Goal: Task Accomplishment & Management: Manage account settings

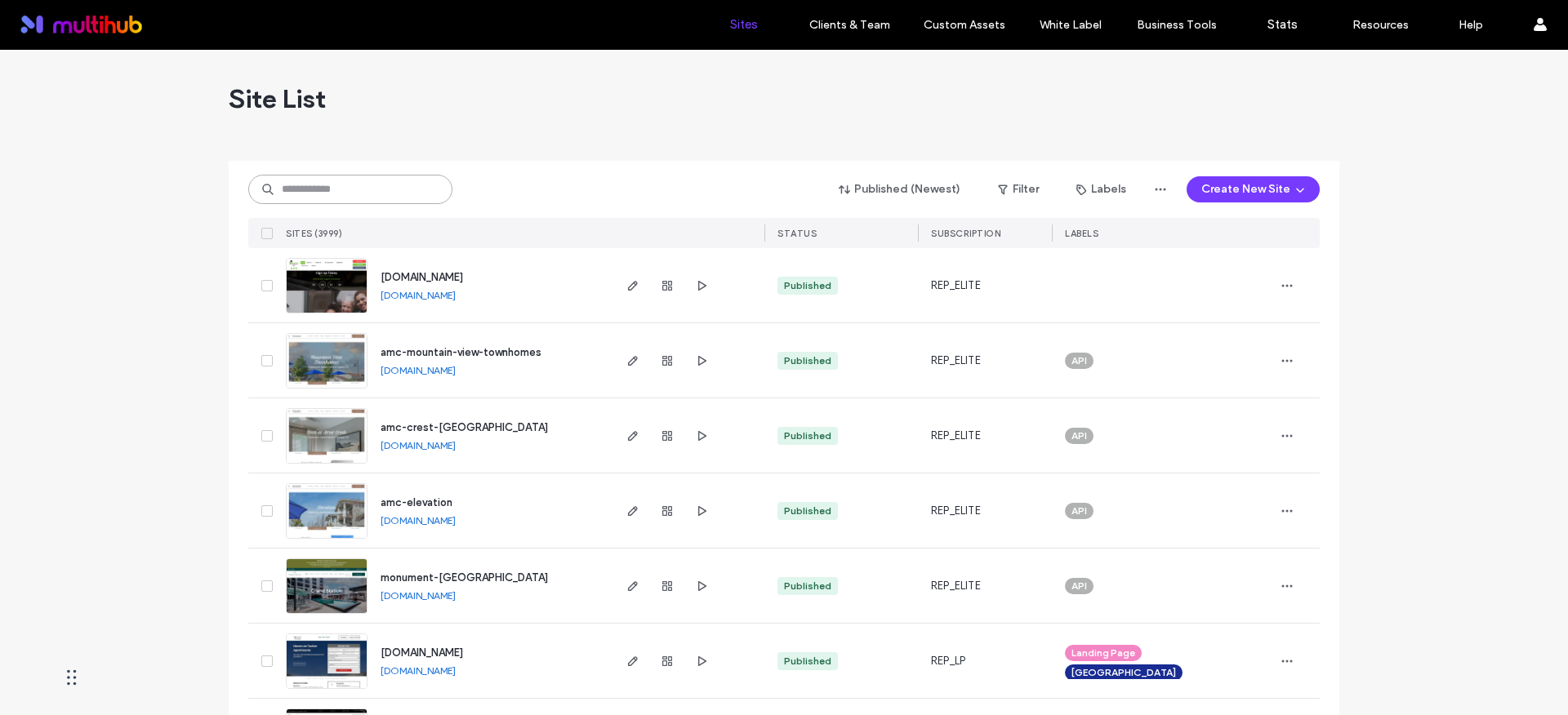
click at [362, 181] on input at bounding box center [350, 189] width 205 height 29
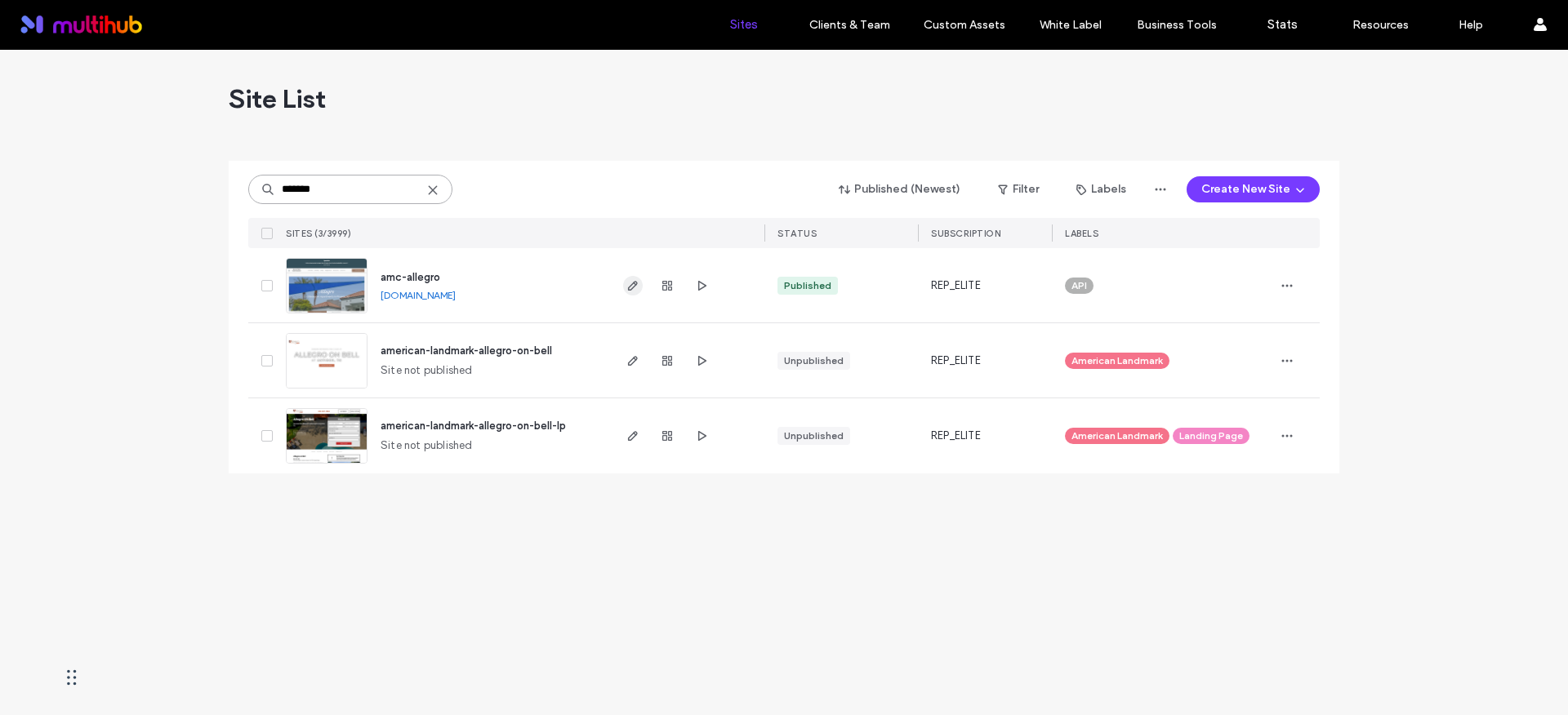
type input "*******"
click at [628, 280] on icon "button" at bounding box center [632, 285] width 13 height 13
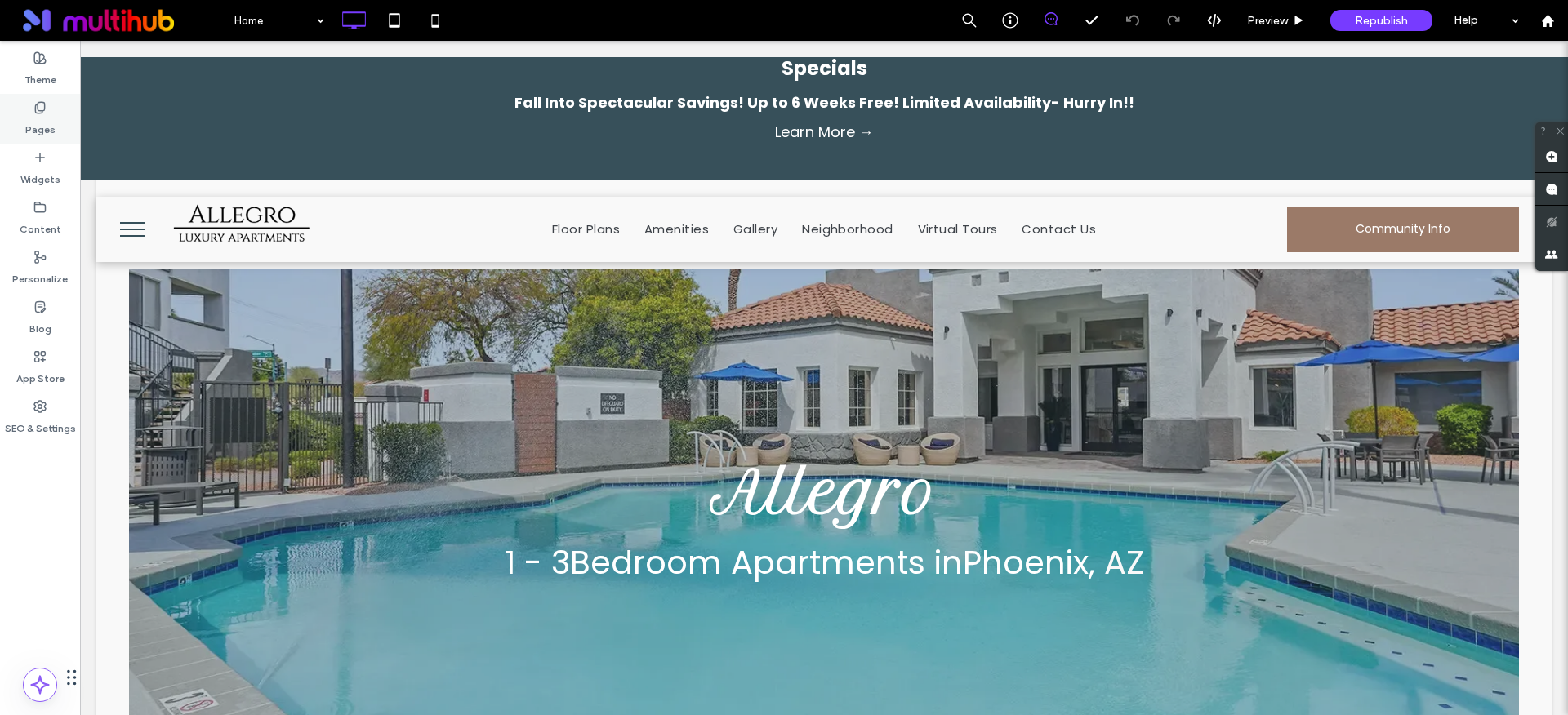
click at [20, 104] on div "Pages" at bounding box center [40, 118] width 80 height 49
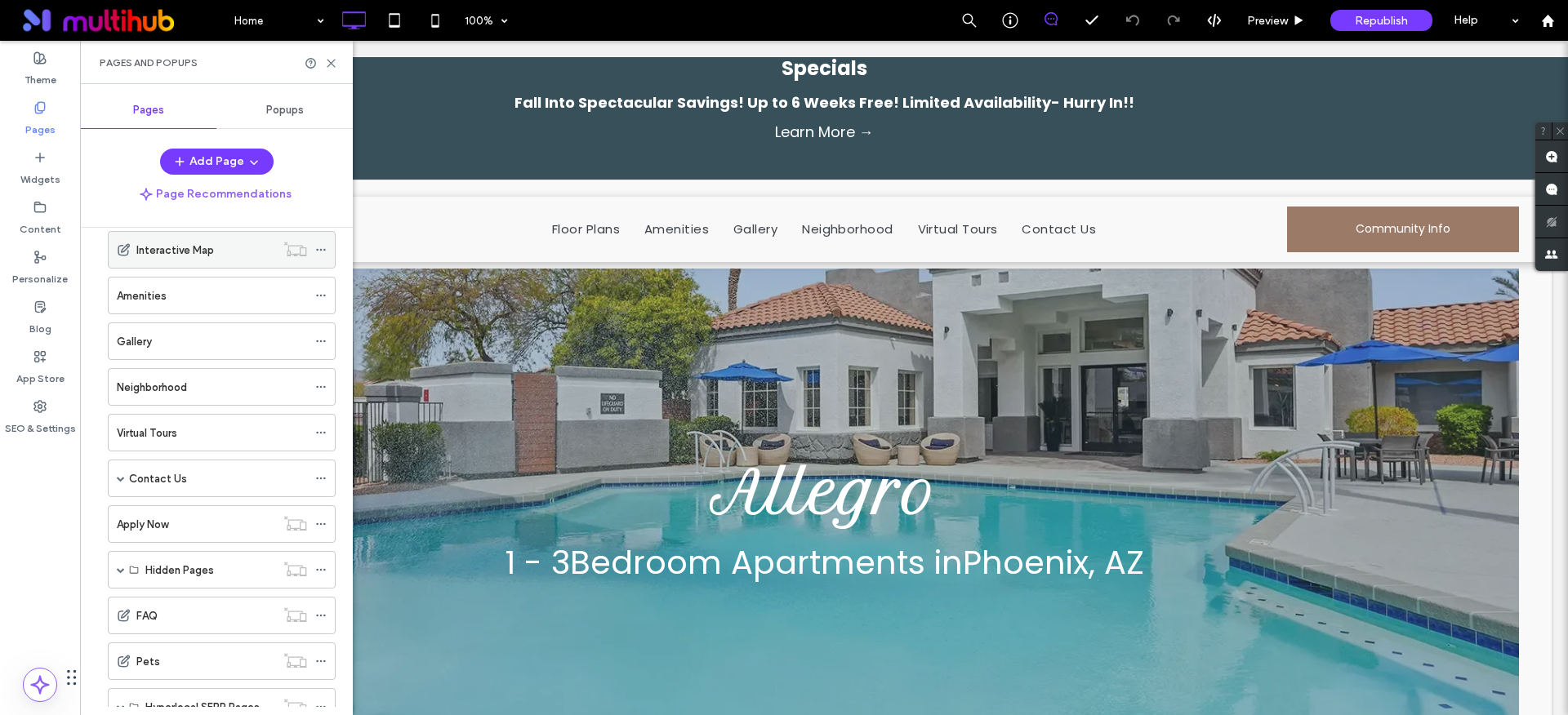
scroll to position [176, 0]
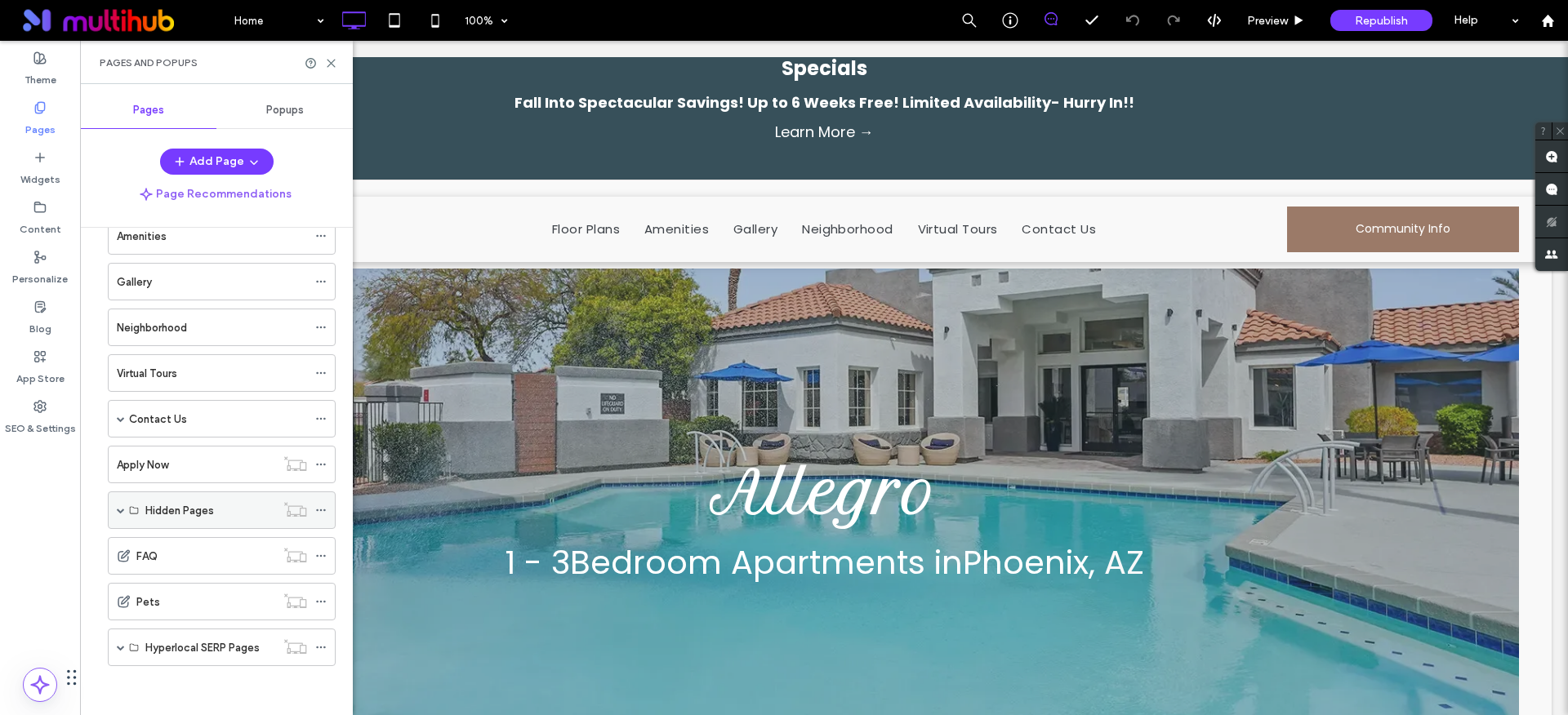
click at [126, 519] on div "Hidden Pages" at bounding box center [221, 510] width 228 height 37
click at [112, 508] on div "Hidden Pages" at bounding box center [221, 510] width 228 height 37
click at [118, 508] on span at bounding box center [121, 510] width 9 height 9
click at [330, 63] on use at bounding box center [331, 63] width 8 height 8
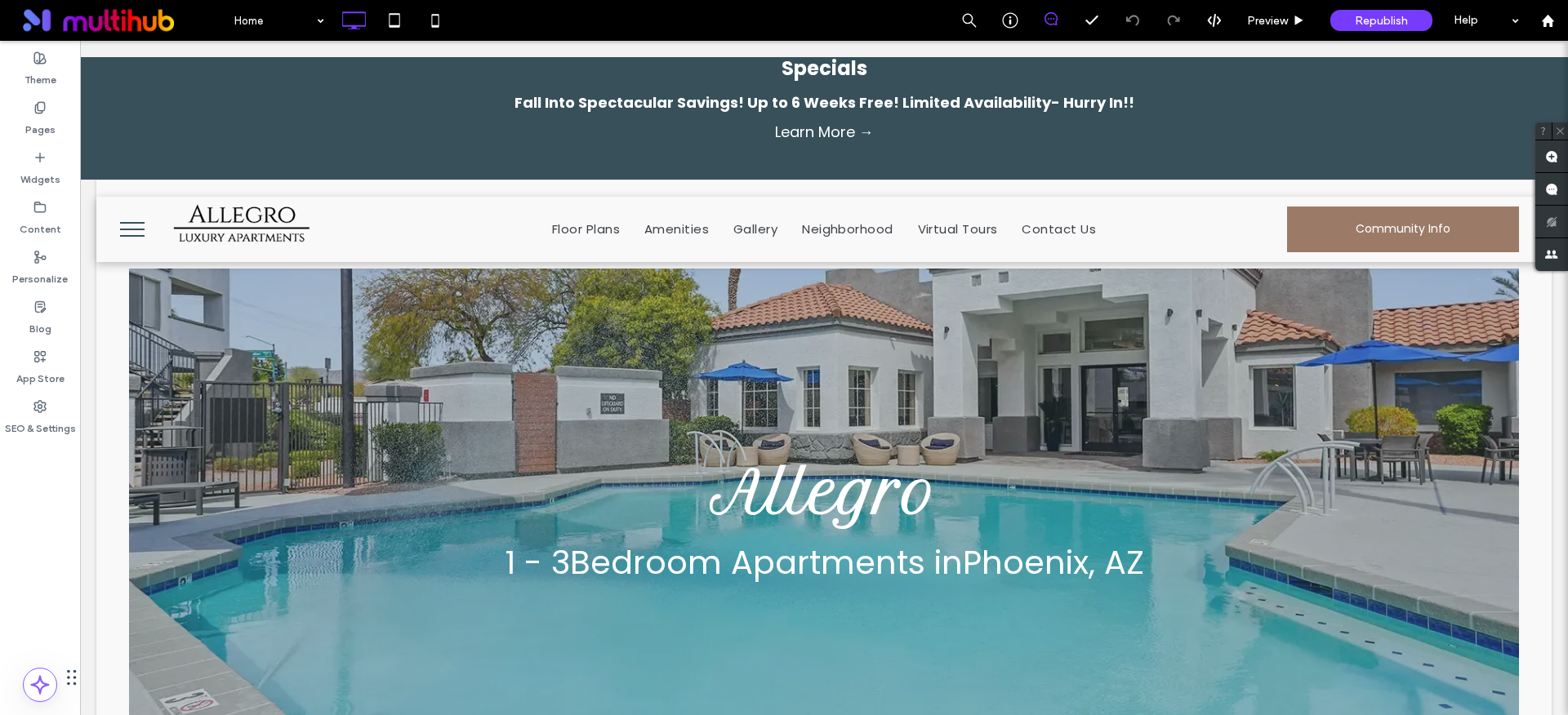
click at [124, 231] on button "menu" at bounding box center [132, 229] width 43 height 43
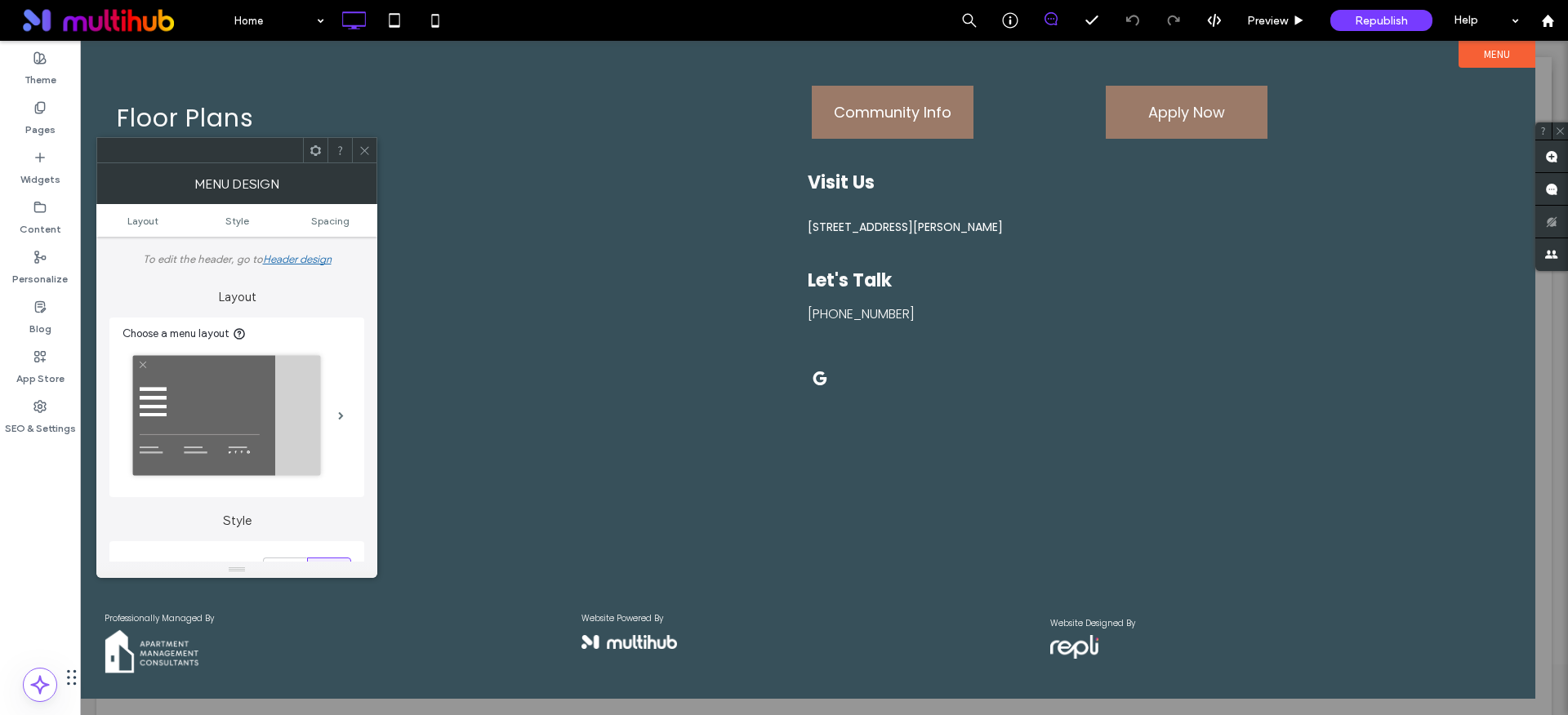
click at [366, 147] on use at bounding box center [365, 150] width 9 height 9
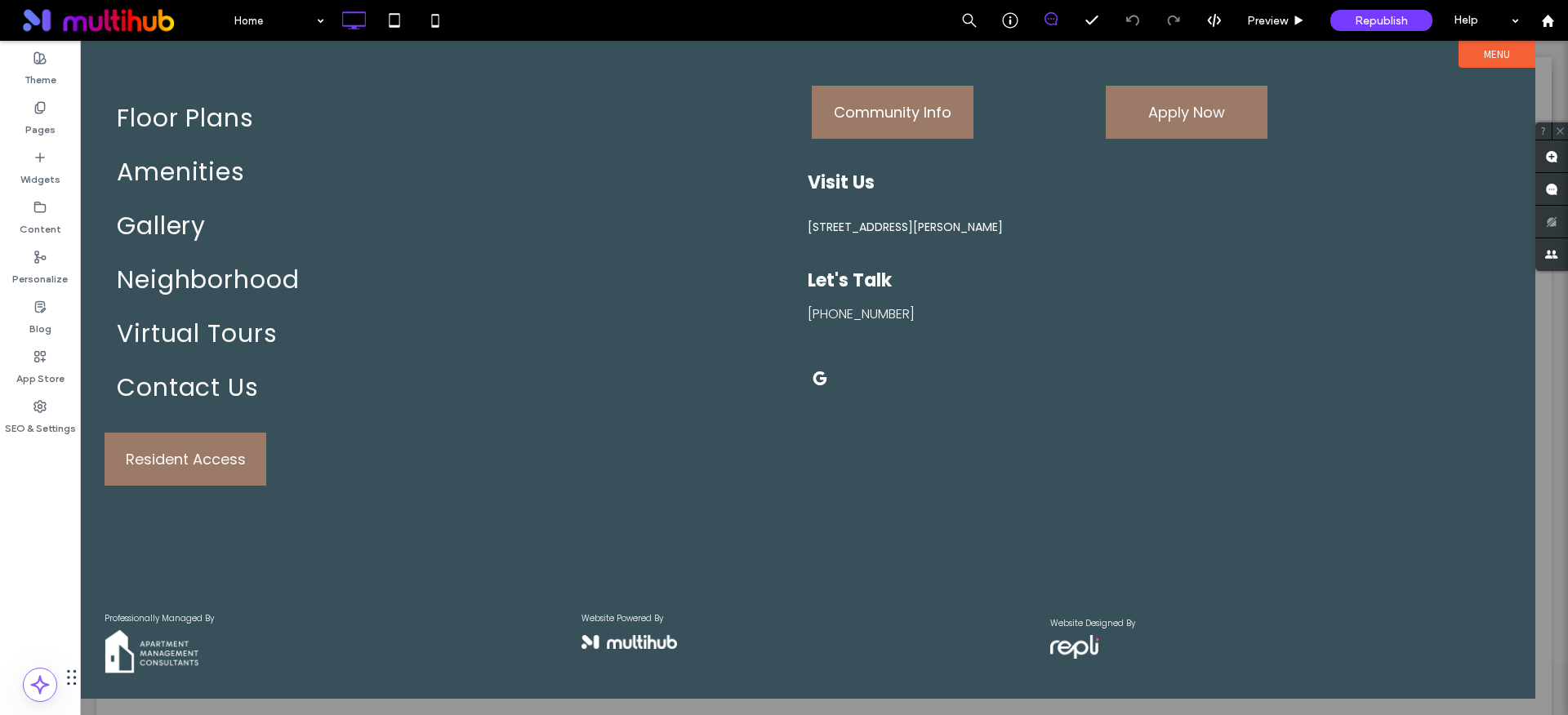
click at [1499, 54] on label "Menu" at bounding box center [1496, 55] width 77 height 27
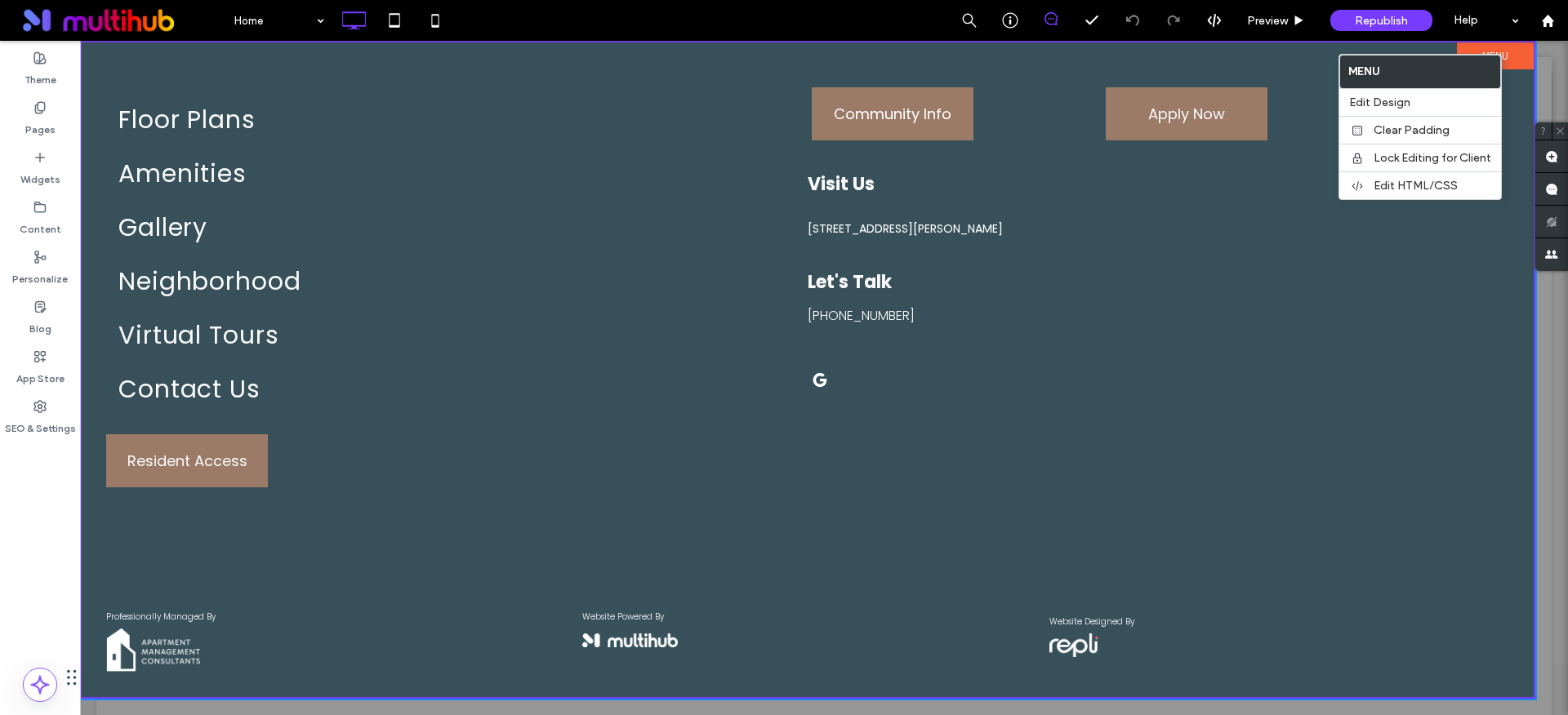
click at [1523, 49] on label "Menu" at bounding box center [1495, 56] width 77 height 27
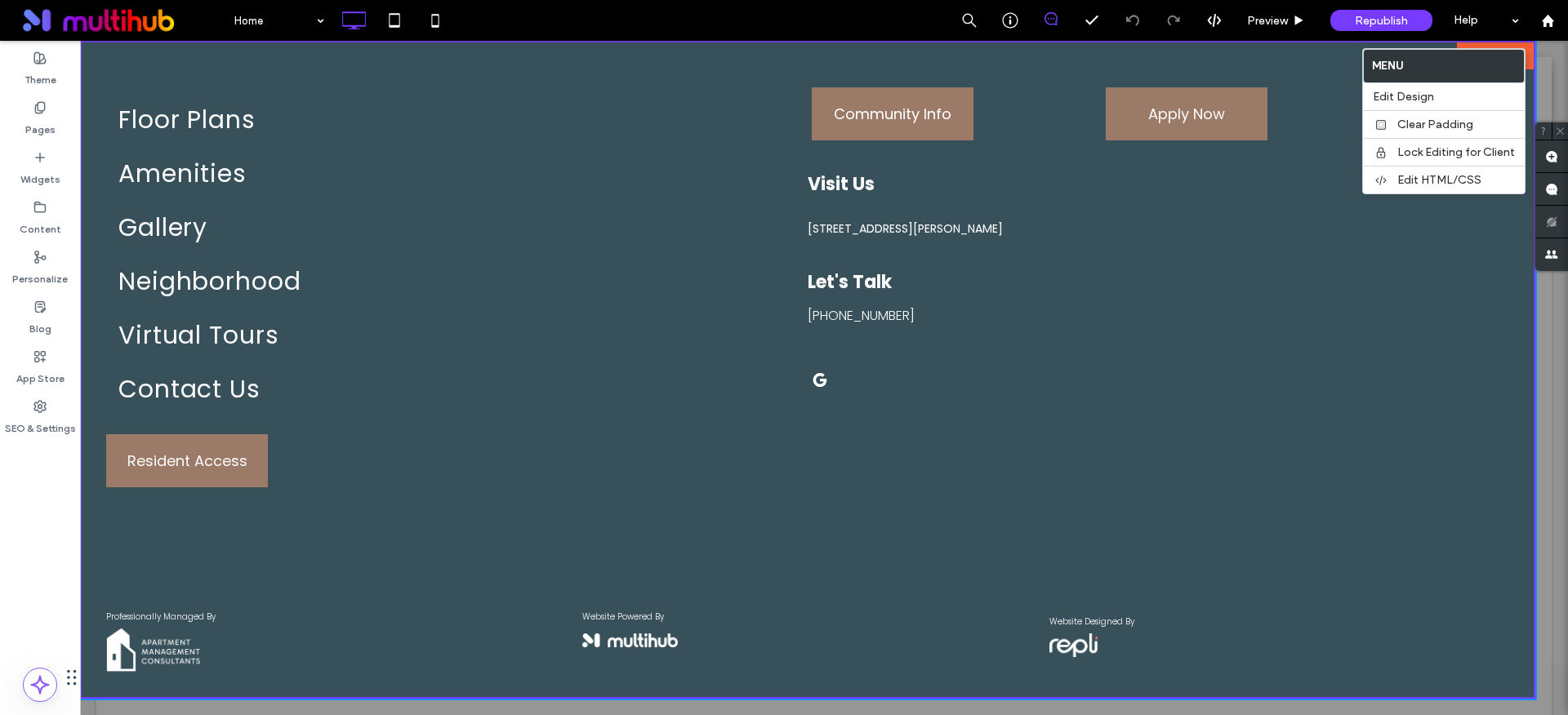
click at [1561, 70] on div at bounding box center [824, 378] width 1488 height 674
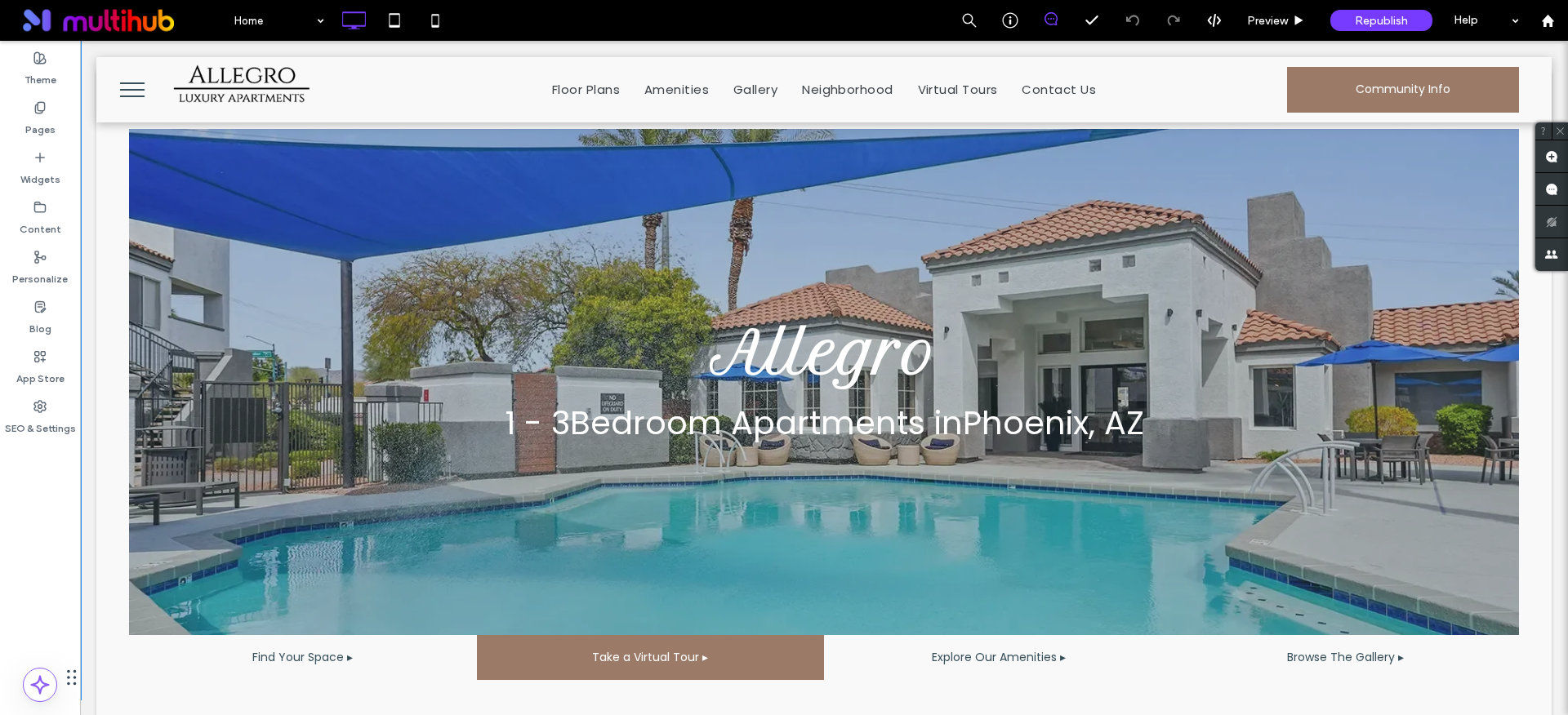
click at [126, 96] on span "menu" at bounding box center [132, 96] width 25 height 2
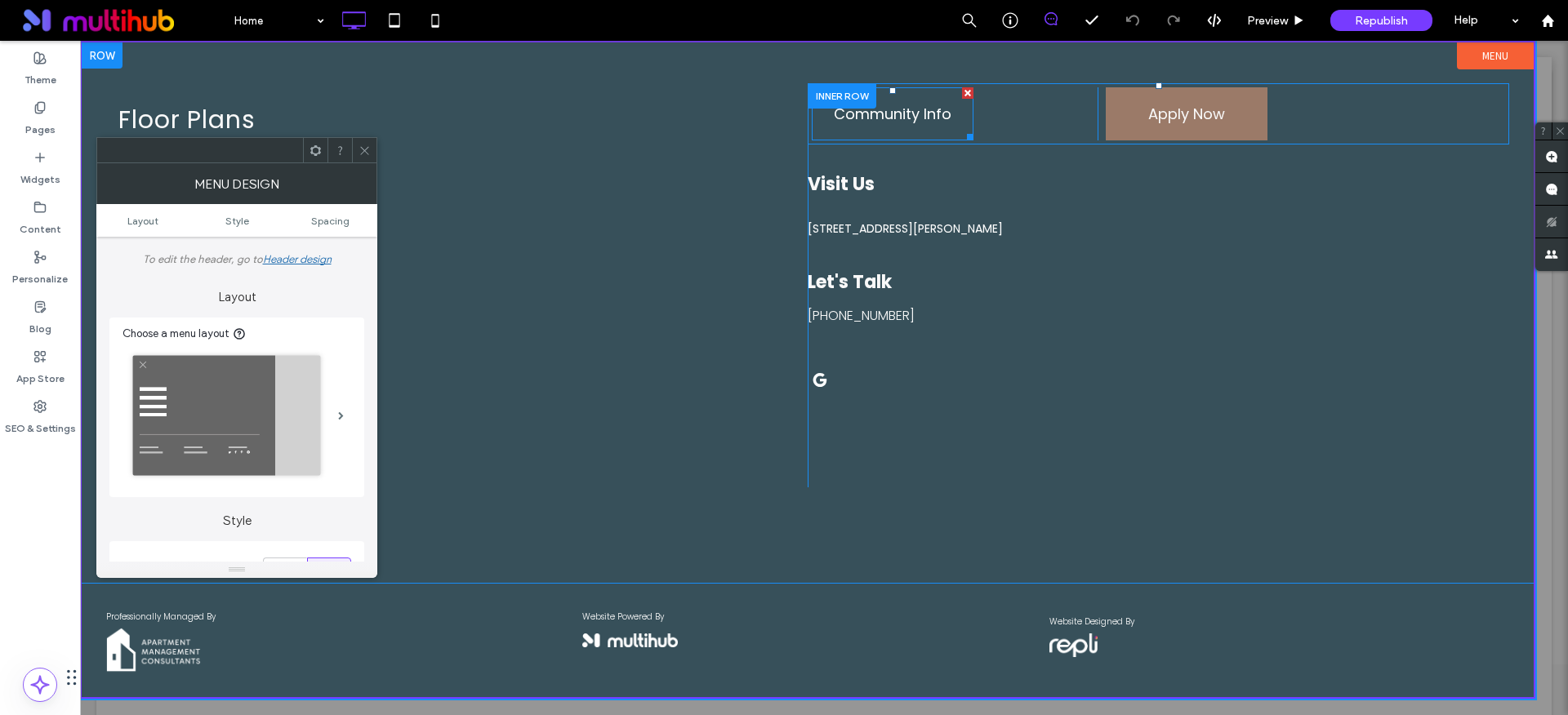
click at [911, 113] on span "Community Info" at bounding box center [892, 113] width 118 height 49
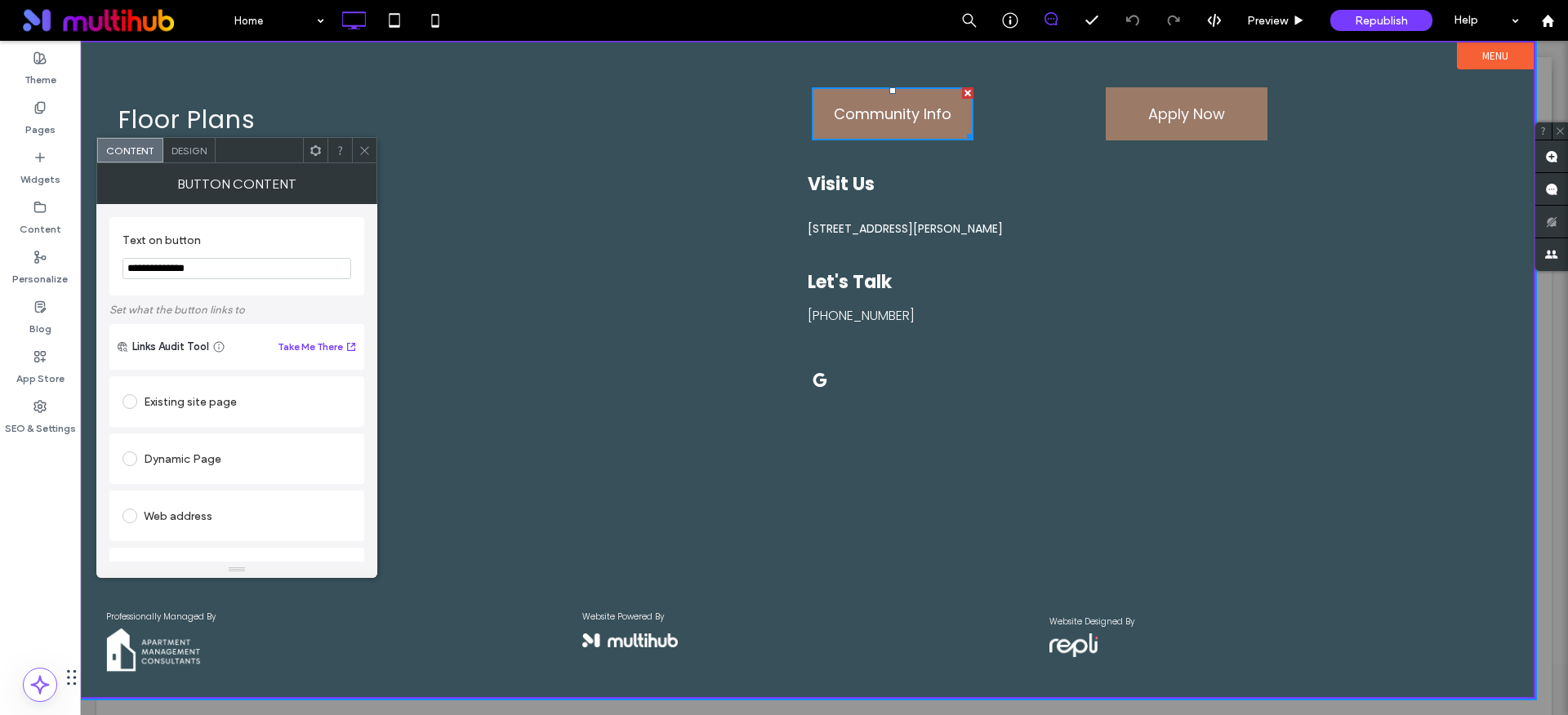
scroll to position [293, 0]
click at [322, 348] on div "Go to popup" at bounding box center [323, 342] width 55 height 12
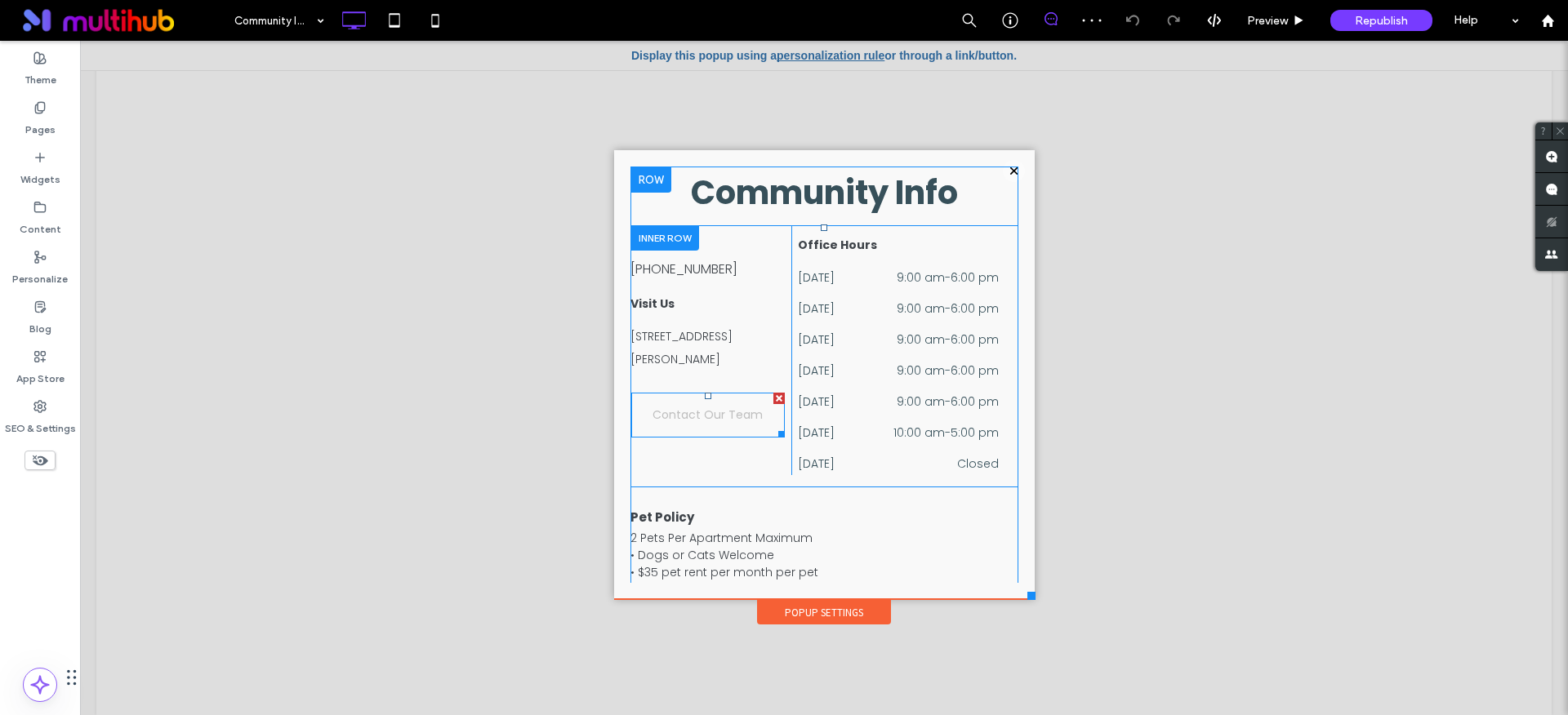
click at [689, 419] on span "Contact Our Team" at bounding box center [707, 415] width 110 height 43
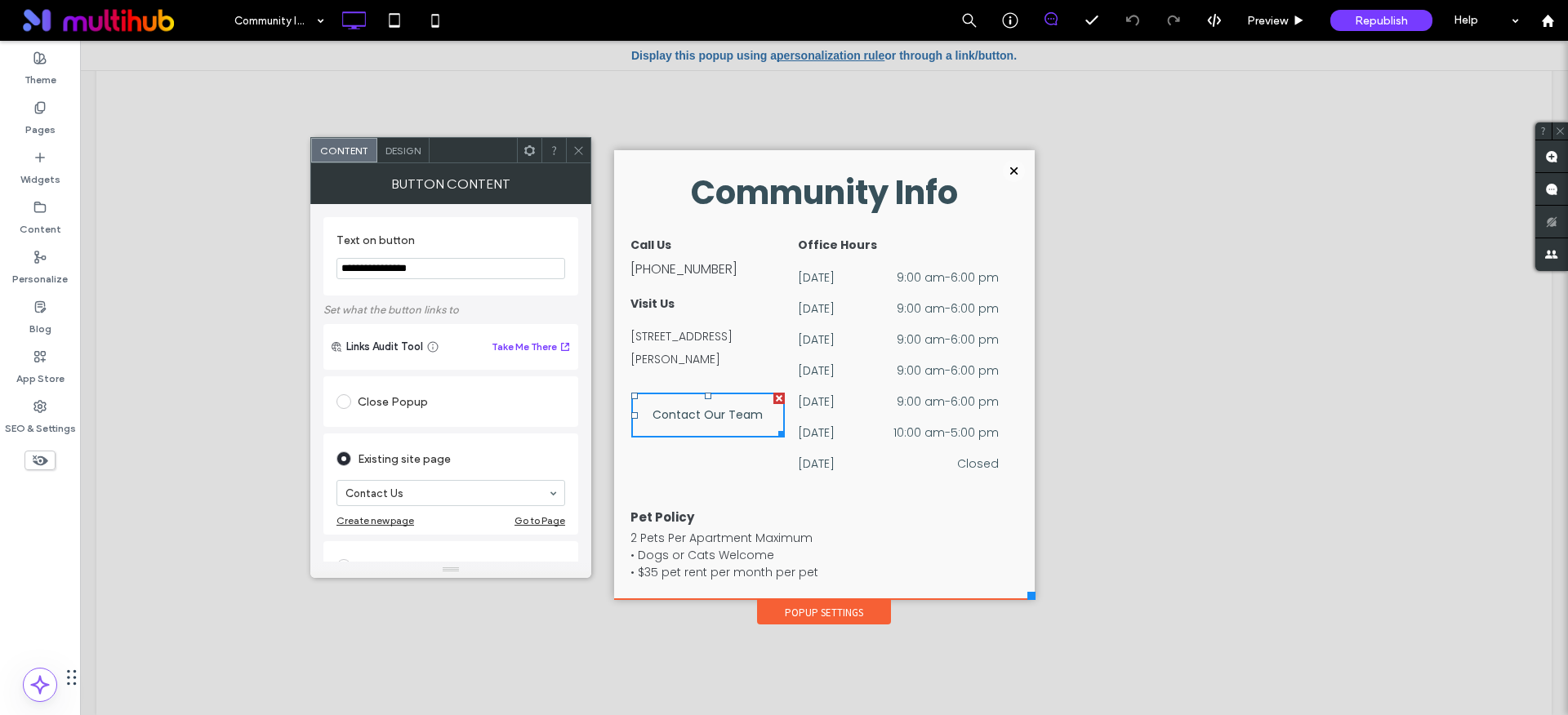
click at [575, 147] on use at bounding box center [579, 150] width 9 height 9
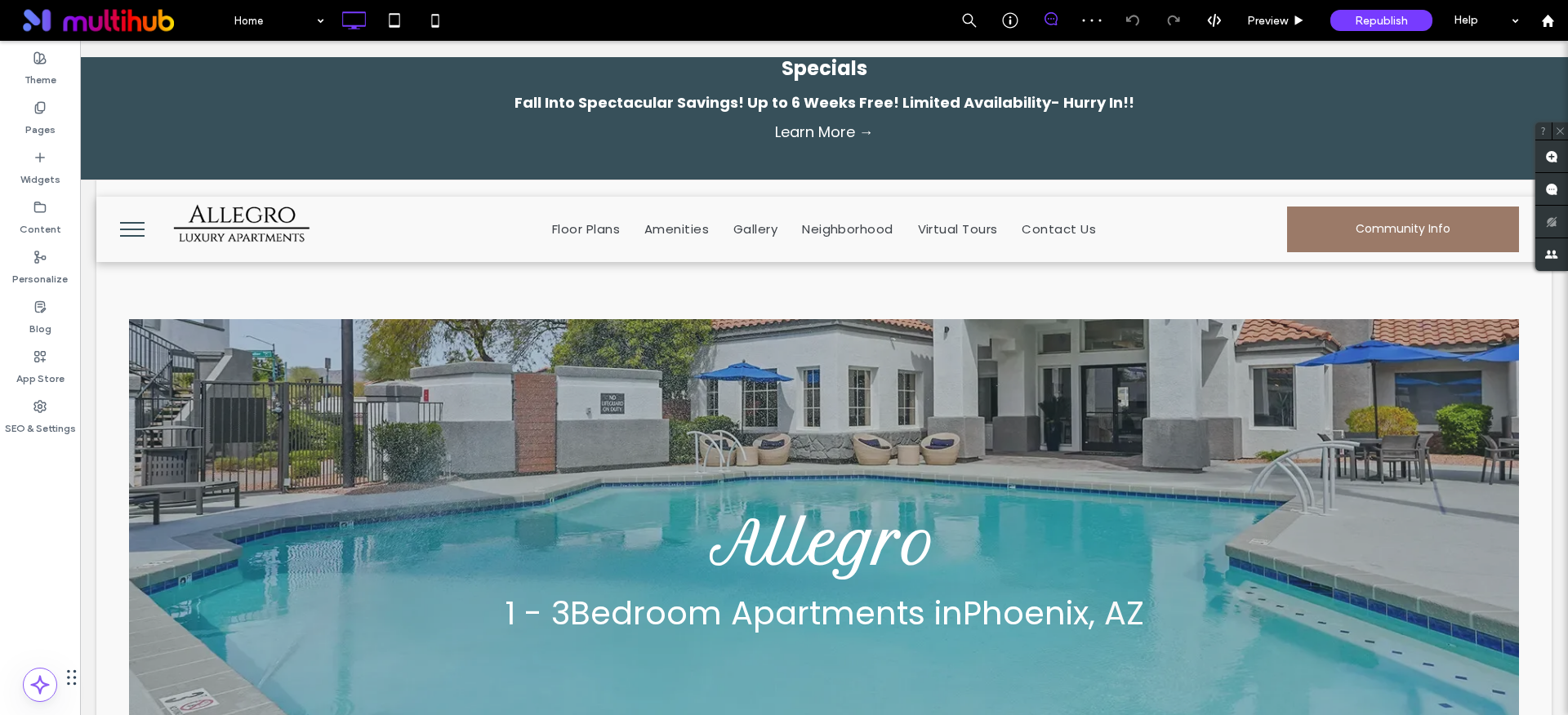
click at [123, 235] on span "menu" at bounding box center [132, 236] width 25 height 2
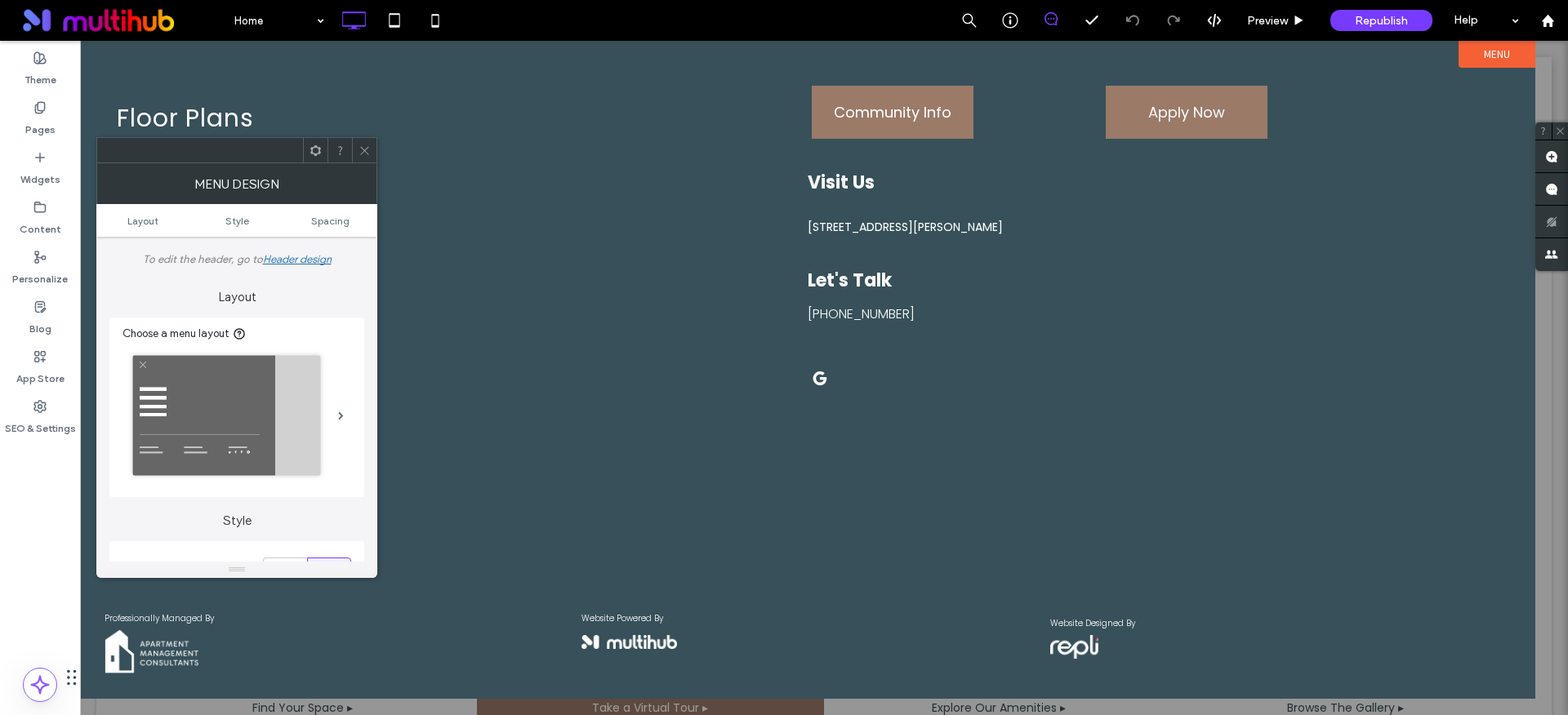
click at [360, 149] on icon at bounding box center [365, 151] width 12 height 12
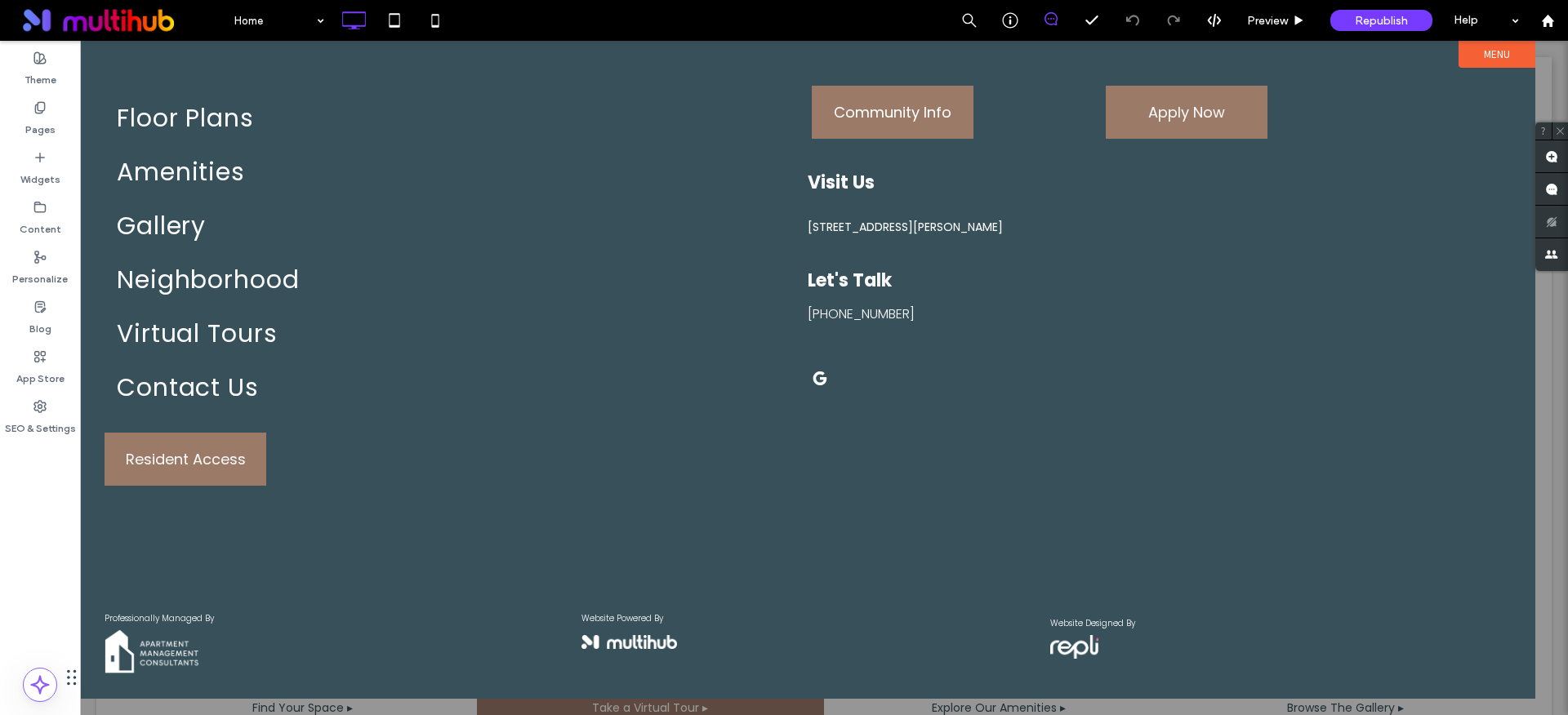
click at [1503, 59] on label "Menu" at bounding box center [1496, 55] width 77 height 27
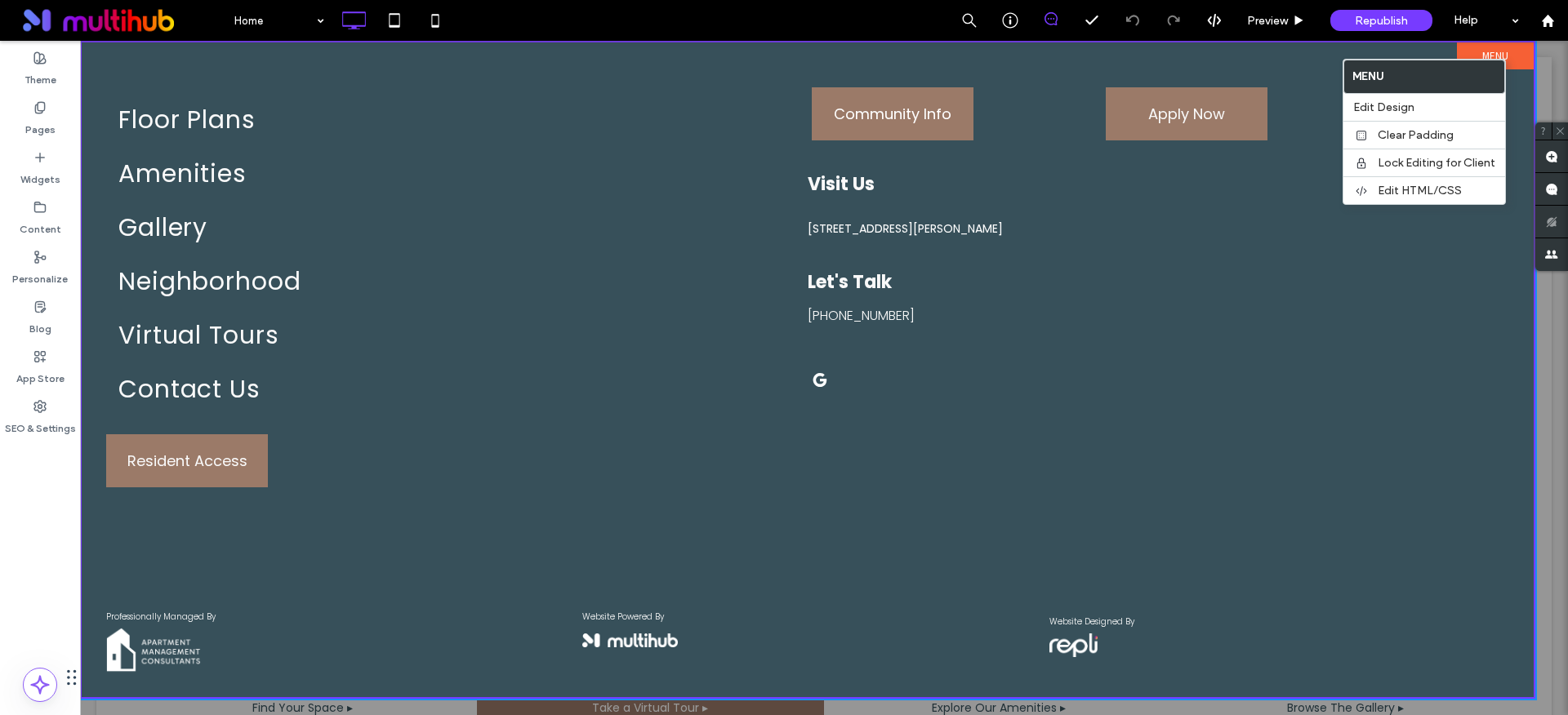
click at [1514, 55] on label "Menu" at bounding box center [1495, 56] width 77 height 27
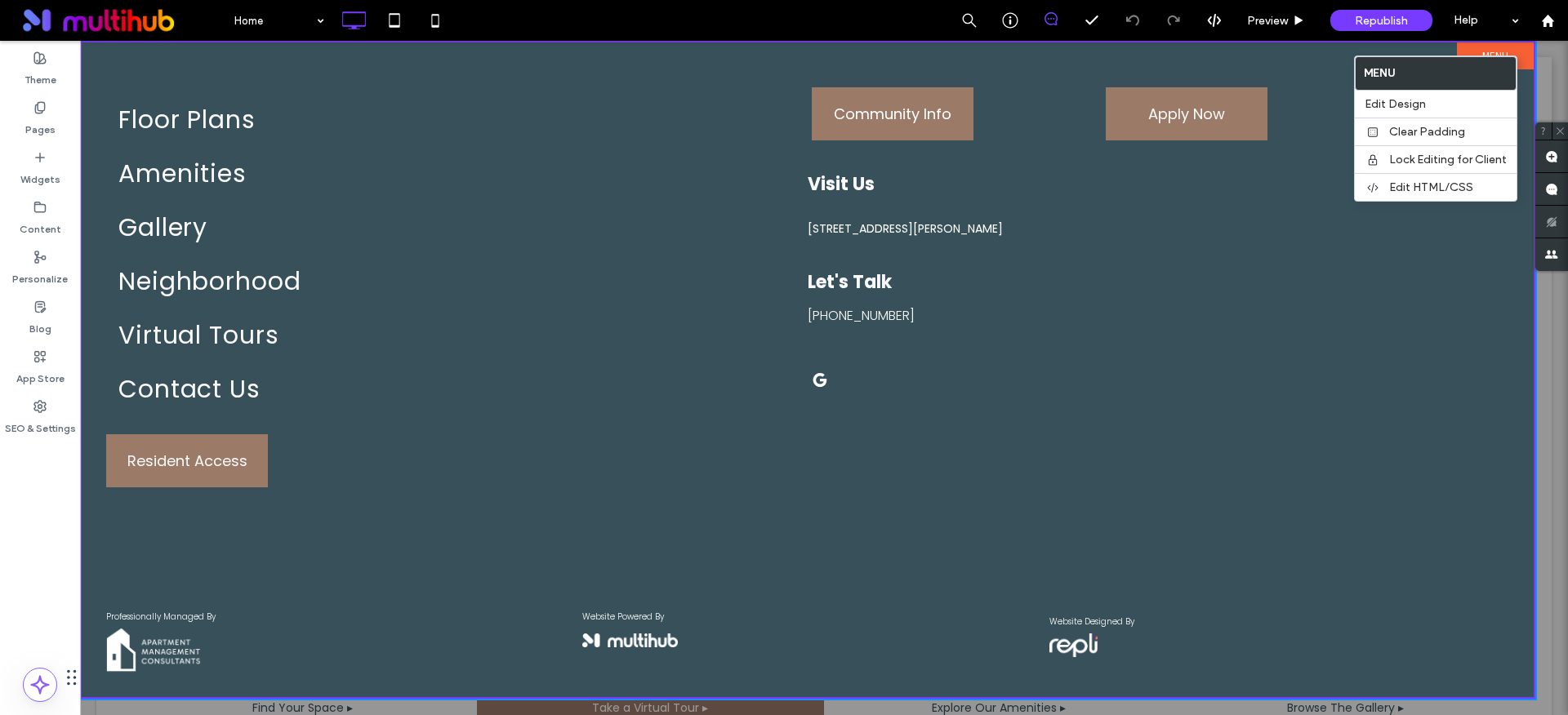
click at [1549, 55] on div at bounding box center [824, 378] width 1488 height 674
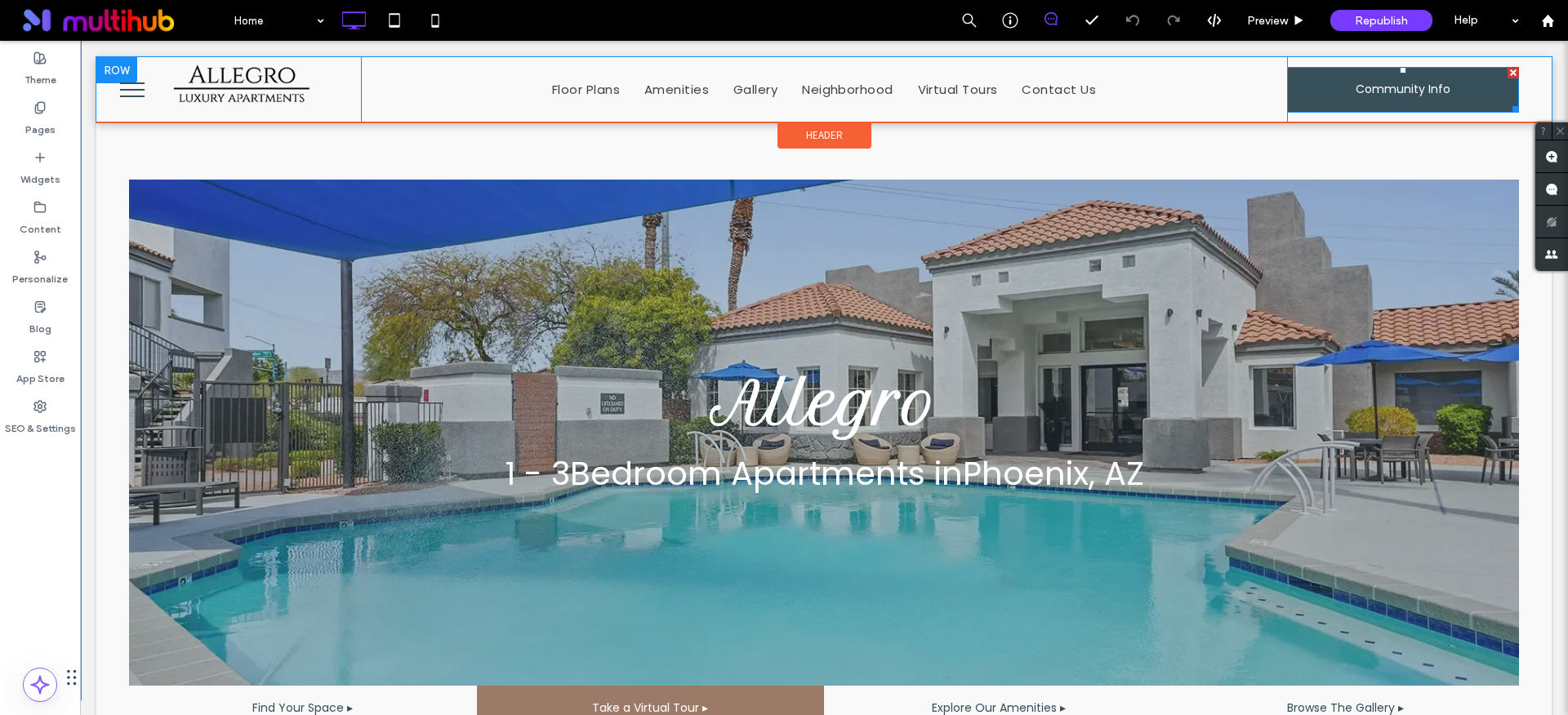
click at [1355, 89] on span "Community Info" at bounding box center [1402, 89] width 95 height 43
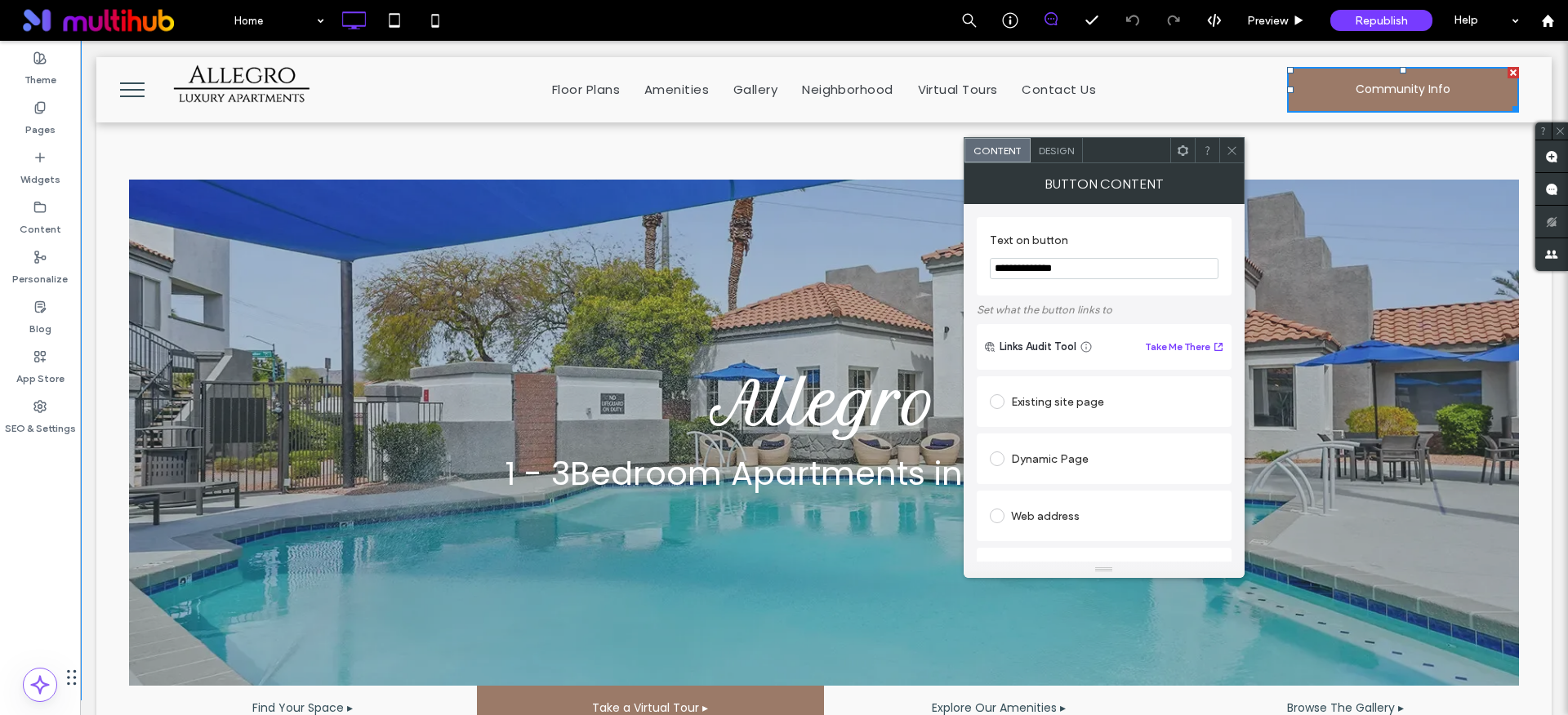
click at [1234, 146] on icon at bounding box center [1231, 151] width 12 height 12
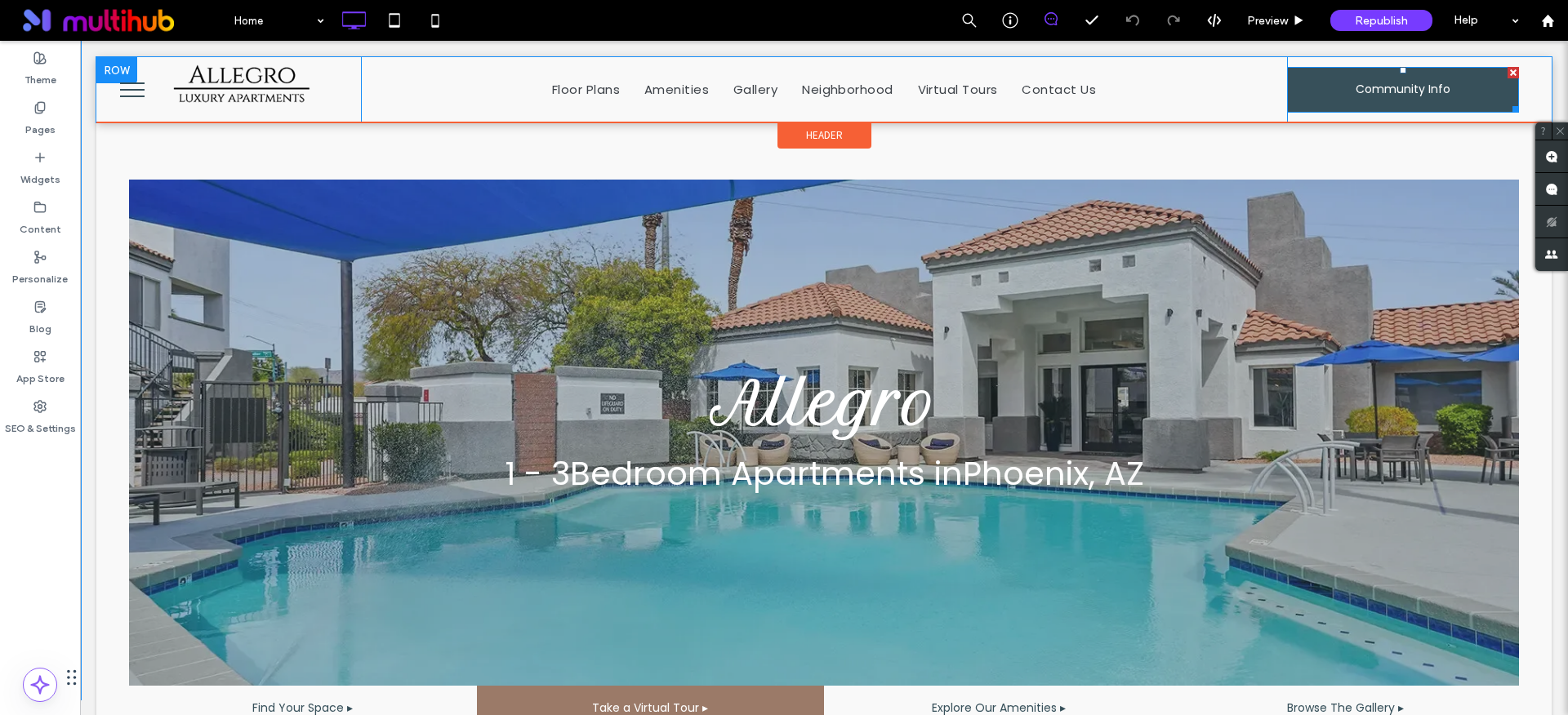
click at [1377, 87] on span "Community Info" at bounding box center [1402, 89] width 95 height 43
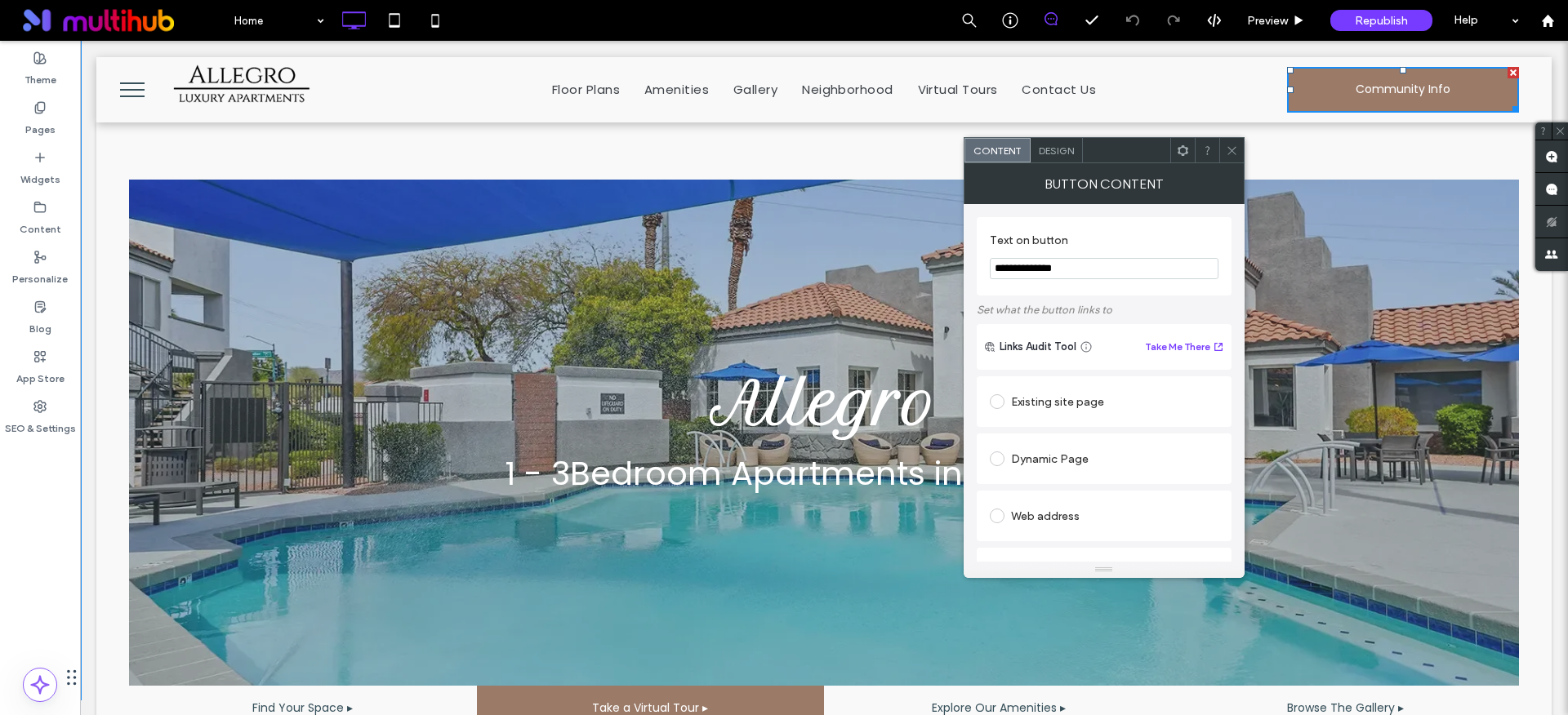
click at [1231, 158] on span at bounding box center [1231, 150] width 12 height 25
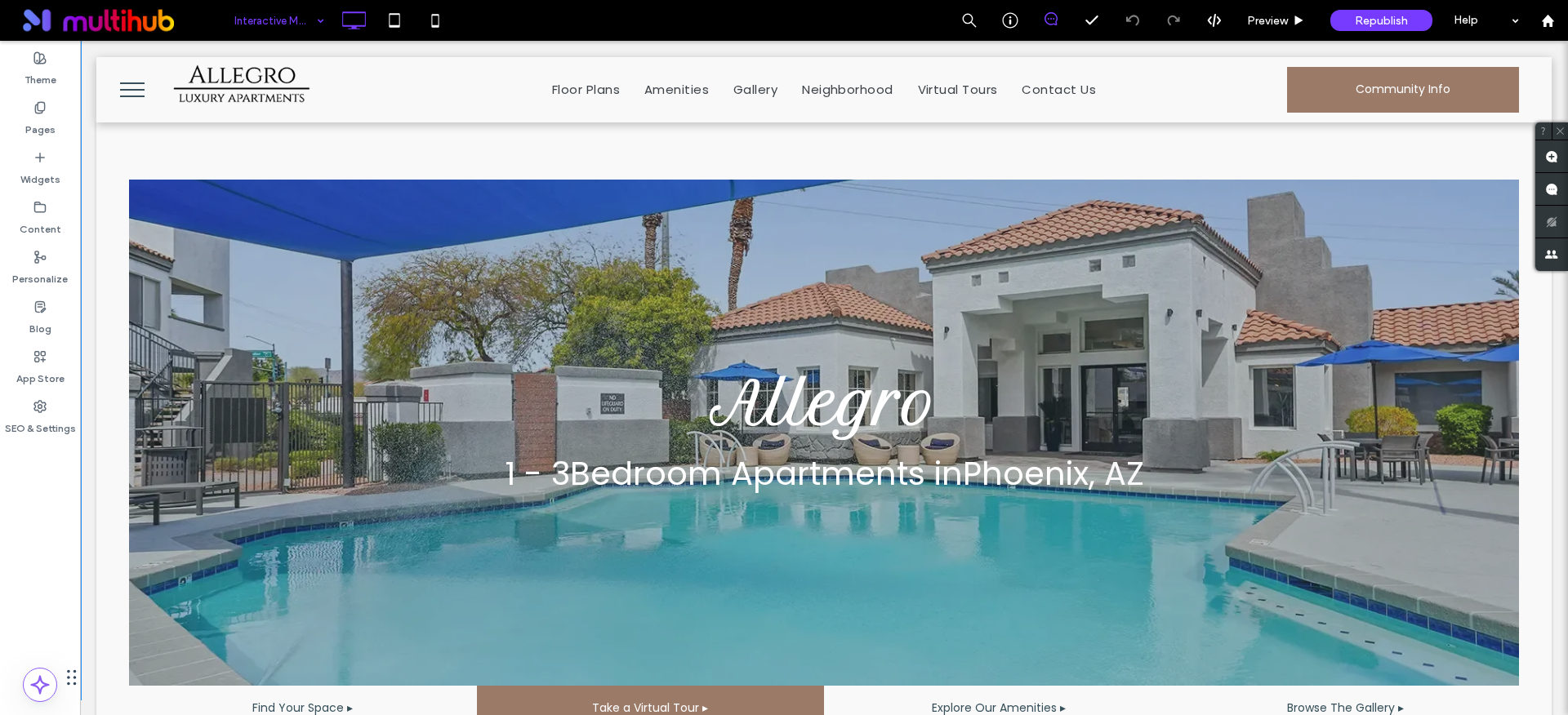
click at [283, 9] on input at bounding box center [275, 20] width 82 height 41
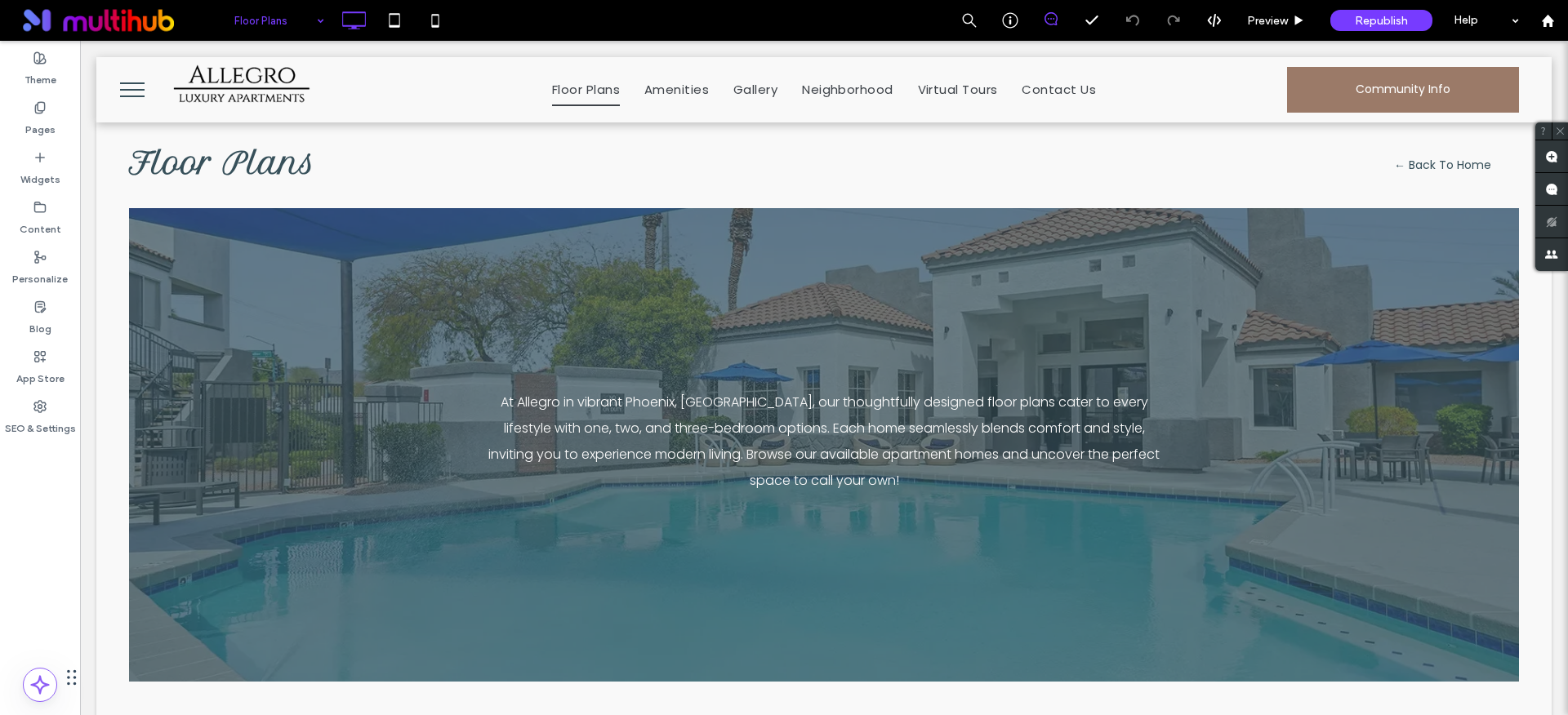
click at [136, 95] on span "menu" at bounding box center [132, 96] width 25 height 2
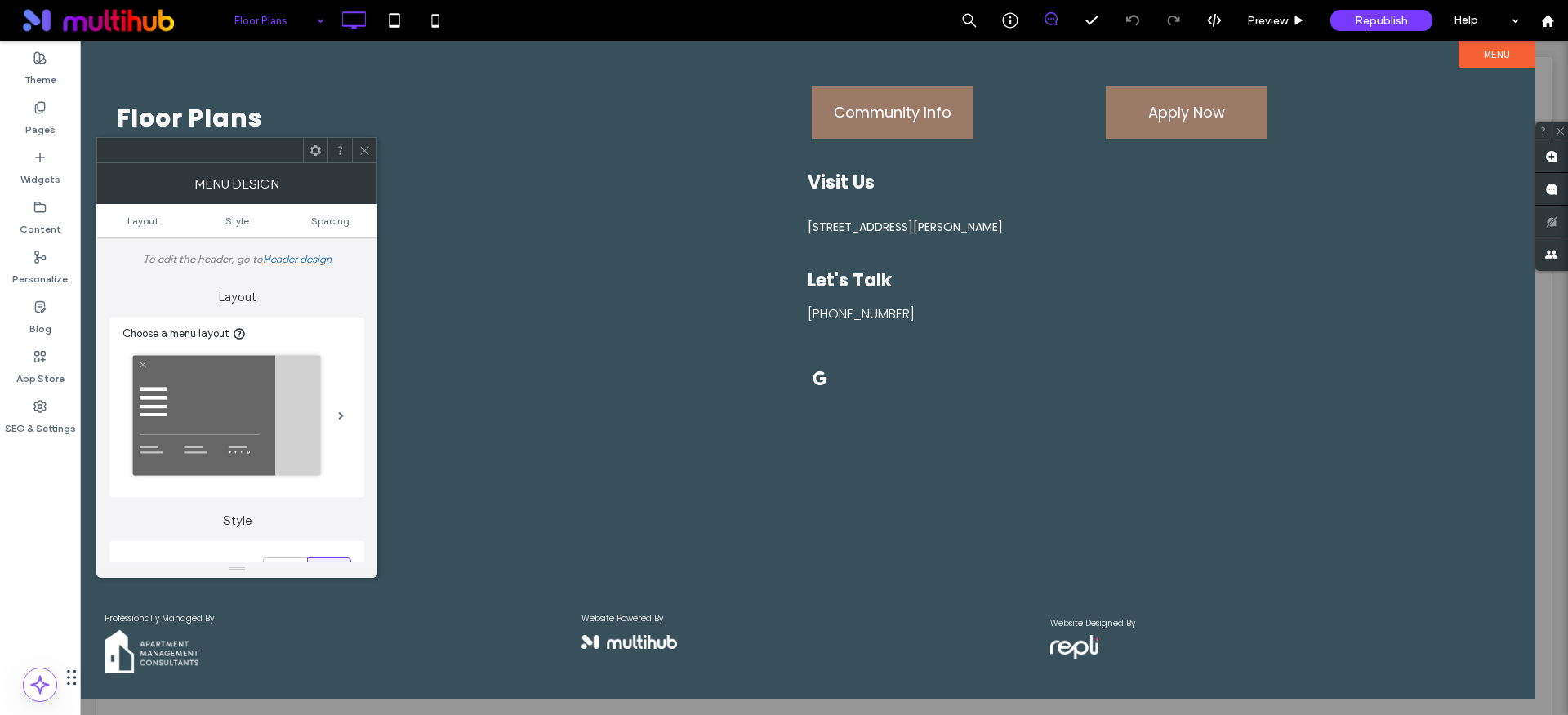
click at [363, 153] on icon at bounding box center [365, 151] width 12 height 12
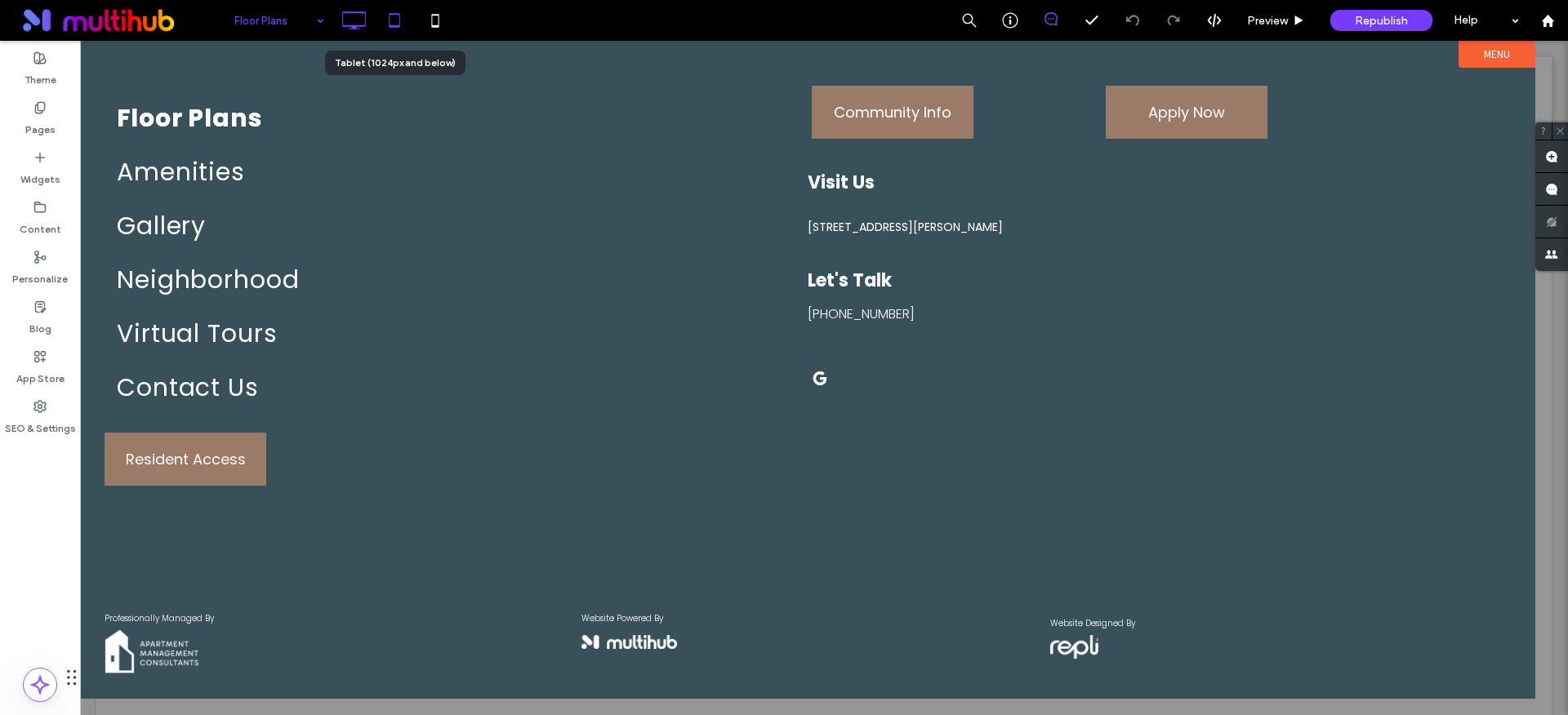
click at [389, 14] on icon at bounding box center [395, 20] width 32 height 32
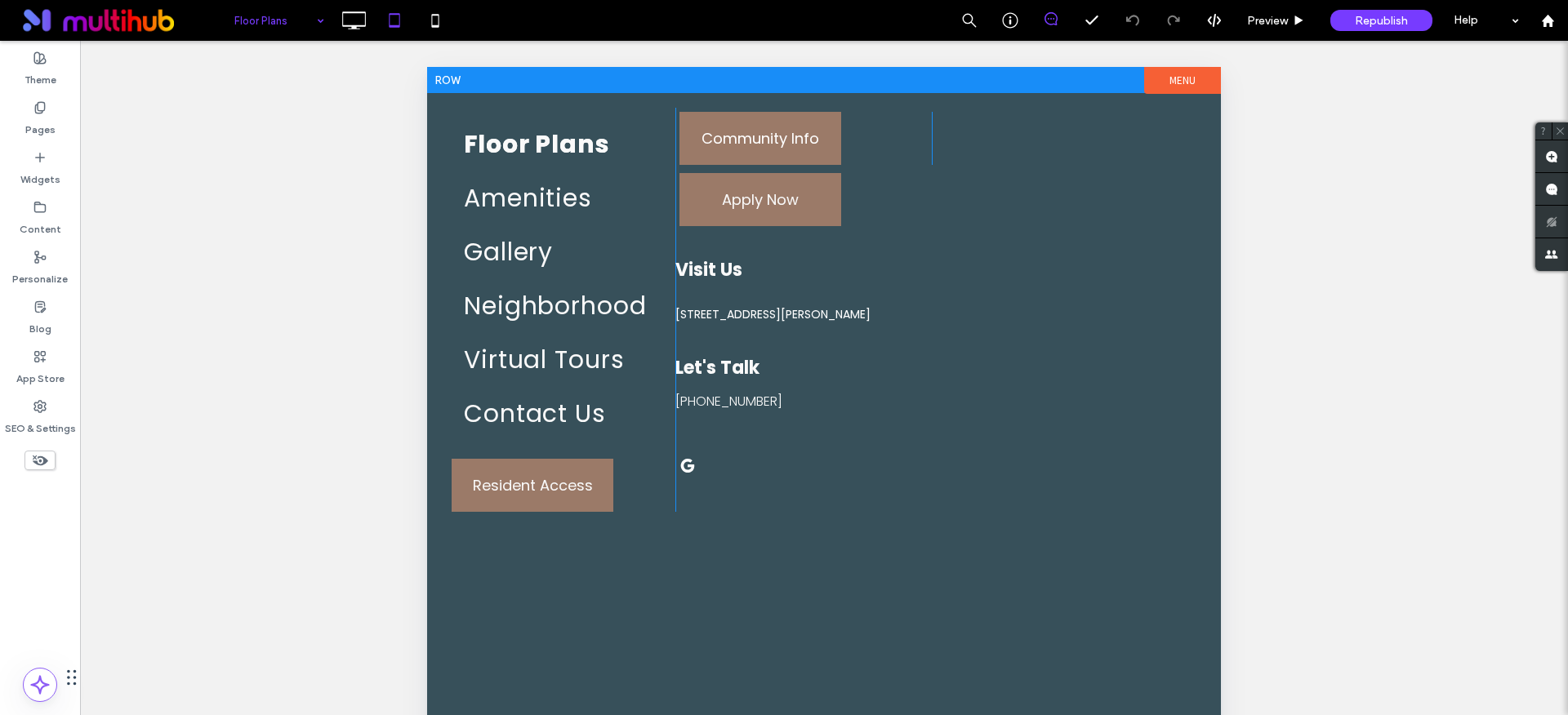
click at [1202, 109] on div "Floor Plans Amenities Gallery Neighborhood Virtual Tours Contact Us Resident Ac…" at bounding box center [823, 533] width 793 height 931
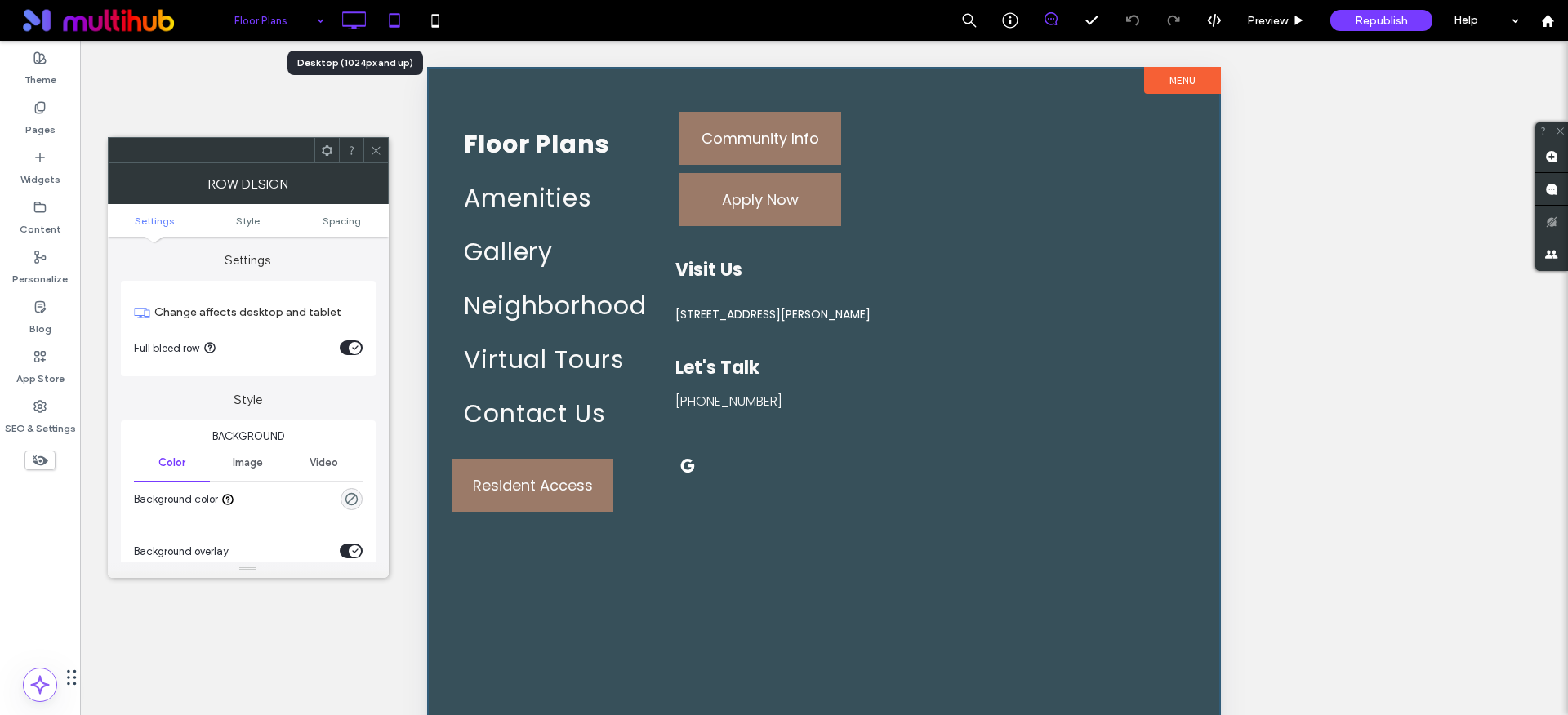
click at [368, 26] on icon at bounding box center [354, 20] width 32 height 32
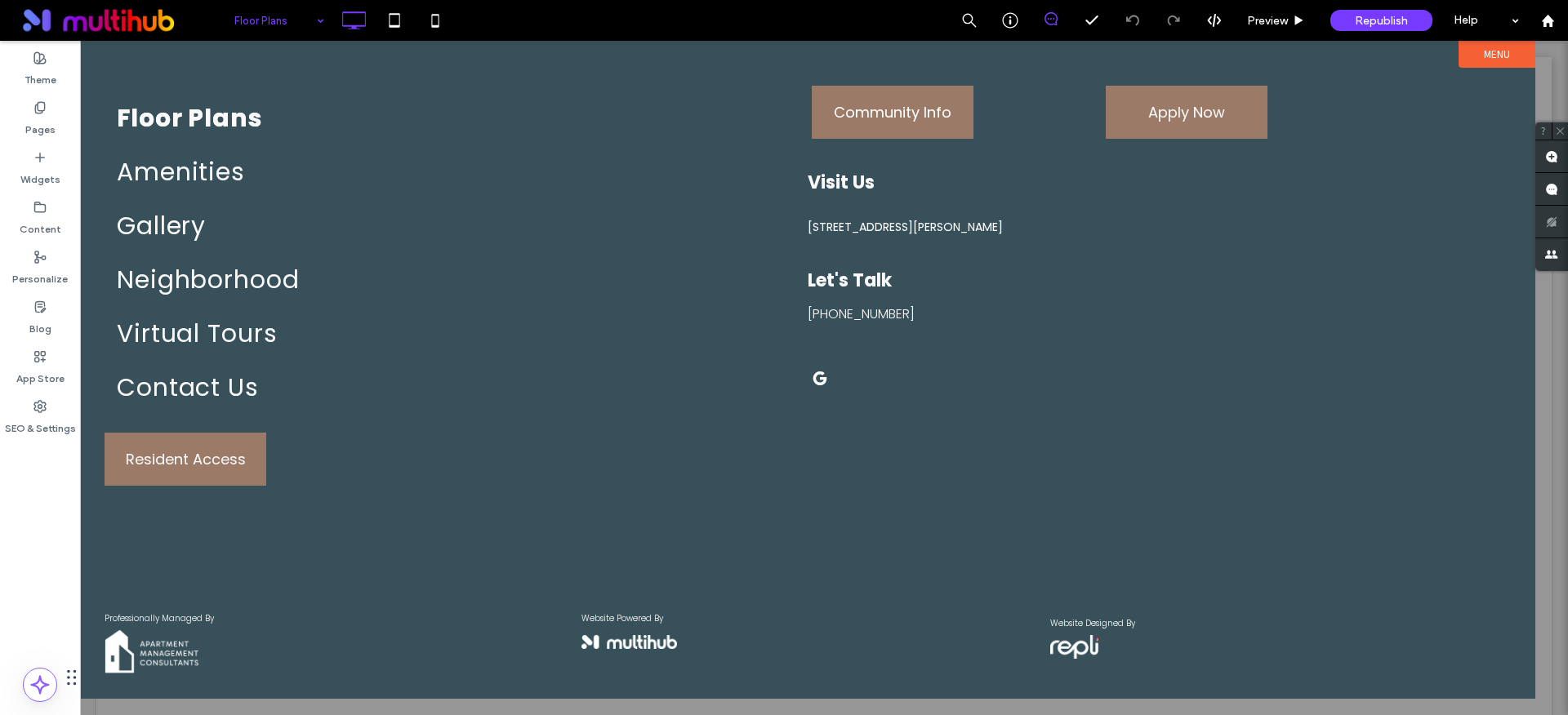
click at [1549, 79] on div at bounding box center [824, 378] width 1488 height 674
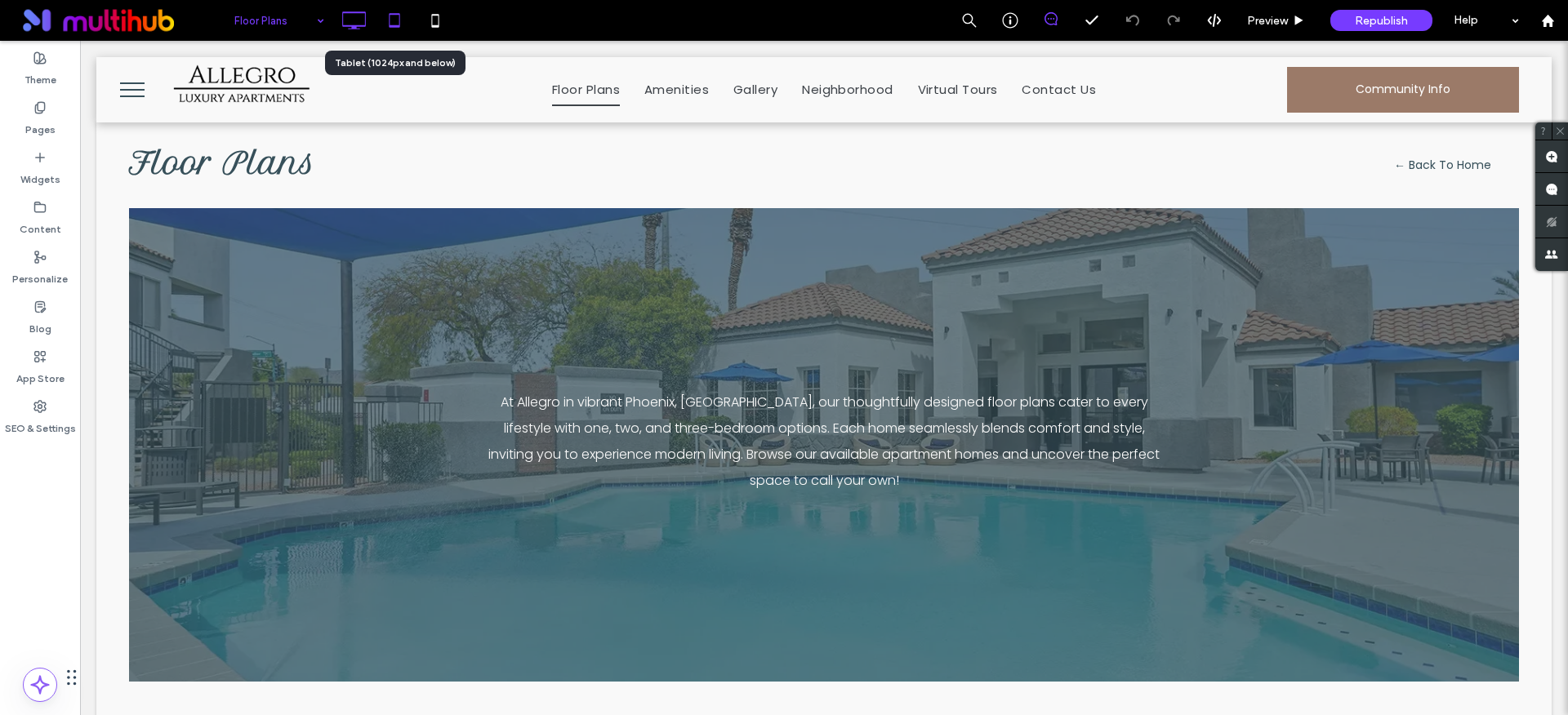
click at [395, 26] on use at bounding box center [394, 20] width 10 height 14
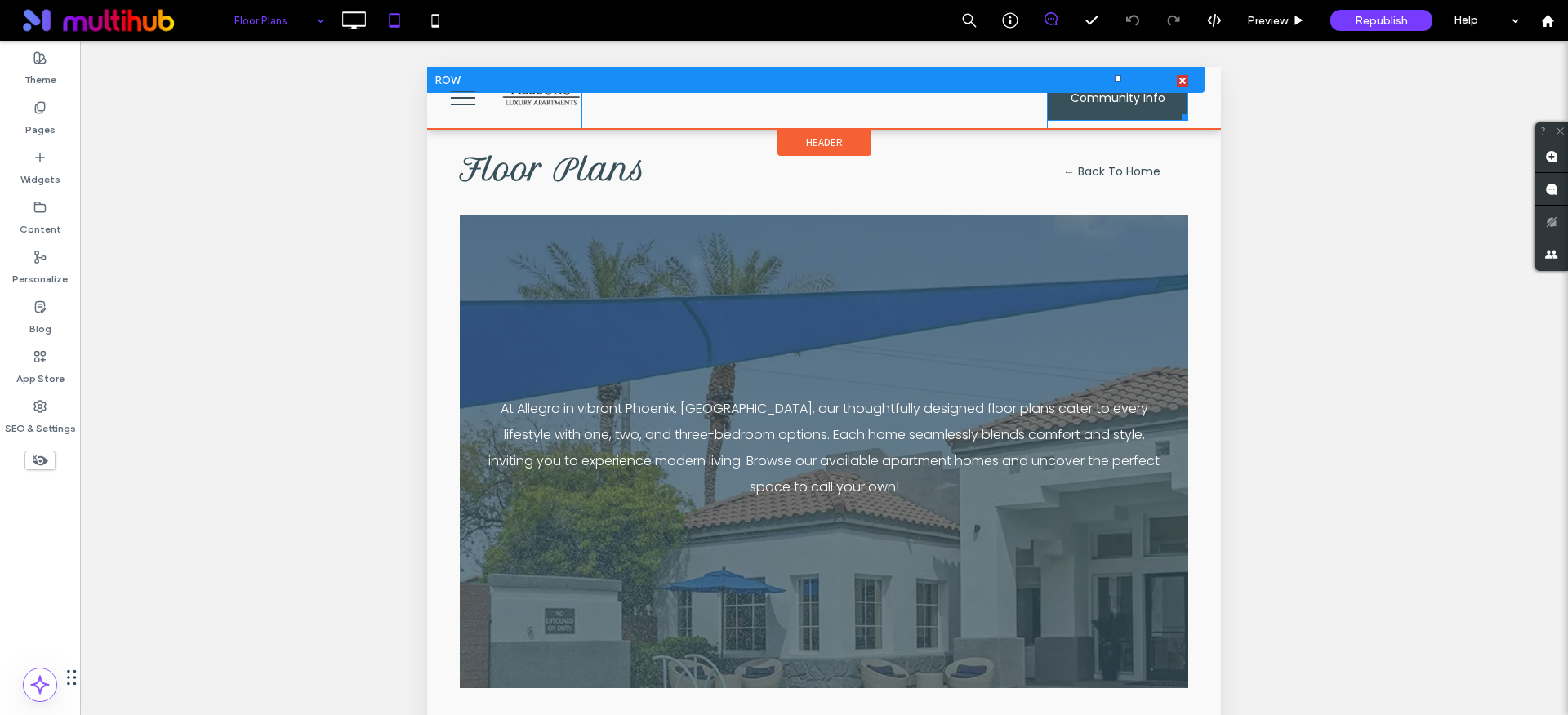
click at [1088, 107] on span "Community Info" at bounding box center [1117, 98] width 95 height 43
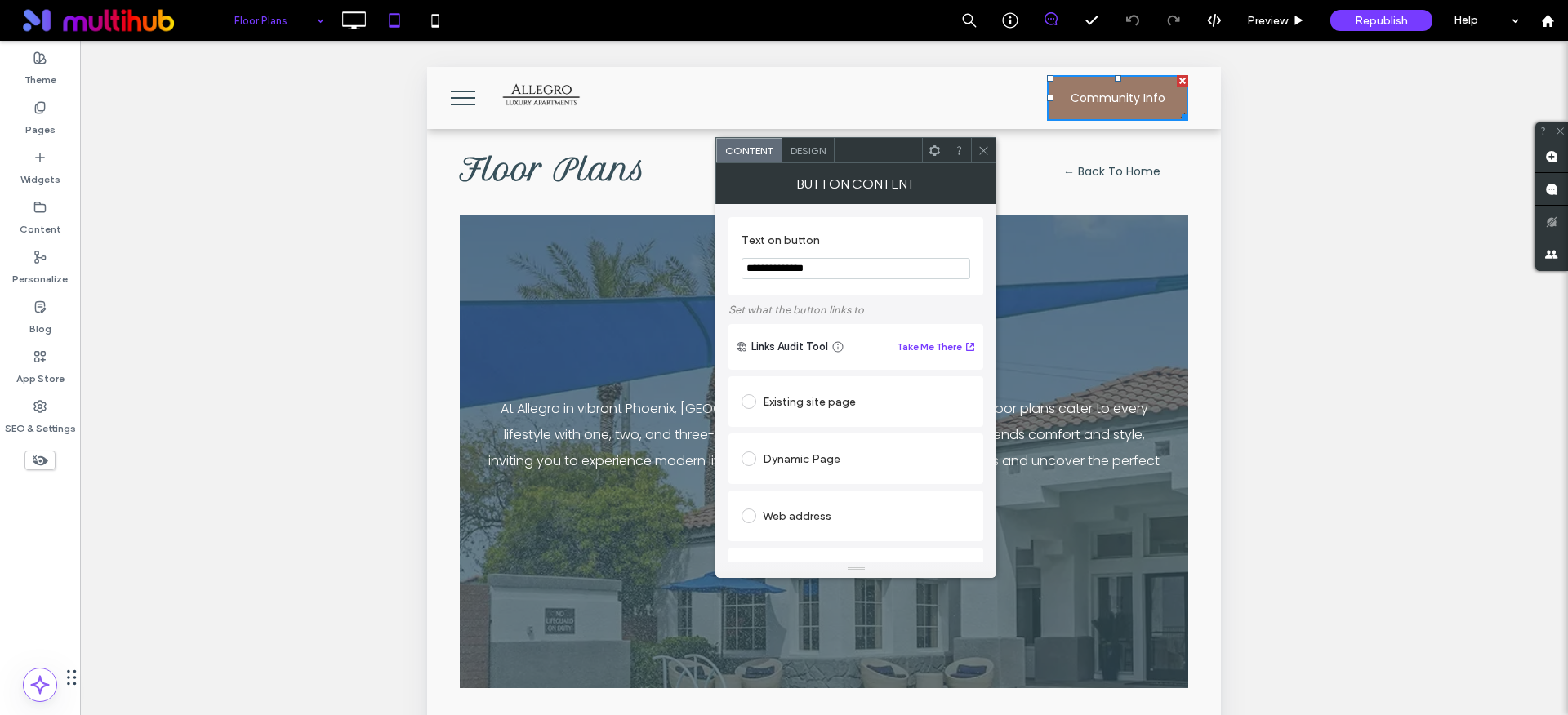
click at [982, 141] on span at bounding box center [983, 150] width 12 height 25
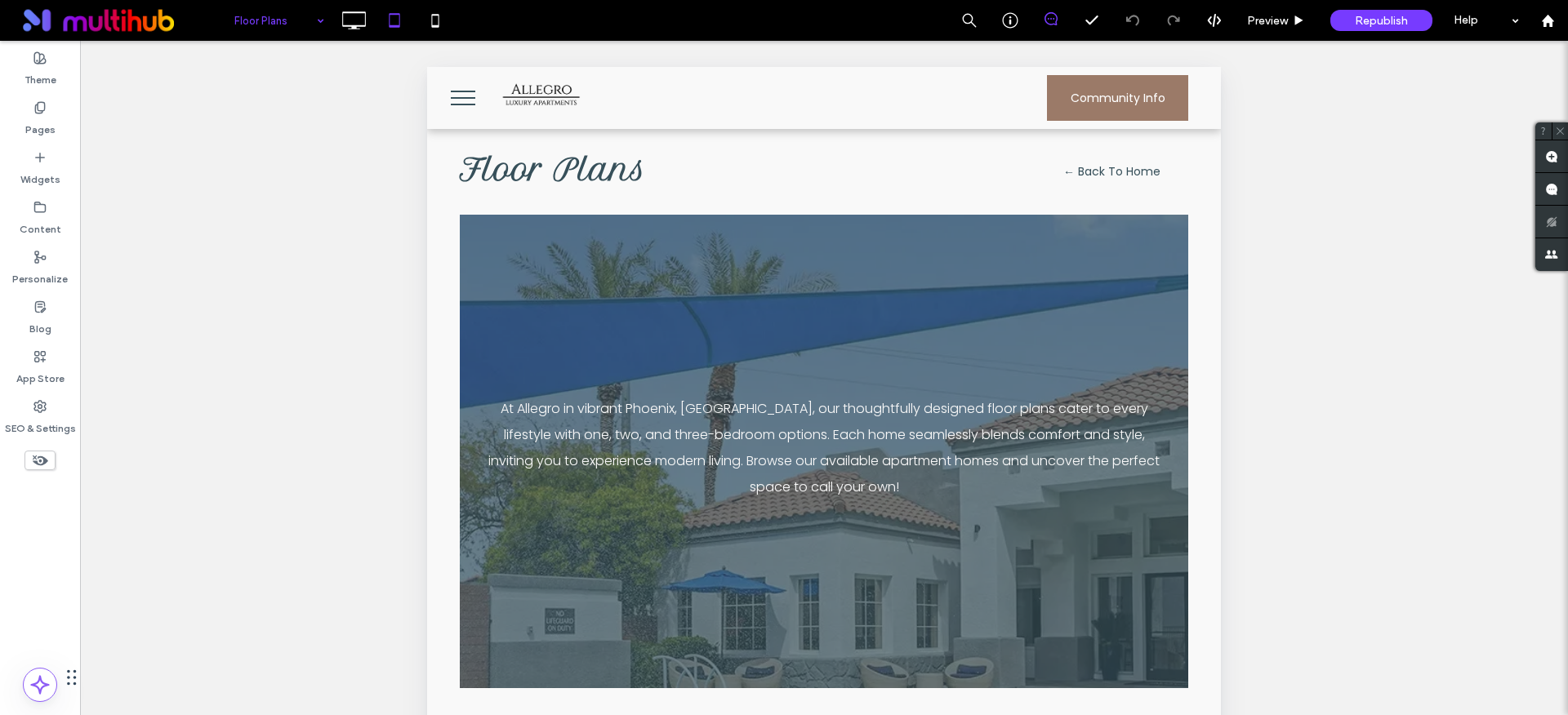
click at [456, 97] on span "menu" at bounding box center [463, 98] width 25 height 2
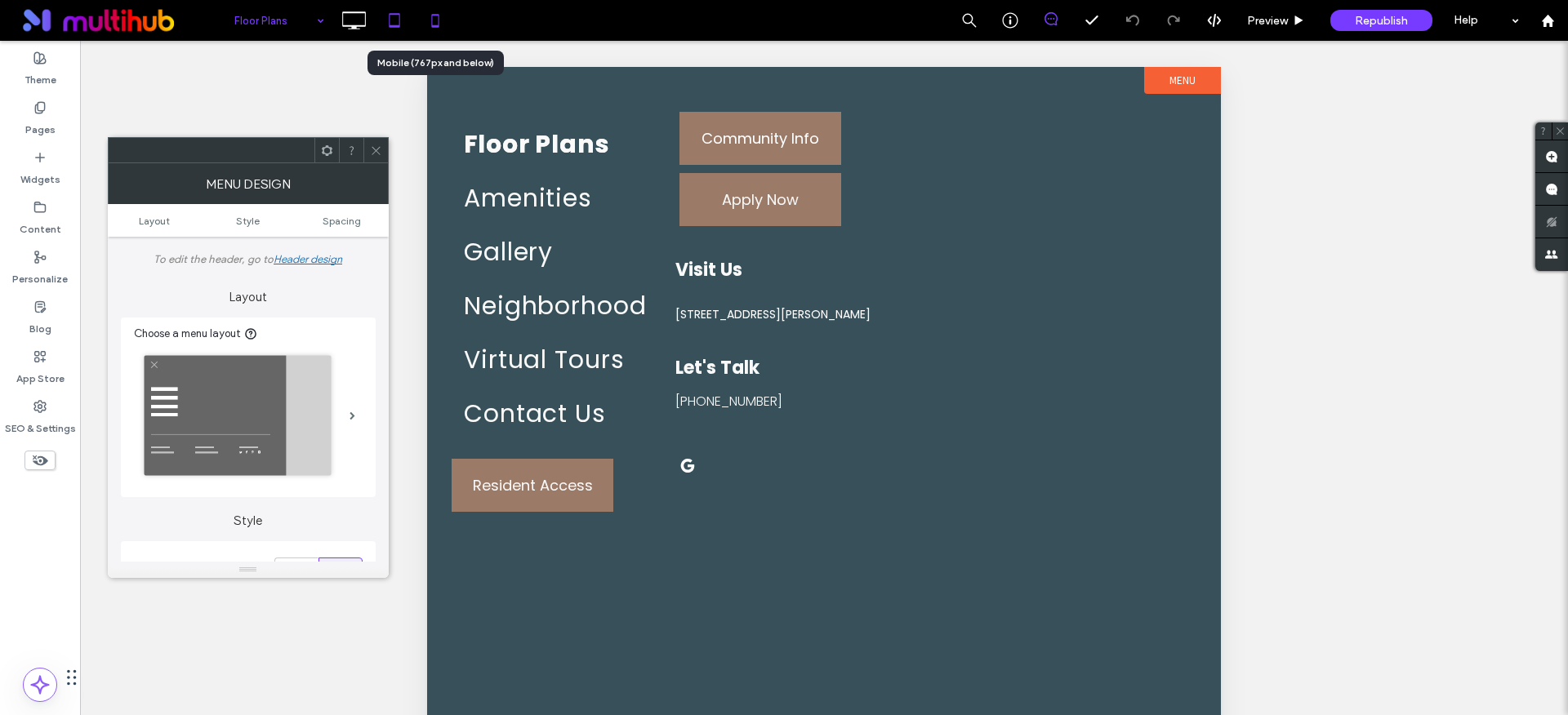
click at [432, 27] on use at bounding box center [435, 20] width 8 height 13
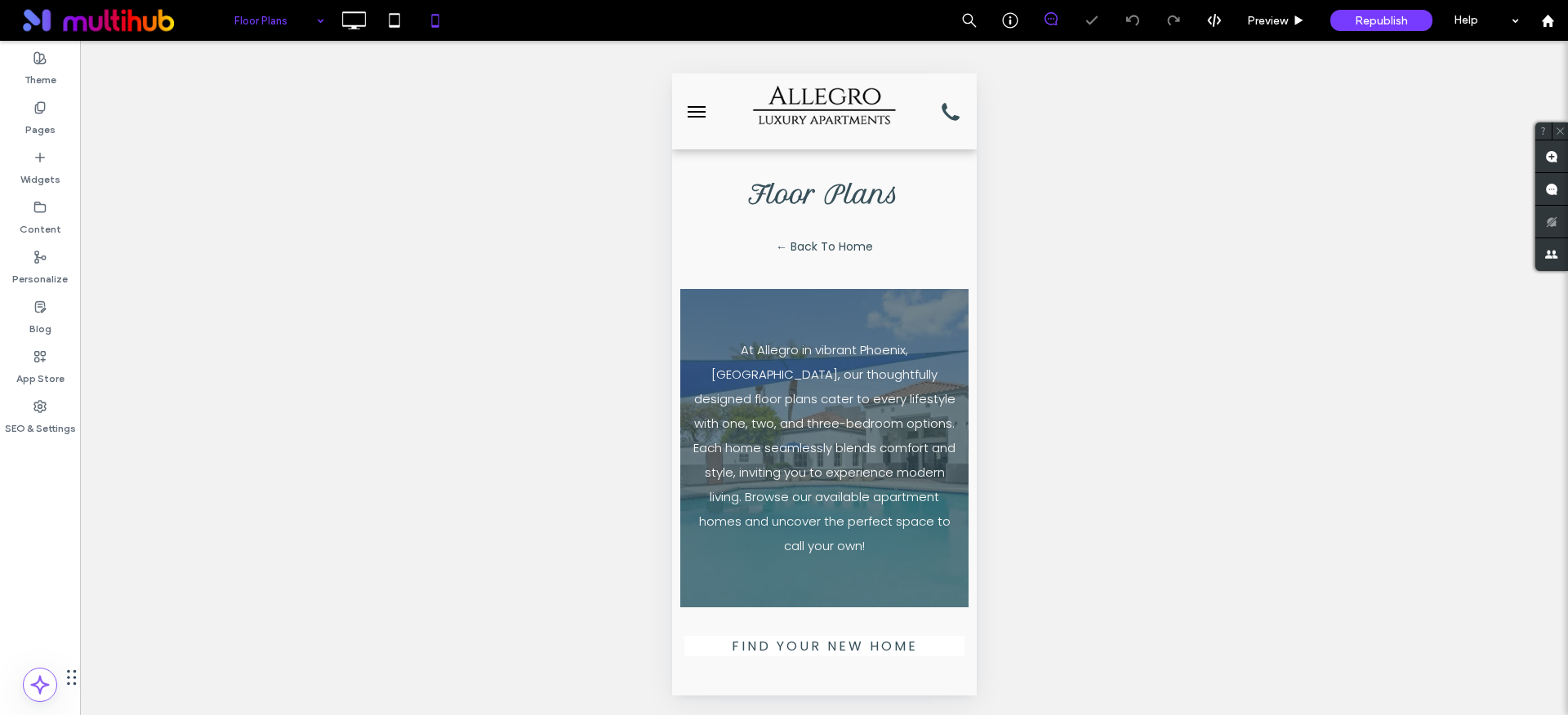
click at [695, 116] on span "menu" at bounding box center [695, 117] width 18 height 2
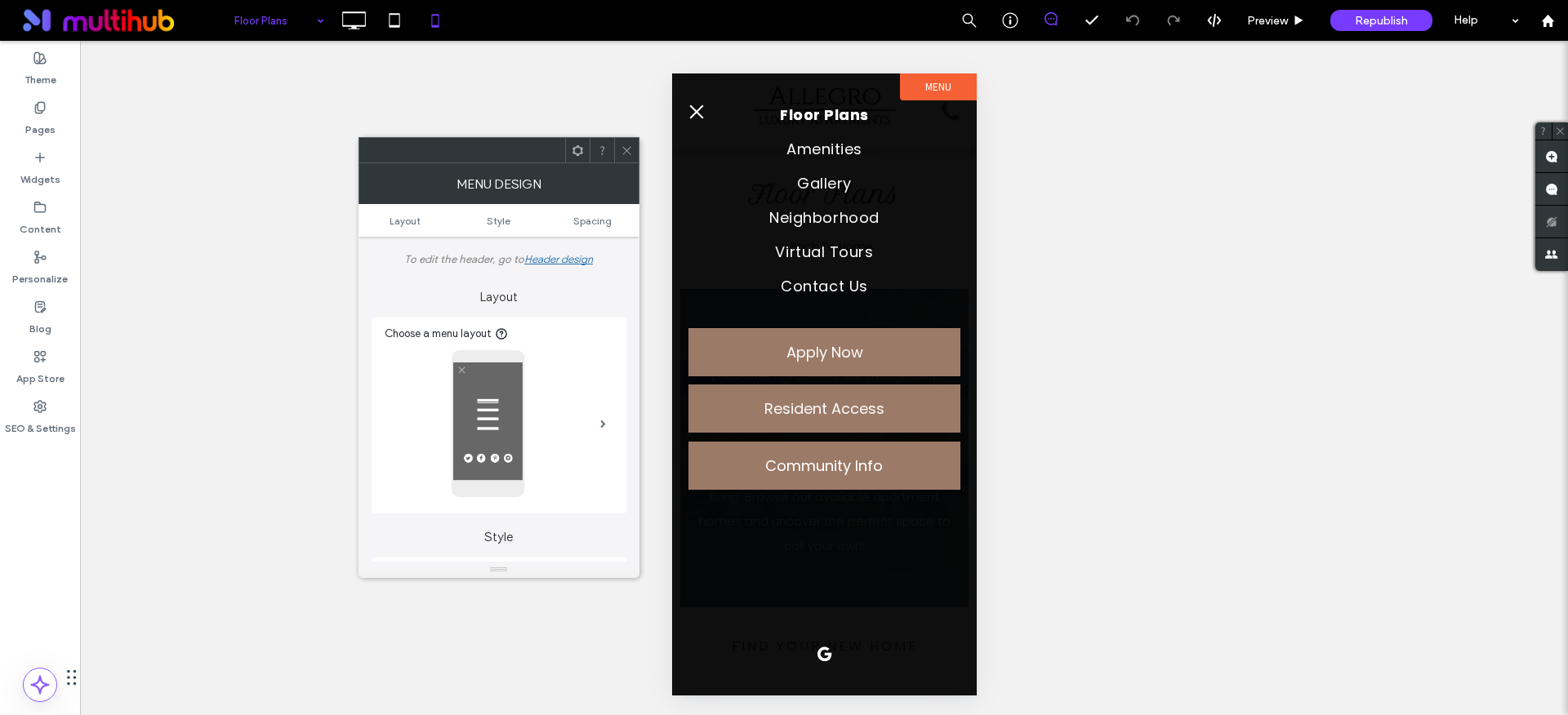
click at [691, 105] on button "menu" at bounding box center [695, 112] width 32 height 32
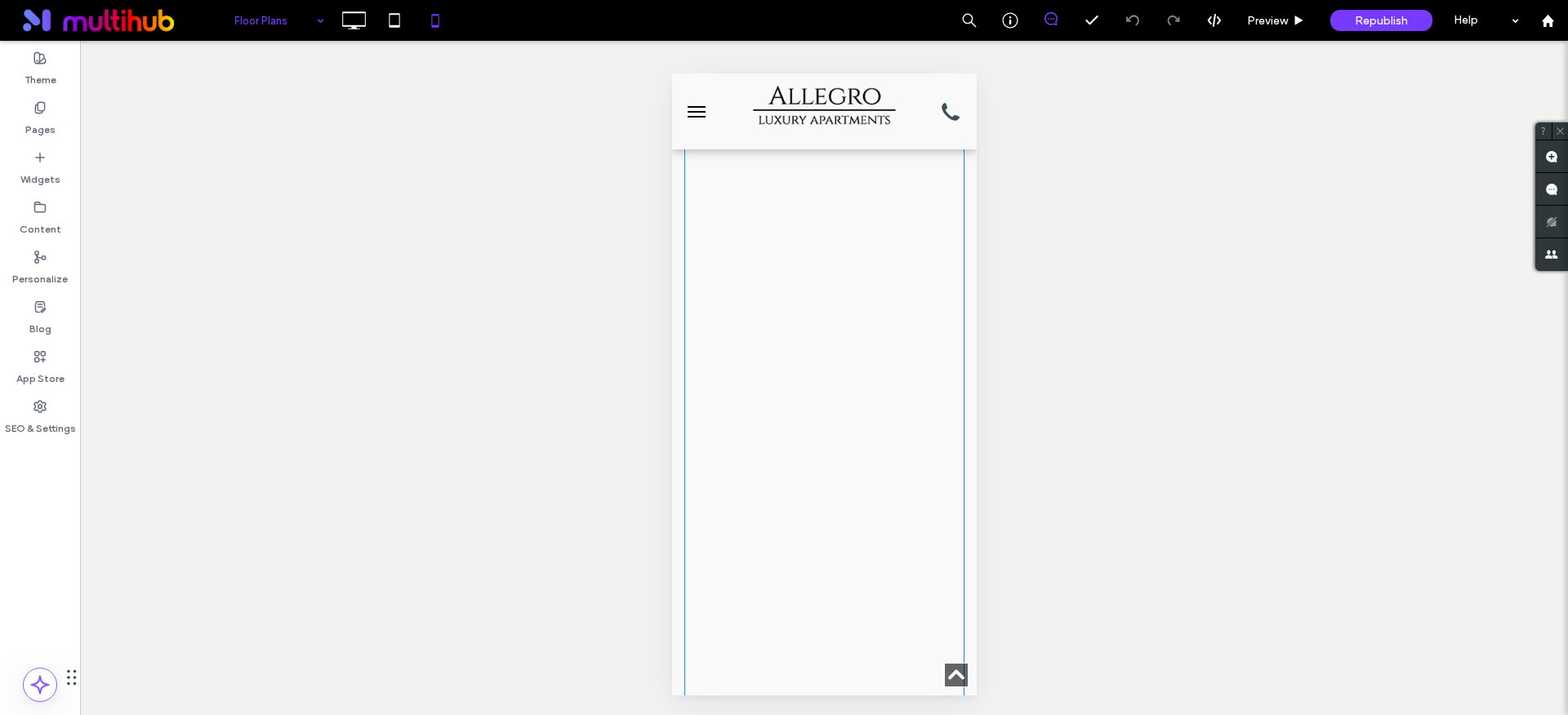
scroll to position [12289, 0]
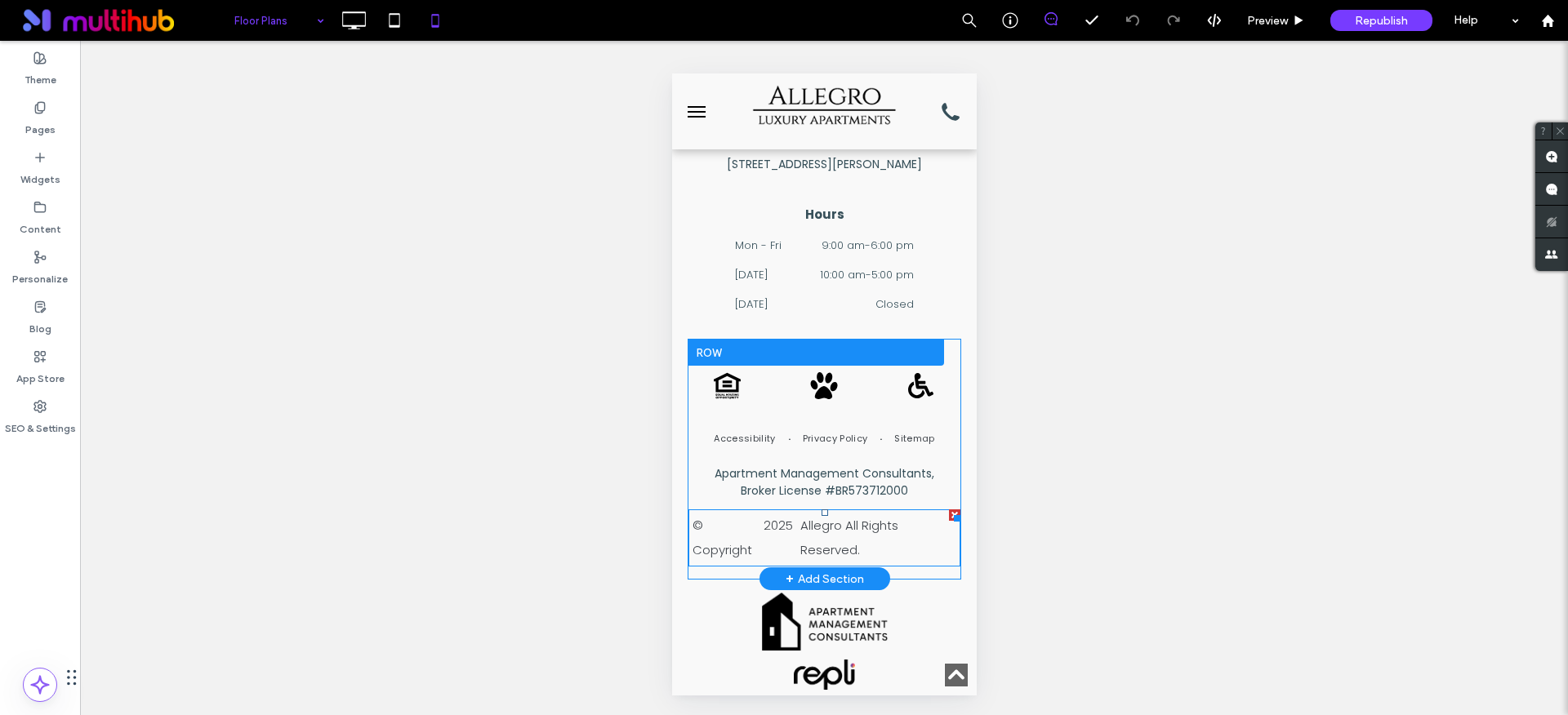
click at [744, 528] on span at bounding box center [823, 538] width 272 height 57
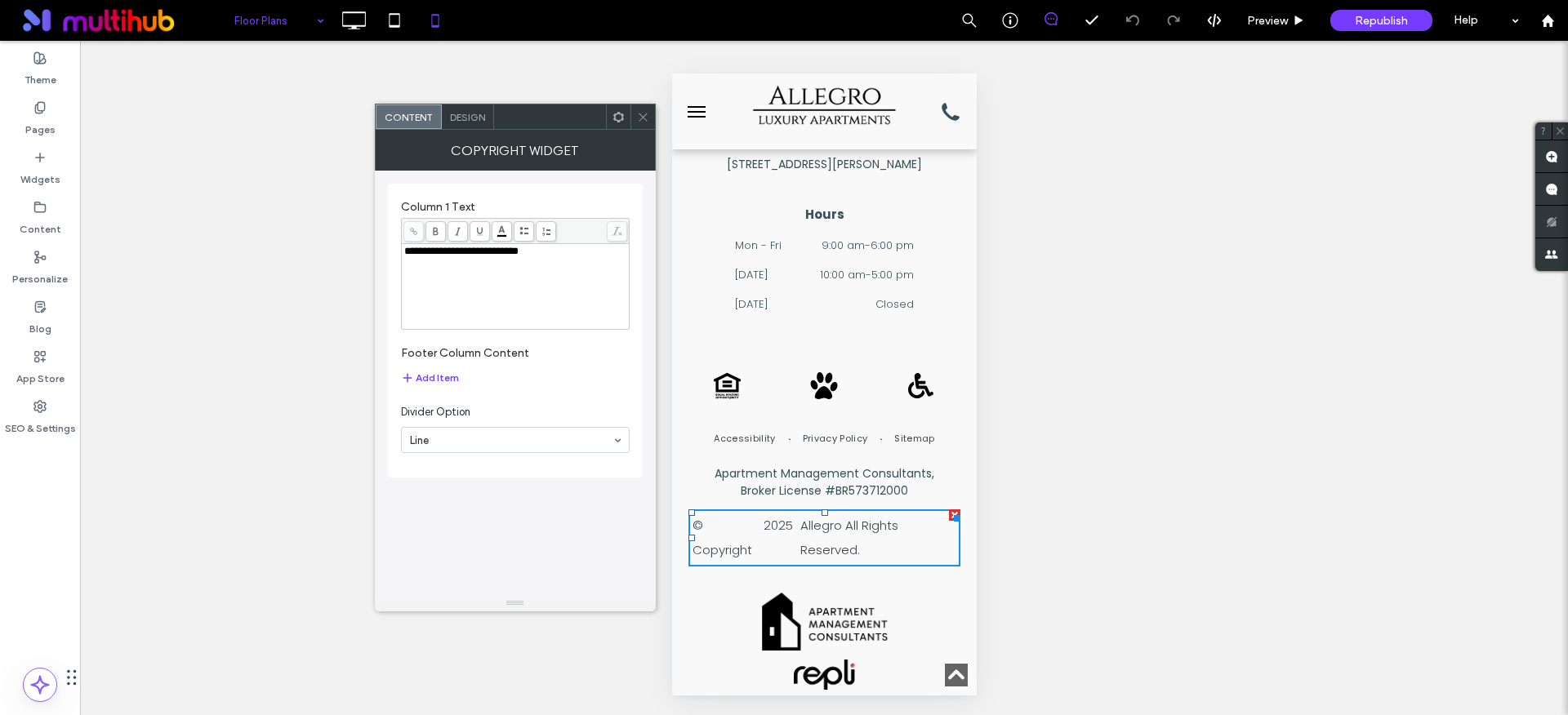
click at [436, 107] on div "Content" at bounding box center [409, 117] width 66 height 25
click at [455, 113] on span "Design" at bounding box center [467, 117] width 35 height 12
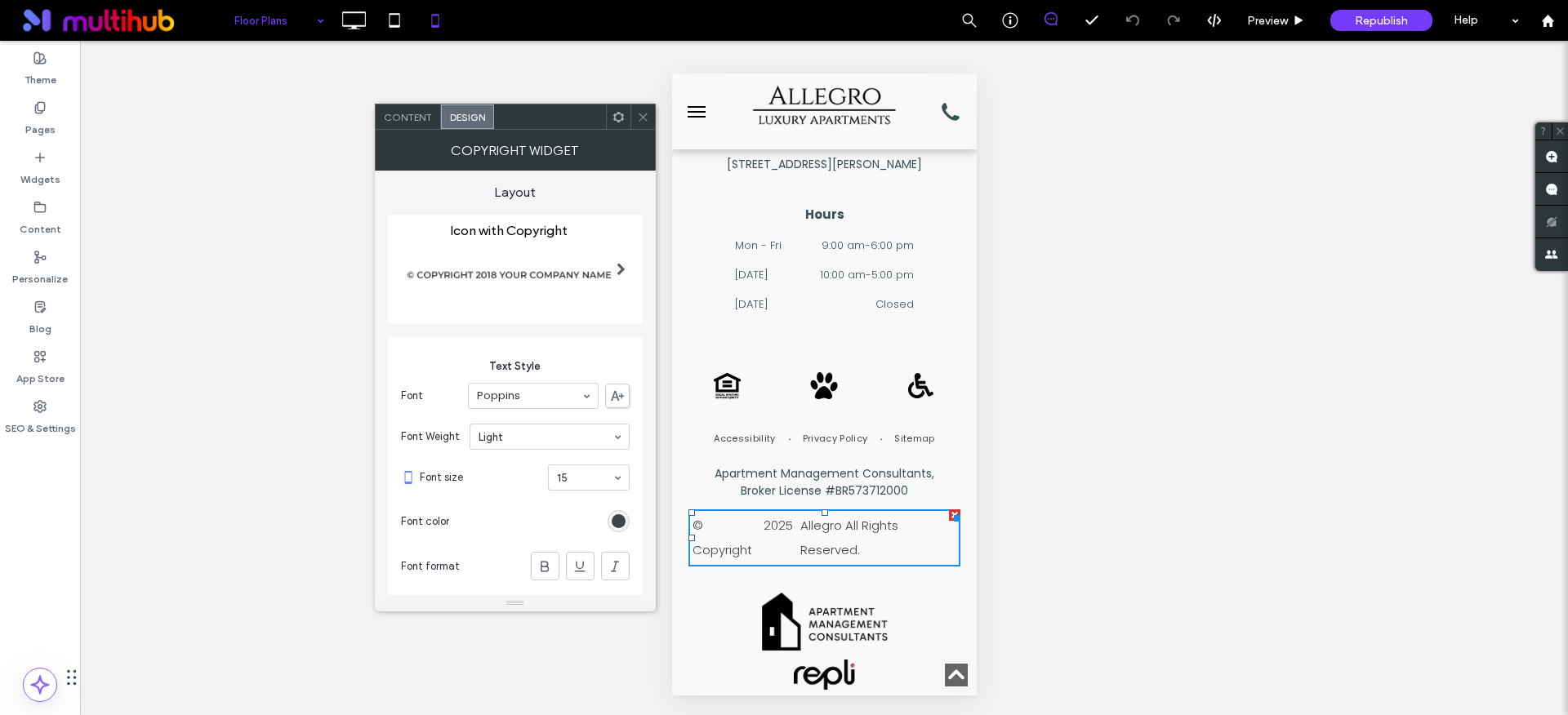
click at [617, 111] on use at bounding box center [618, 116] width 10 height 10
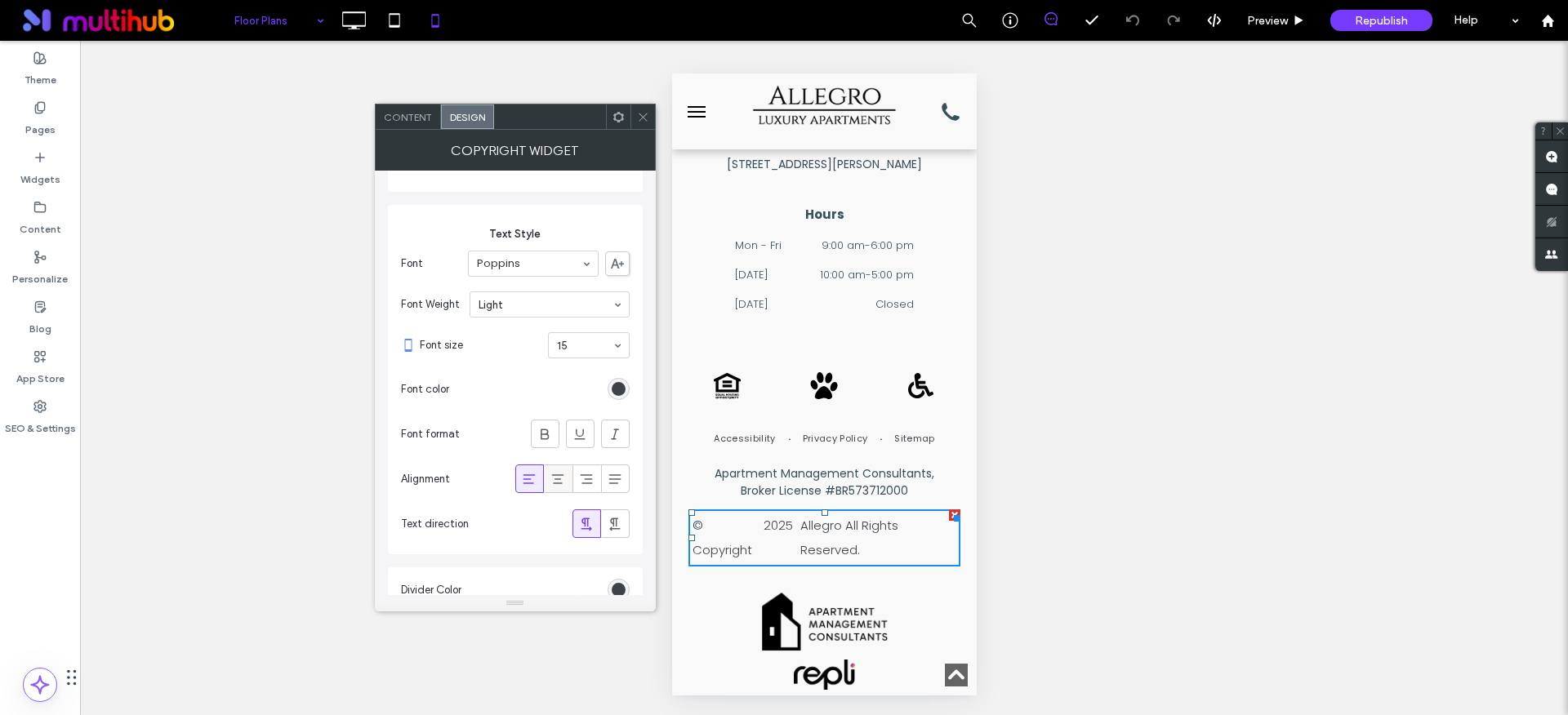
click at [557, 481] on icon at bounding box center [557, 479] width 16 height 16
click at [532, 480] on icon at bounding box center [528, 479] width 16 height 16
click at [771, 514] on p "2025" at bounding box center [777, 538] width 29 height 49
click at [617, 120] on use at bounding box center [618, 116] width 10 height 10
click at [623, 190] on div at bounding box center [615, 183] width 45 height 26
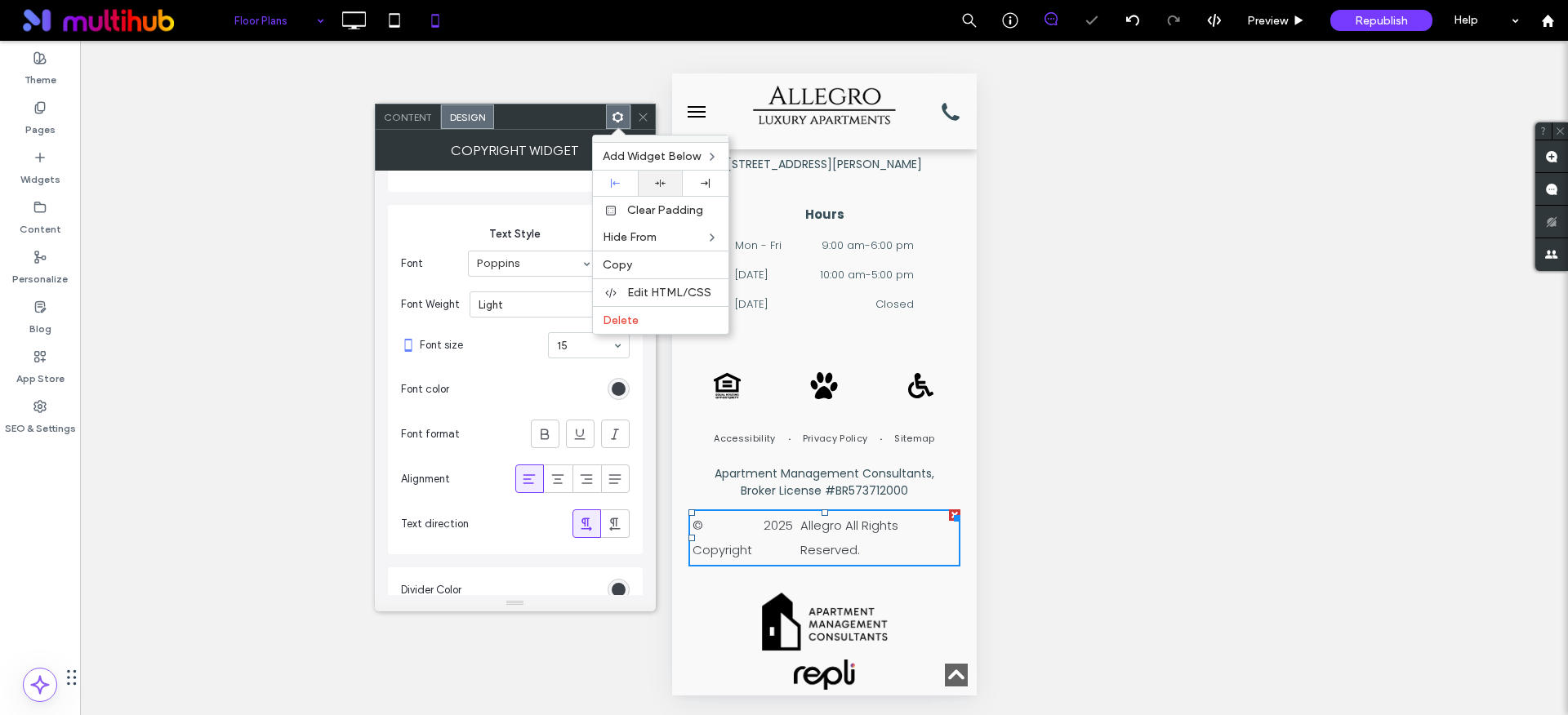
click at [653, 189] on div at bounding box center [660, 183] width 45 height 26
click at [555, 479] on icon at bounding box center [557, 479] width 16 height 16
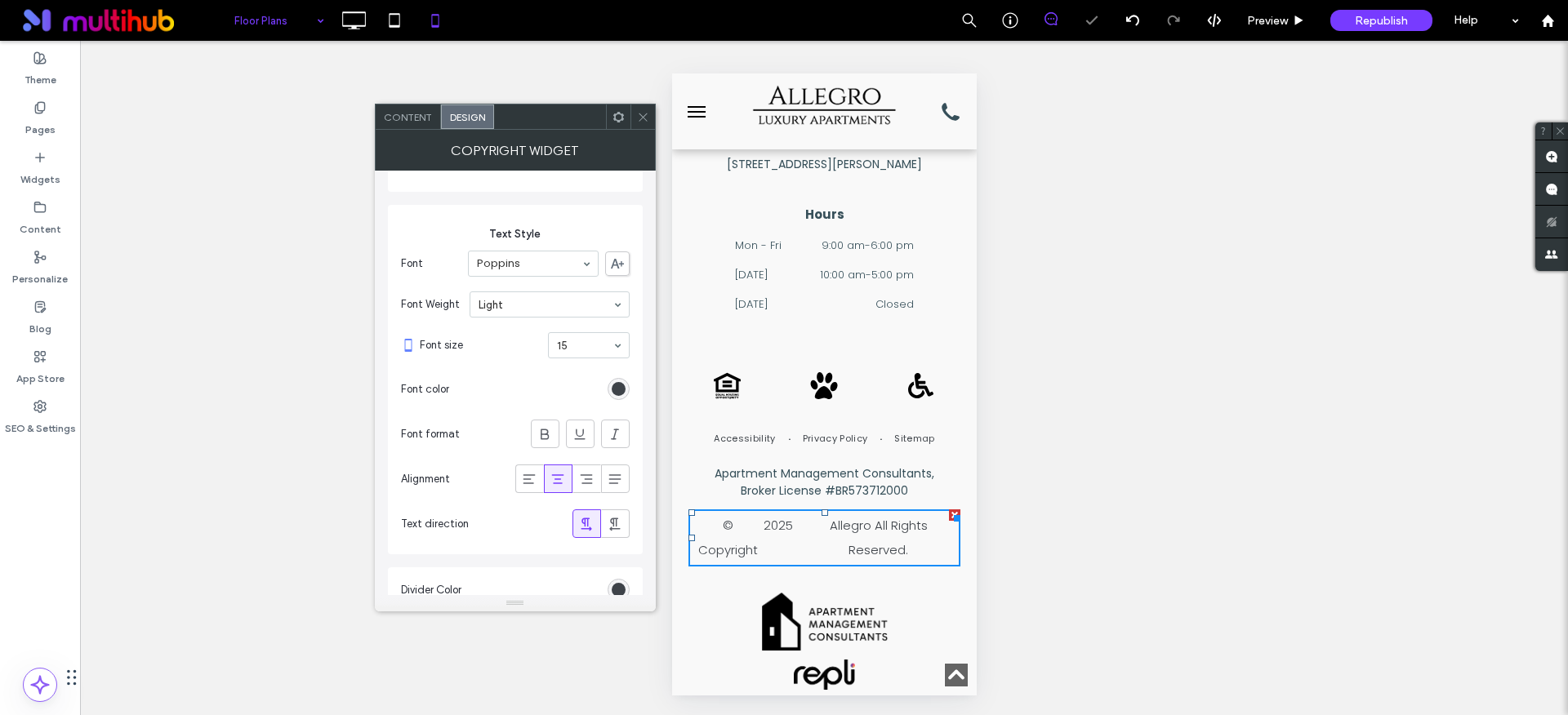
click at [782, 514] on p "2025" at bounding box center [777, 538] width 29 height 49
click at [403, 128] on div "Content" at bounding box center [408, 117] width 66 height 25
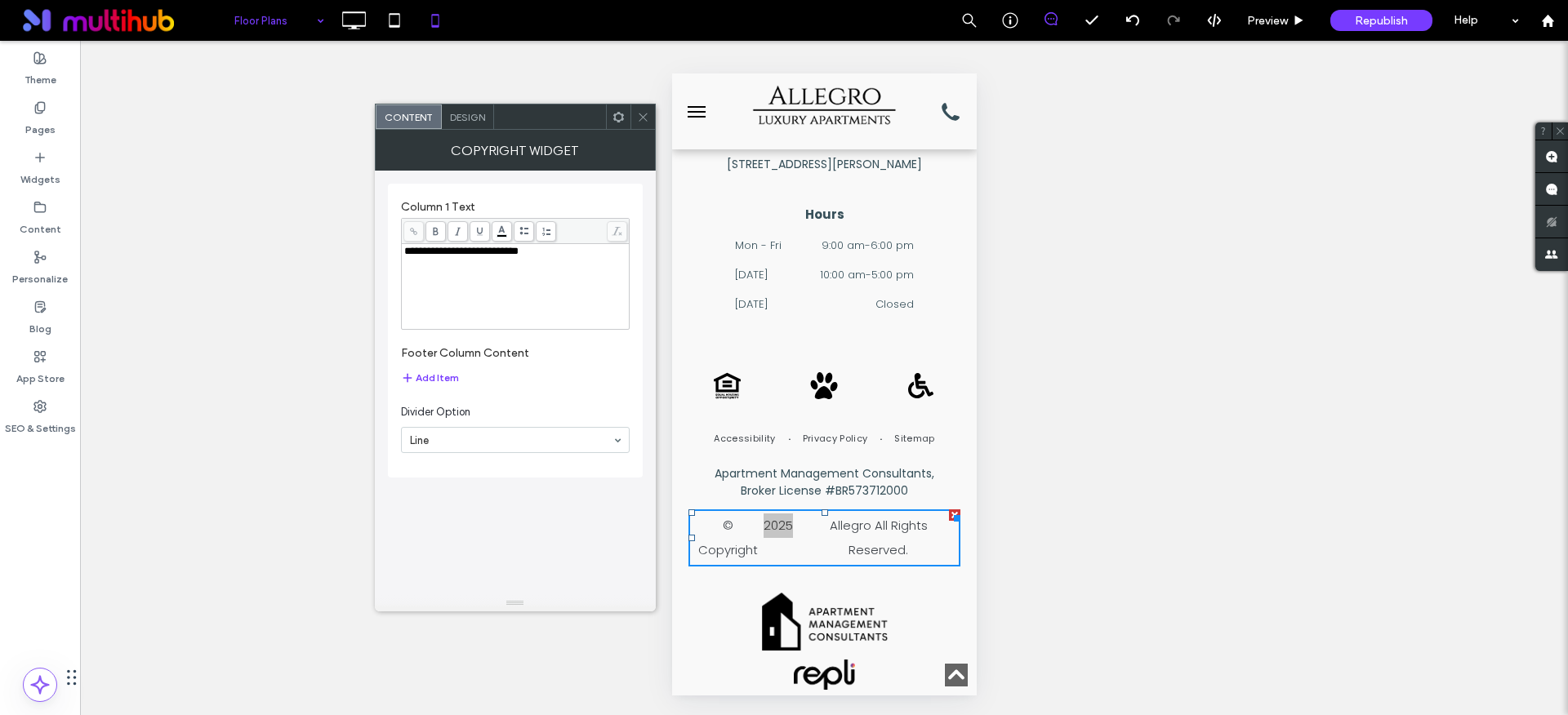
click at [449, 266] on div "**********" at bounding box center [516, 286] width 223 height 82
click at [568, 308] on div "**********" at bounding box center [516, 286] width 223 height 82
click at [469, 116] on span "Design" at bounding box center [467, 117] width 35 height 12
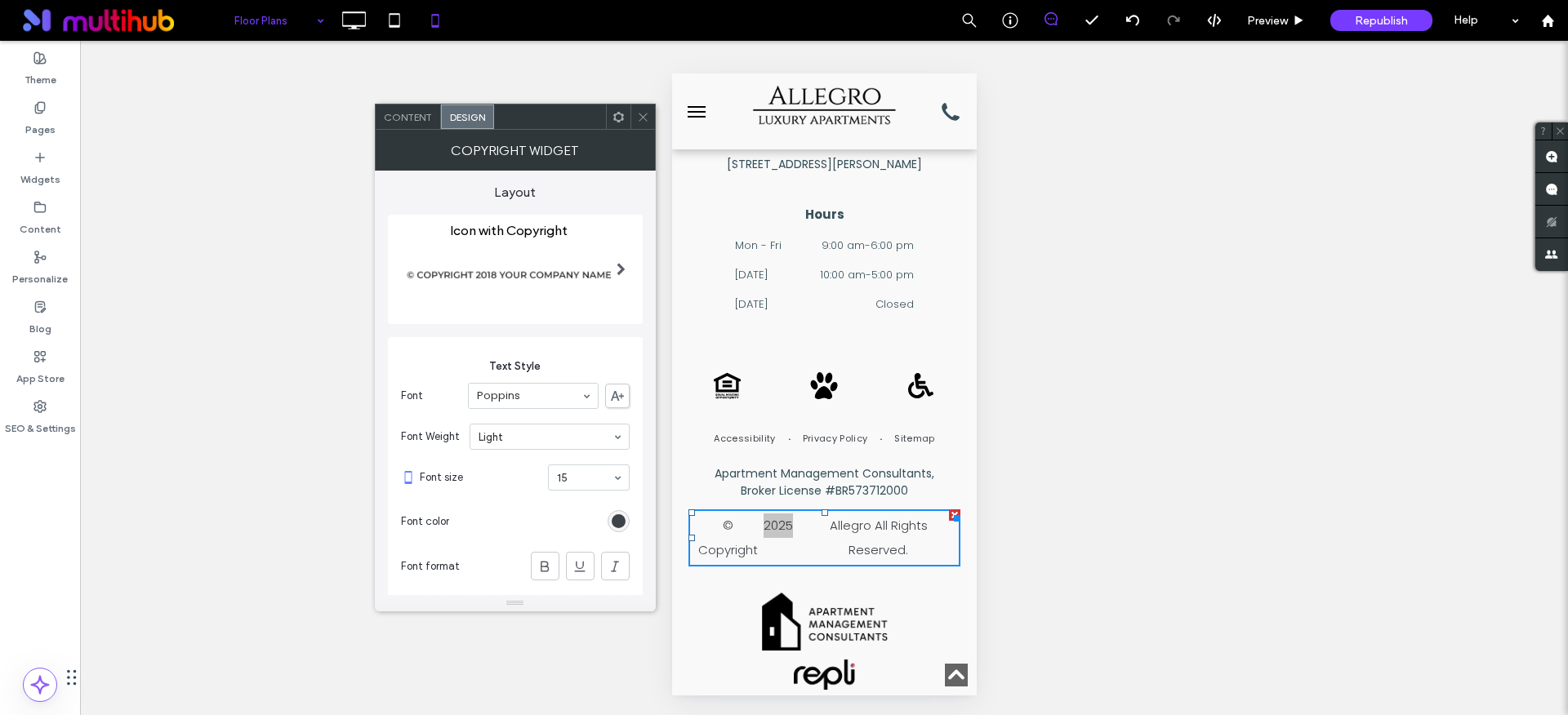
click at [553, 276] on img at bounding box center [509, 275] width 216 height 74
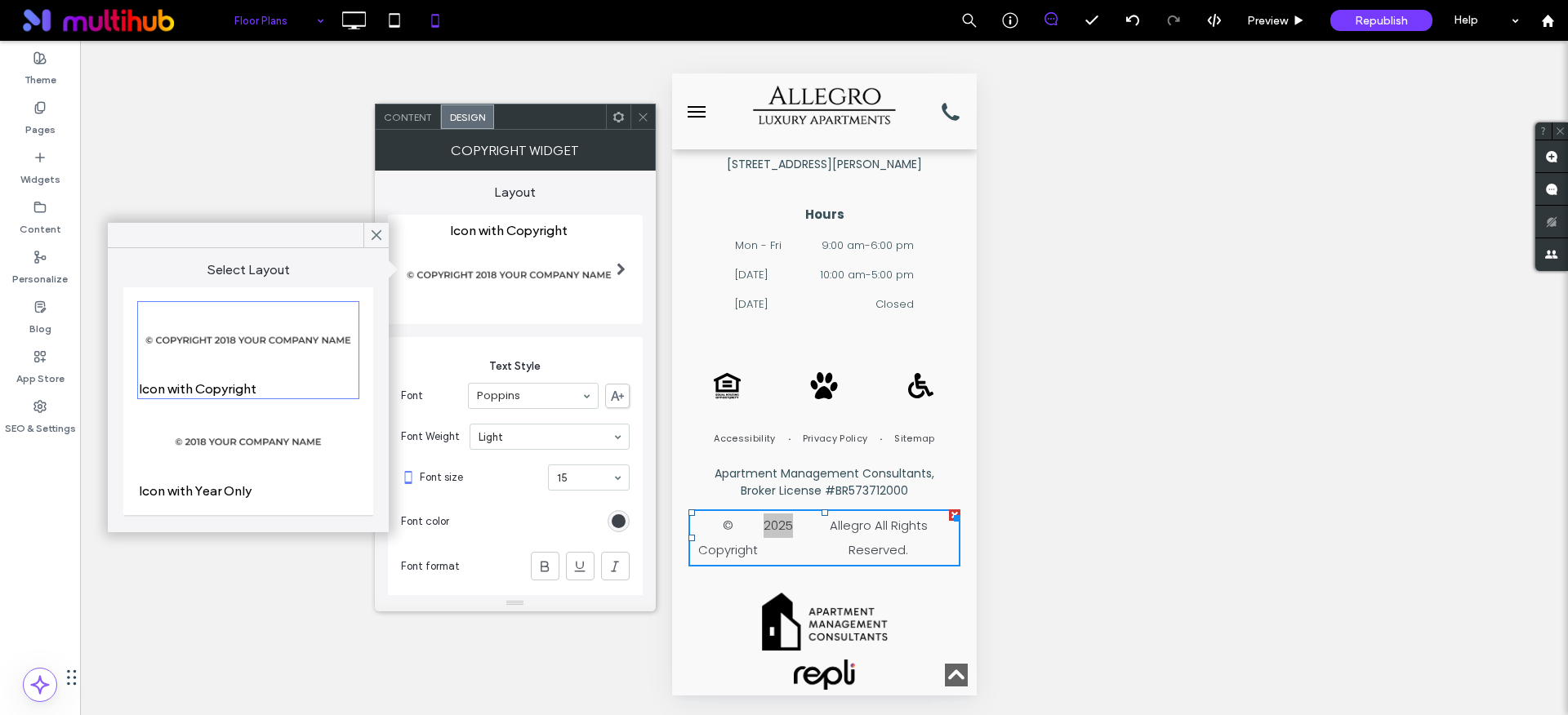
click at [253, 444] on img at bounding box center [248, 441] width 217 height 74
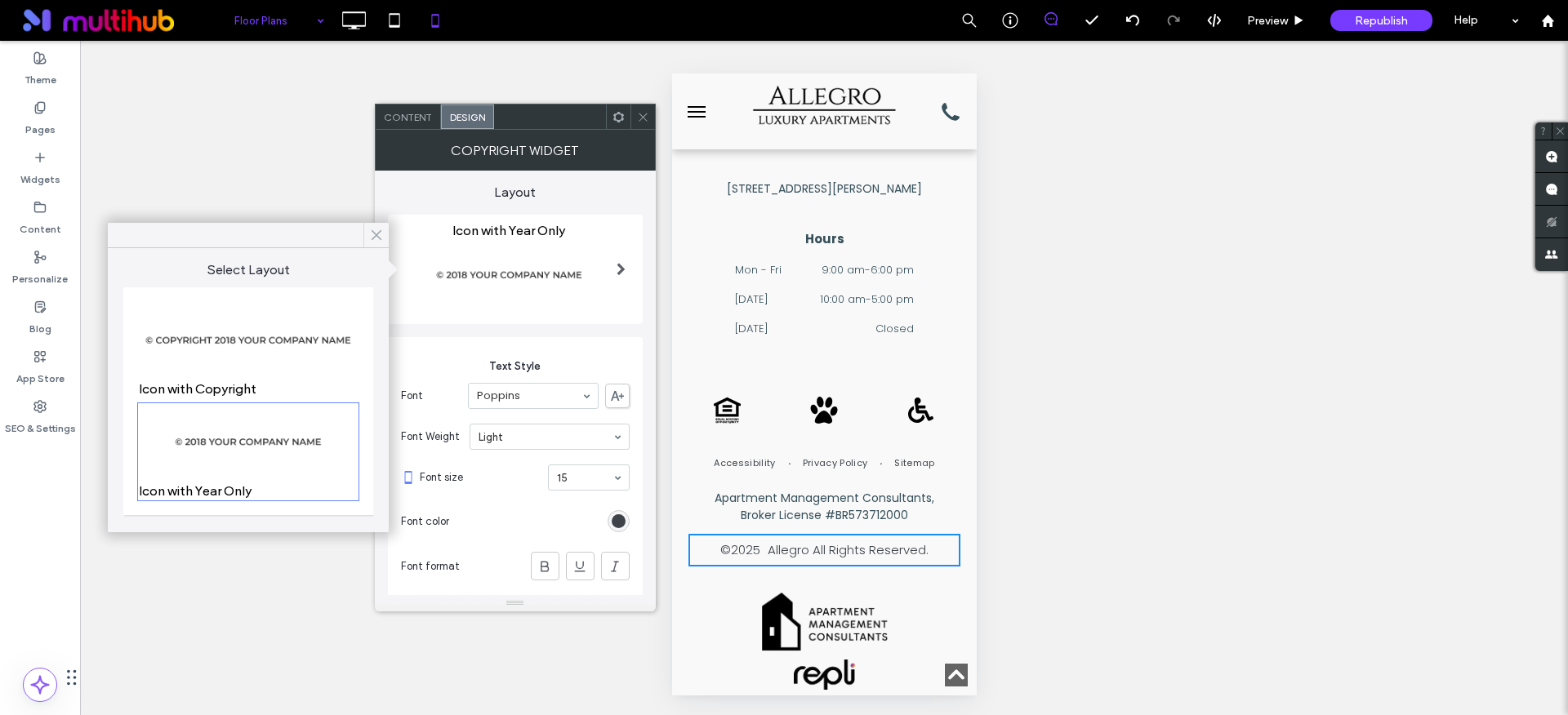
click at [371, 232] on icon at bounding box center [376, 234] width 14 height 14
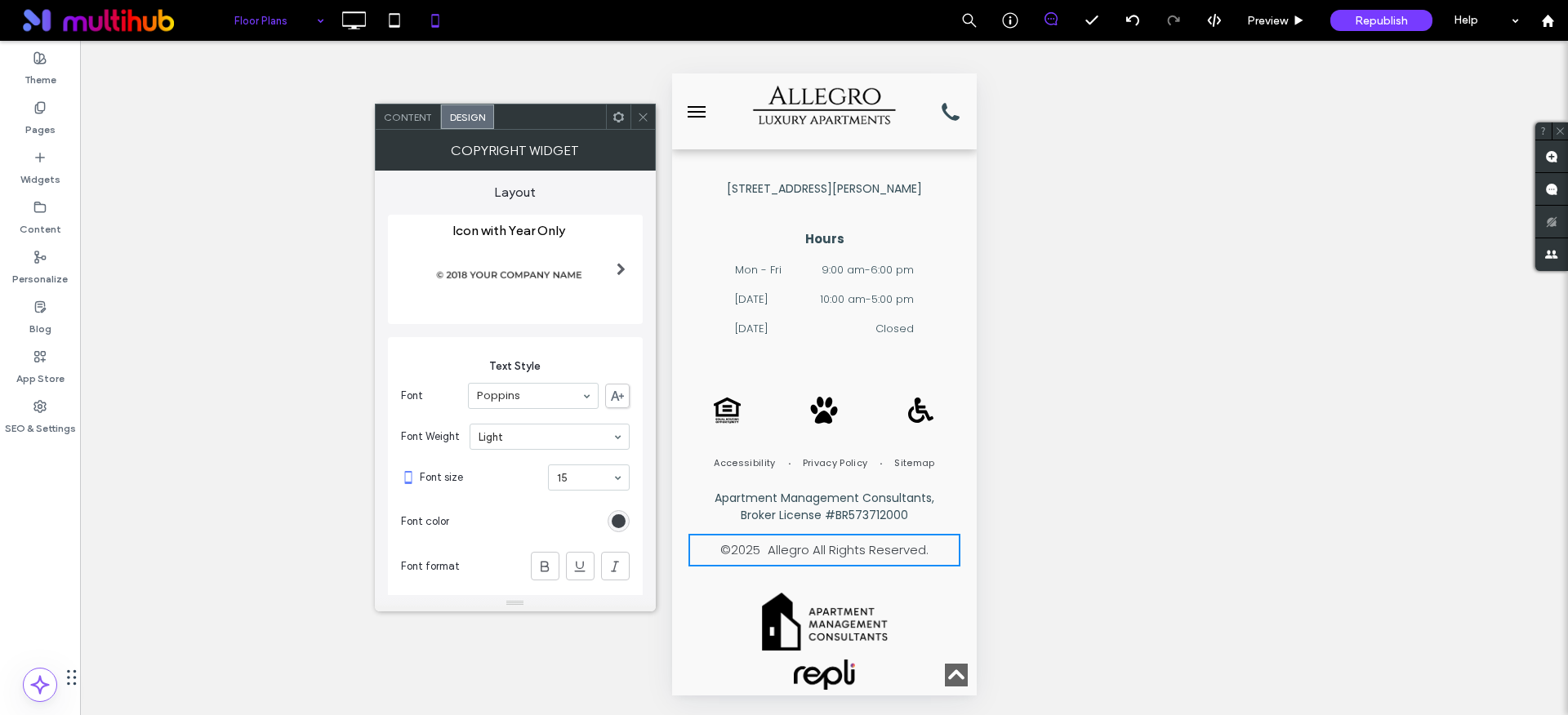
click at [558, 254] on img at bounding box center [509, 275] width 216 height 74
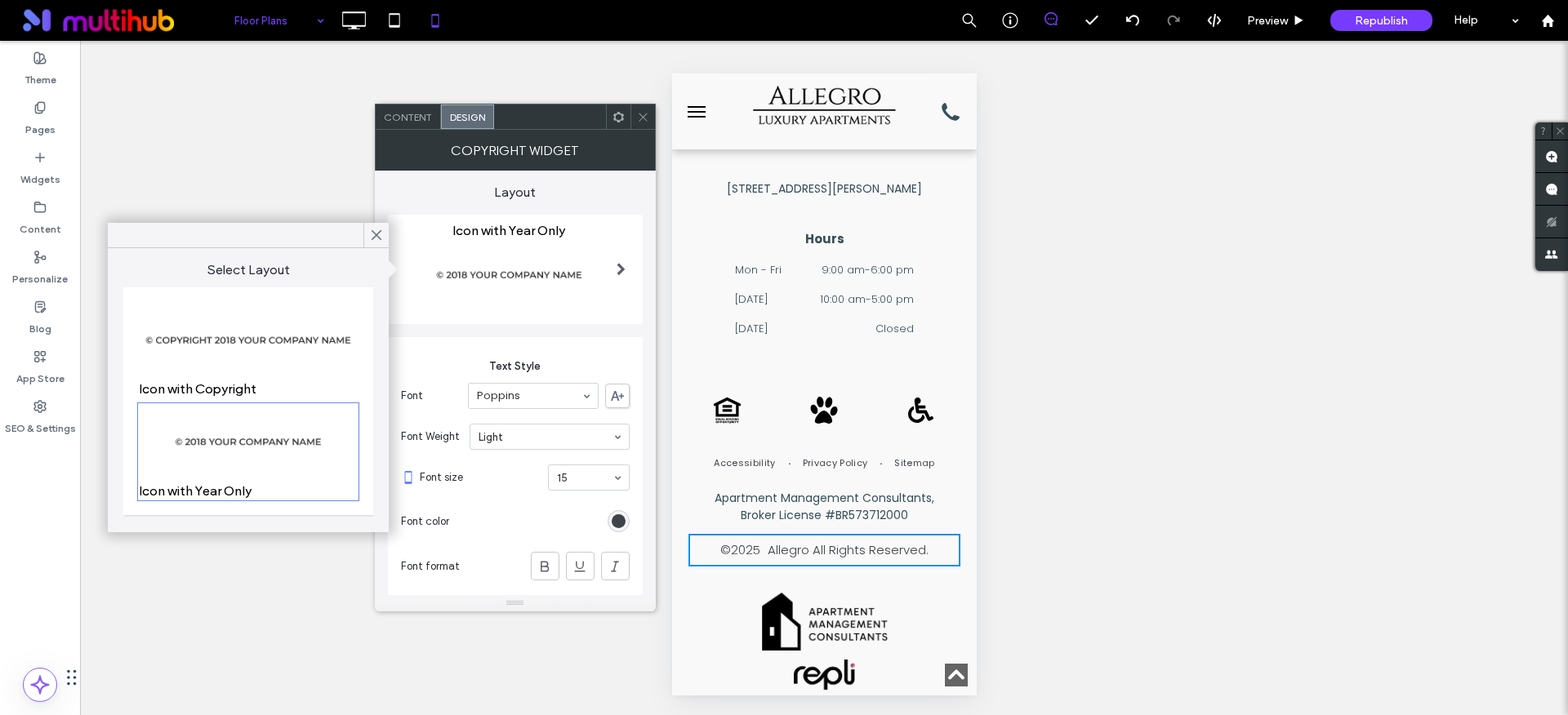
click at [285, 450] on img at bounding box center [248, 441] width 217 height 74
click at [645, 112] on icon at bounding box center [643, 117] width 12 height 12
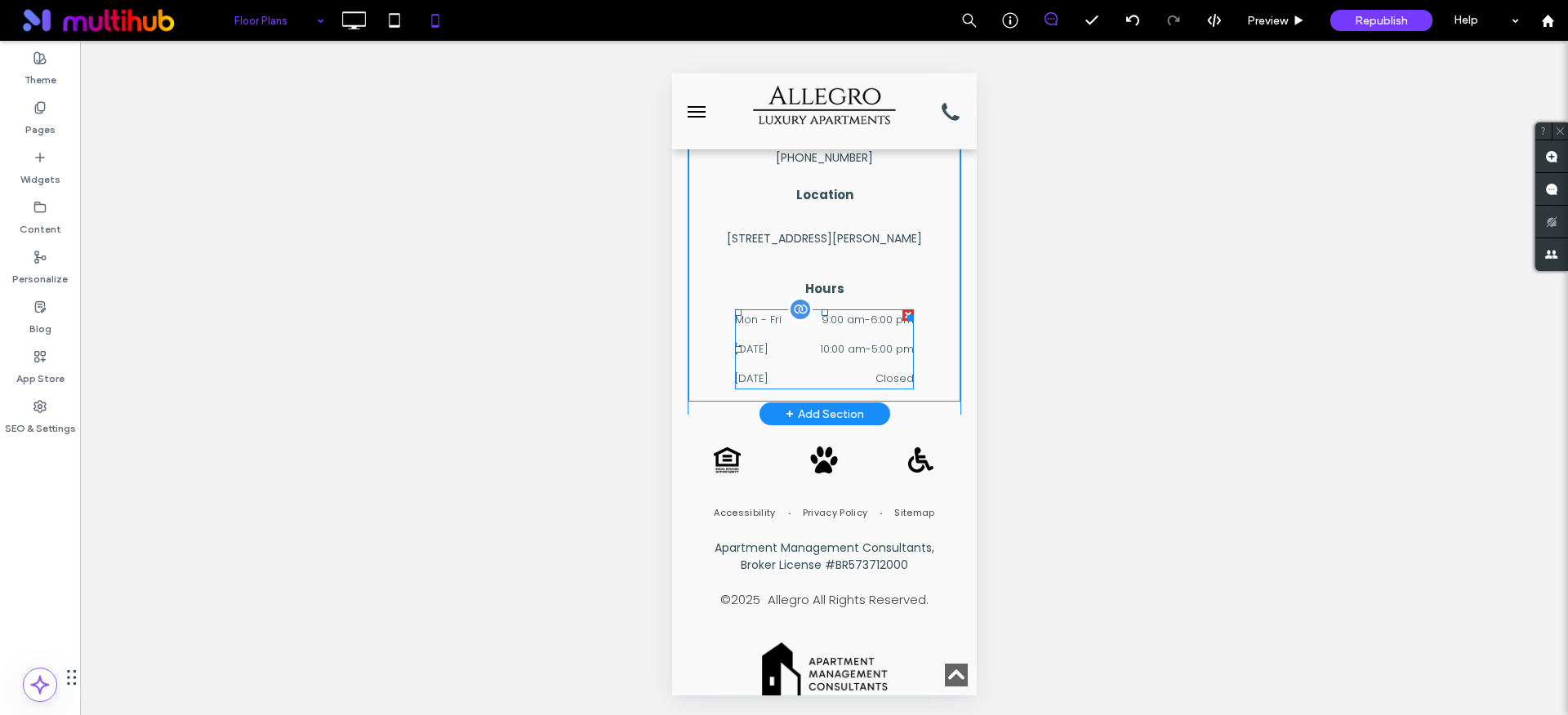
scroll to position [12214, 0]
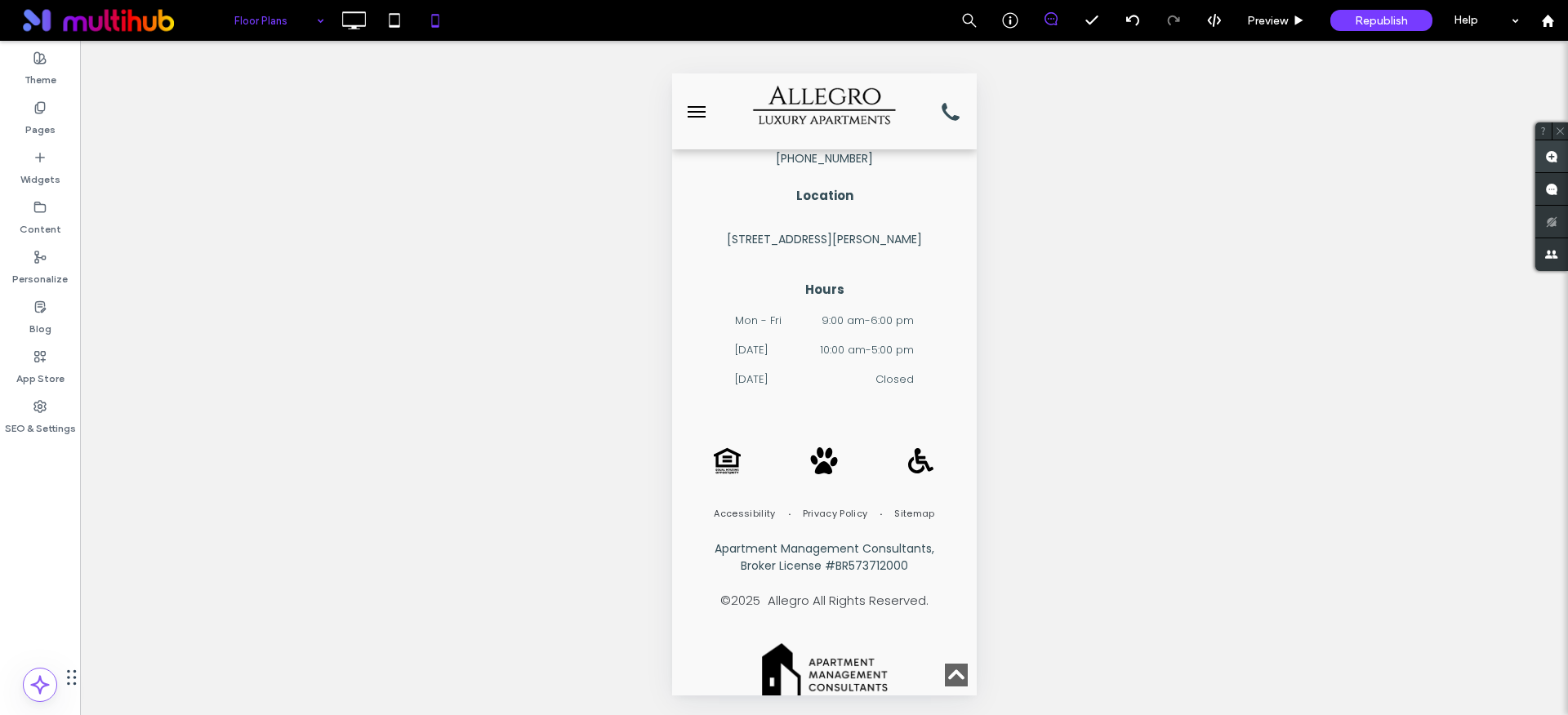
click at [1551, 150] on use at bounding box center [1551, 156] width 13 height 13
click at [833, 592] on p "Allegro All Rights Reserved." at bounding box center [847, 601] width 161 height 25
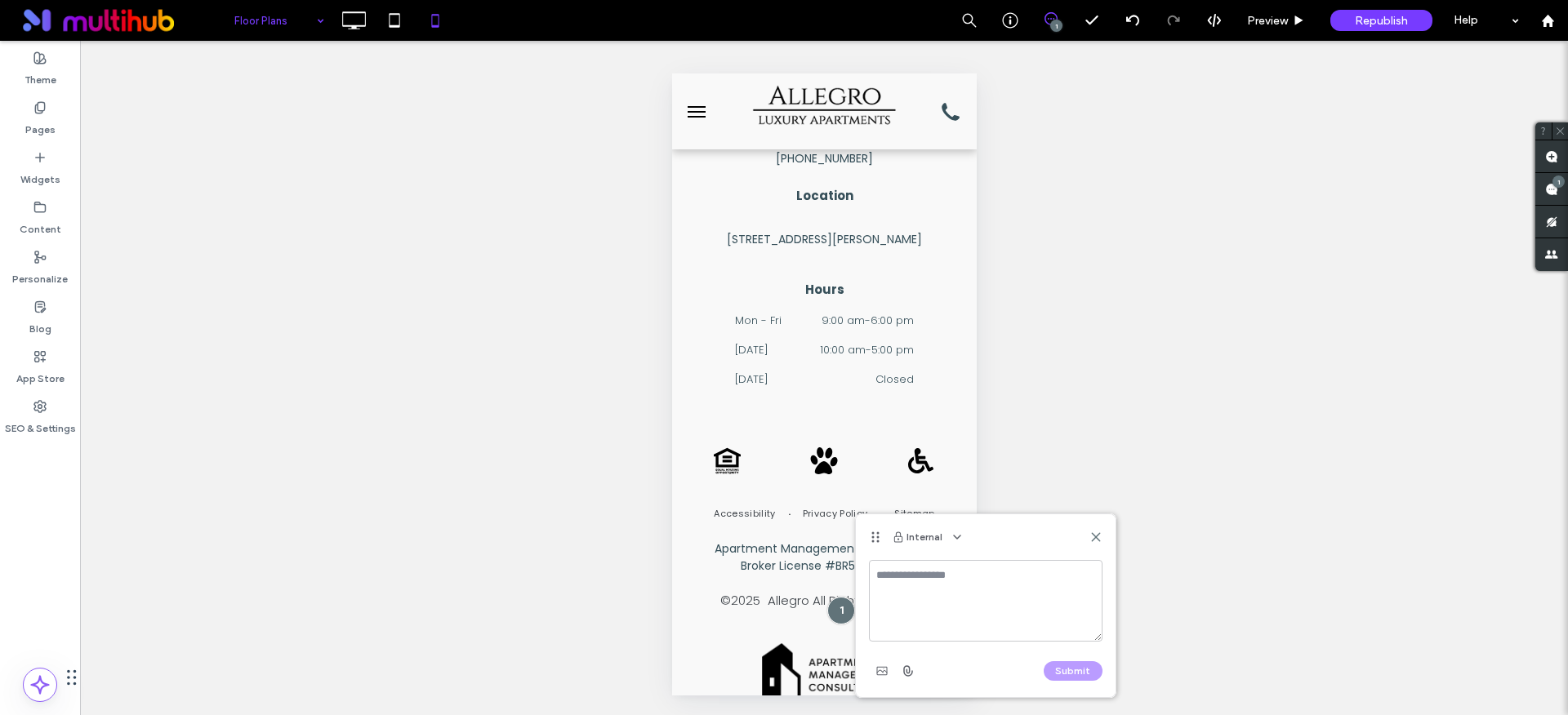
click at [945, 585] on textarea at bounding box center [985, 601] width 233 height 82
type textarea "**********"
click at [1081, 673] on button "Submit" at bounding box center [1072, 671] width 59 height 20
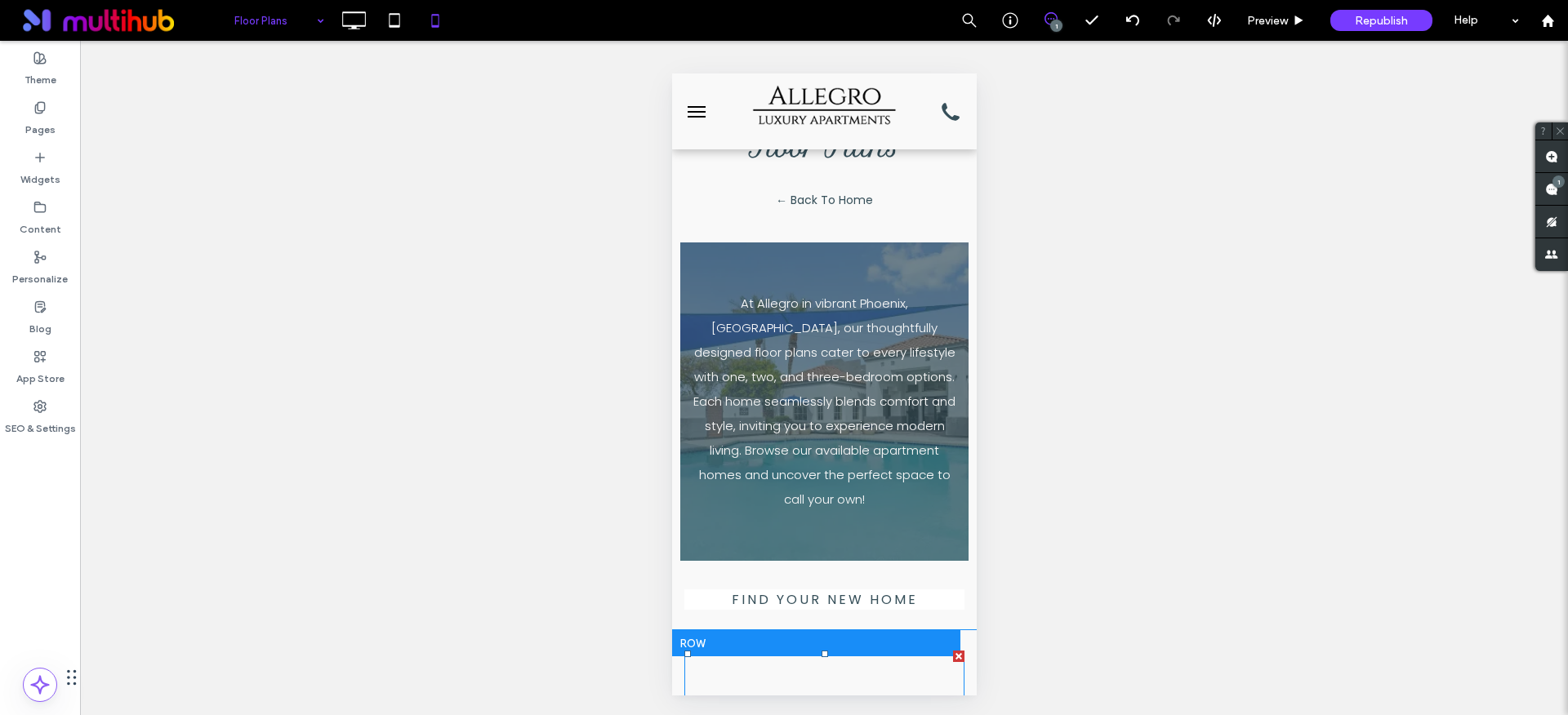
scroll to position [0, 0]
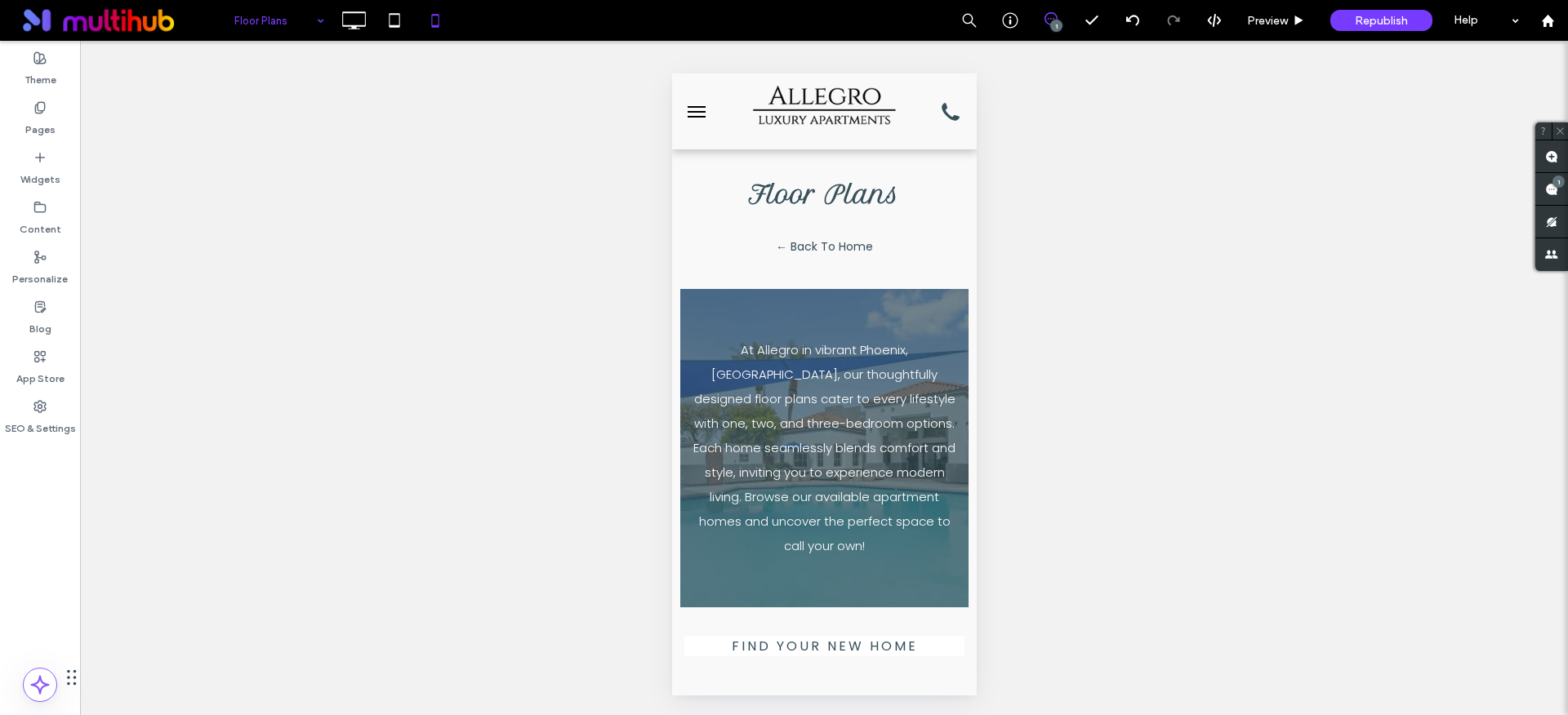
click at [689, 111] on span "menu" at bounding box center [695, 112] width 18 height 2
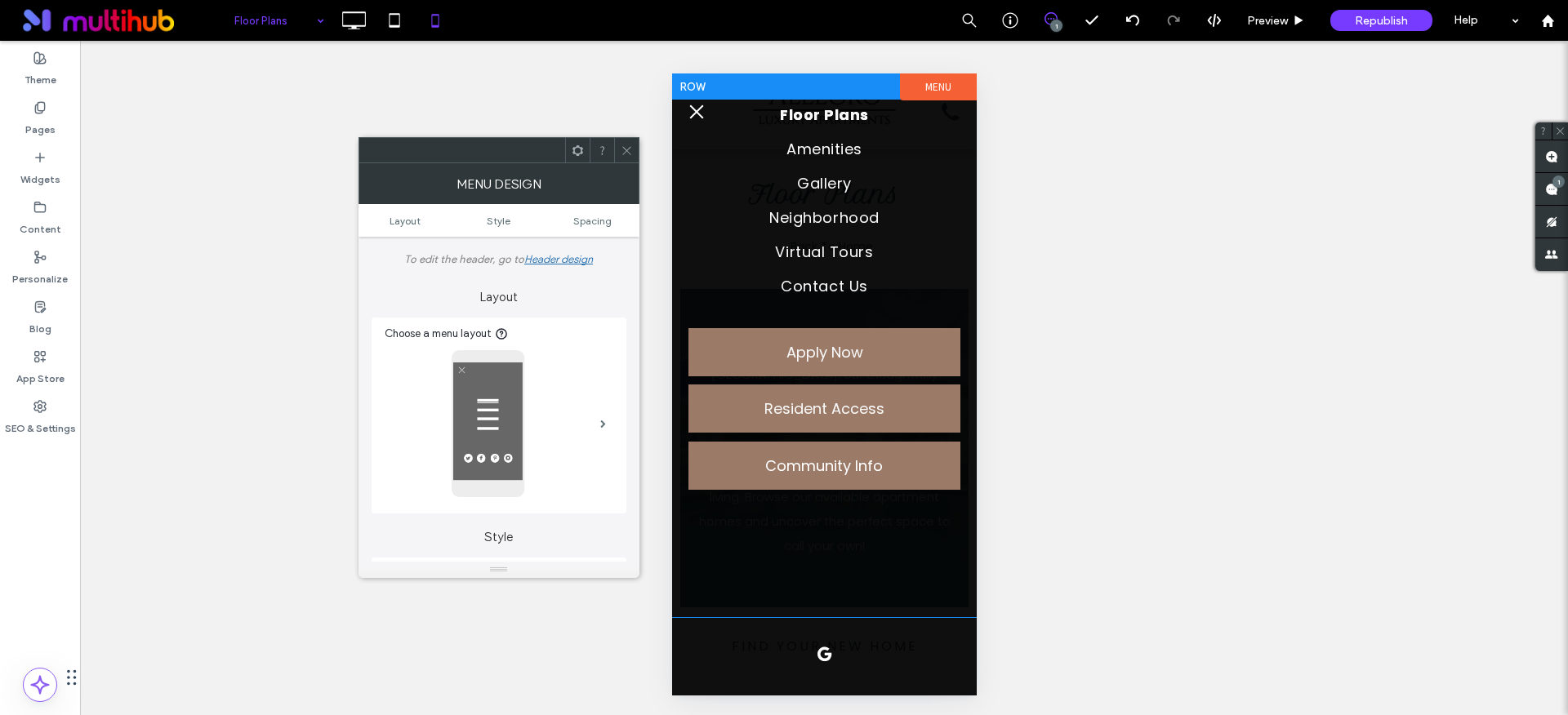
click at [690, 180] on div "Floor Plans Amenities Gallery Neighborhood Virtual Tours Contact Us Apply Now R…" at bounding box center [823, 302] width 272 height 424
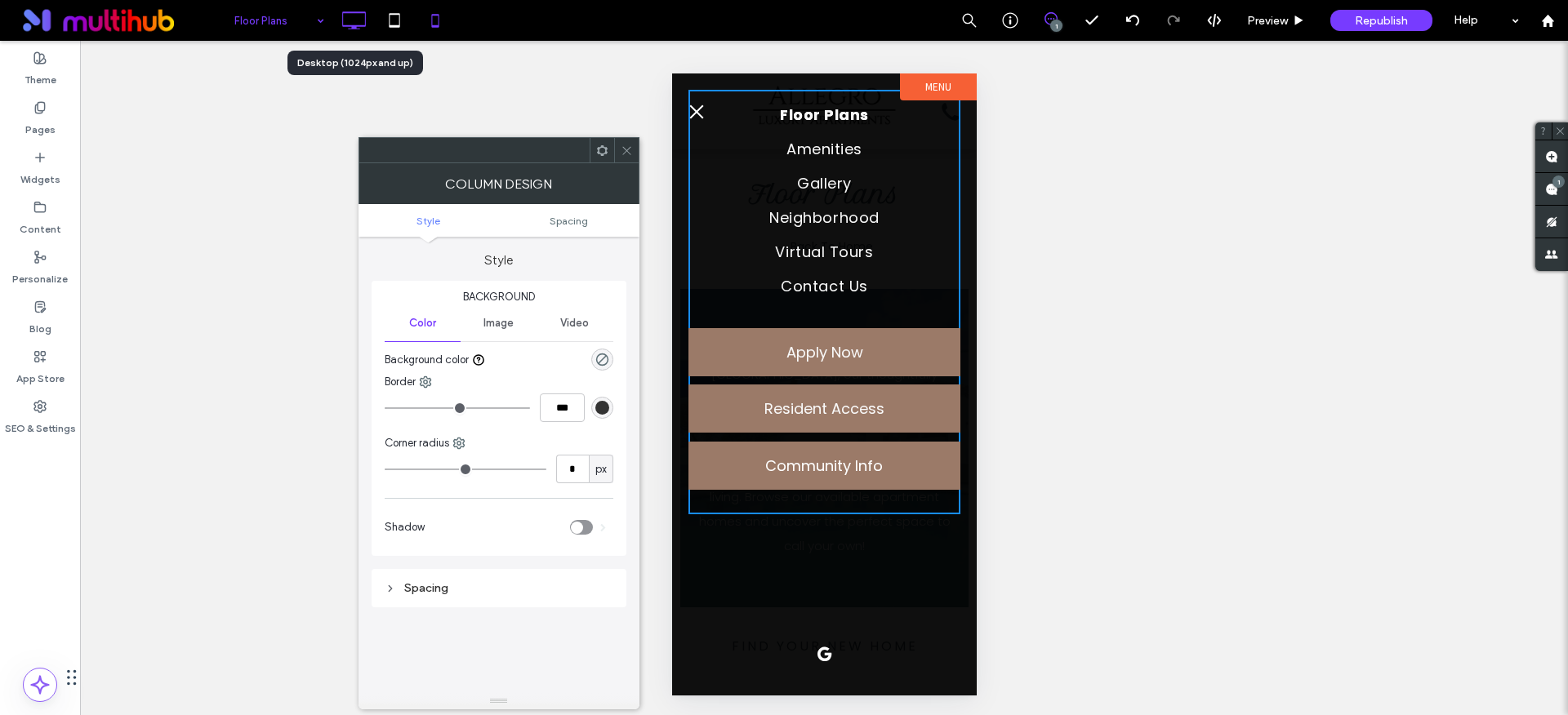
click at [343, 14] on icon at bounding box center [354, 20] width 32 height 32
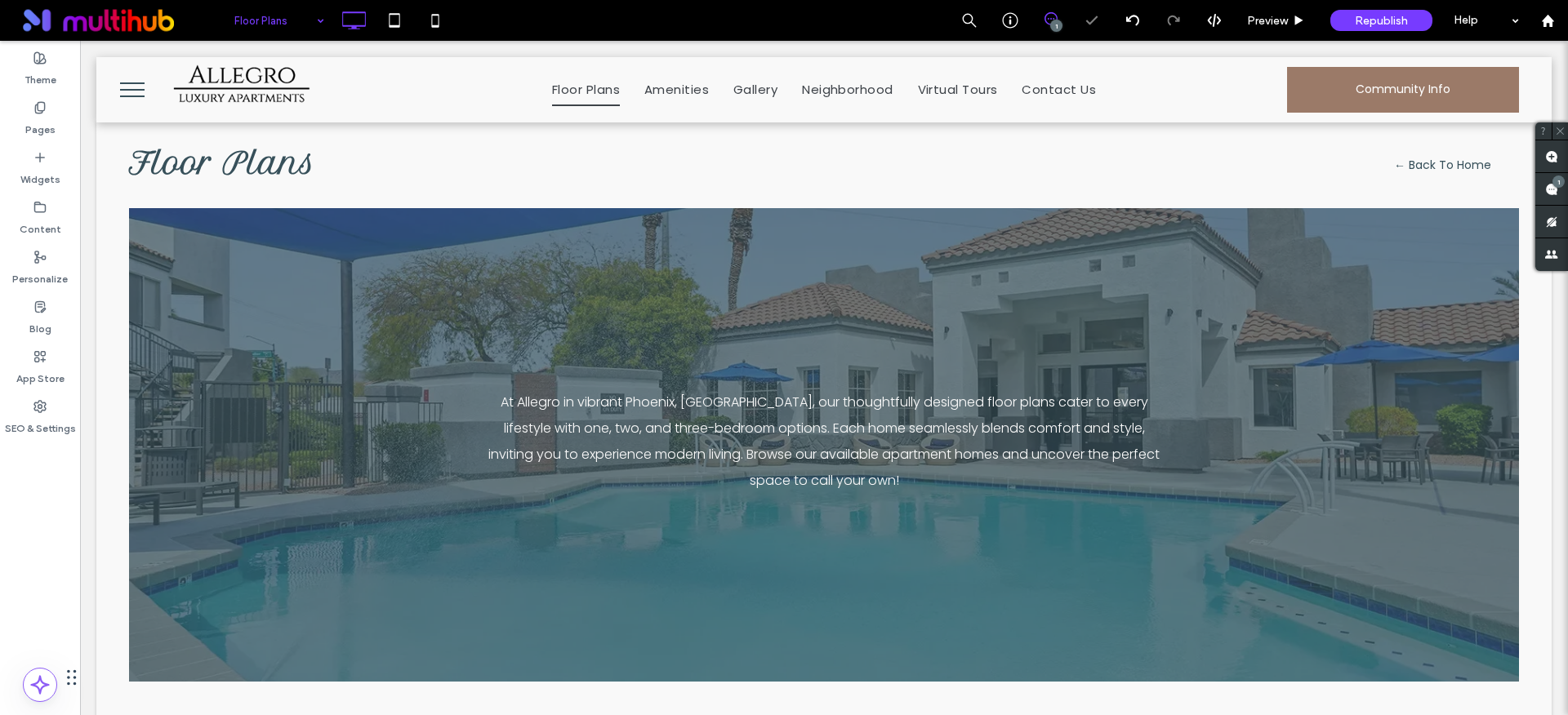
click at [127, 94] on button "menu" at bounding box center [132, 89] width 43 height 43
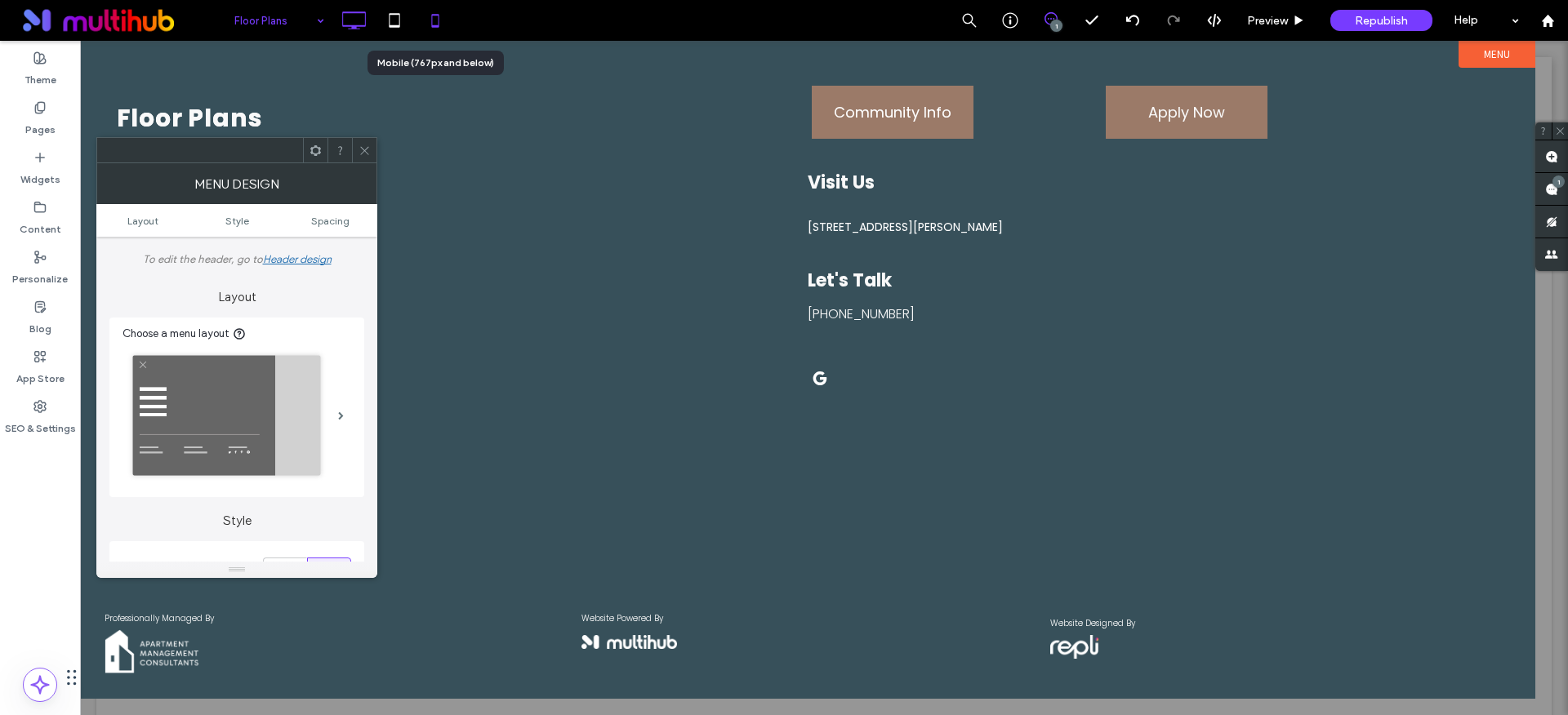
click at [429, 16] on icon at bounding box center [435, 20] width 32 height 32
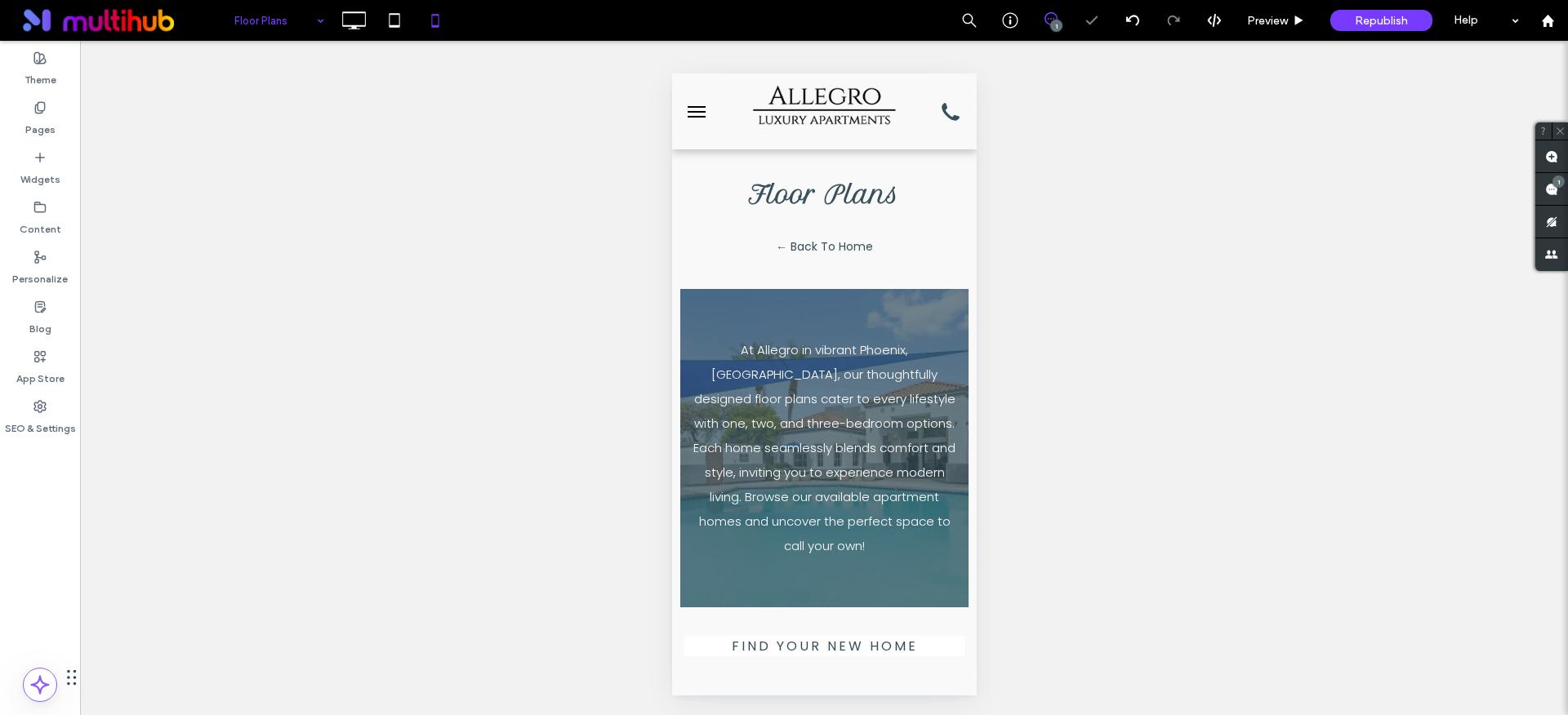
click at [696, 117] on button "menu" at bounding box center [695, 112] width 32 height 32
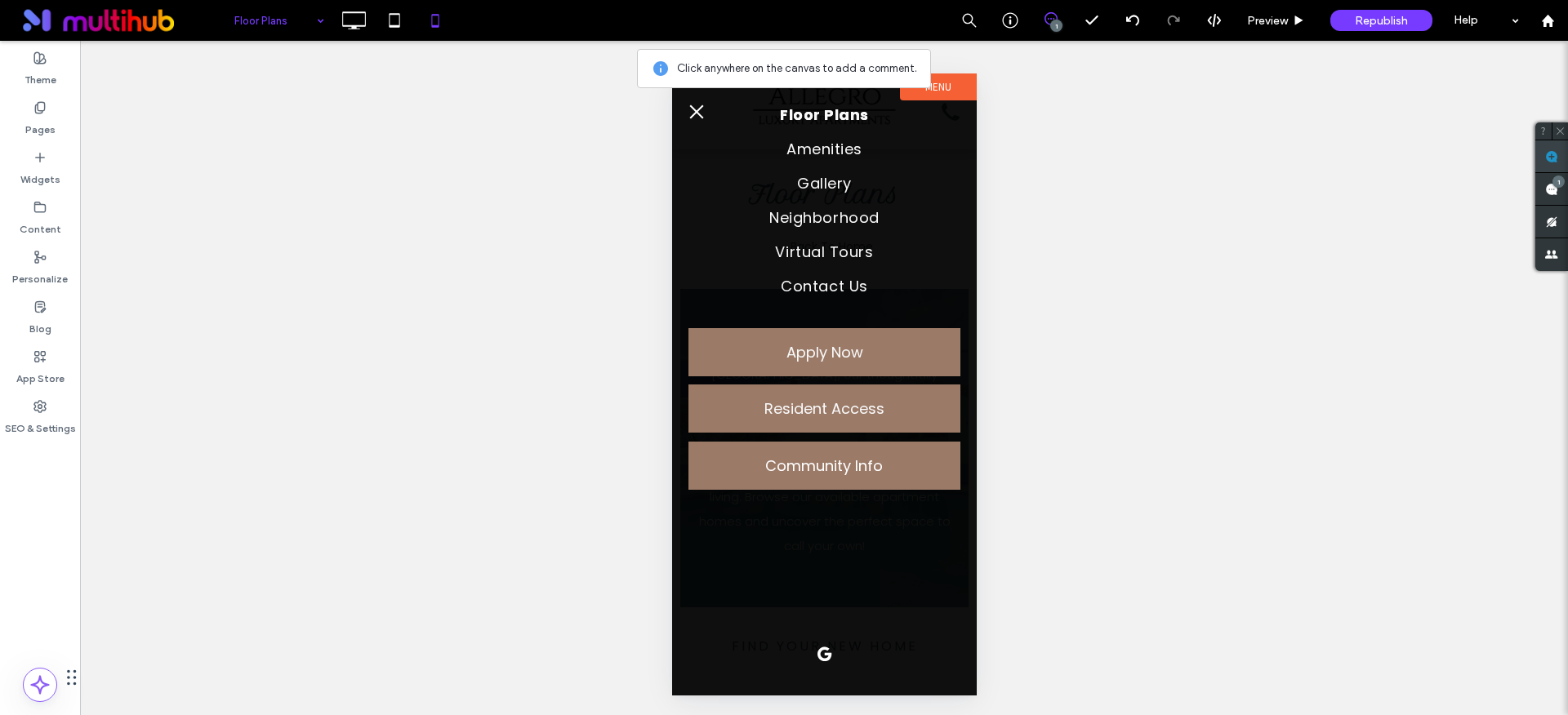
click at [1548, 156] on use at bounding box center [1551, 156] width 13 height 13
click at [1548, 169] on span at bounding box center [1551, 156] width 32 height 32
click at [682, 183] on div "Floor Plans Amenities Gallery Neighborhood Virtual Tours Contact Us Apply Now R…" at bounding box center [823, 345] width 304 height 544
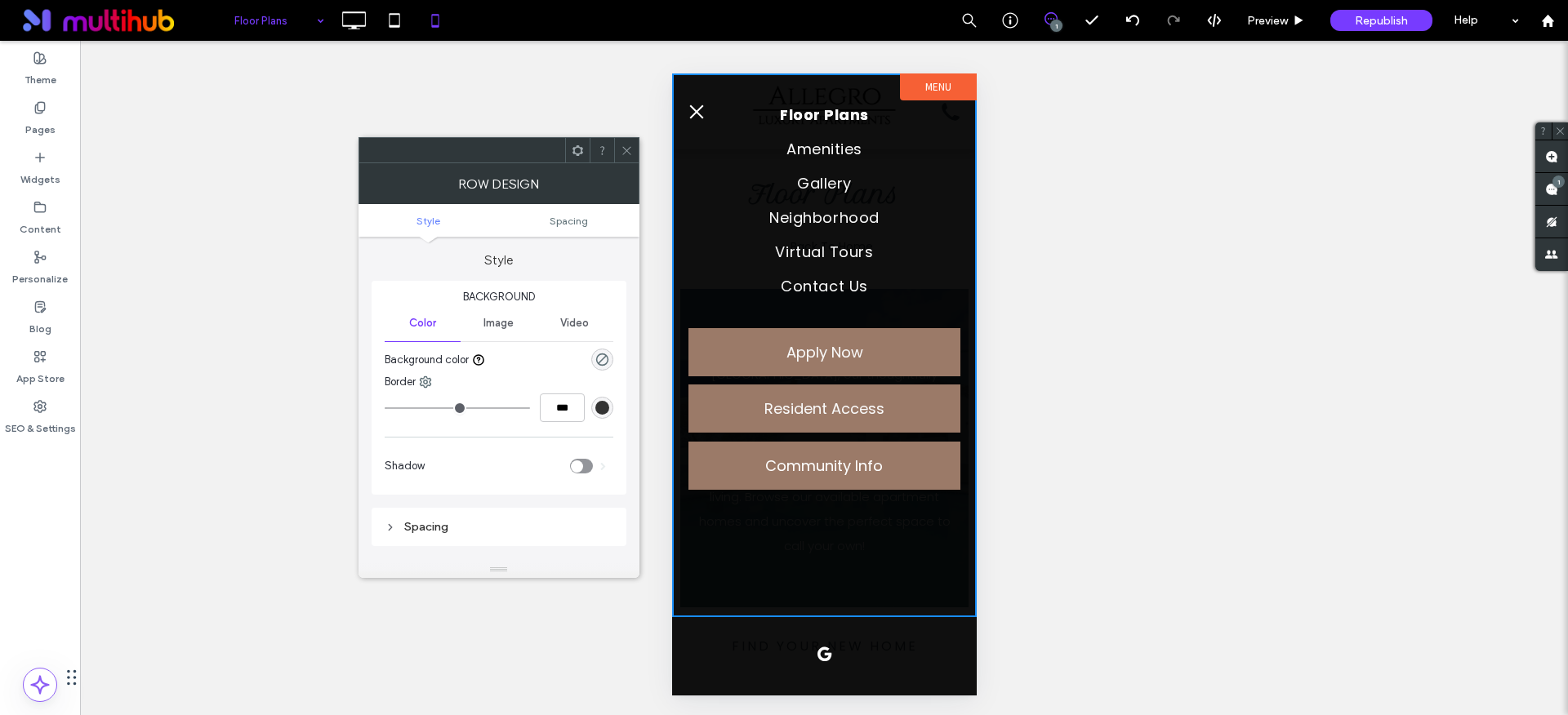
click at [626, 151] on icon at bounding box center [626, 151] width 12 height 12
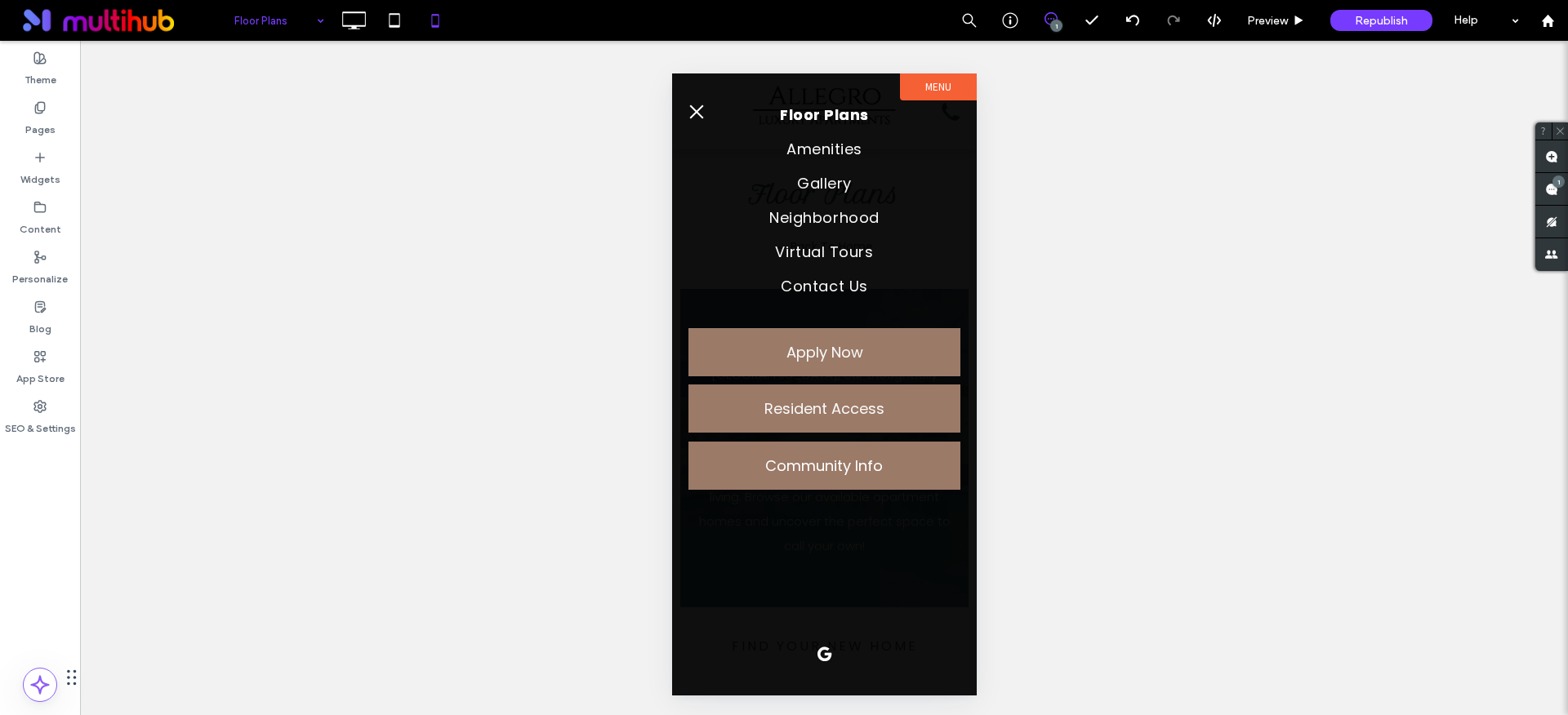
click at [943, 89] on label "Menu" at bounding box center [937, 87] width 77 height 27
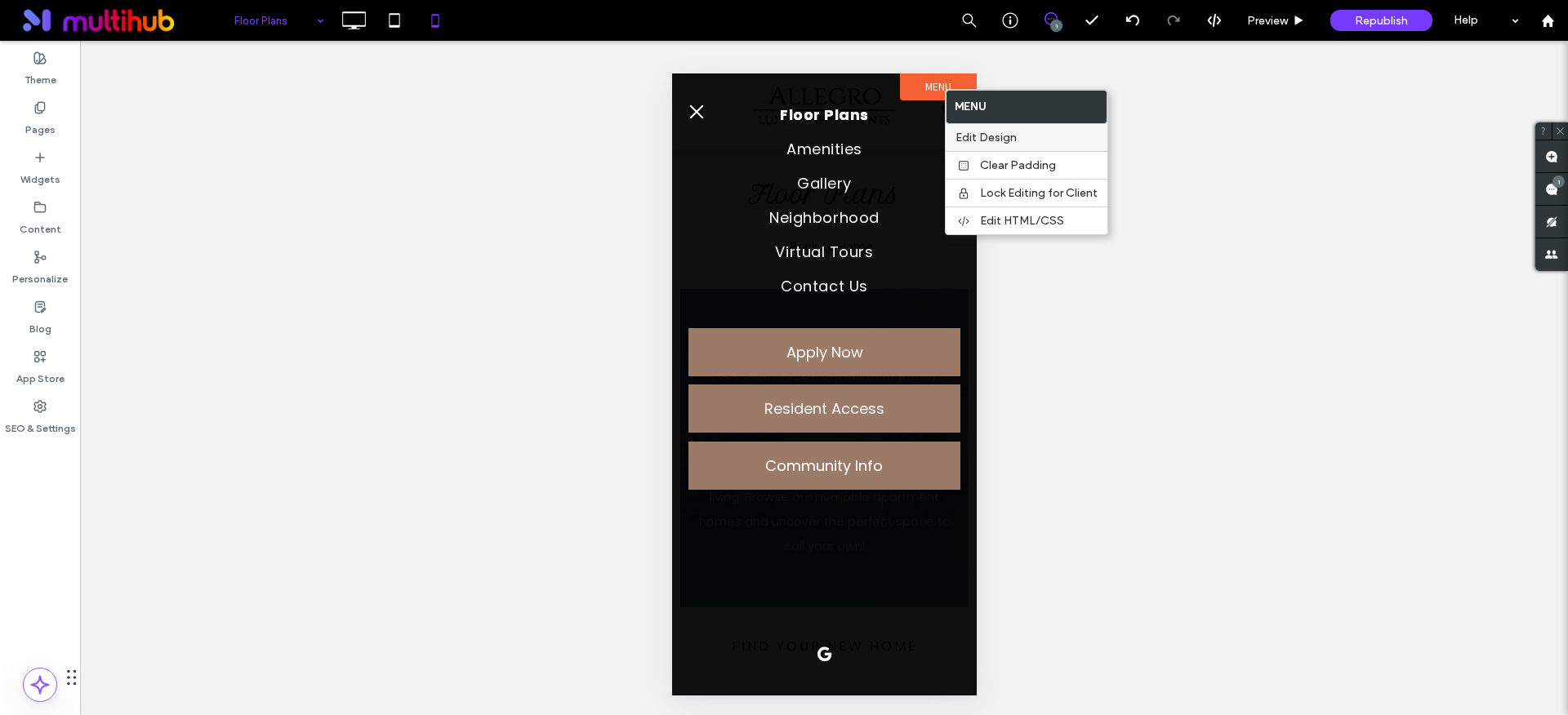
click at [966, 130] on span "Edit Design" at bounding box center [986, 137] width 61 height 14
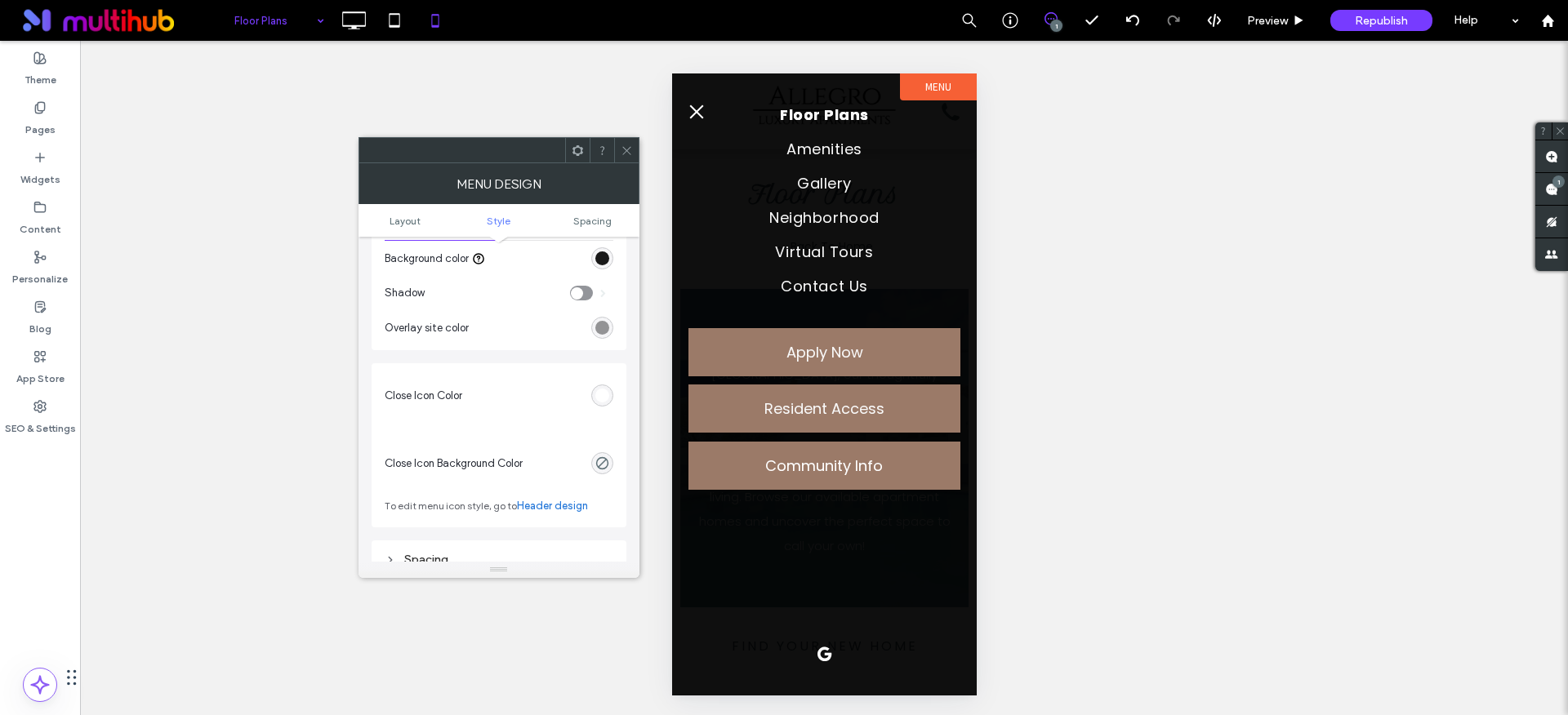
scroll to position [591, 0]
click at [1548, 163] on span at bounding box center [1551, 156] width 32 height 32
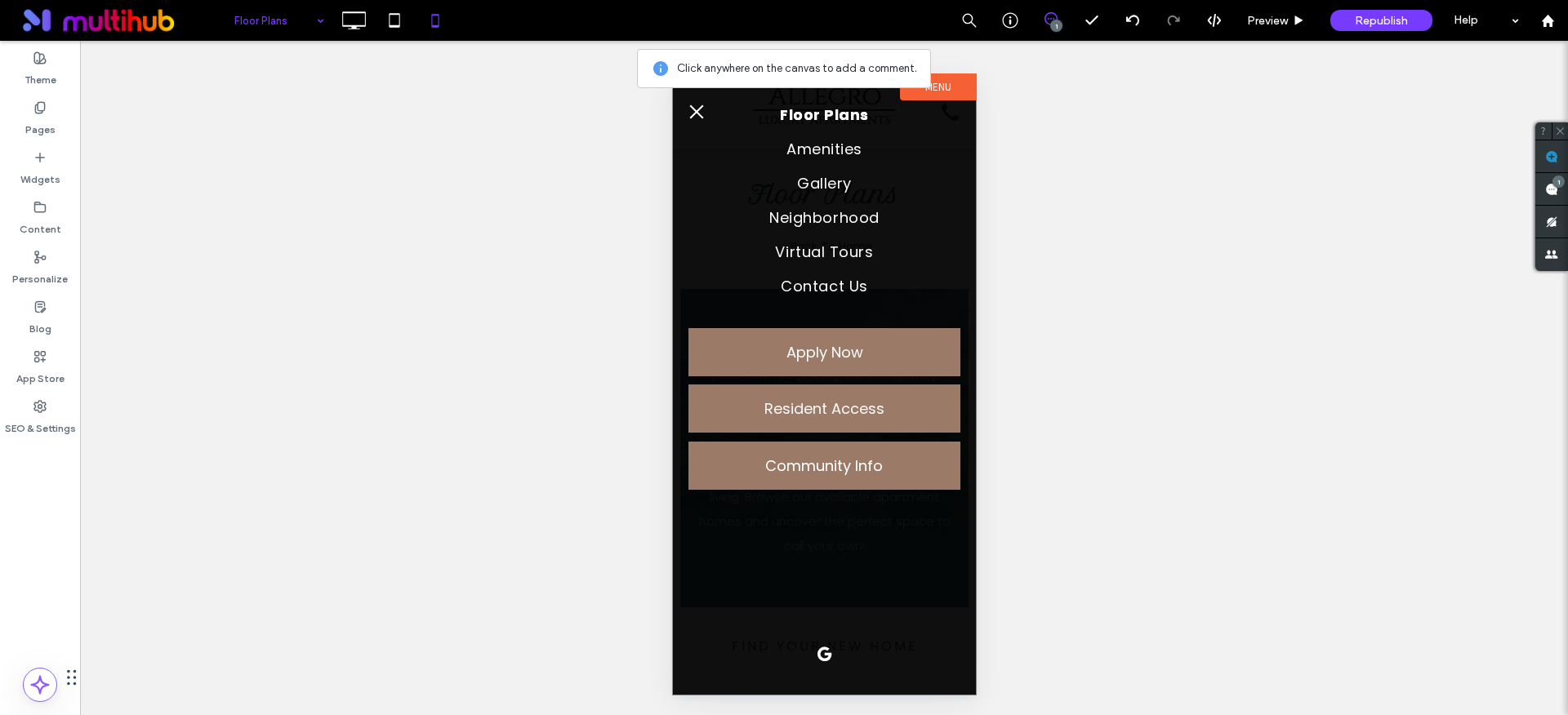
click at [945, 93] on label "Menu" at bounding box center [937, 87] width 77 height 27
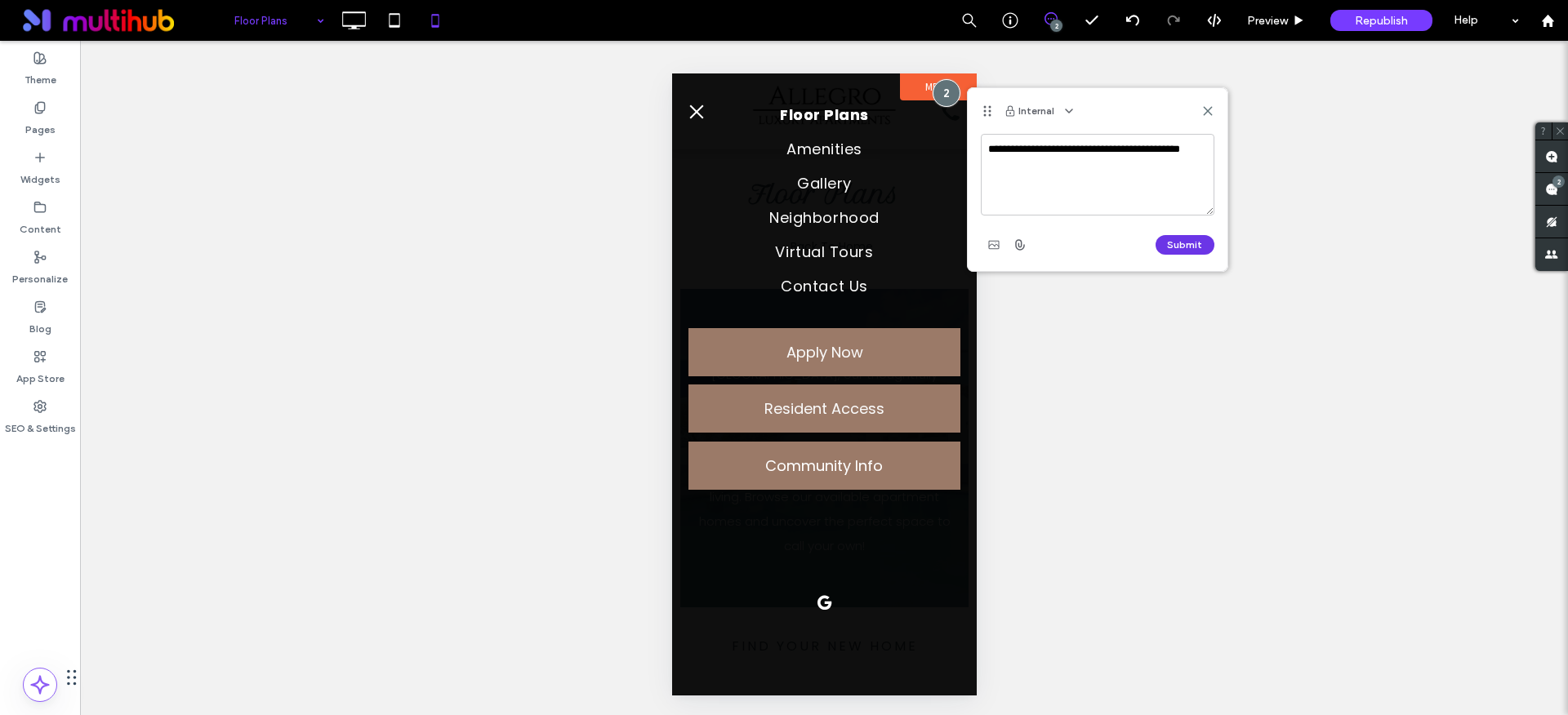
type textarea "**********"
click at [1175, 241] on button "Submit" at bounding box center [1185, 245] width 59 height 20
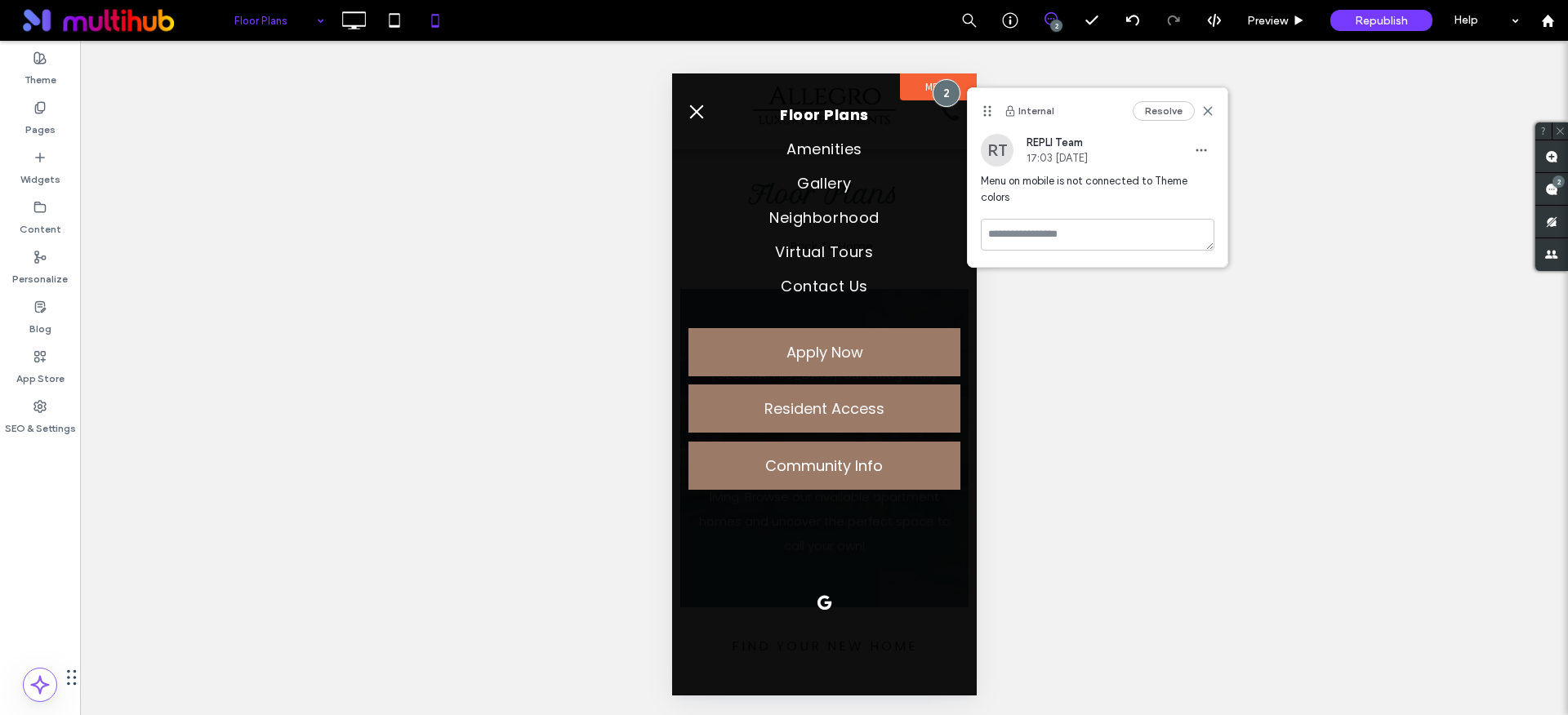
click at [703, 112] on button "menu" at bounding box center [695, 112] width 32 height 32
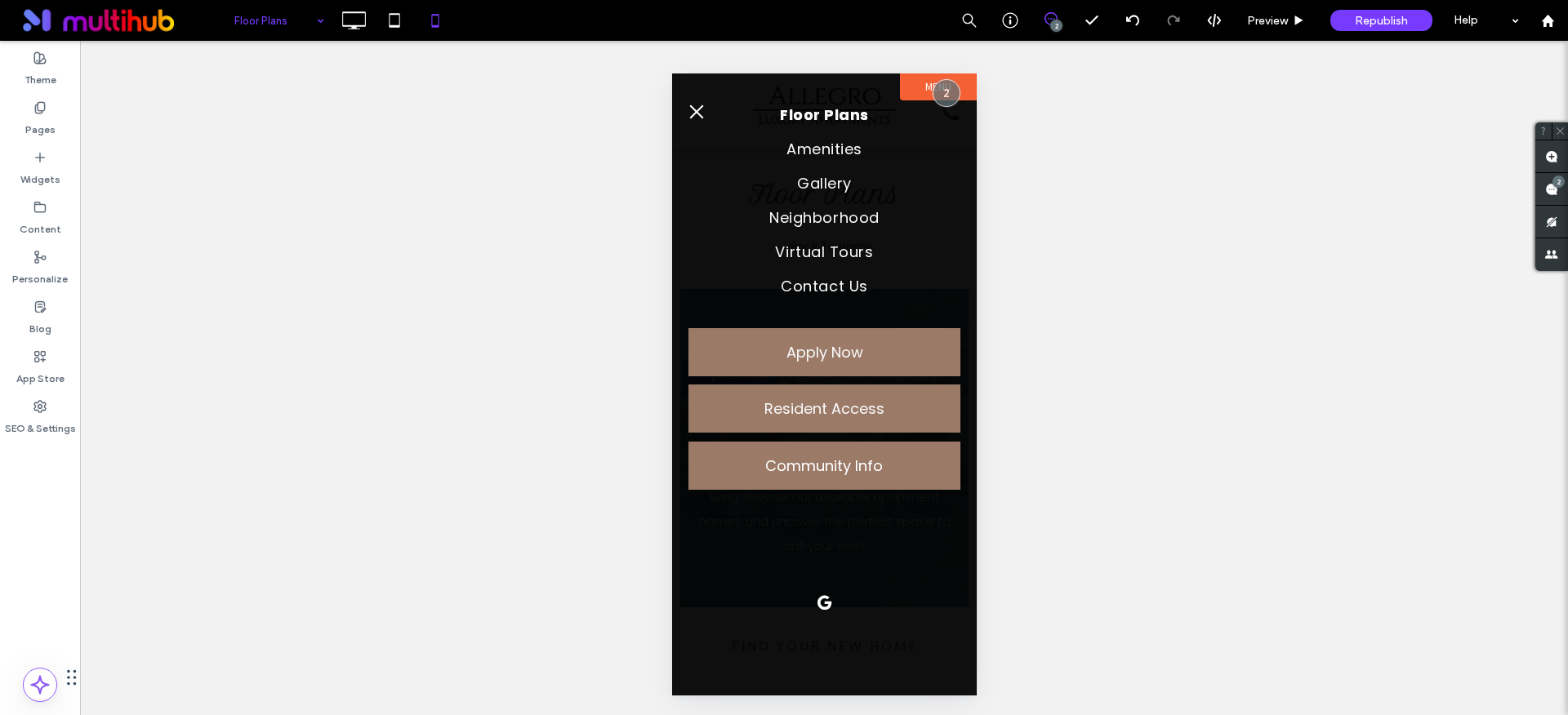
click at [691, 115] on span "menu" at bounding box center [696, 112] width 14 height 14
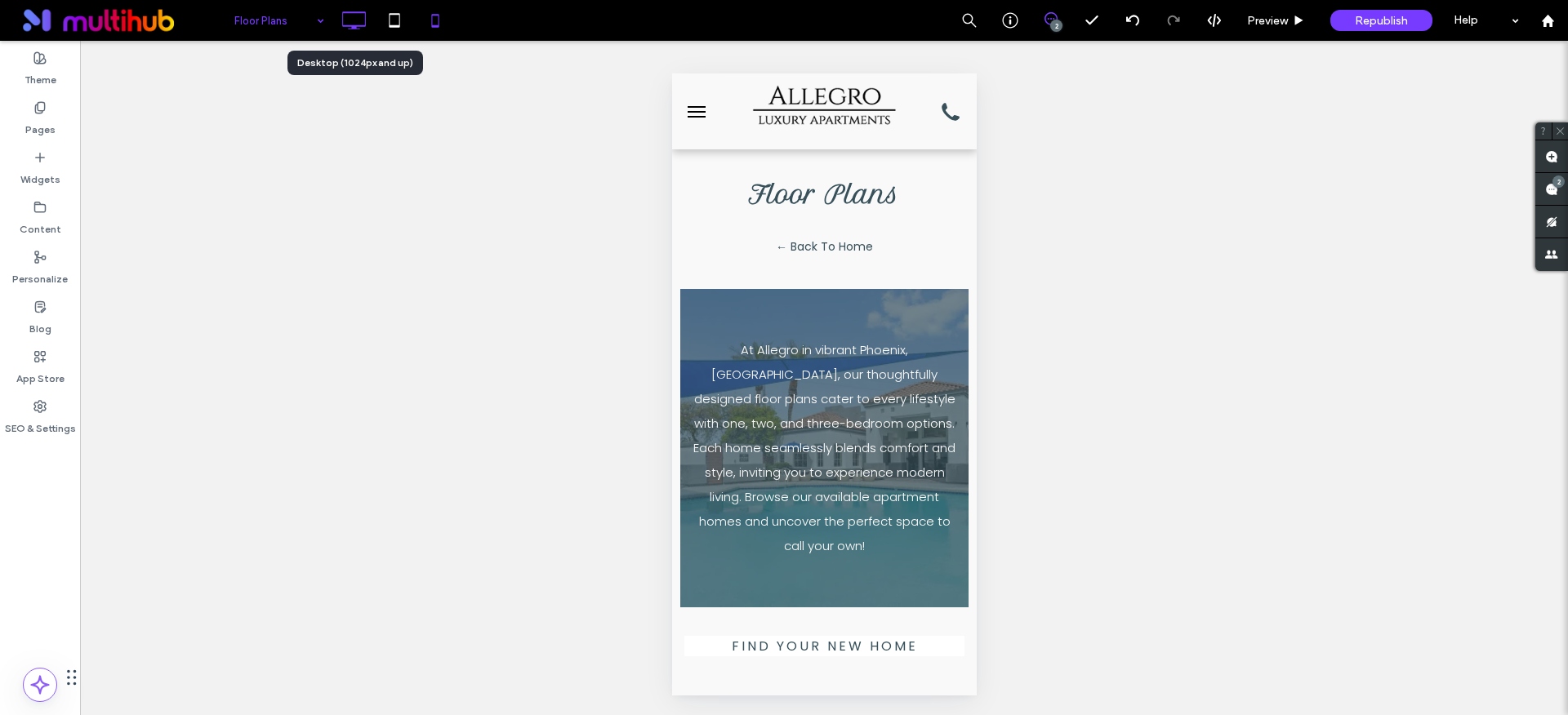
click at [360, 23] on icon at bounding box center [354, 20] width 32 height 32
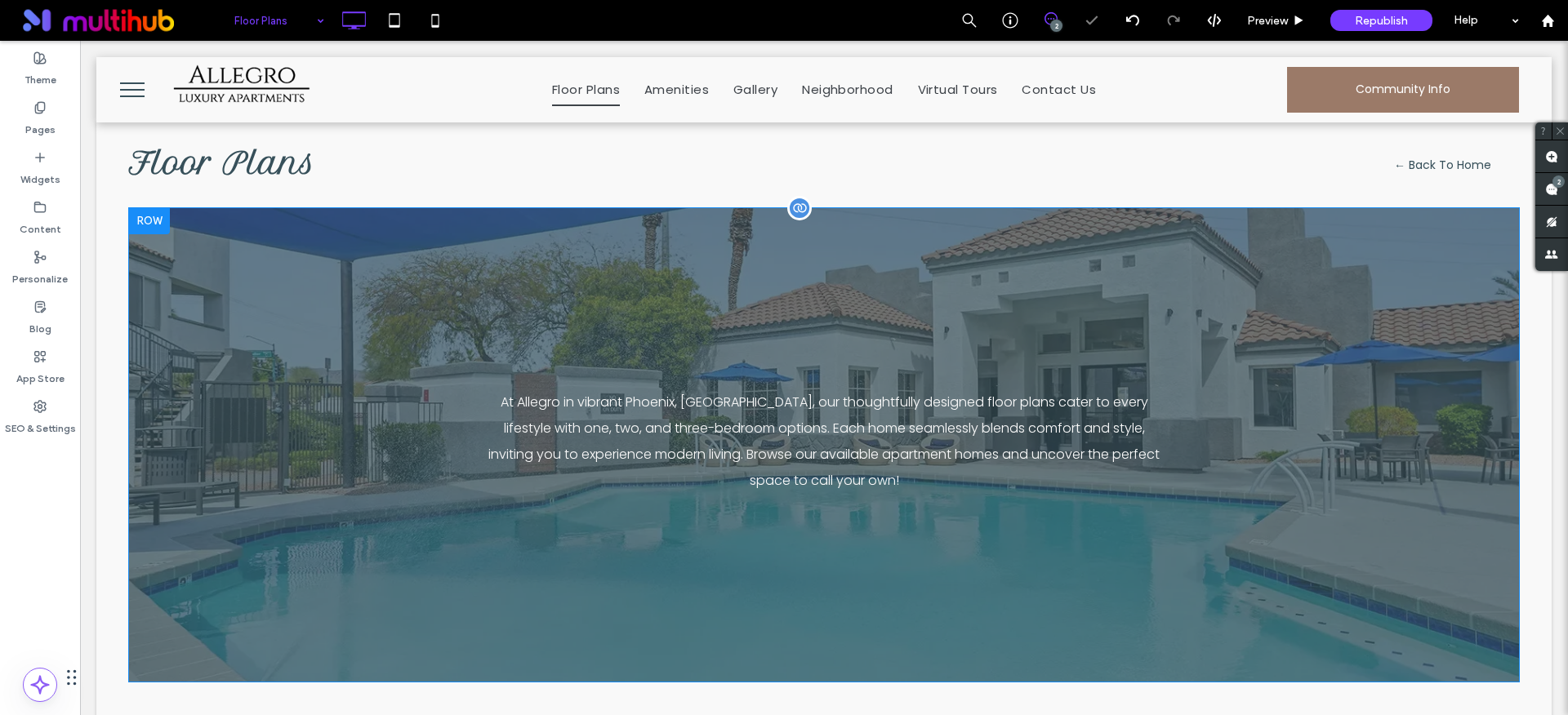
scroll to position [0, 0]
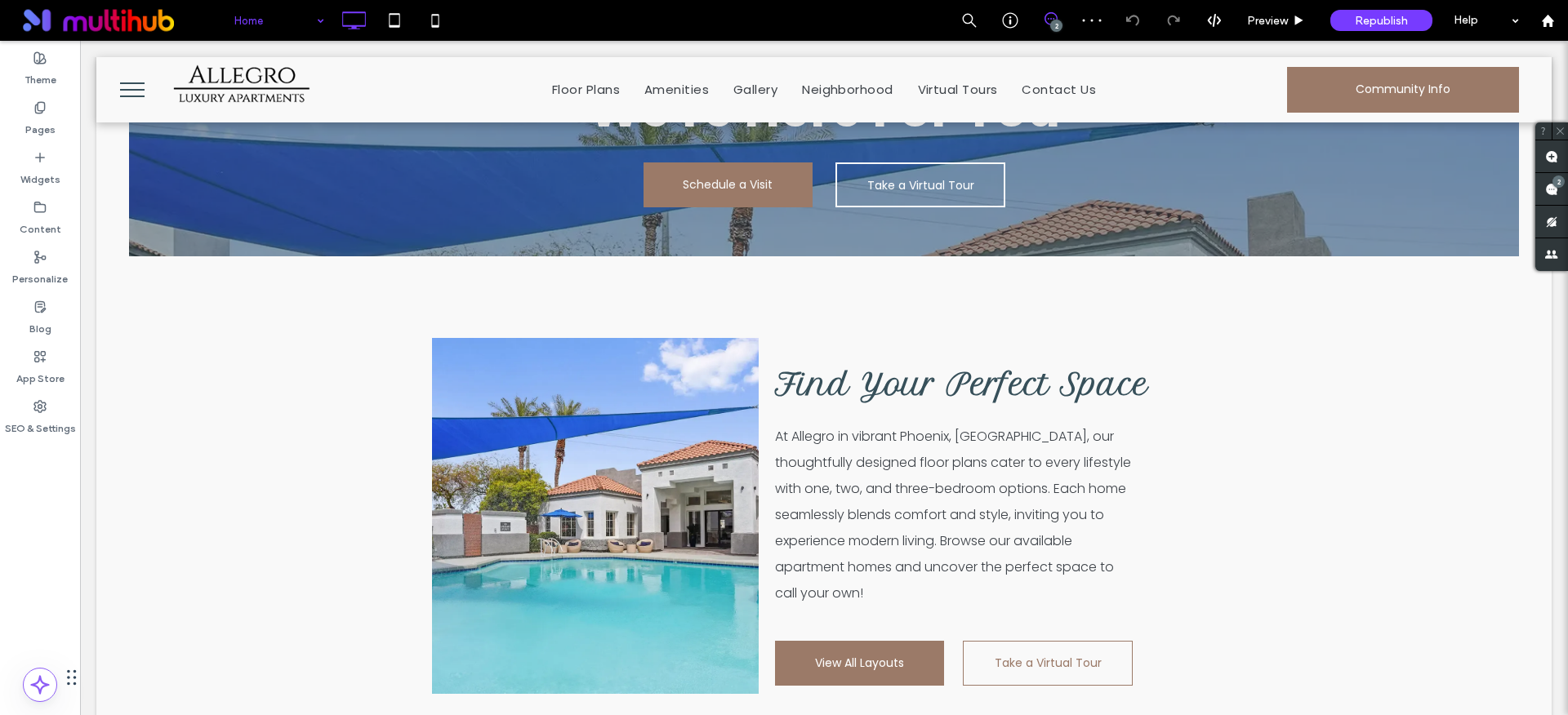
scroll to position [2465, 0]
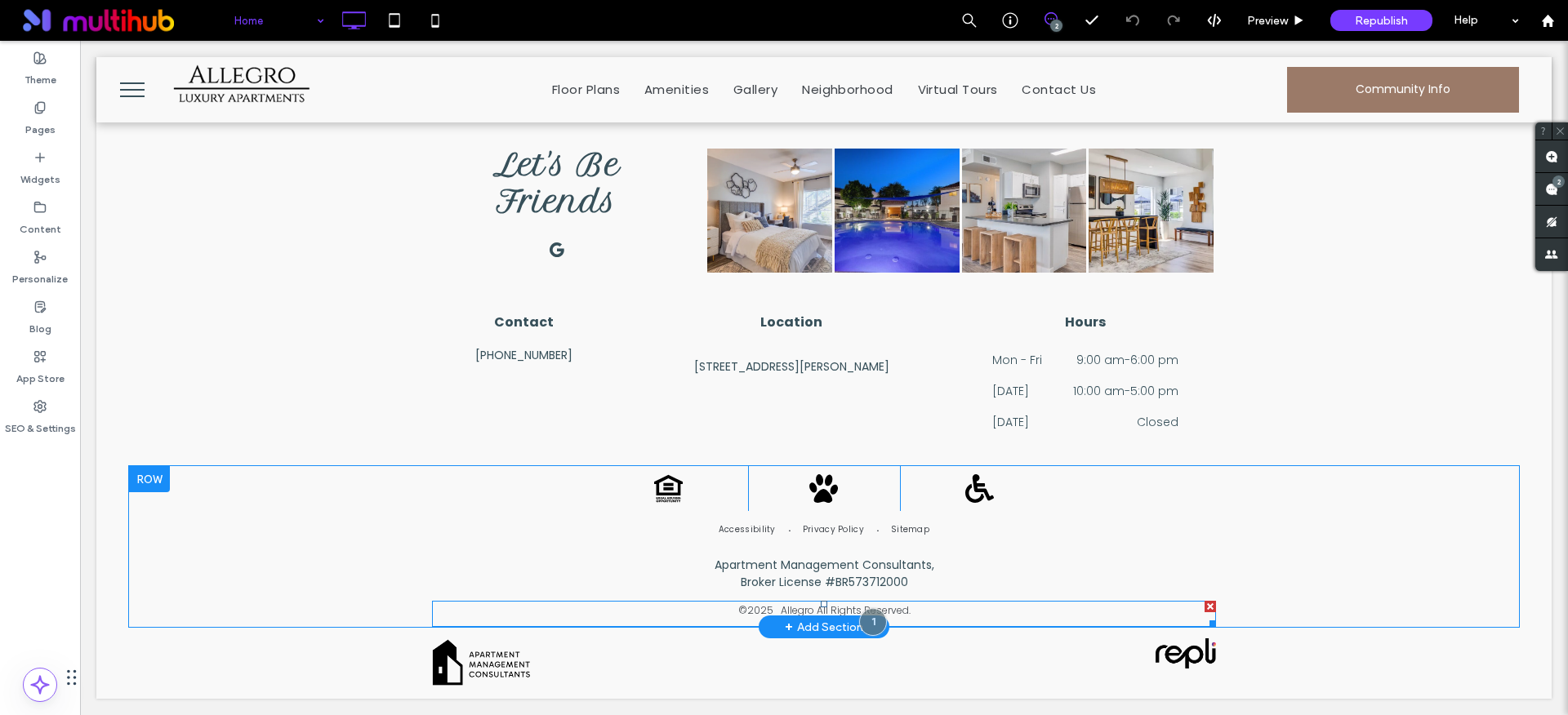
click at [793, 608] on span at bounding box center [824, 614] width 784 height 26
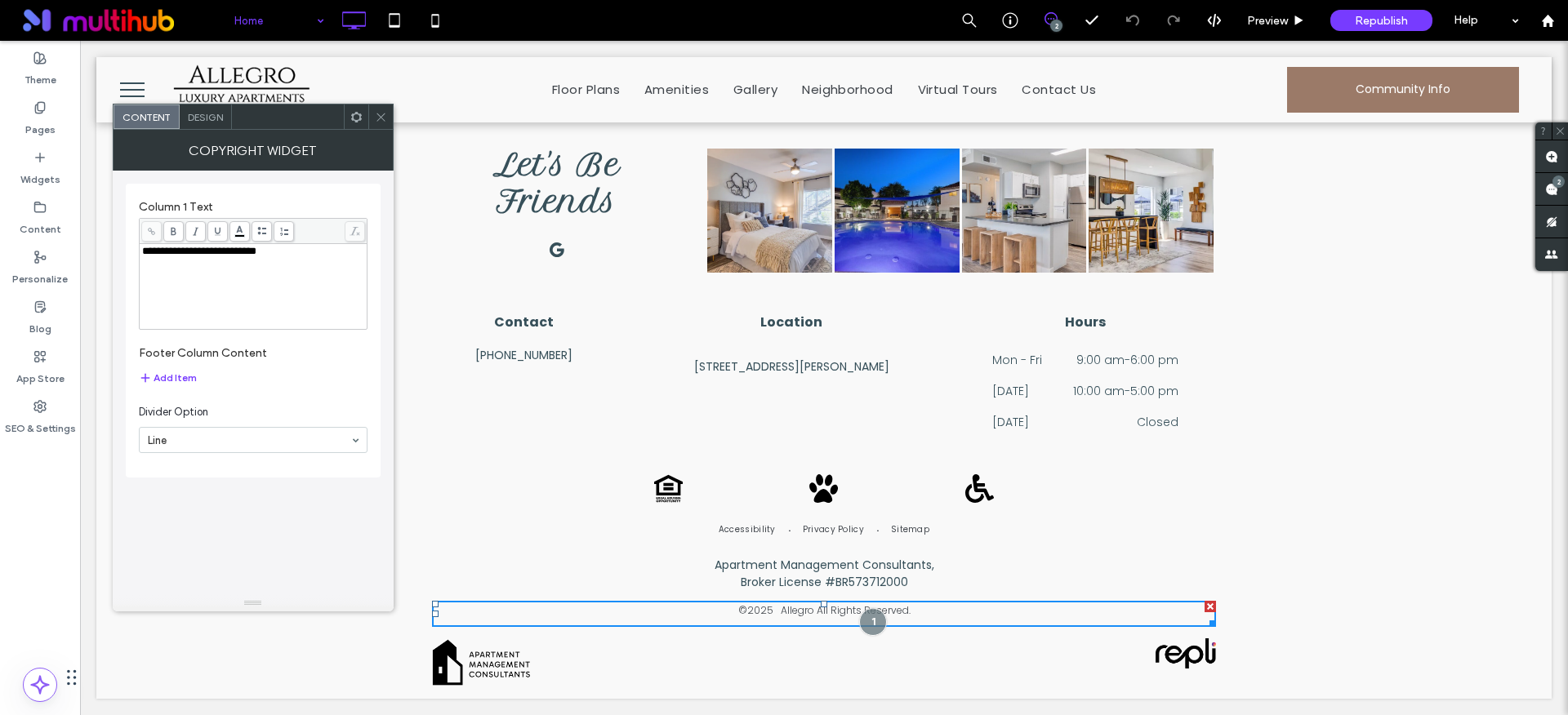
click at [193, 120] on span "Design" at bounding box center [205, 117] width 35 height 12
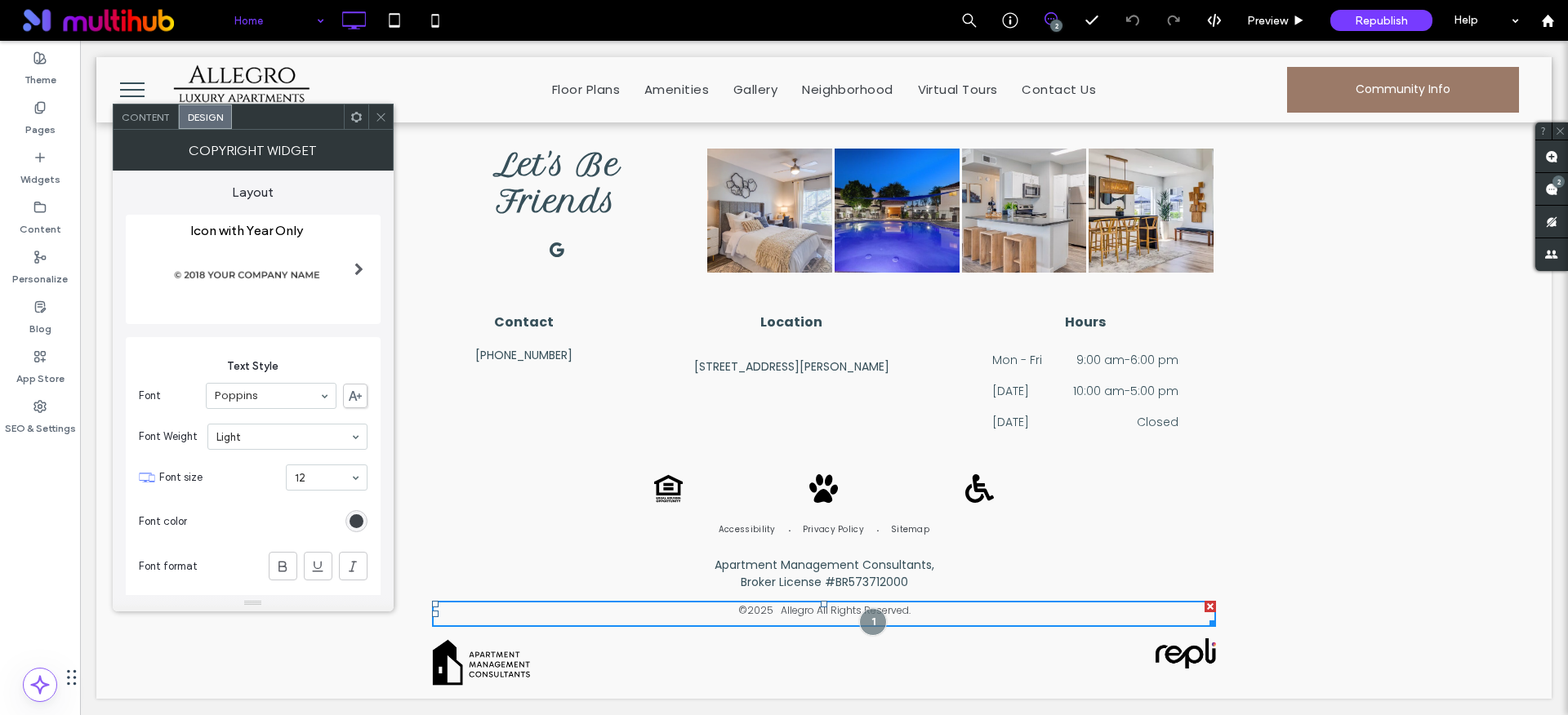
click at [377, 118] on icon at bounding box center [381, 117] width 12 height 12
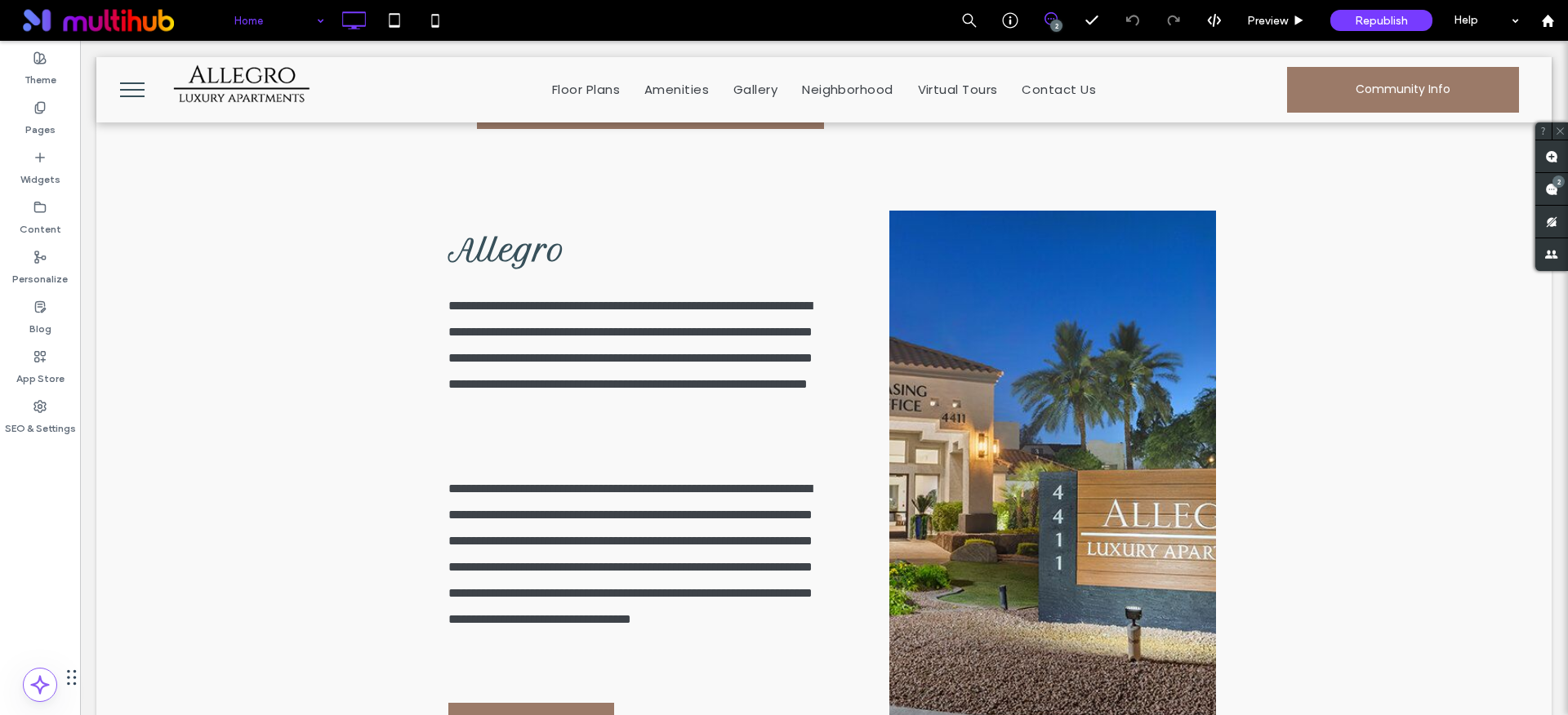
scroll to position [0, 0]
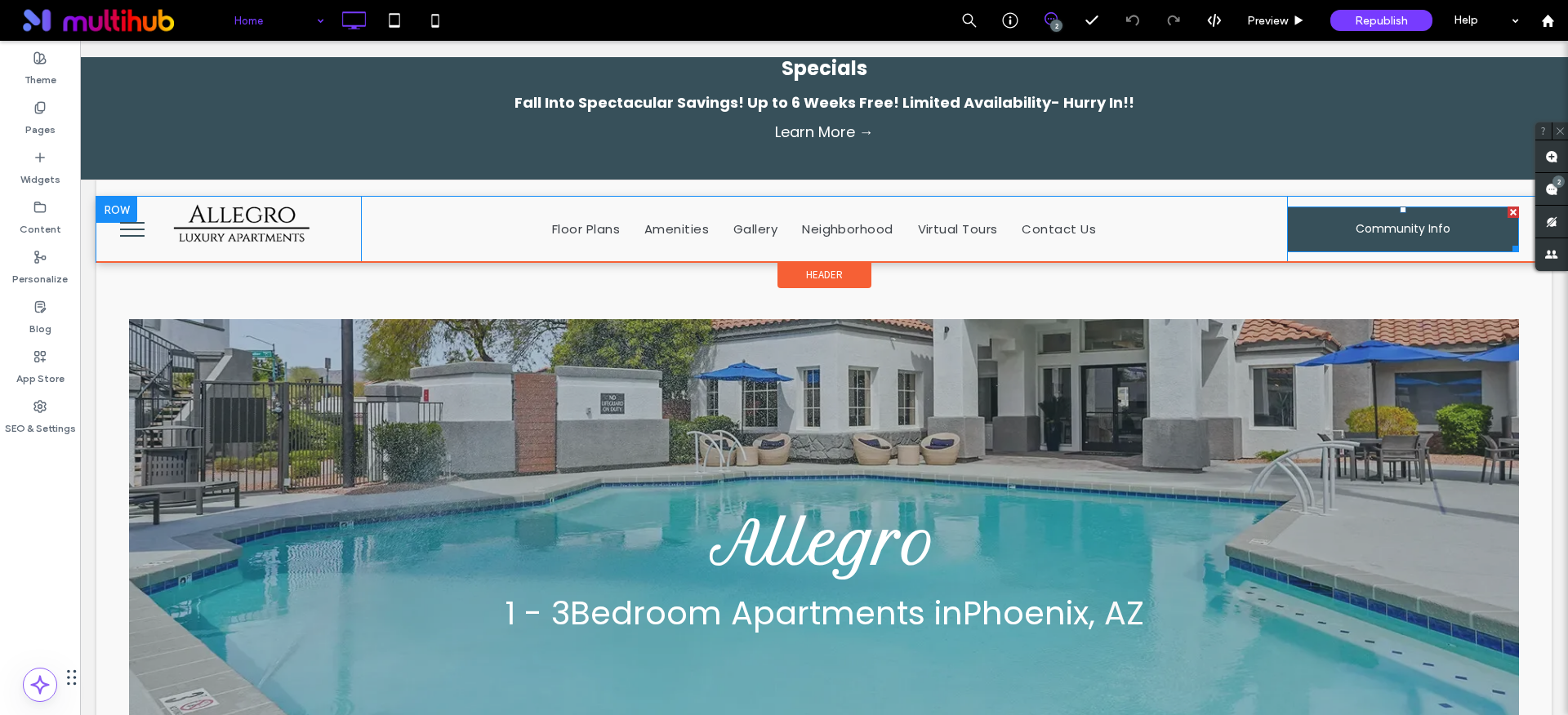
click at [1366, 236] on span "Community Info" at bounding box center [1402, 228] width 95 height 43
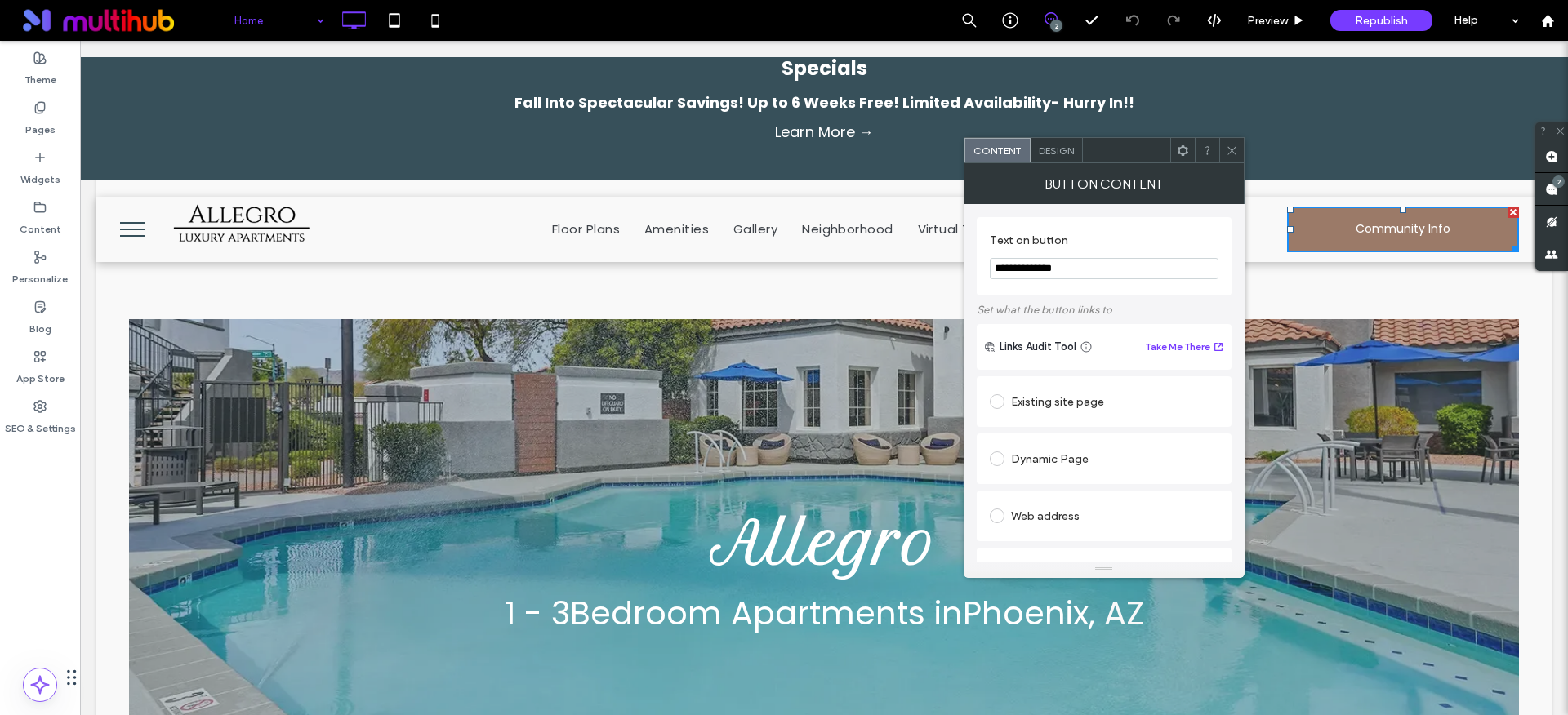
click at [1237, 154] on icon at bounding box center [1231, 151] width 12 height 12
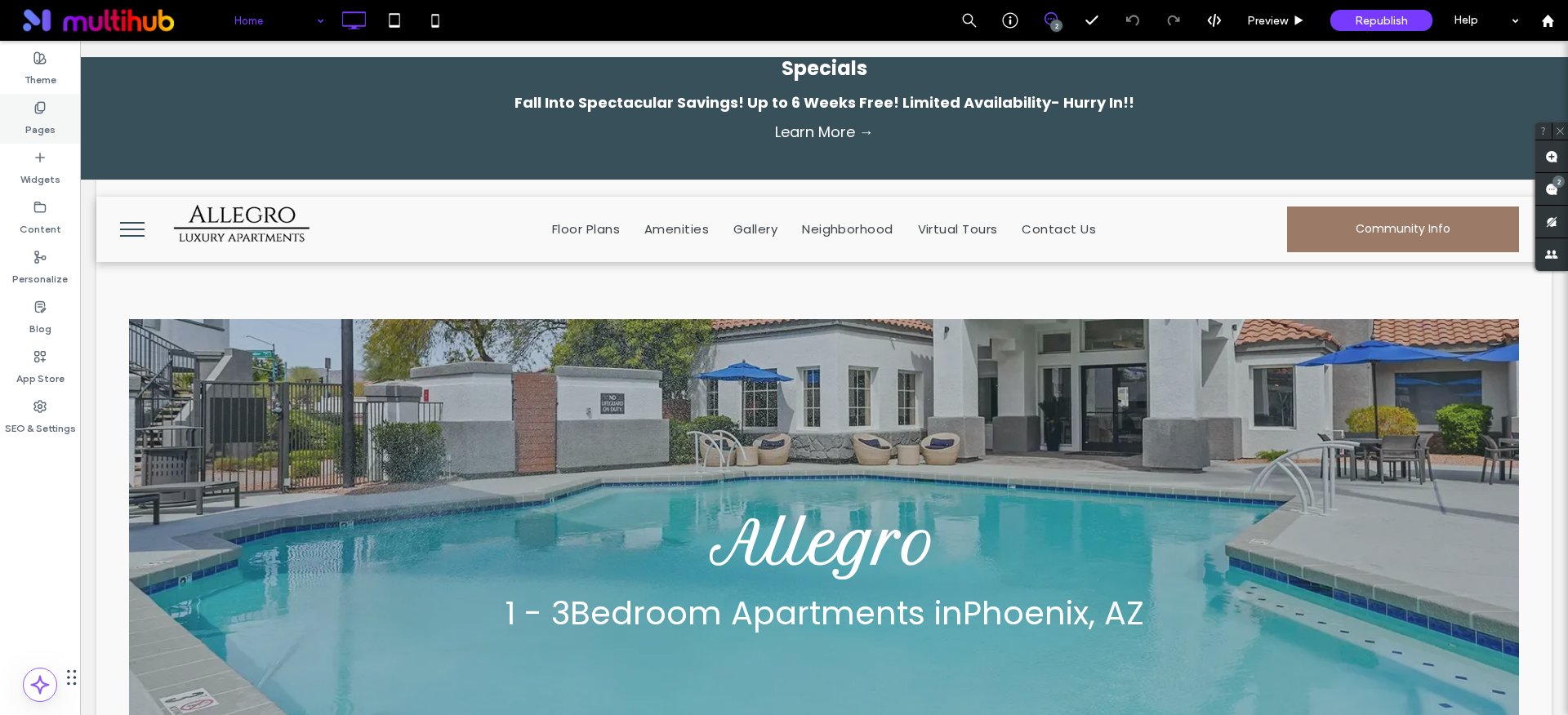
click at [63, 109] on div "Pages" at bounding box center [40, 118] width 80 height 49
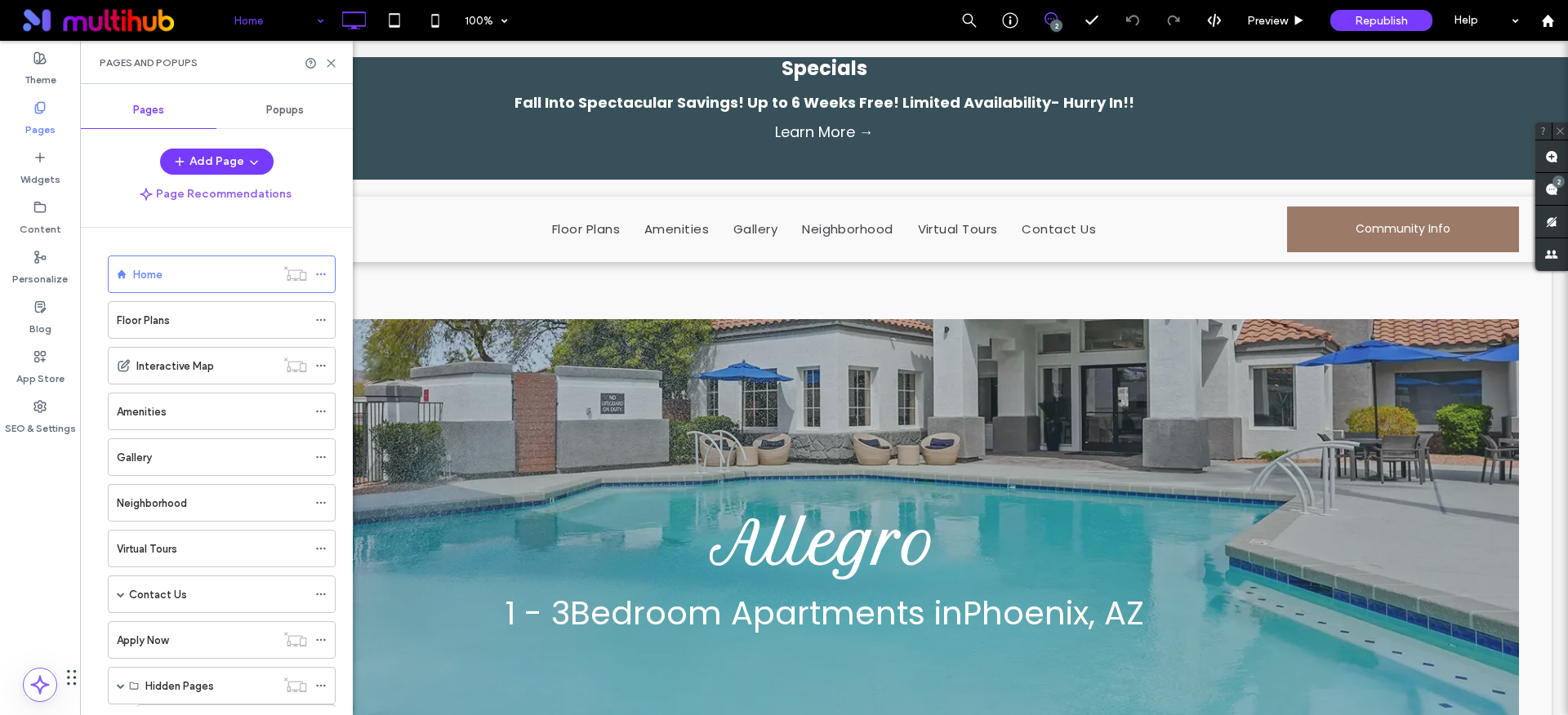
click at [57, 108] on div "Pages" at bounding box center [40, 118] width 80 height 49
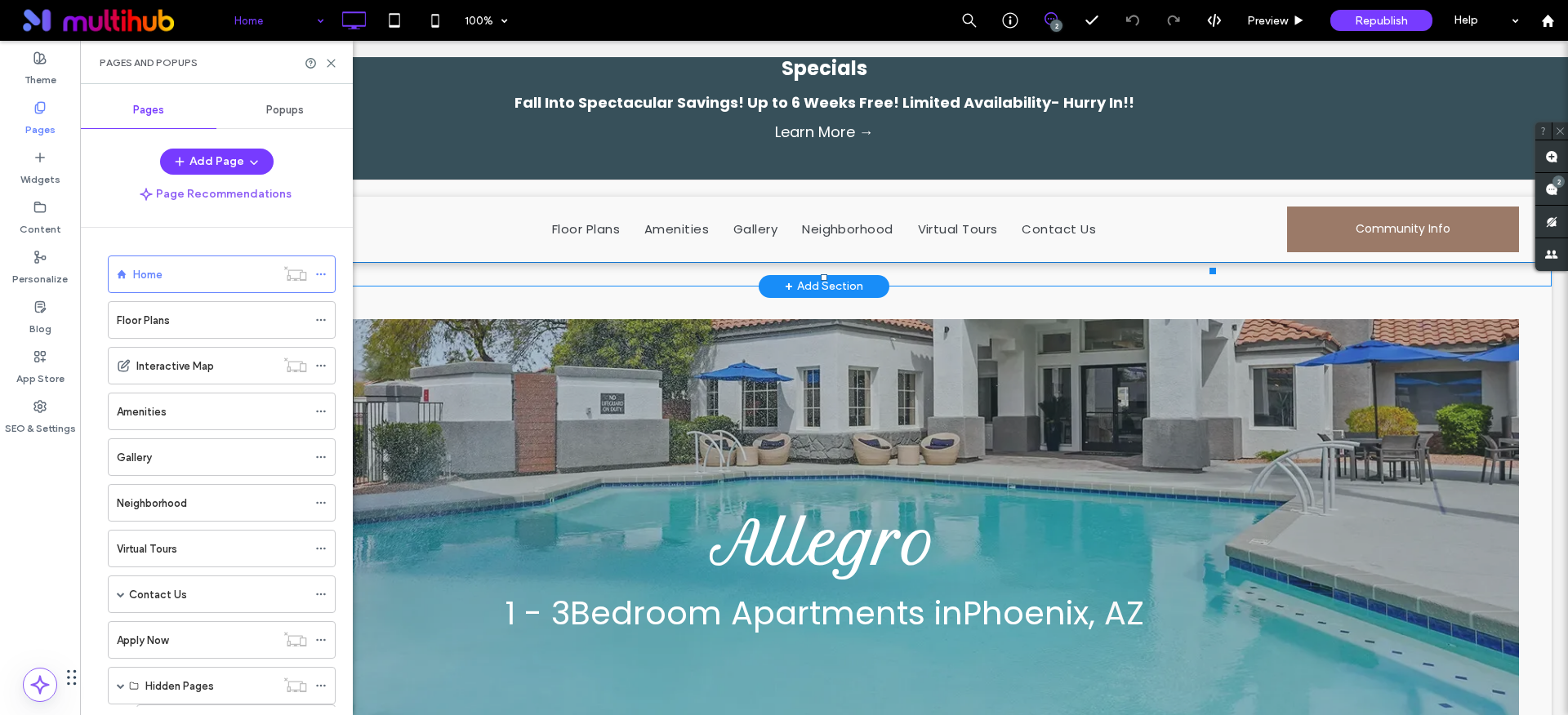
click at [719, 118] on link "Learn More →" at bounding box center [823, 132] width 1471 height 29
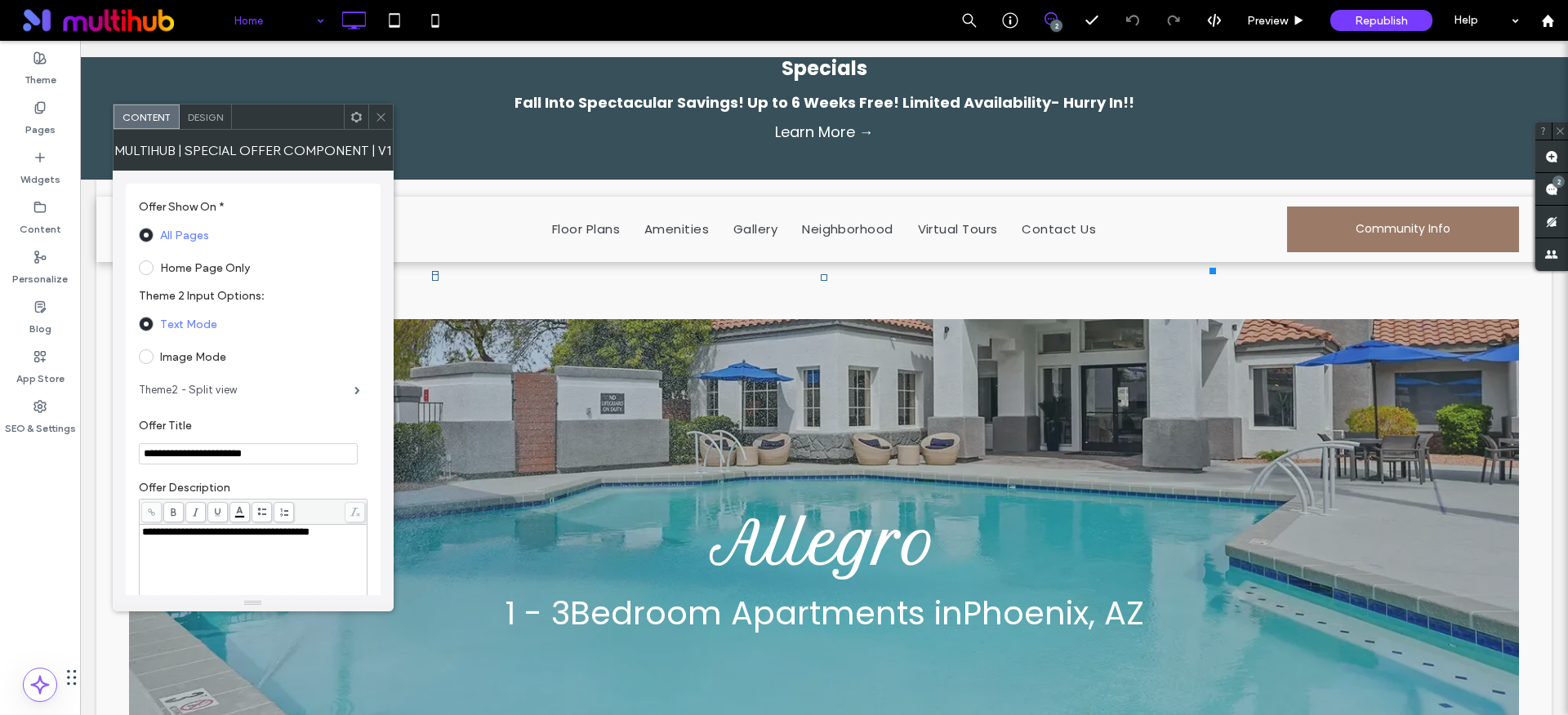
click at [213, 391] on label "Theme2 - Split view" at bounding box center [246, 390] width 216 height 32
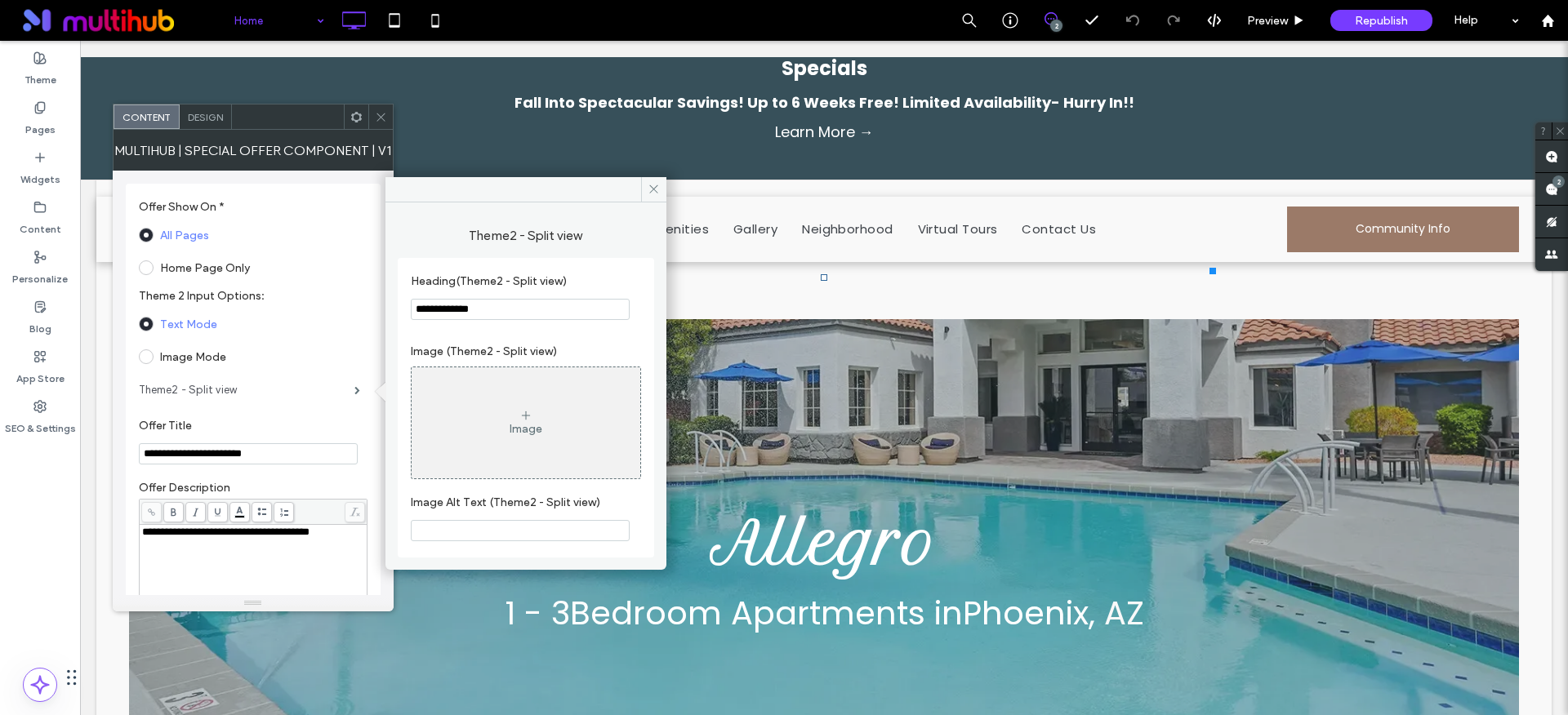
click at [213, 391] on label "Theme2 - Split view" at bounding box center [246, 390] width 216 height 32
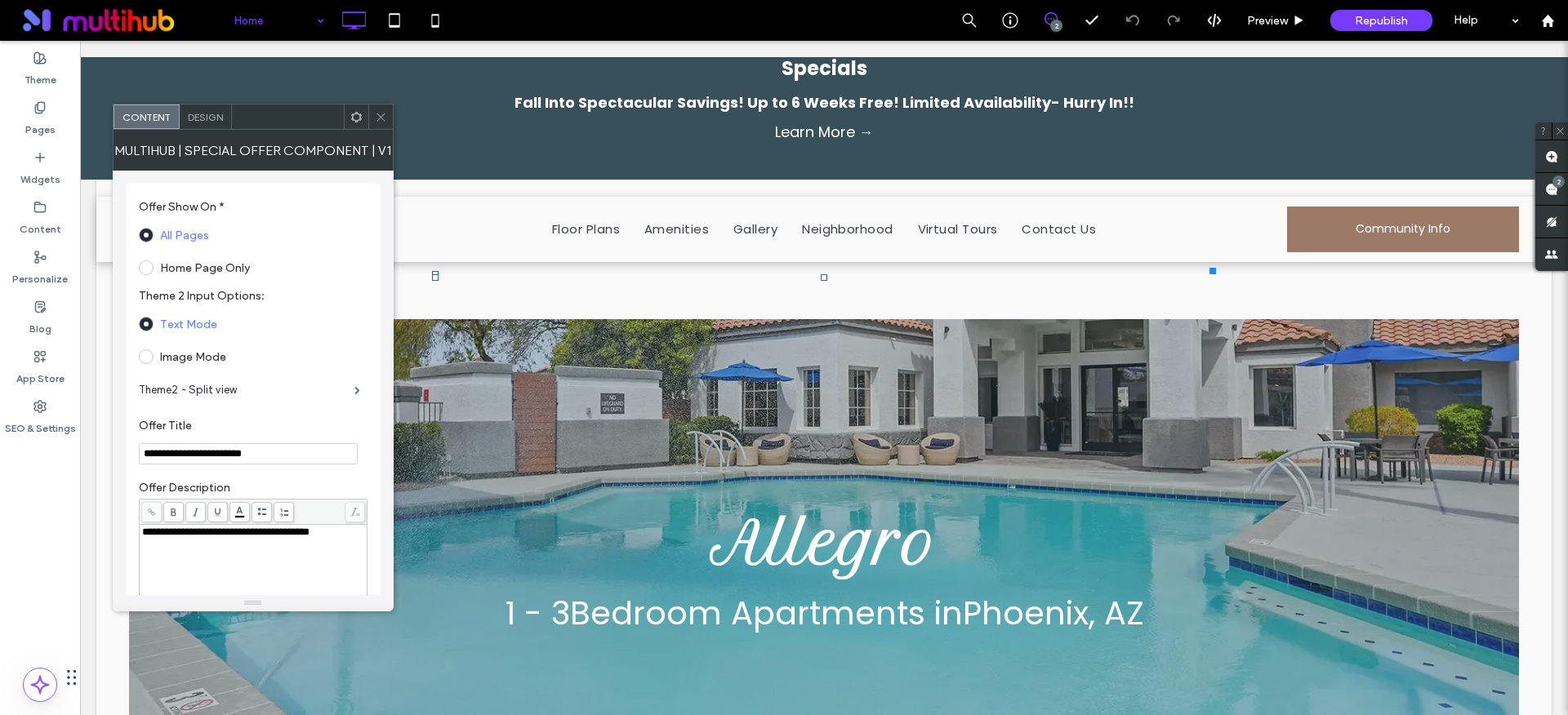
click at [202, 112] on span "Design" at bounding box center [205, 117] width 35 height 12
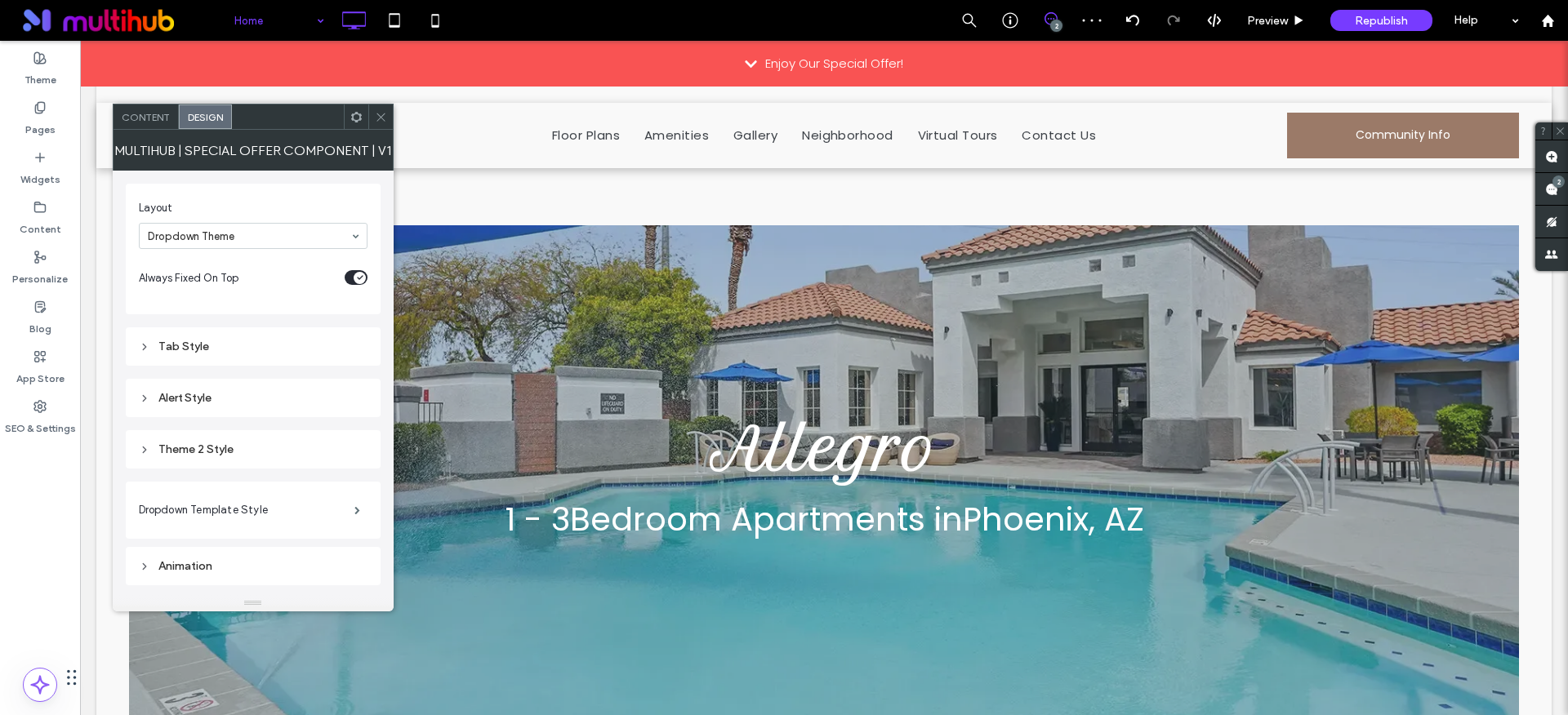
click at [353, 125] on span at bounding box center [356, 117] width 12 height 25
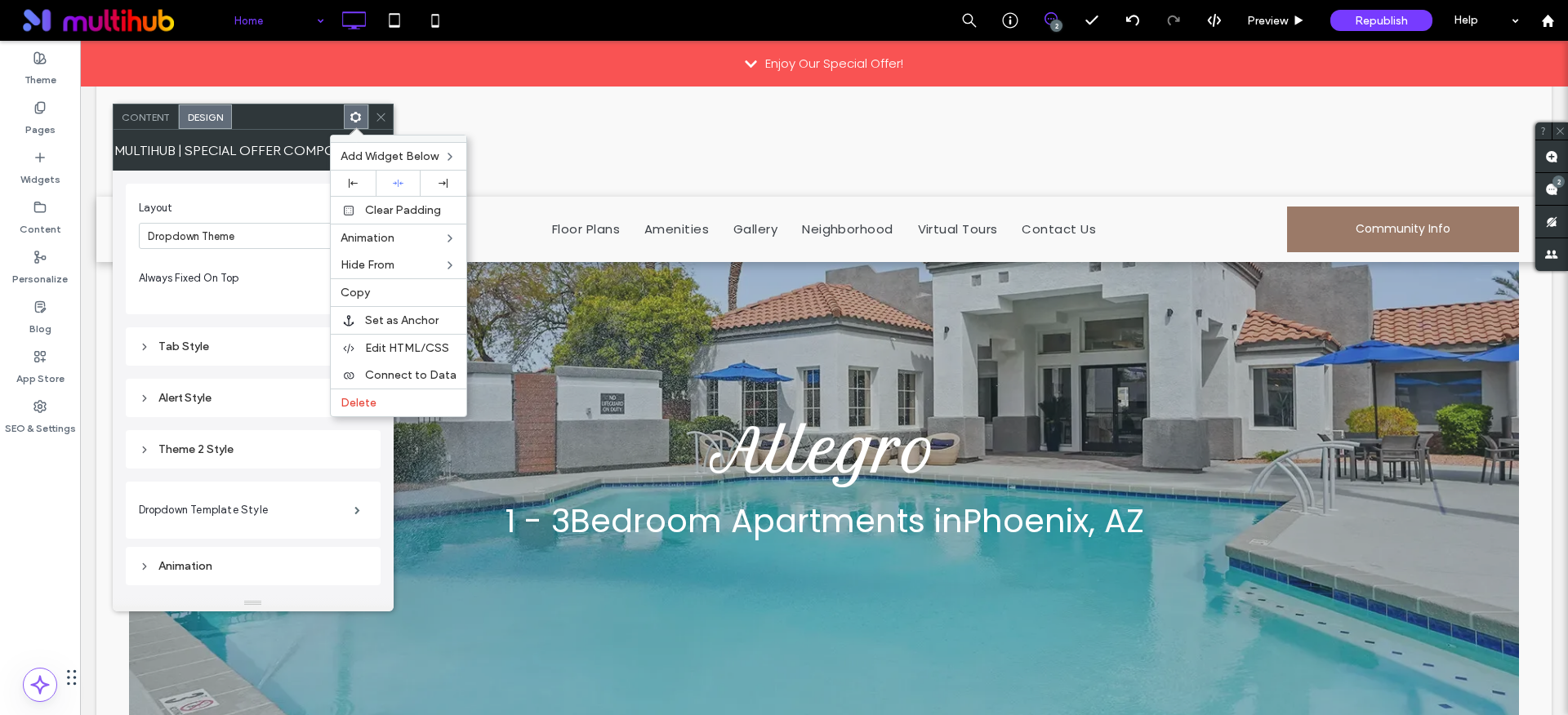
scroll to position [323, 0]
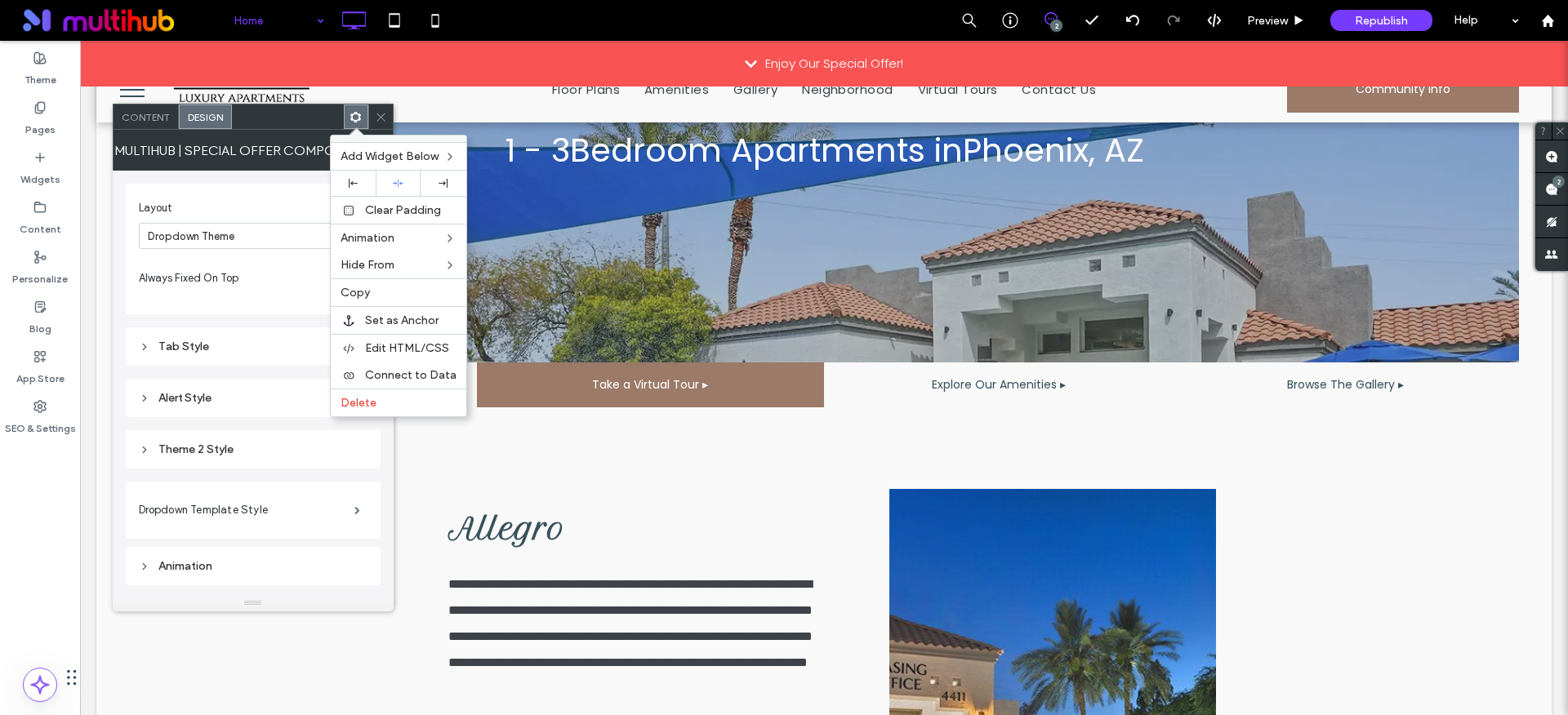
click at [227, 176] on div "Layout Dropdown Theme Always Fixed On Top Tab Style Alert Style Theme 2 Style D…" at bounding box center [253, 359] width 255 height 377
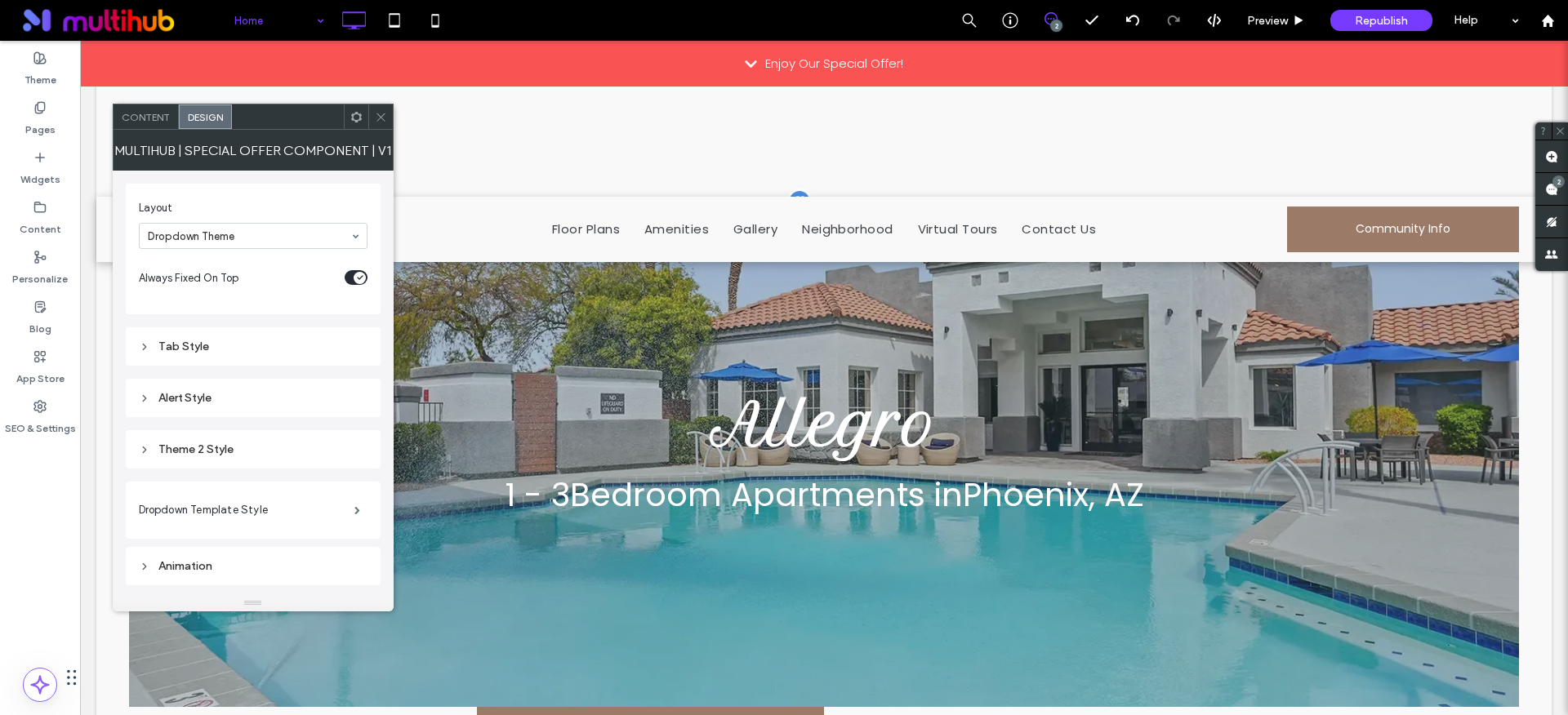
scroll to position [0, 0]
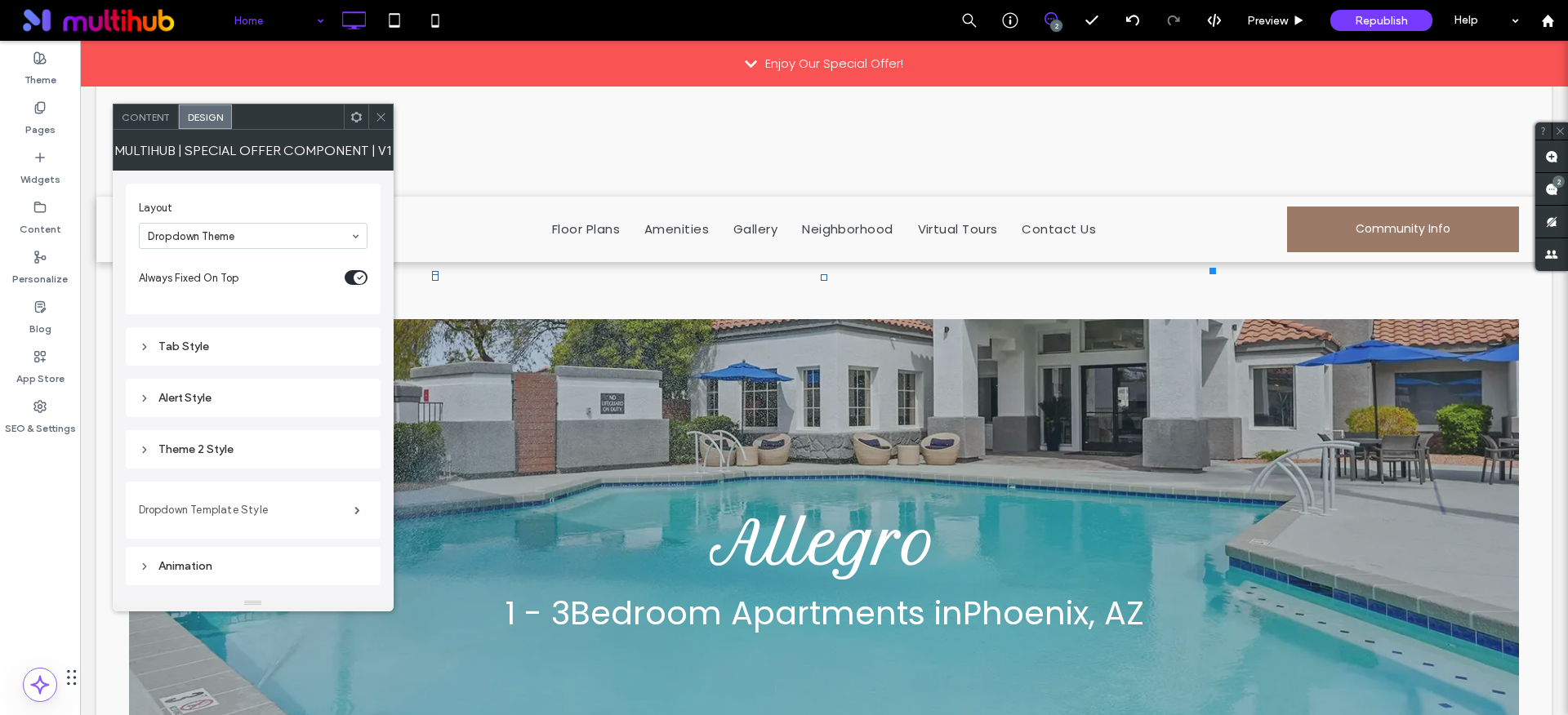
click at [285, 516] on label "Dropdown Template Style" at bounding box center [246, 510] width 216 height 32
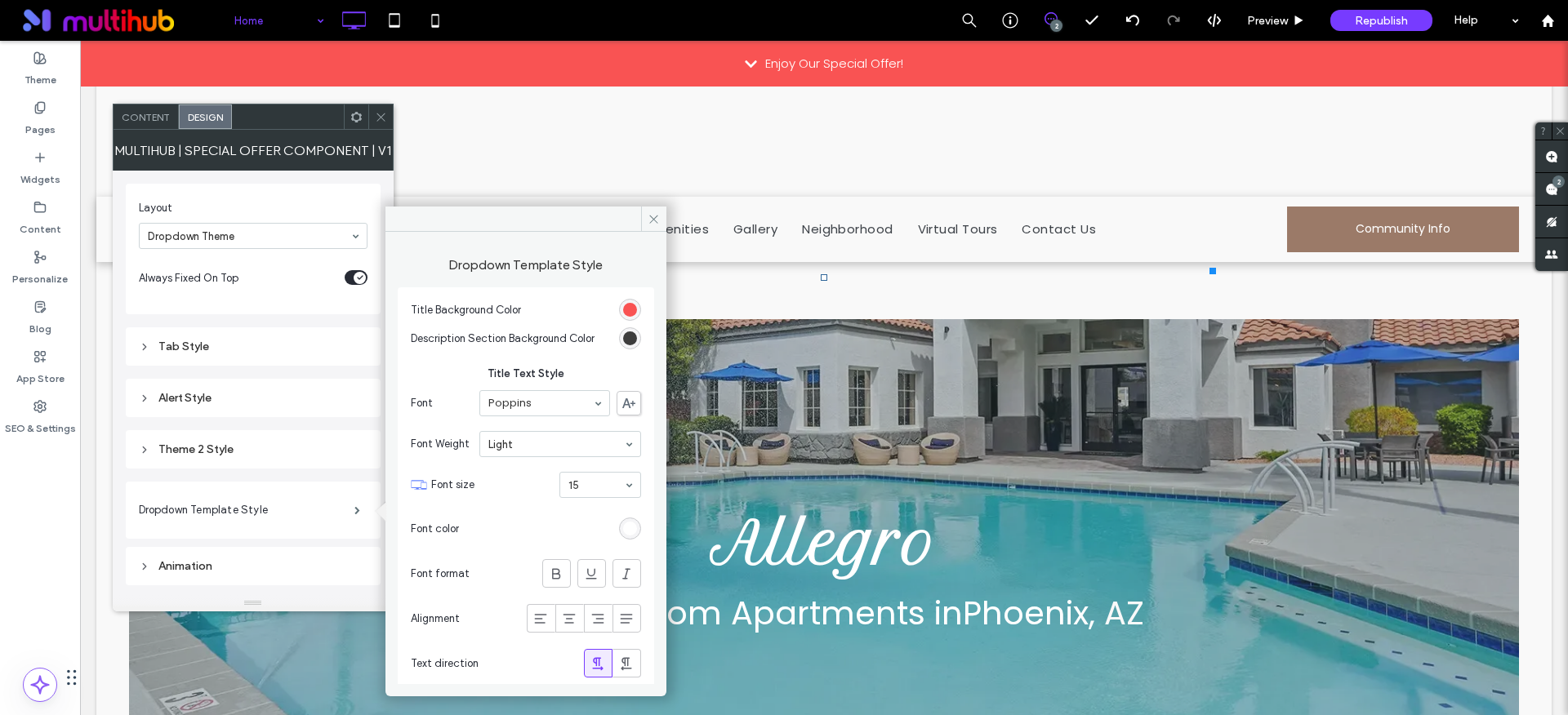
click at [623, 308] on div "rgb(249, 83, 83)" at bounding box center [630, 309] width 14 height 14
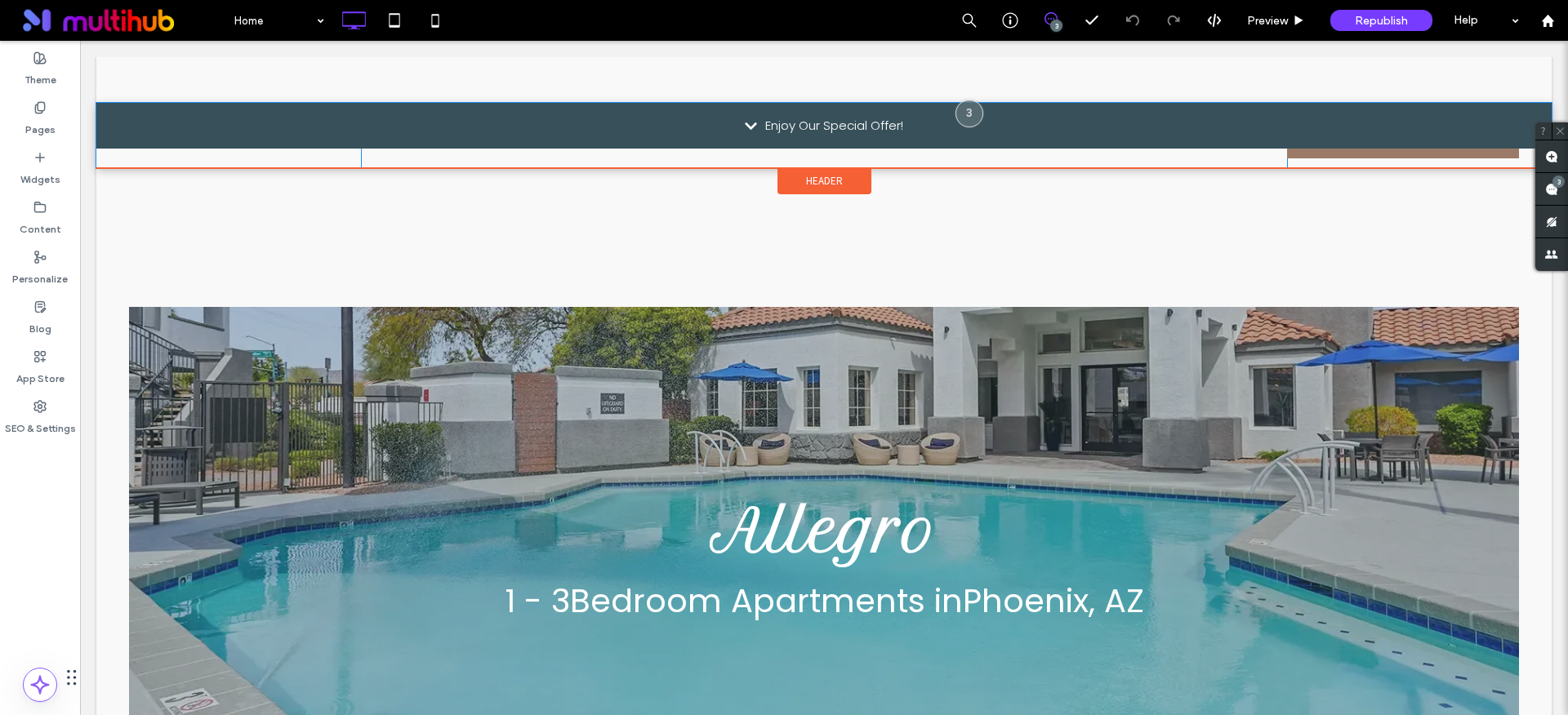
click at [773, 123] on div "Enjoy Our Special Offer!" at bounding box center [834, 125] width 138 height 20
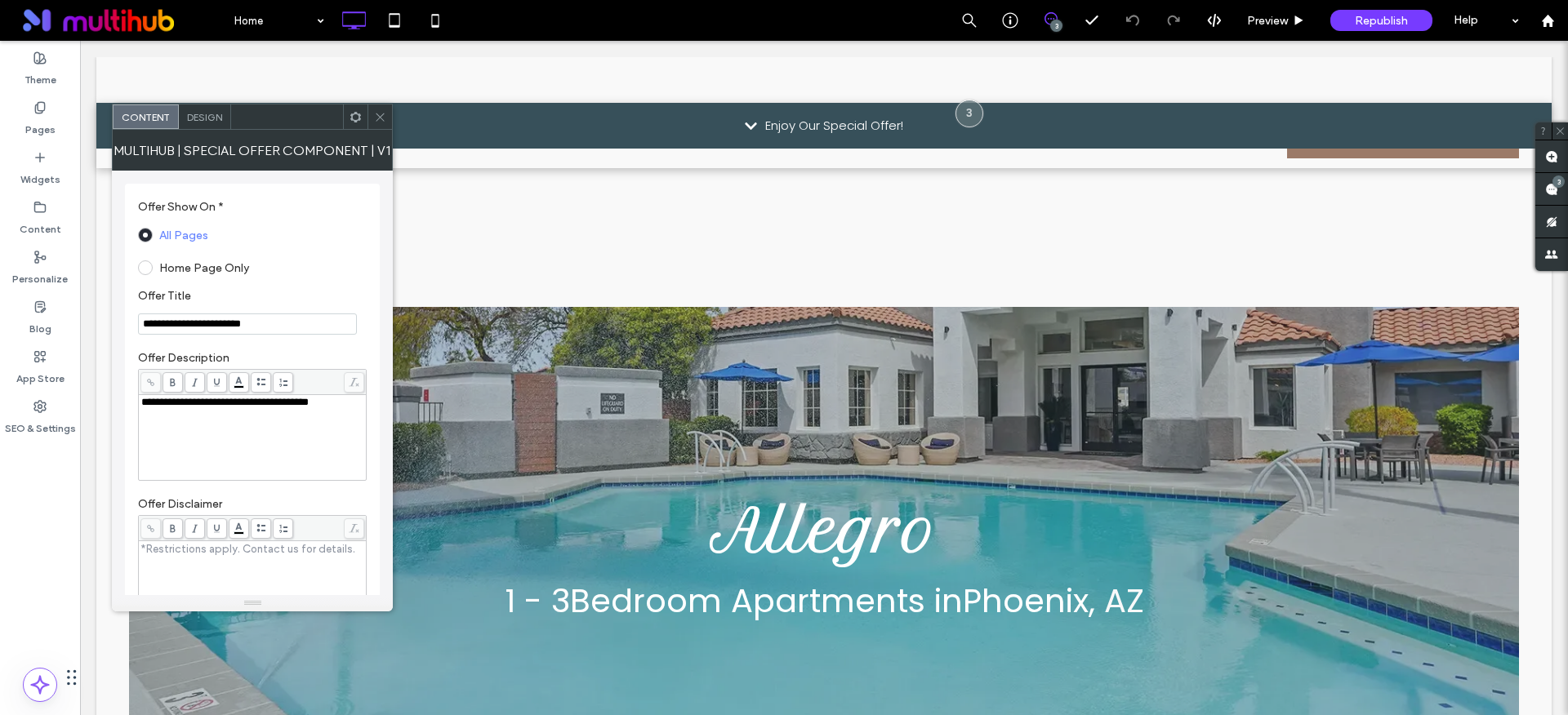
click at [773, 123] on div "Enjoy Our Special Offer!" at bounding box center [834, 125] width 138 height 20
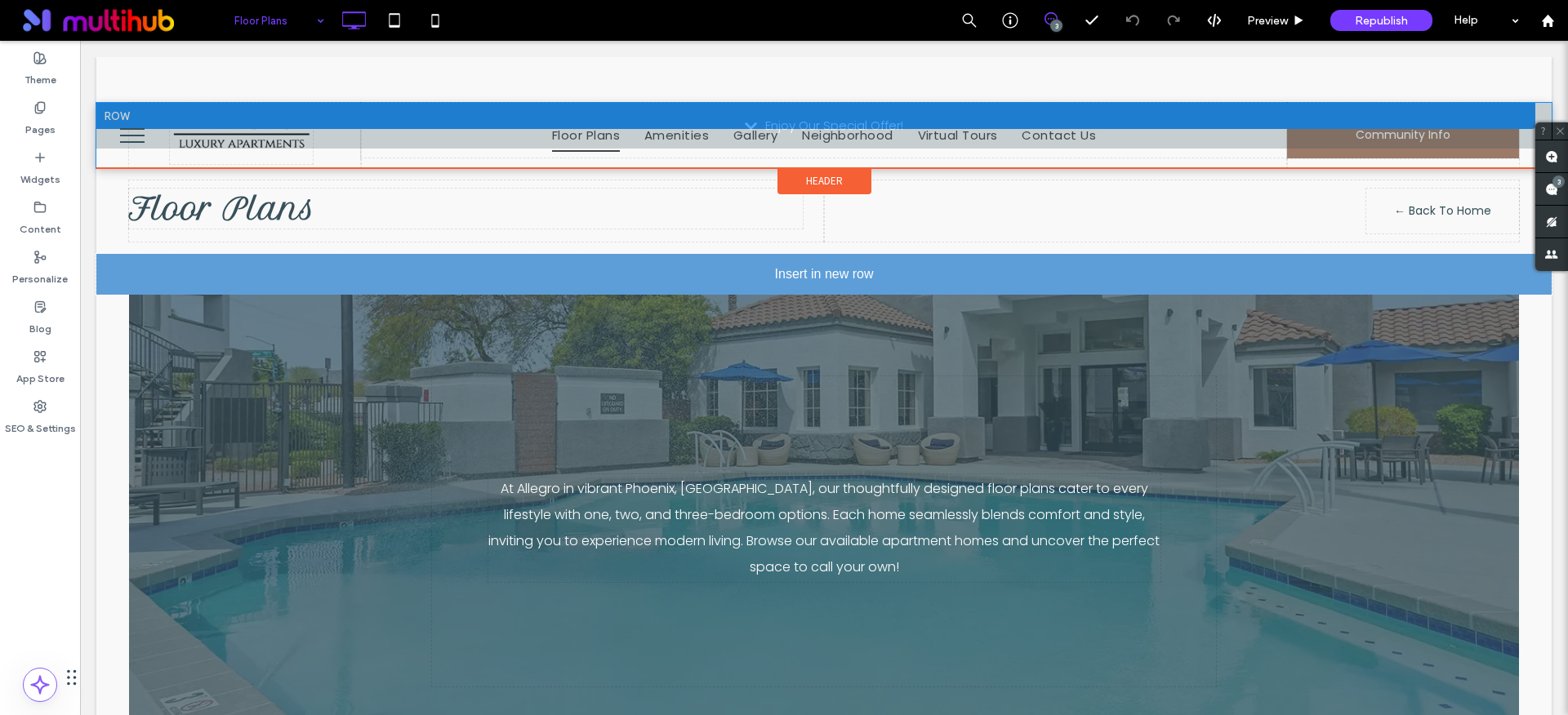
drag, startPoint x: 400, startPoint y: 111, endPoint x: 801, endPoint y: 111, distance: 401.0
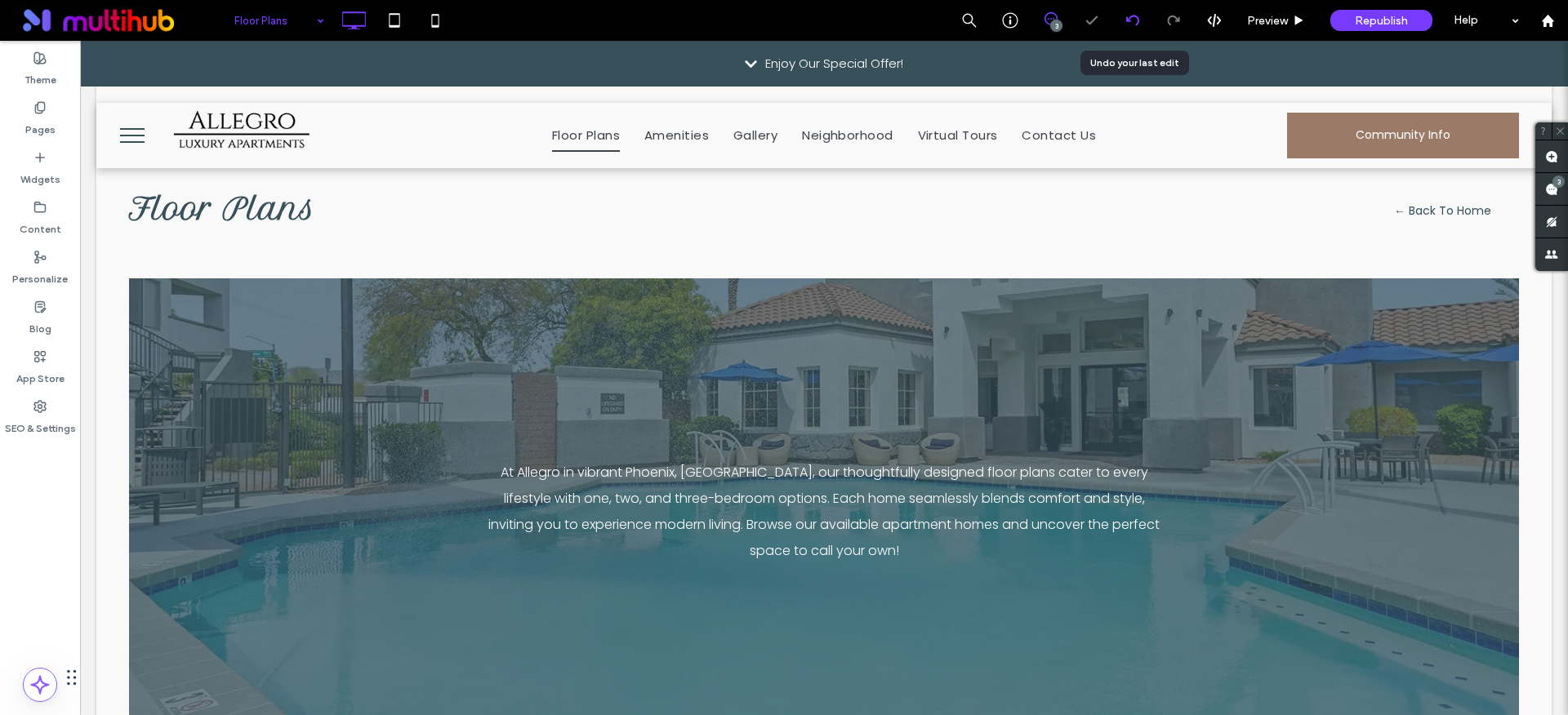
click at [1127, 25] on icon at bounding box center [1132, 20] width 13 height 13
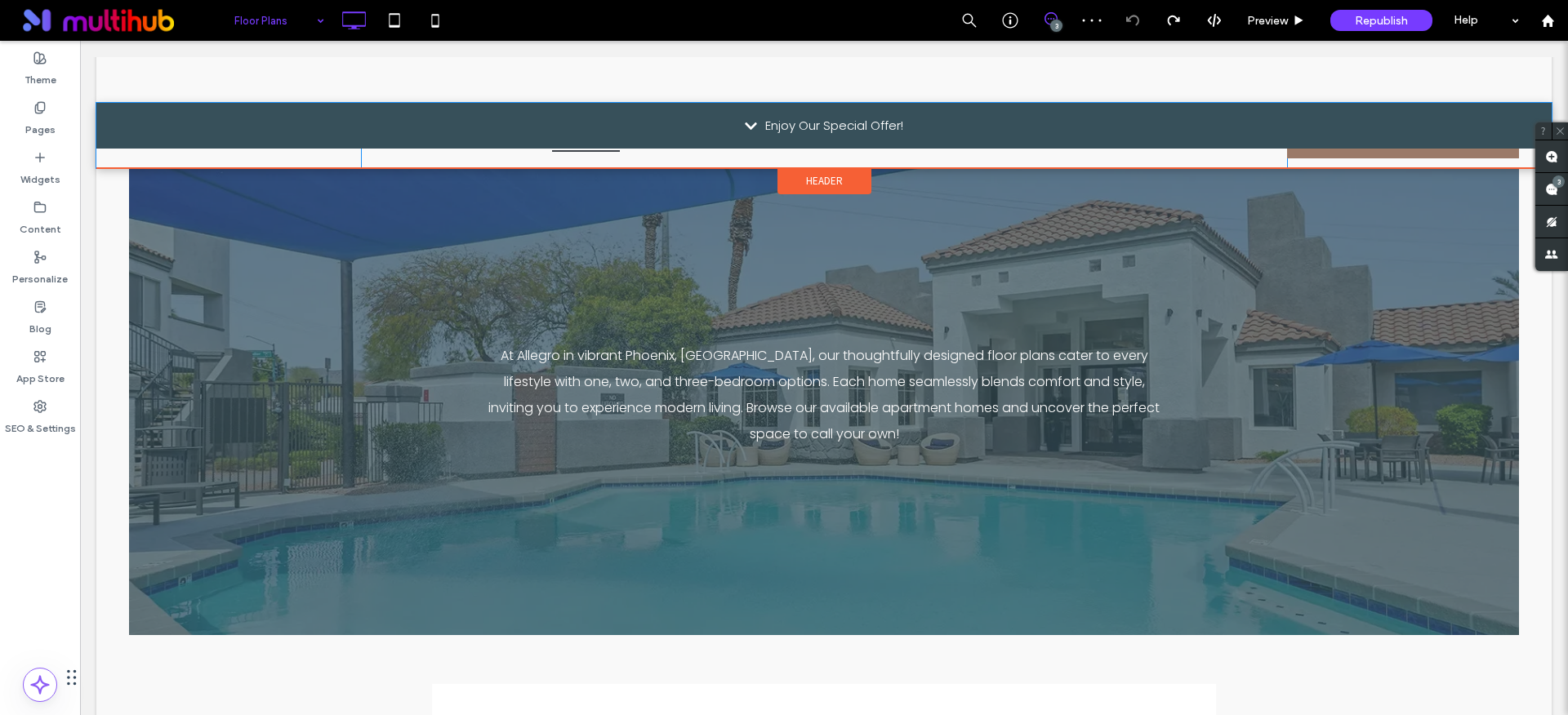
scroll to position [93, 0]
click at [235, 123] on div "Enjoy Our Special Offer!" at bounding box center [823, 126] width 1455 height 46
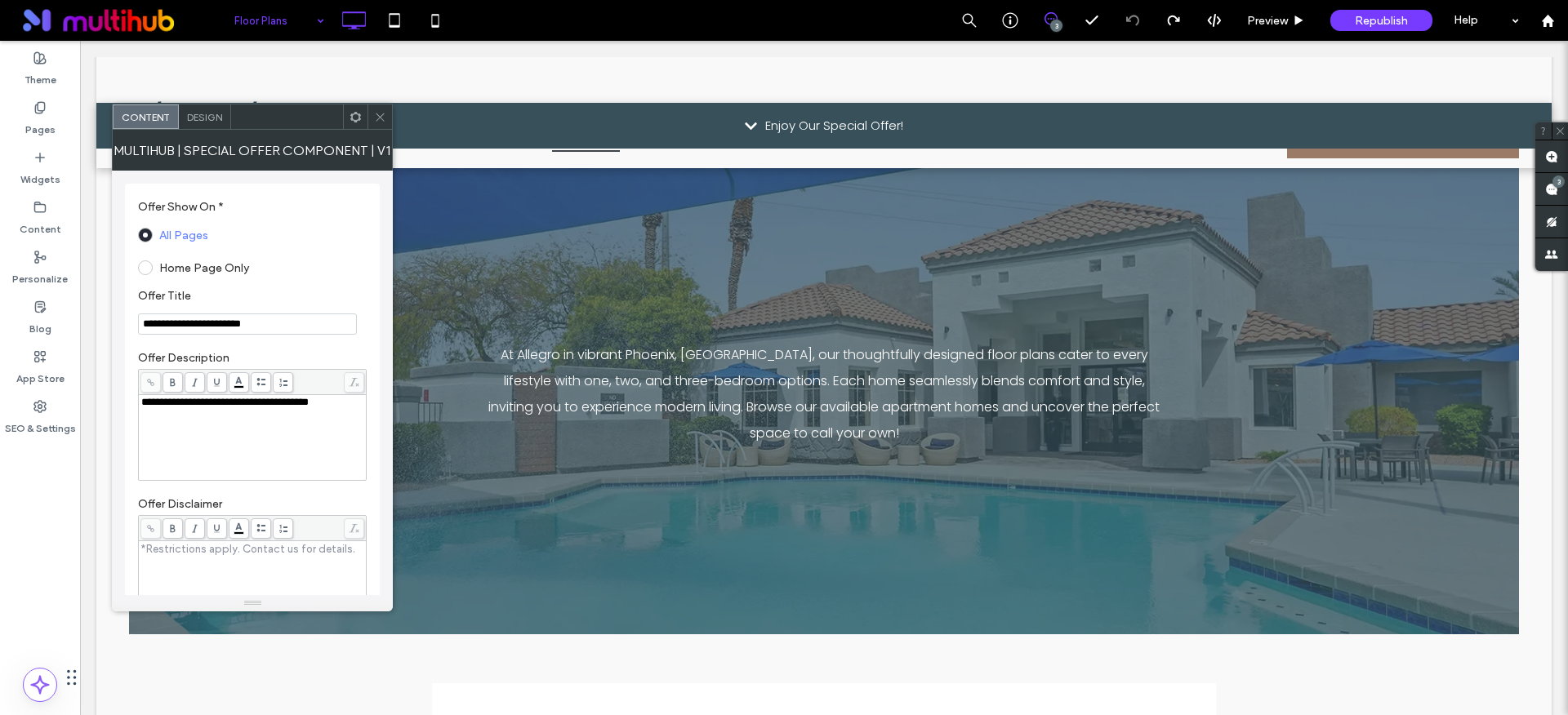
click at [357, 120] on use at bounding box center [355, 116] width 10 height 10
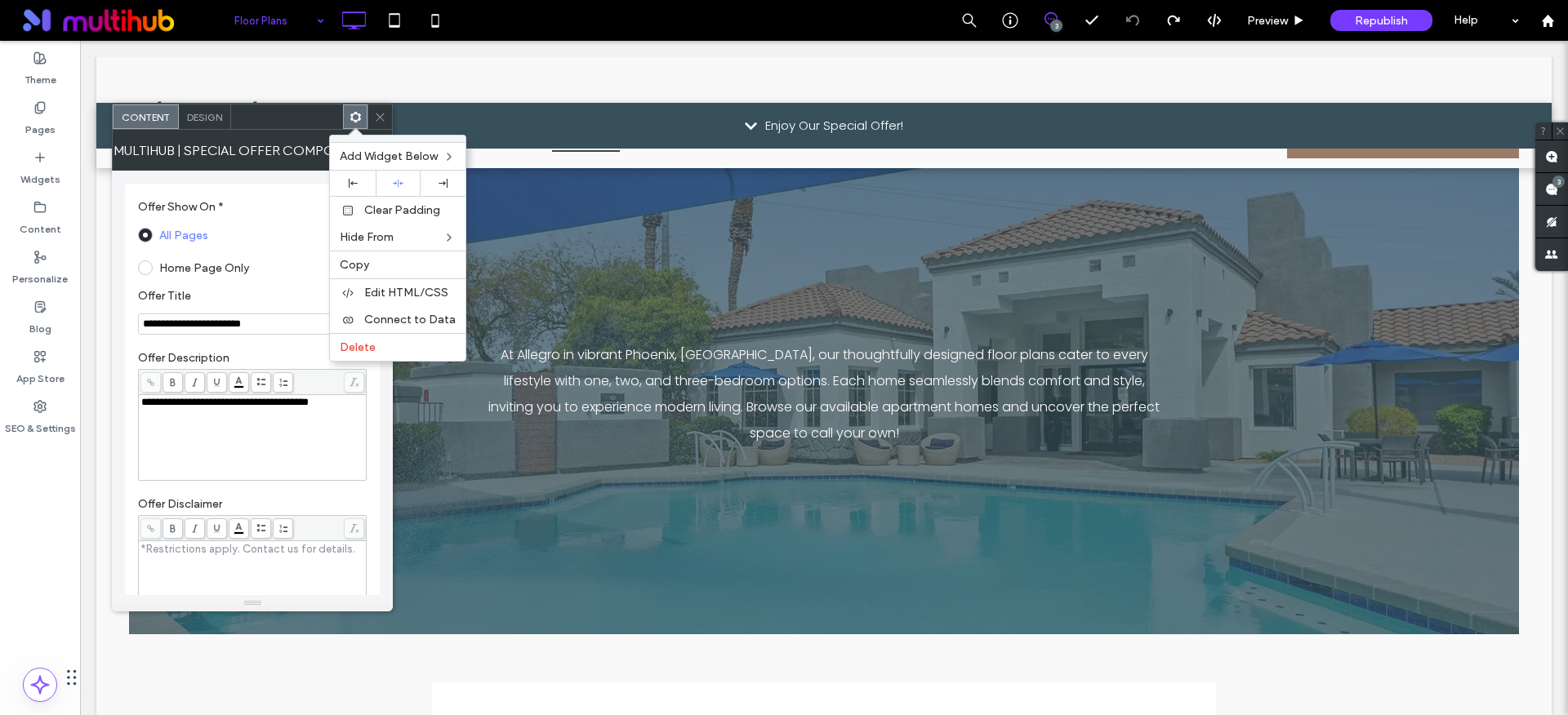
click at [357, 120] on use at bounding box center [355, 116] width 10 height 10
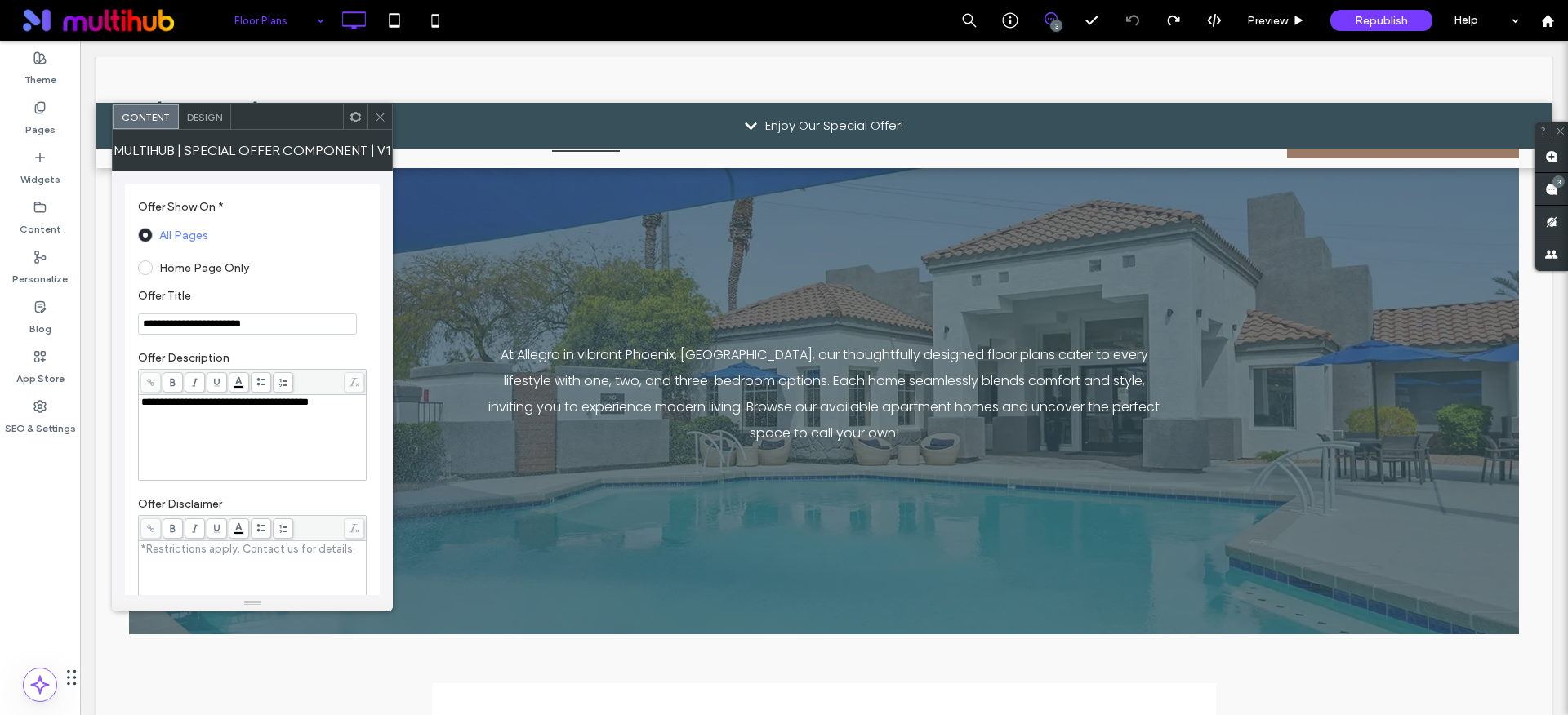
click at [205, 116] on span "Design" at bounding box center [204, 117] width 35 height 12
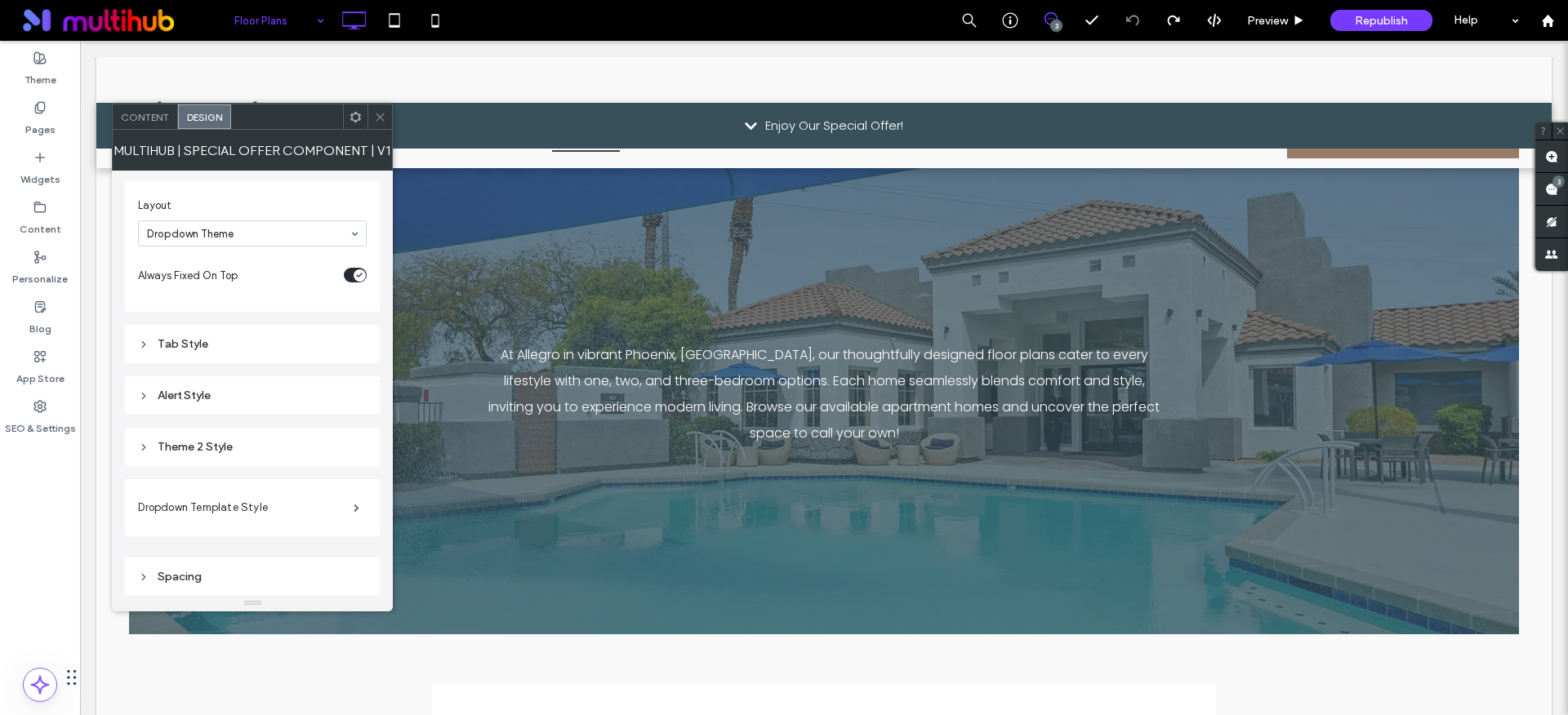
scroll to position [3, 0]
click at [220, 574] on div "Spacing" at bounding box center [252, 576] width 228 height 14
click at [1381, 19] on span "Republish" at bounding box center [1381, 20] width 53 height 14
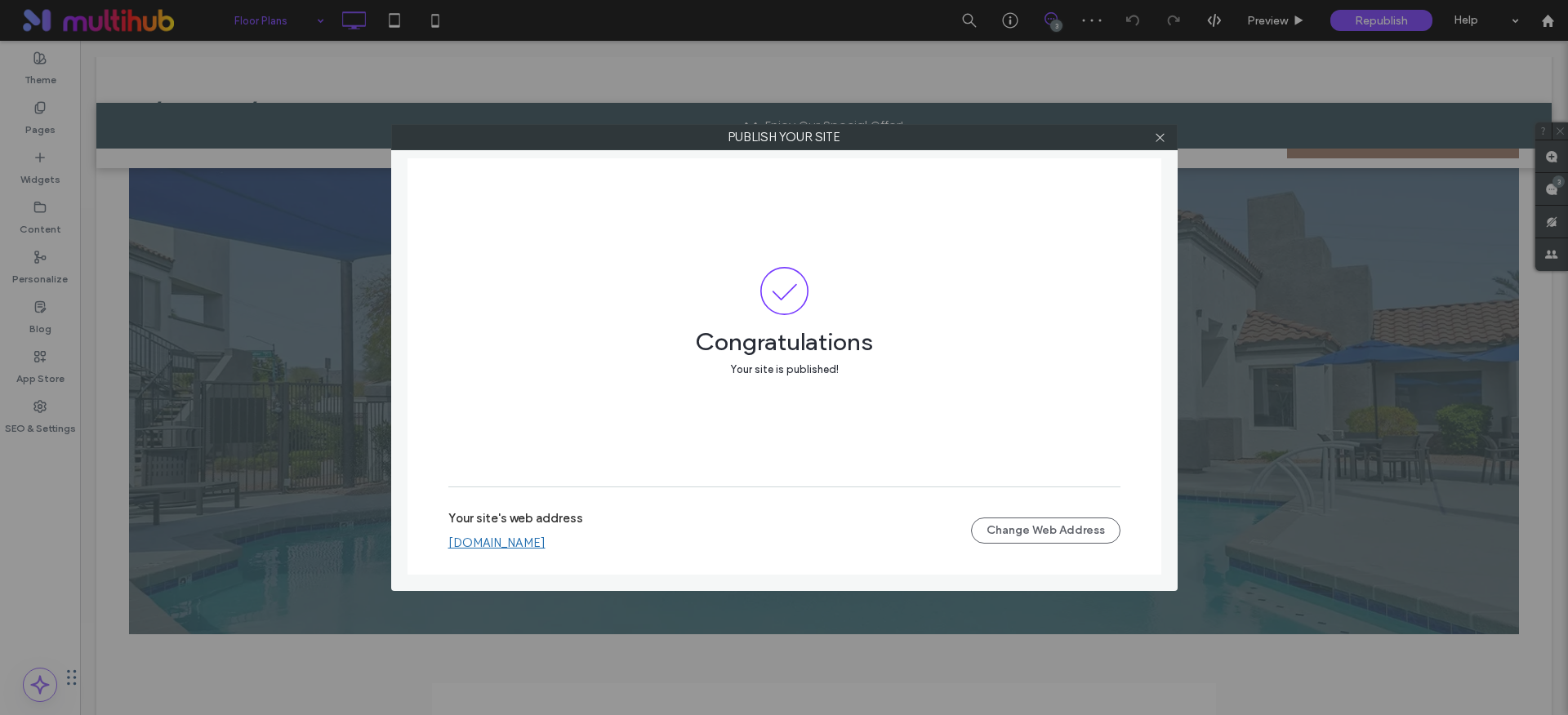
click at [545, 540] on link "amc-allegro.multiscreensite.com" at bounding box center [497, 543] width 97 height 14
click at [1163, 141] on icon at bounding box center [1160, 137] width 12 height 12
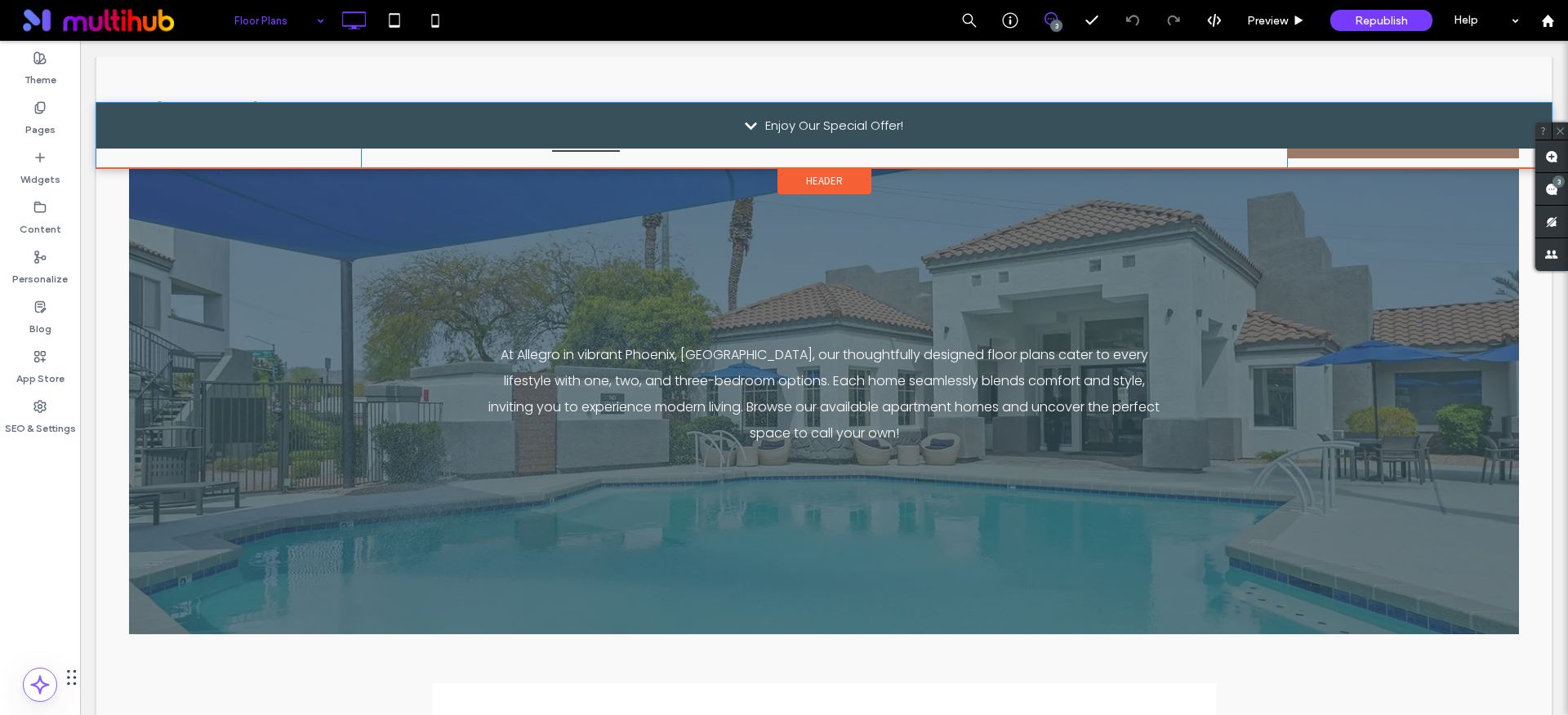
click at [1088, 124] on div "Enjoy Our Special Offer!" at bounding box center [823, 126] width 1455 height 46
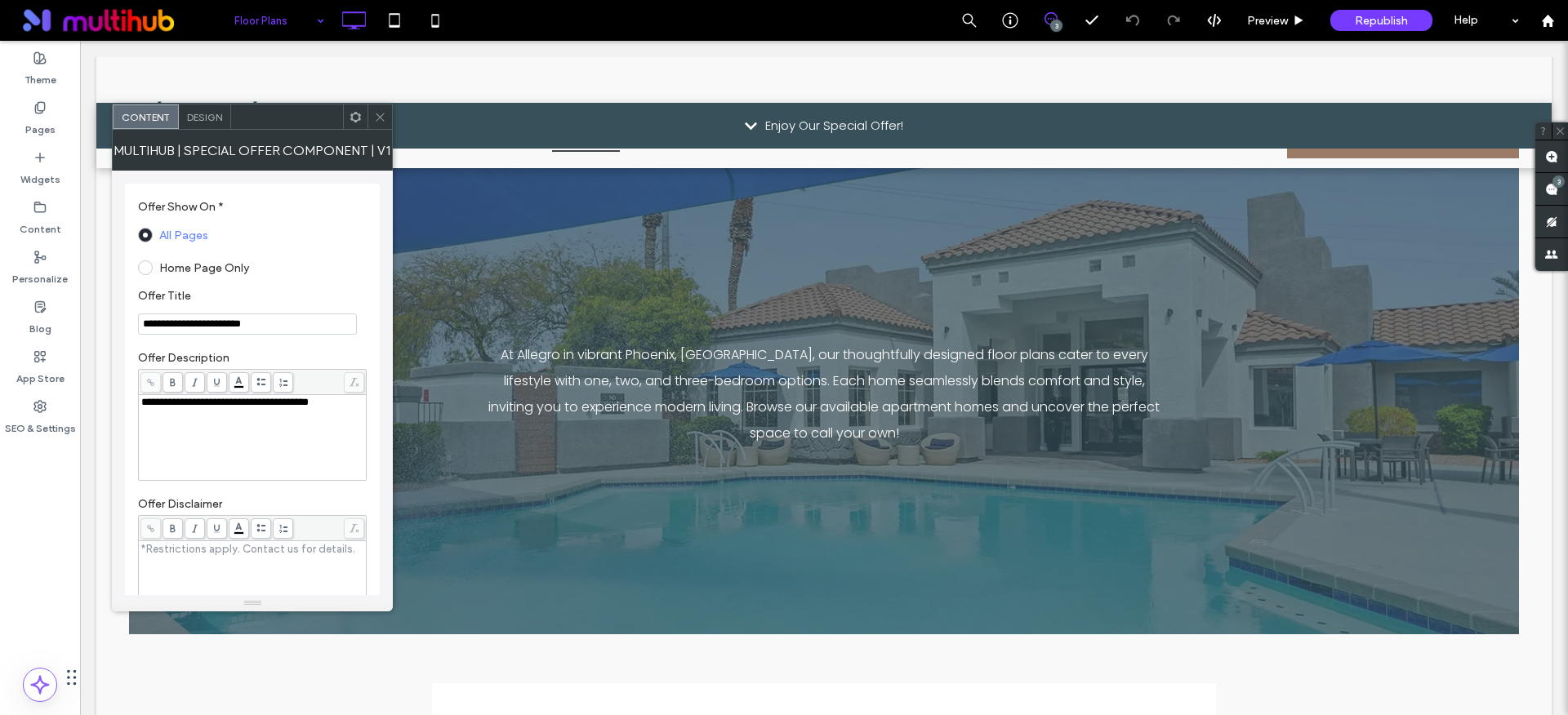
click at [204, 272] on label "Home Page Only" at bounding box center [204, 268] width 89 height 14
click at [170, 244] on div "All Pages" at bounding box center [249, 235] width 222 height 26
click at [175, 233] on label "All Pages" at bounding box center [183, 235] width 49 height 14
click at [205, 114] on span "Design" at bounding box center [204, 117] width 35 height 12
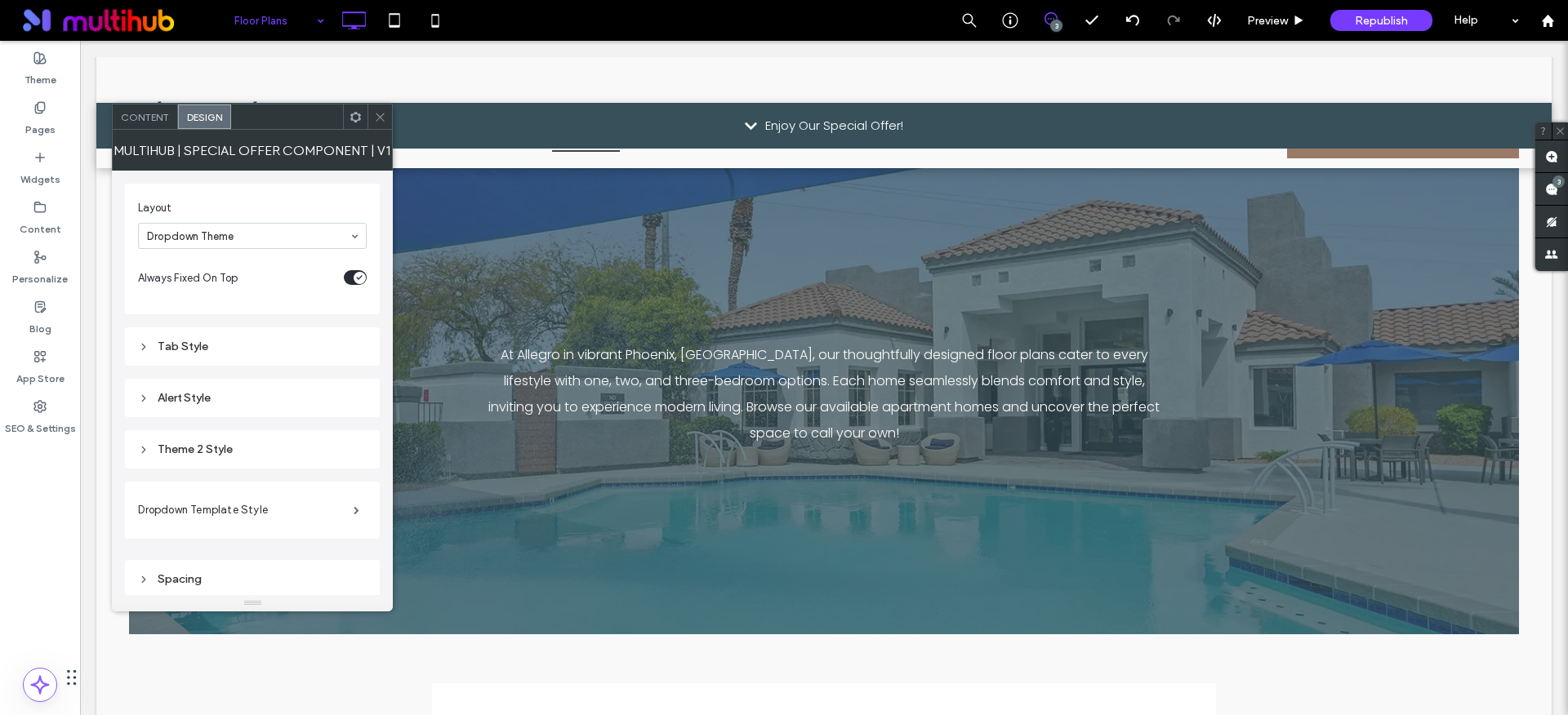
click at [352, 275] on div "toggle" at bounding box center [355, 277] width 23 height 14
click at [352, 275] on icon "toggle" at bounding box center [351, 278] width 7 height 5
click at [246, 508] on label "Dropdown Template Style" at bounding box center [245, 510] width 216 height 32
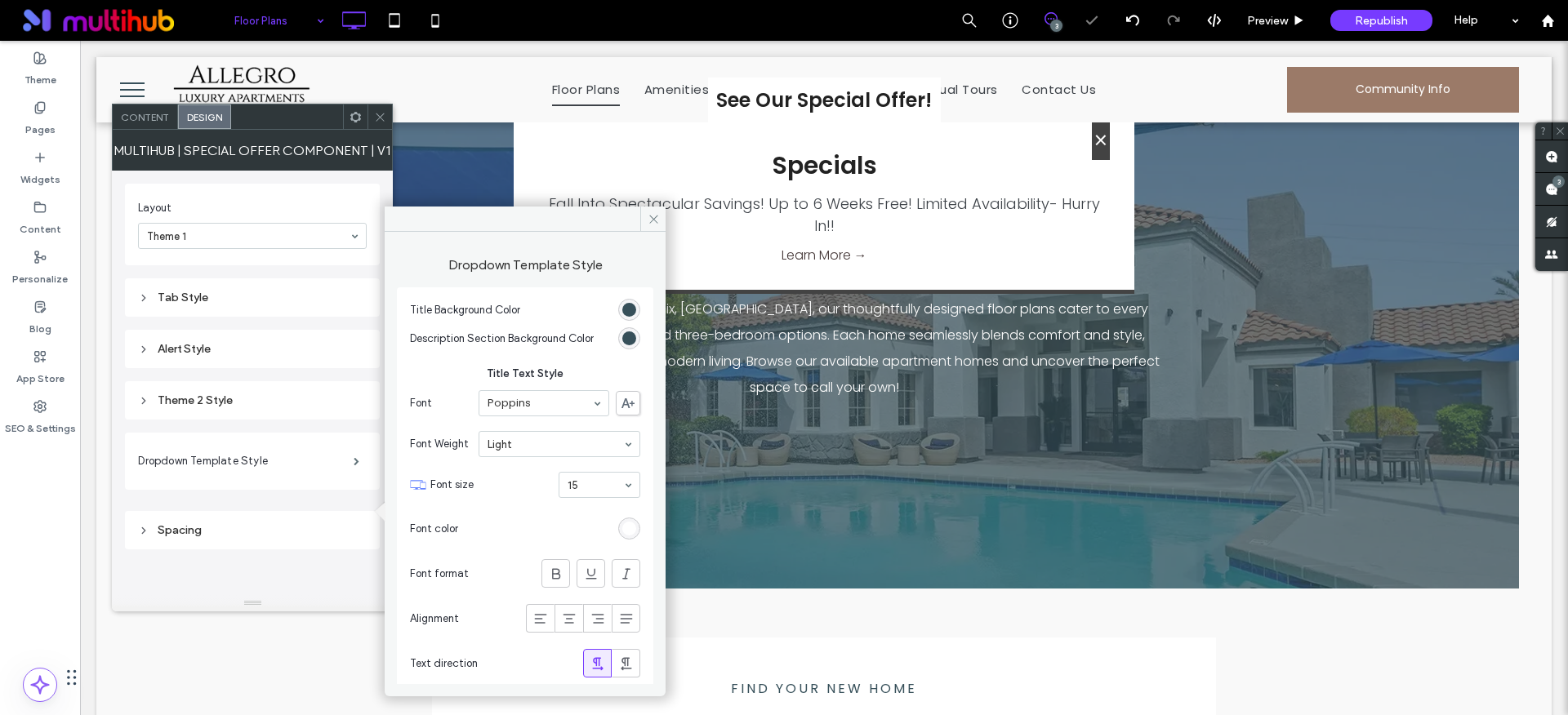
click at [289, 230] on input at bounding box center [248, 235] width 203 height 11
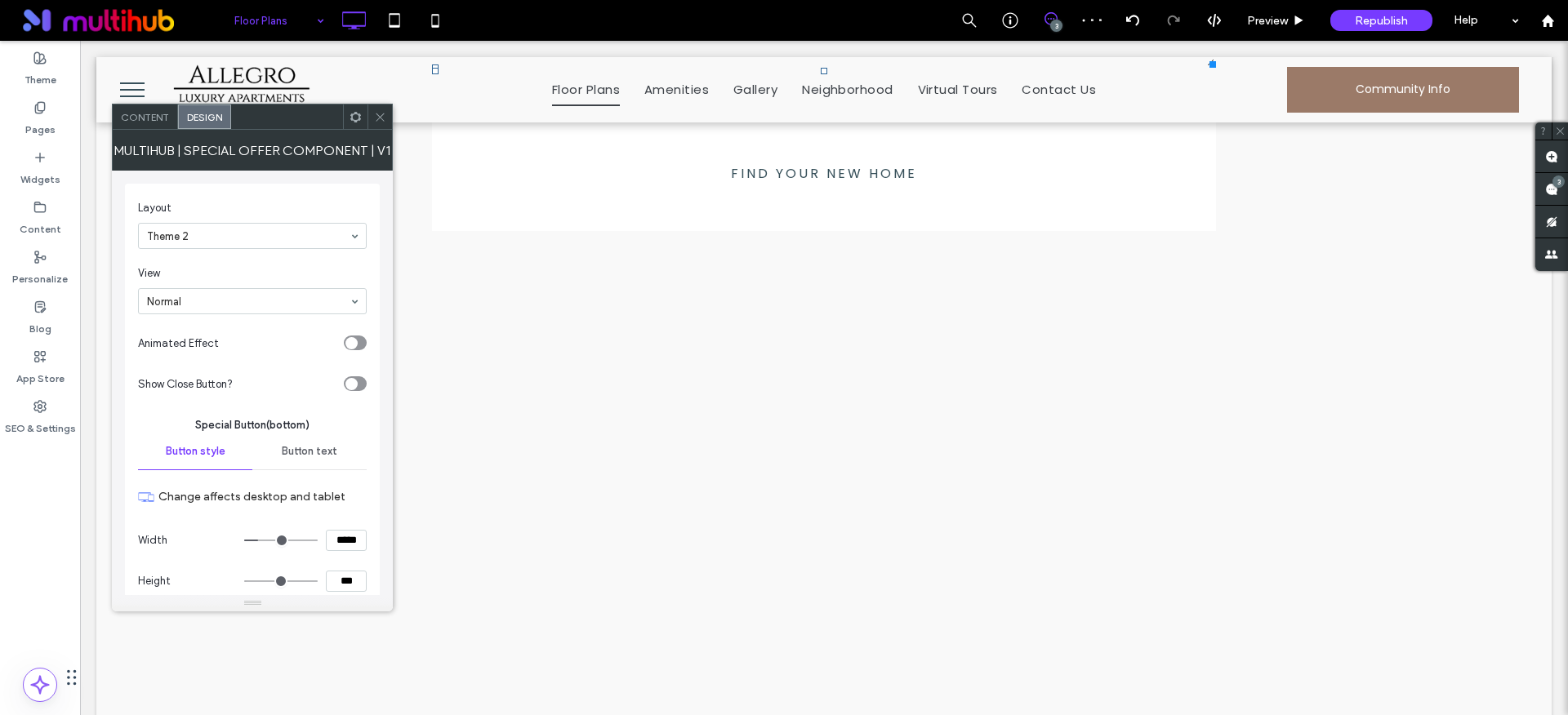
scroll to position [0, 0]
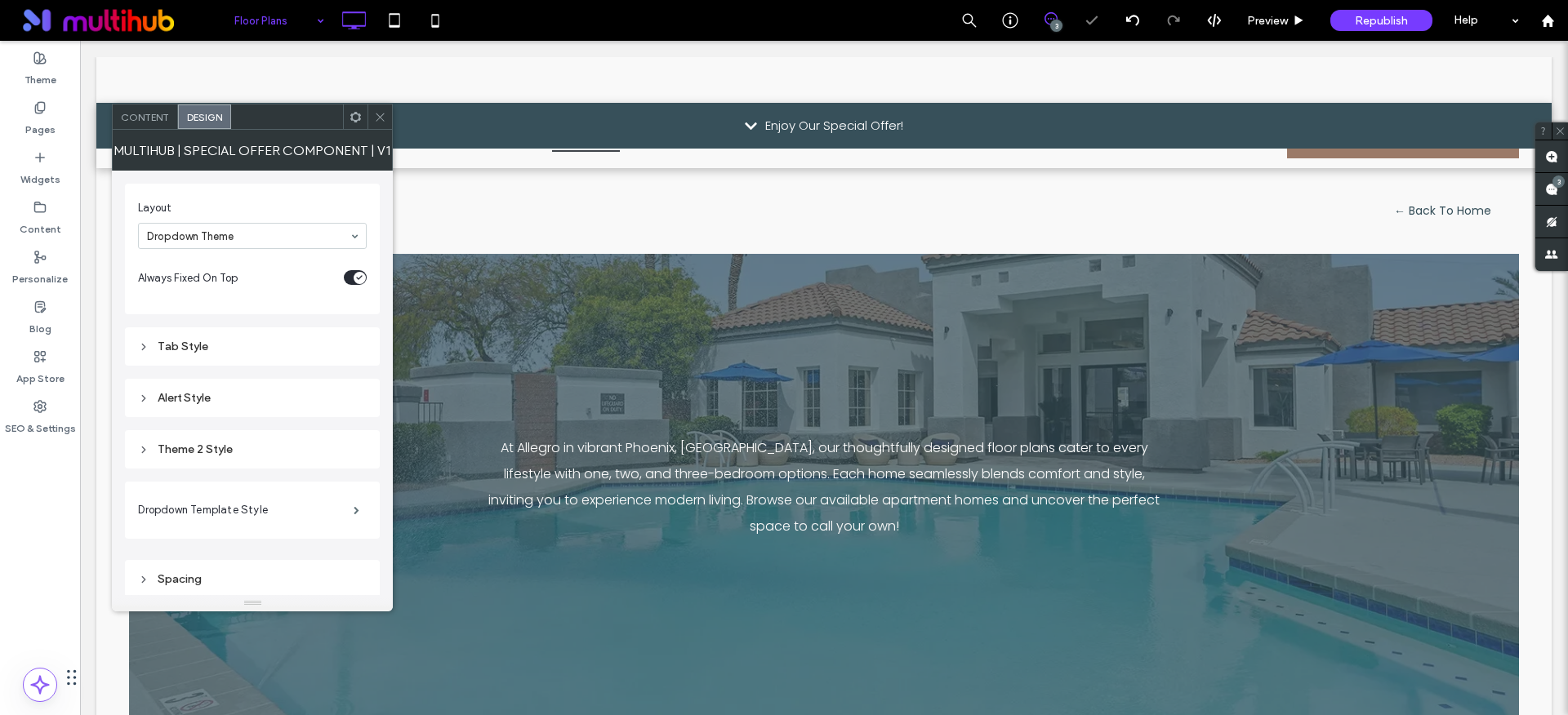
click at [383, 118] on icon at bounding box center [380, 117] width 12 height 12
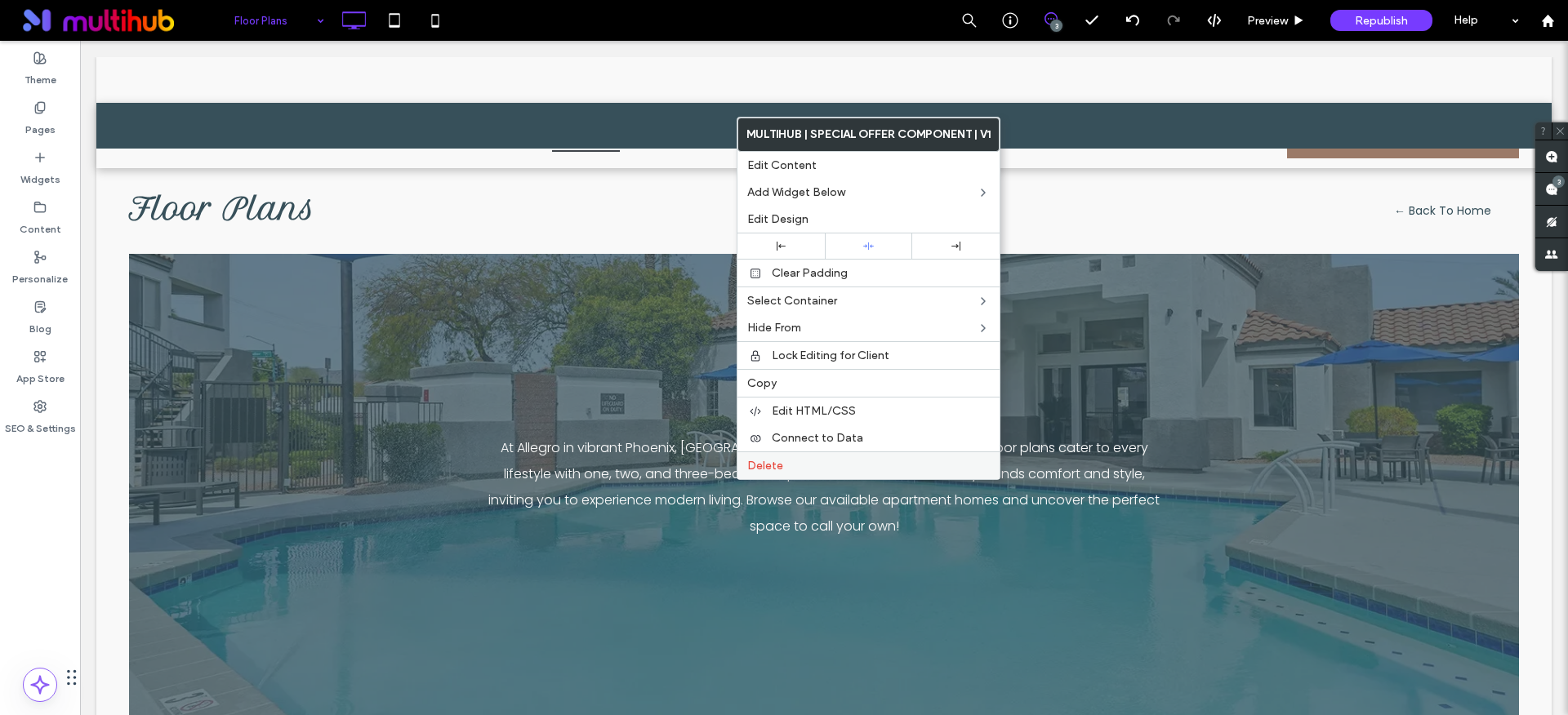
click at [779, 465] on span "Delete" at bounding box center [765, 465] width 36 height 14
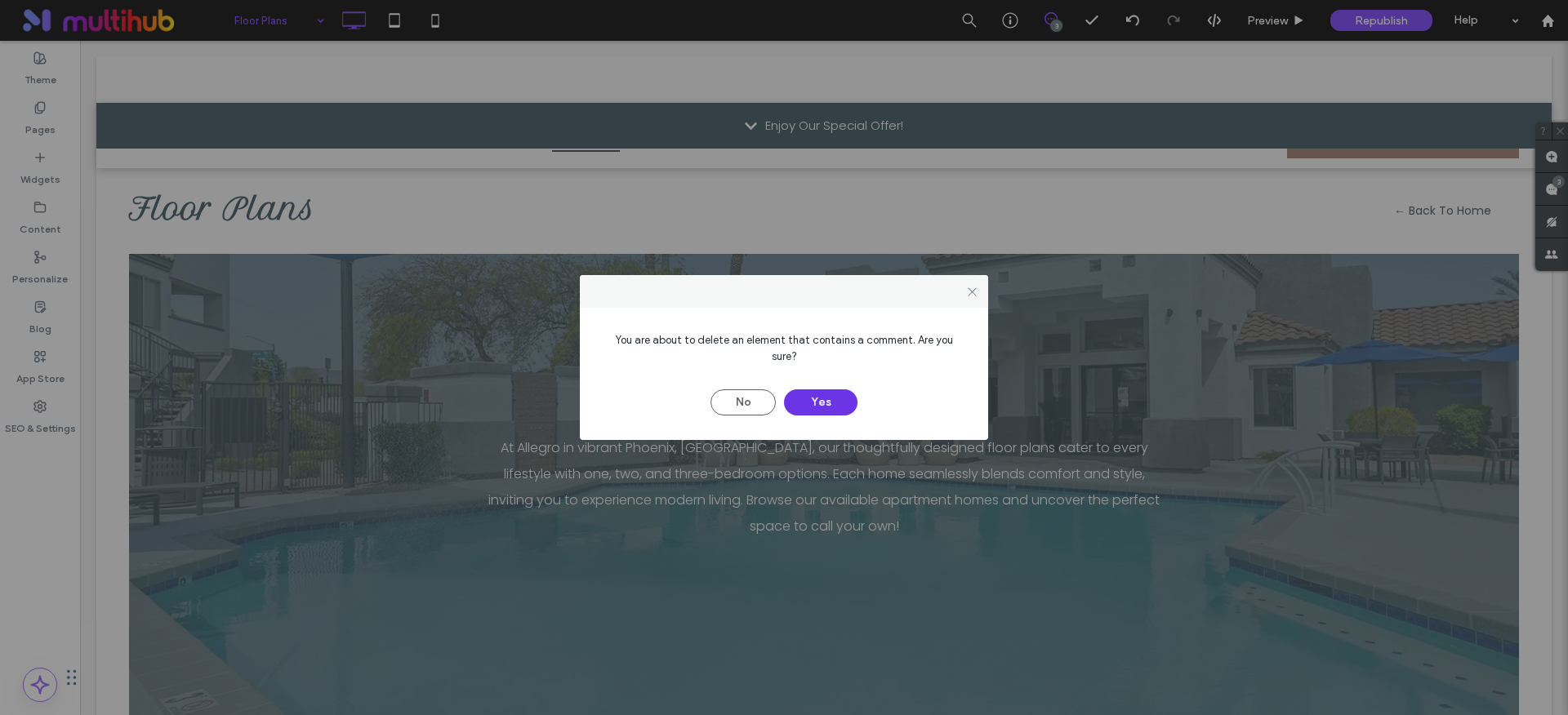
click at [819, 398] on button "Yes" at bounding box center [821, 402] width 73 height 26
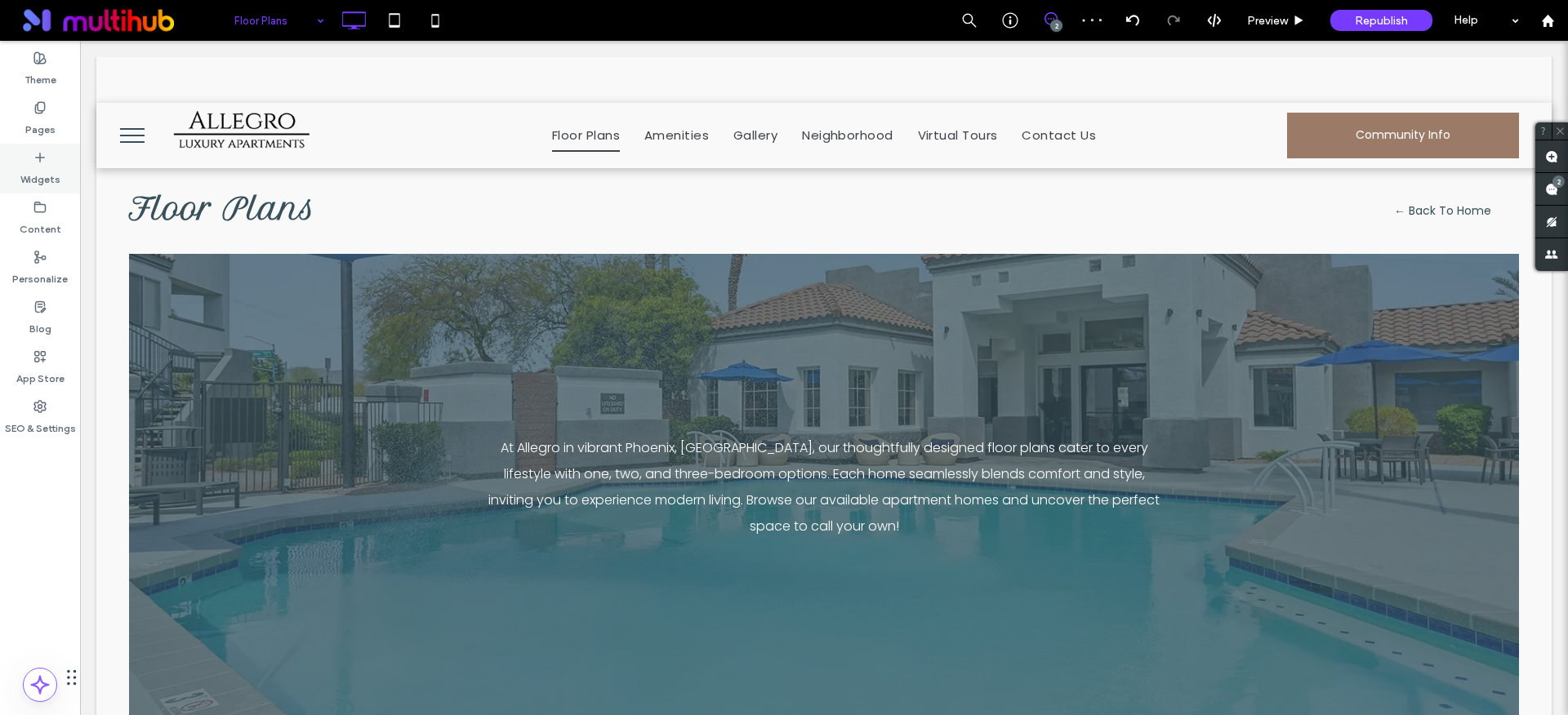
click at [41, 151] on icon at bounding box center [39, 157] width 13 height 13
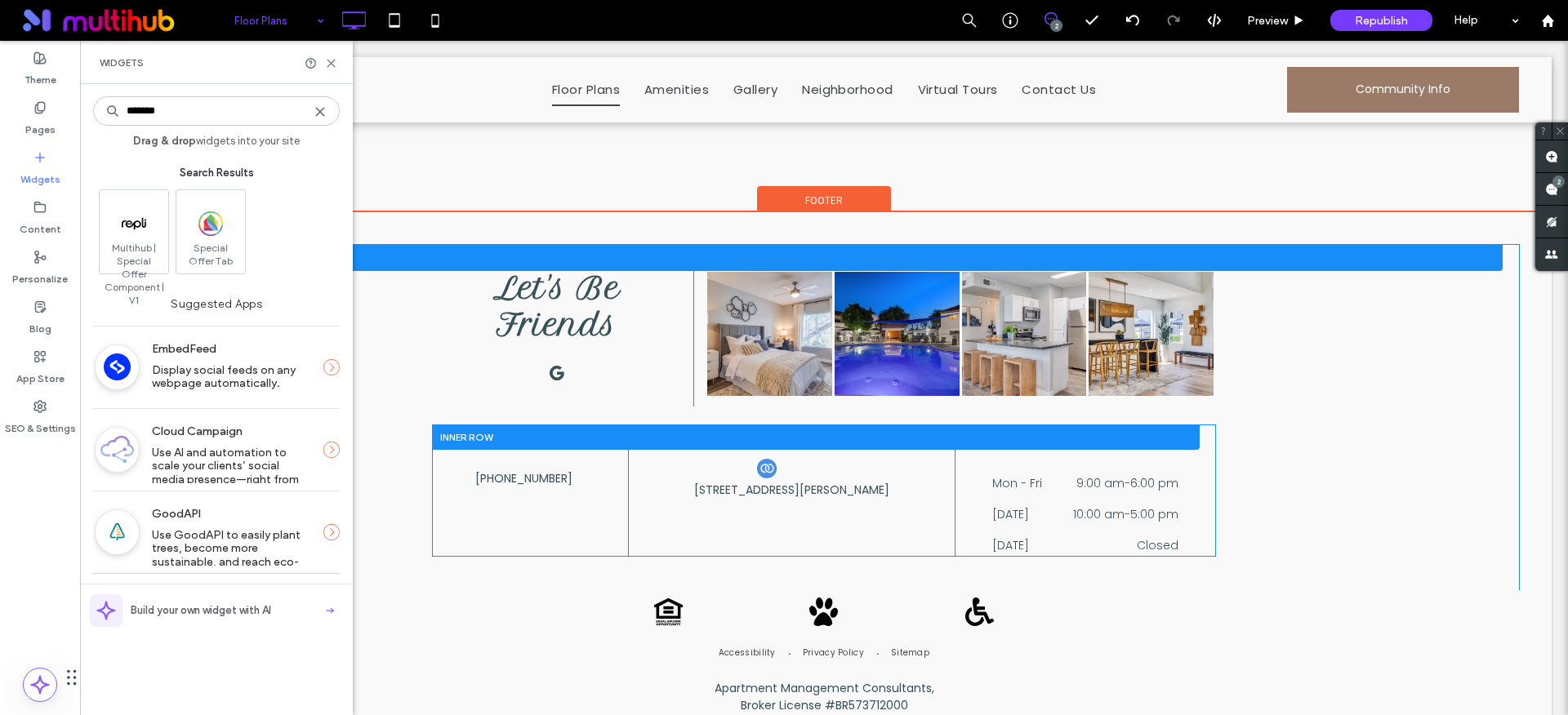
scroll to position [2788, 0]
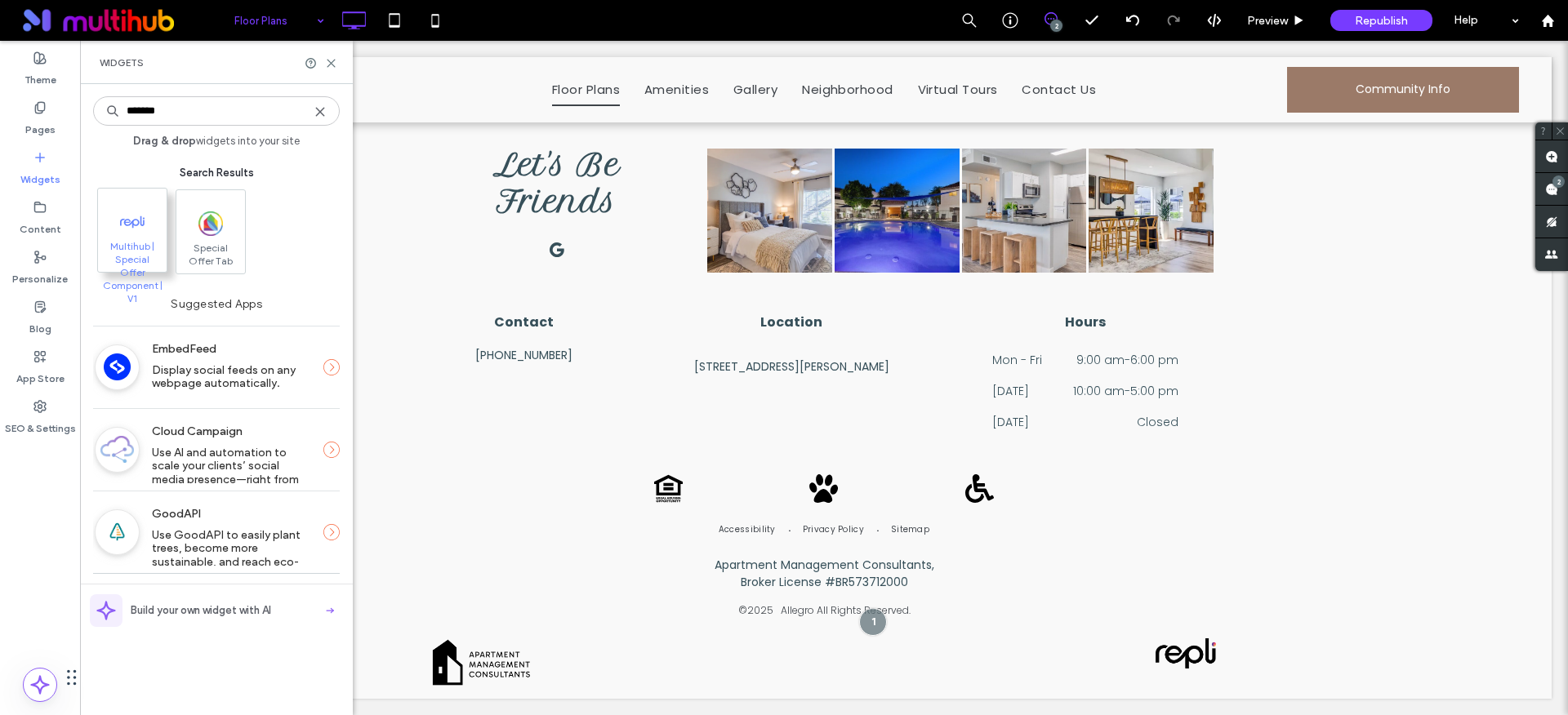
type input "*******"
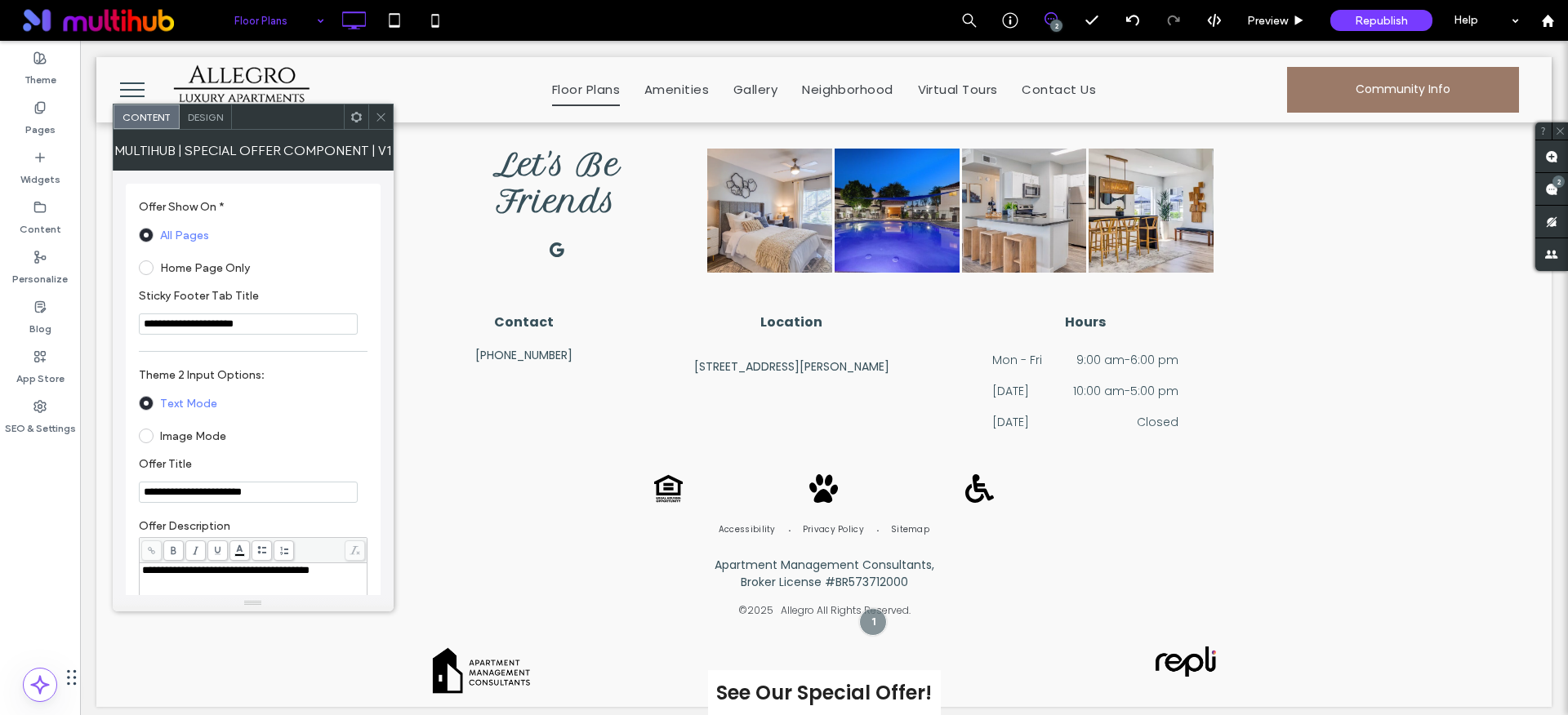
click at [216, 123] on span "Design" at bounding box center [205, 117] width 35 height 12
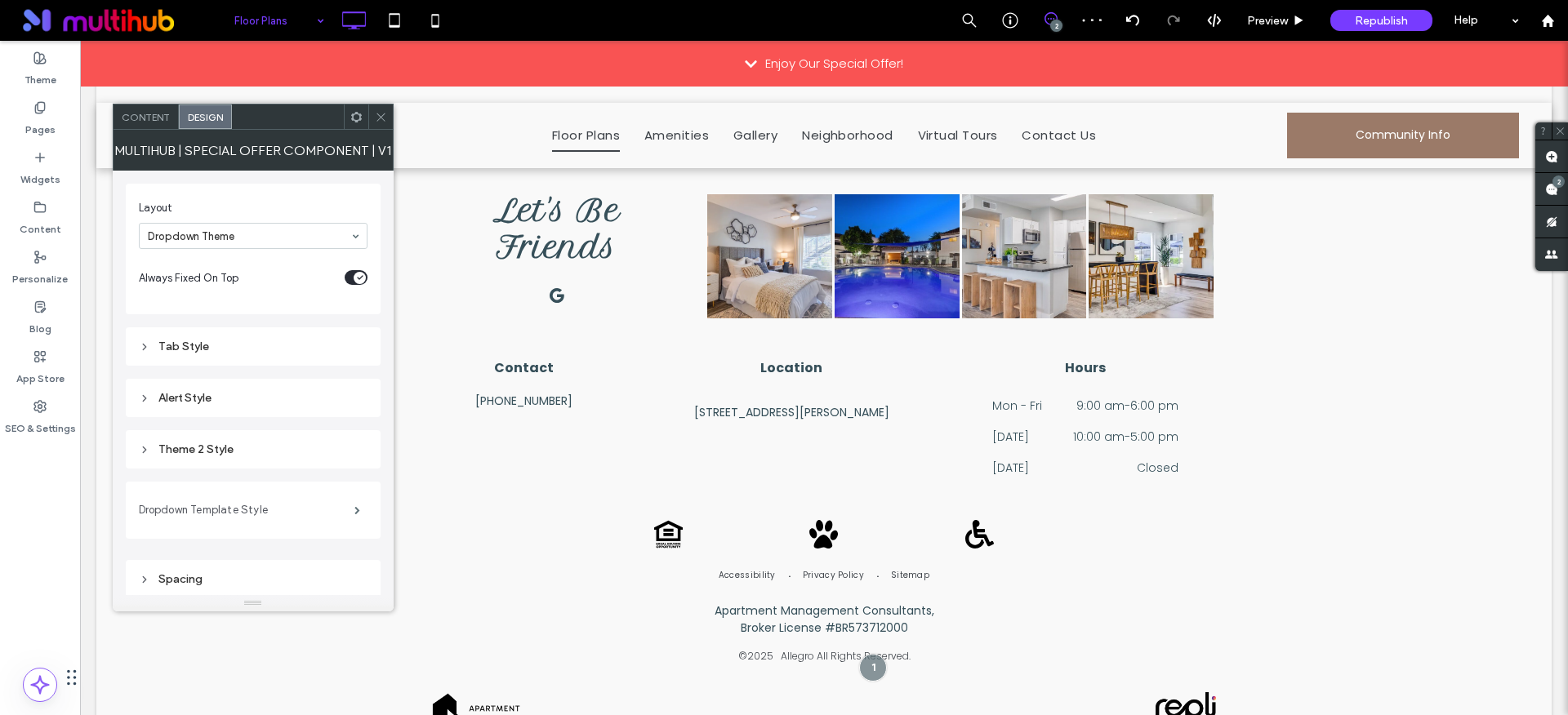
click at [201, 502] on label "Dropdown Template Style" at bounding box center [246, 510] width 216 height 32
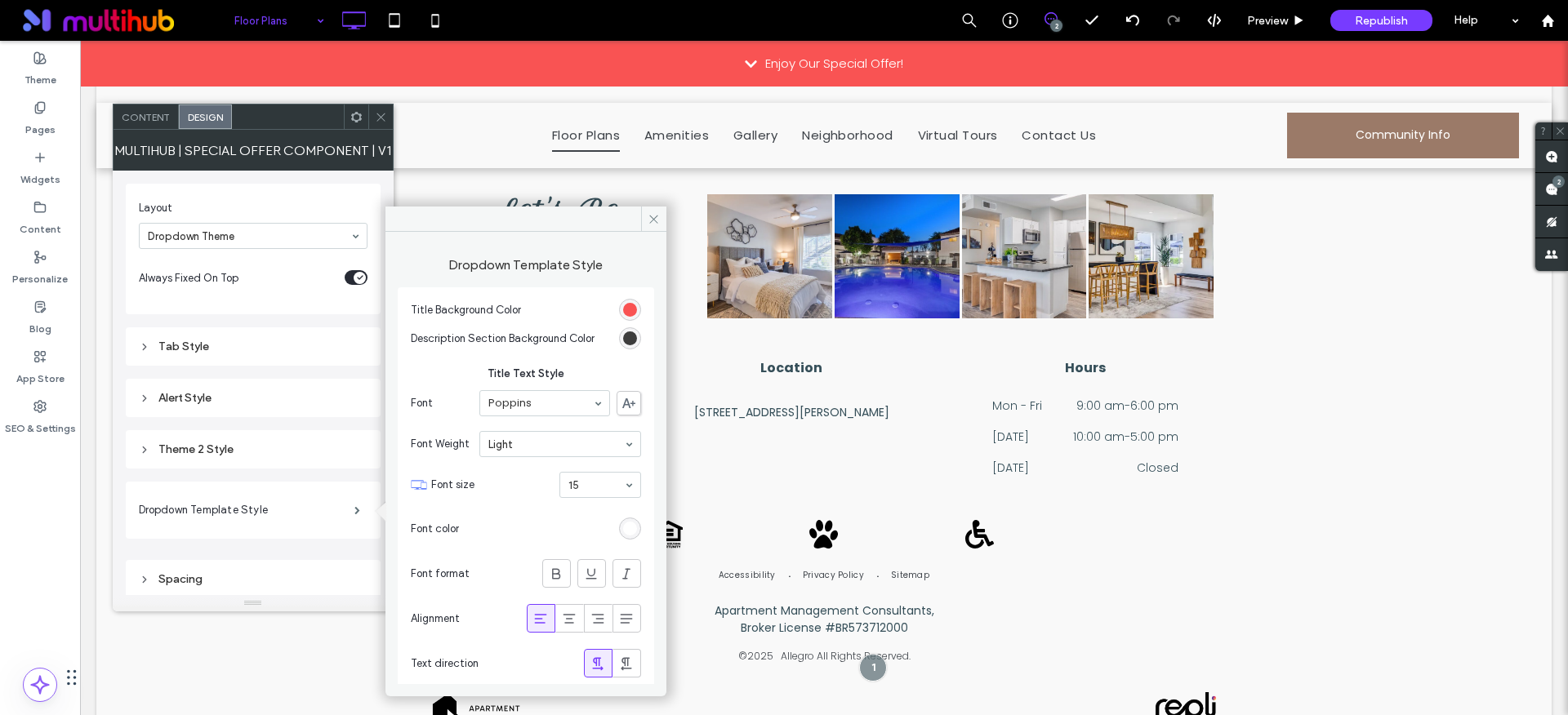
click at [623, 306] on div "rgb(249, 83, 83)" at bounding box center [630, 309] width 14 height 14
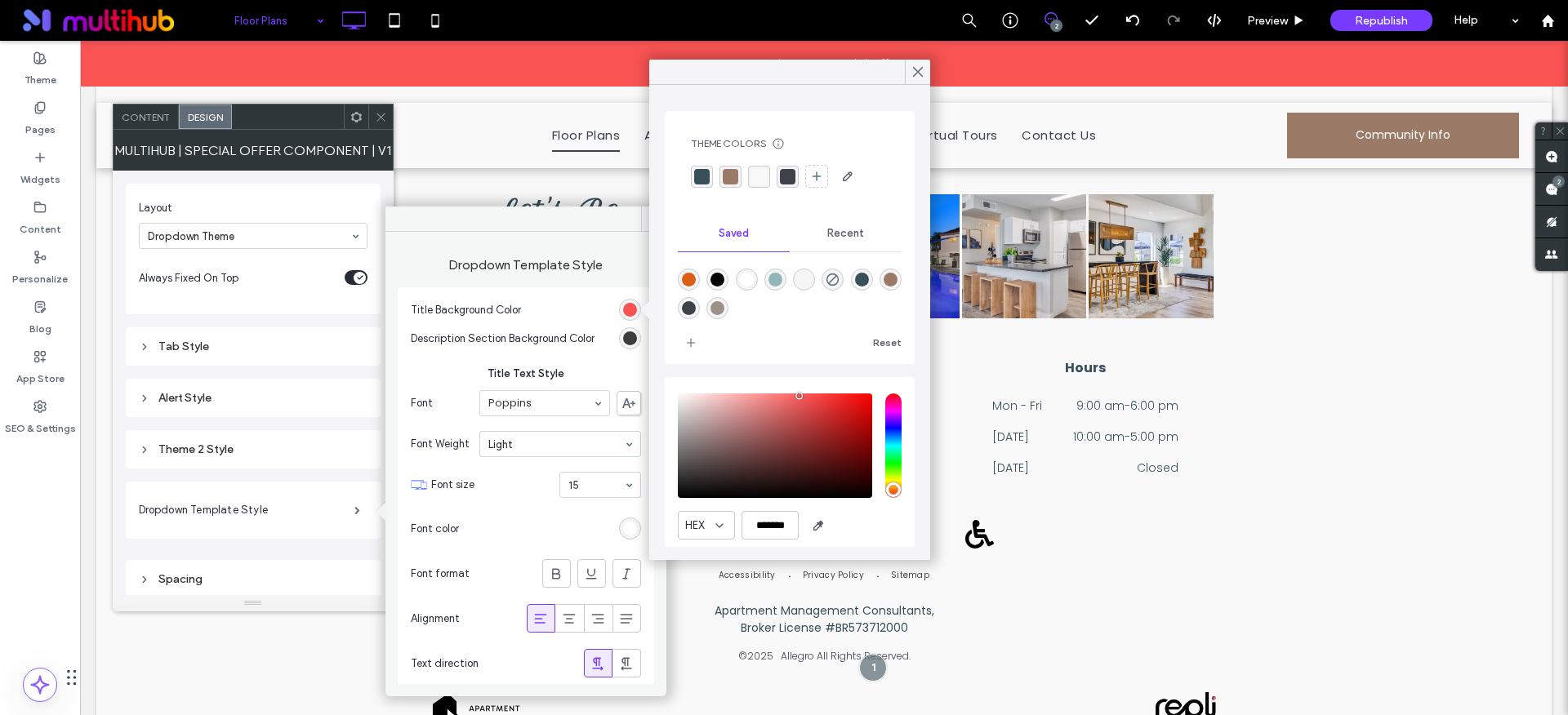
click at [692, 182] on div "rgba(55, 80, 90, 1)" at bounding box center [702, 176] width 22 height 22
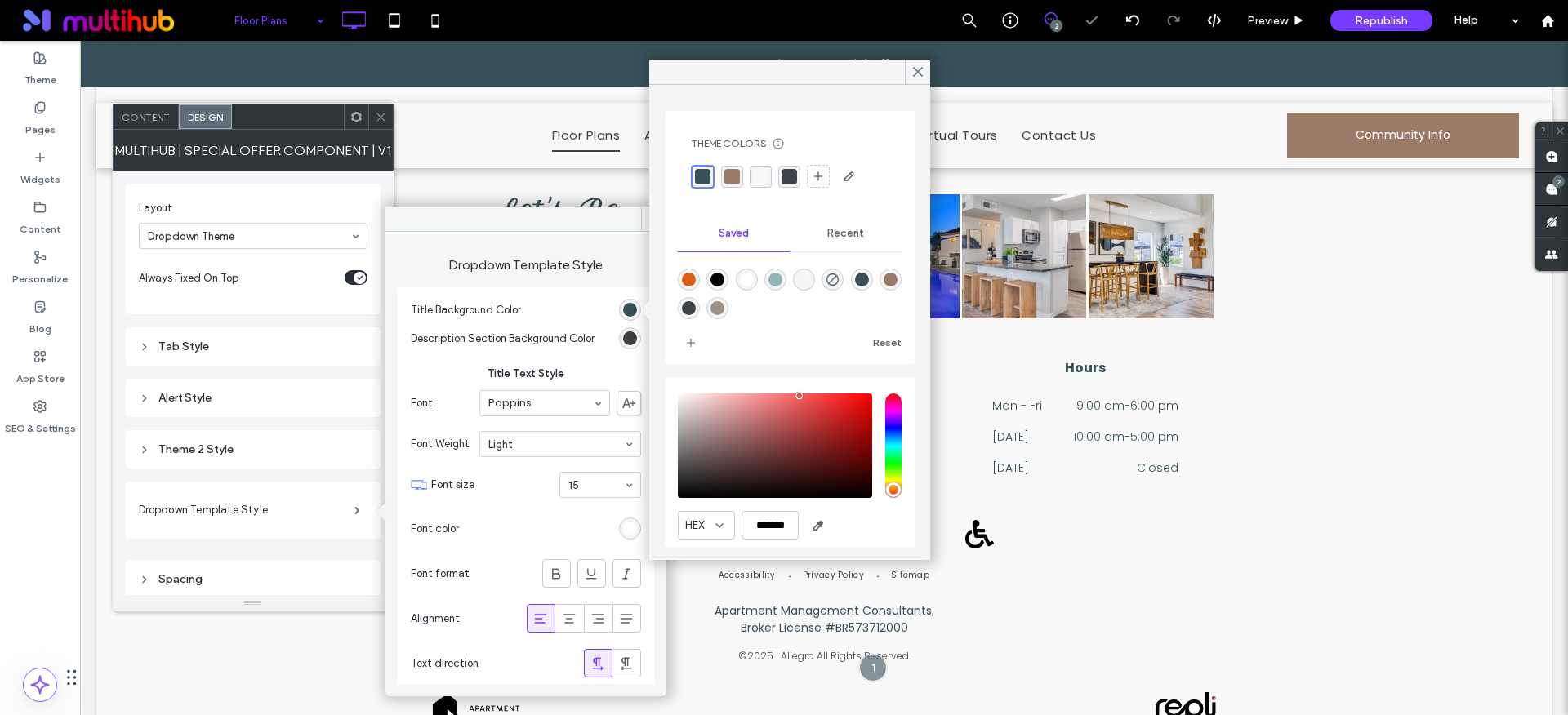
click at [623, 342] on div "rgb(61, 61, 61)" at bounding box center [630, 338] width 14 height 14
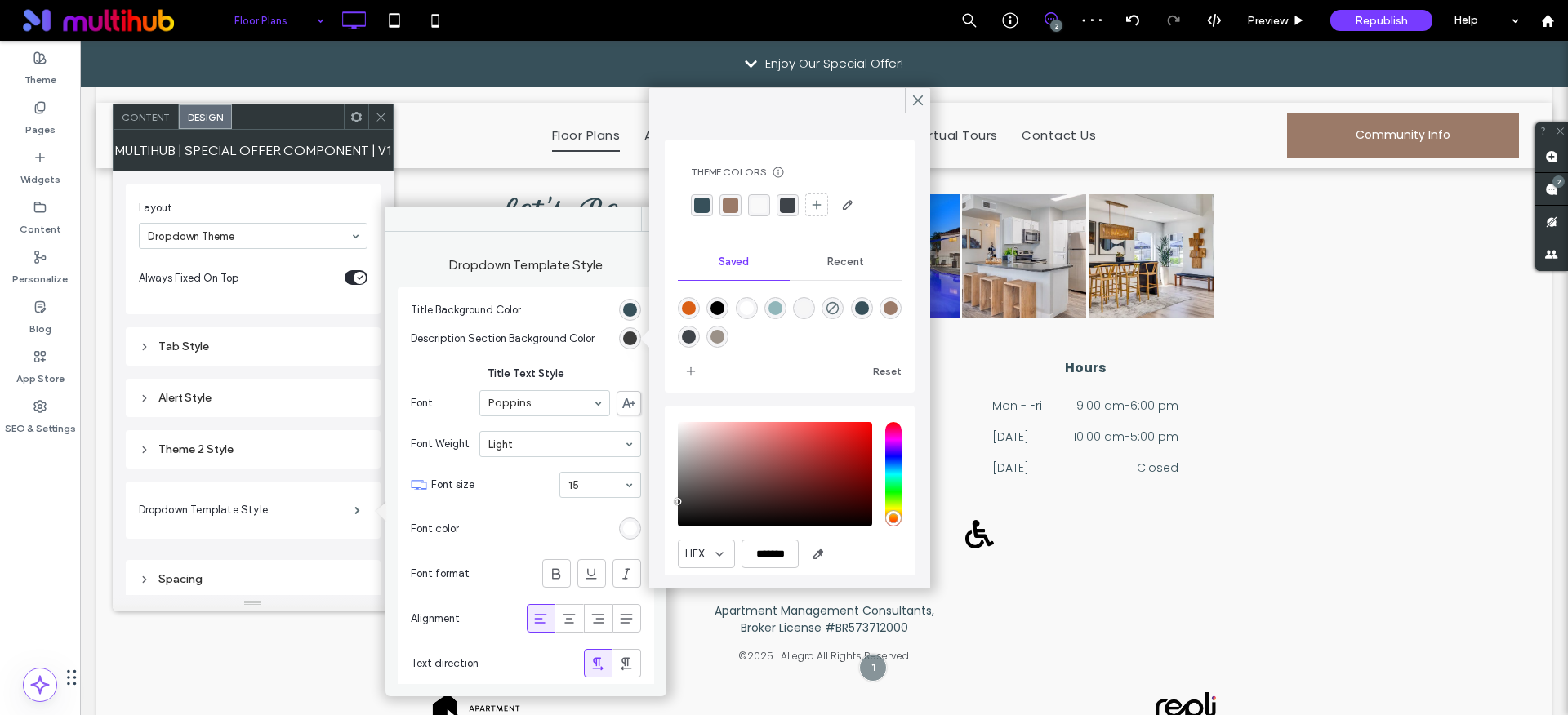
click at [701, 213] on div "rgba(55, 80, 90, 1)" at bounding box center [702, 205] width 22 height 22
click at [916, 100] on use at bounding box center [918, 101] width 9 height 9
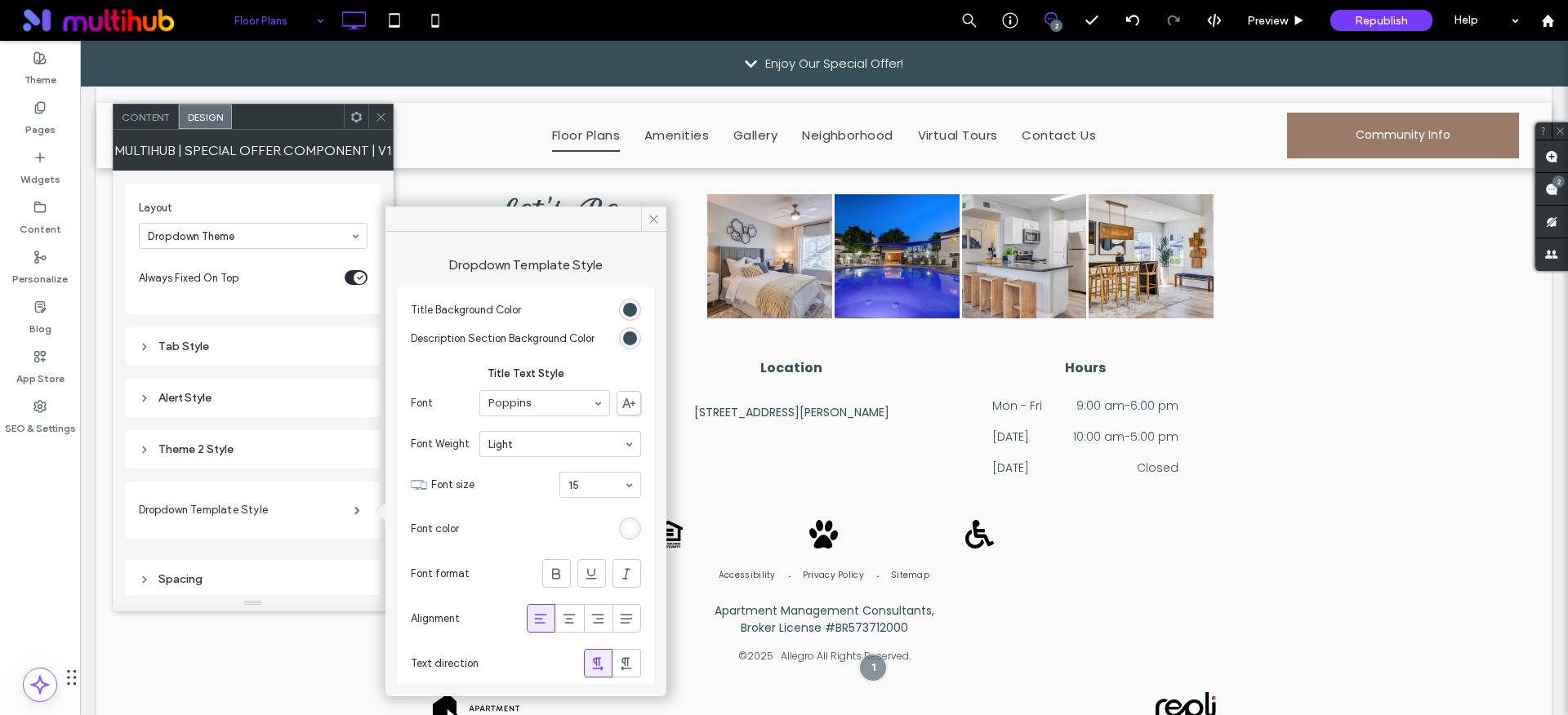
scroll to position [2785, 0]
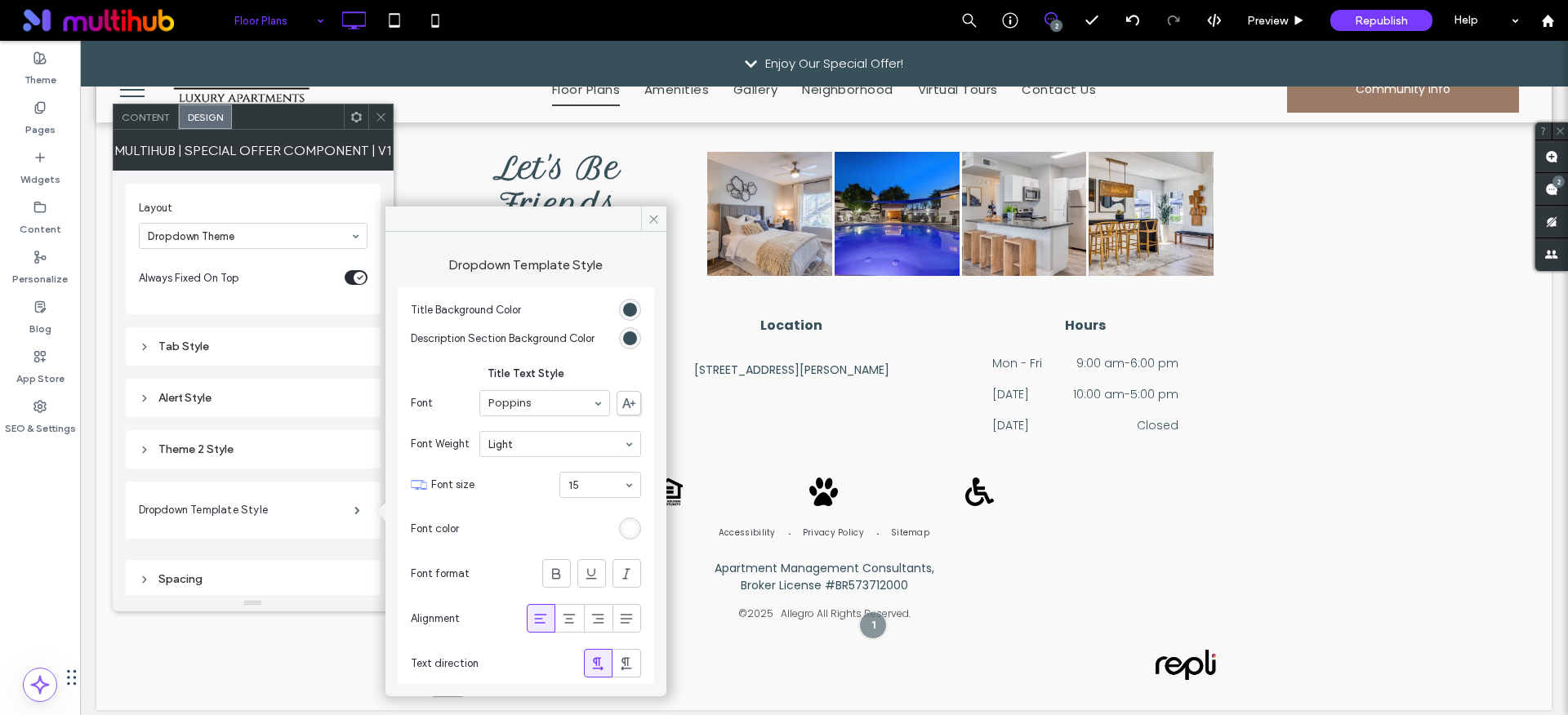
click at [385, 118] on icon at bounding box center [381, 117] width 12 height 12
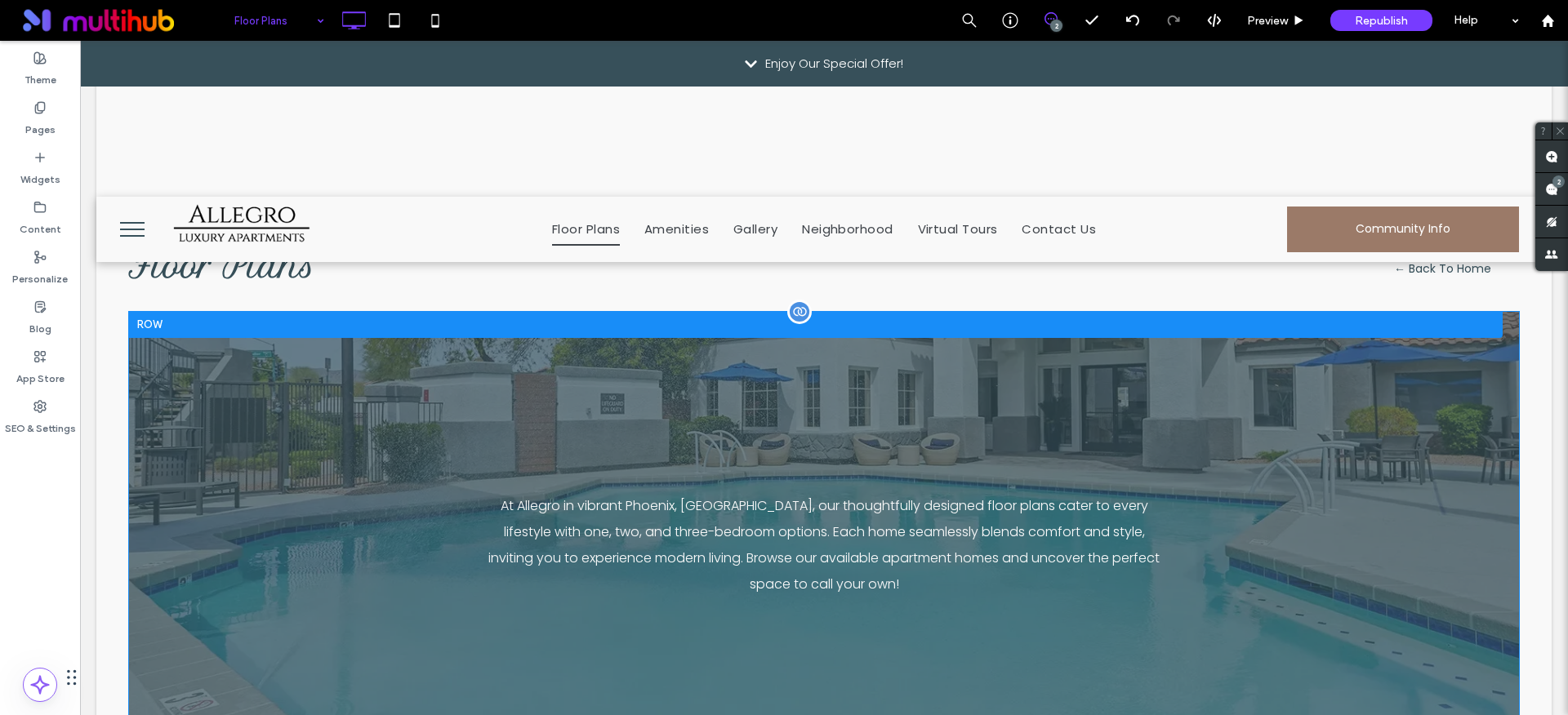
scroll to position [66, 0]
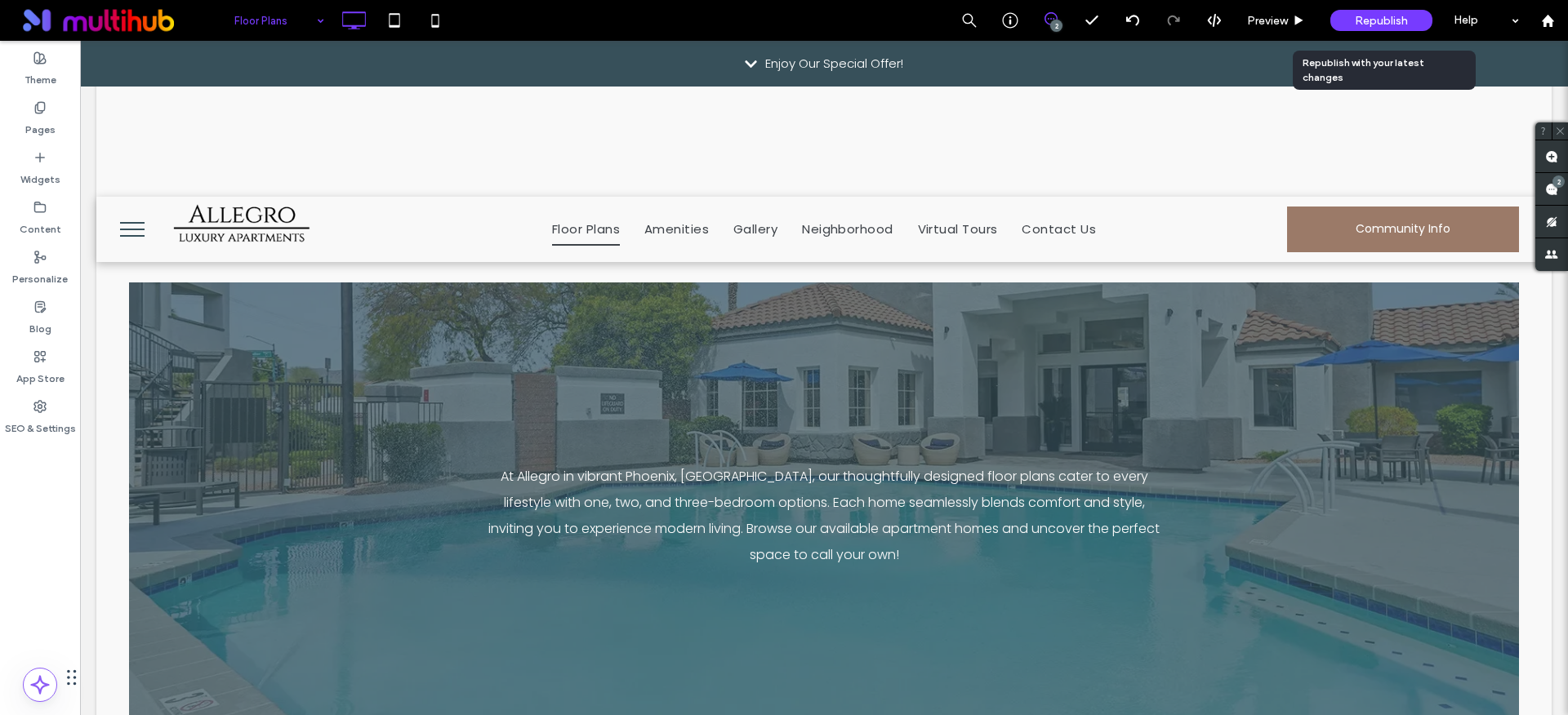
click at [1353, 15] on div "Republish" at bounding box center [1381, 20] width 102 height 21
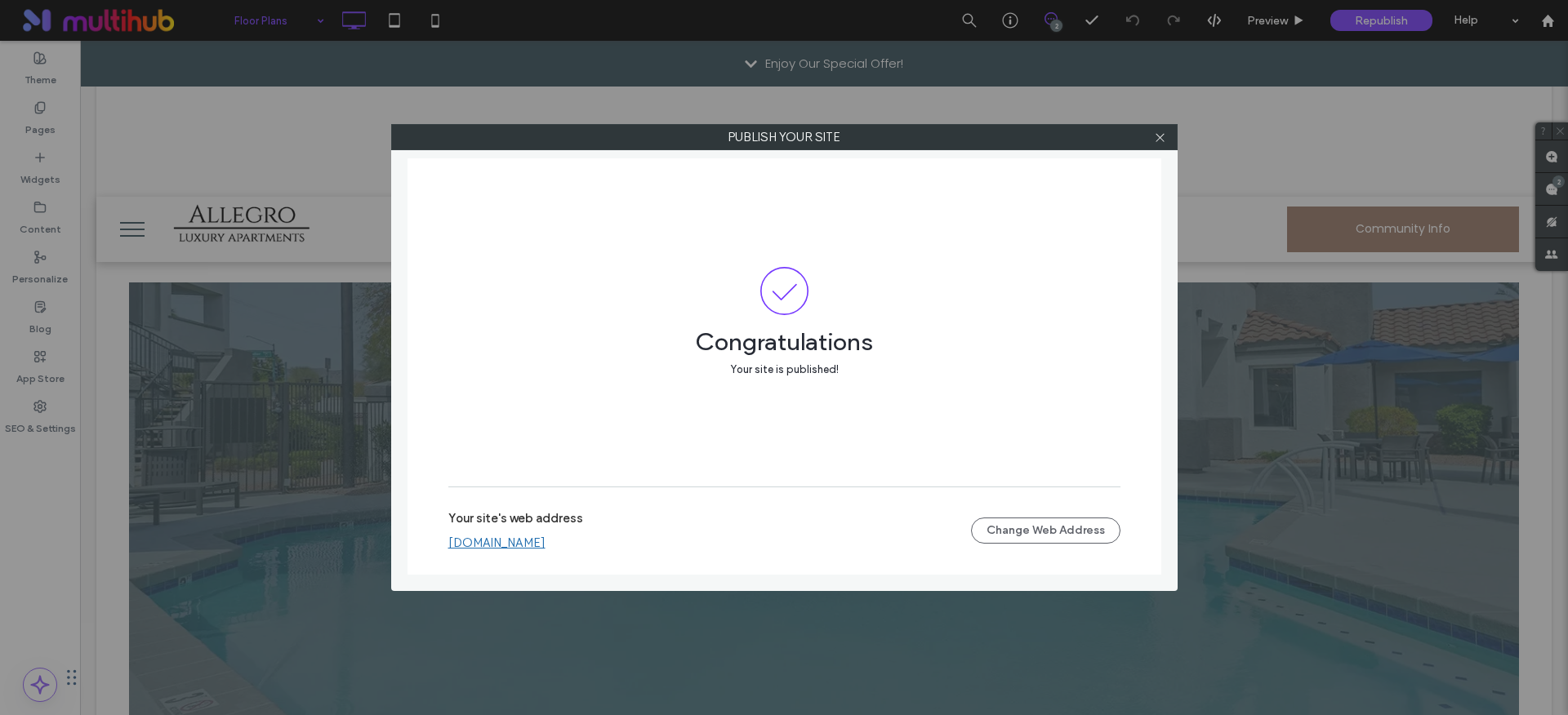
click at [1150, 136] on div at bounding box center [1160, 137] width 25 height 25
click at [1161, 135] on use at bounding box center [1160, 137] width 9 height 9
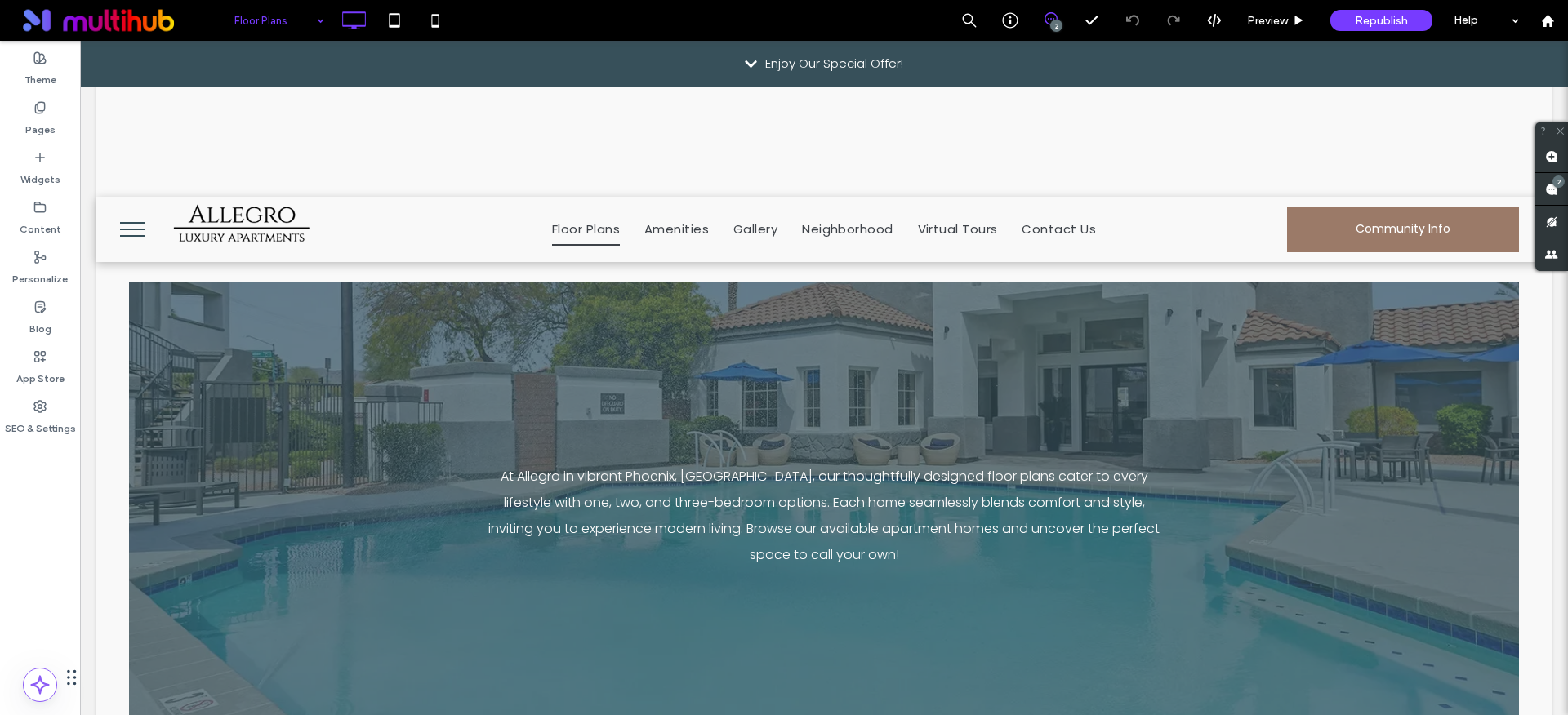
click at [683, 62] on div "Enjoy Our Special Offer!" at bounding box center [824, 64] width 1488 height 46
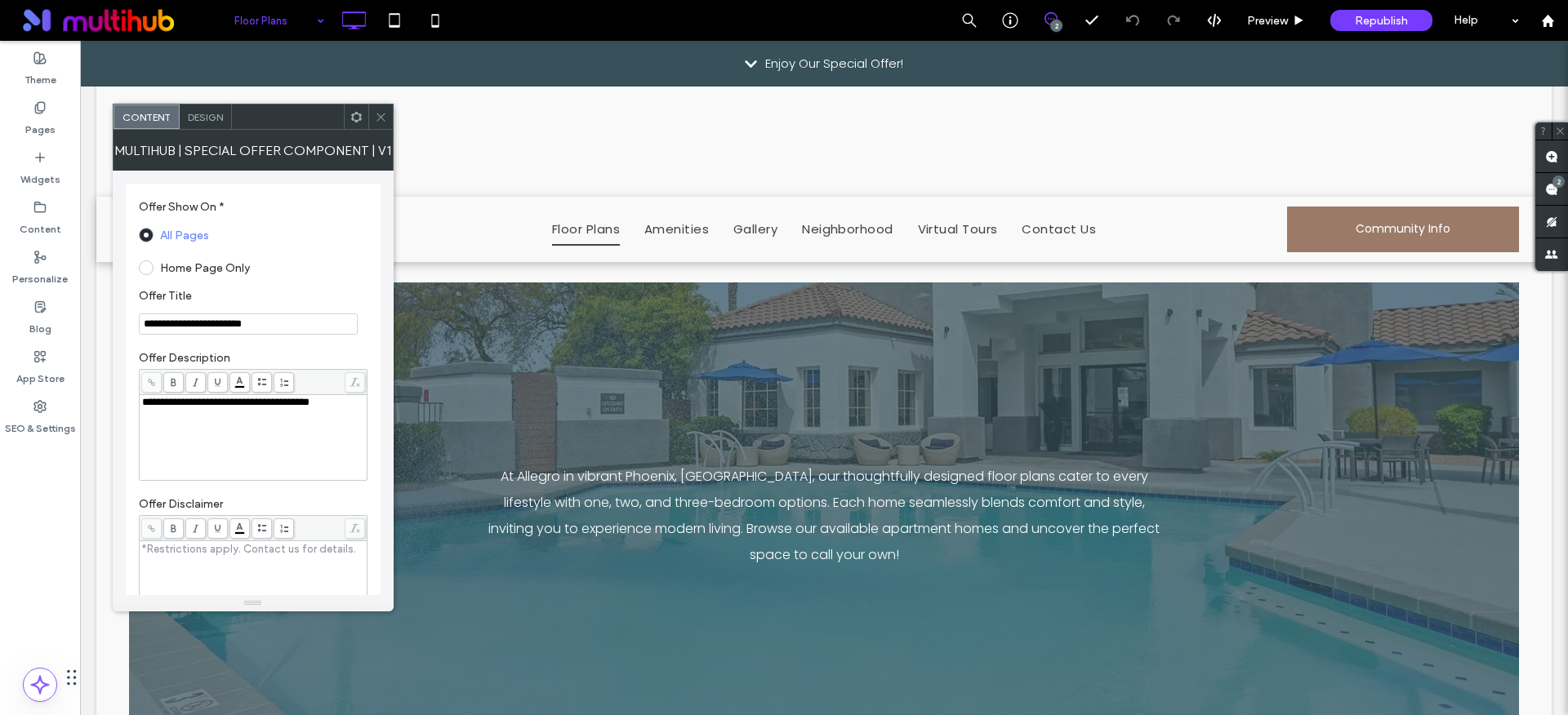
scroll to position [648, 0]
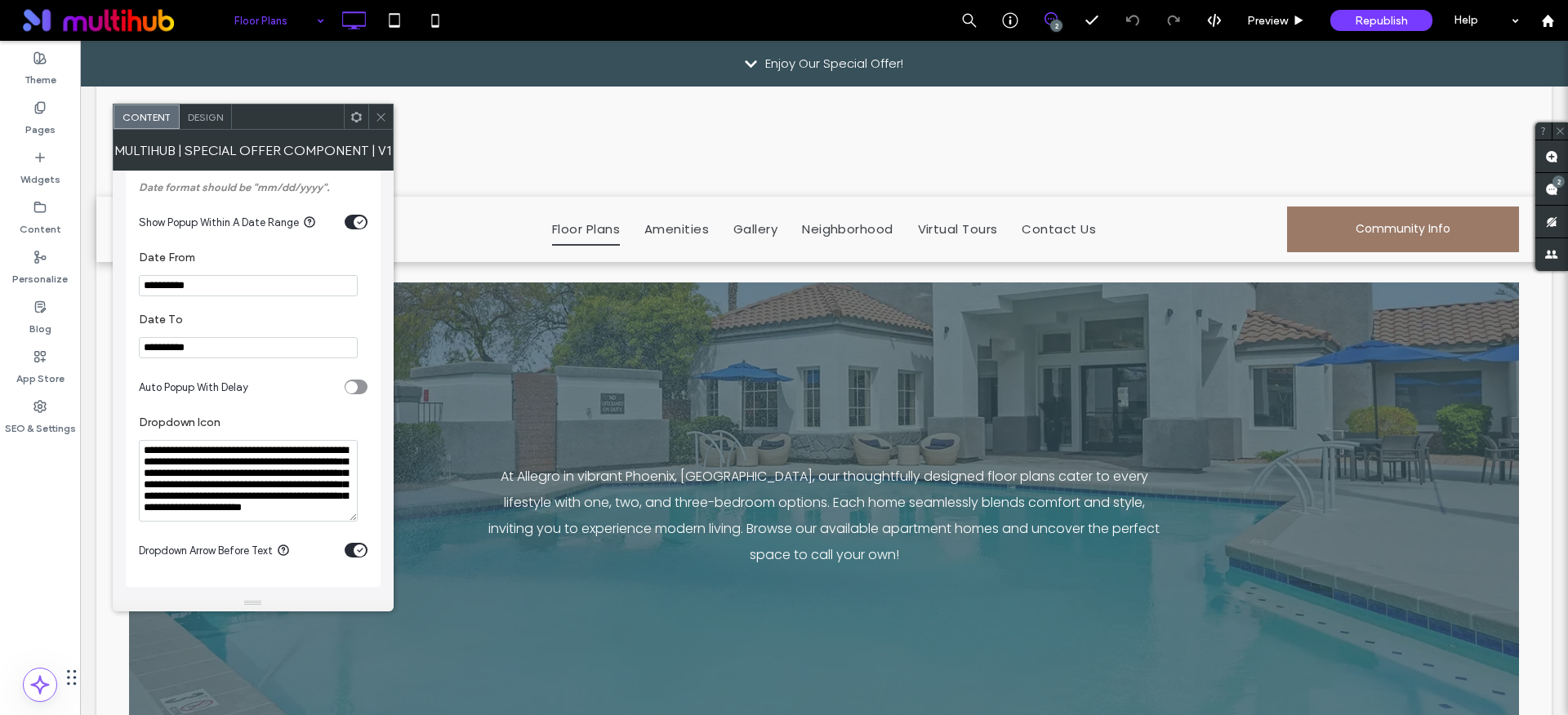
click at [216, 337] on input "**********" at bounding box center [248, 348] width 219 height 21
click at [217, 341] on input "**********" at bounding box center [248, 348] width 219 height 21
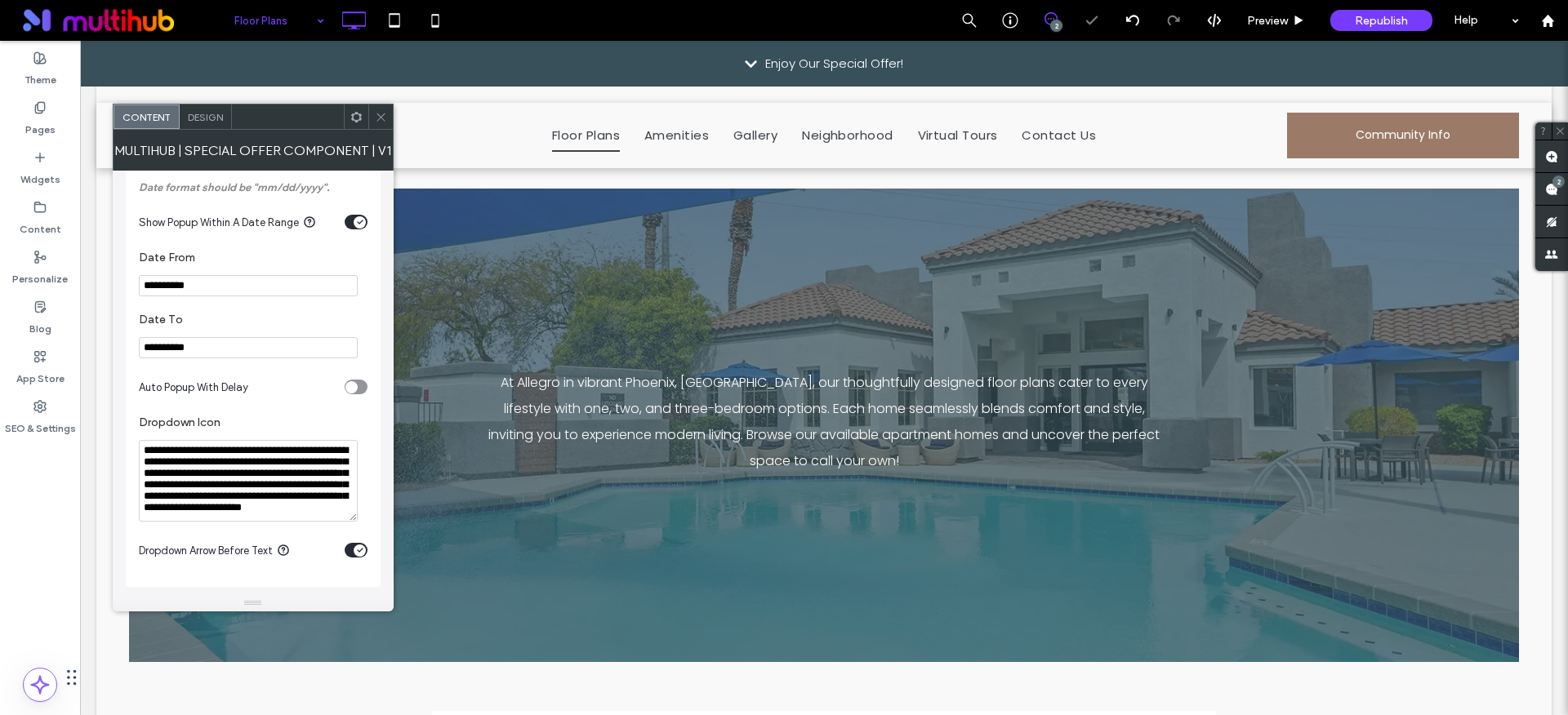
type input "**********"
click at [376, 112] on icon at bounding box center [381, 117] width 12 height 12
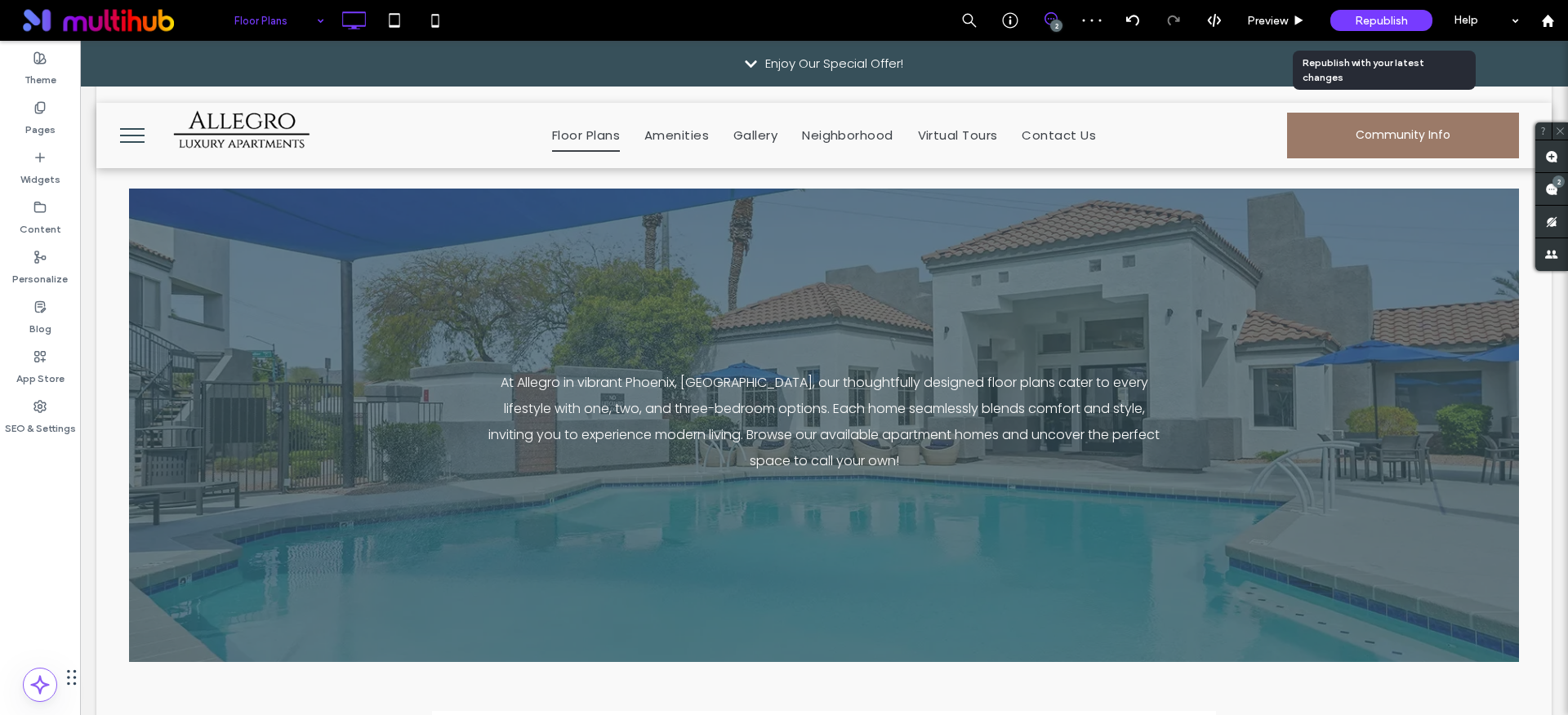
click at [1366, 28] on div "Republish" at bounding box center [1381, 20] width 102 height 21
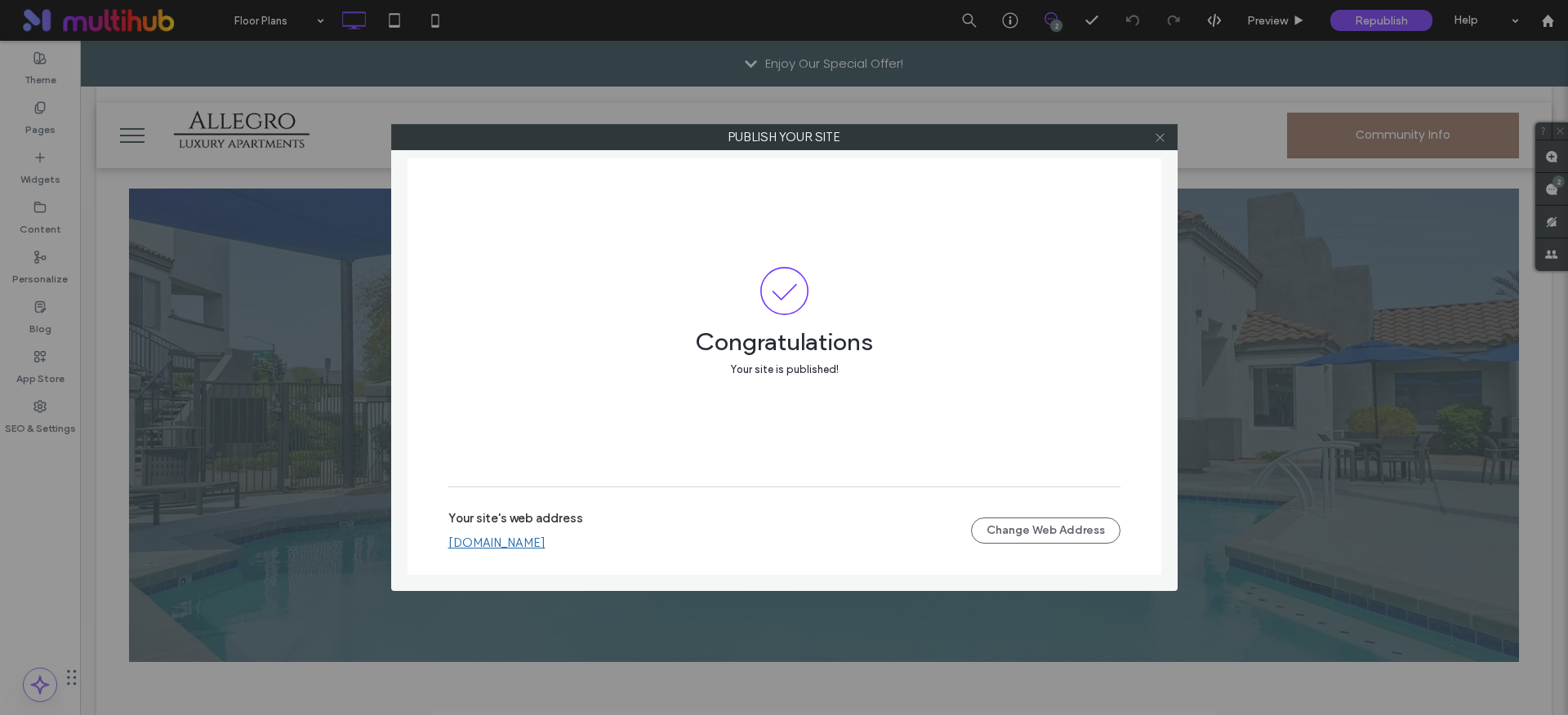
click at [1165, 141] on icon at bounding box center [1160, 137] width 12 height 12
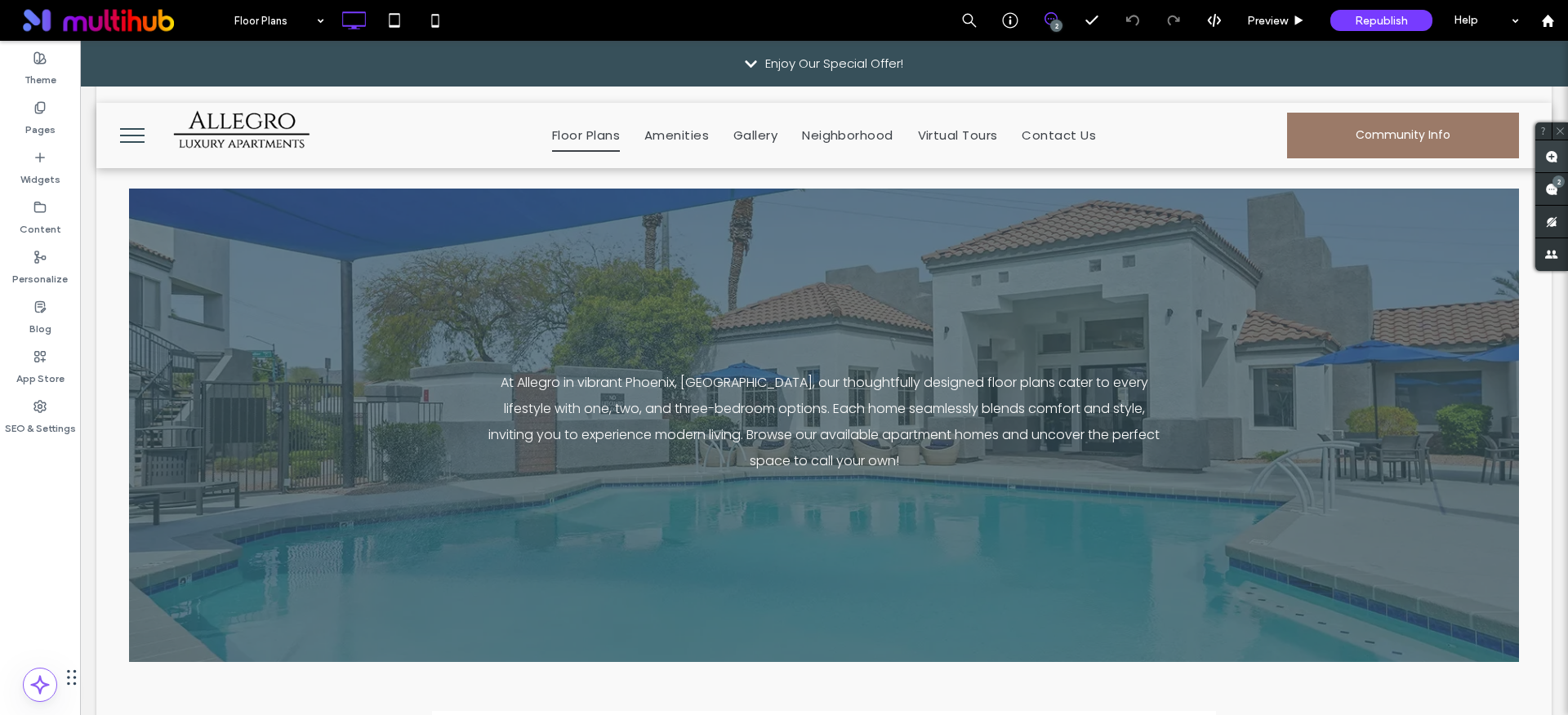
click at [1549, 161] on use at bounding box center [1551, 156] width 13 height 13
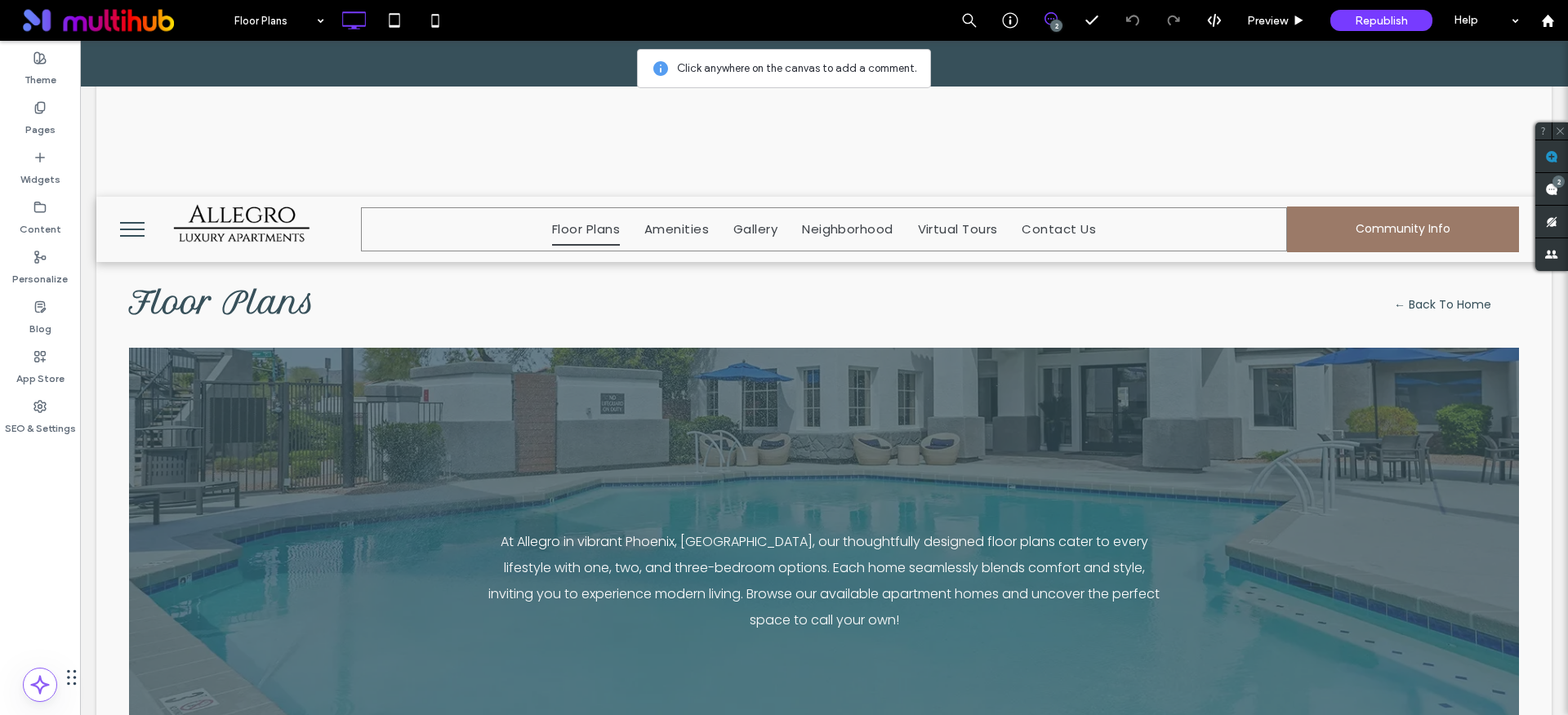
click at [1135, 241] on nav "Floor Plans Amenities Gallery Neighborhood Virtual Tours Contact Us" at bounding box center [823, 229] width 926 height 44
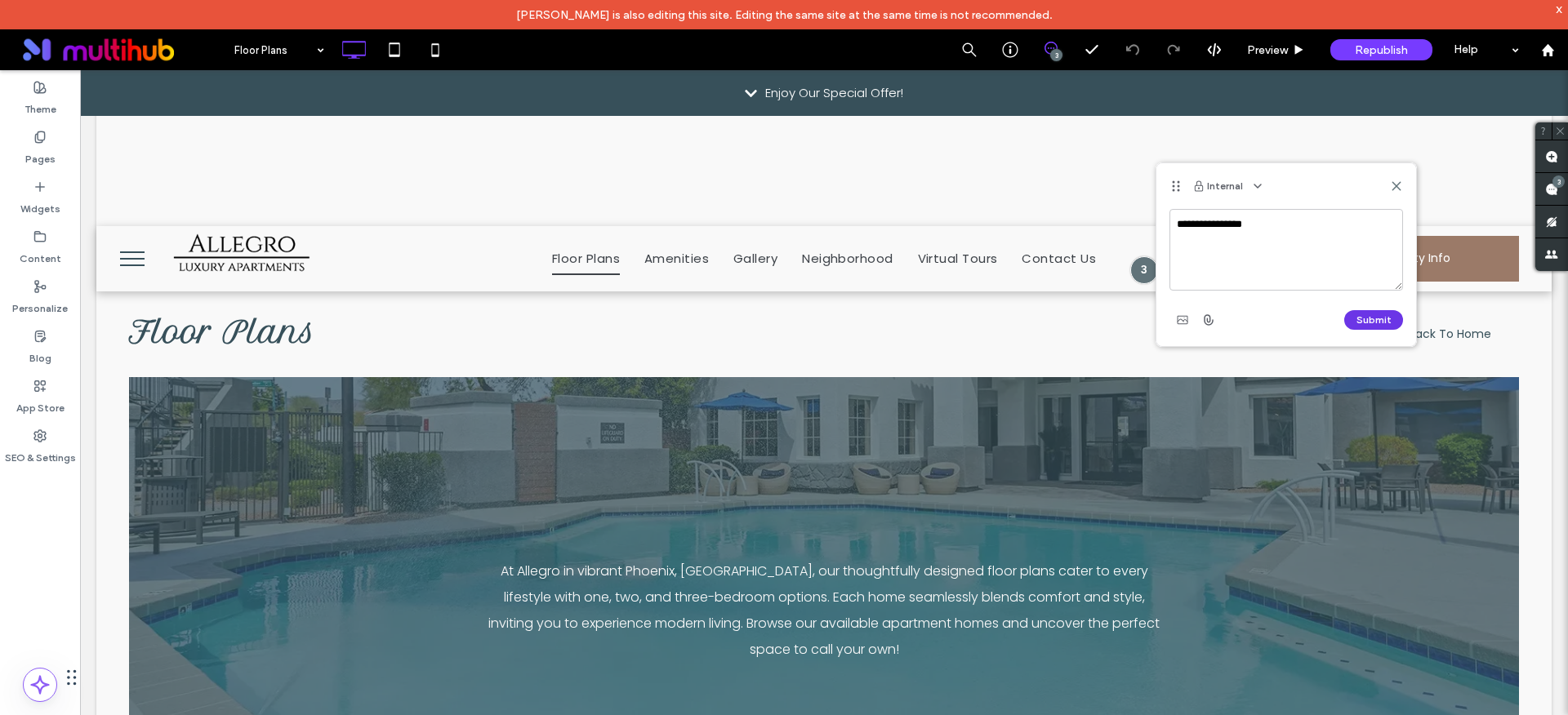
type textarea "**********"
click at [1381, 314] on button "Submit" at bounding box center [1373, 320] width 59 height 20
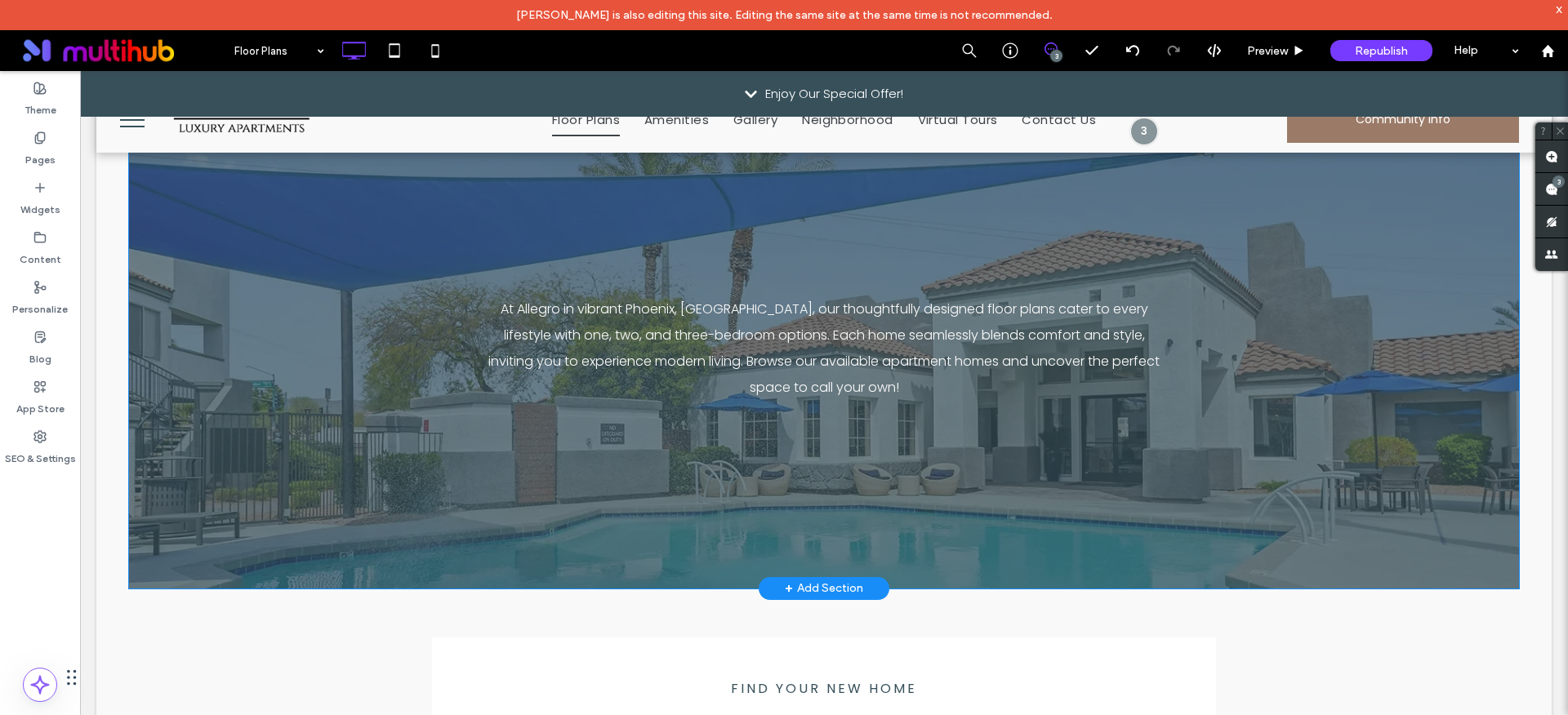
scroll to position [333, 0]
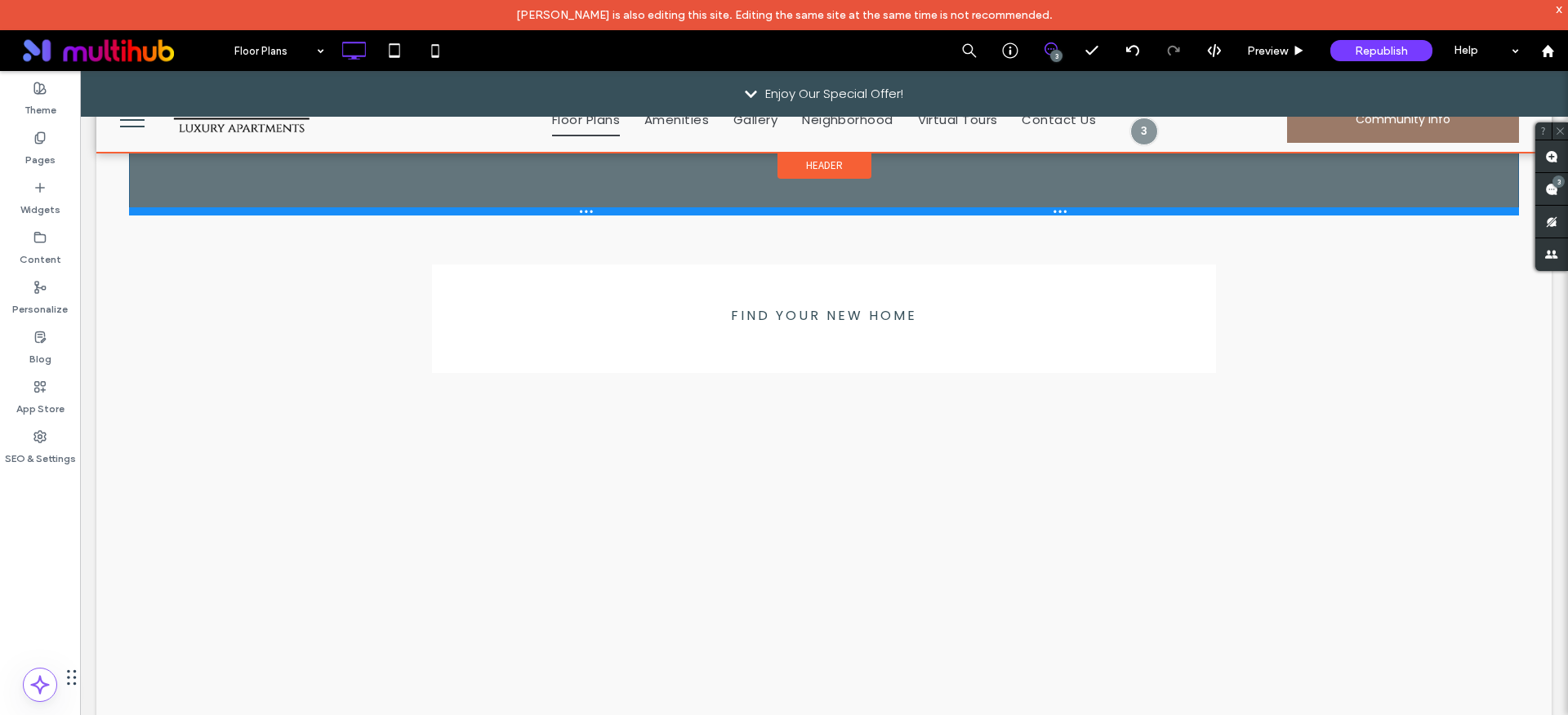
drag, startPoint x: 741, startPoint y: 375, endPoint x: 751, endPoint y: 152, distance: 223.2
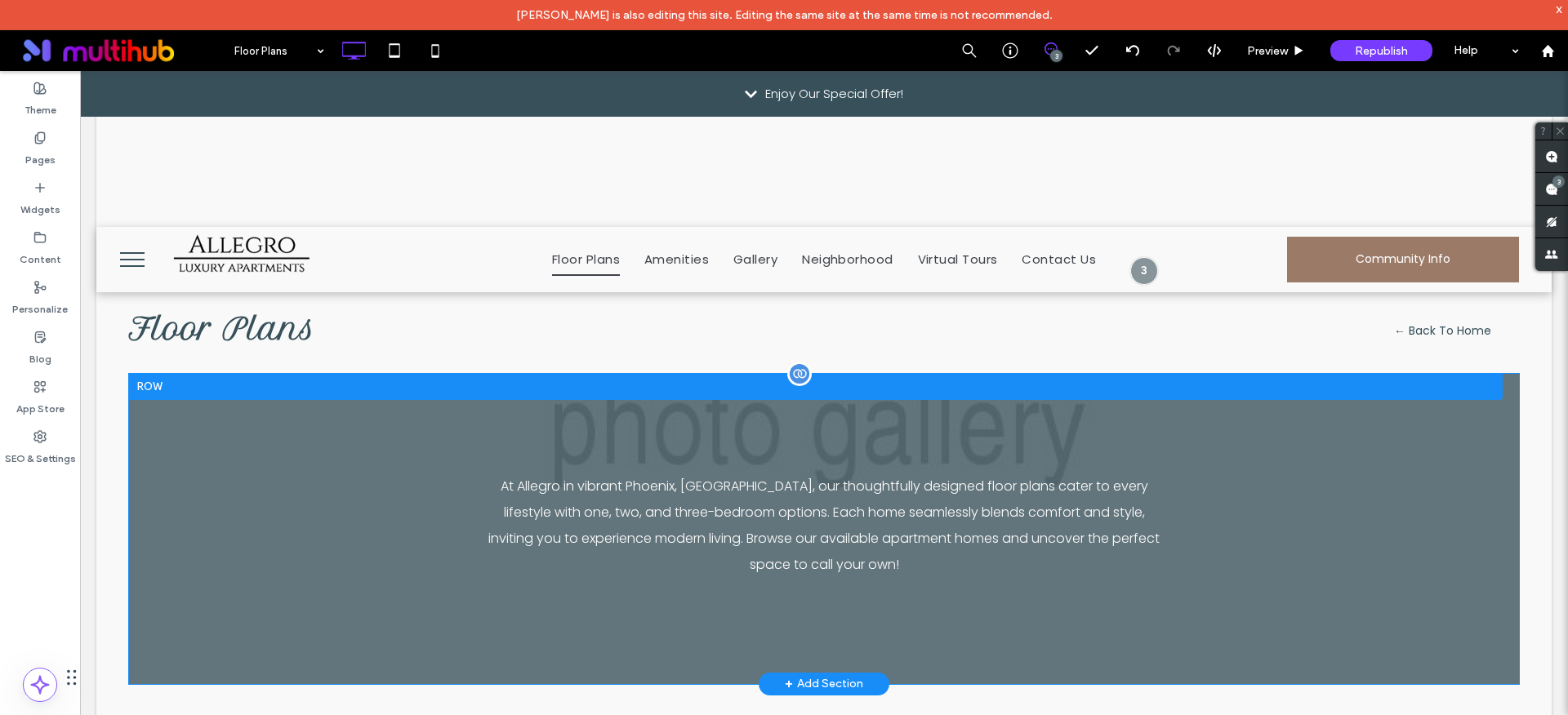
scroll to position [0, 0]
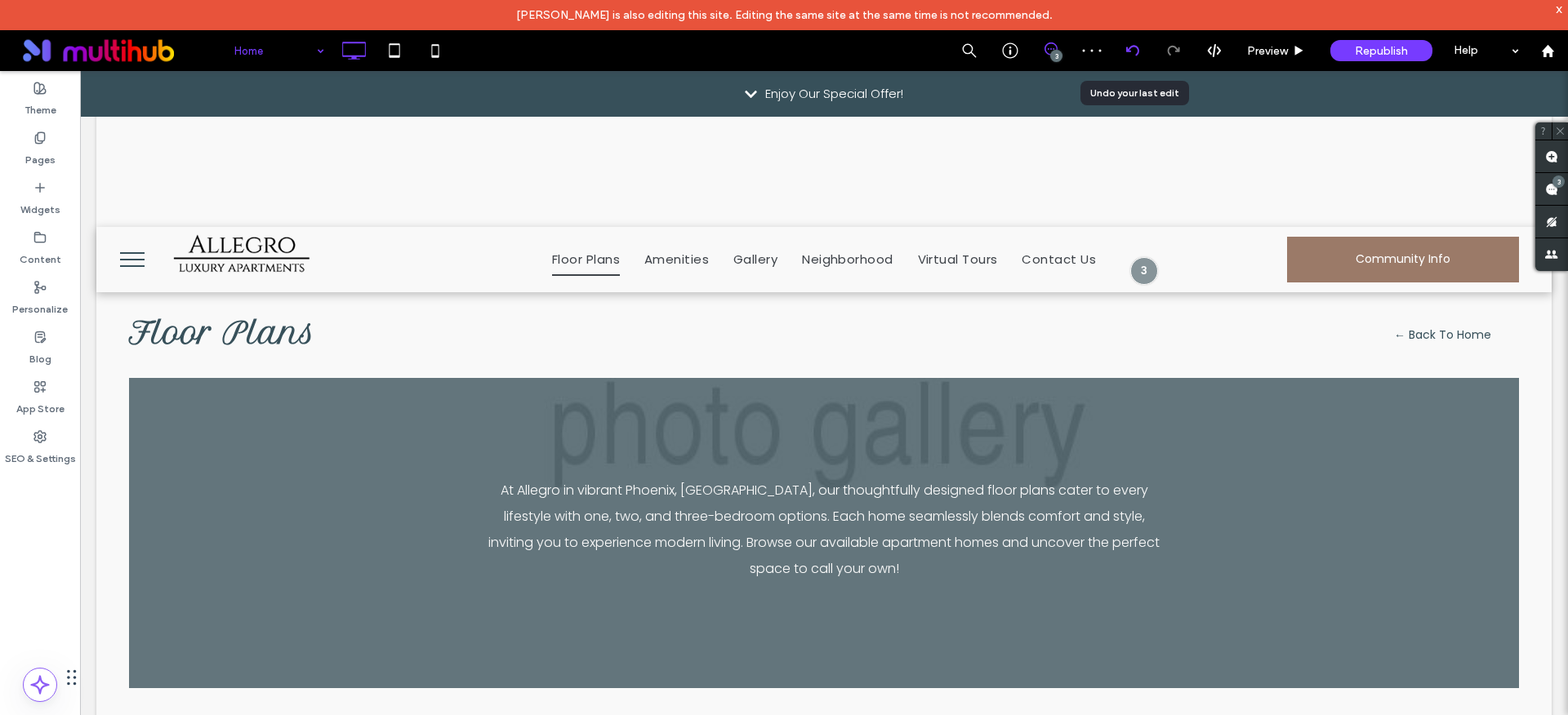
click at [1137, 56] on icon at bounding box center [1132, 50] width 13 height 13
click at [297, 51] on input at bounding box center [275, 50] width 82 height 41
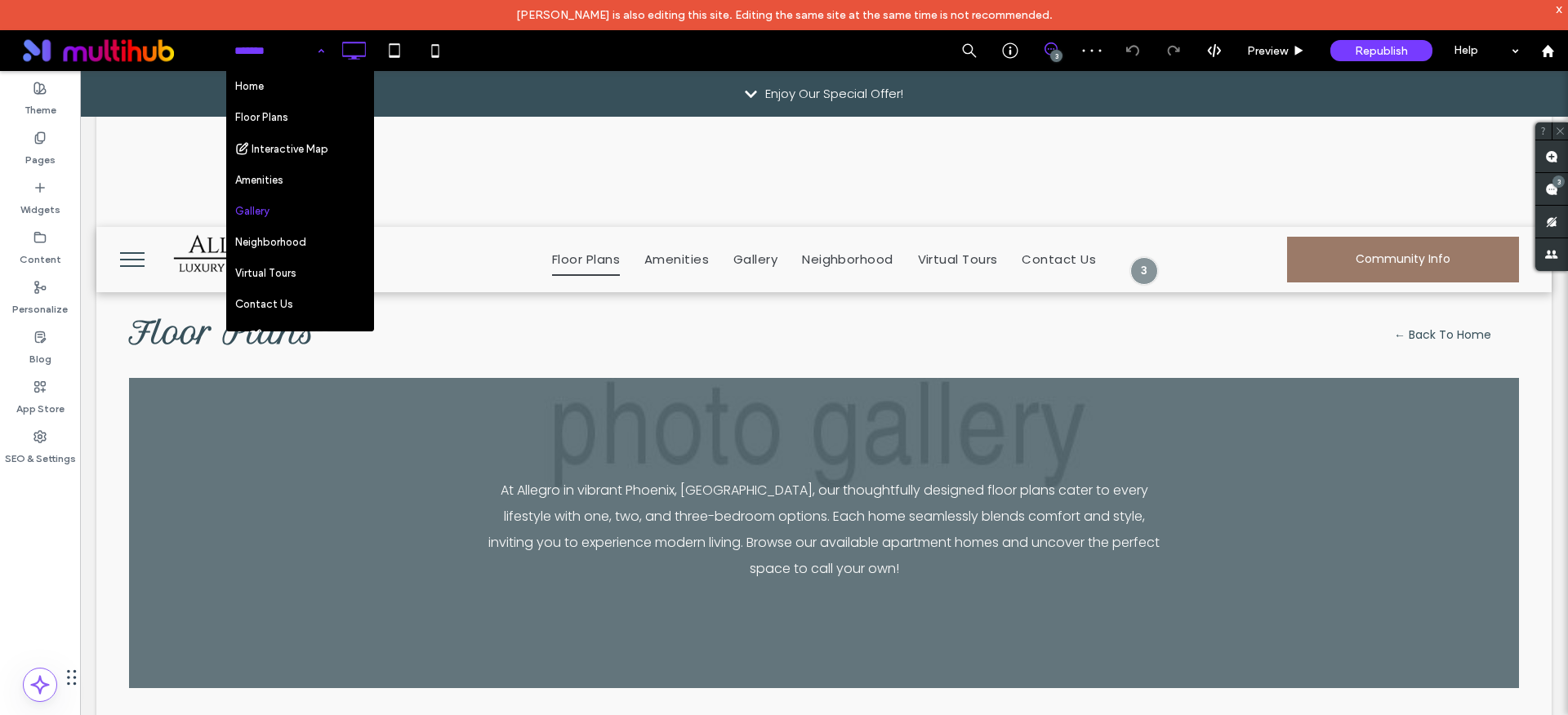
click at [293, 49] on input at bounding box center [275, 50] width 82 height 41
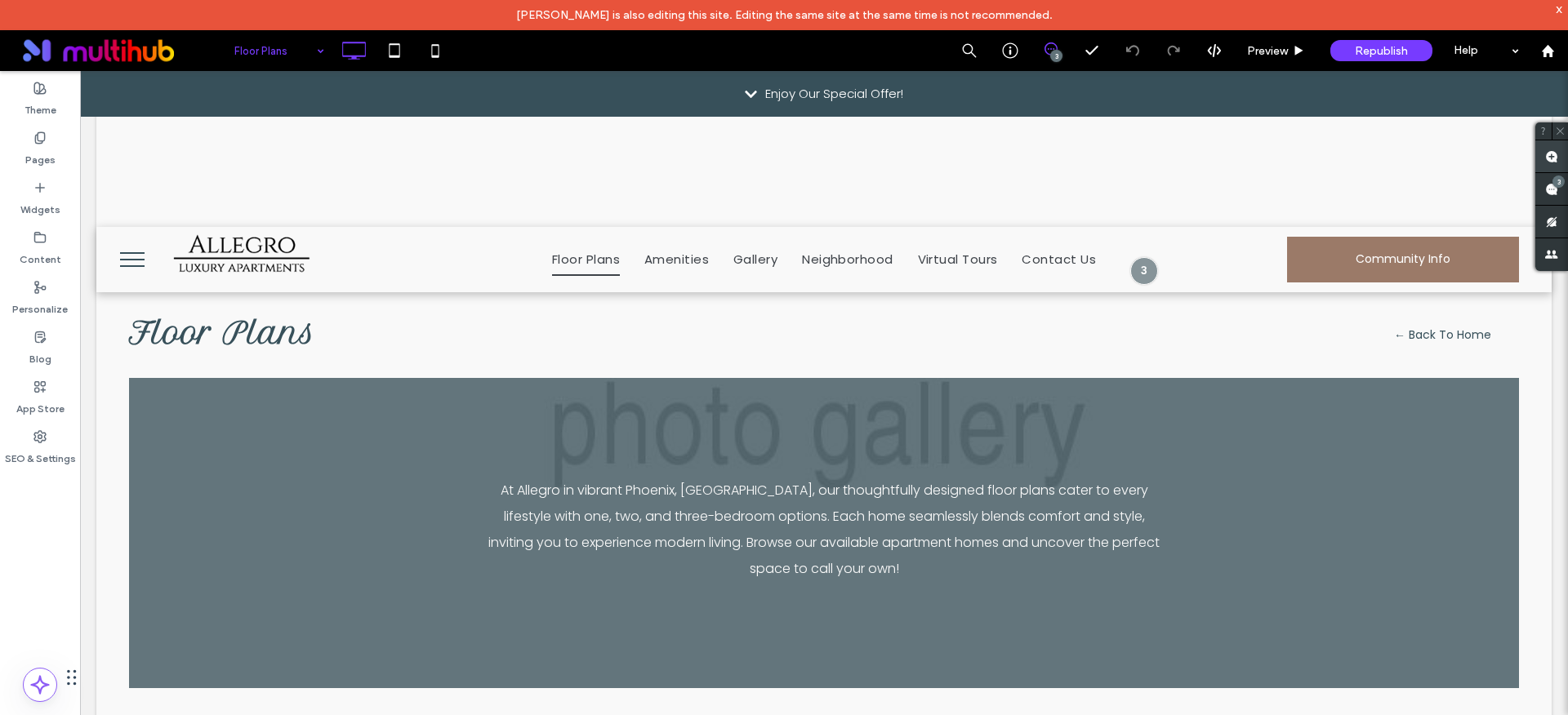
click at [1559, 159] on span at bounding box center [1551, 156] width 32 height 32
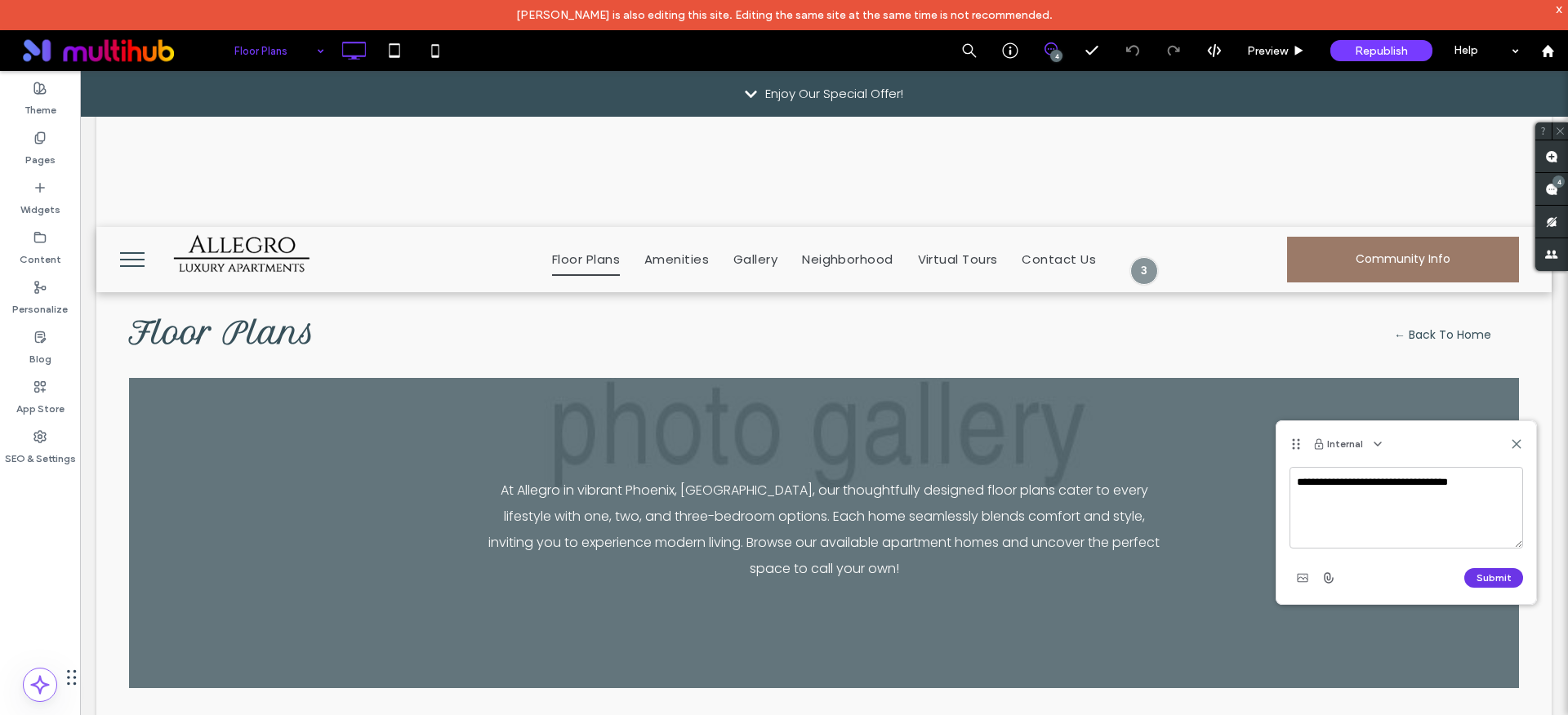
type textarea "**********"
click at [1502, 579] on button "Submit" at bounding box center [1493, 578] width 59 height 20
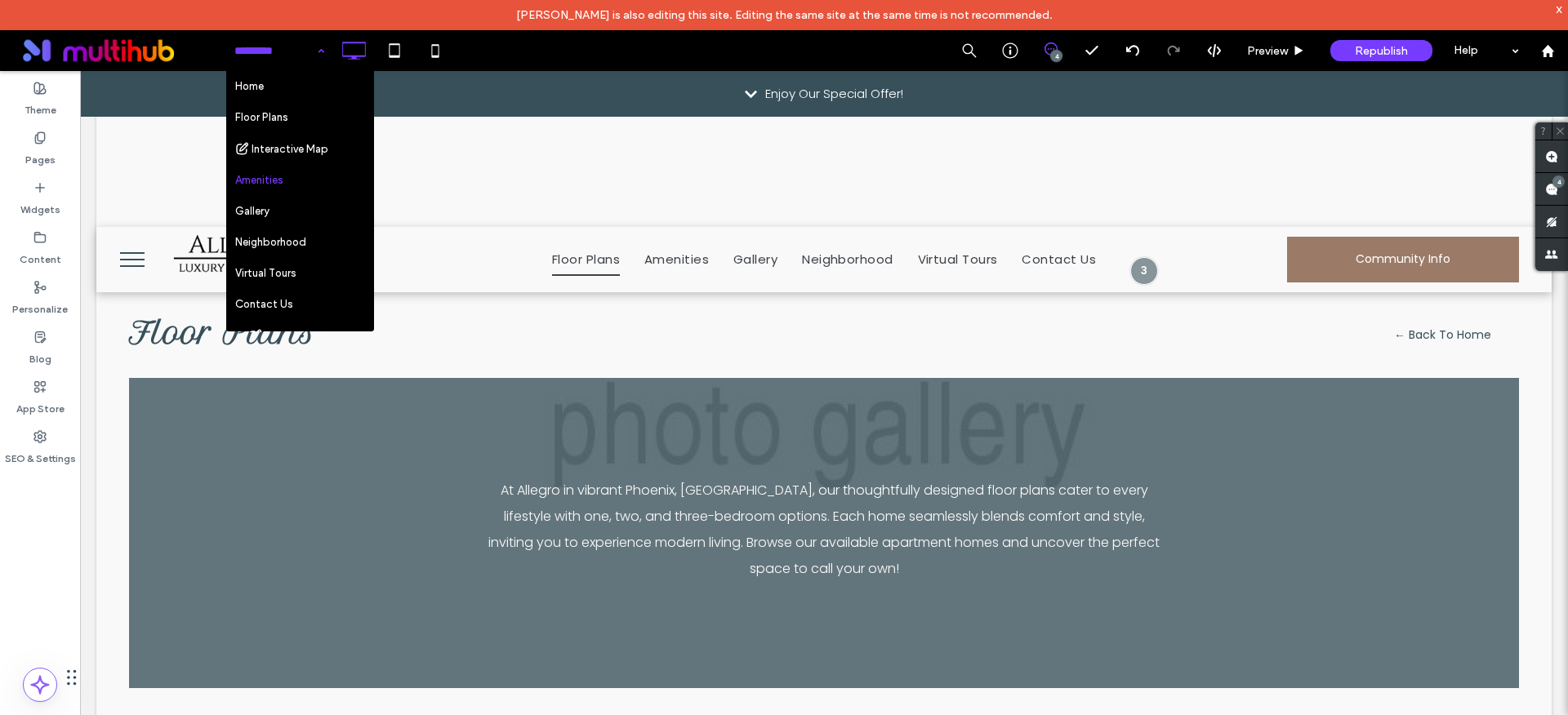
click at [285, 51] on input at bounding box center [275, 50] width 82 height 41
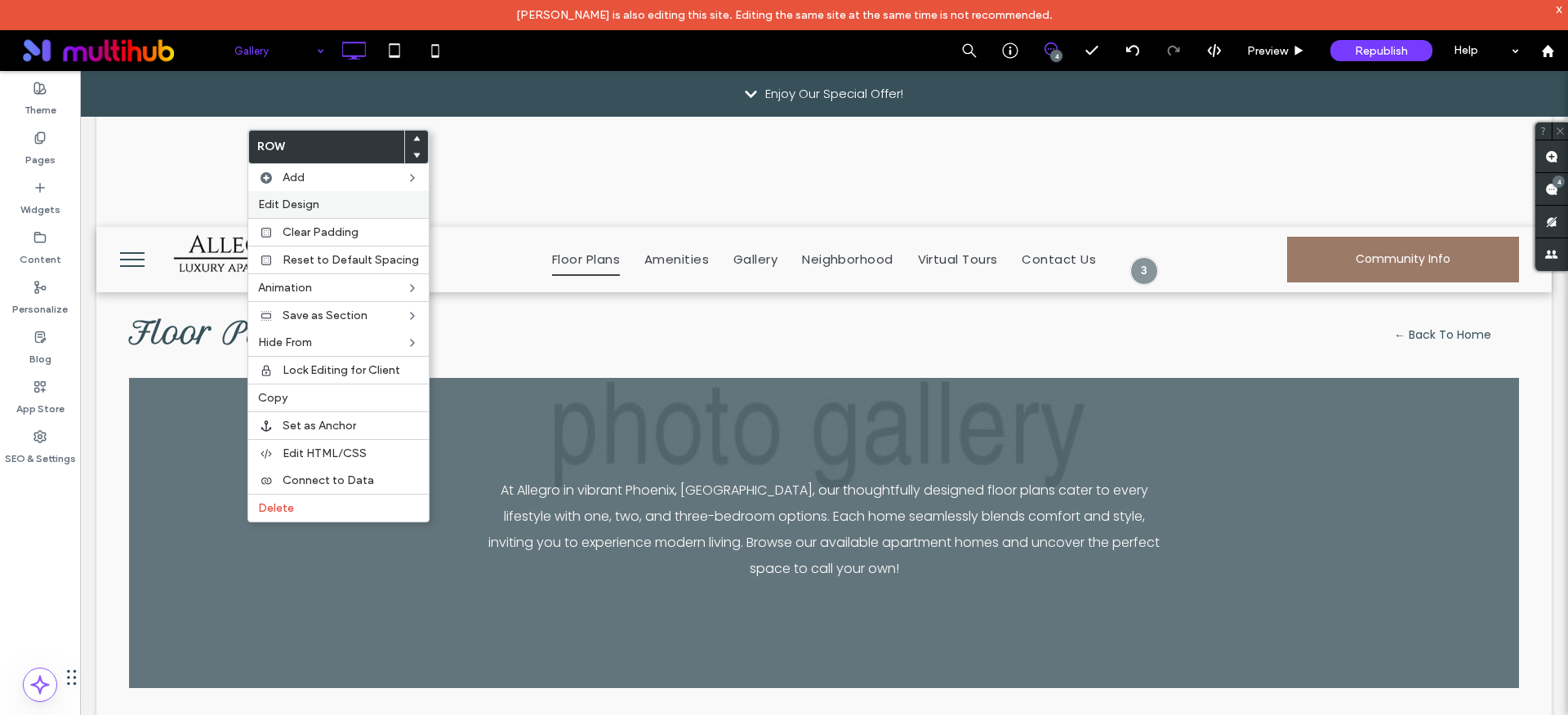
click at [291, 212] on div "Edit Design" at bounding box center [338, 205] width 181 height 27
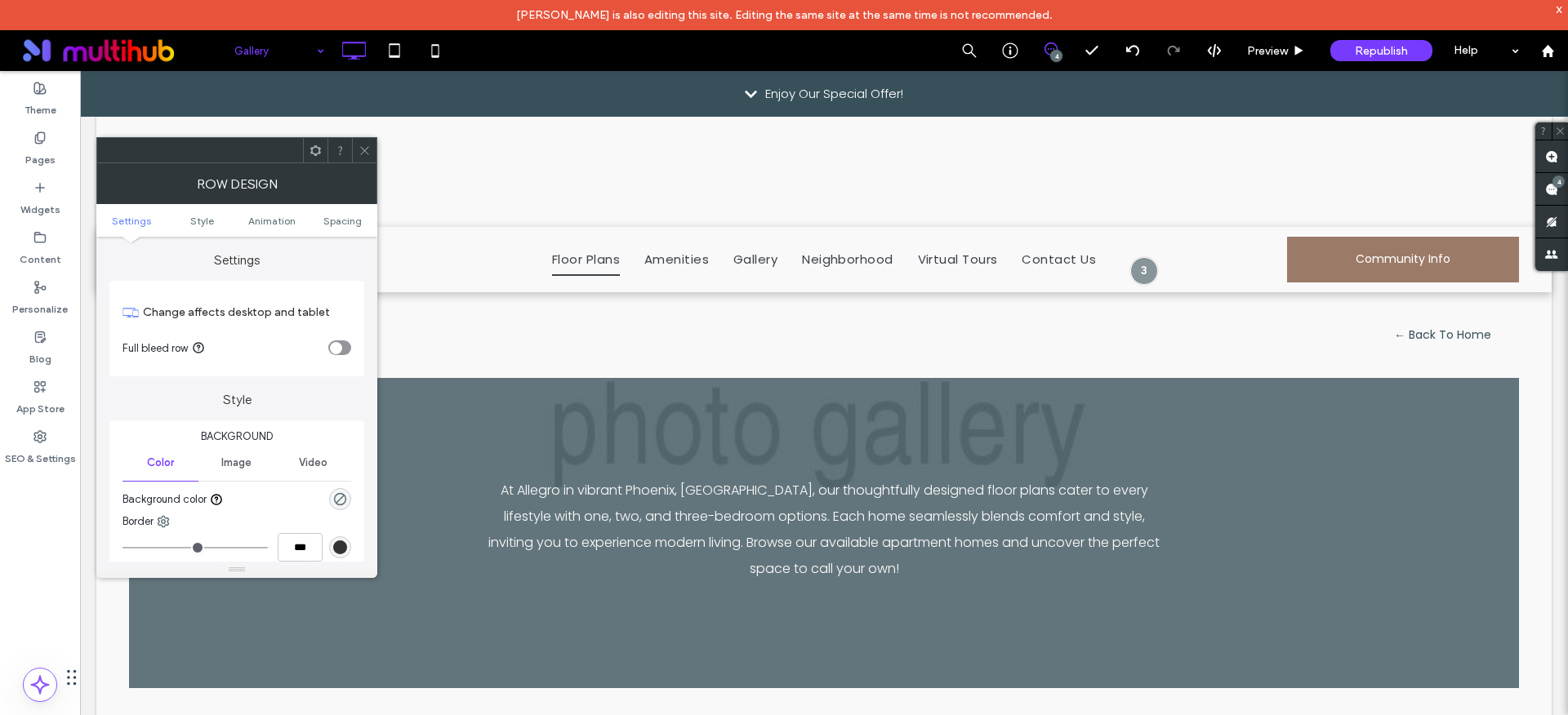
click at [333, 348] on icon "toggle" at bounding box center [336, 348] width 5 height 3
click at [359, 153] on icon at bounding box center [365, 151] width 12 height 12
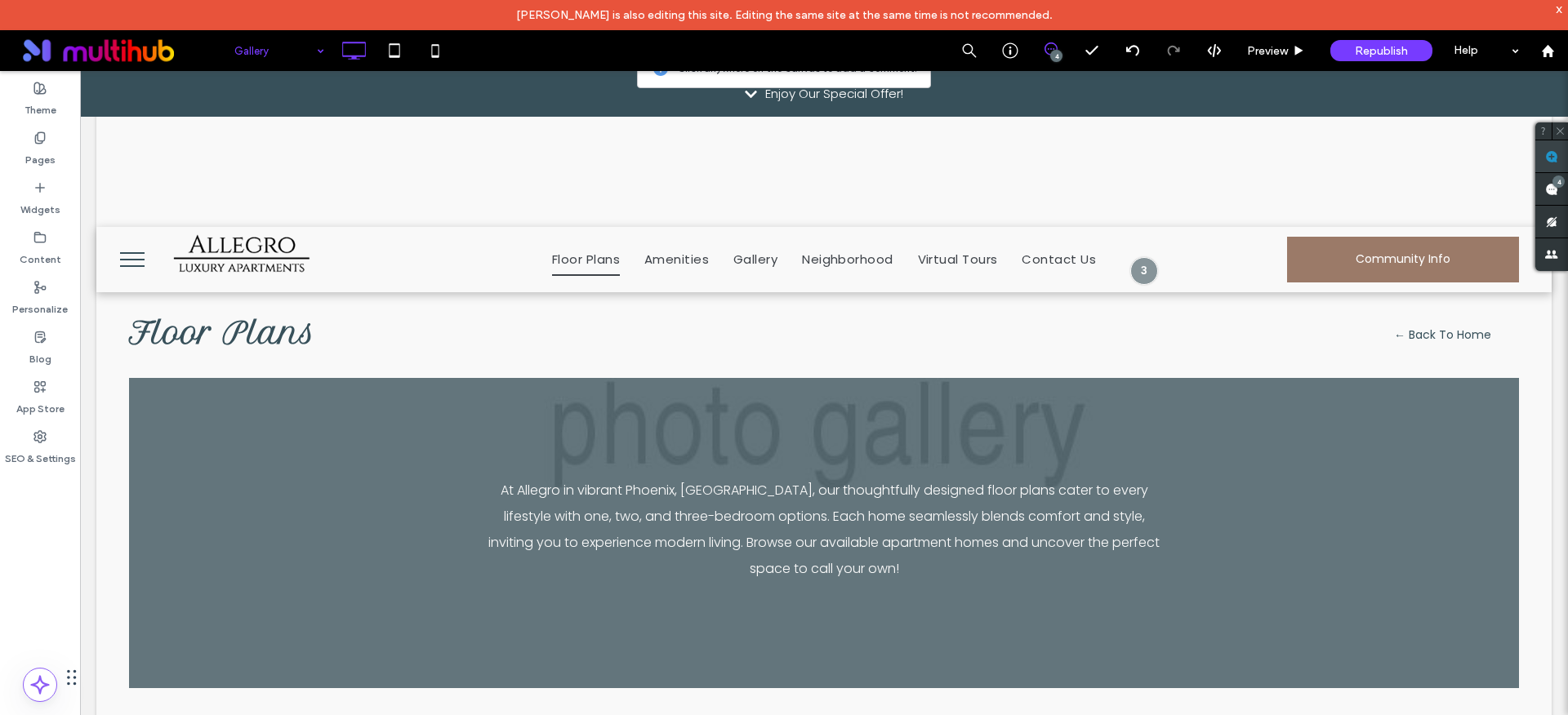
click at [1559, 159] on span at bounding box center [1551, 156] width 32 height 32
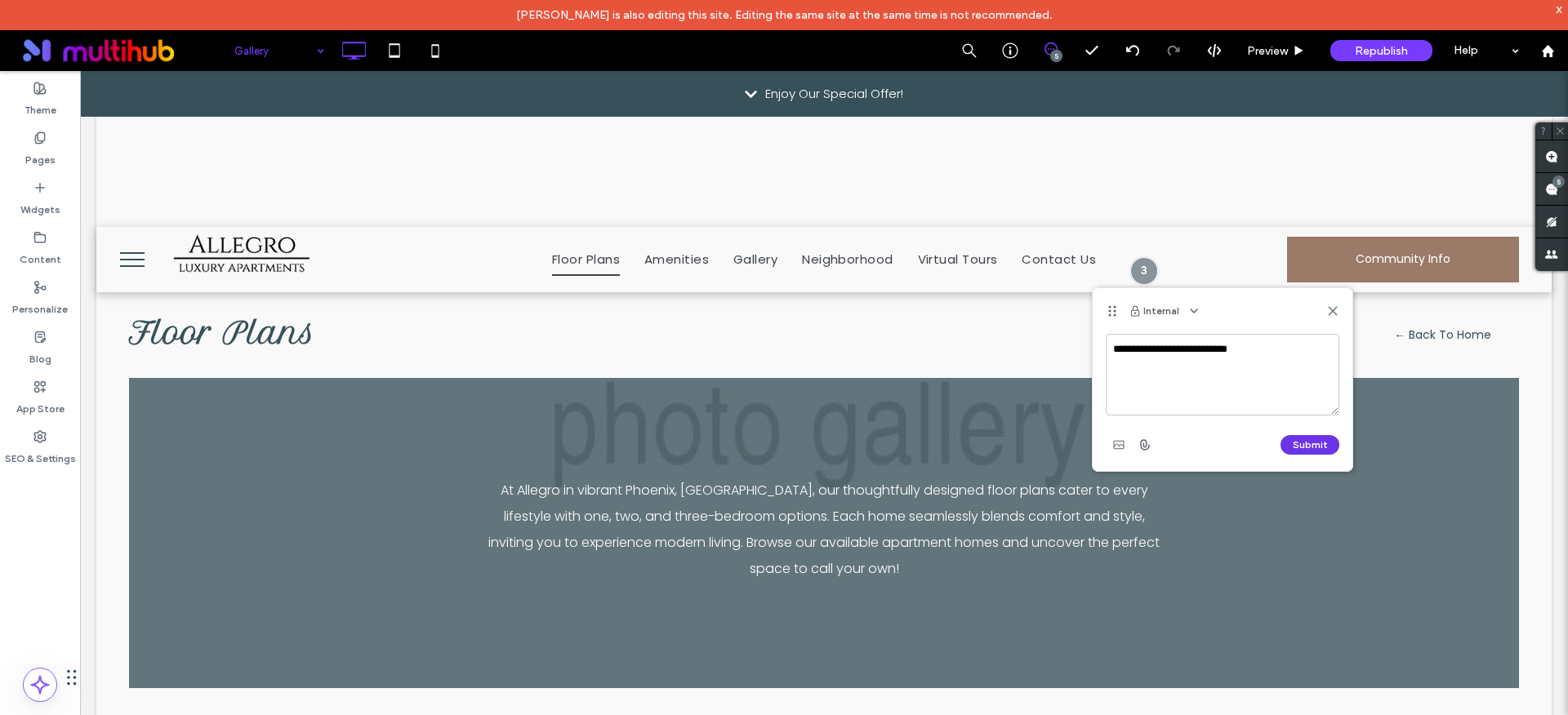
type textarea "**********"
click at [1326, 450] on button "Submit" at bounding box center [1309, 445] width 59 height 20
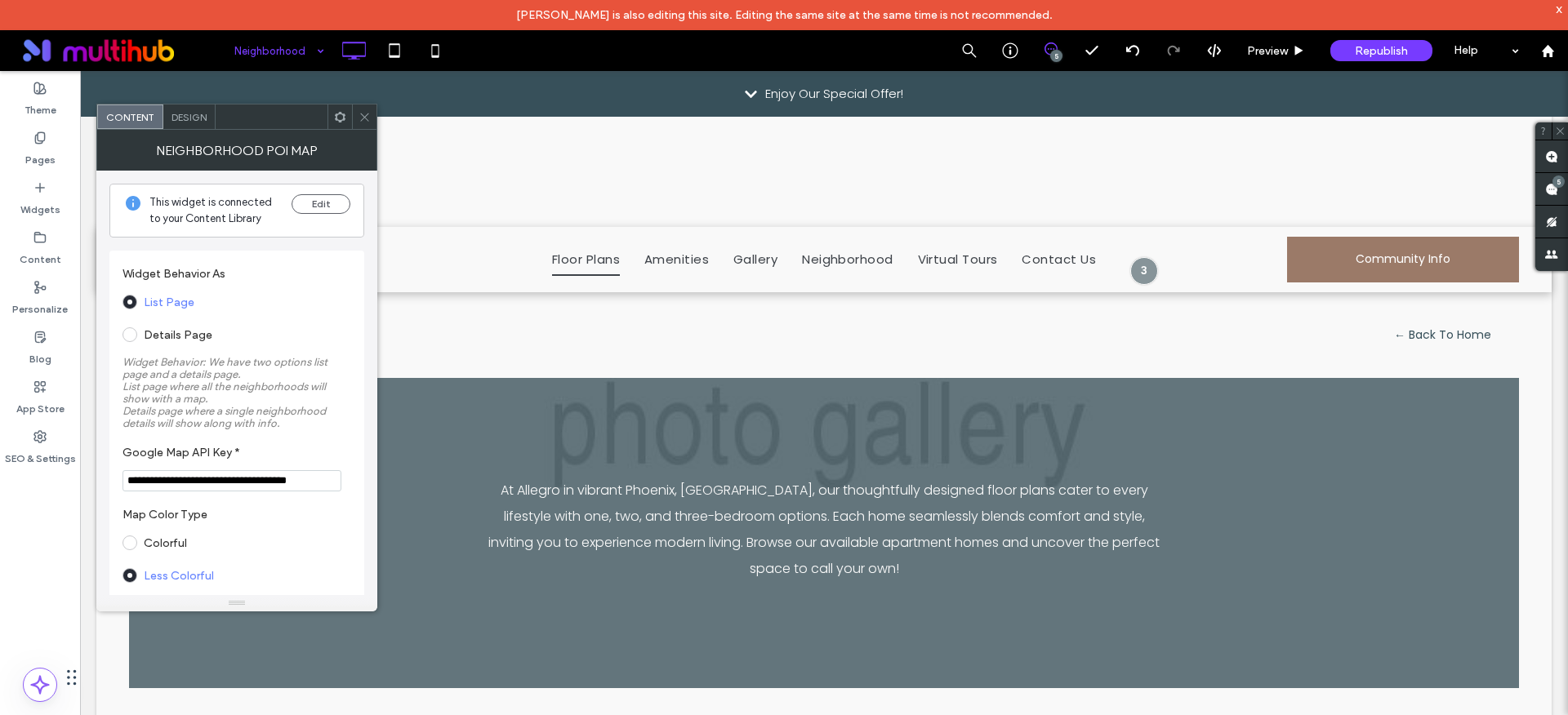
click at [184, 331] on label "Details Page" at bounding box center [178, 335] width 68 height 14
click at [156, 305] on label "List Page" at bounding box center [169, 303] width 50 height 14
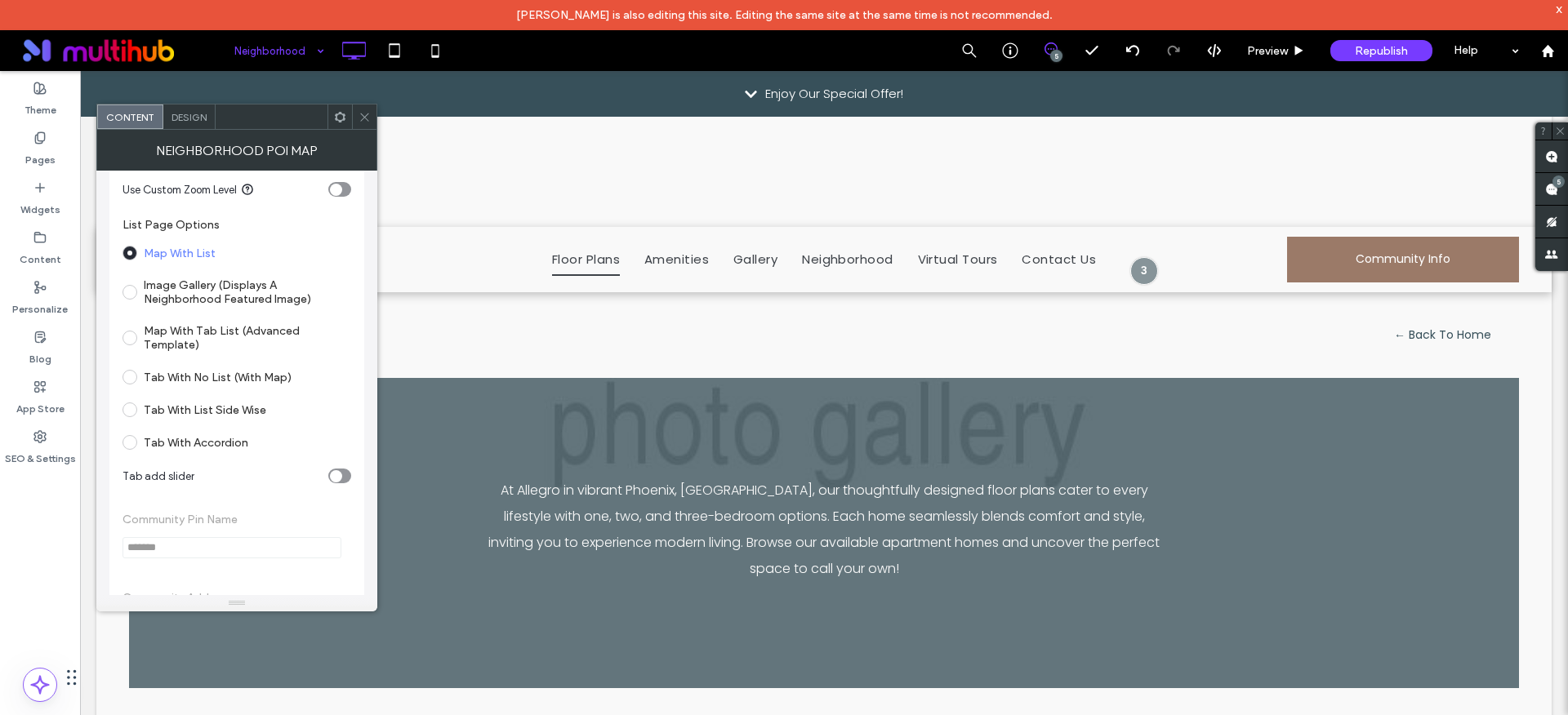
scroll to position [526, 0]
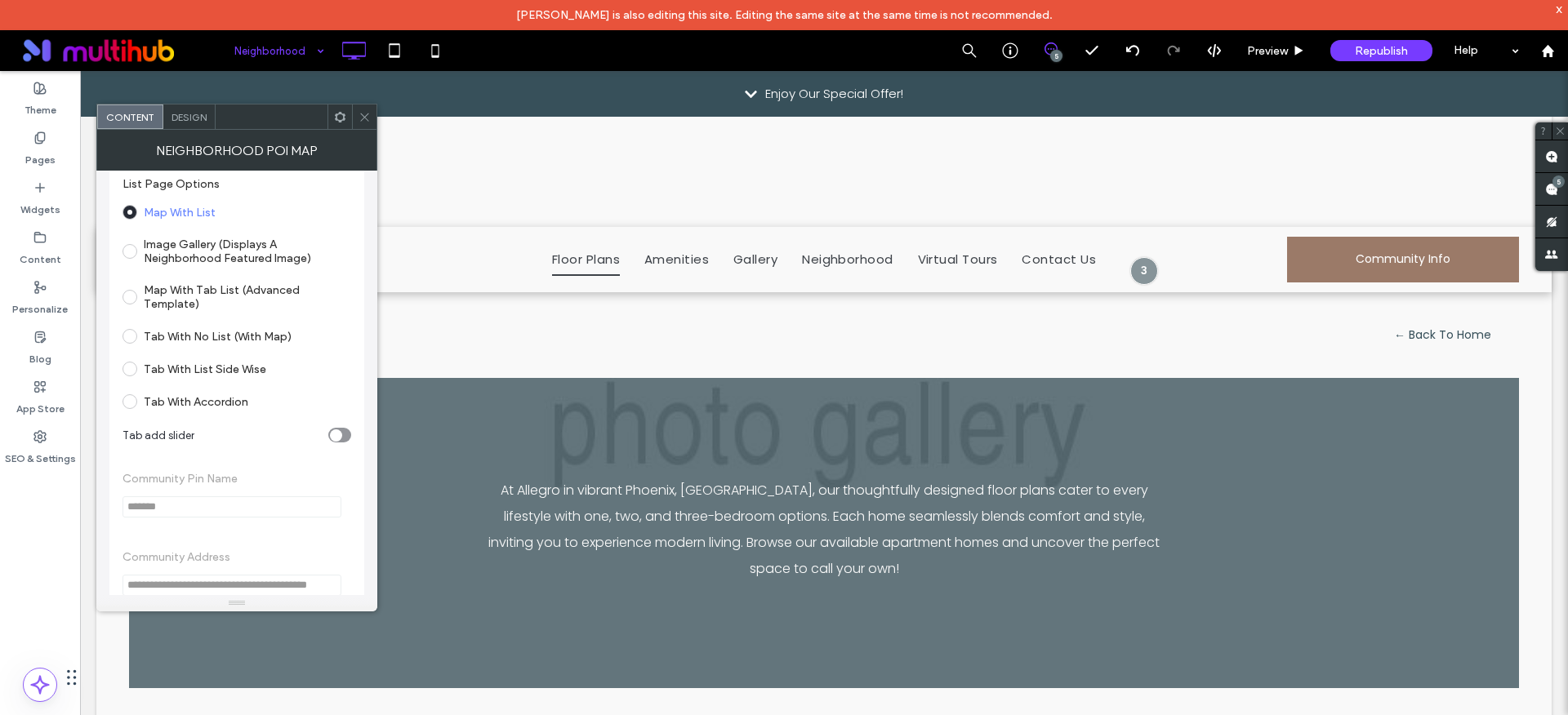
click at [216, 365] on label "Tab With List Side Wise" at bounding box center [205, 369] width 123 height 14
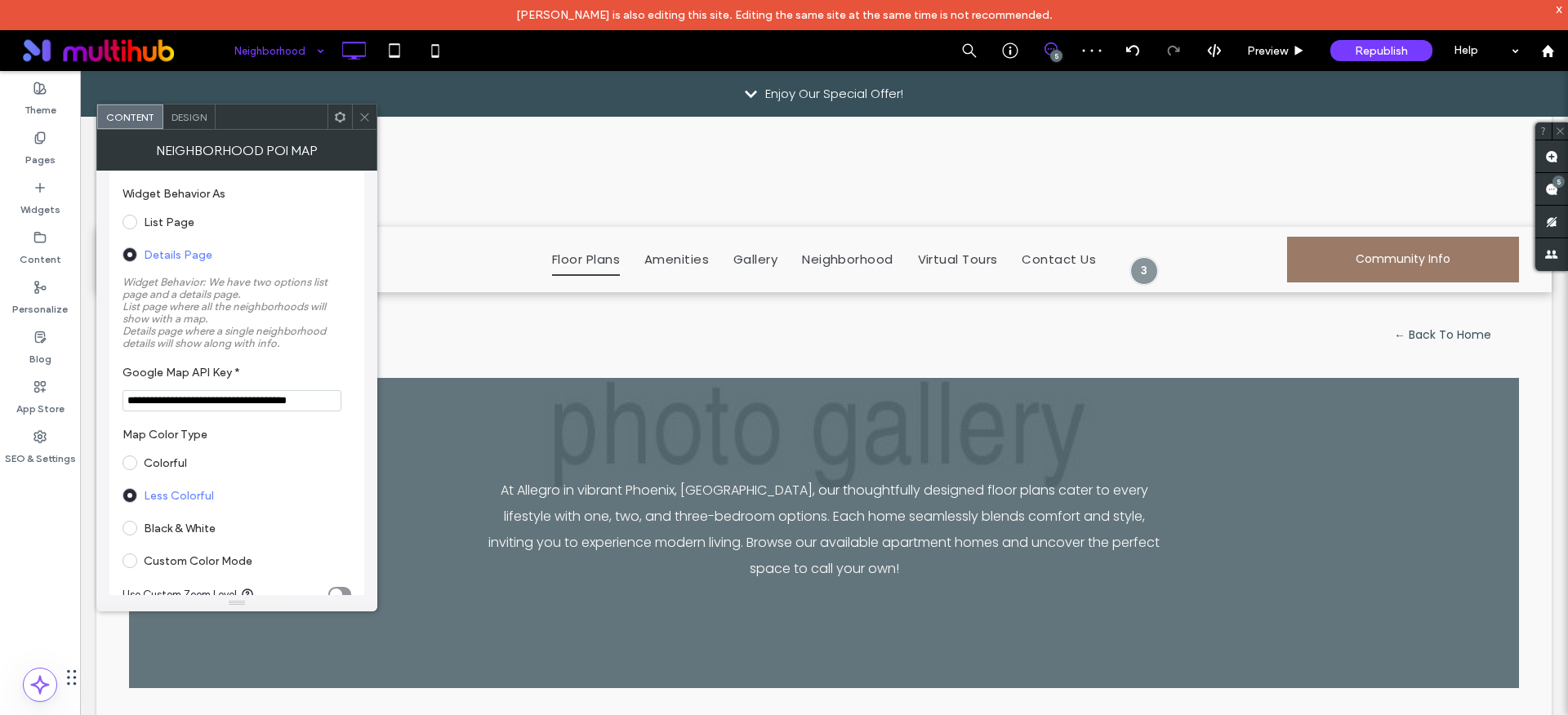
scroll to position [3, 0]
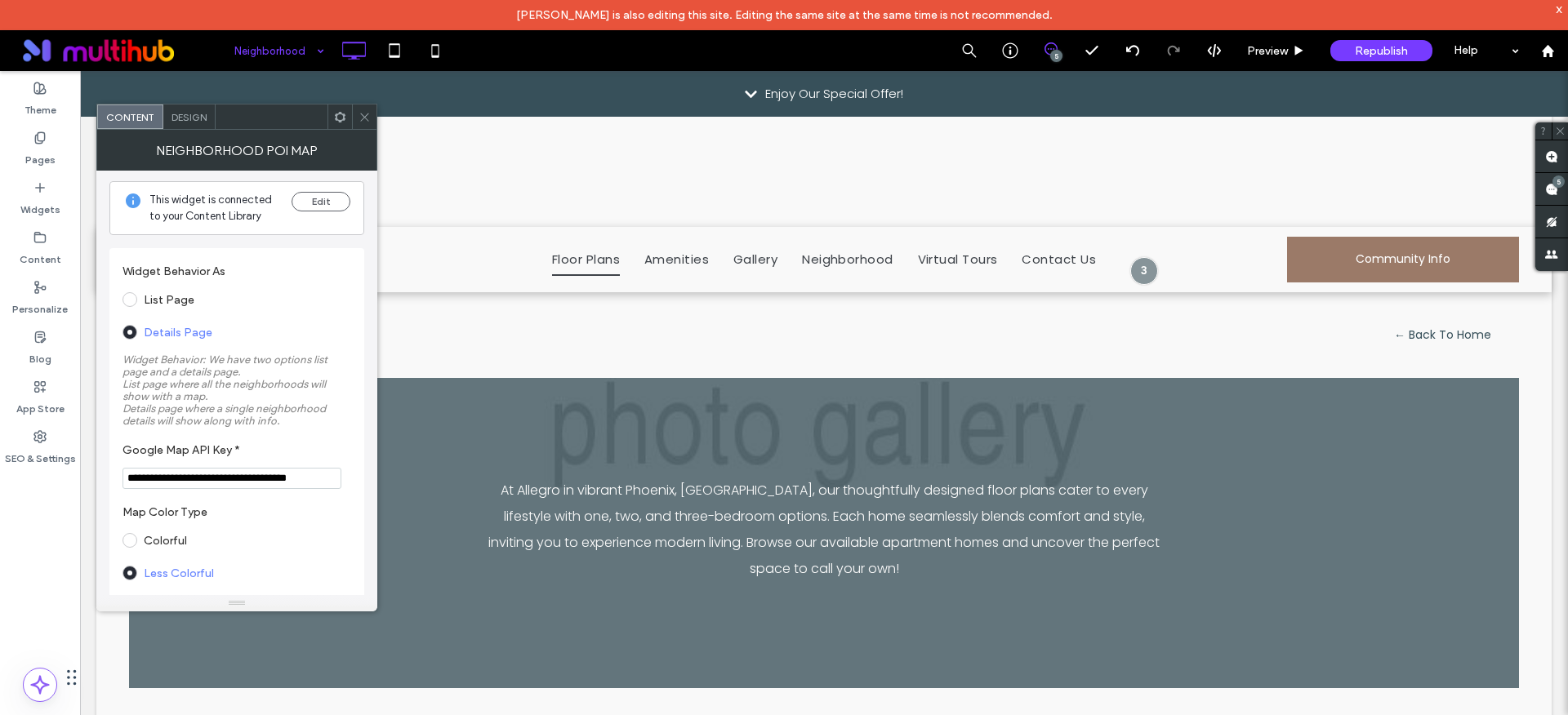
click at [170, 302] on label "List Page" at bounding box center [169, 300] width 50 height 14
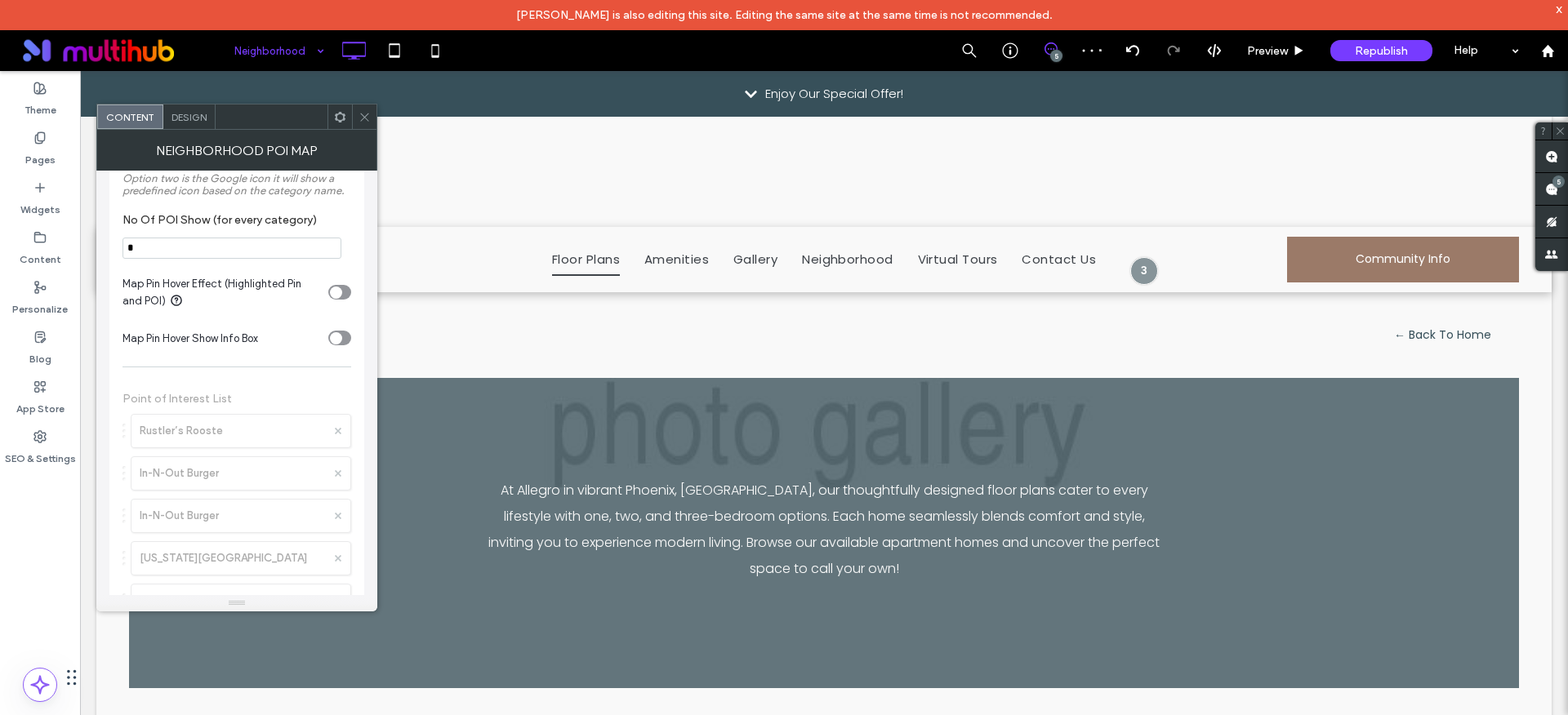
scroll to position [2479, 0]
click at [365, 114] on icon at bounding box center [365, 117] width 12 height 12
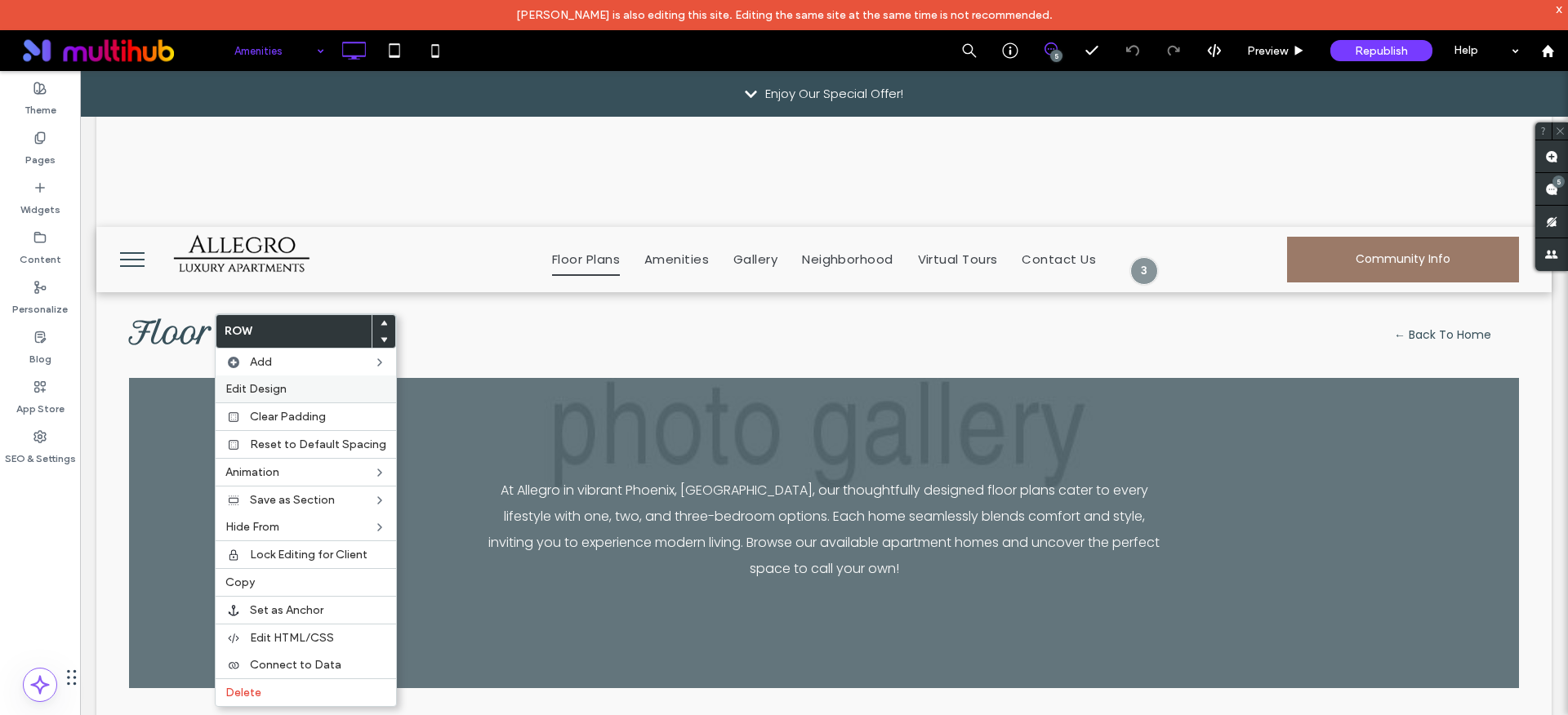
click at [269, 400] on div "Edit Design" at bounding box center [306, 389] width 181 height 27
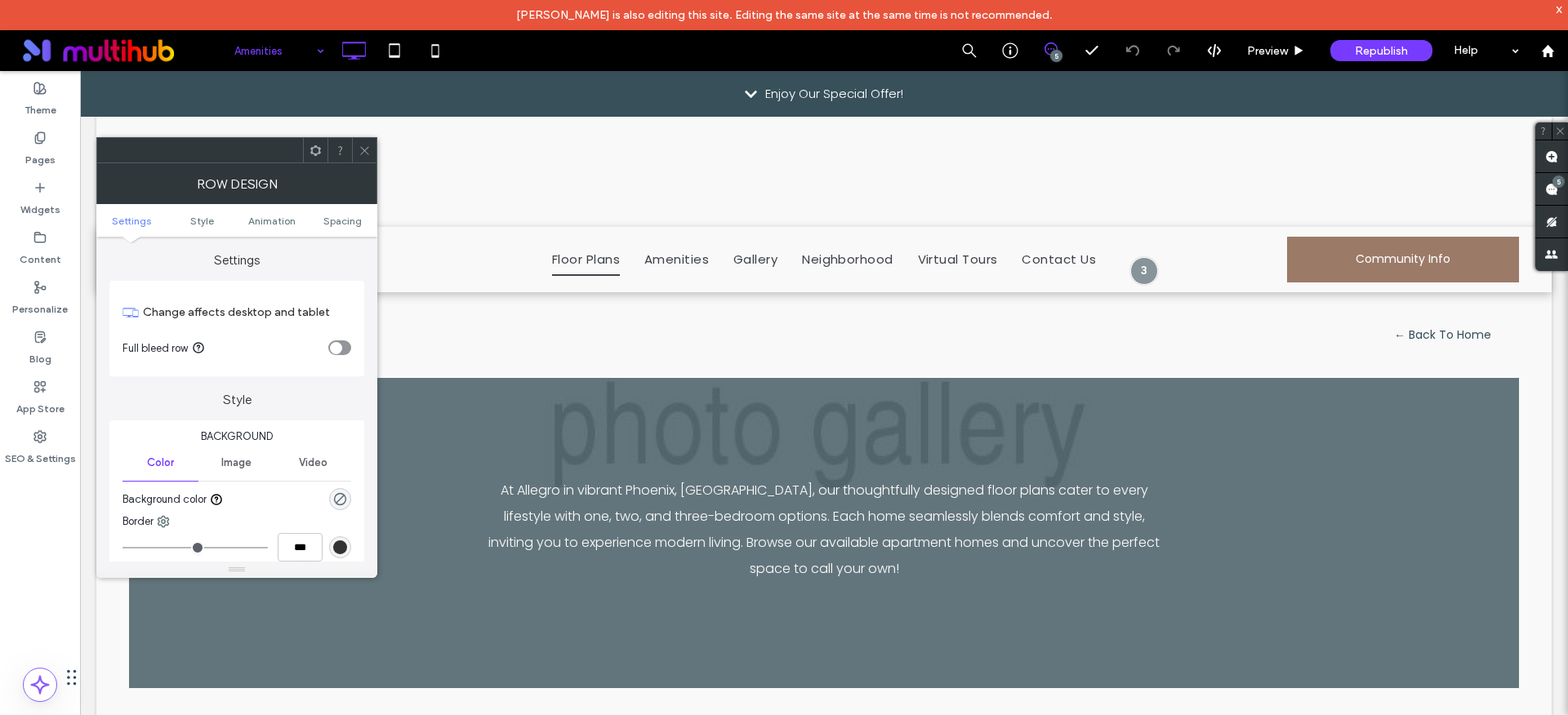
click at [342, 350] on div "toggle" at bounding box center [339, 348] width 23 height 14
click at [342, 350] on div "toggle" at bounding box center [344, 348] width 12 height 12
click at [363, 155] on icon at bounding box center [365, 151] width 12 height 12
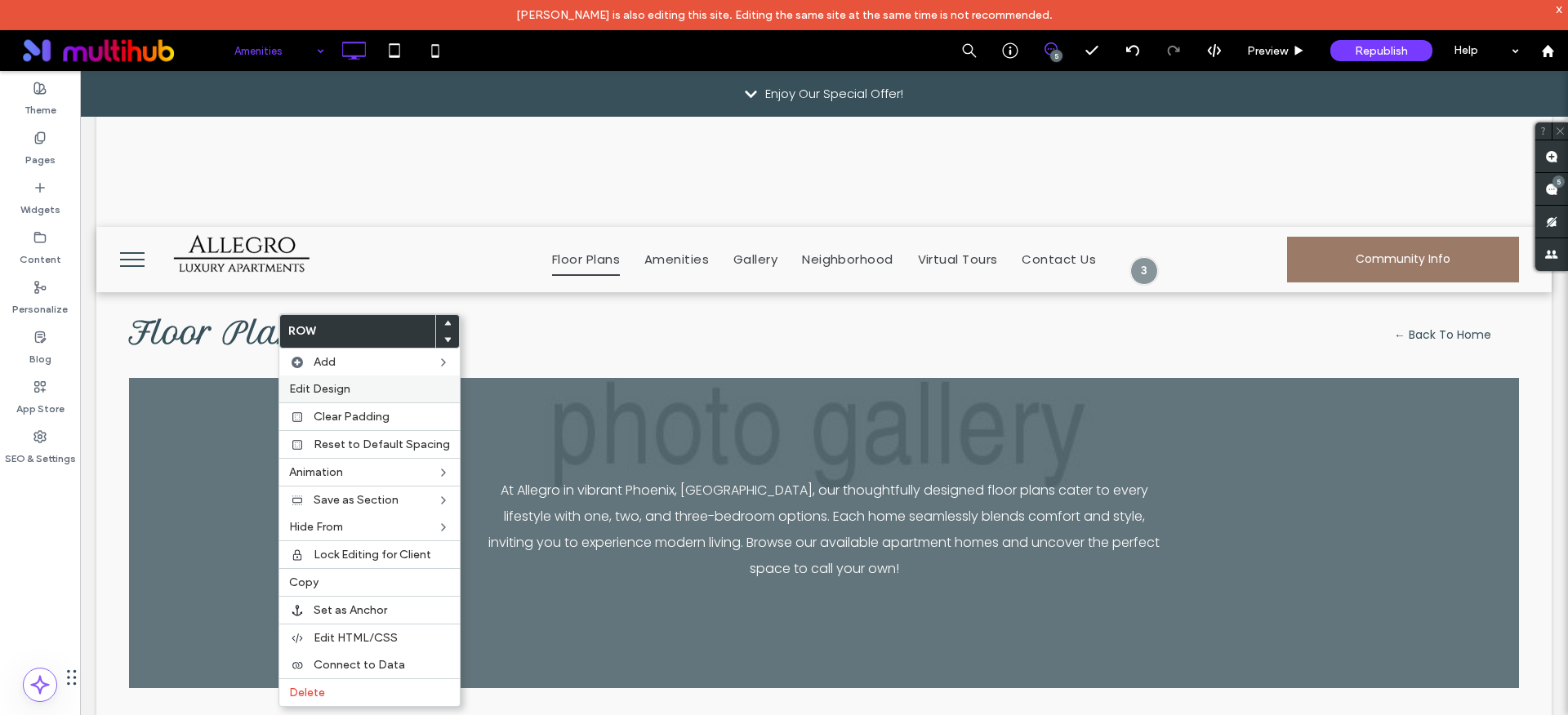
click at [310, 383] on span "Edit Design" at bounding box center [320, 389] width 61 height 14
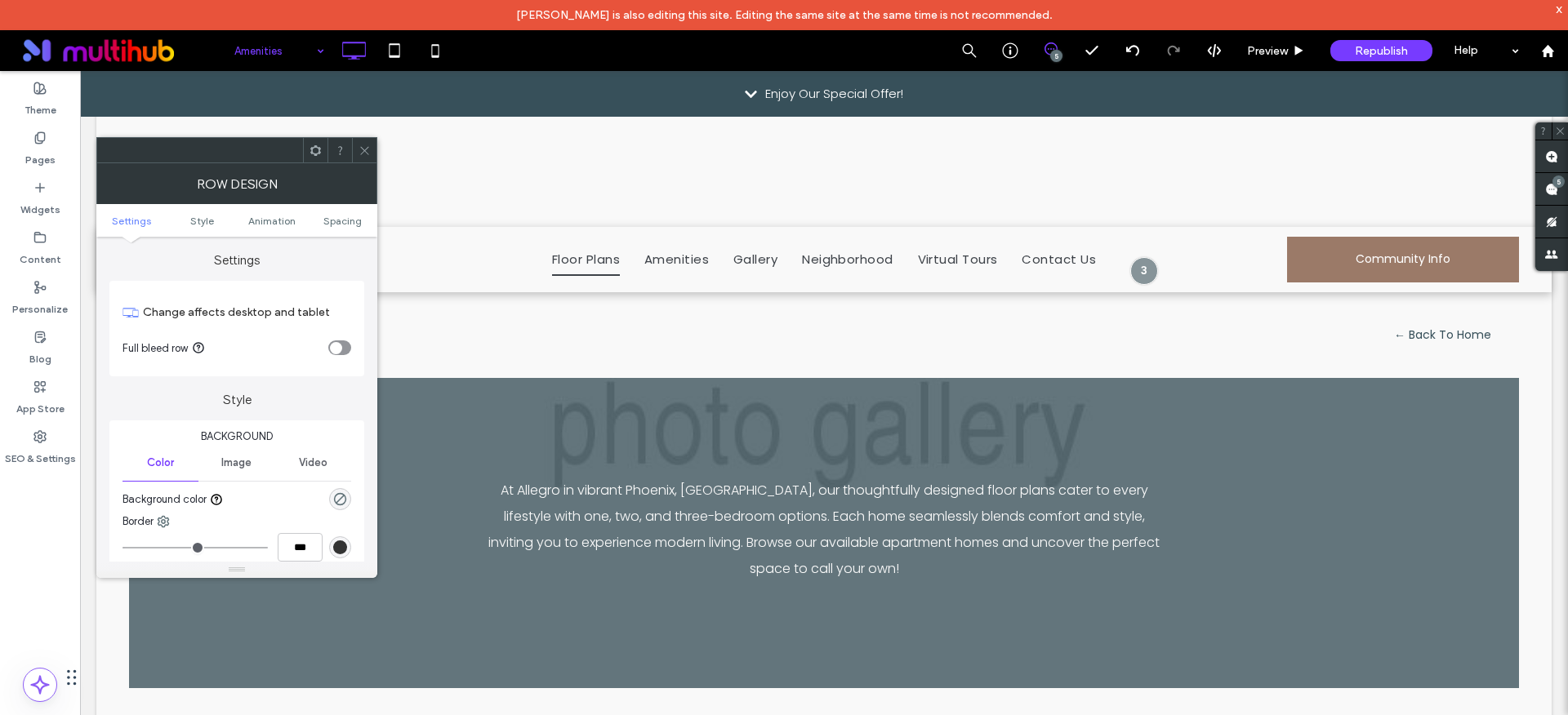
click at [343, 353] on div "toggle" at bounding box center [339, 348] width 23 height 14
click at [343, 353] on div "toggle" at bounding box center [344, 348] width 12 height 12
click at [343, 353] on div "toggle" at bounding box center [339, 348] width 23 height 14
click at [366, 148] on use at bounding box center [365, 150] width 9 height 9
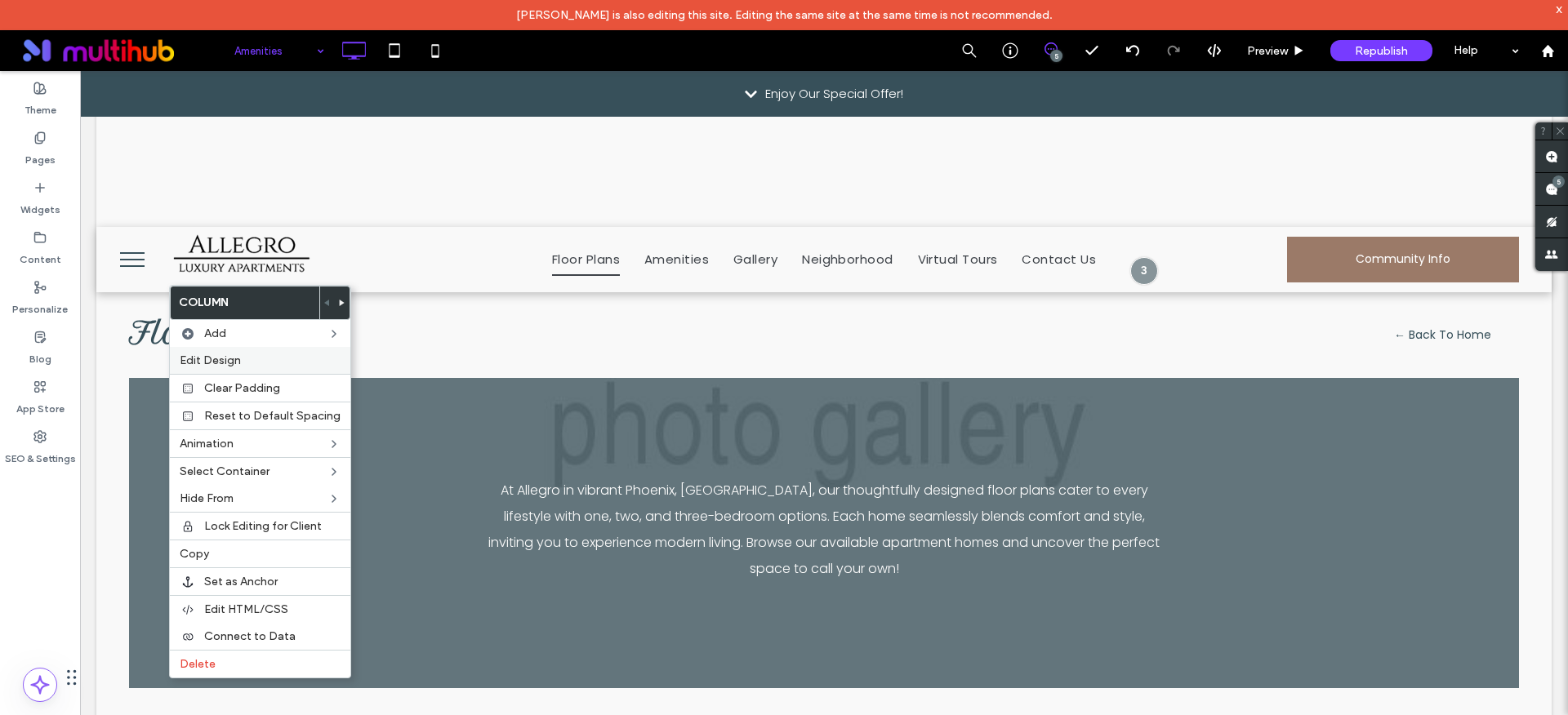
click at [213, 357] on span "Edit Design" at bounding box center [210, 360] width 61 height 14
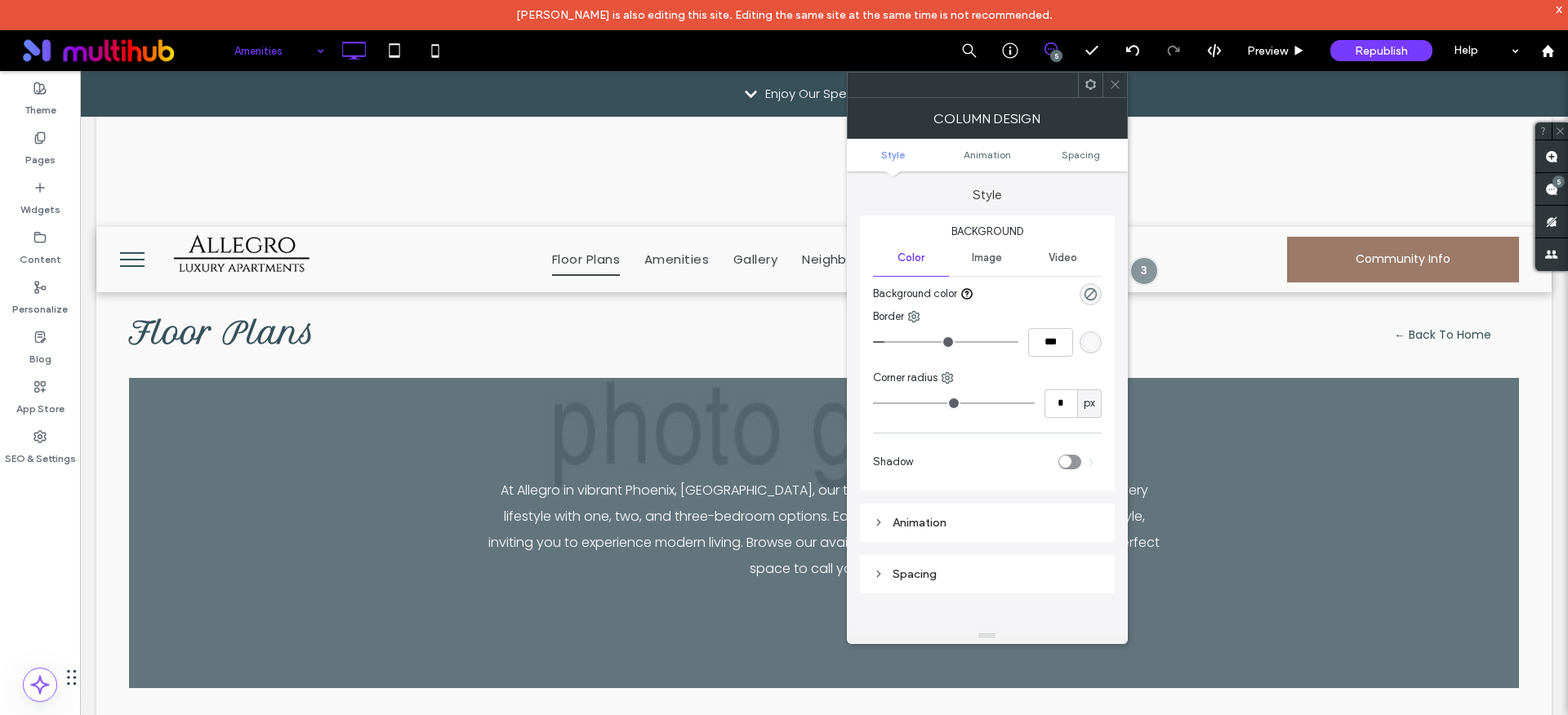
click at [1111, 89] on icon at bounding box center [1115, 84] width 12 height 12
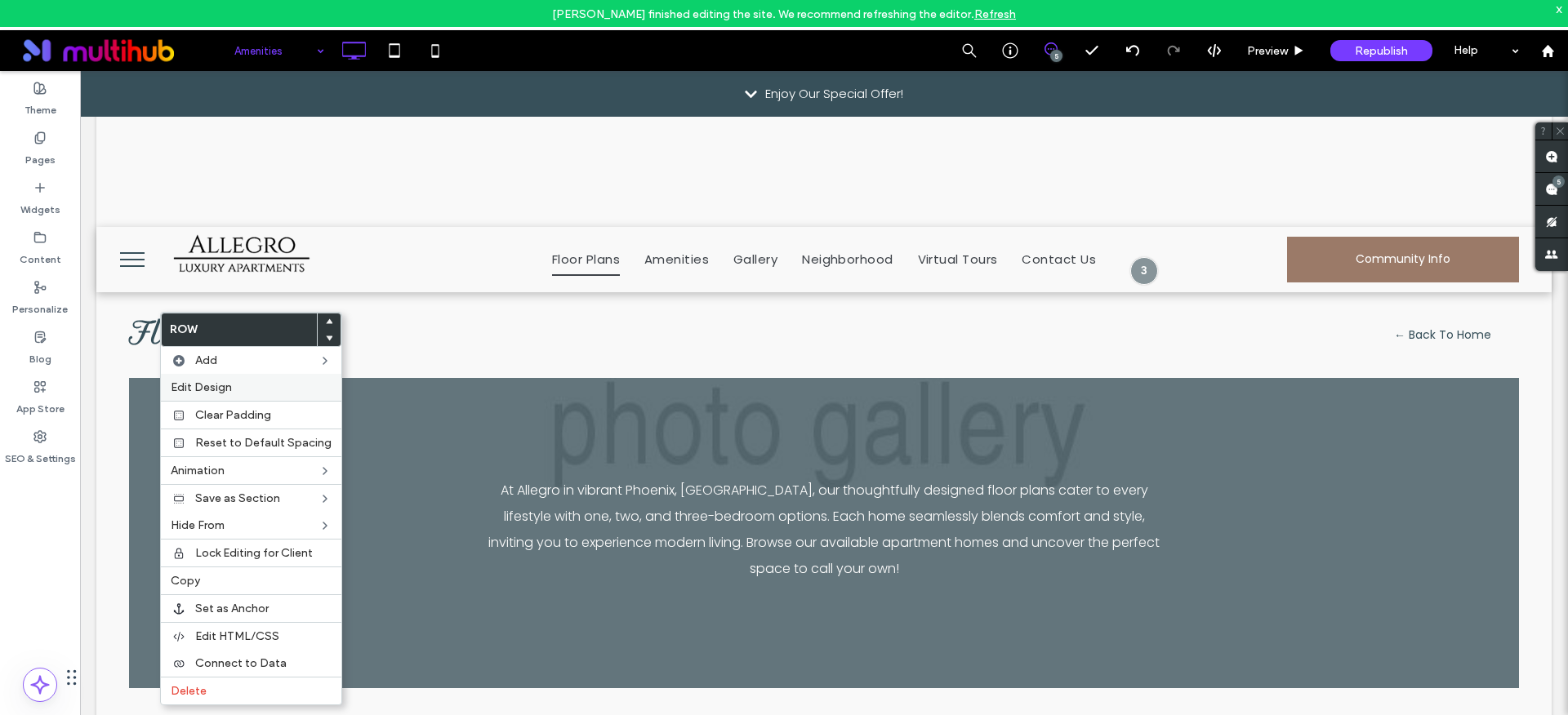
click at [188, 381] on span "Edit Design" at bounding box center [201, 387] width 61 height 14
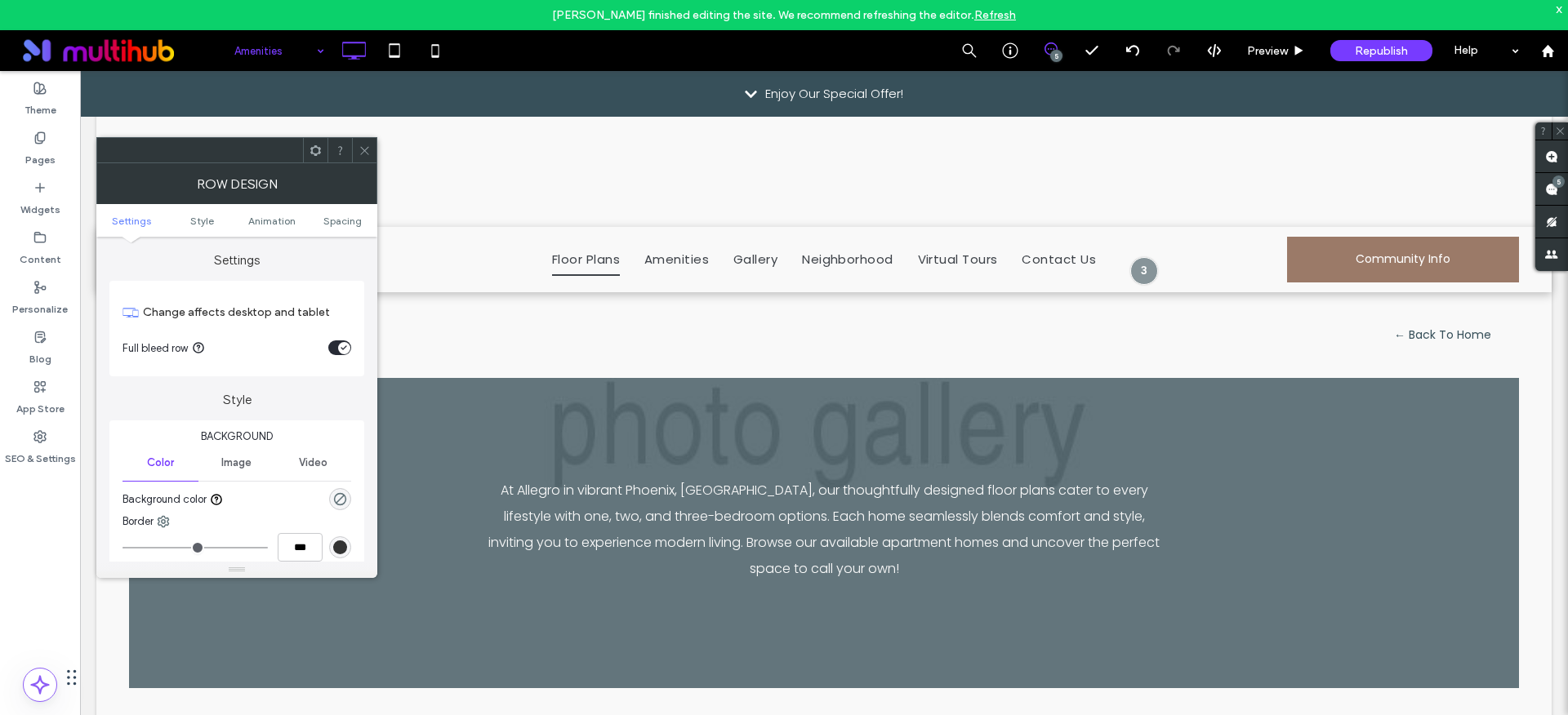
click at [335, 344] on div "toggle" at bounding box center [339, 348] width 23 height 14
click at [362, 155] on icon at bounding box center [365, 151] width 12 height 12
click at [362, 145] on icon at bounding box center [365, 151] width 12 height 12
click at [366, 145] on icon at bounding box center [365, 151] width 12 height 12
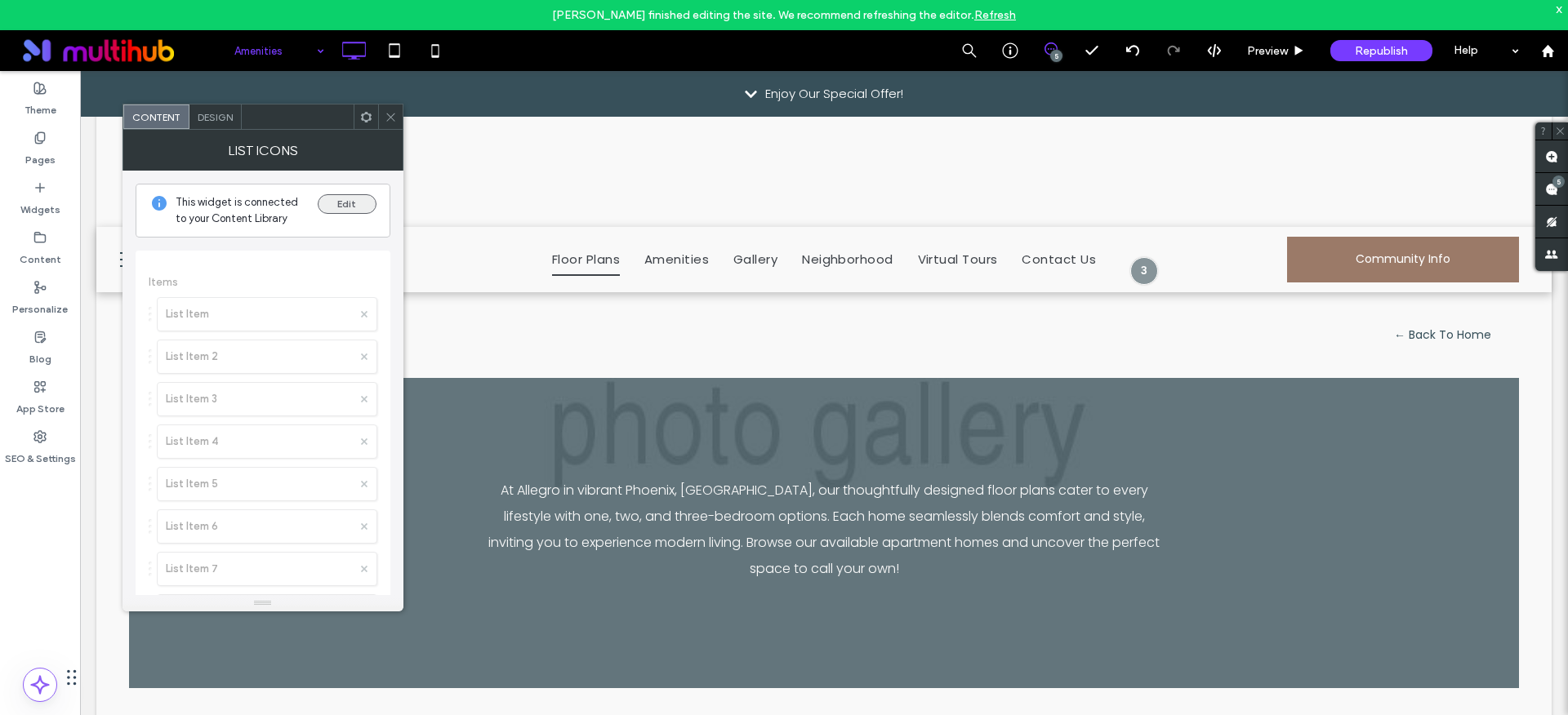
click at [336, 204] on button "Edit" at bounding box center [347, 204] width 59 height 20
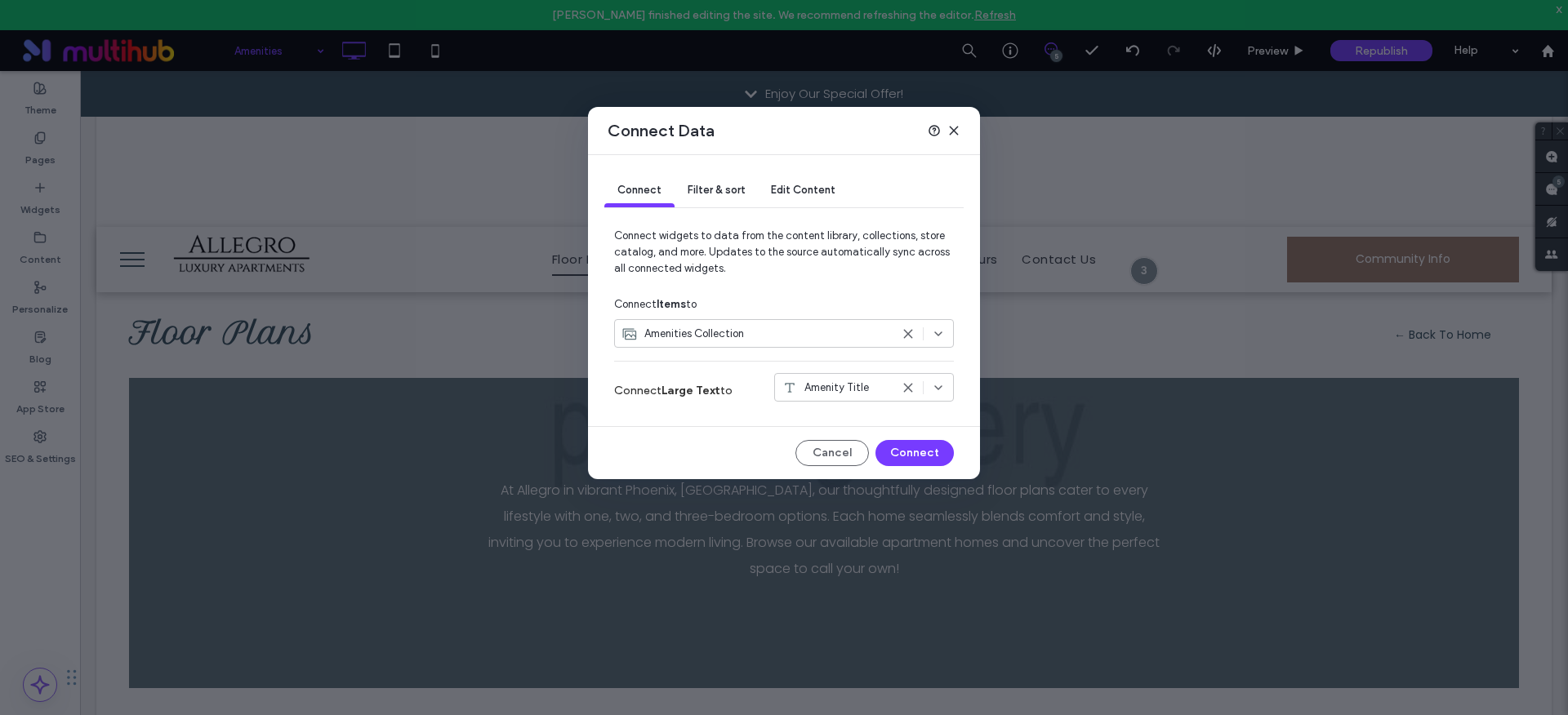
click at [952, 130] on icon at bounding box center [953, 130] width 13 height 13
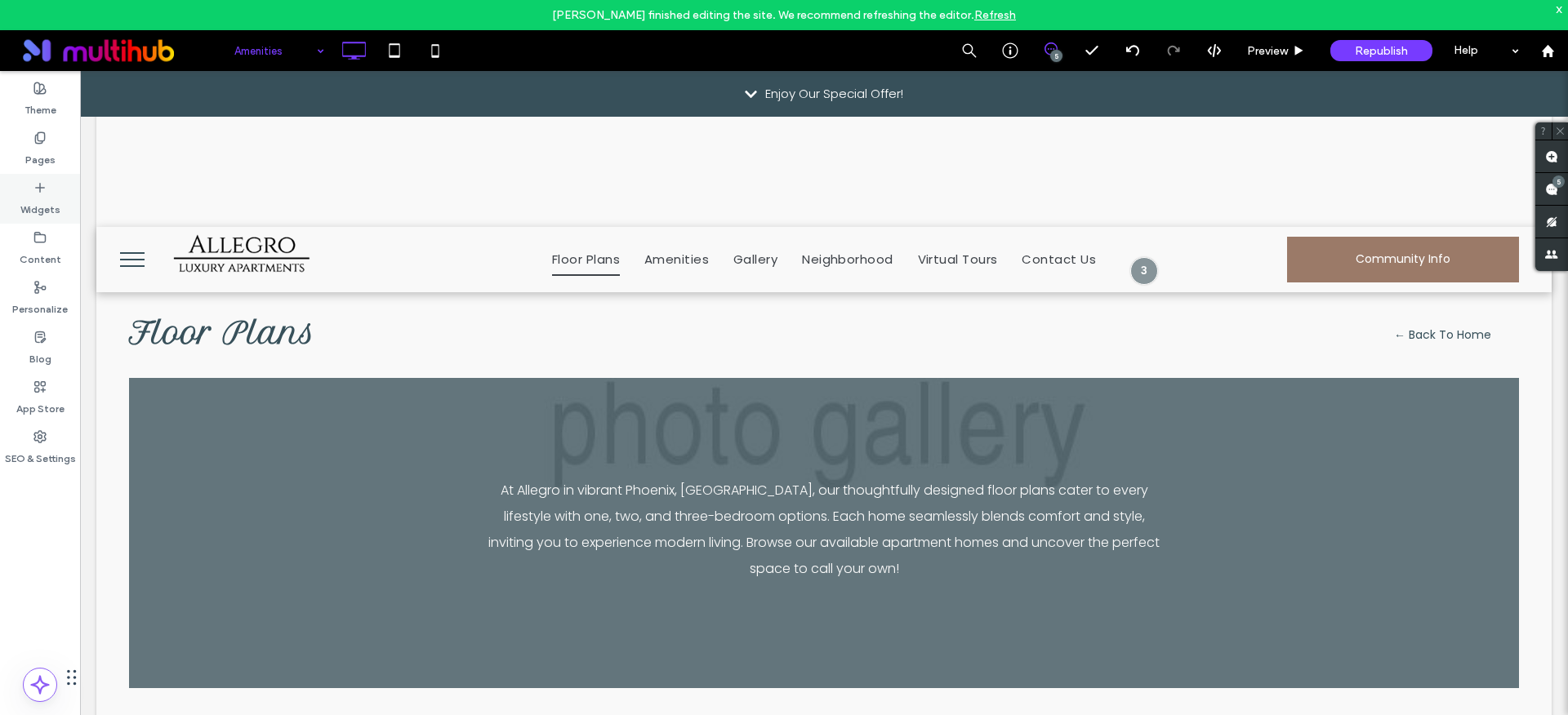
click at [35, 210] on label "Widgets" at bounding box center [40, 205] width 40 height 23
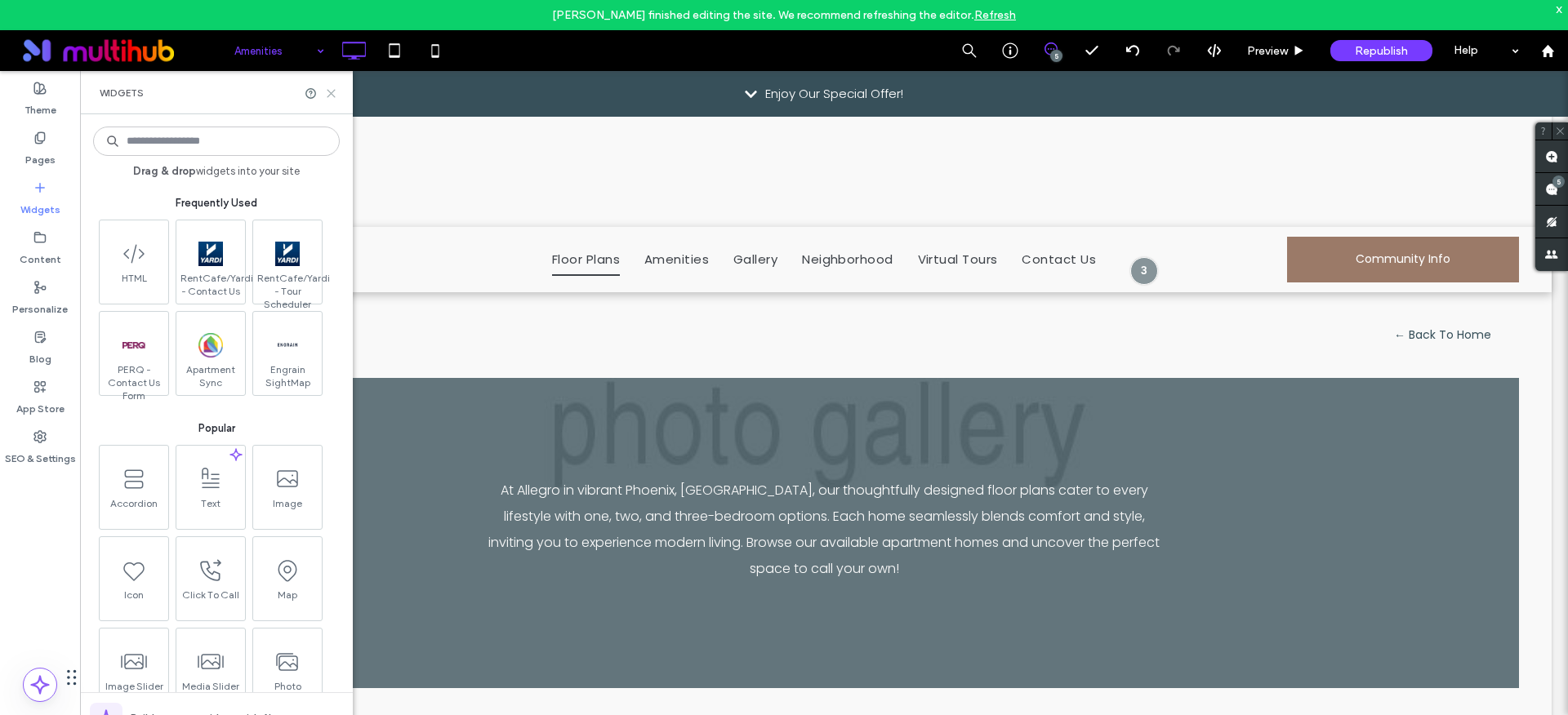
click at [333, 95] on use at bounding box center [331, 93] width 8 height 8
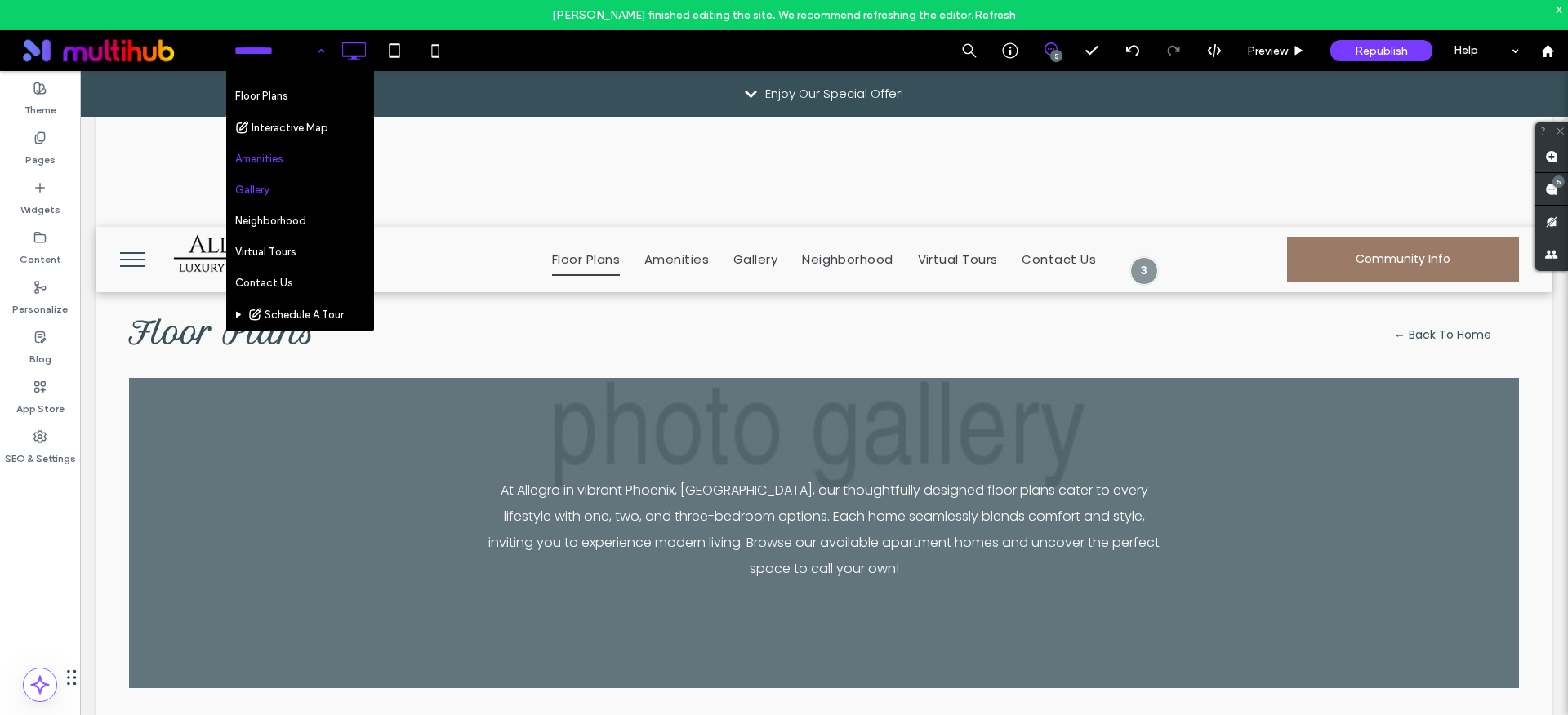
scroll to position [42, 0]
click at [309, 52] on div "Home Floor Plans Interactive Map Amenities Gallery Neighborhood Virtual Tours C…" at bounding box center [279, 50] width 107 height 41
click at [294, 64] on input at bounding box center [275, 50] width 82 height 41
click at [280, 61] on input at bounding box center [275, 50] width 82 height 41
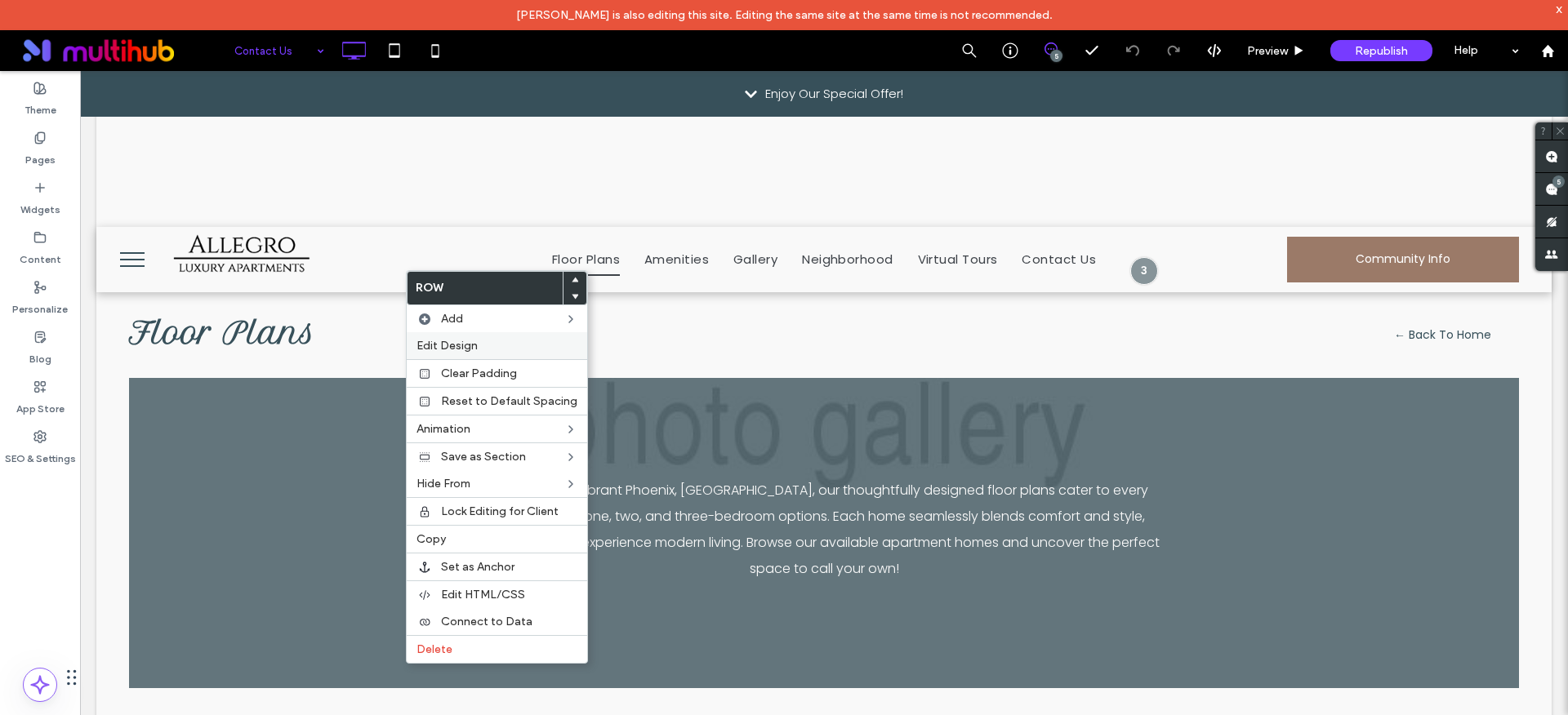
click at [448, 348] on span "Edit Design" at bounding box center [447, 346] width 61 height 14
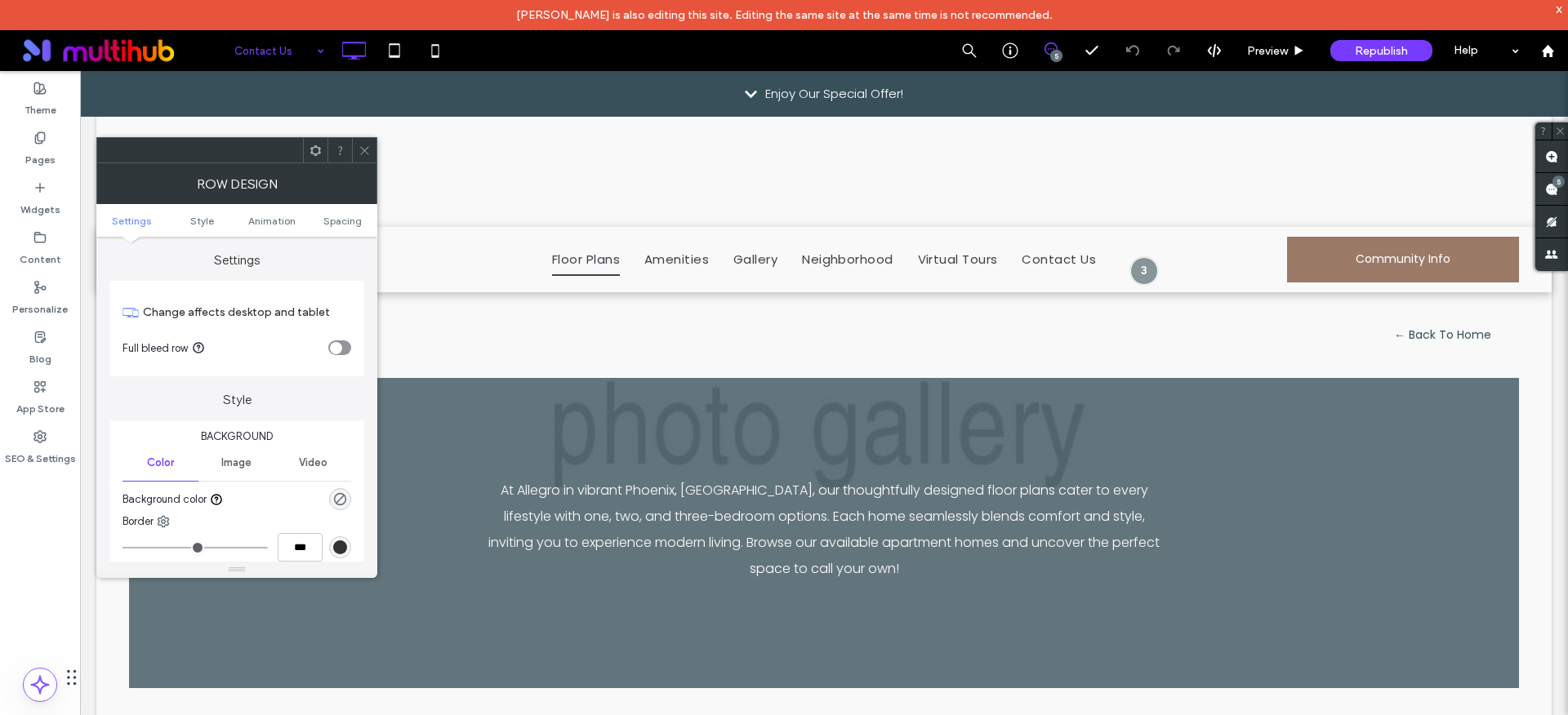
click at [341, 354] on div "toggle" at bounding box center [339, 348] width 23 height 14
click at [340, 352] on div "toggle" at bounding box center [344, 348] width 12 height 12
click at [361, 155] on icon at bounding box center [365, 151] width 12 height 12
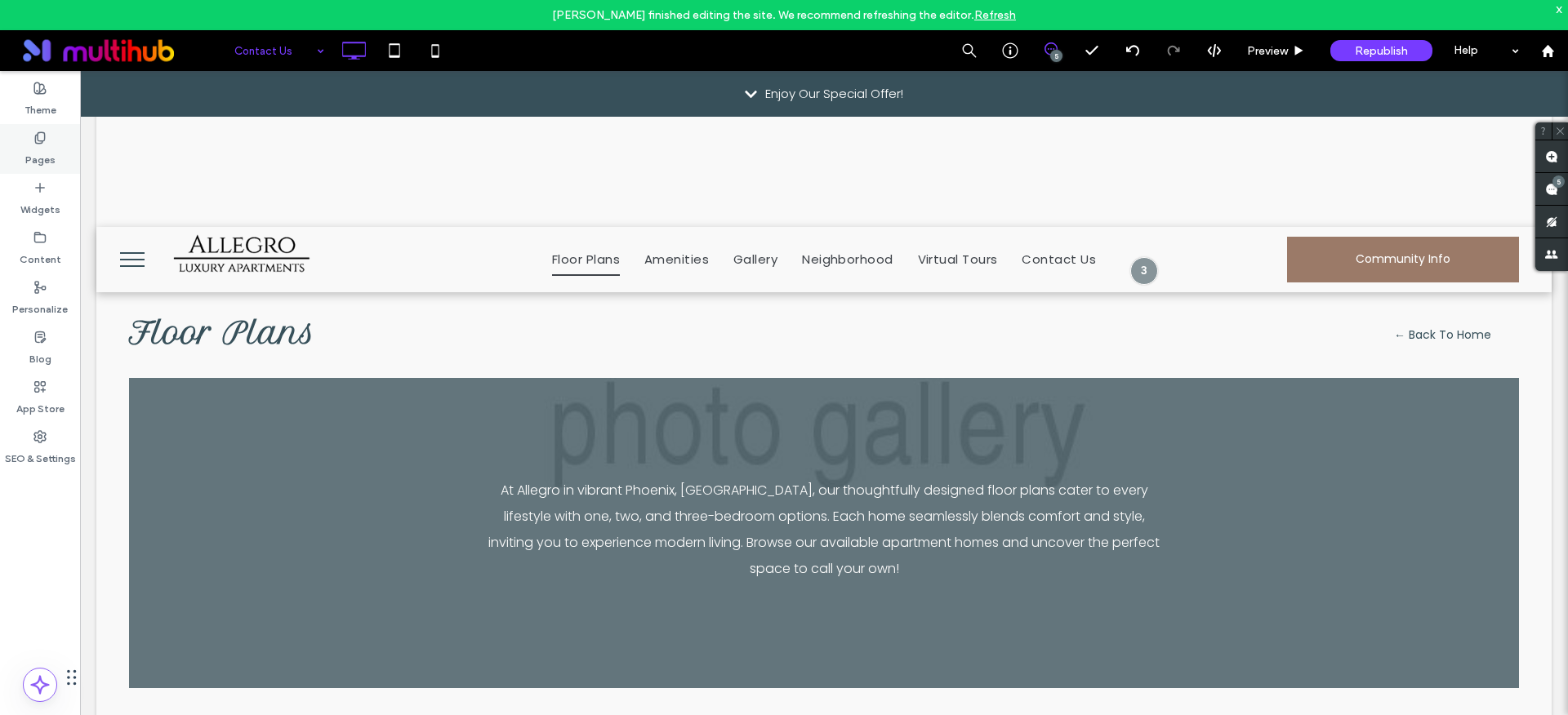
click at [61, 138] on div "Pages" at bounding box center [40, 149] width 80 height 49
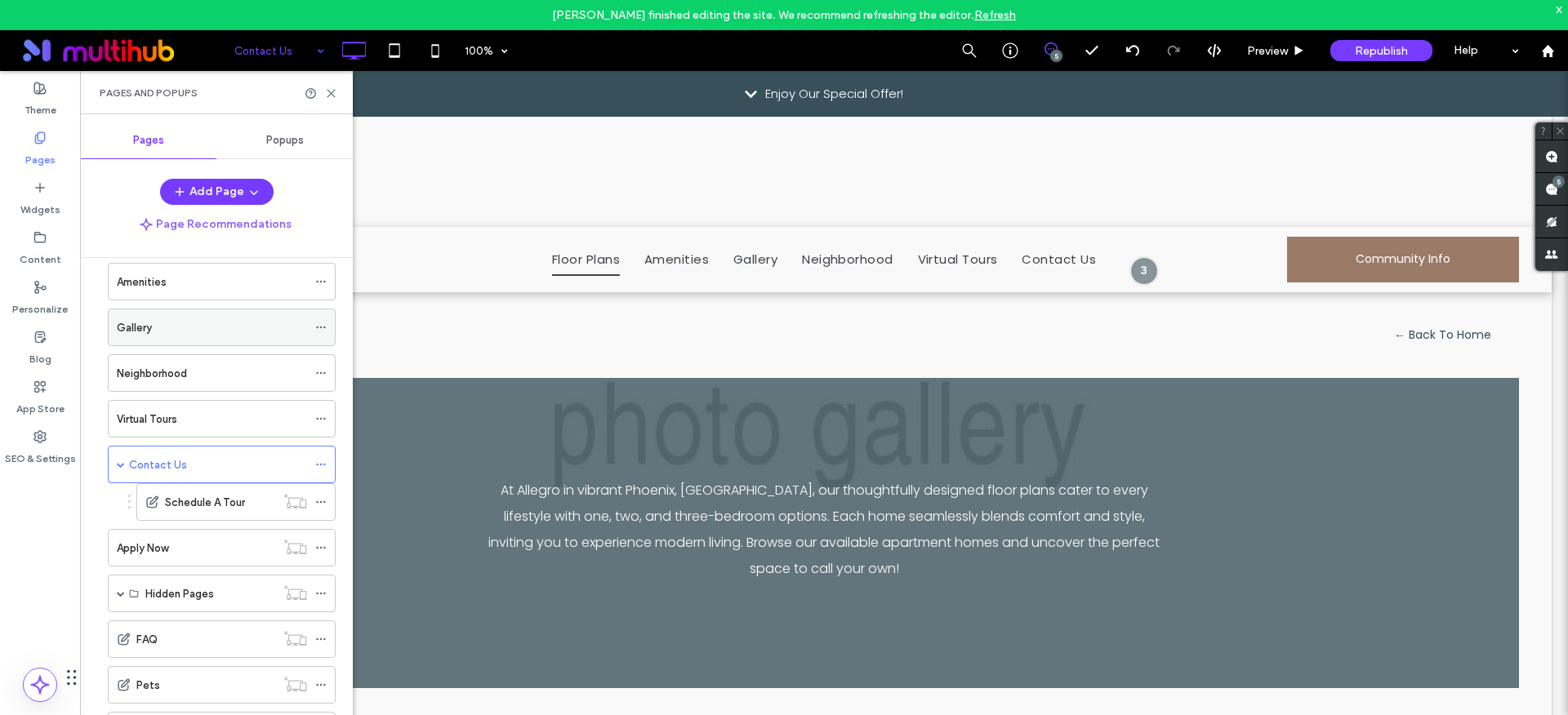
scroll to position [213, 0]
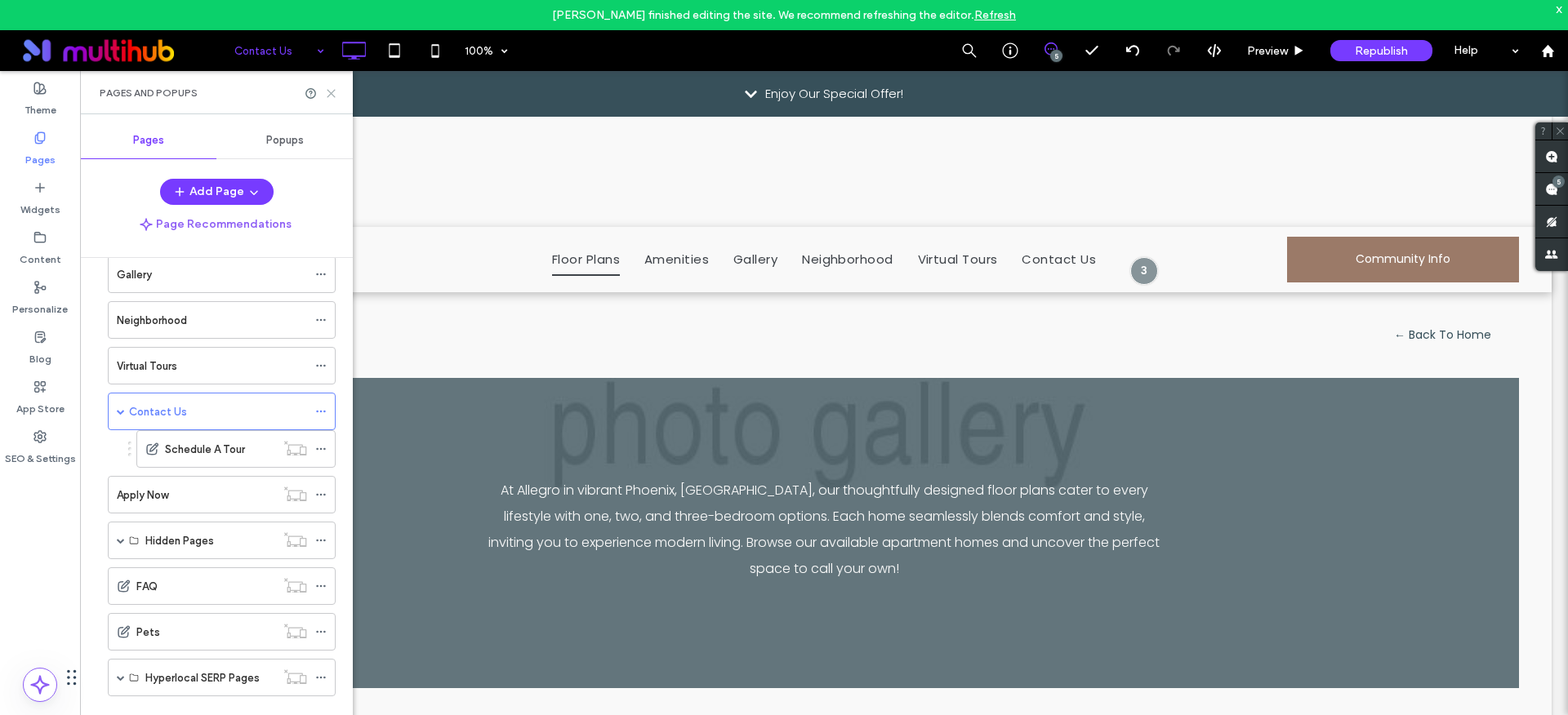
click at [335, 94] on icon at bounding box center [331, 94] width 12 height 12
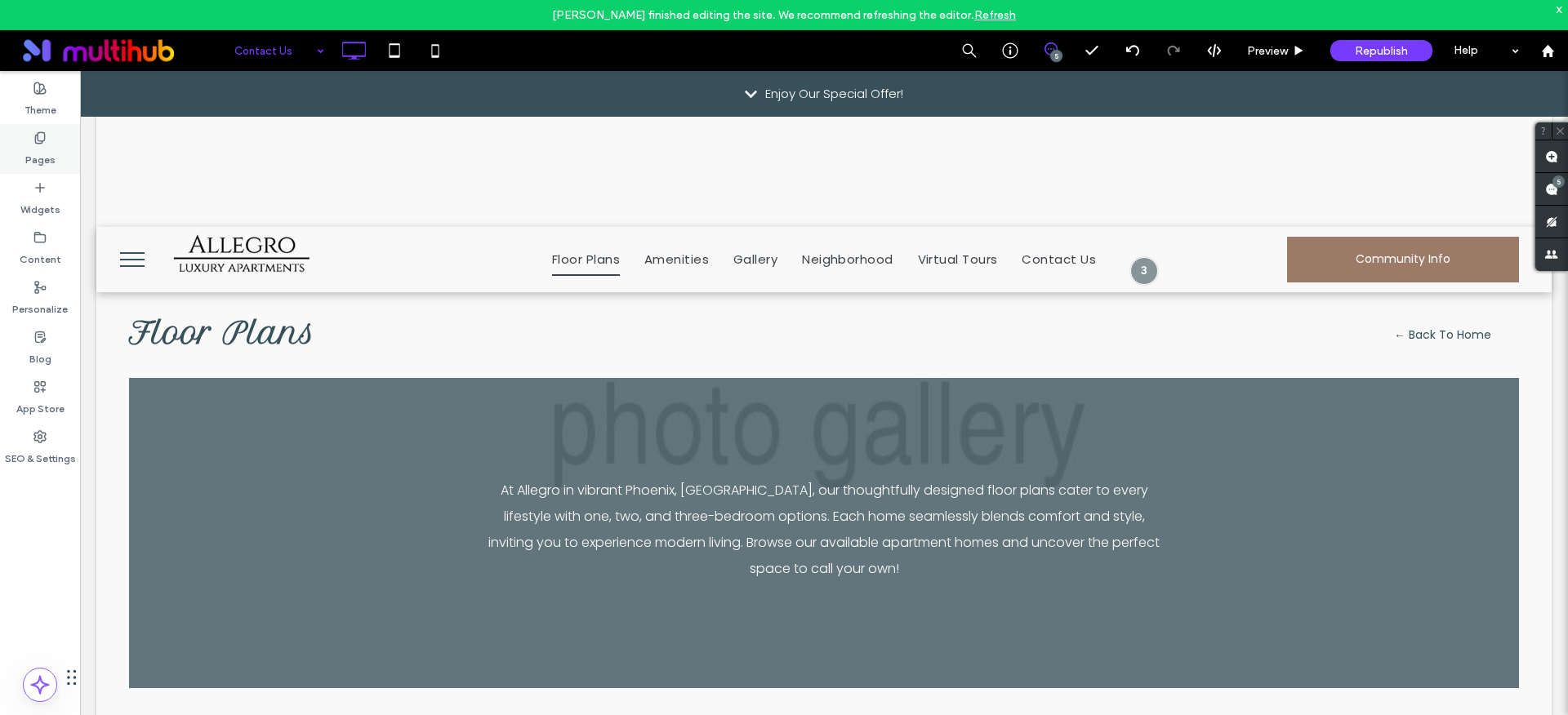
click at [33, 141] on icon at bounding box center [39, 137] width 13 height 13
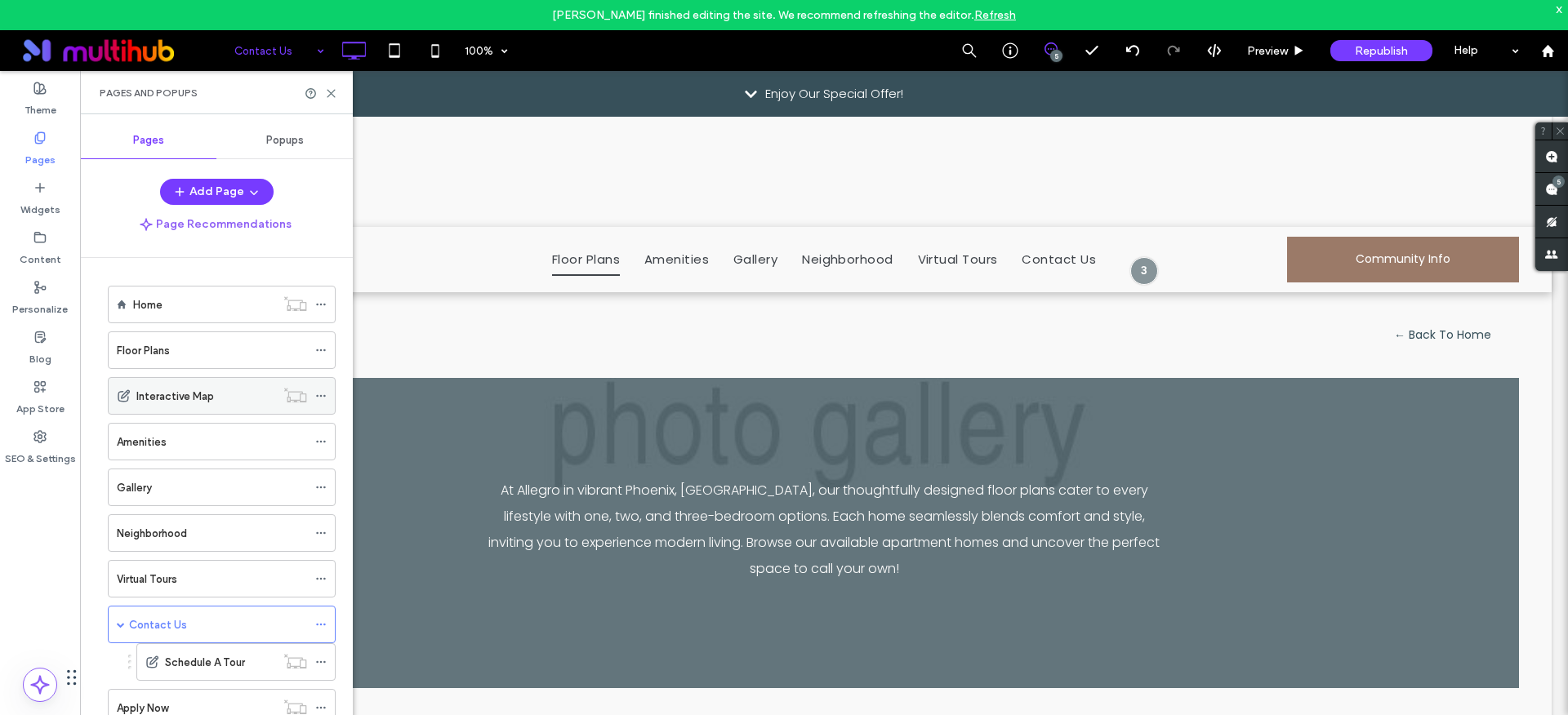
click at [323, 396] on use at bounding box center [320, 396] width 9 height 3
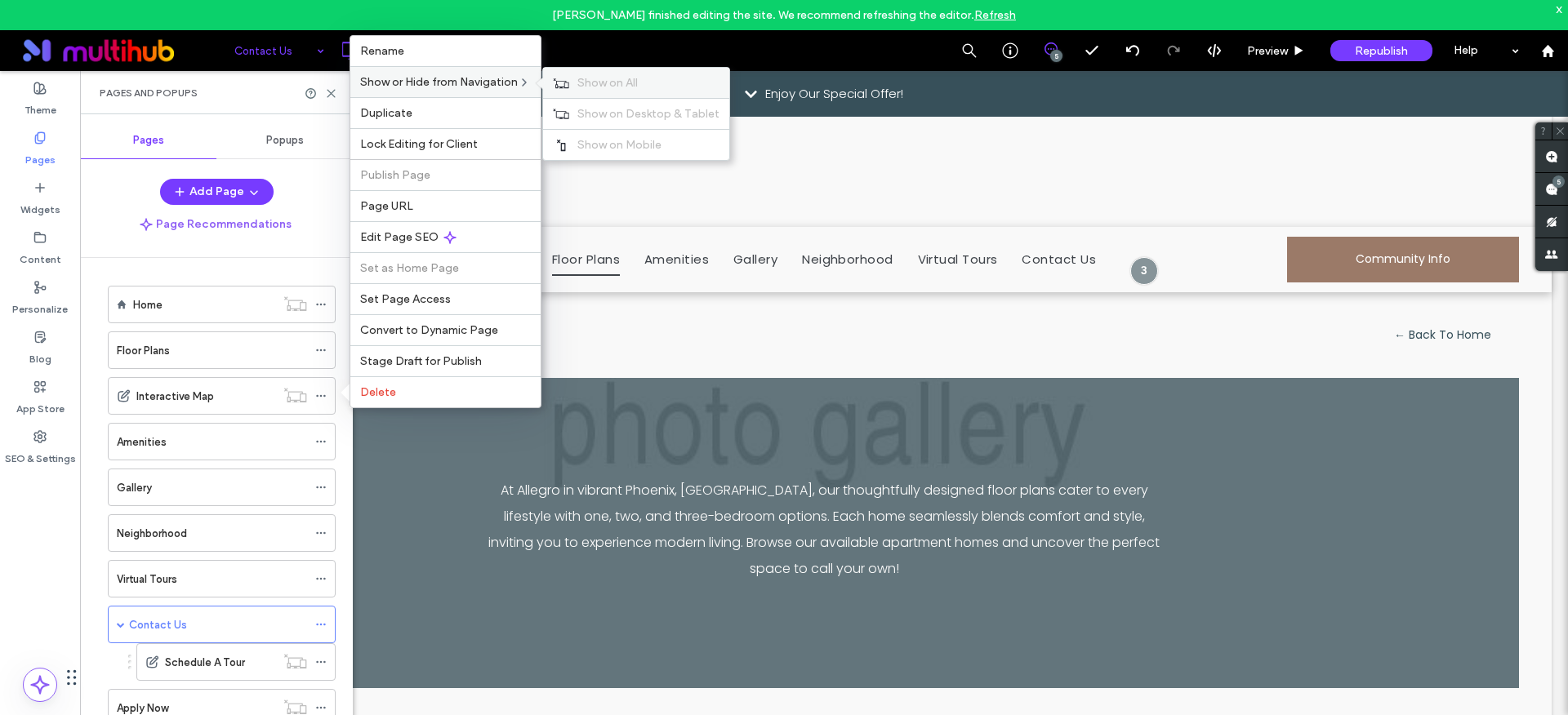
click at [569, 86] on icon at bounding box center [561, 83] width 16 height 11
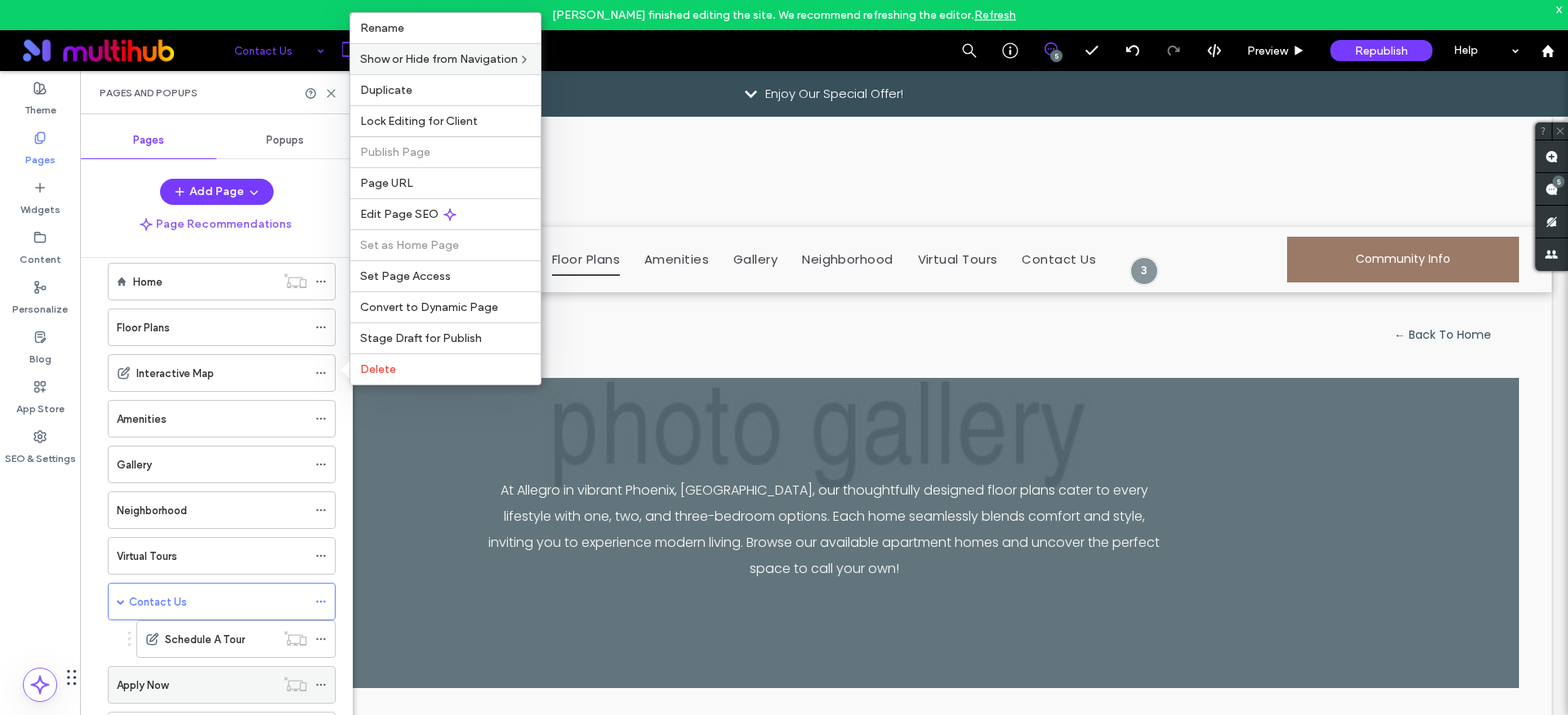
scroll to position [26, 0]
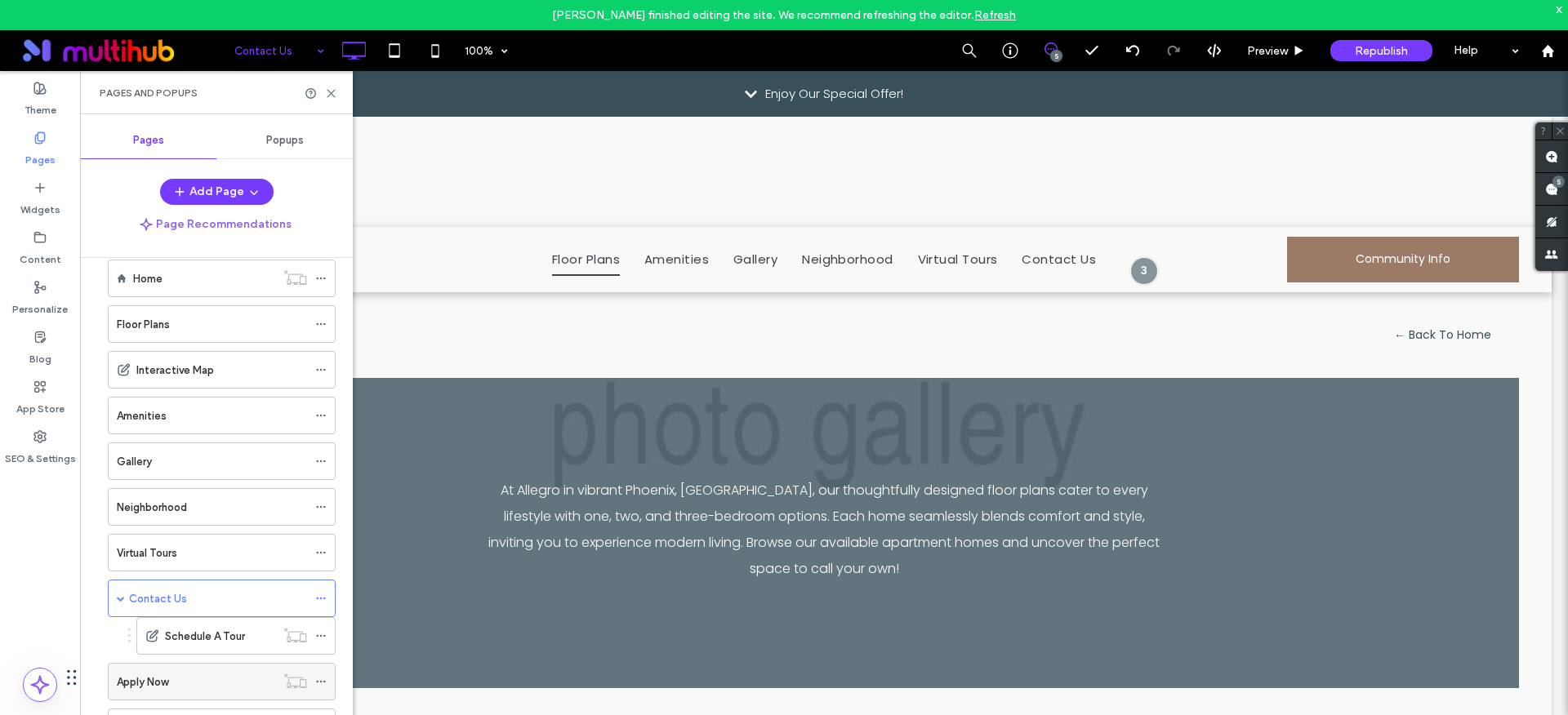
click at [321, 683] on icon at bounding box center [320, 681] width 11 height 11
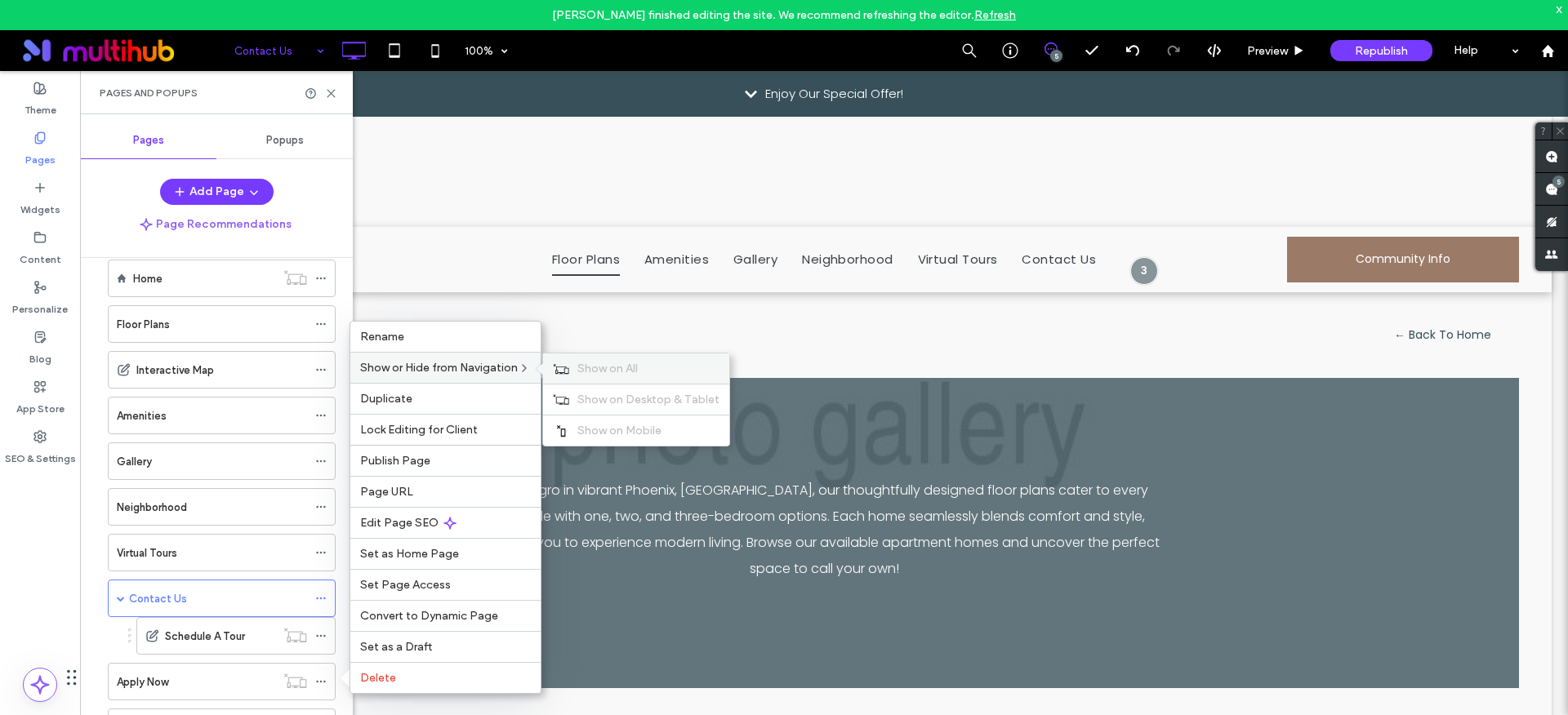
click at [574, 364] on div "Show on All" at bounding box center [636, 368] width 186 height 30
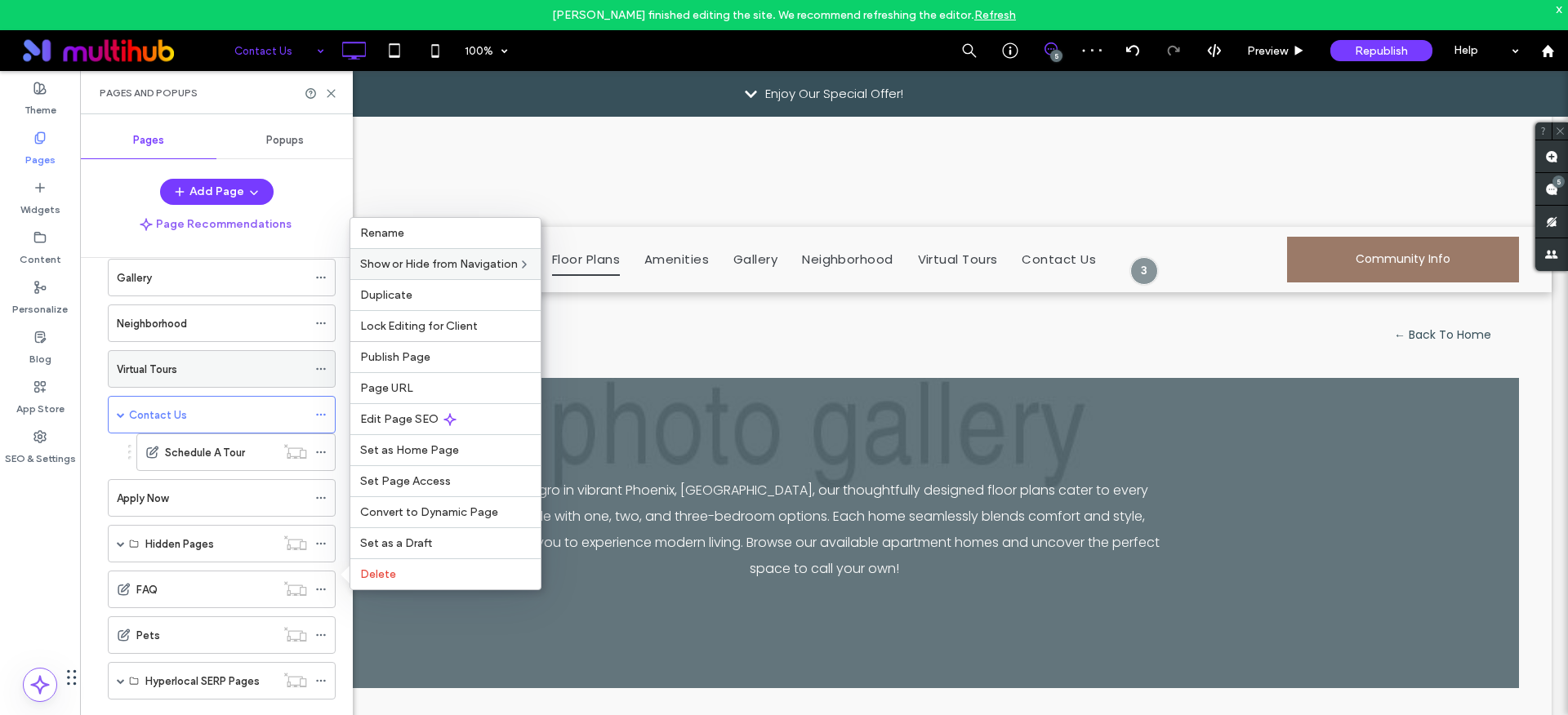
scroll to position [213, 0]
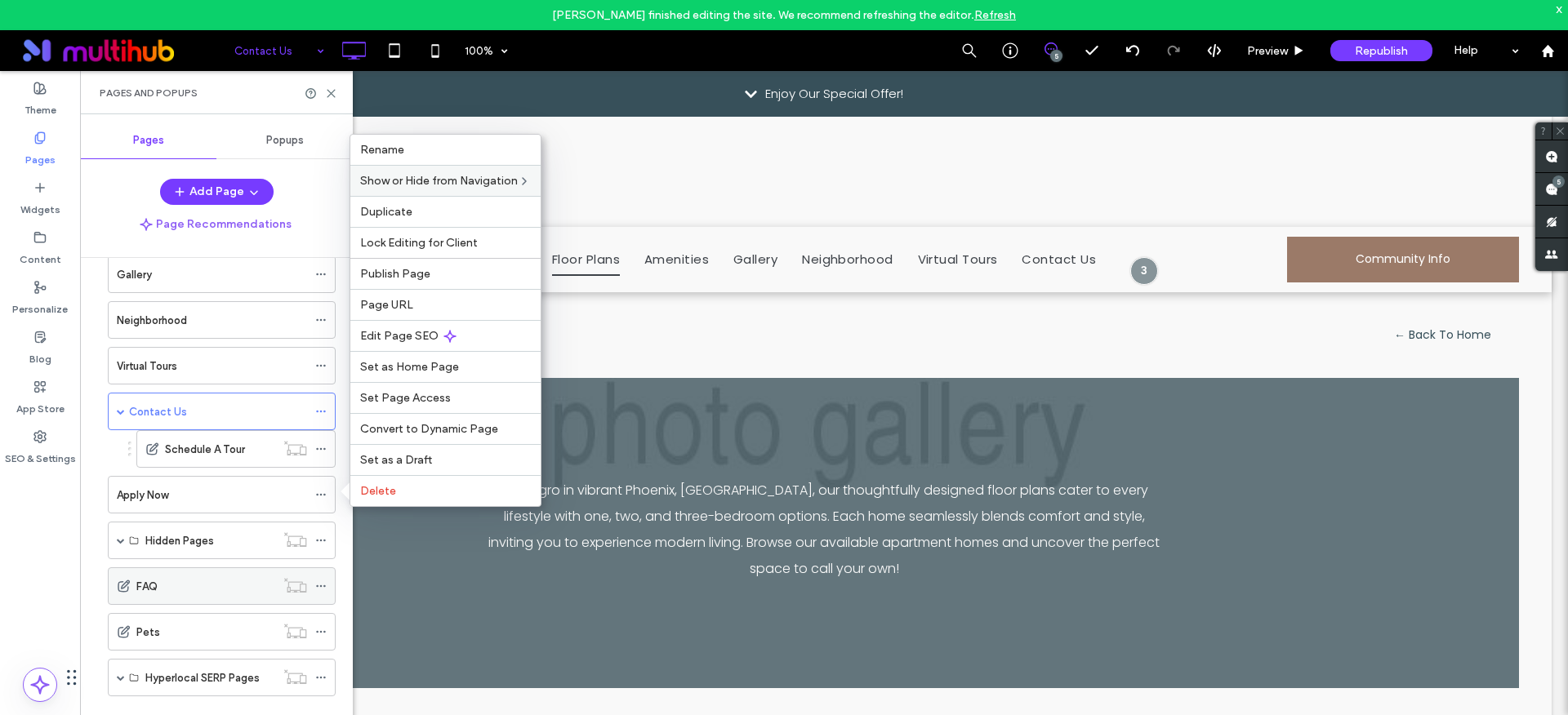
click at [323, 585] on use at bounding box center [320, 586] width 9 height 3
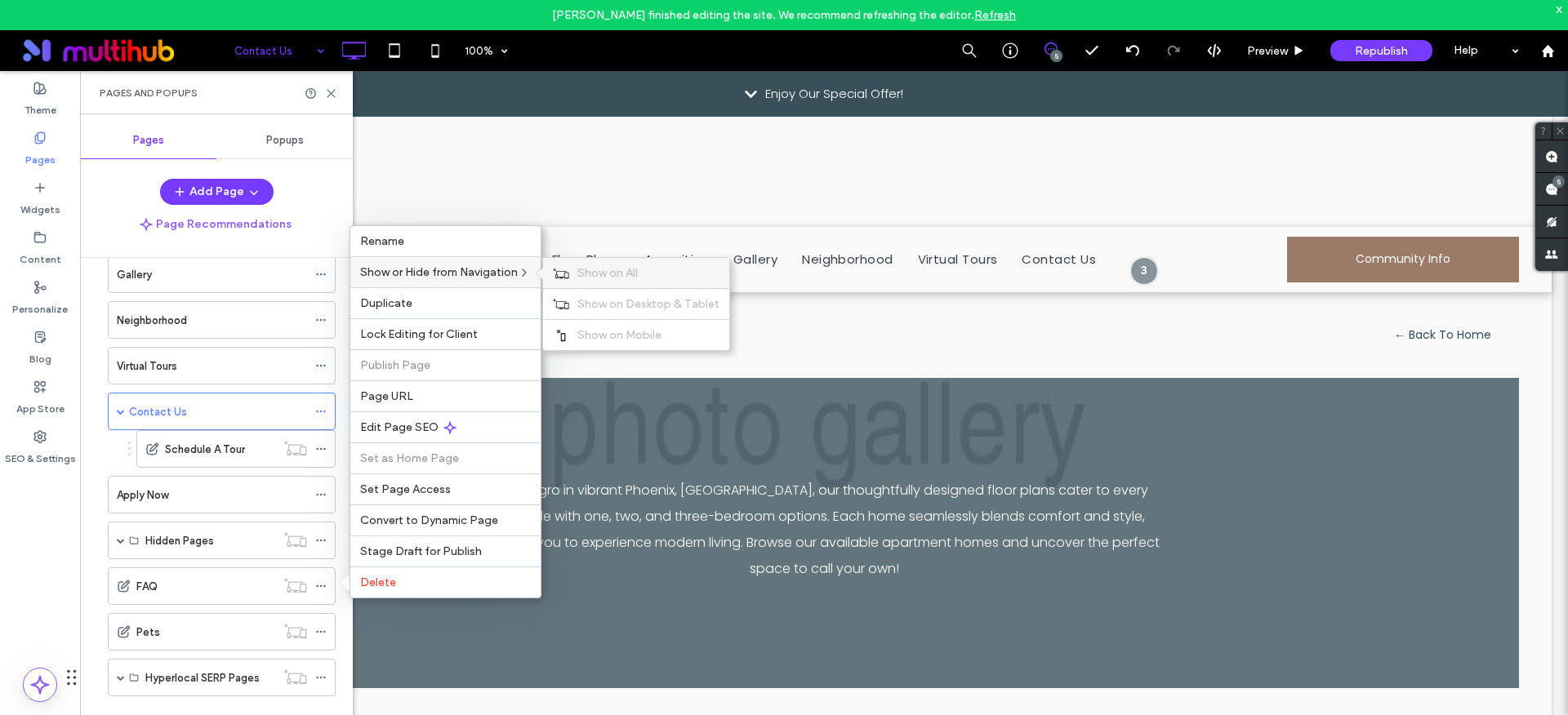
click at [594, 272] on span "Show on All" at bounding box center [607, 273] width 61 height 14
click at [331, 88] on icon at bounding box center [331, 94] width 12 height 12
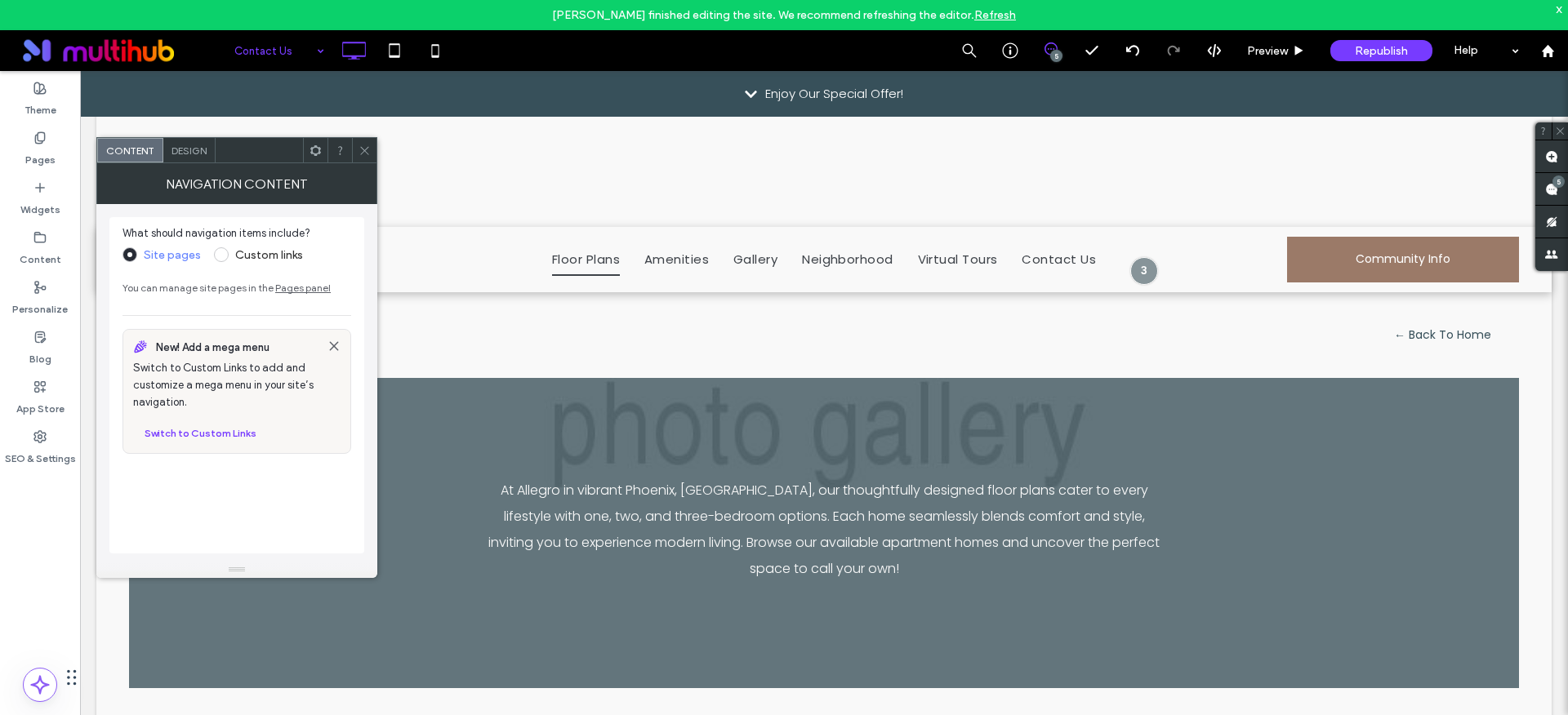
click at [363, 151] on use at bounding box center [365, 150] width 9 height 9
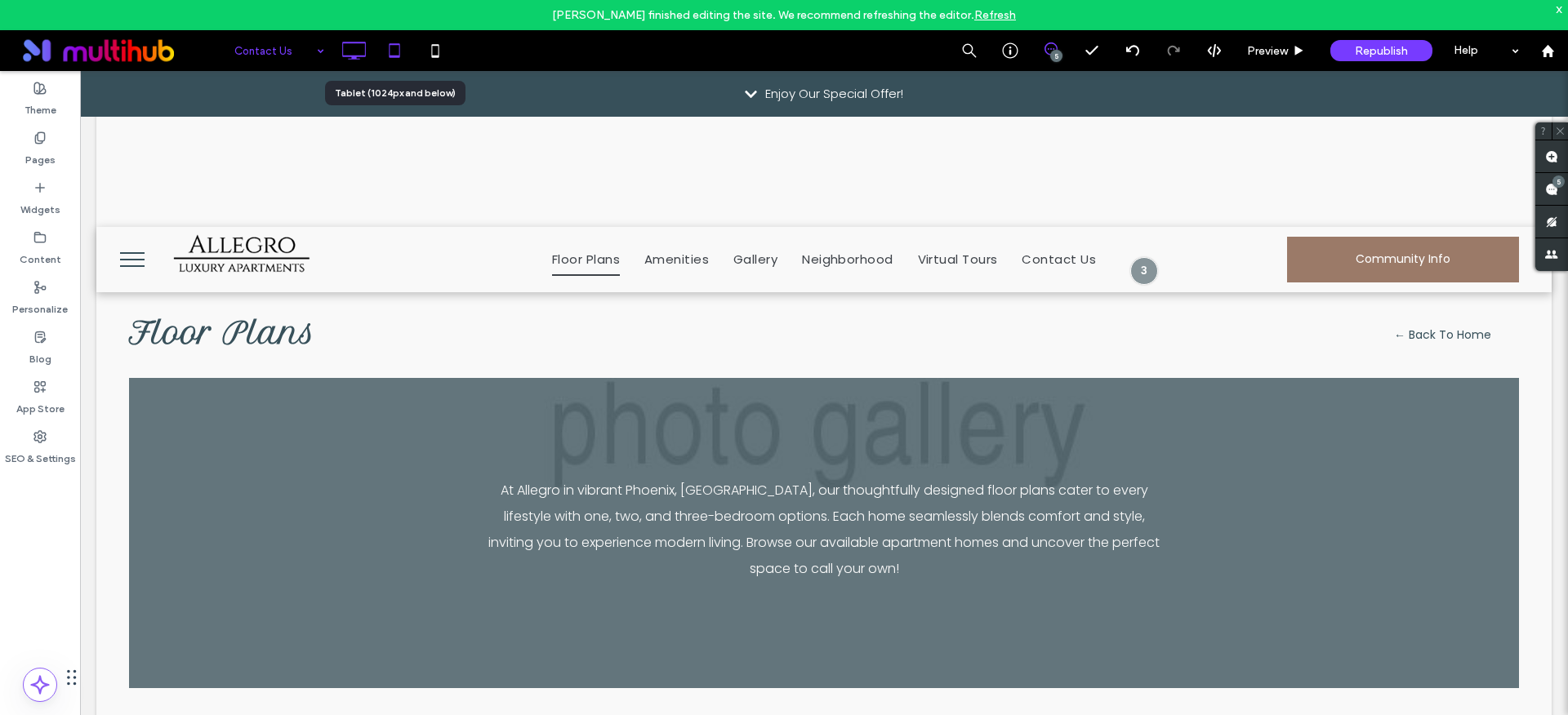
click at [392, 57] on use at bounding box center [394, 50] width 10 height 14
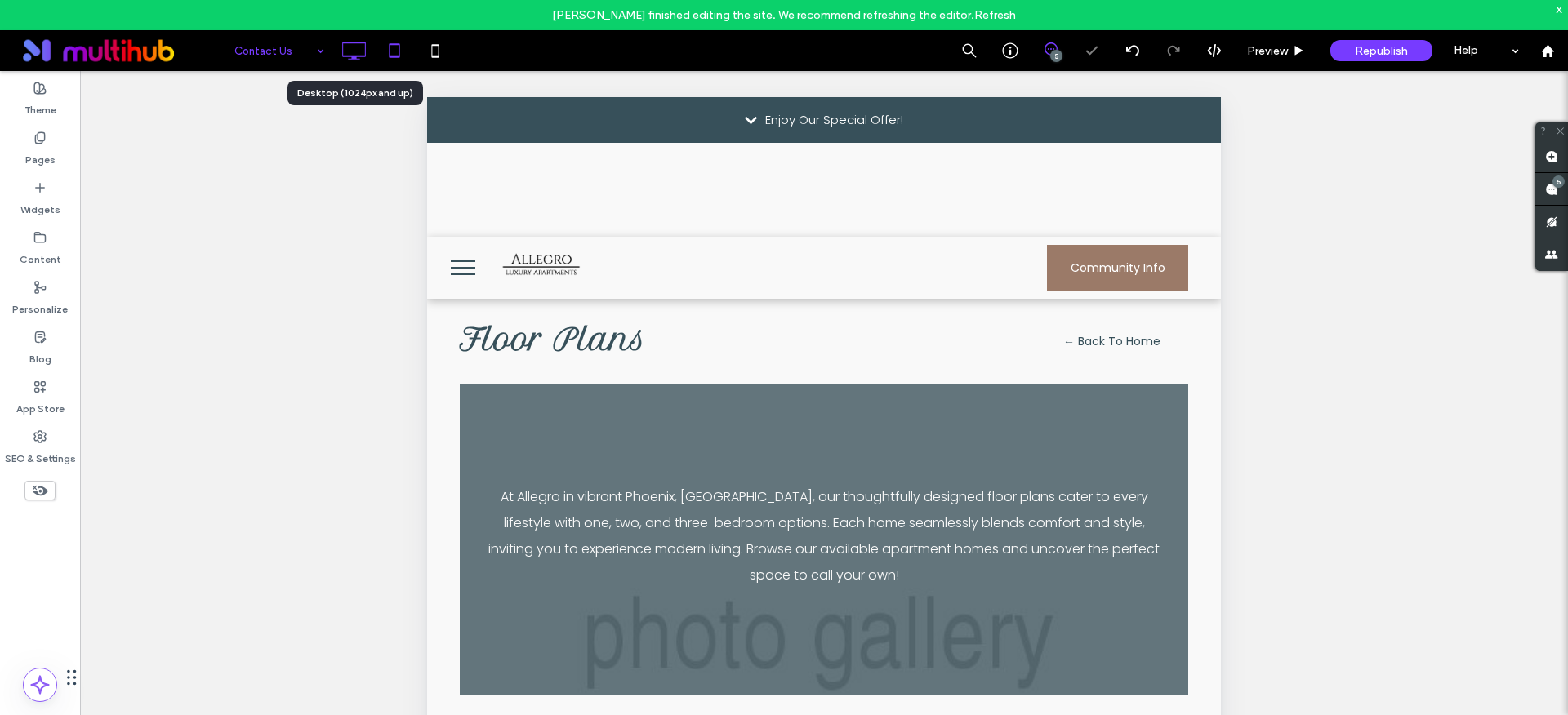
click at [348, 45] on icon at bounding box center [354, 50] width 32 height 32
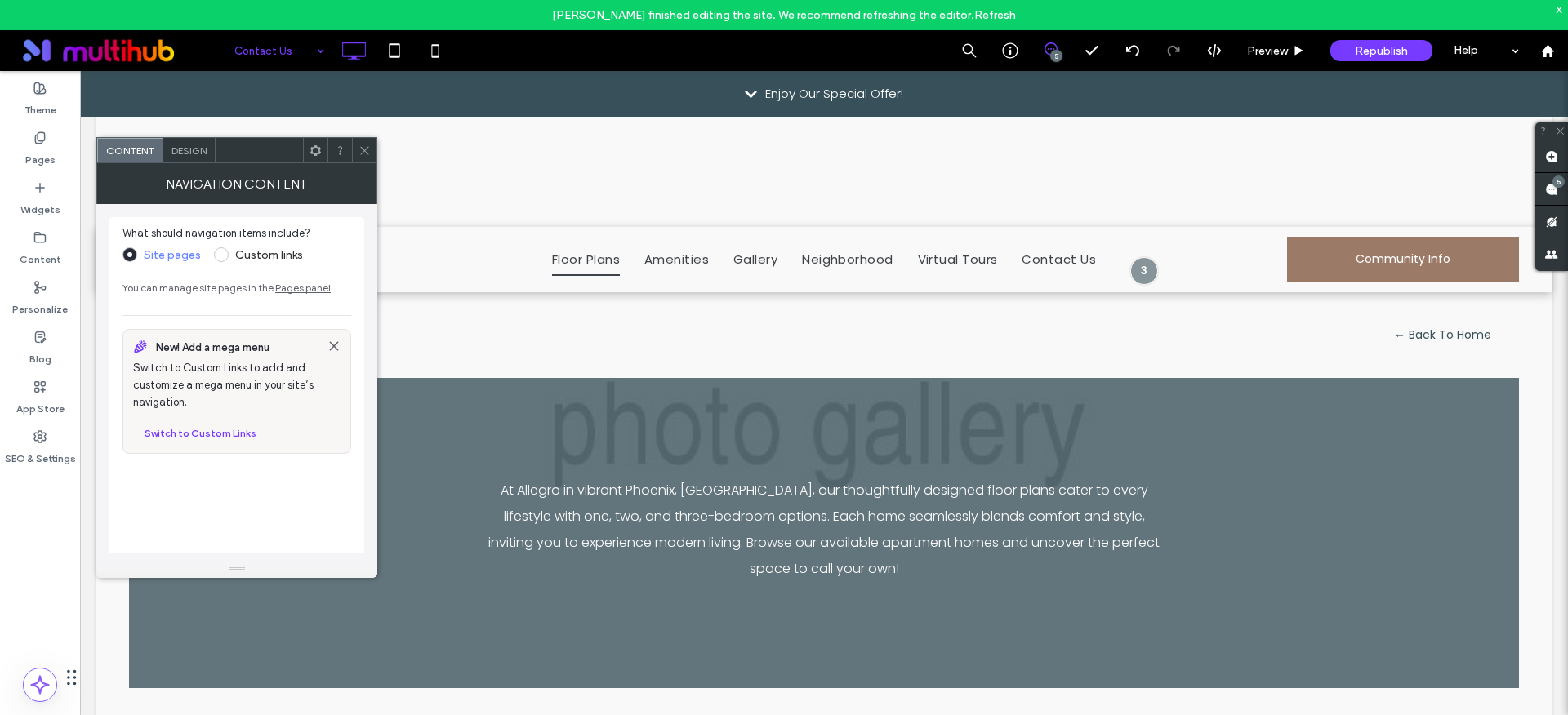
click at [363, 145] on icon at bounding box center [365, 151] width 12 height 12
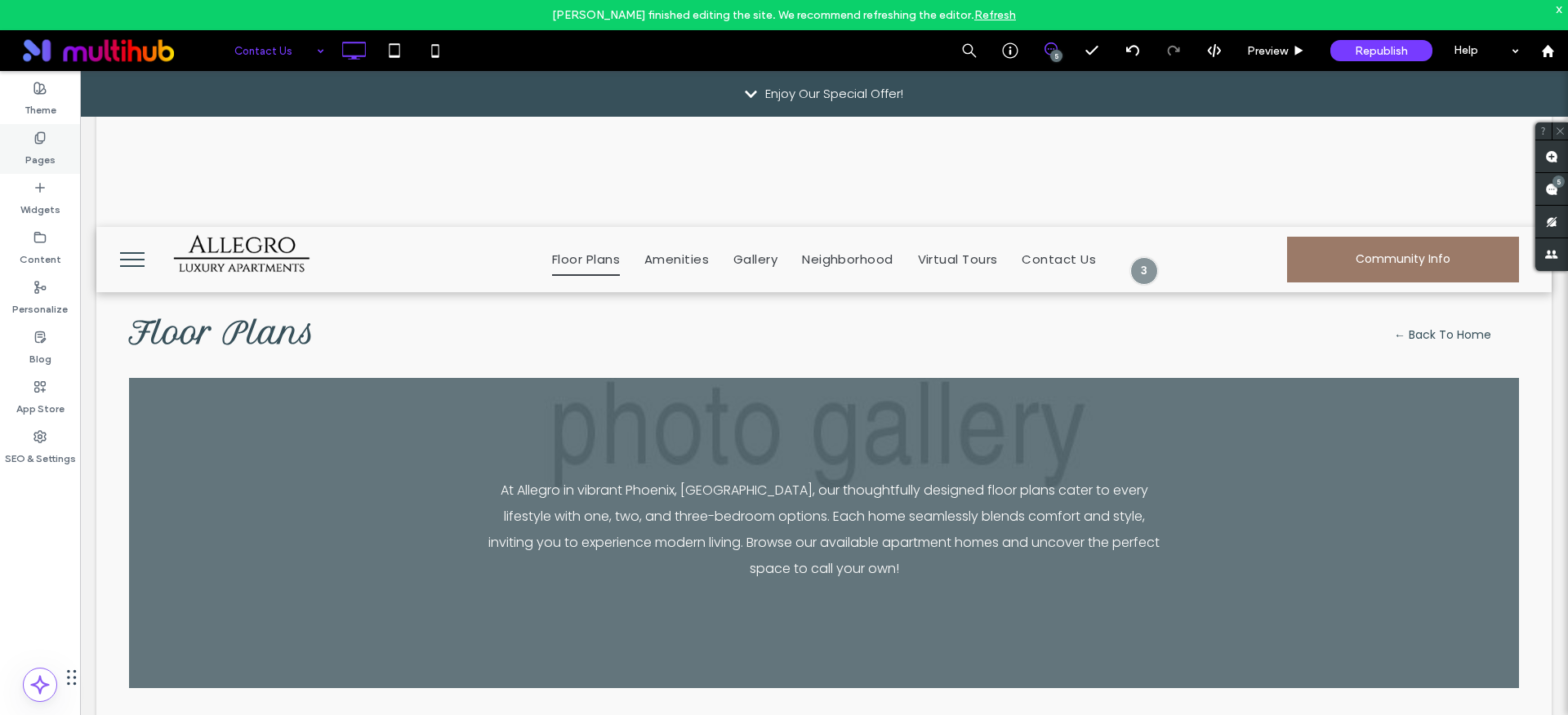
click at [53, 147] on label "Pages" at bounding box center [40, 156] width 30 height 23
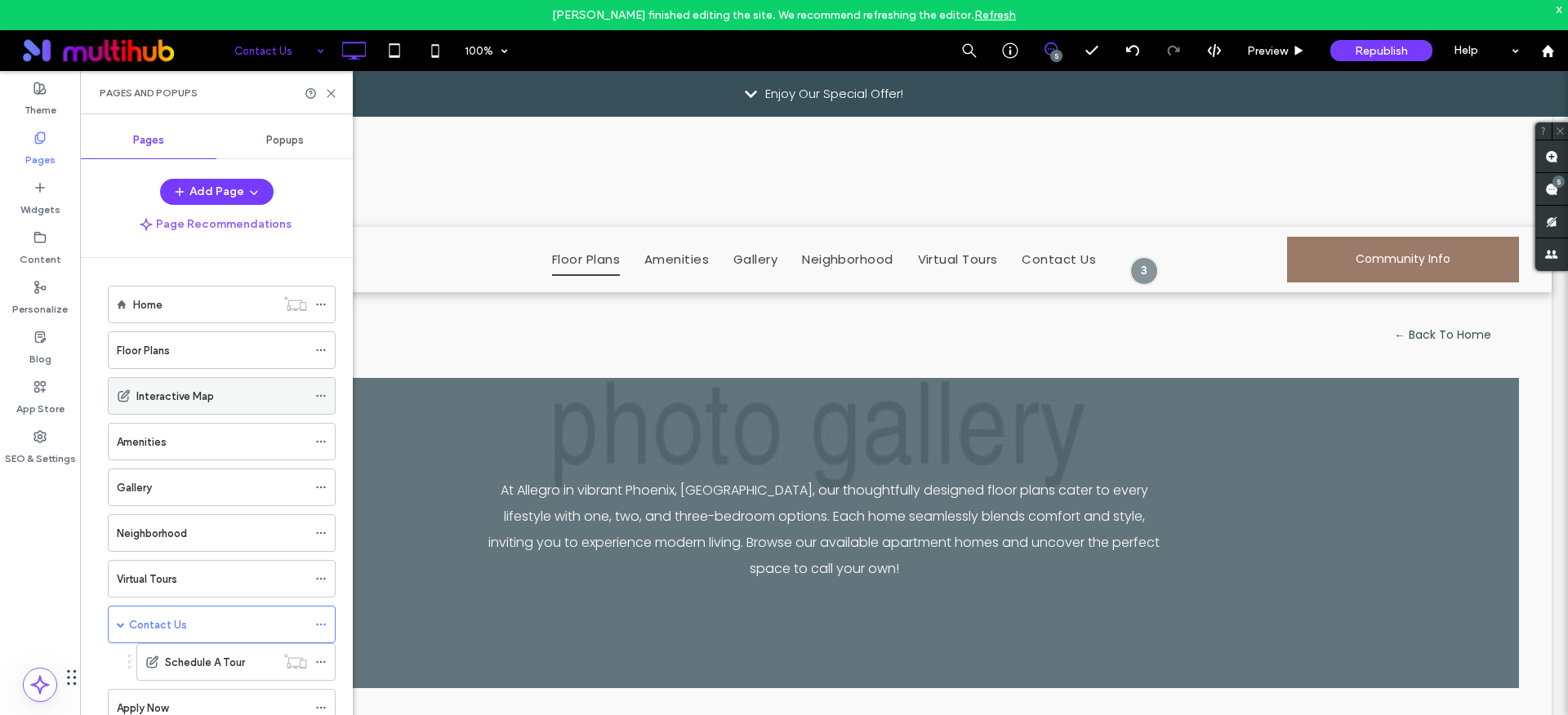
click at [320, 398] on icon at bounding box center [320, 395] width 11 height 11
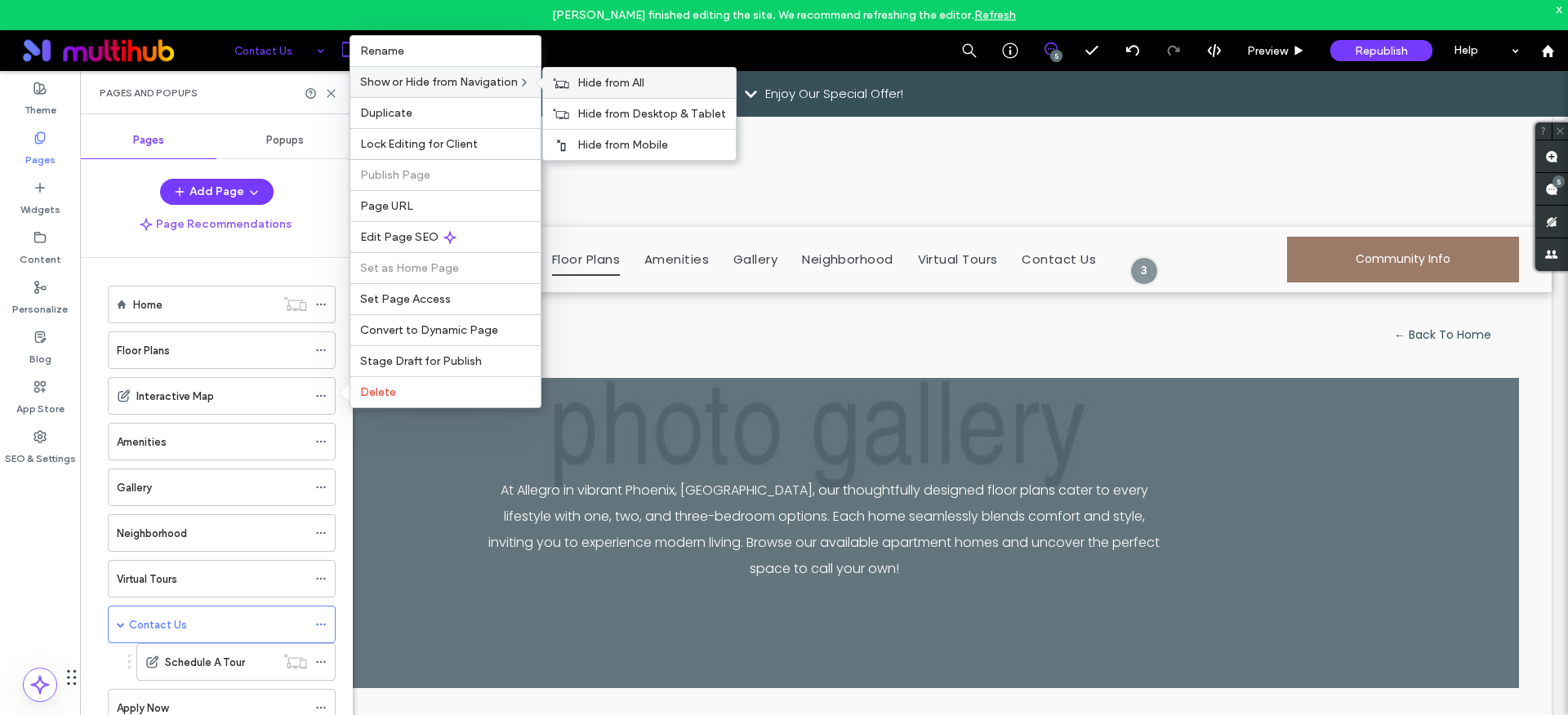
click at [585, 78] on span "Hide from All" at bounding box center [610, 83] width 67 height 14
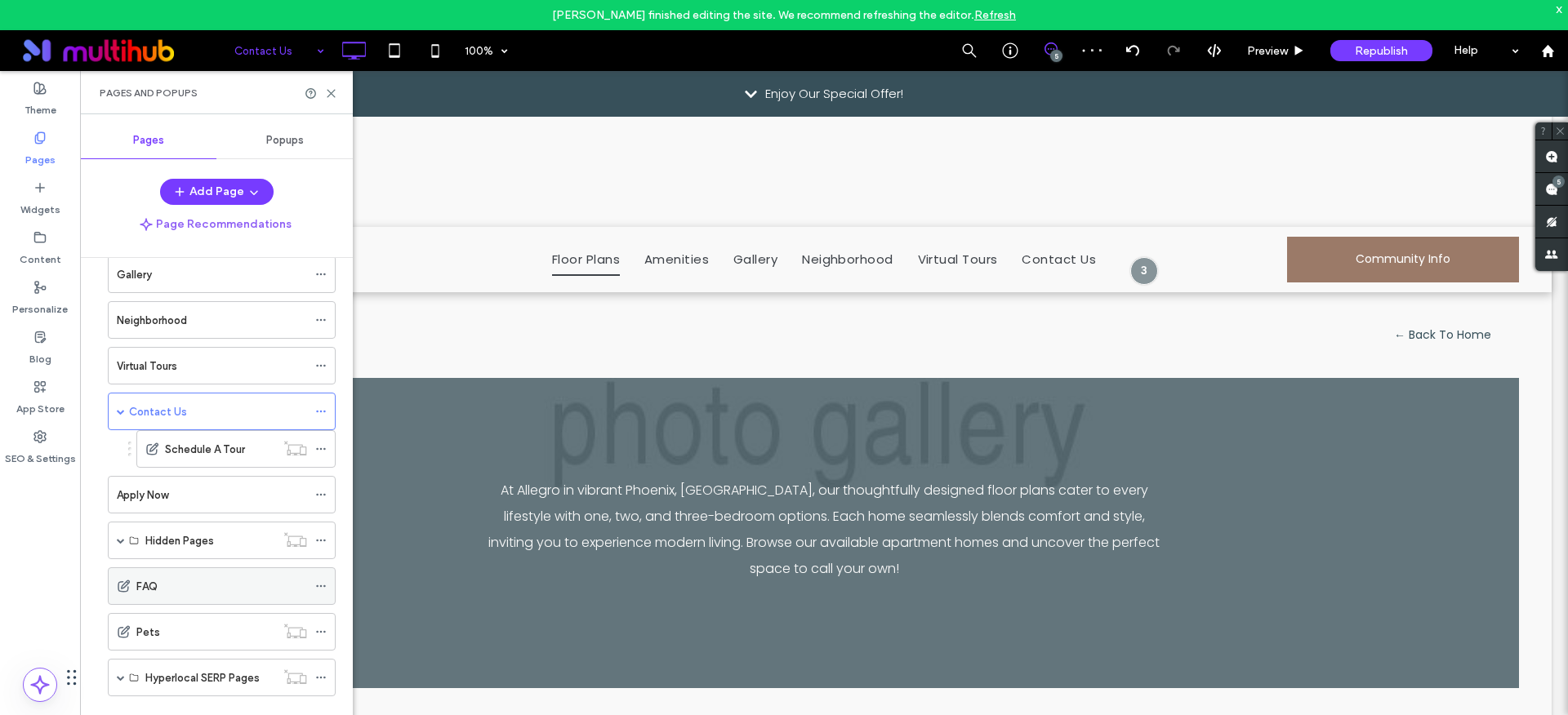
click at [322, 586] on icon at bounding box center [320, 585] width 11 height 11
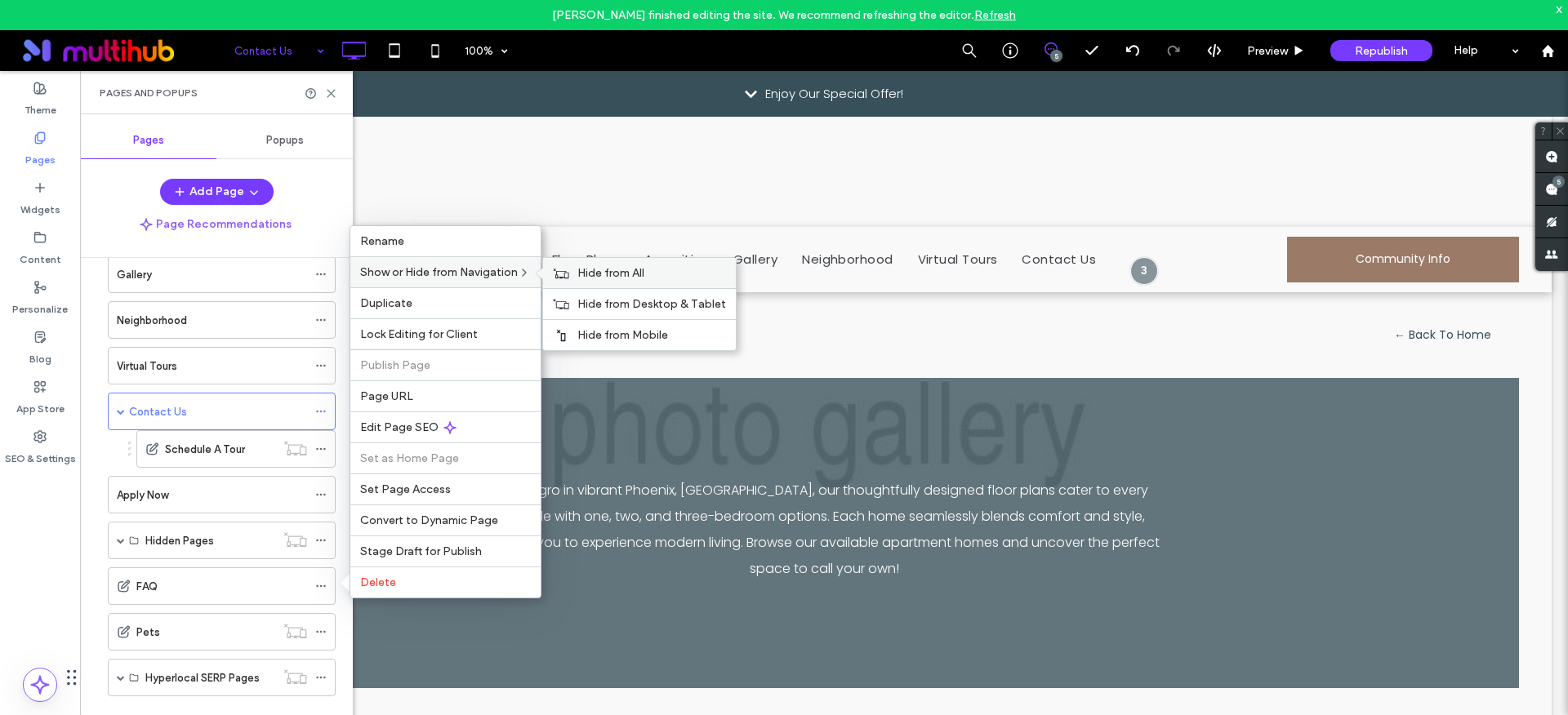
click at [574, 273] on div "Hide from All" at bounding box center [639, 273] width 193 height 30
click at [321, 497] on icon at bounding box center [320, 494] width 11 height 11
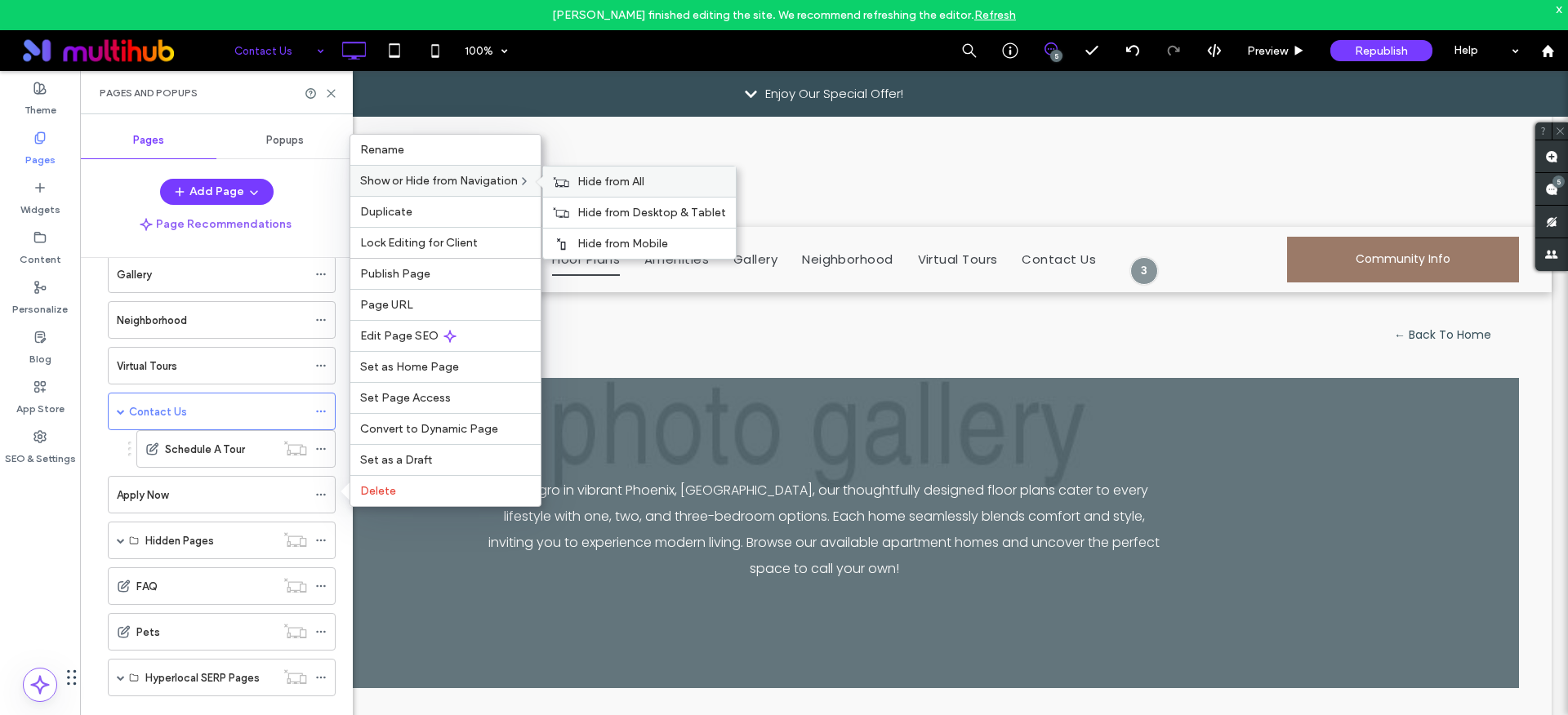
click at [603, 182] on span "Hide from All" at bounding box center [610, 182] width 67 height 14
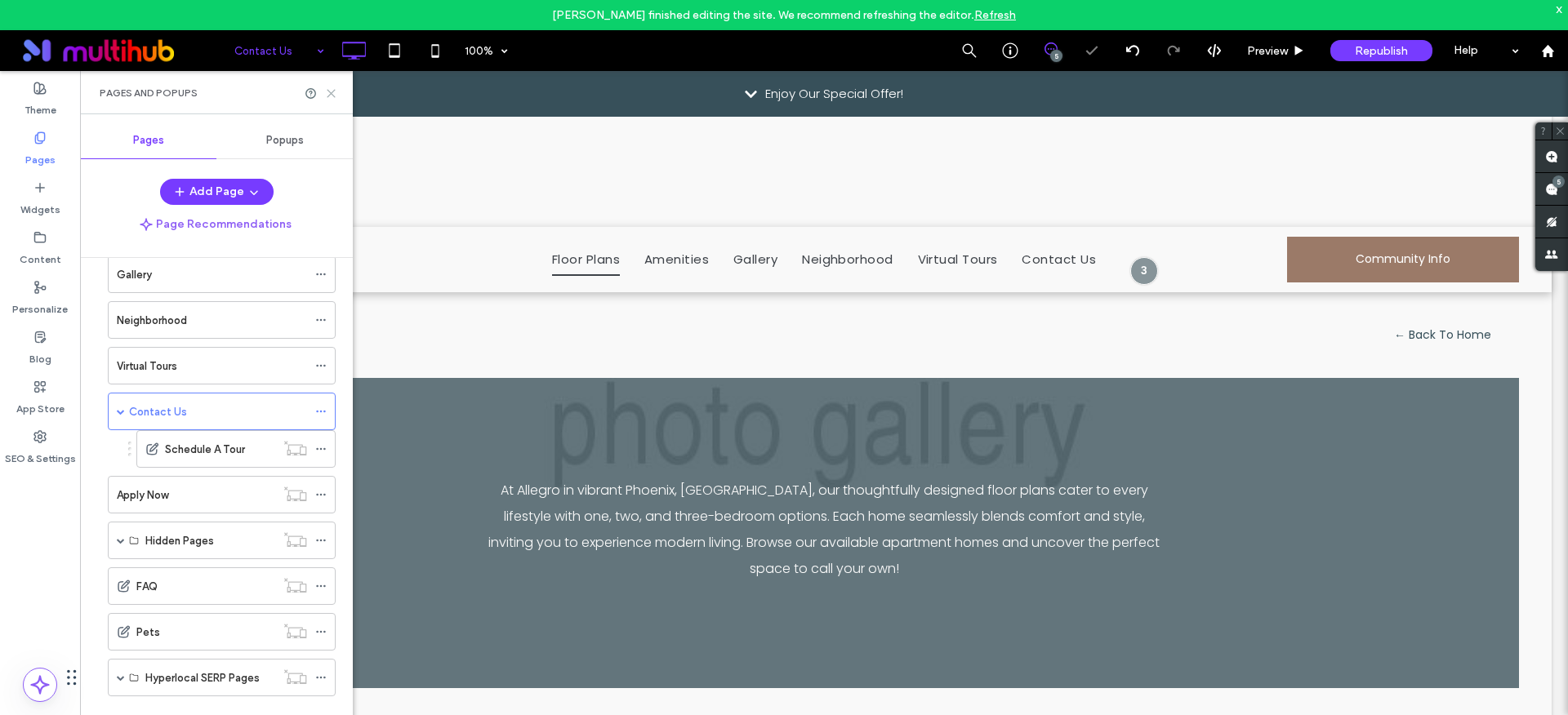
click at [332, 95] on use at bounding box center [331, 93] width 8 height 8
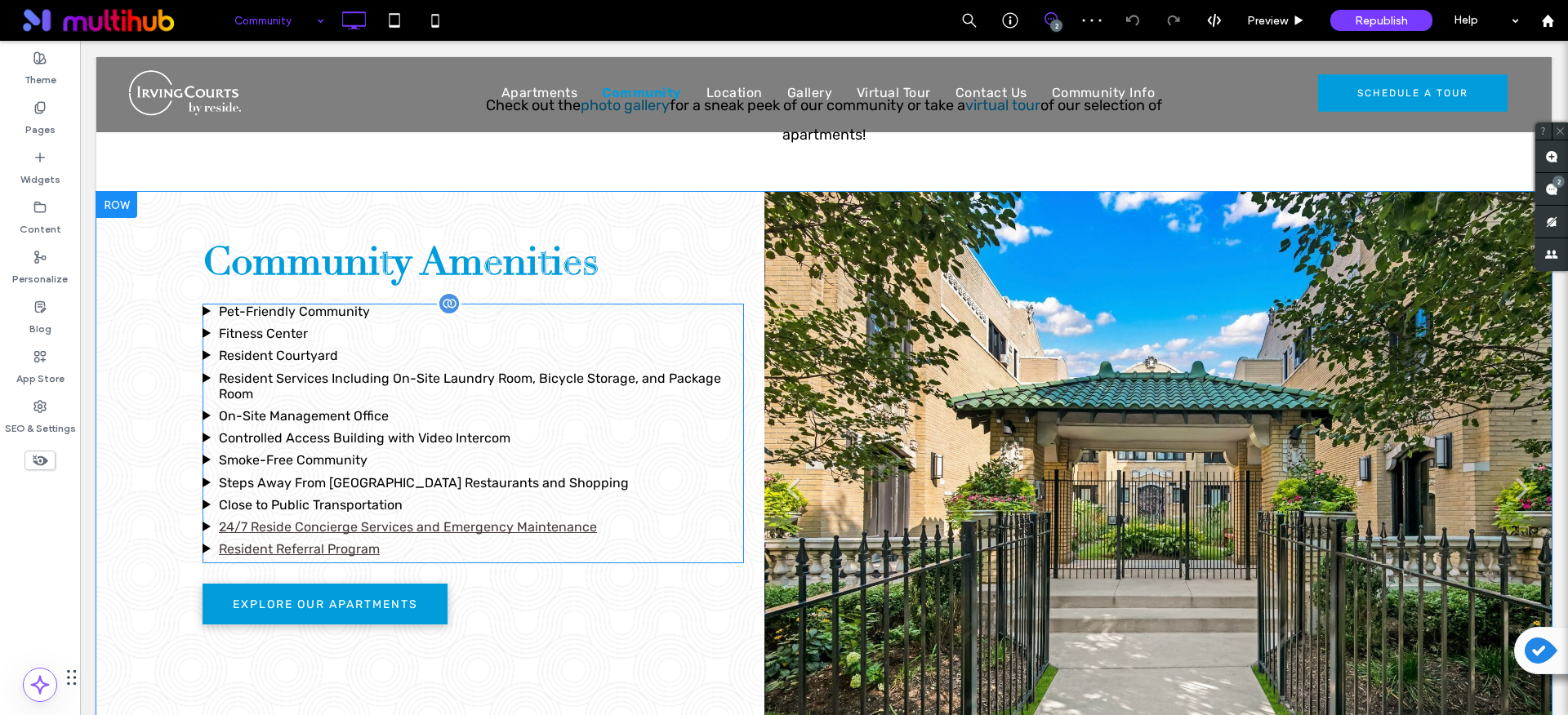
scroll to position [704, 0]
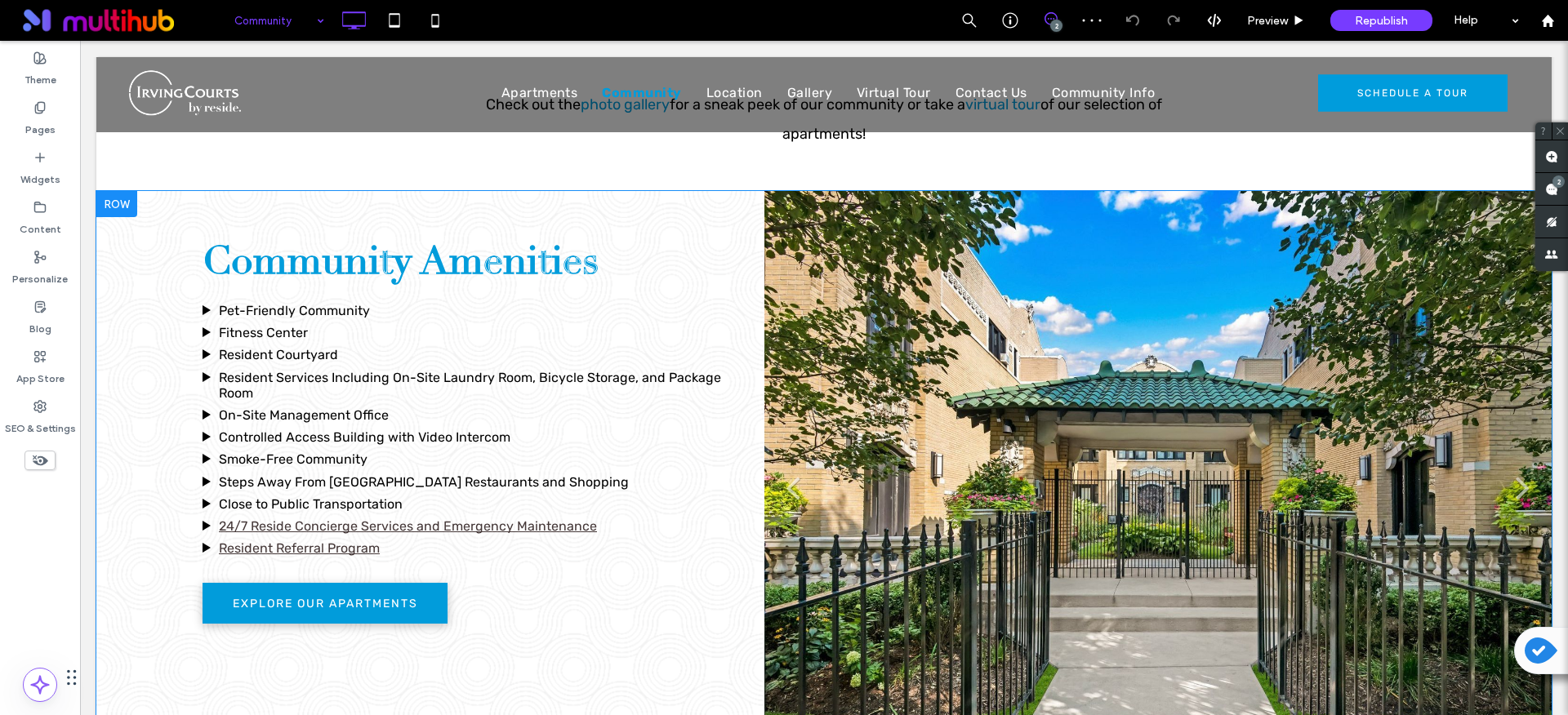
click at [147, 347] on div "Community Amenities ▶ Pet-Friendly Community ▶ [GEOGRAPHIC_DATA] ▶ Resident Cou…" at bounding box center [823, 493] width 1455 height 604
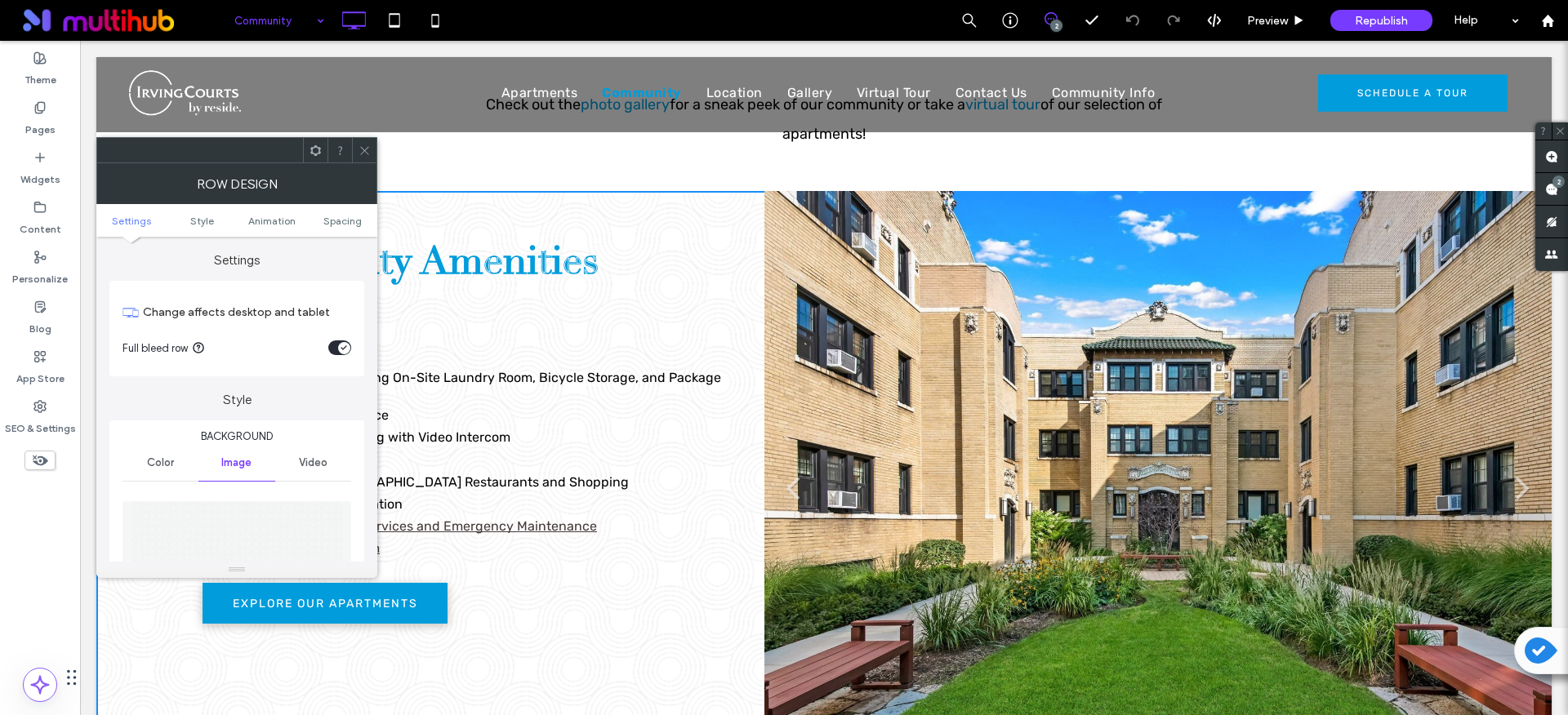
click at [361, 160] on span at bounding box center [365, 150] width 12 height 25
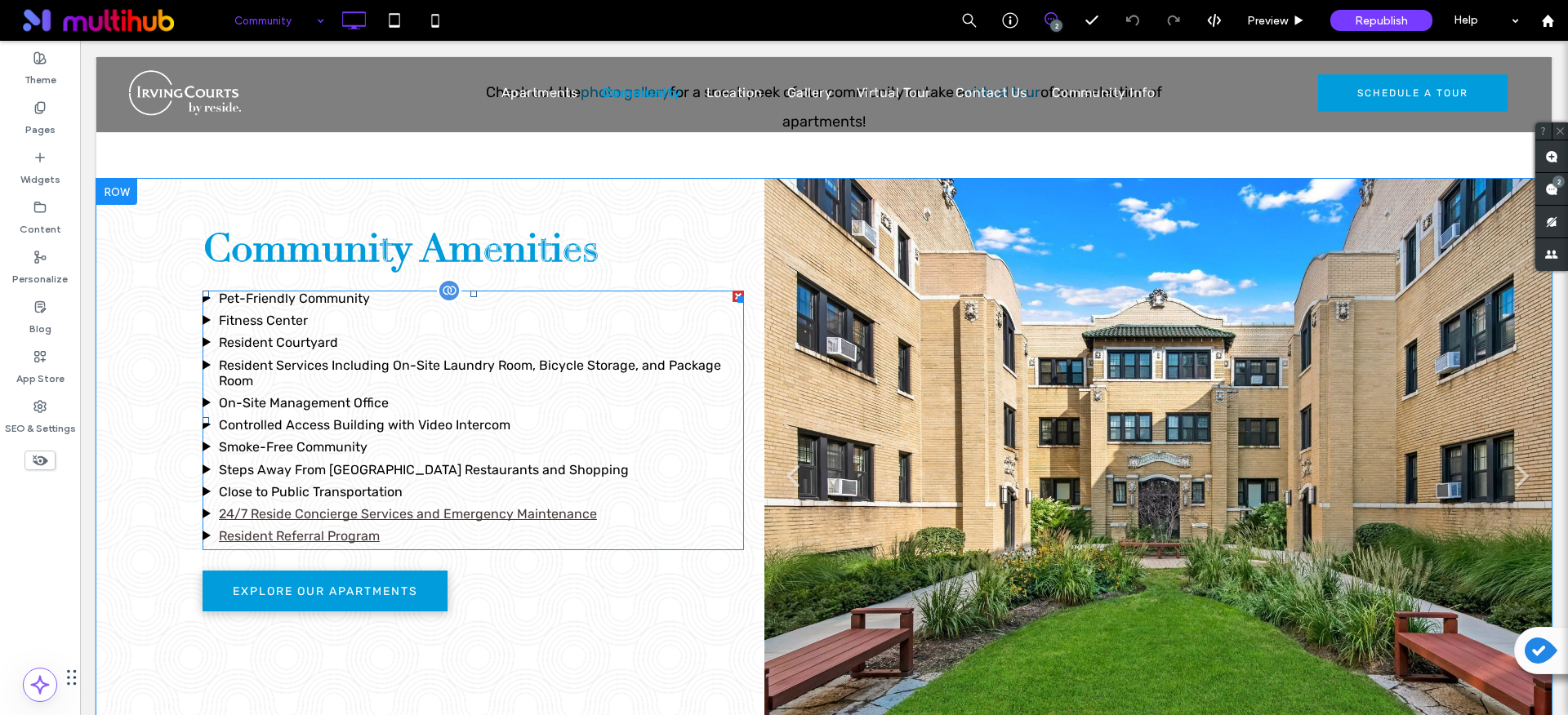
scroll to position [715, 0]
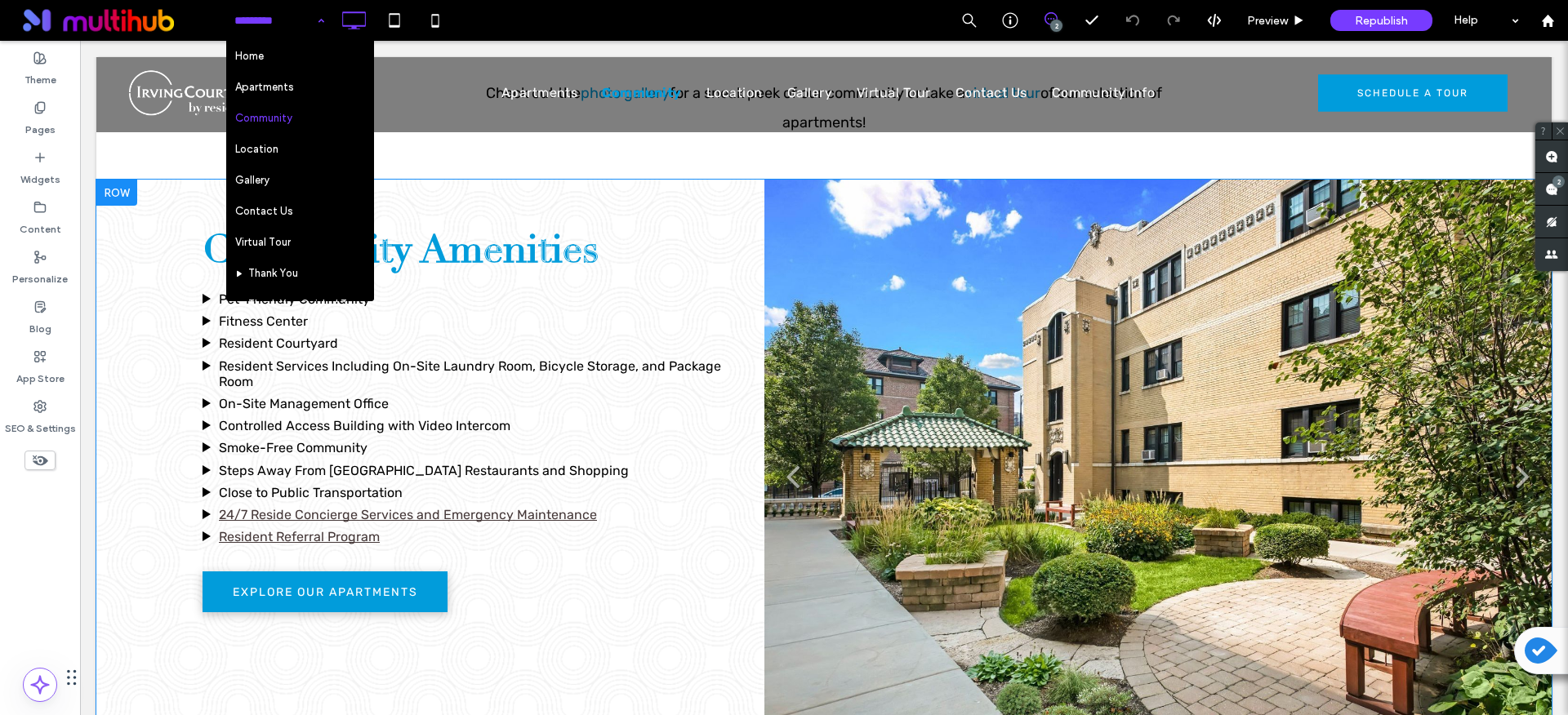
click at [151, 182] on div "Community Amenities ▶ Pet-Friendly Community ▶ [GEOGRAPHIC_DATA] ▶ Resident Cou…" at bounding box center [823, 481] width 1455 height 604
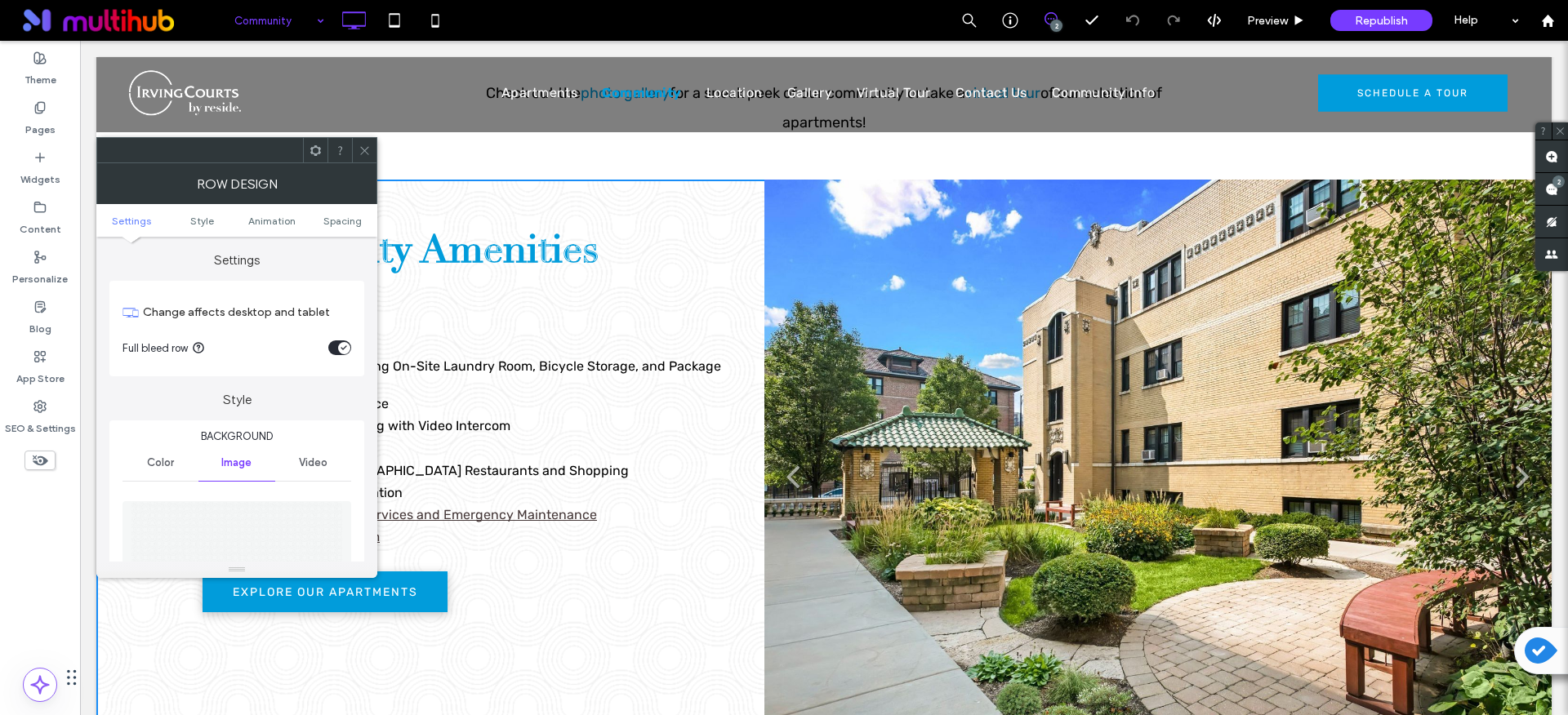
click at [357, 150] on div at bounding box center [364, 150] width 25 height 25
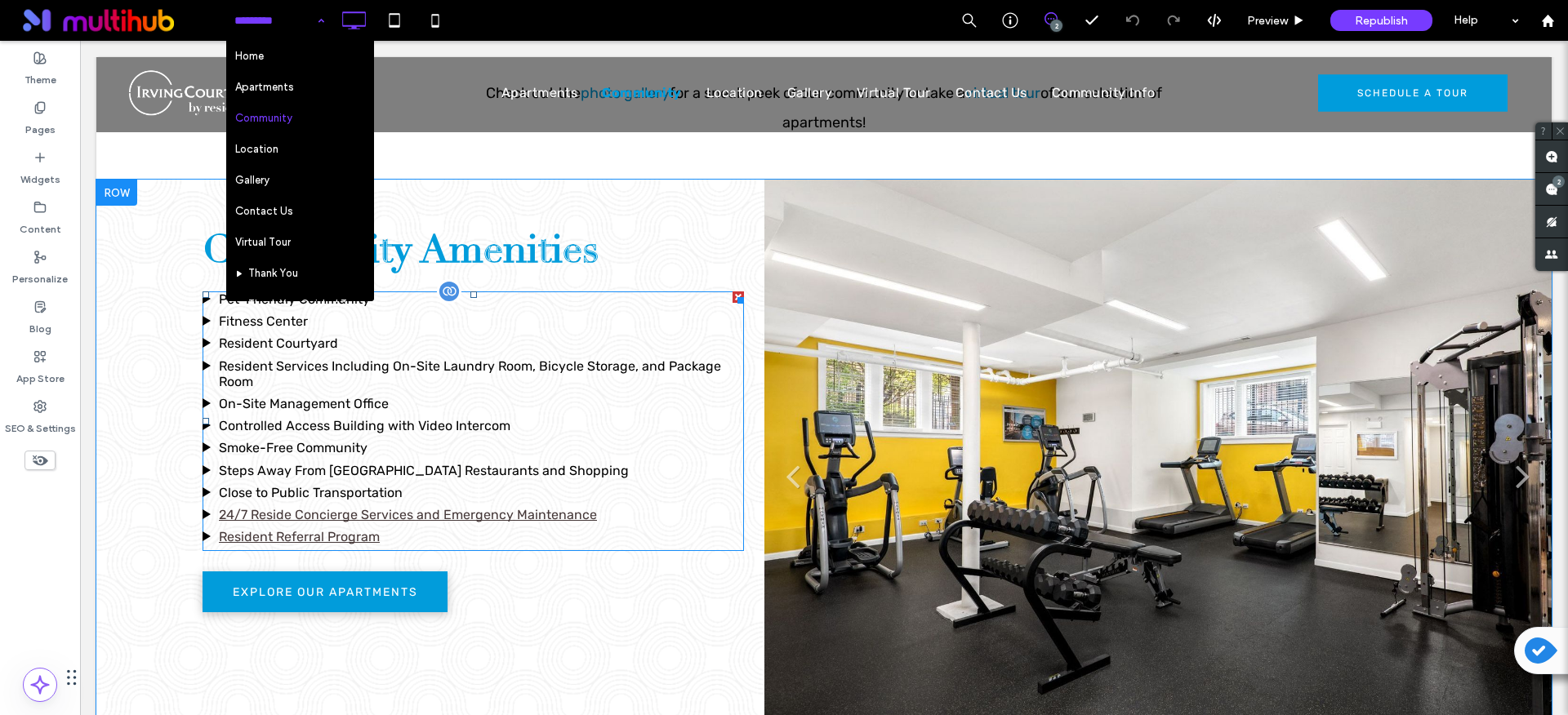
click at [289, 373] on span at bounding box center [473, 421] width 541 height 260
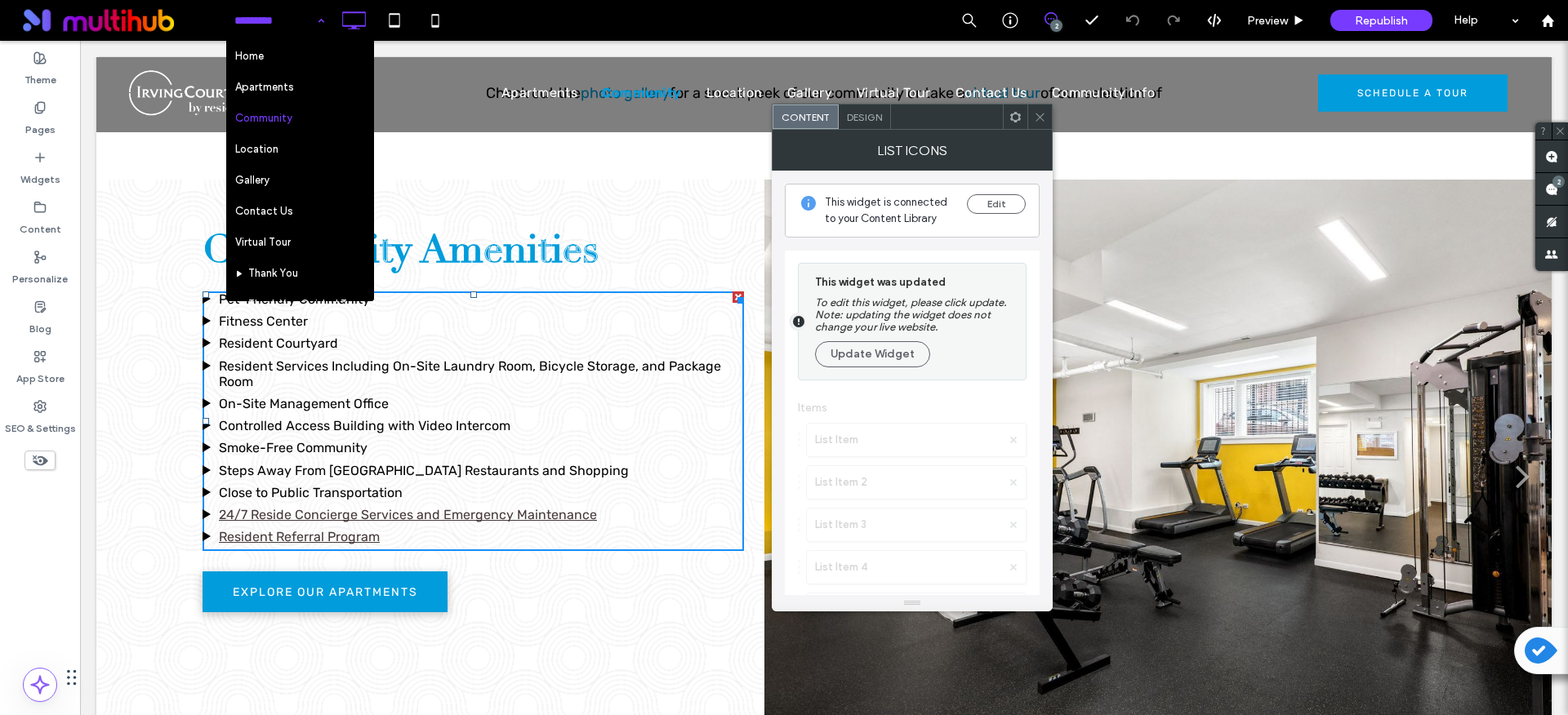
click at [1044, 118] on icon at bounding box center [1040, 117] width 12 height 12
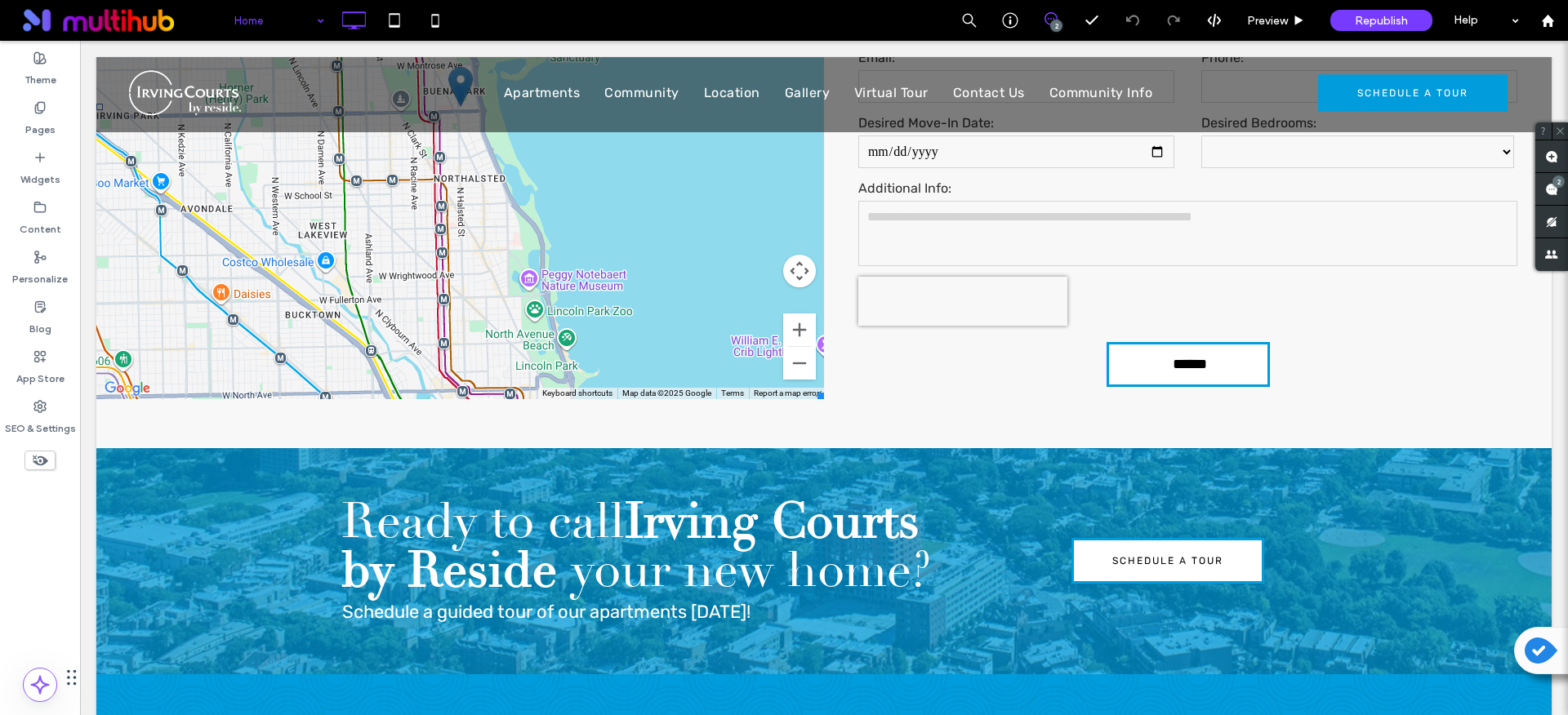
scroll to position [3760, 0]
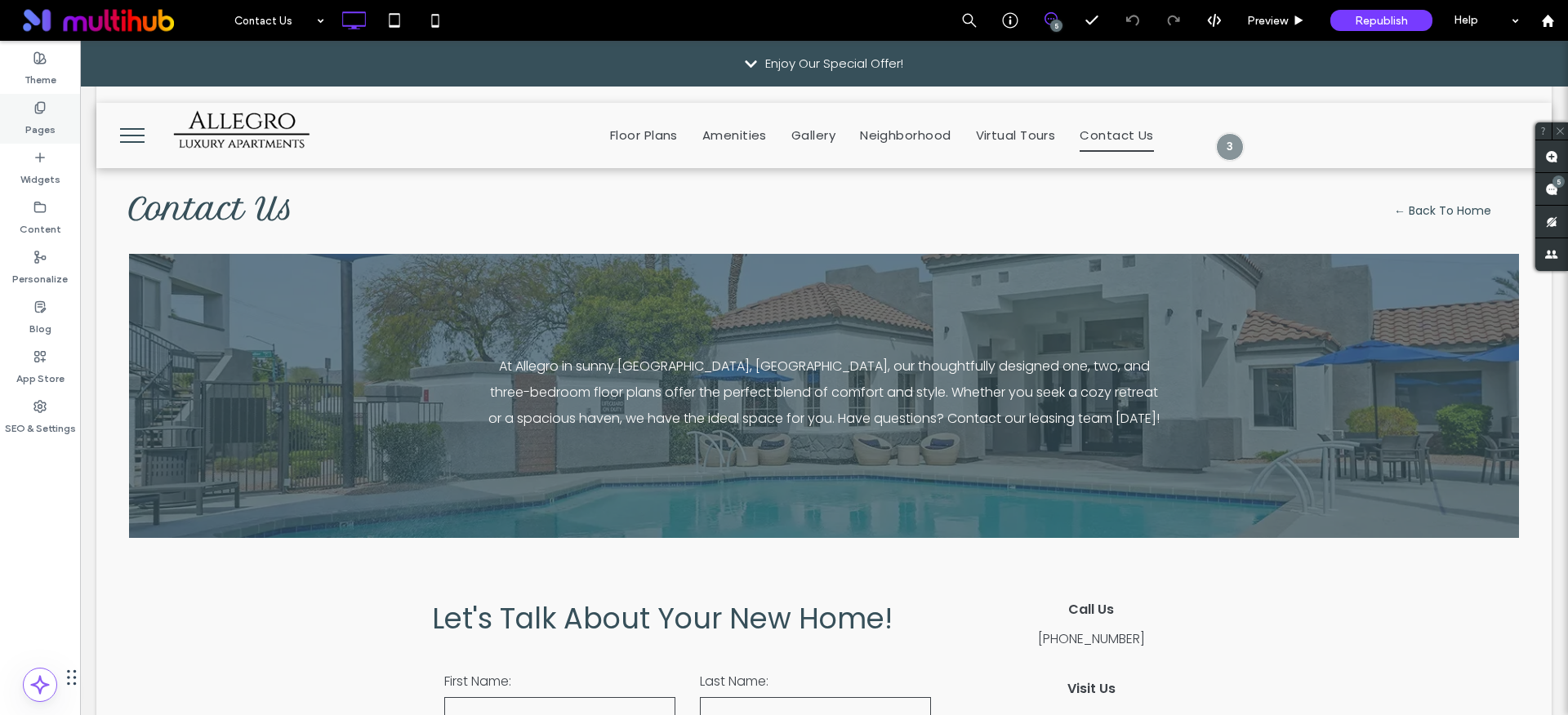
click at [37, 131] on label "Pages" at bounding box center [40, 125] width 30 height 23
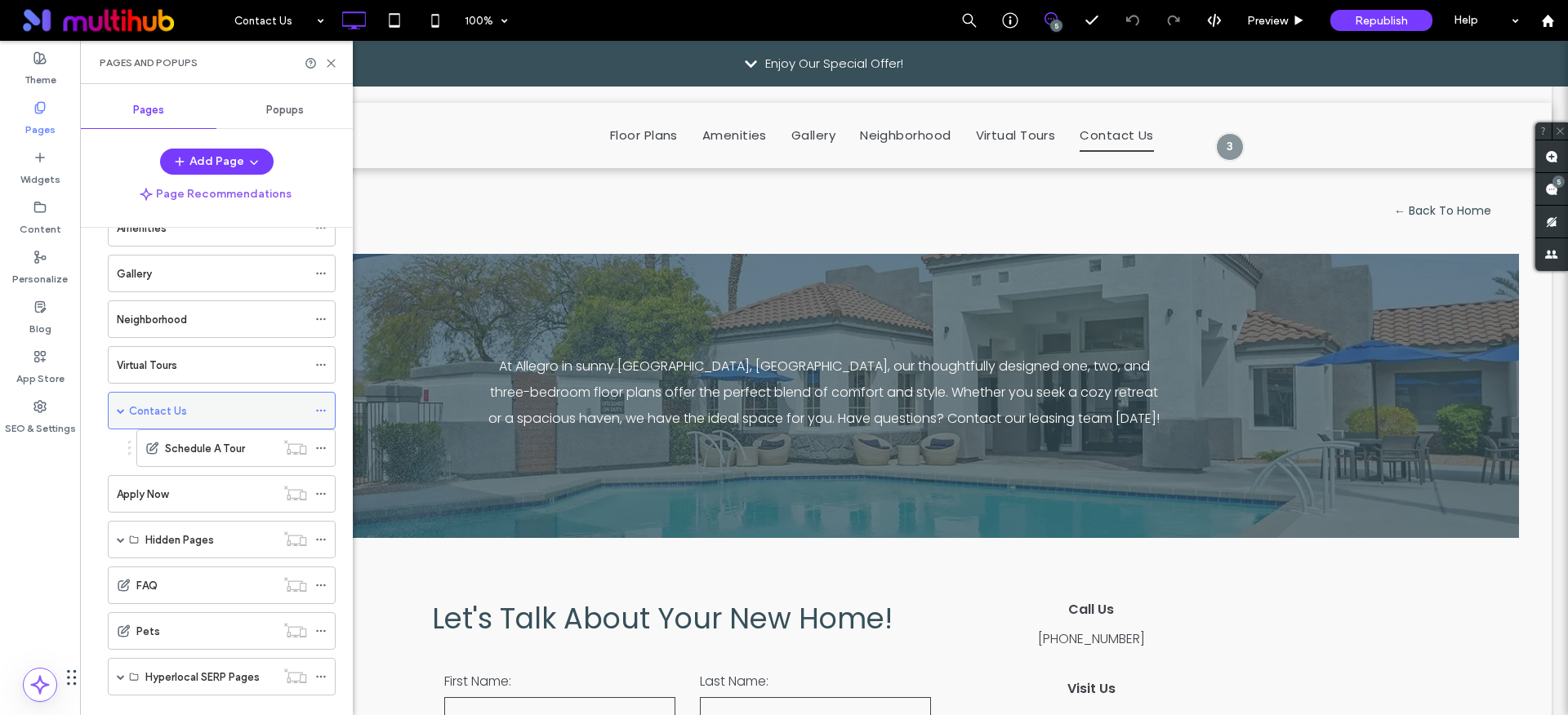
scroll to position [185, 0]
click at [318, 494] on icon at bounding box center [320, 493] width 11 height 11
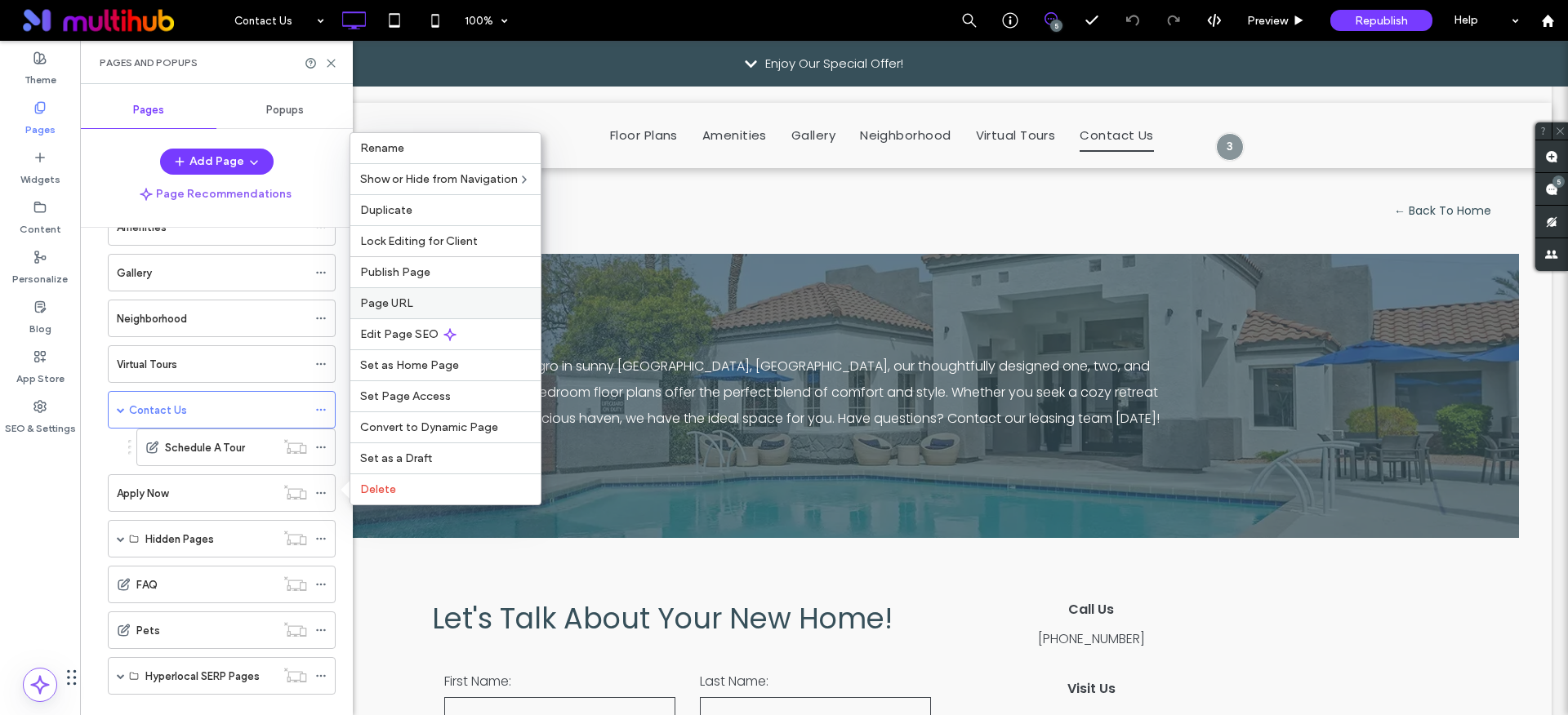
click at [381, 300] on span "Page URL" at bounding box center [387, 303] width 53 height 14
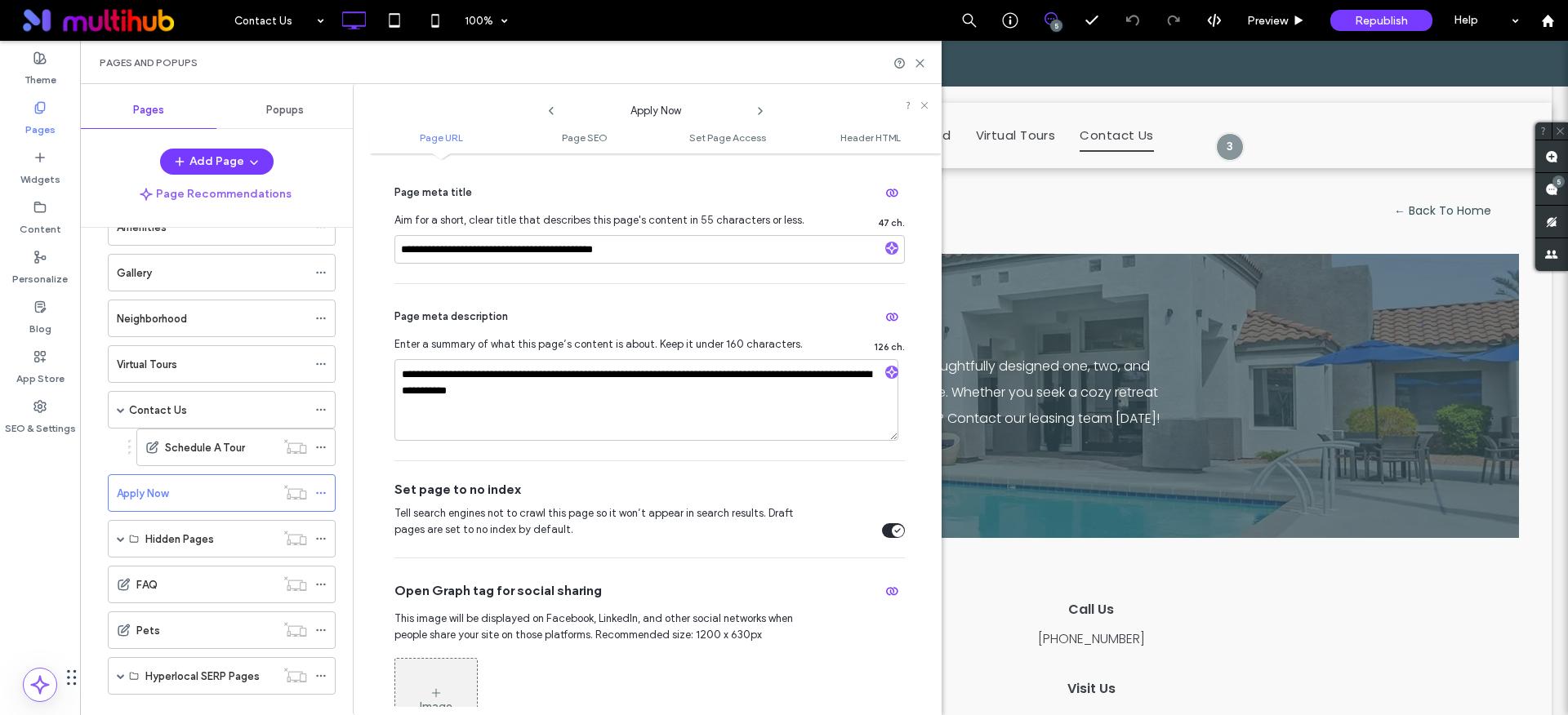
scroll to position [585, 0]
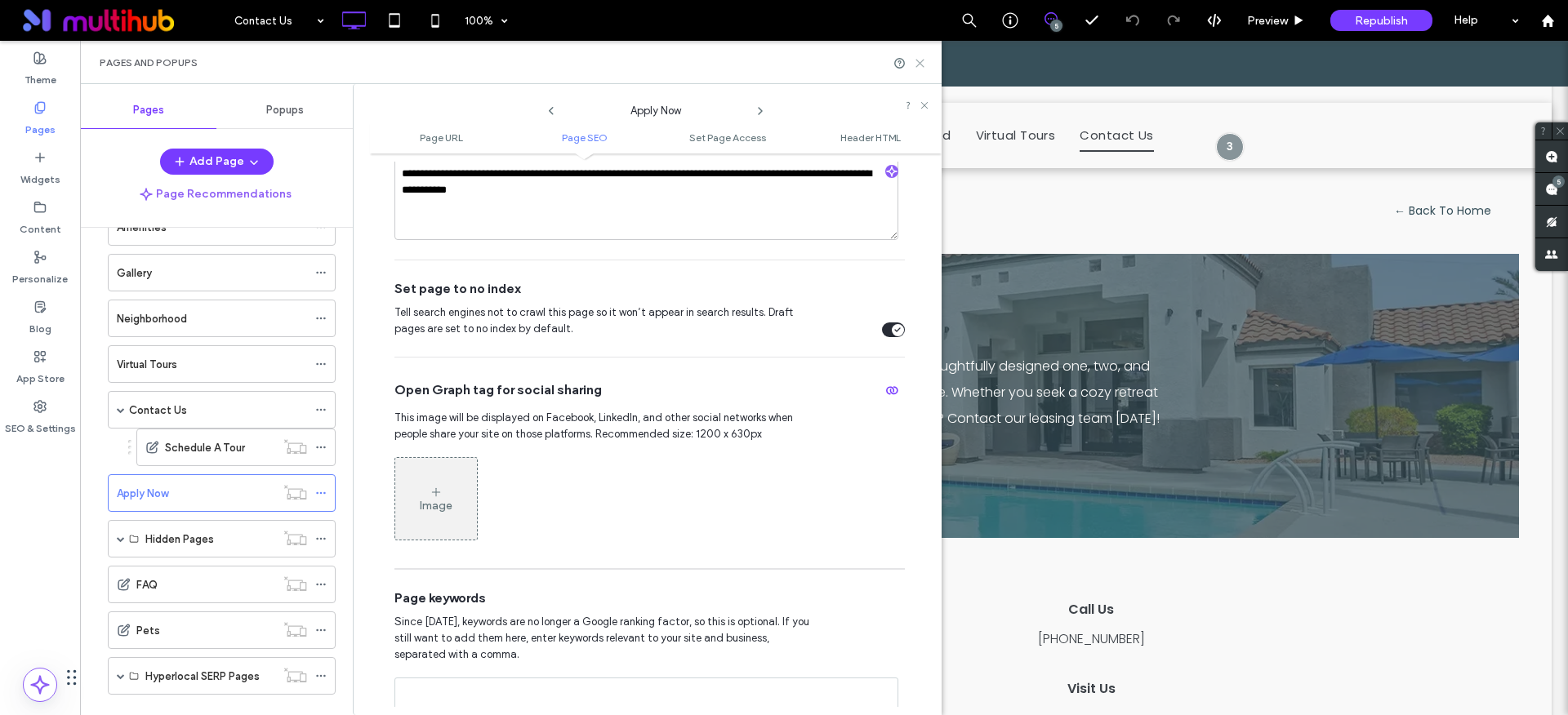
click at [922, 66] on use at bounding box center [919, 63] width 8 height 8
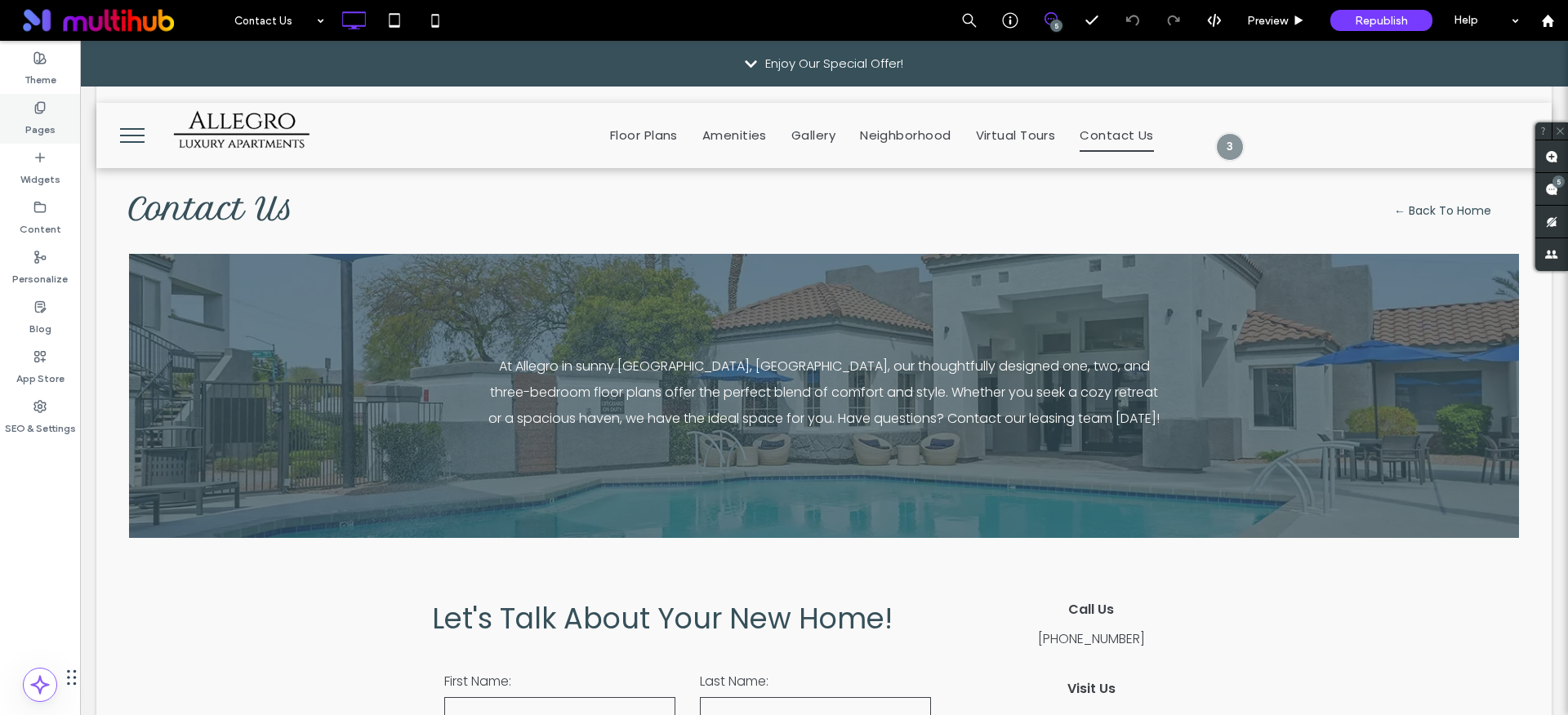
click at [61, 120] on div "Pages" at bounding box center [40, 118] width 80 height 49
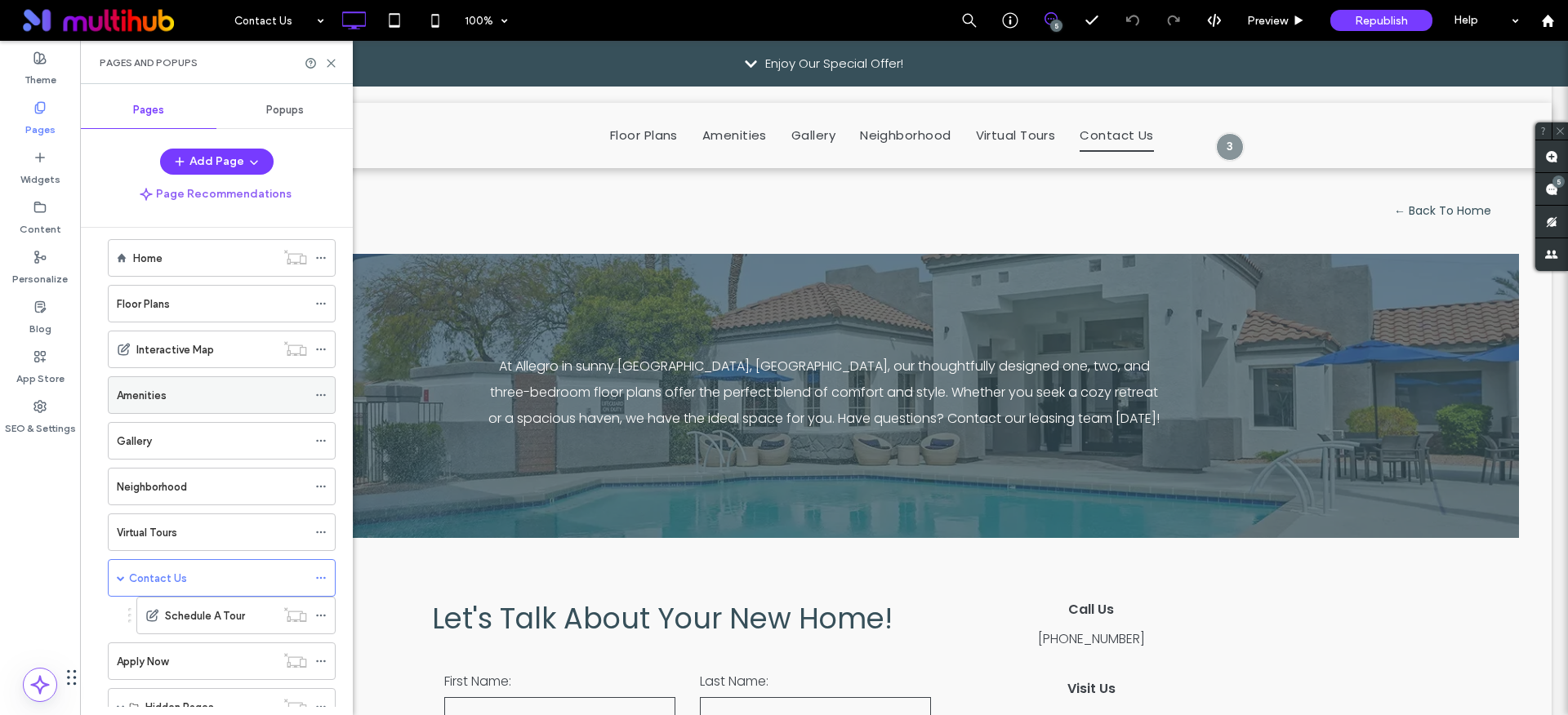
scroll to position [213, 0]
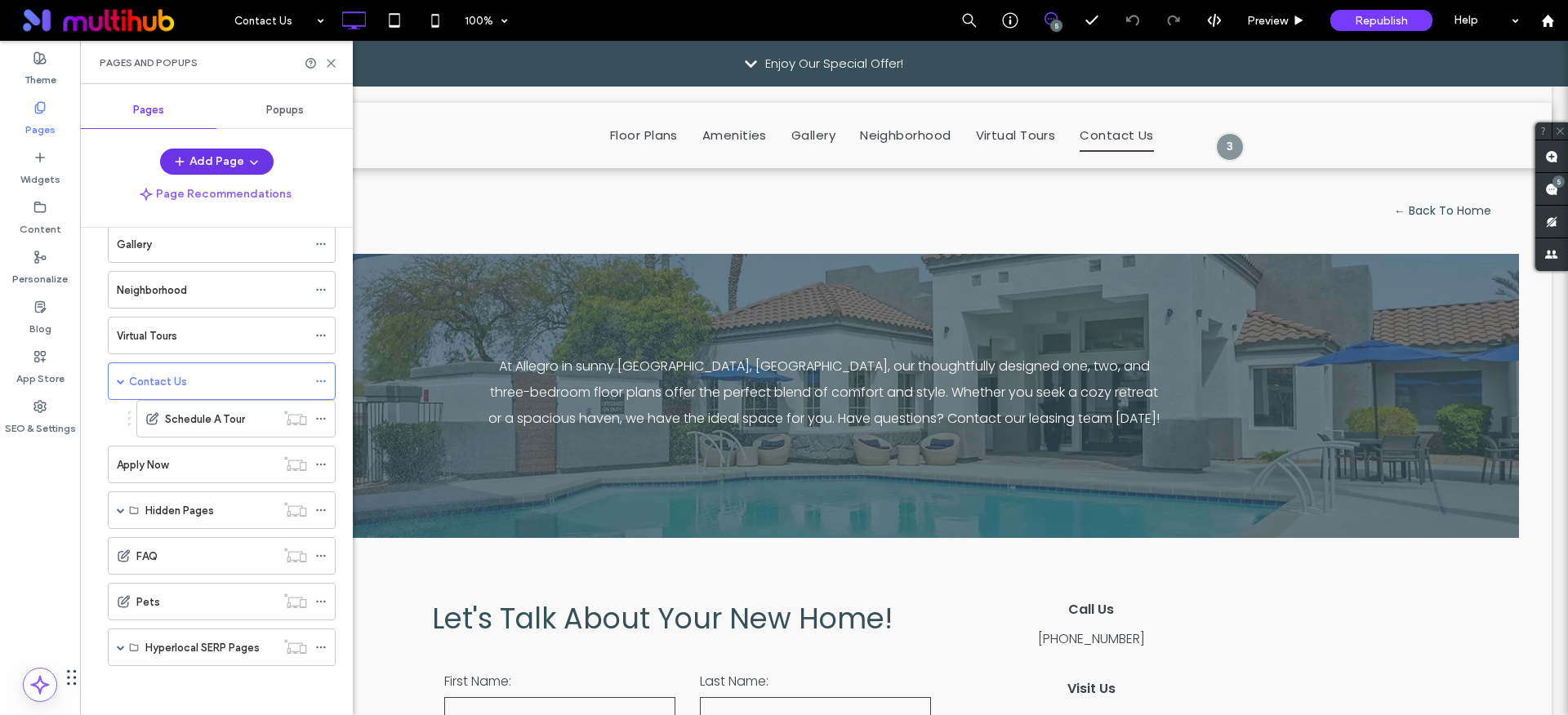
click at [221, 158] on button "Add Page" at bounding box center [216, 161] width 113 height 26
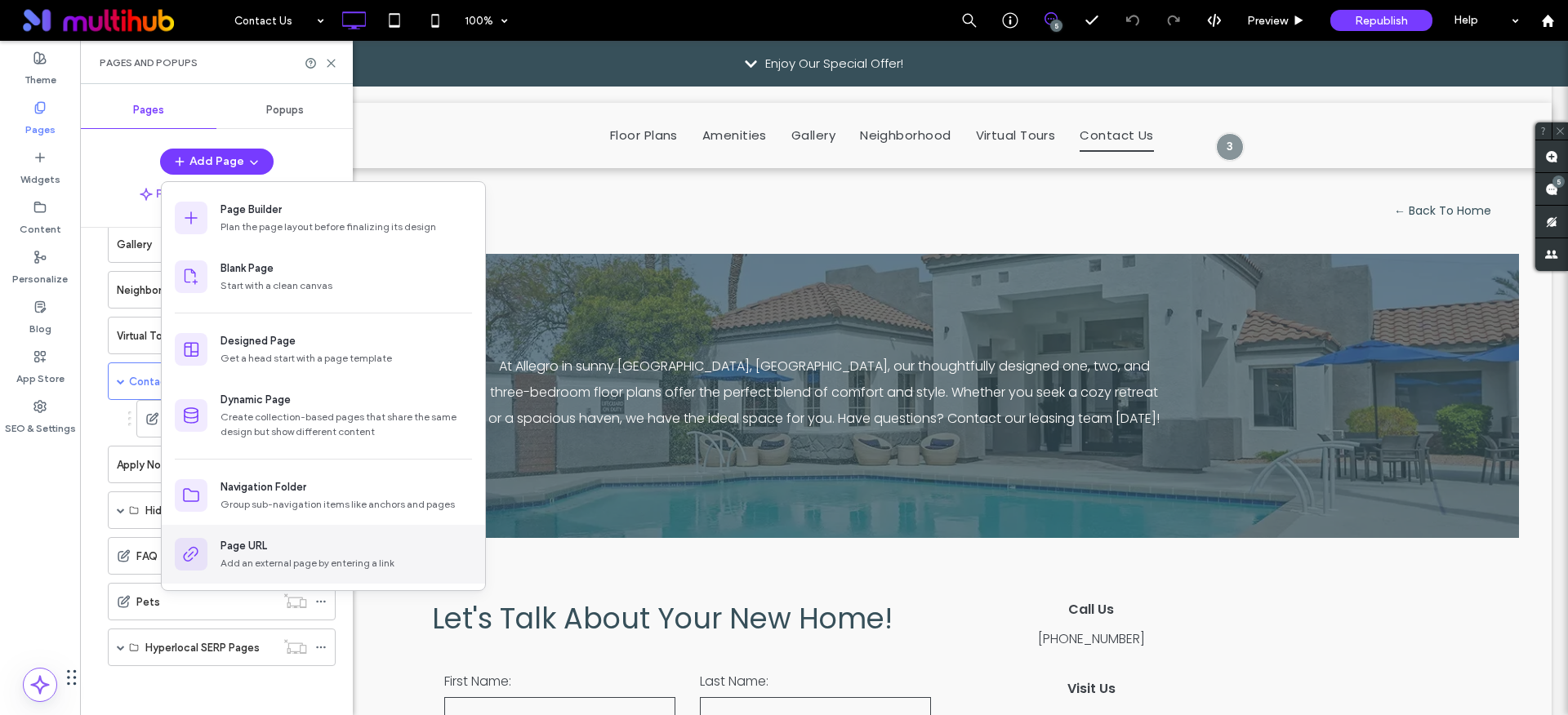
click at [233, 552] on div "Page URL" at bounding box center [244, 545] width 47 height 16
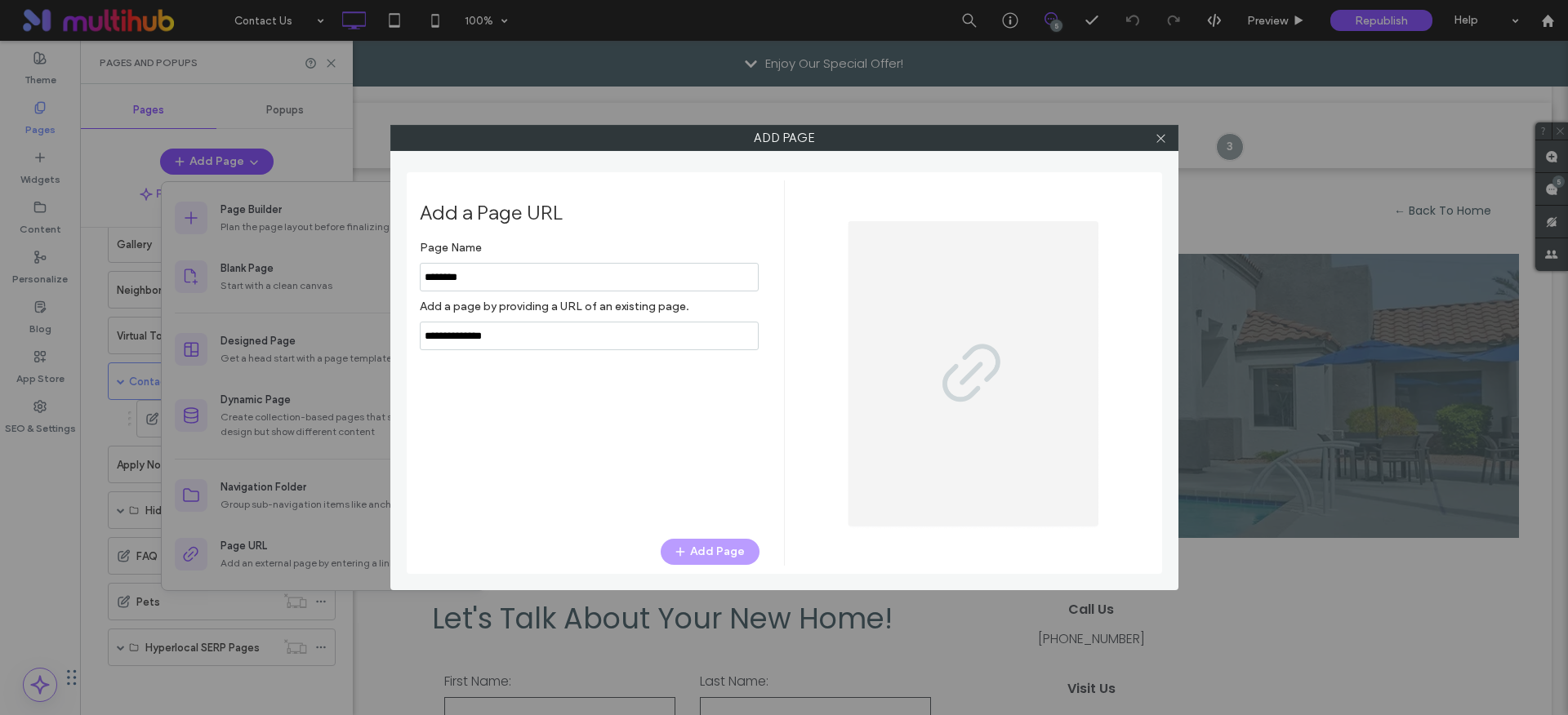
click at [741, 484] on div "Page Name Add a page by providing a URL of an existing page. Add Page" at bounding box center [589, 378] width 340 height 290
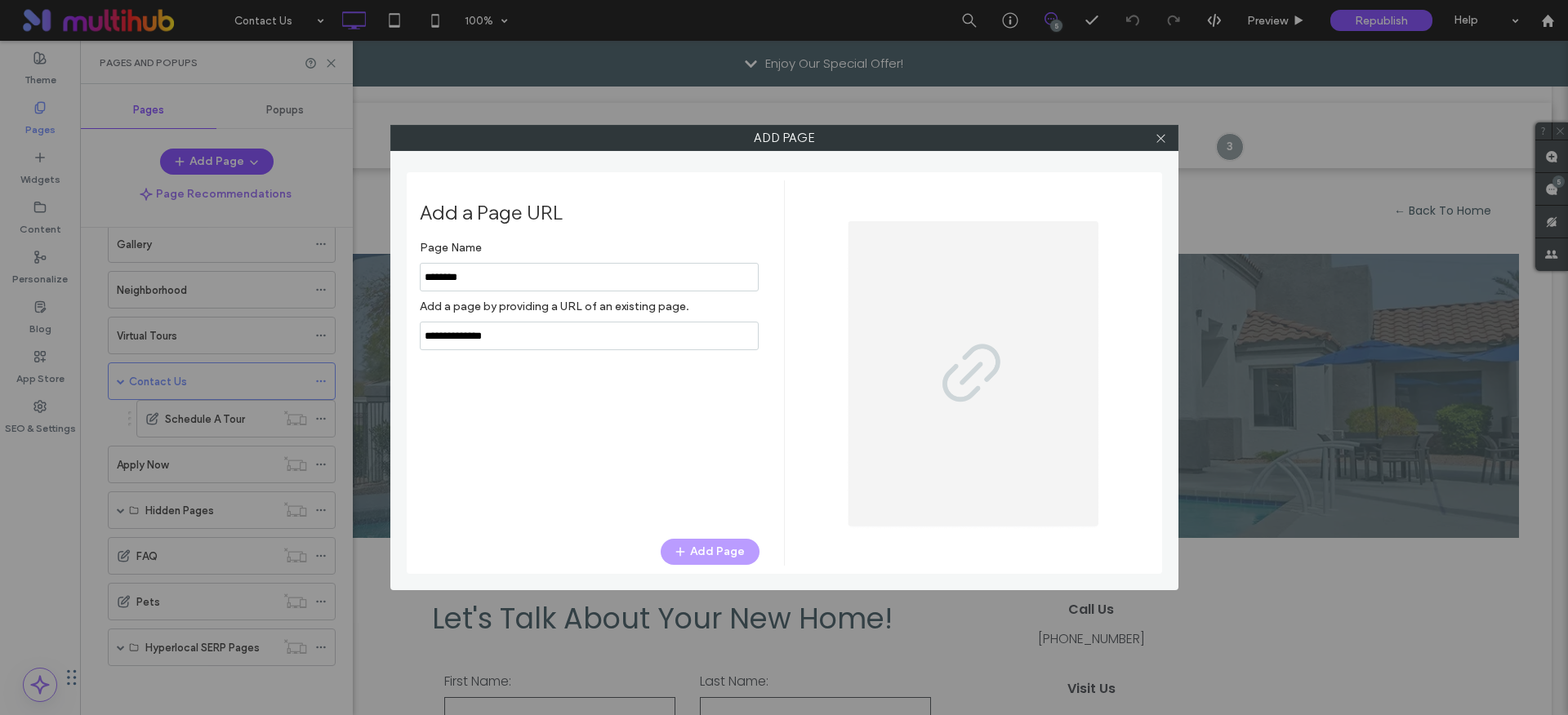
click at [723, 553] on div "Add Page" at bounding box center [589, 551] width 340 height 26
click at [510, 253] on label "Page Name" at bounding box center [589, 247] width 340 height 30
click at [515, 274] on input "notEmpty" at bounding box center [589, 278] width 339 height 29
type input "*********"
click at [713, 549] on button "Add Page" at bounding box center [710, 551] width 99 height 26
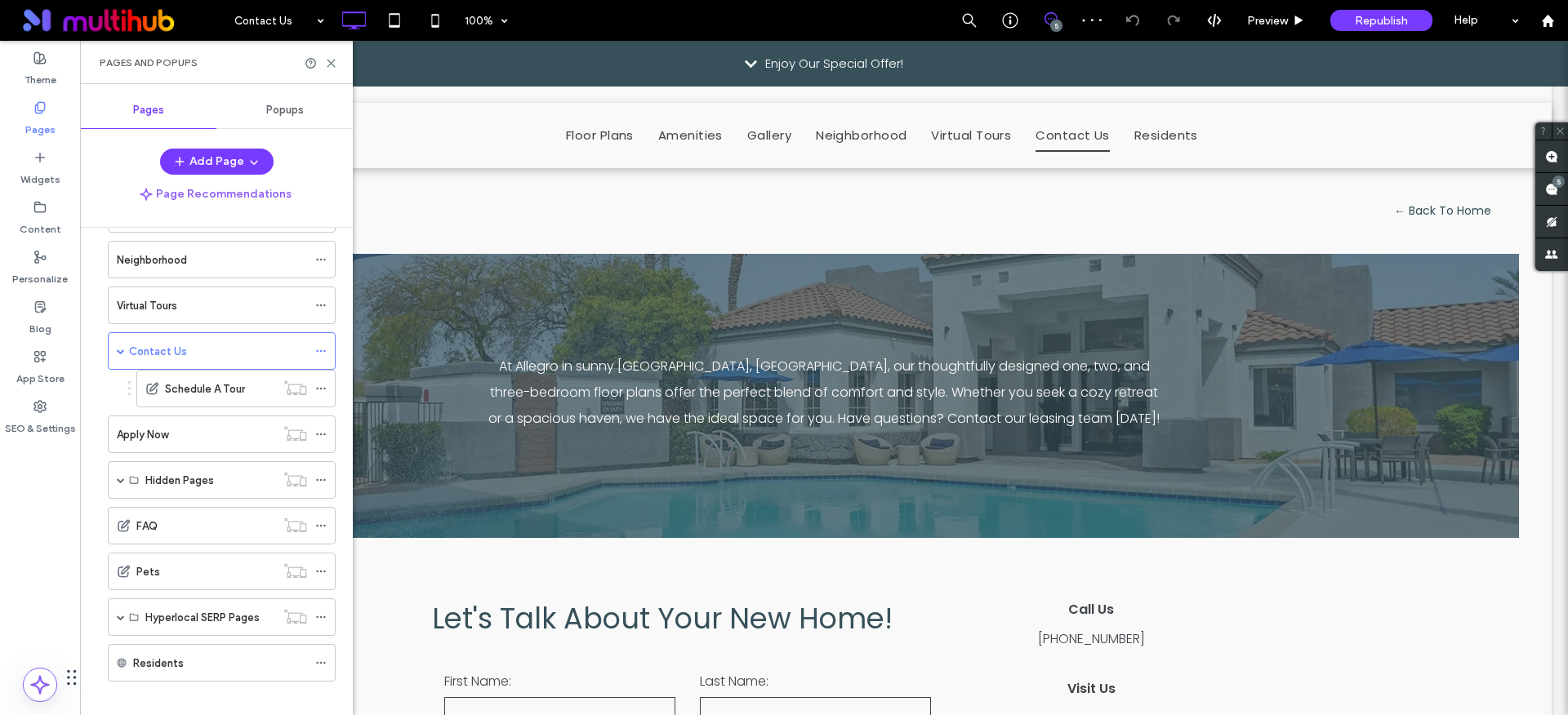
scroll to position [244, 0]
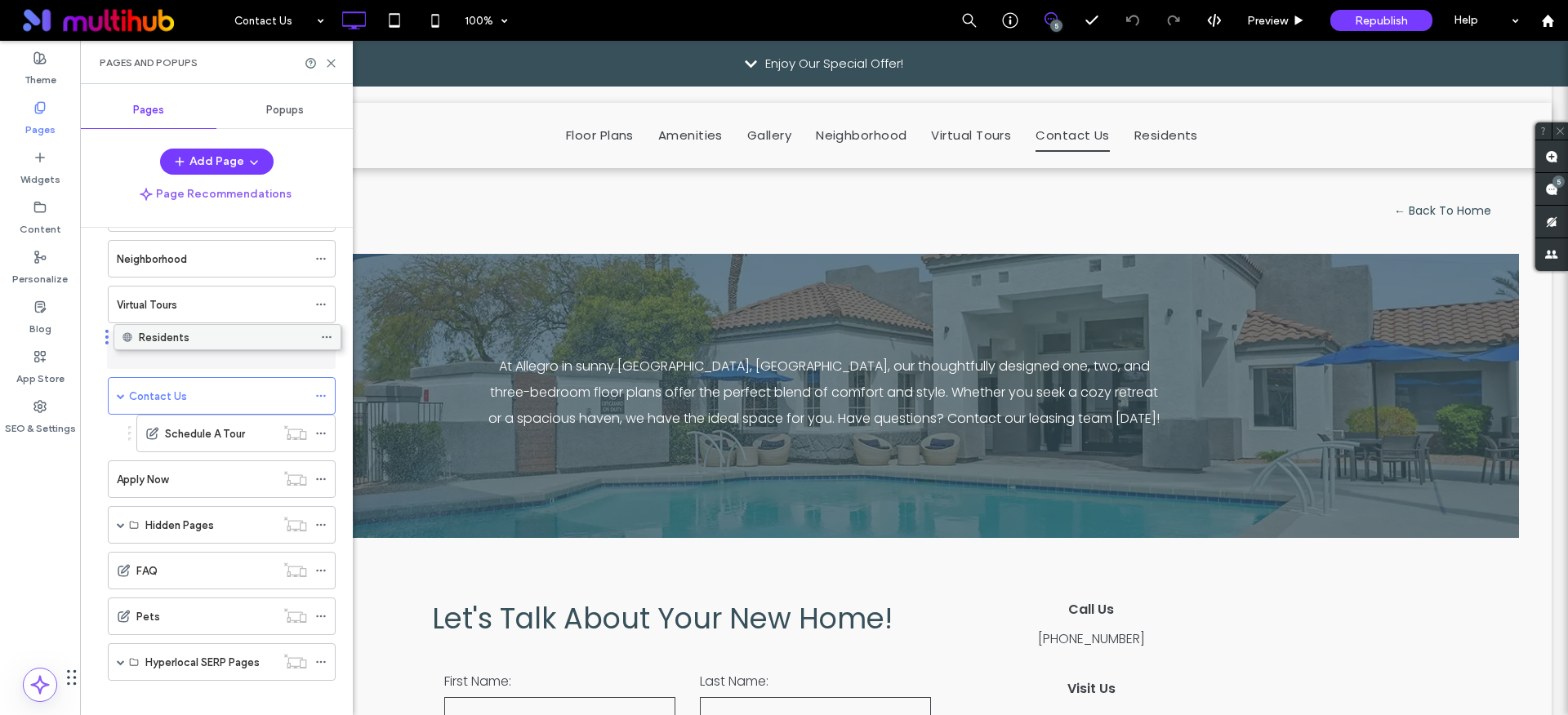
drag, startPoint x: 194, startPoint y: 669, endPoint x: 200, endPoint y: 349, distance: 320.1
click at [233, 161] on button "Add Page" at bounding box center [216, 161] width 113 height 26
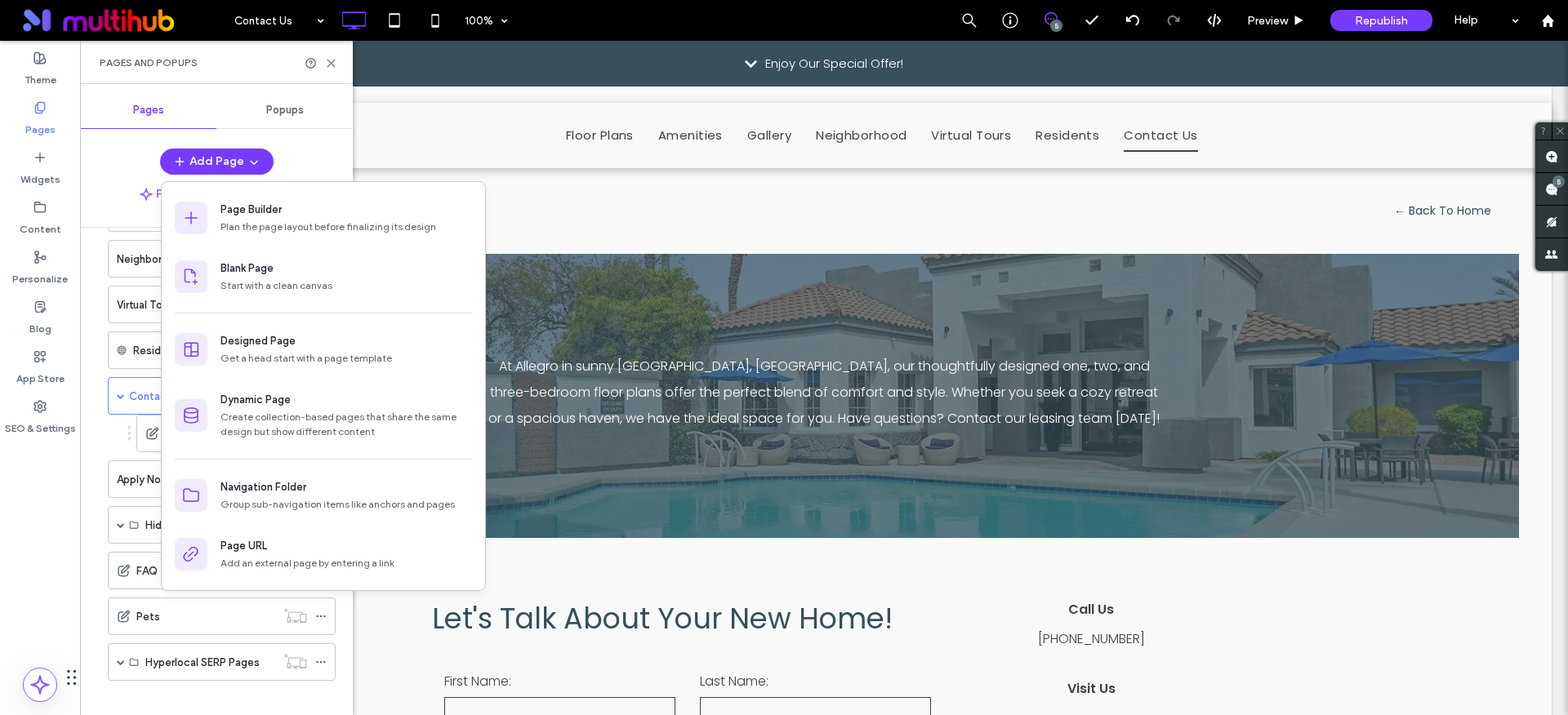
click at [301, 96] on div "Popups" at bounding box center [285, 110] width 136 height 36
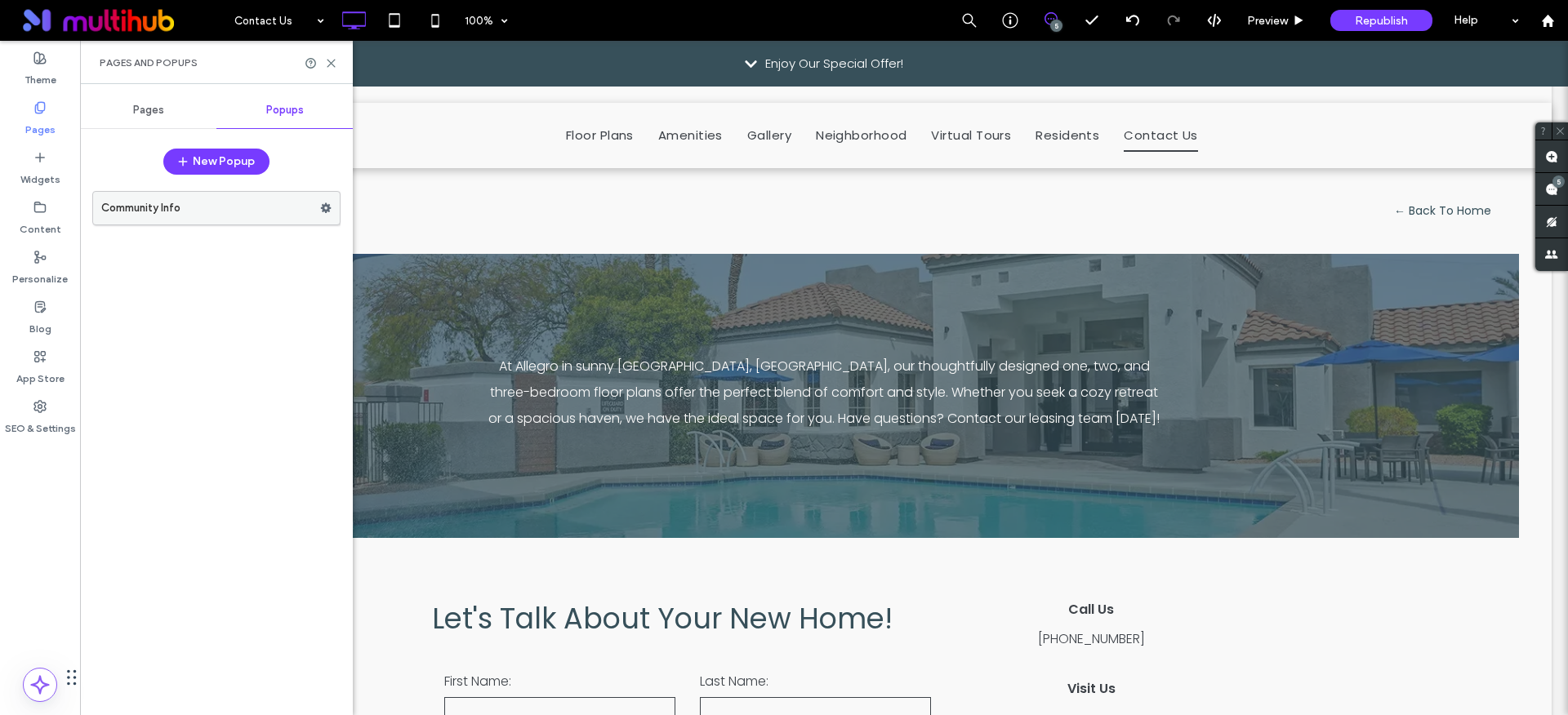
click at [329, 211] on icon at bounding box center [326, 208] width 11 height 11
click at [242, 208] on label "Community Info" at bounding box center [210, 208] width 219 height 32
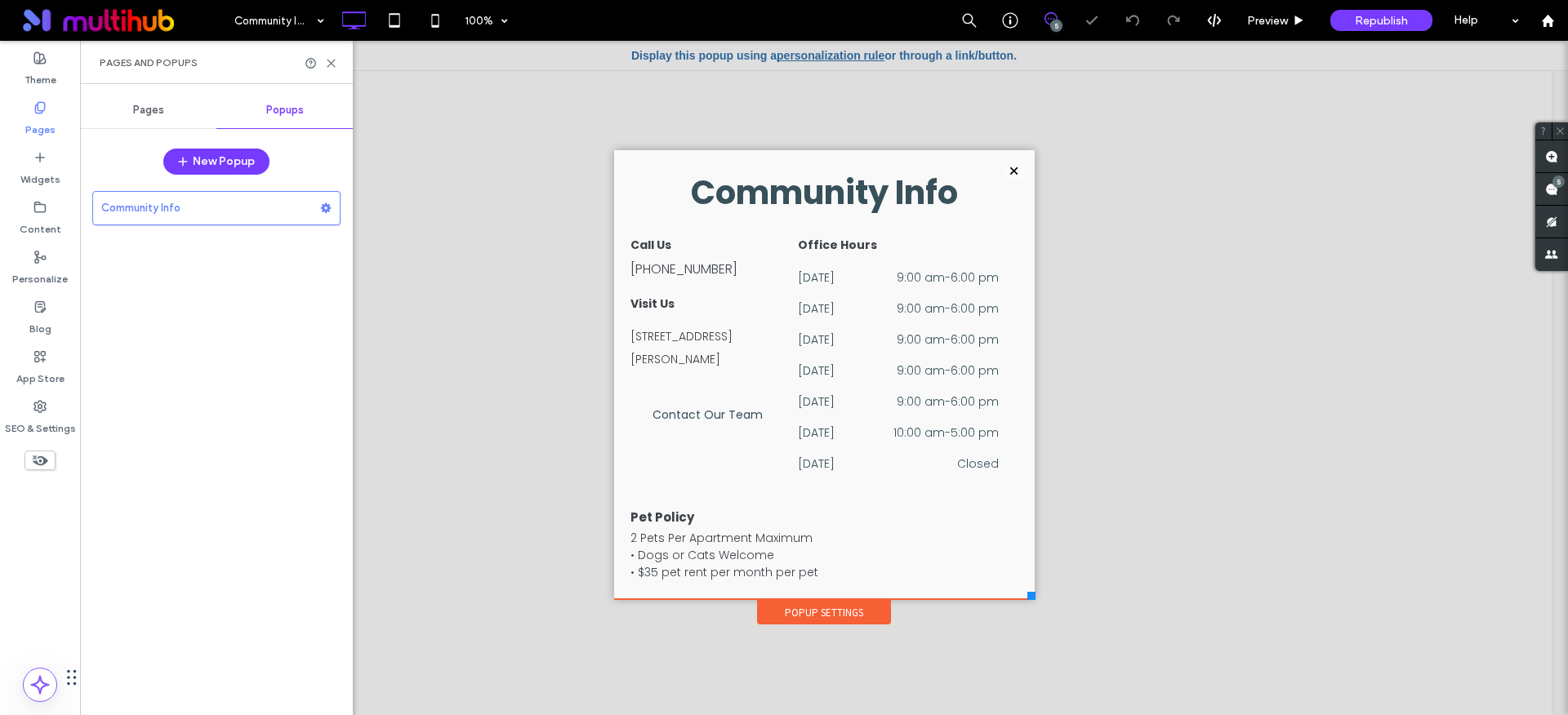
click at [173, 102] on div "Pages" at bounding box center [148, 110] width 136 height 36
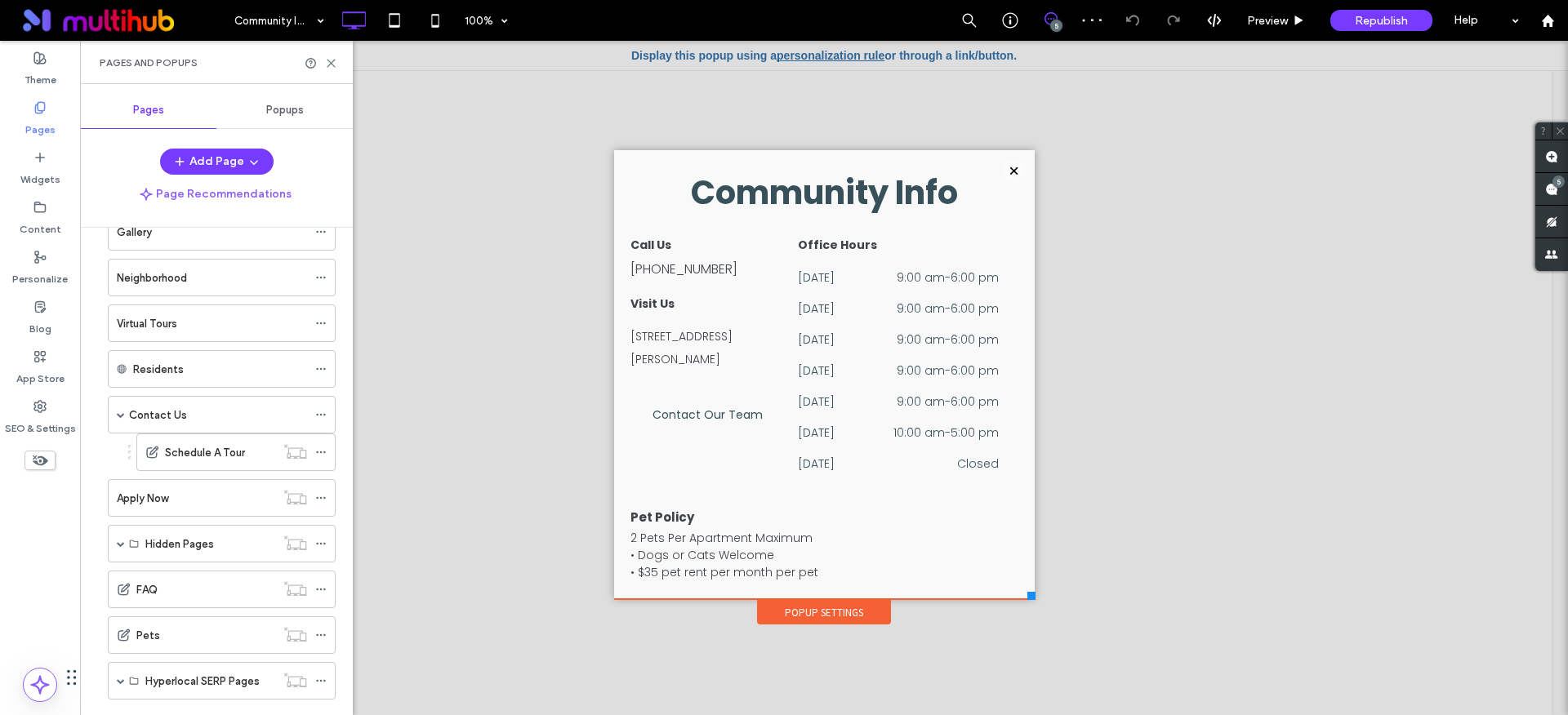
scroll to position [259, 0]
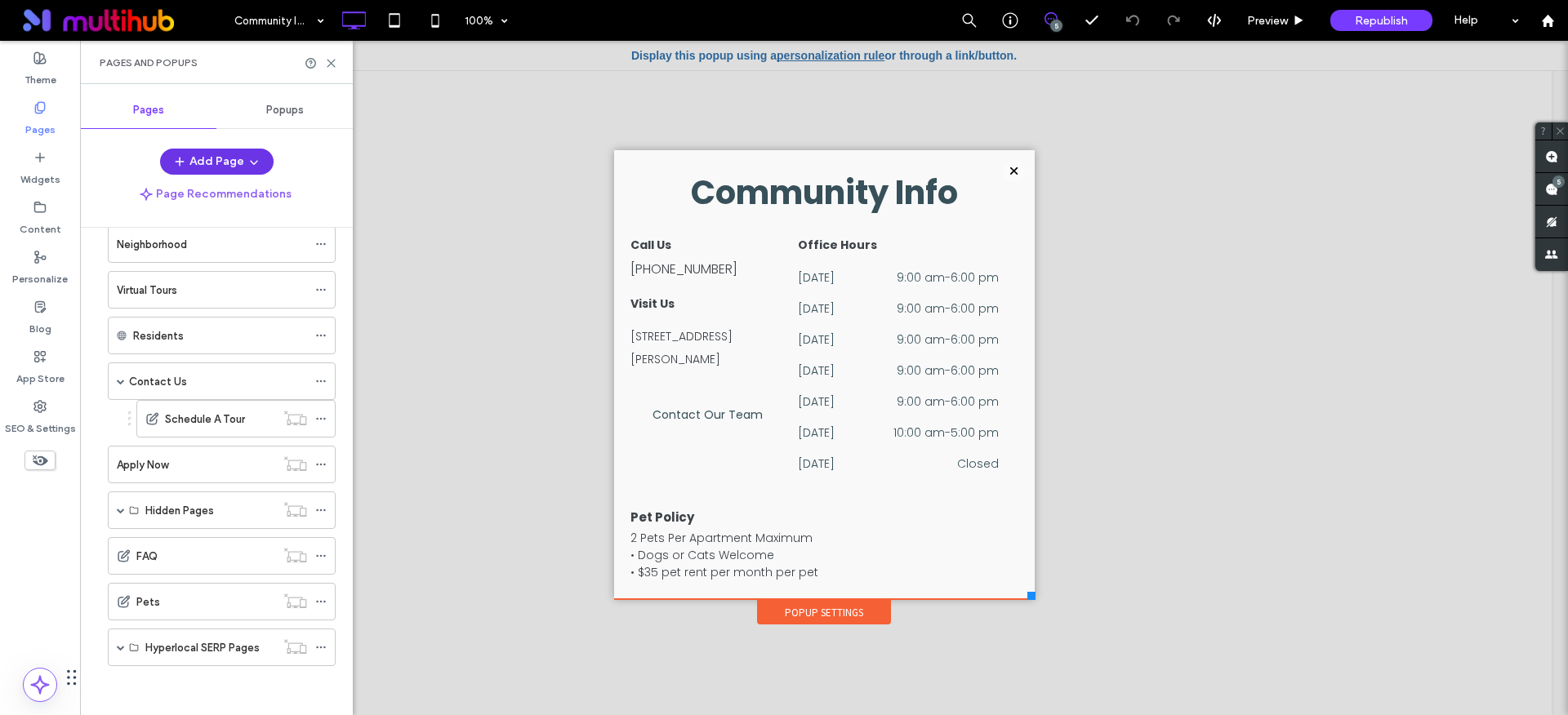
click at [256, 167] on icon "button" at bounding box center [253, 161] width 13 height 13
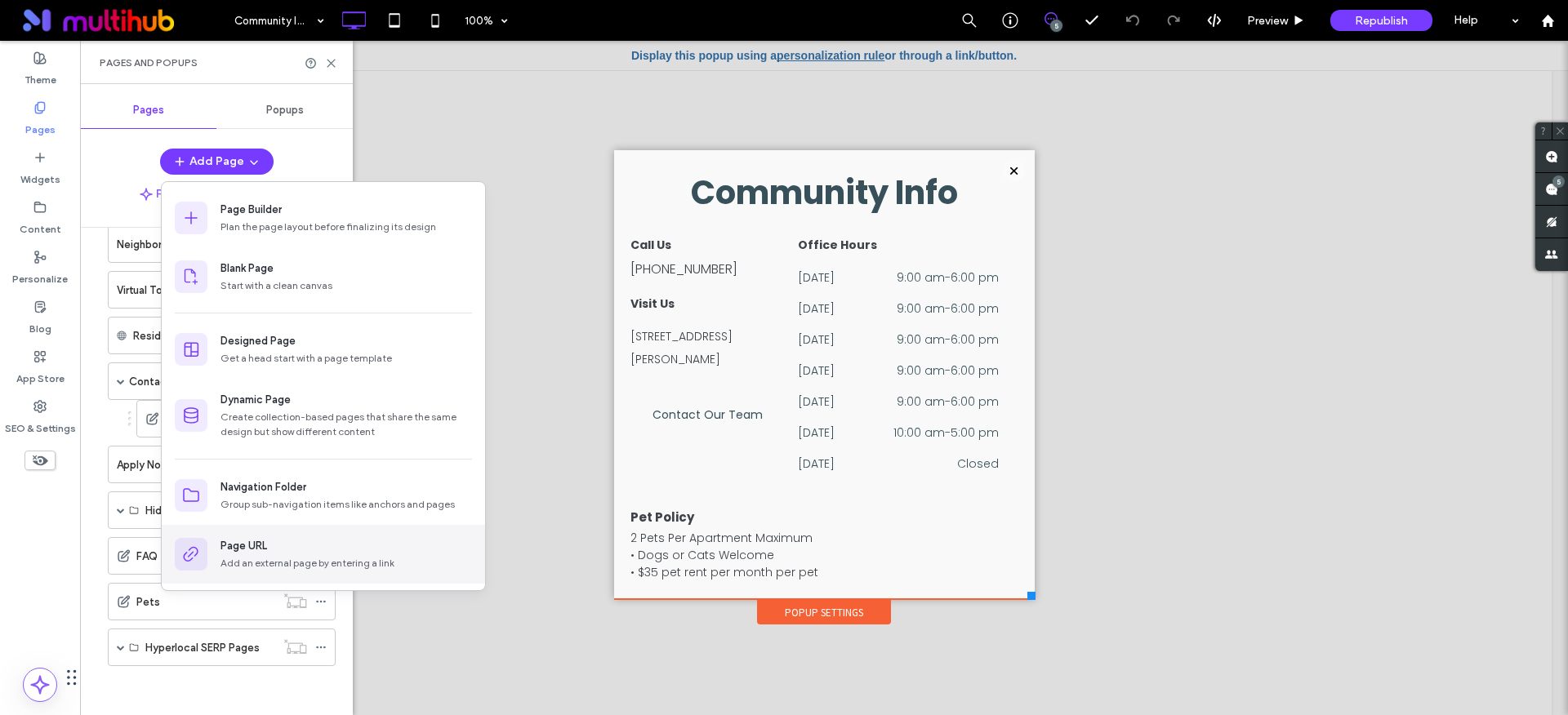
click at [277, 568] on div "Add an external page by entering a link" at bounding box center [346, 562] width 251 height 14
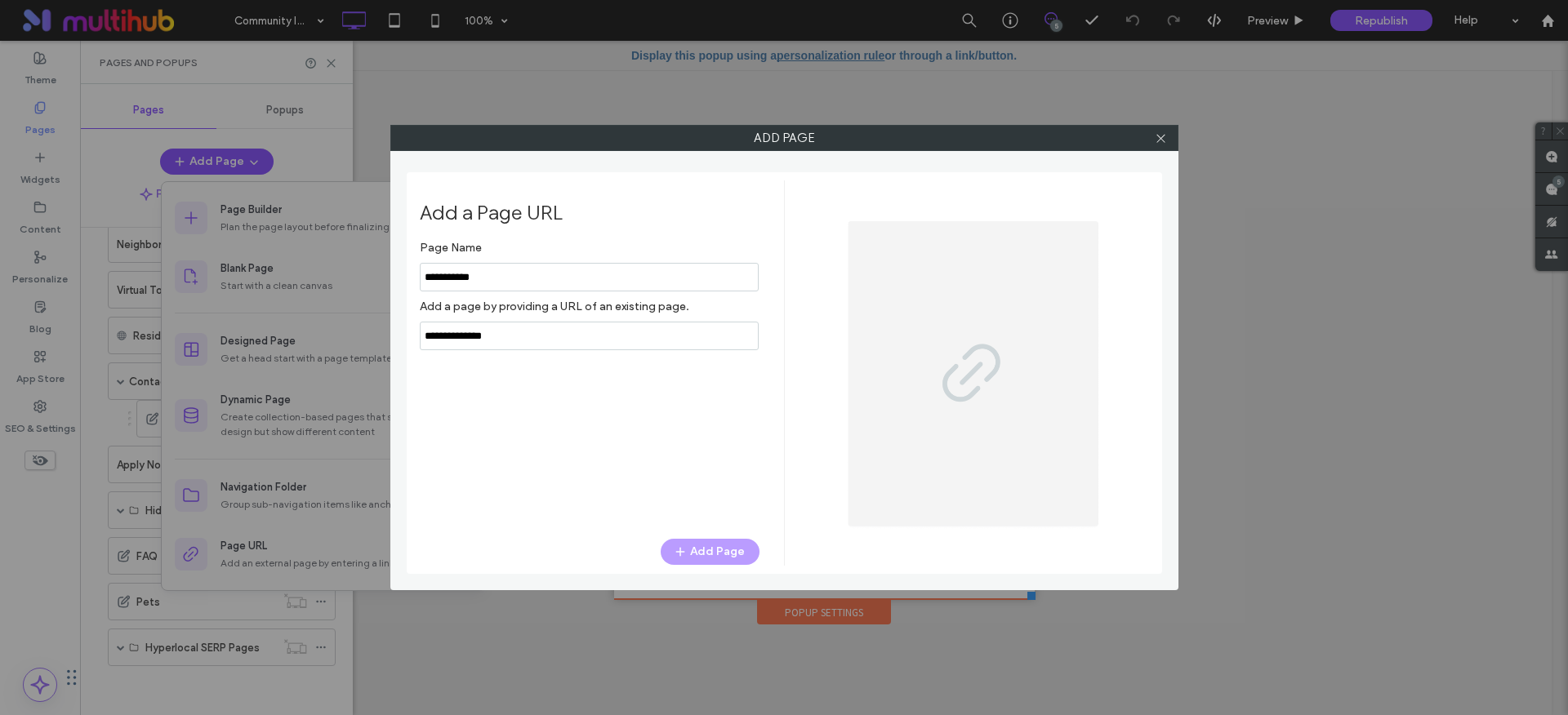
type input "**********"
click at [632, 345] on input "notEmpty,url" at bounding box center [589, 336] width 339 height 29
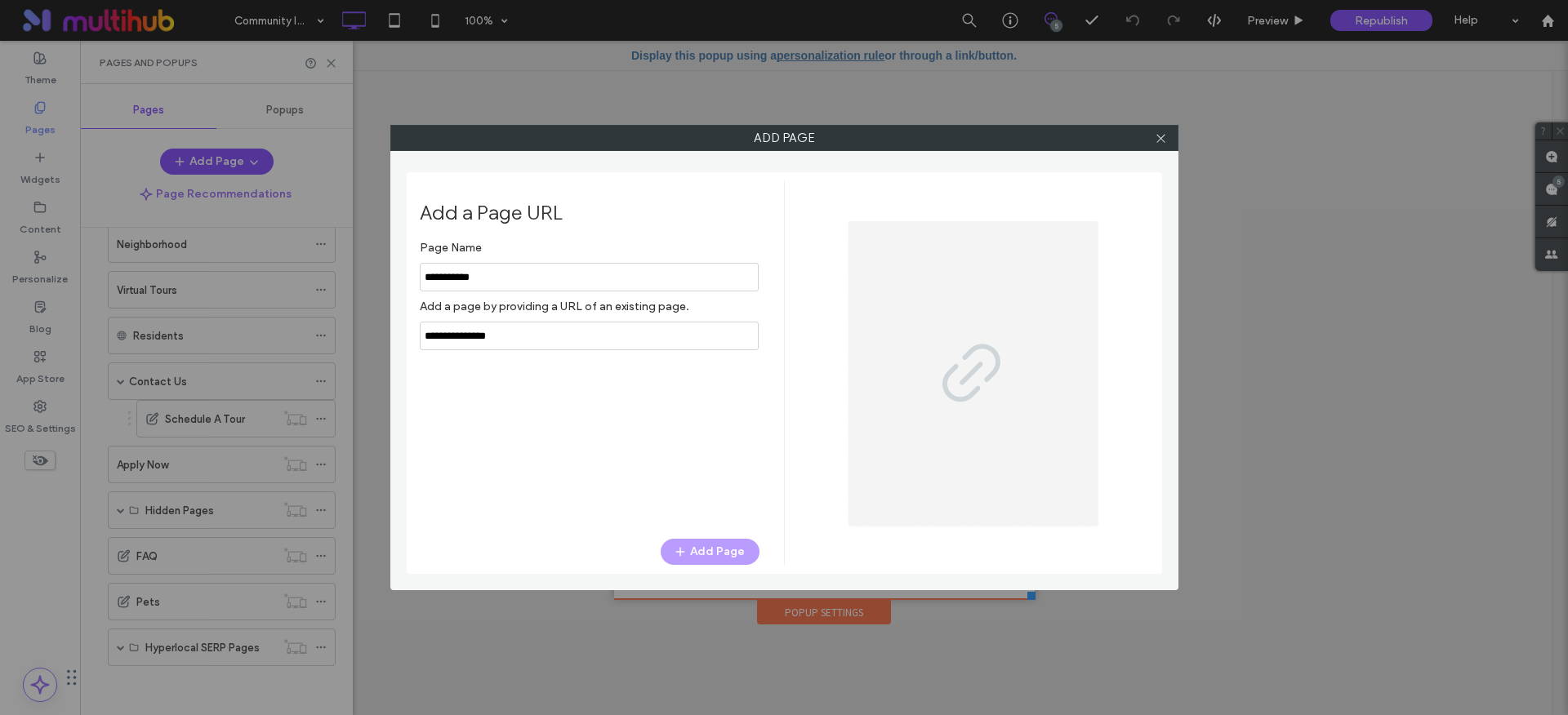
type input "**********"
click at [699, 544] on button "Add Page" at bounding box center [710, 551] width 99 height 26
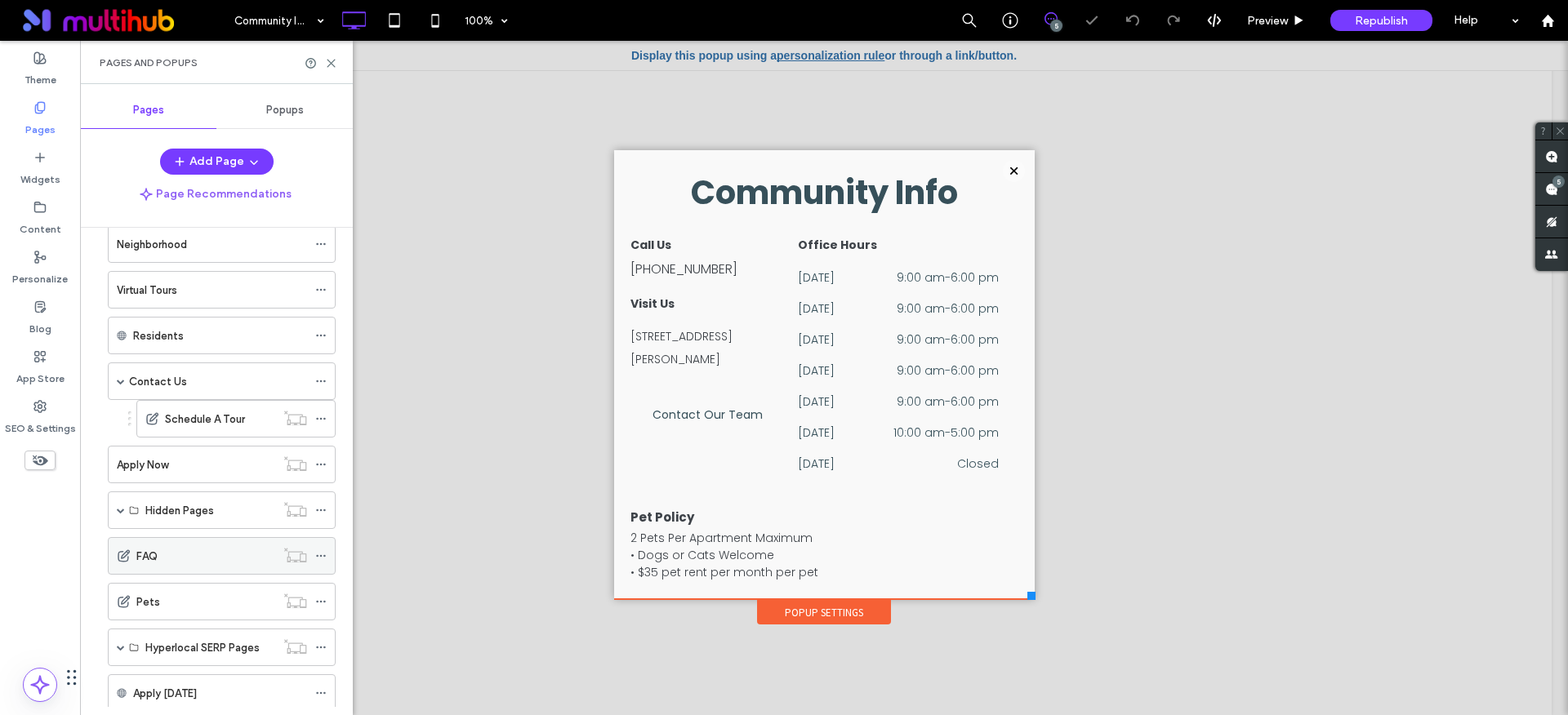
scroll to position [275, 0]
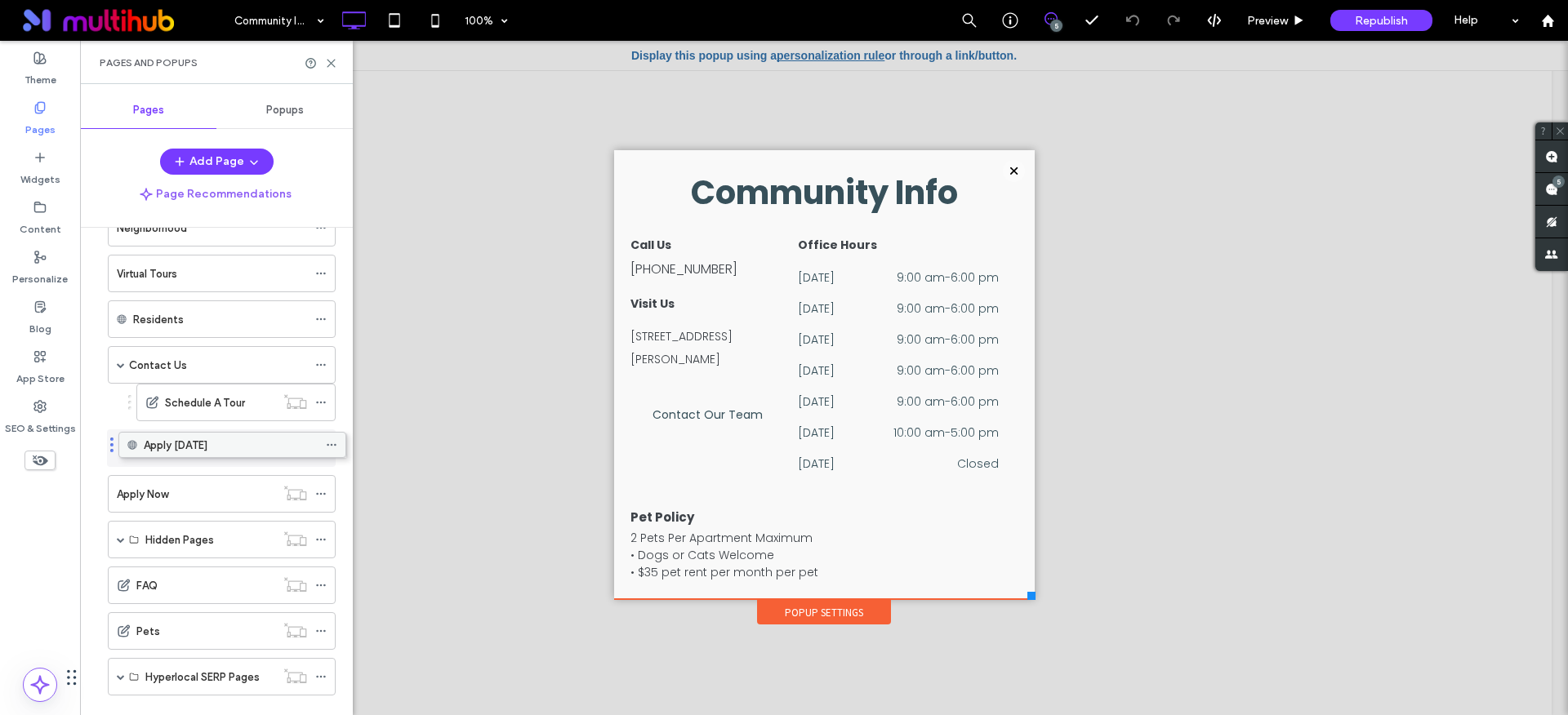
drag, startPoint x: 185, startPoint y: 692, endPoint x: 195, endPoint y: 449, distance: 243.2
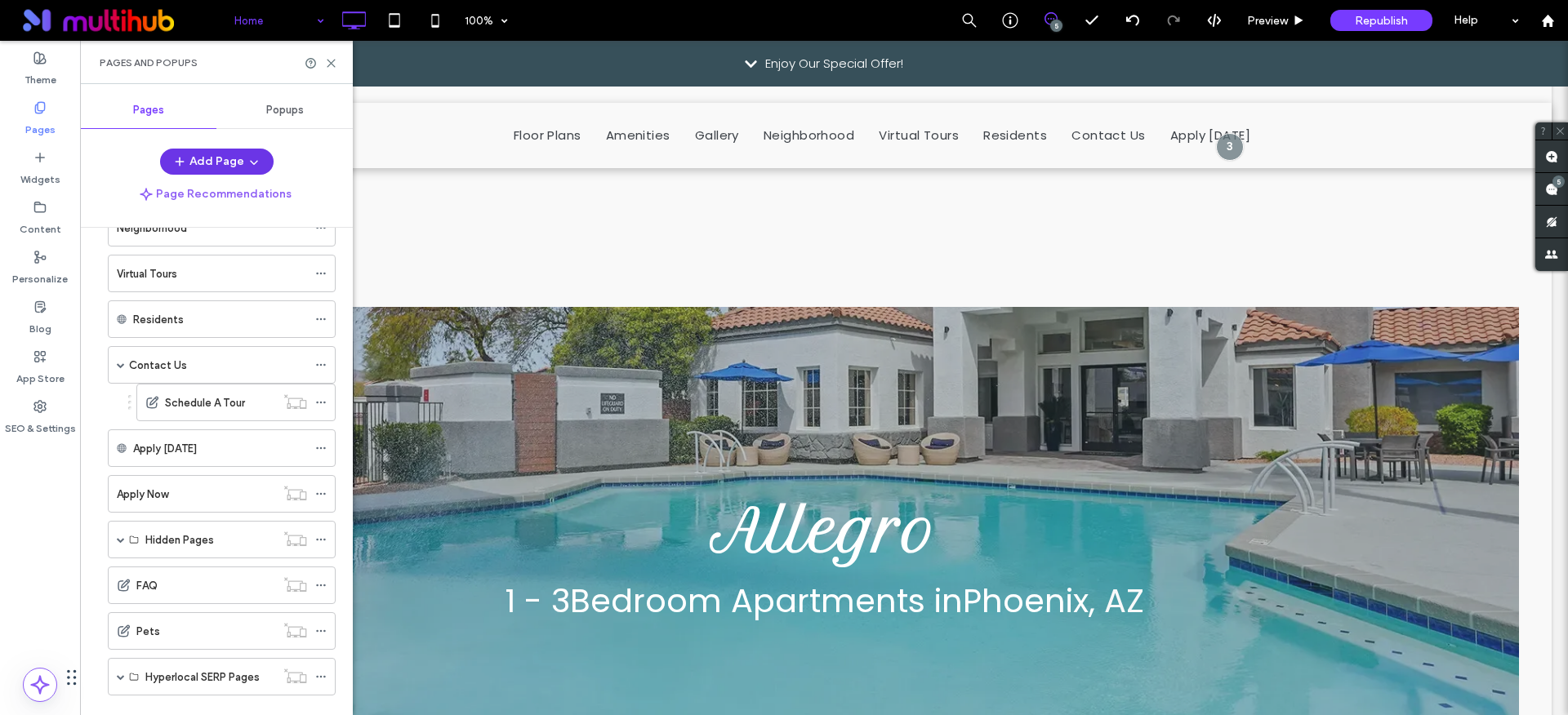
click at [217, 170] on button "Add Page" at bounding box center [216, 161] width 113 height 26
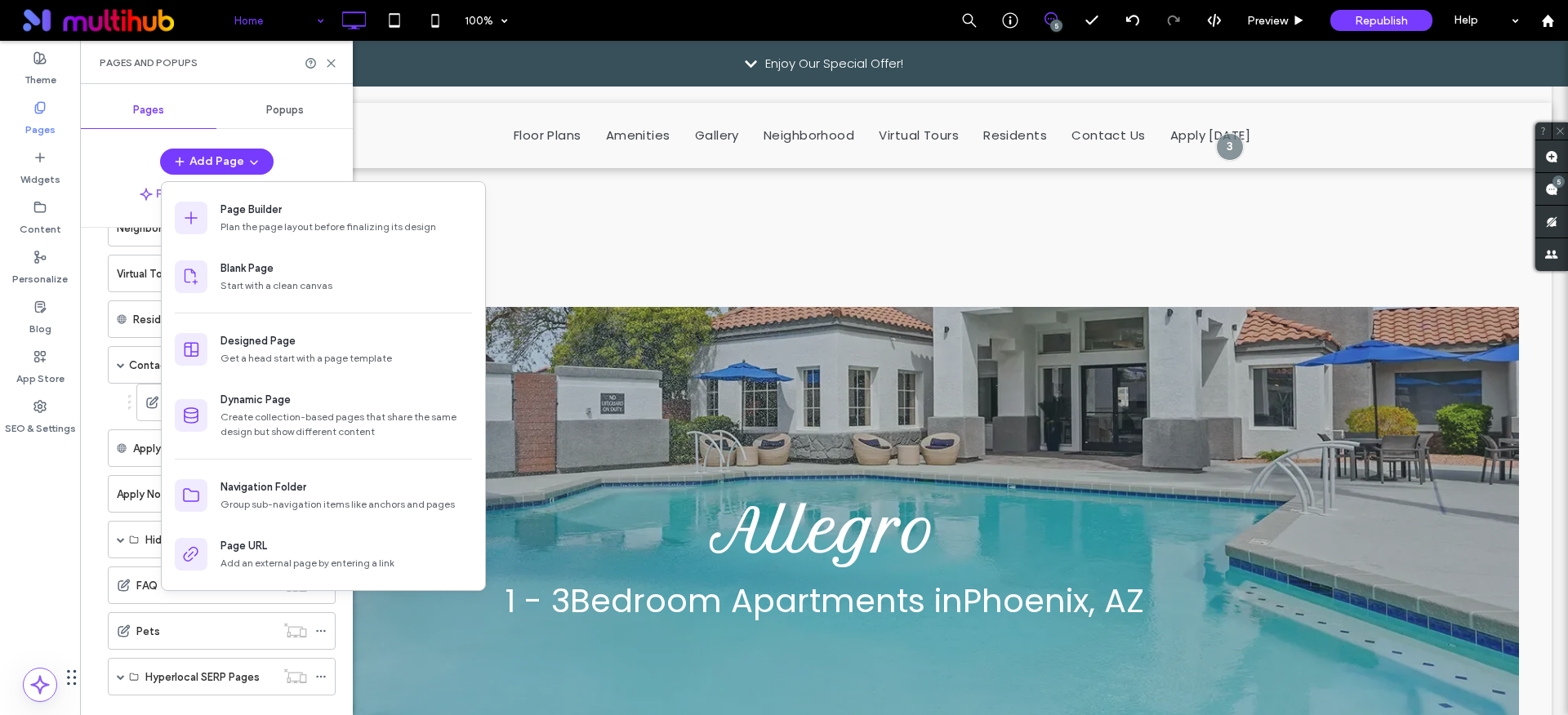
click at [300, 112] on span "Popups" at bounding box center [285, 110] width 37 height 13
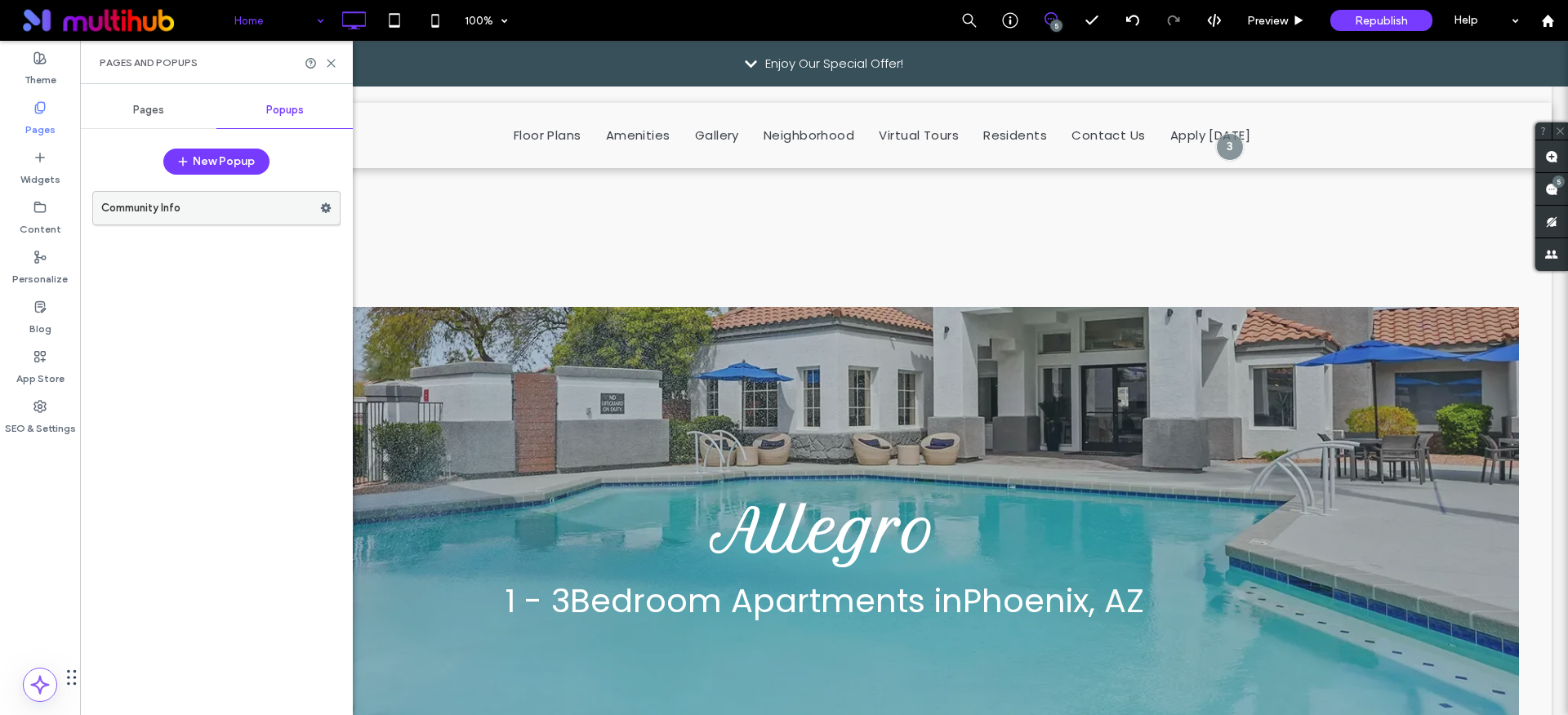
click at [261, 213] on label "Community Info" at bounding box center [210, 208] width 219 height 32
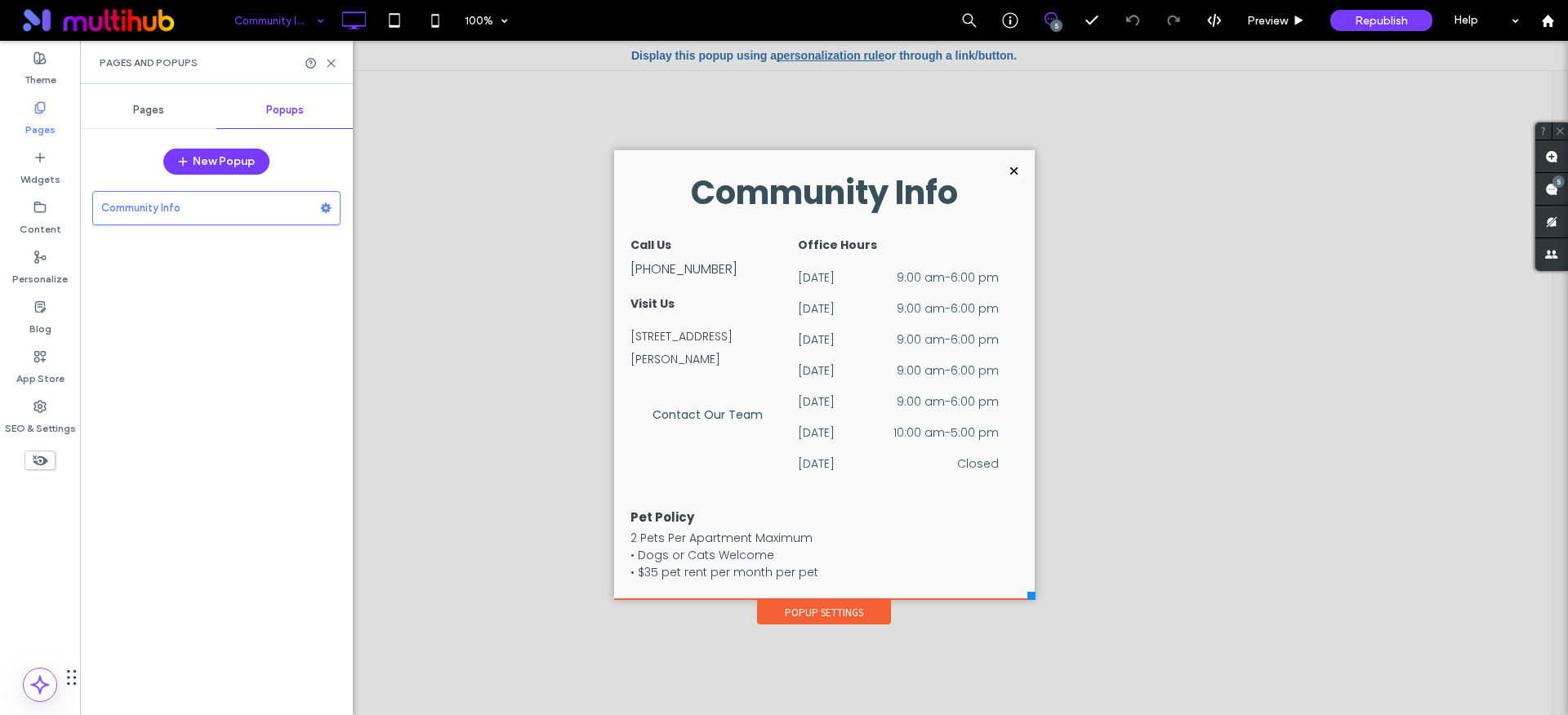
click at [782, 611] on div "Popup Settings" at bounding box center [823, 612] width 134 height 25
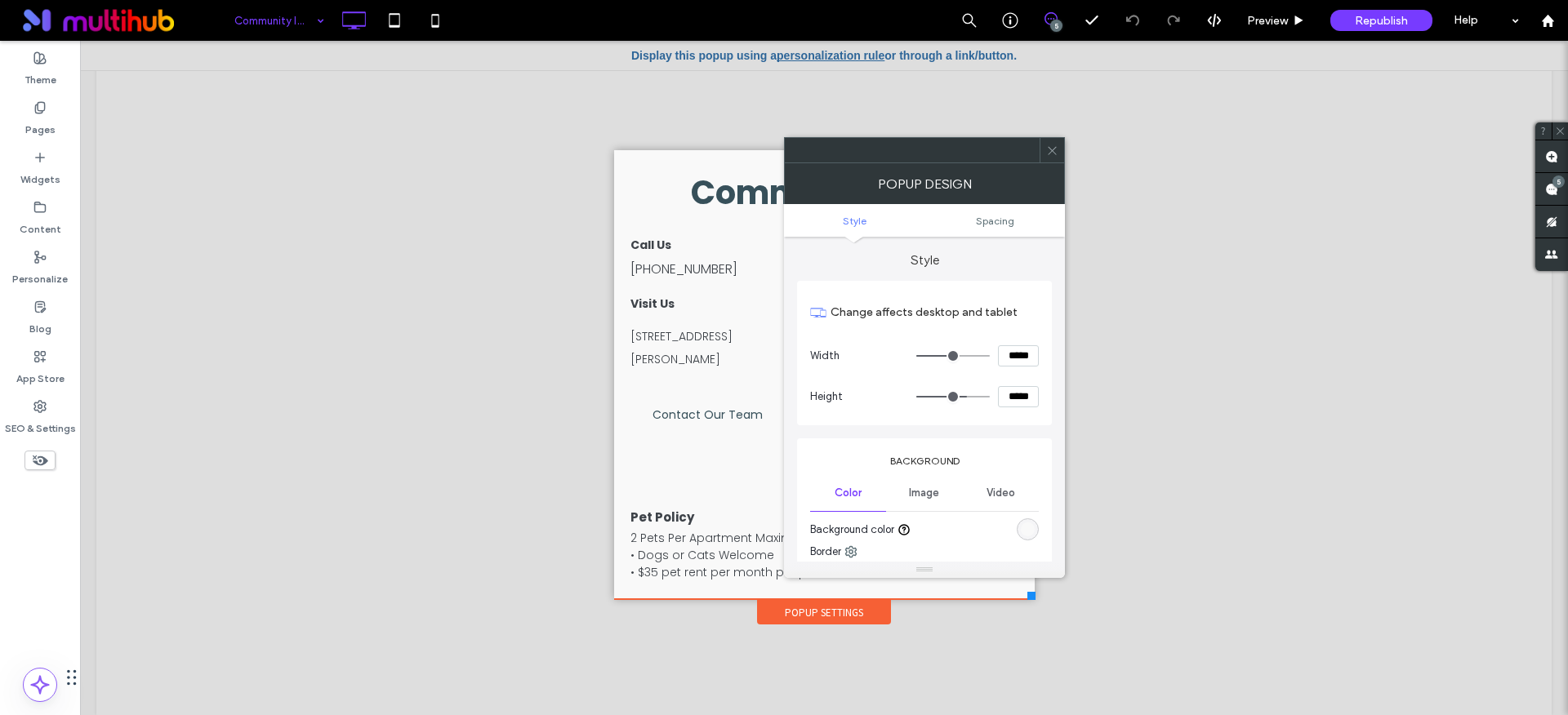
click at [1046, 155] on icon at bounding box center [1052, 151] width 12 height 12
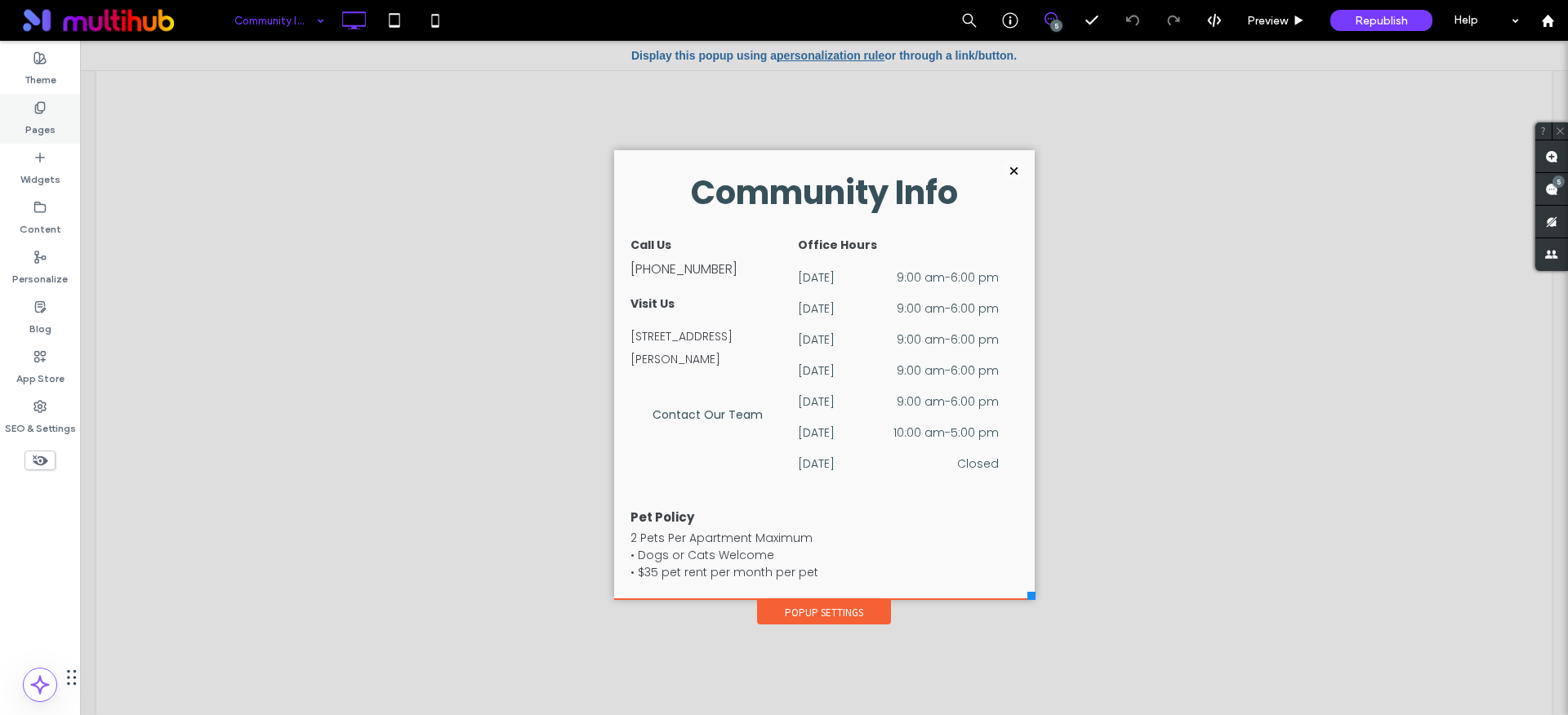
click at [43, 118] on label "Pages" at bounding box center [40, 125] width 30 height 23
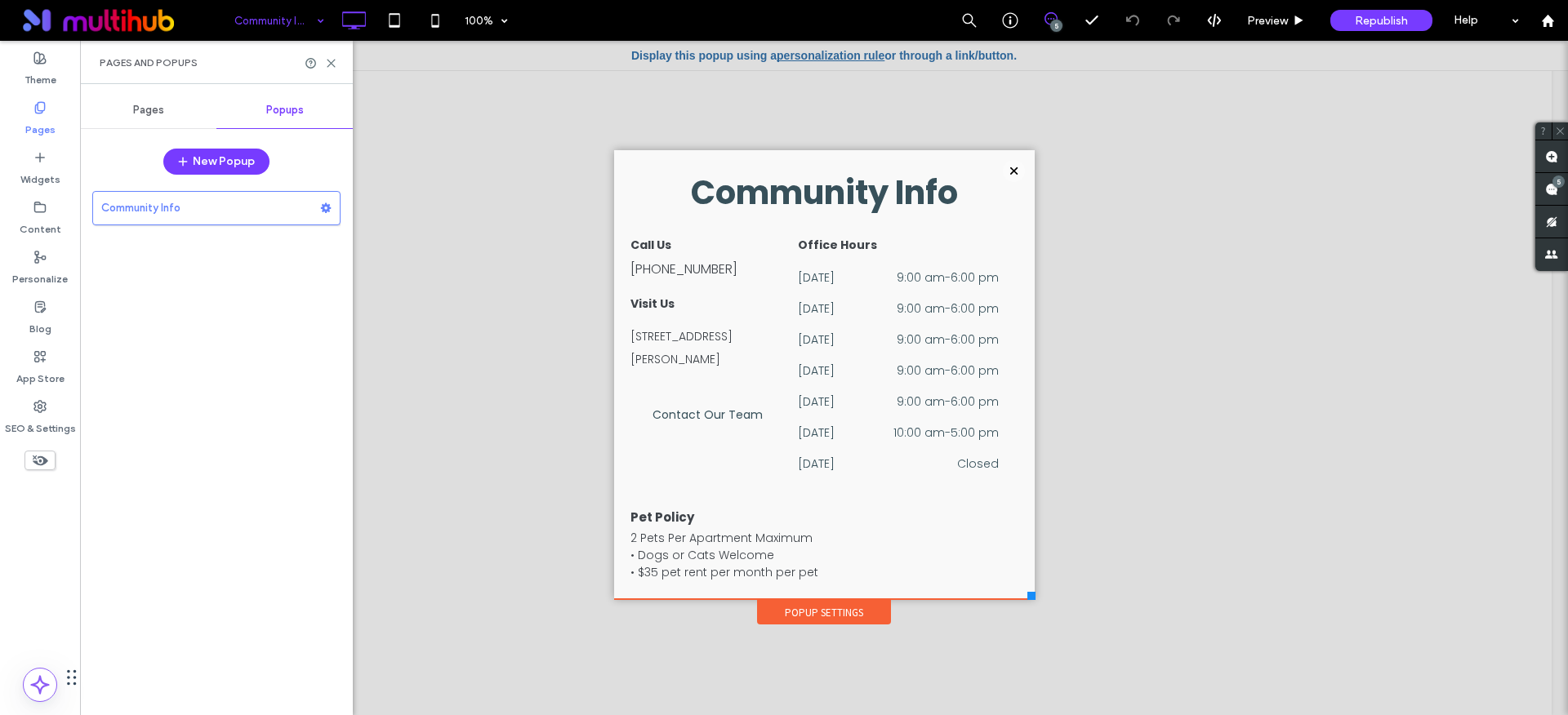
click at [158, 111] on span "Pages" at bounding box center [148, 110] width 31 height 13
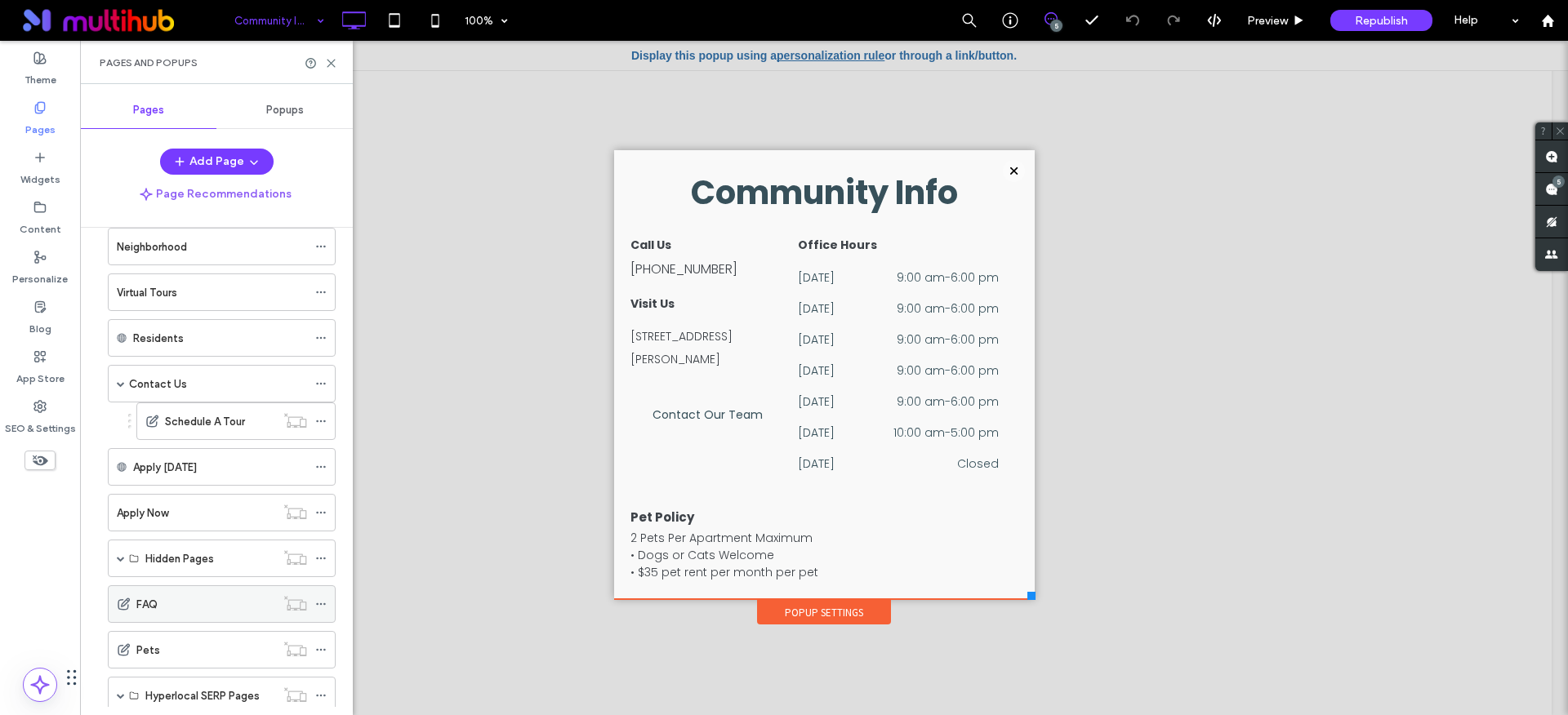
scroll to position [304, 0]
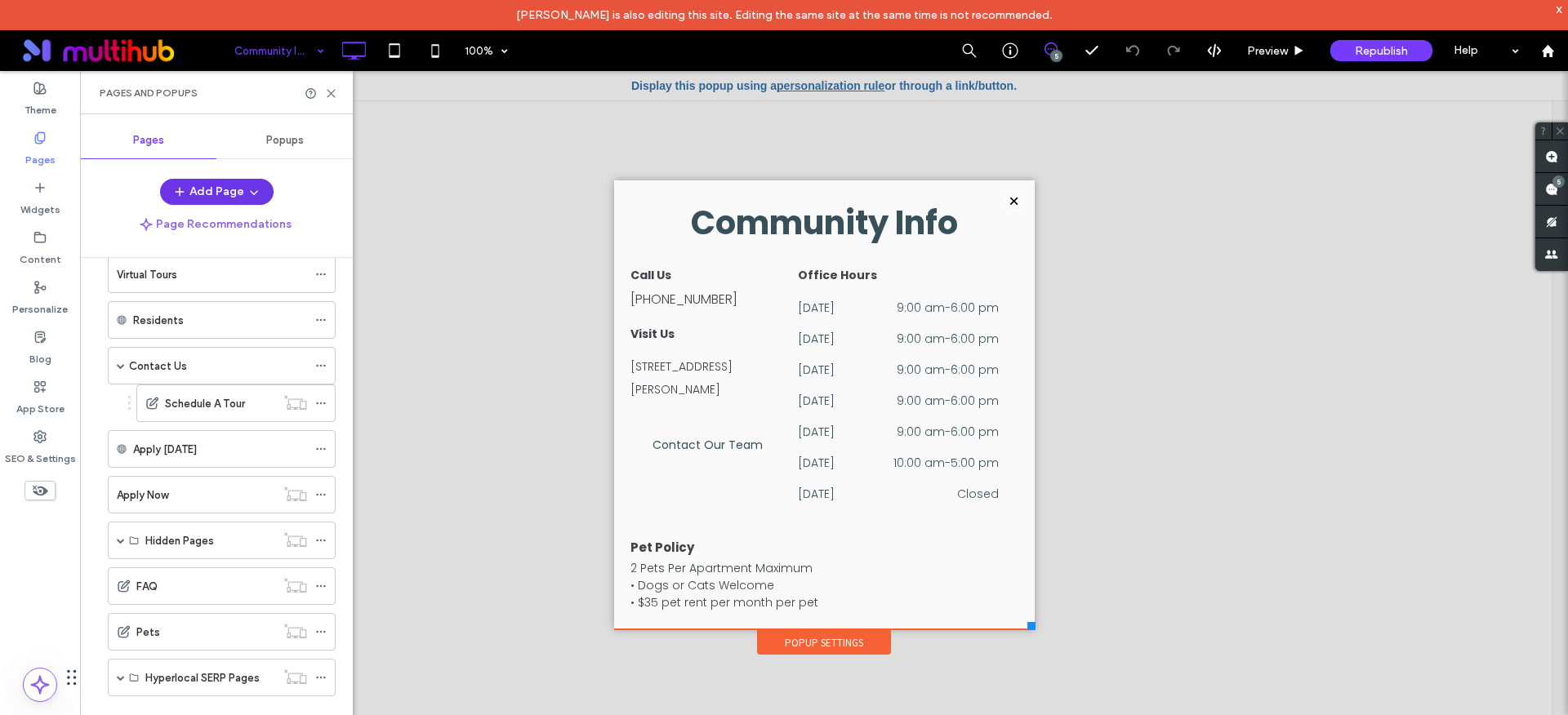
click at [247, 194] on icon "button" at bounding box center [253, 191] width 13 height 13
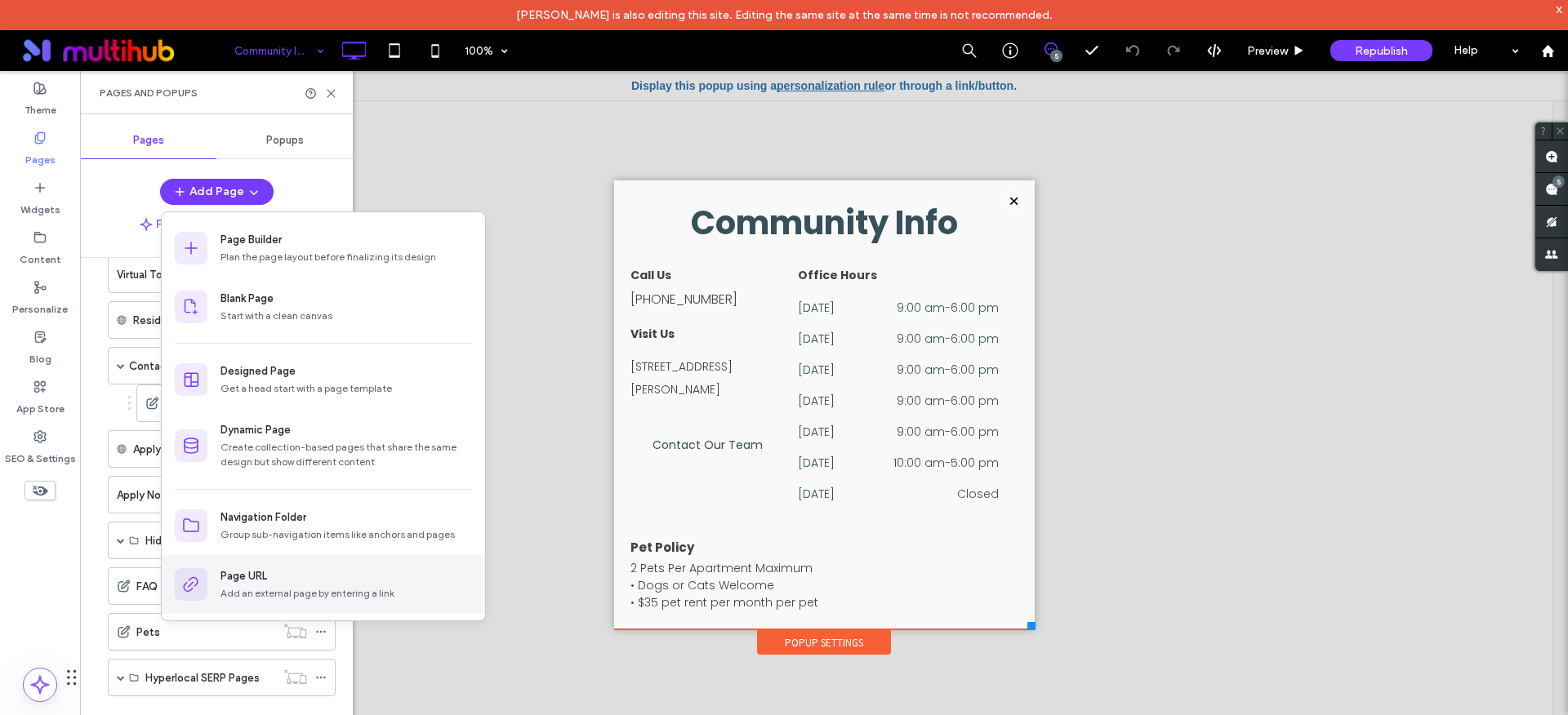
click at [281, 595] on div "Add an external page by entering a link" at bounding box center [346, 593] width 251 height 14
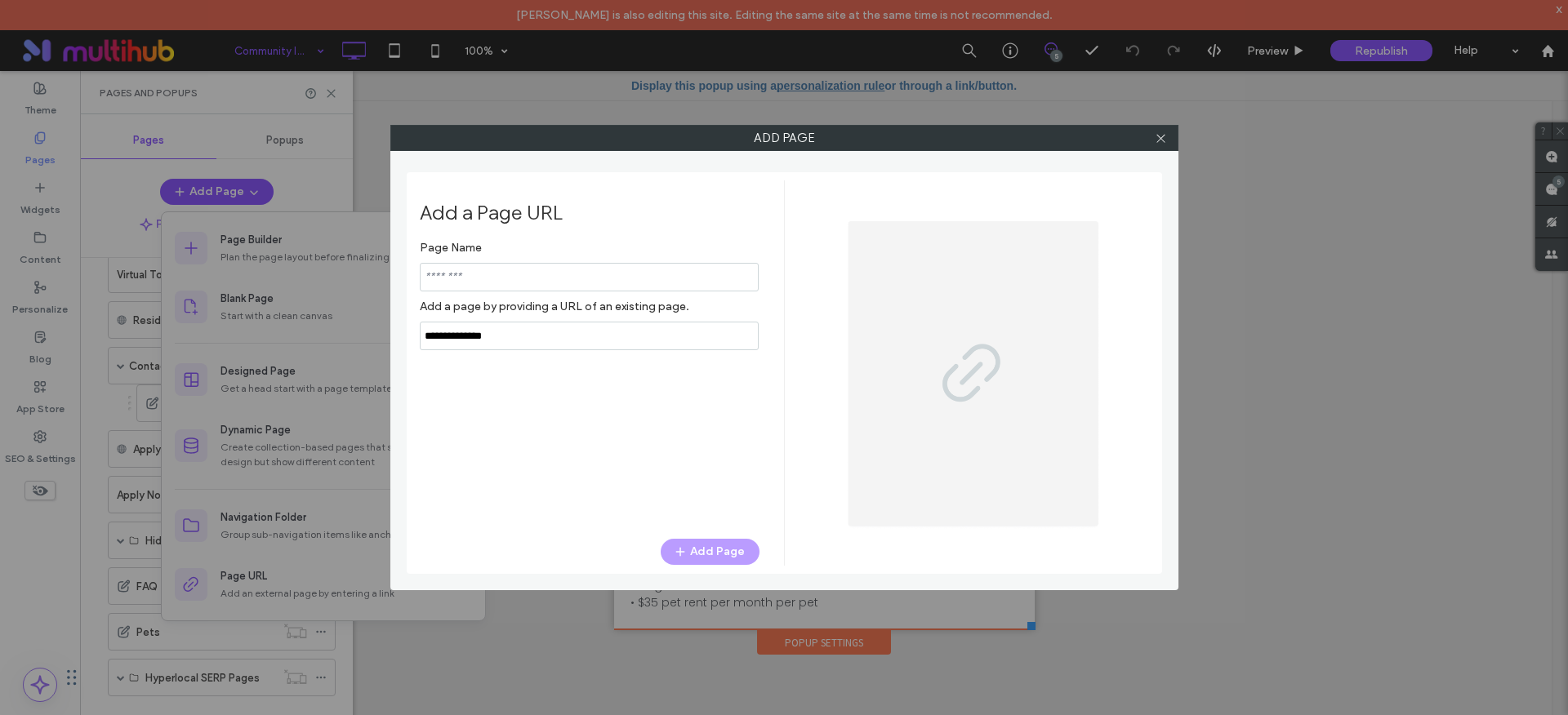
type input "*"
type input "**********"
click at [527, 339] on input "notEmpty,url" at bounding box center [589, 336] width 339 height 29
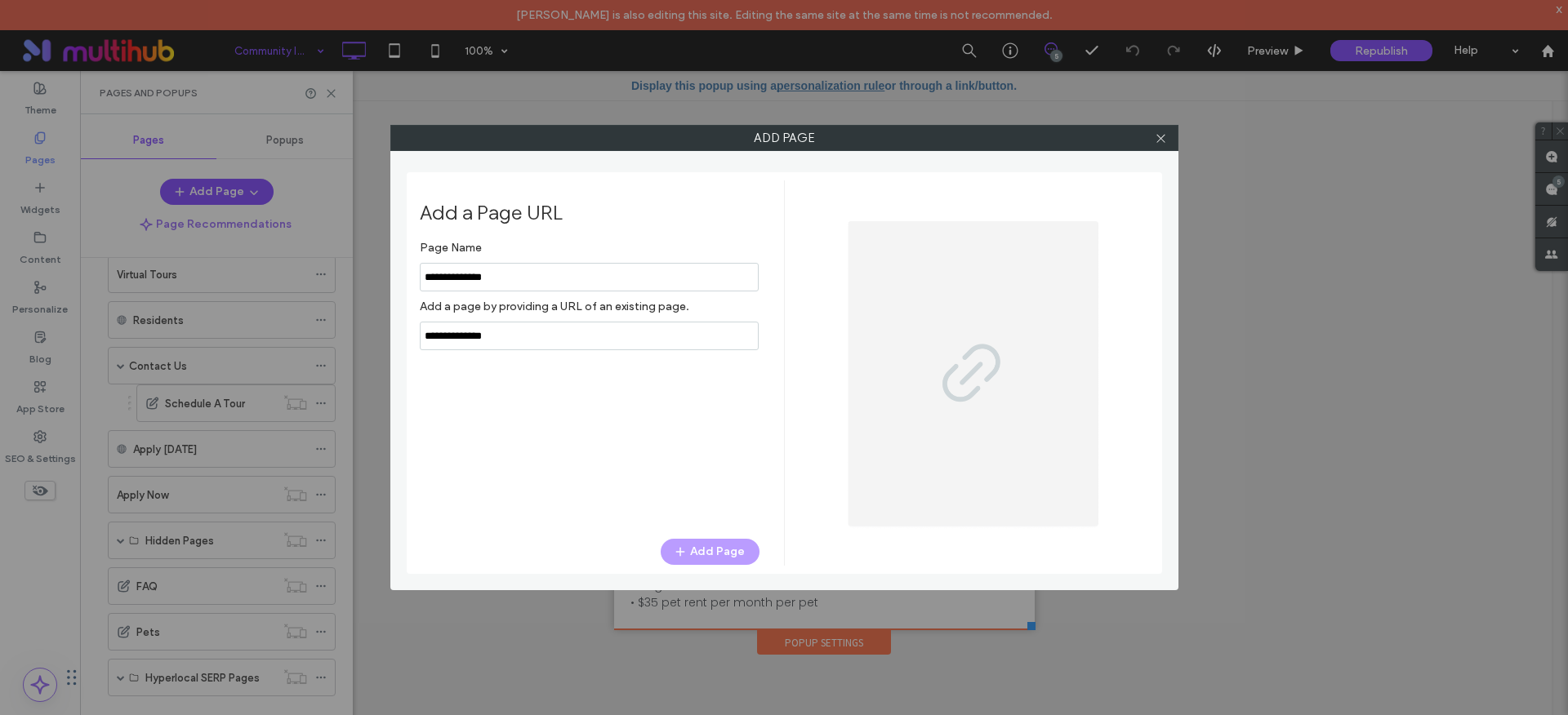
click at [527, 339] on input "notEmpty,url" at bounding box center [589, 336] width 339 height 29
click at [554, 395] on div "Page Name Add a page by providing a URL of an existing page. Add Page" at bounding box center [589, 378] width 340 height 290
click at [588, 321] on input "notEmpty,url" at bounding box center [589, 336] width 339 height 29
click at [585, 333] on input "notEmpty,url" at bounding box center [589, 336] width 339 height 29
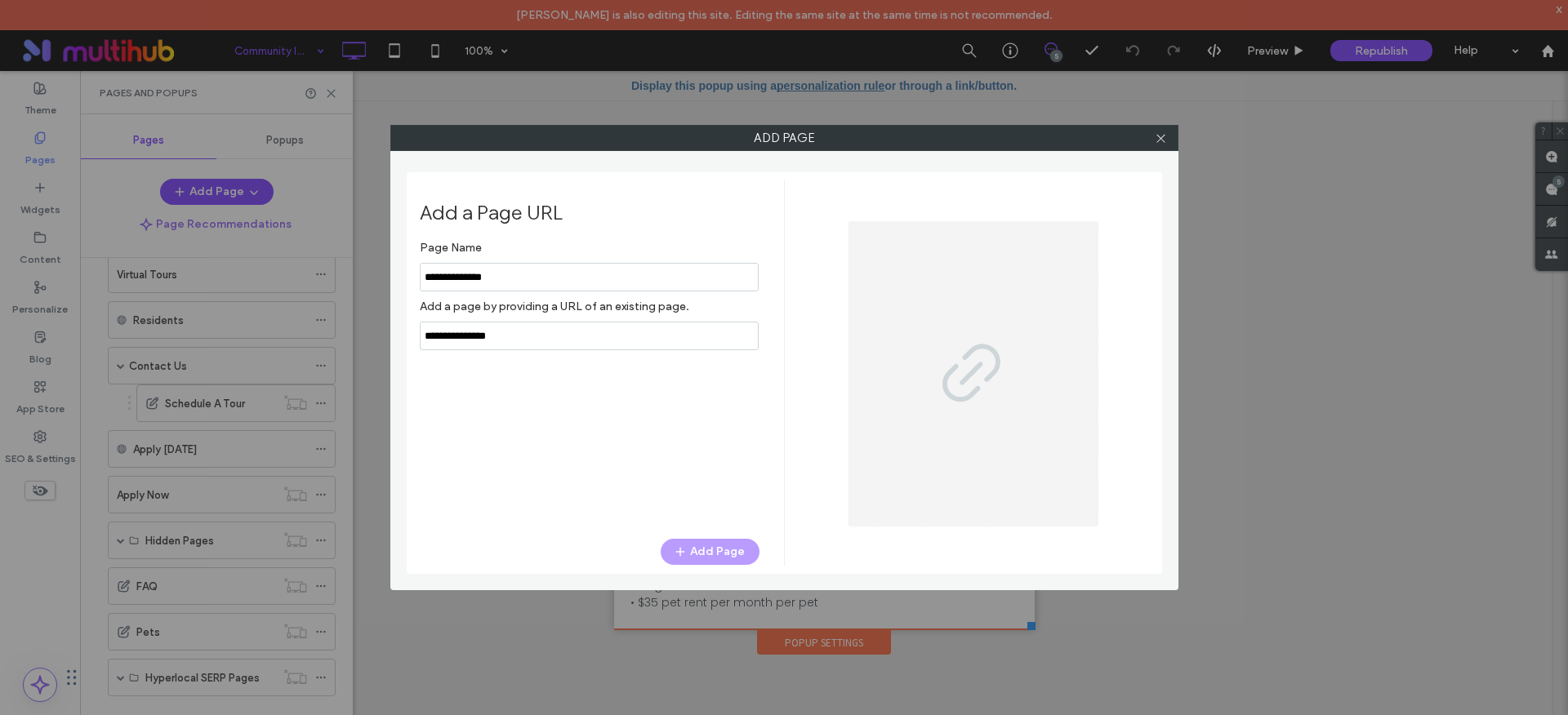
click at [512, 360] on div "Page Name Add a page by providing a URL of an existing page. Add Page" at bounding box center [589, 378] width 340 height 290
click at [537, 341] on input "notEmpty,url" at bounding box center [589, 336] width 339 height 29
click at [562, 426] on div "Page Name Add a page by providing a URL of an existing page. Add Page" at bounding box center [589, 378] width 340 height 290
click at [488, 339] on input "notEmpty,url" at bounding box center [589, 336] width 339 height 29
paste input "**********"
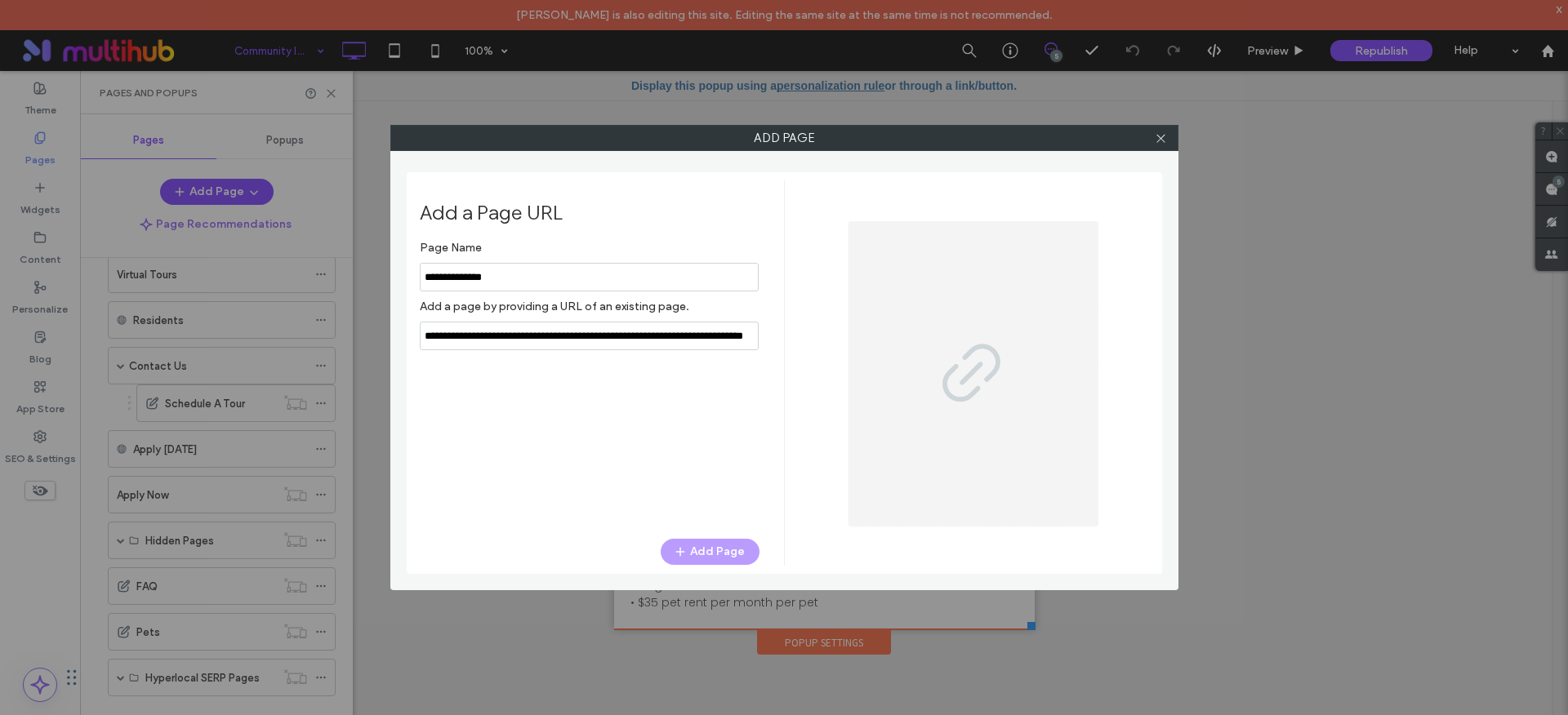
scroll to position [0, 4]
type input "**********"
click at [692, 556] on button "Add Page" at bounding box center [710, 551] width 99 height 26
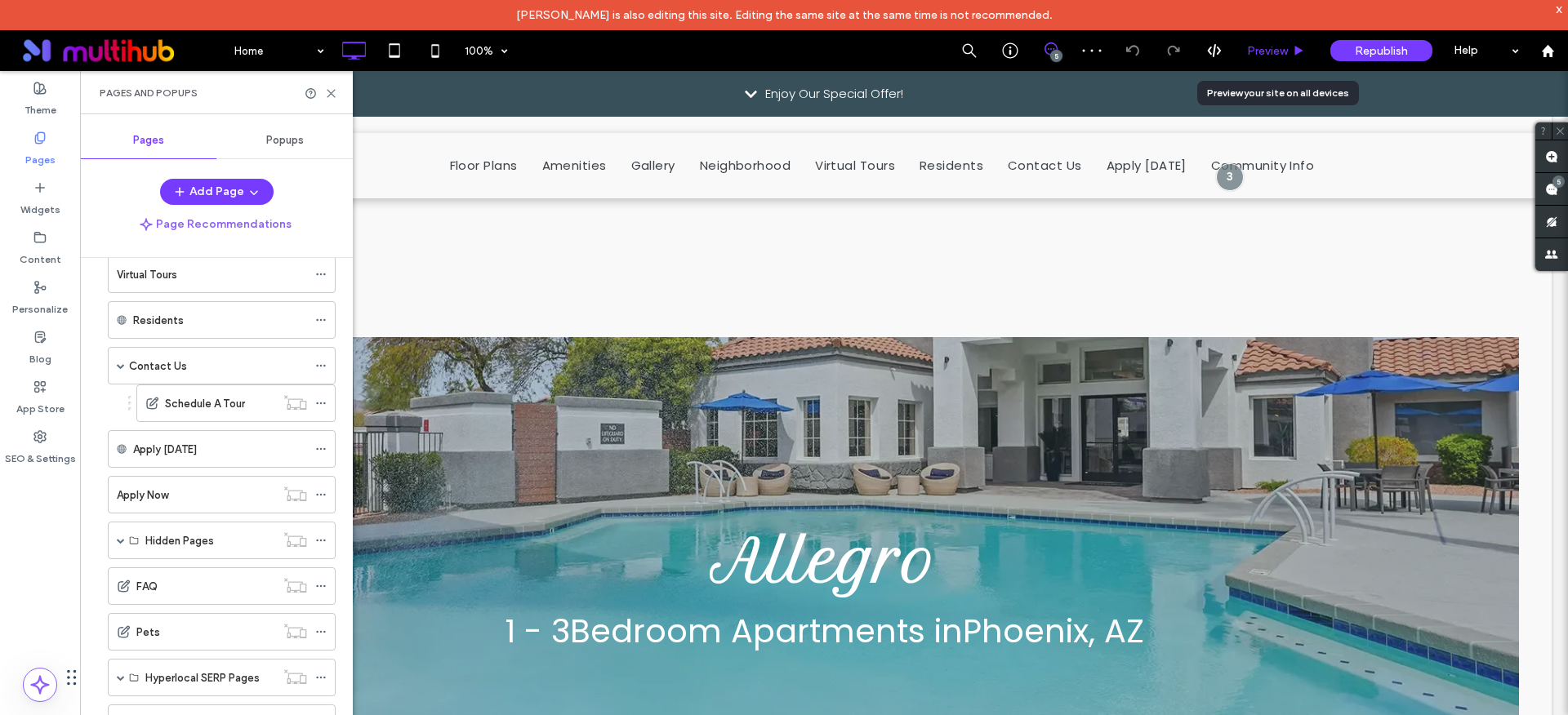
click at [1267, 49] on span "Preview" at bounding box center [1267, 51] width 41 height 14
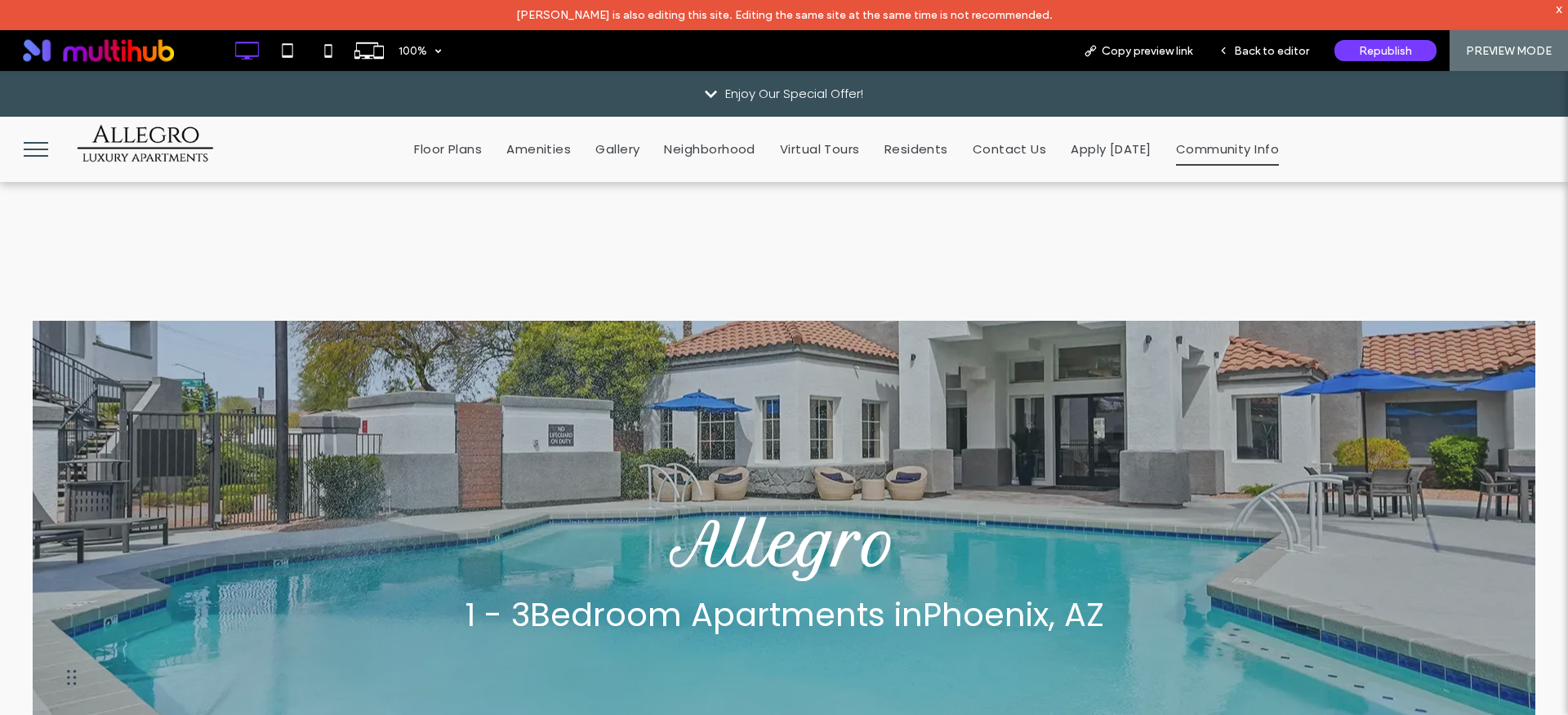
click at [1190, 151] on span "Community Info" at bounding box center [1227, 149] width 103 height 32
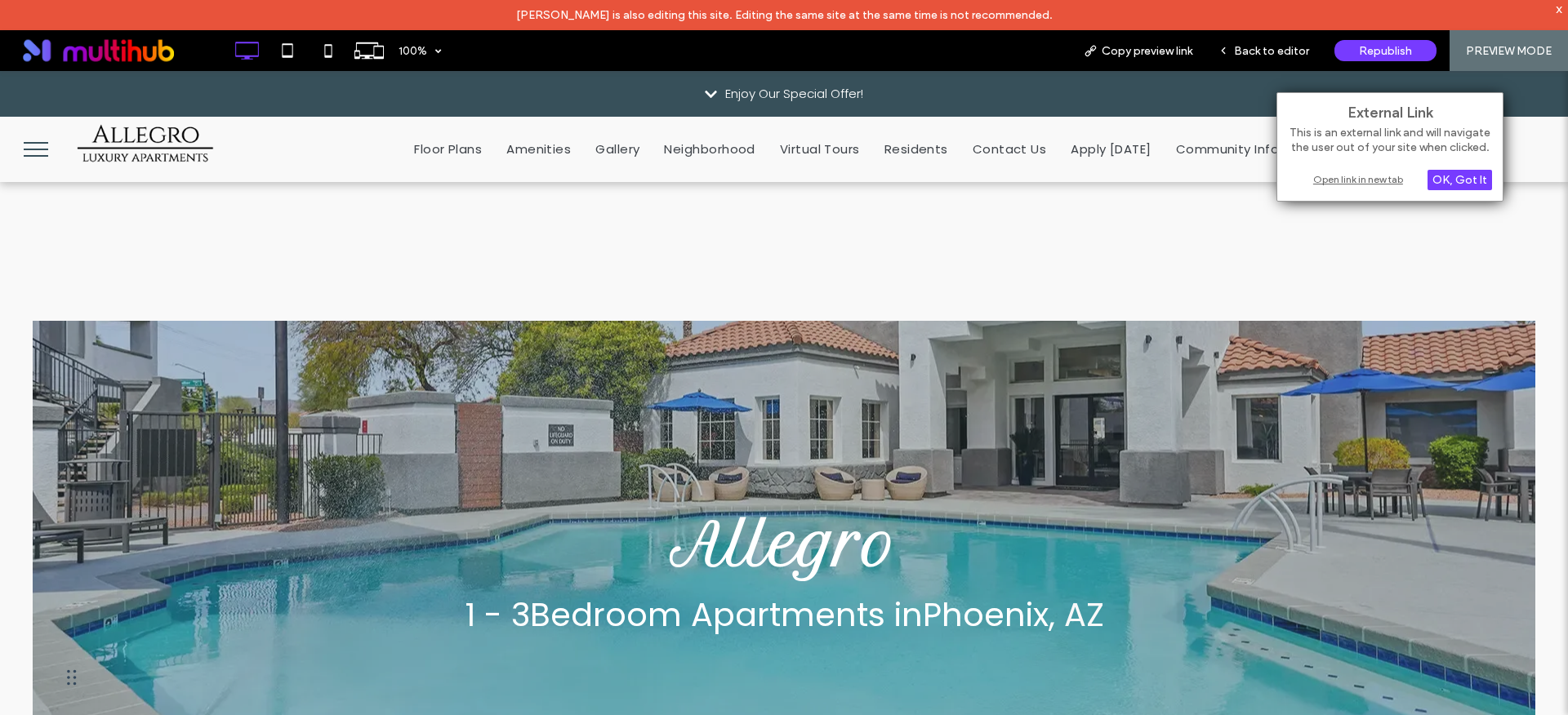
click at [1323, 178] on div "Open link in new tab" at bounding box center [1390, 179] width 205 height 17
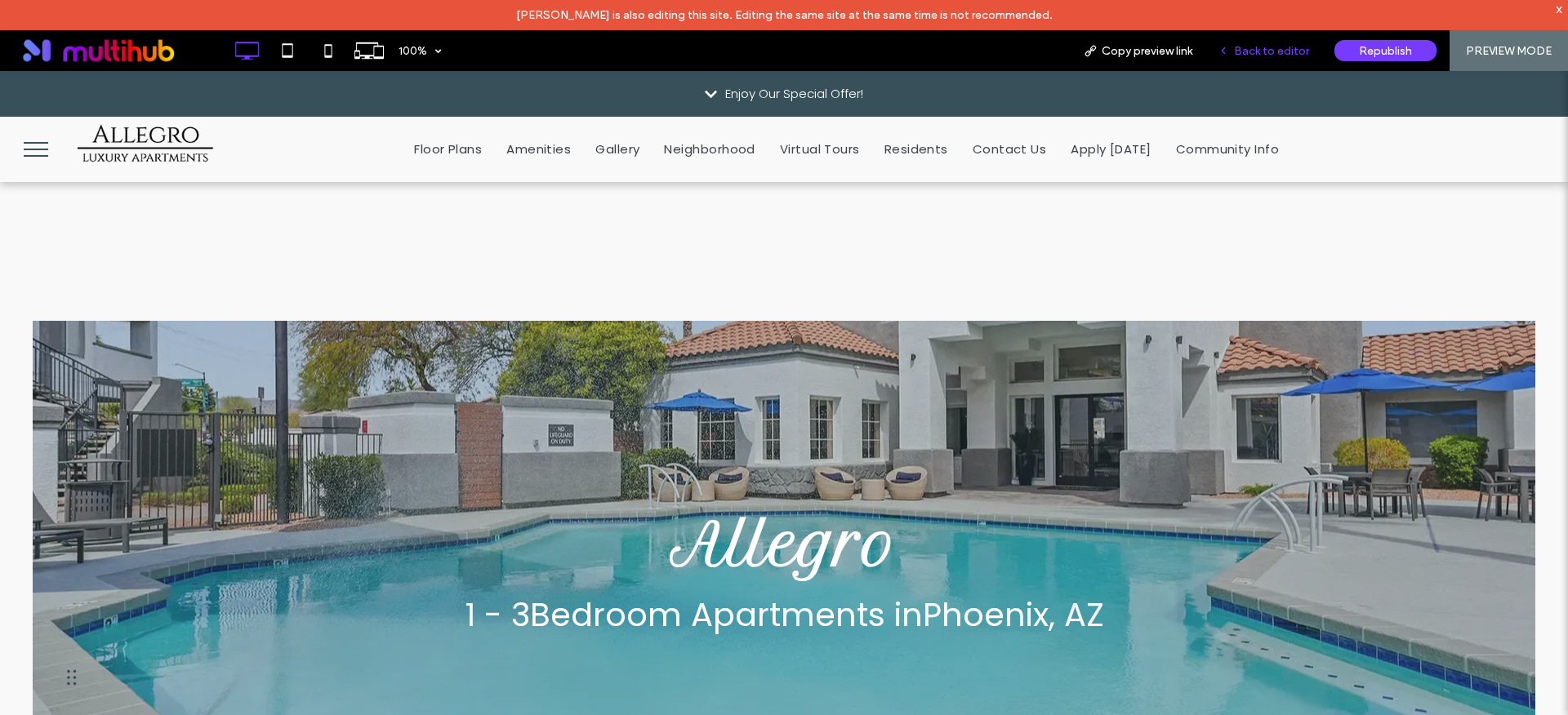
click at [1250, 49] on span "Back to editor" at bounding box center [1271, 51] width 75 height 14
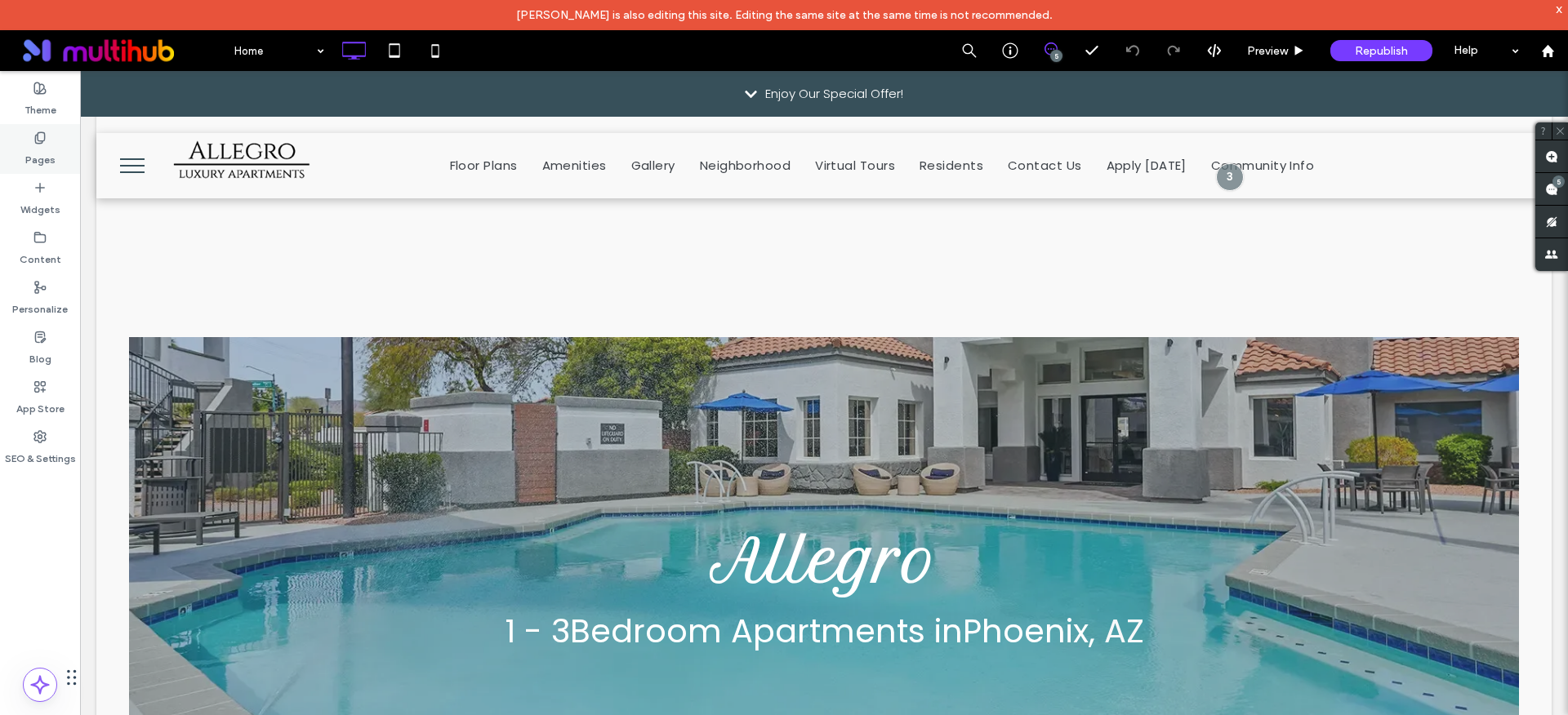
click at [65, 154] on div "Pages" at bounding box center [40, 149] width 80 height 49
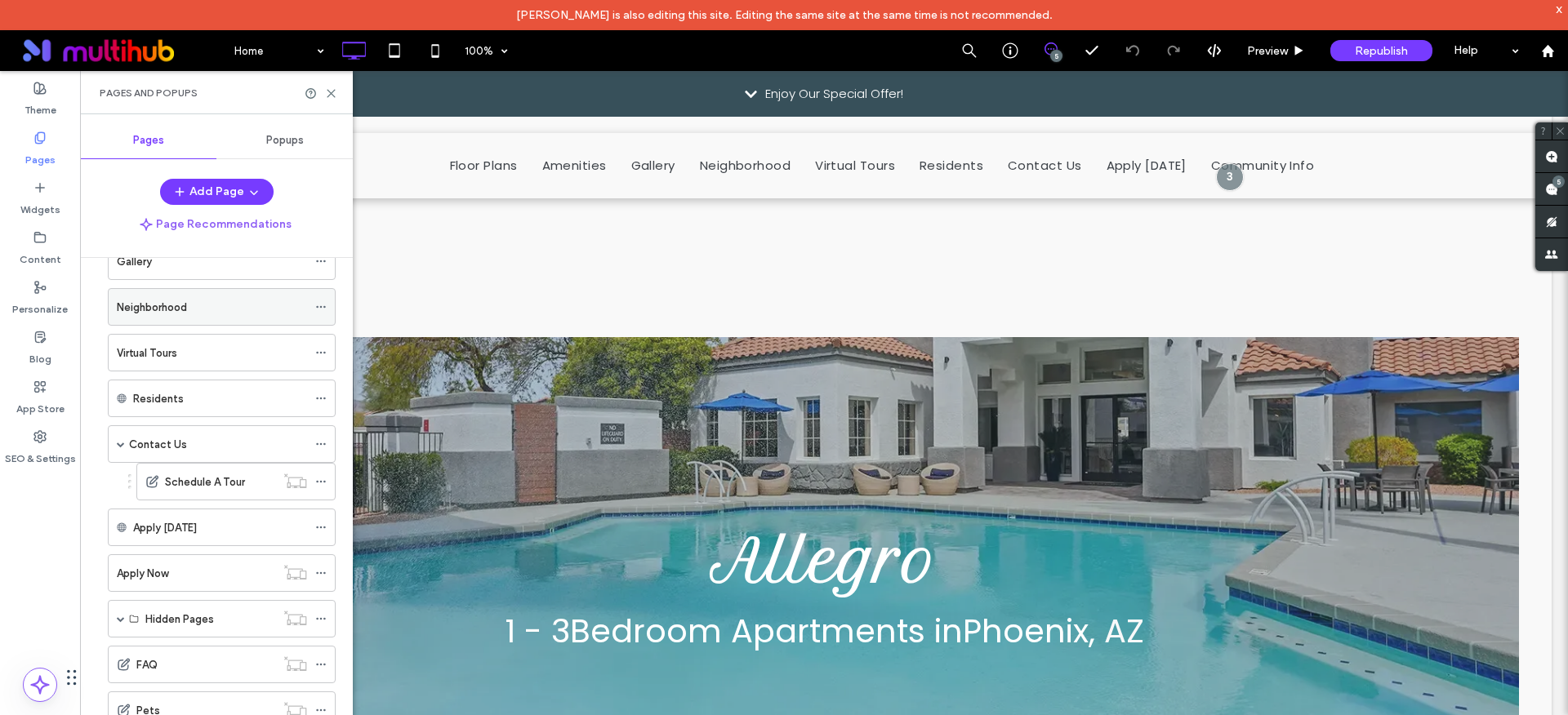
scroll to position [350, 0]
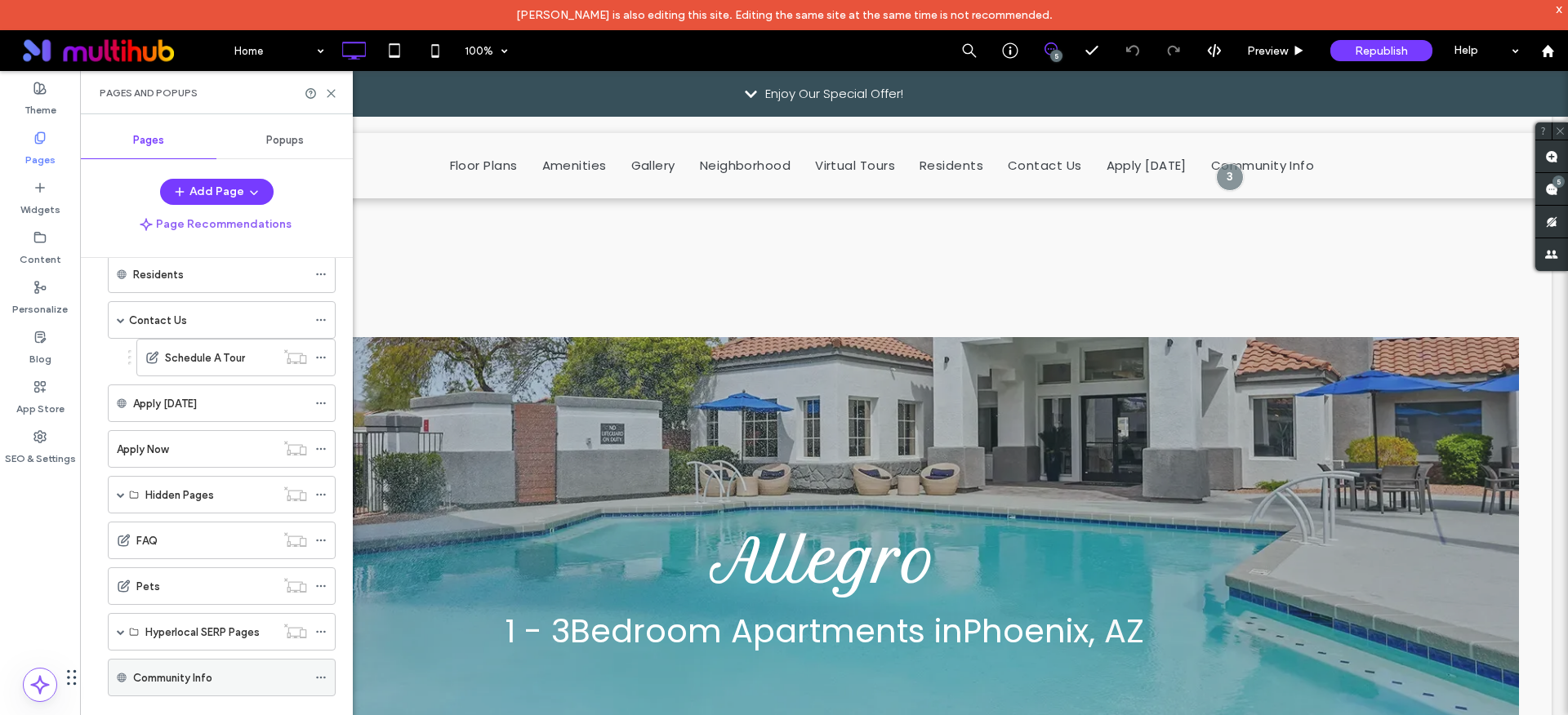
click at [323, 678] on use at bounding box center [320, 678] width 9 height 3
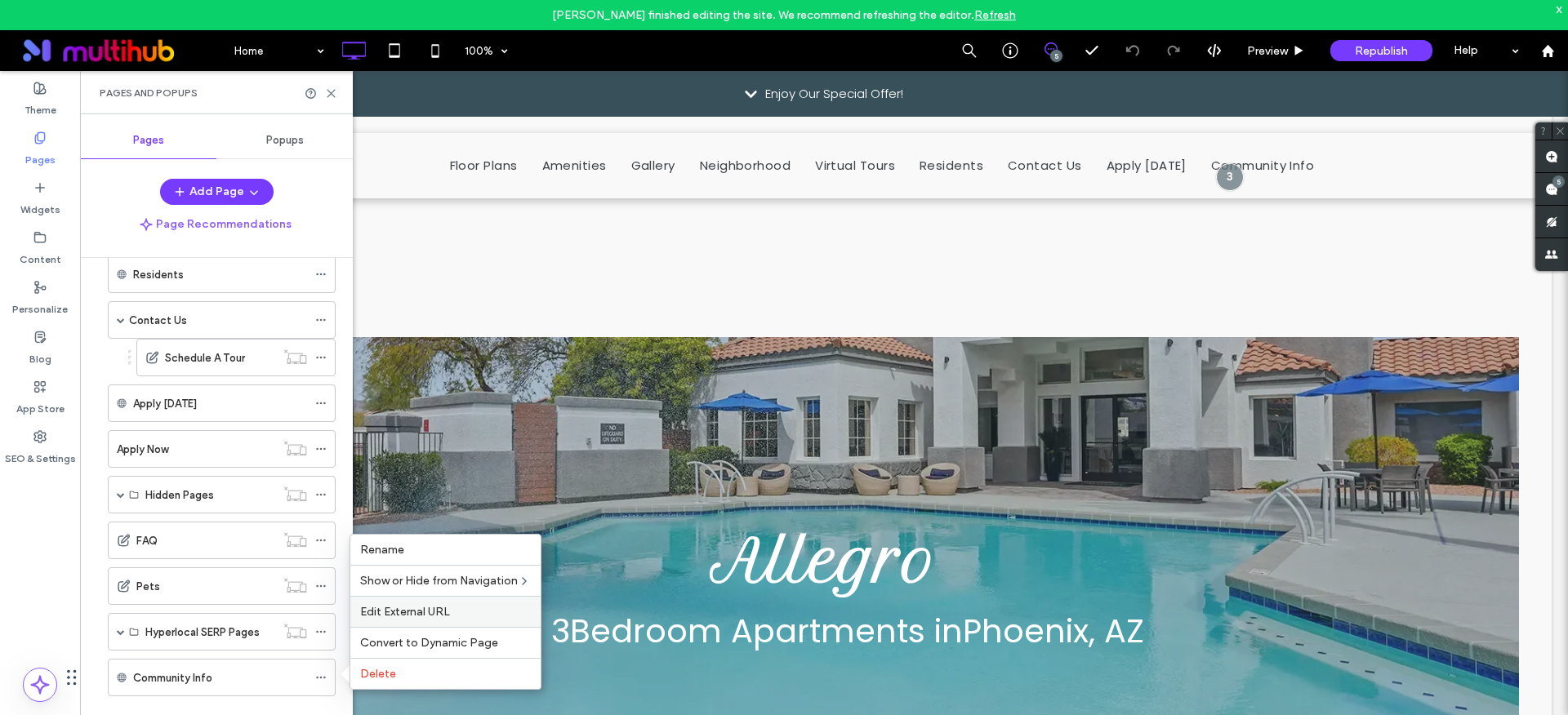
click at [401, 612] on span "Edit External URL" at bounding box center [405, 612] width 89 height 14
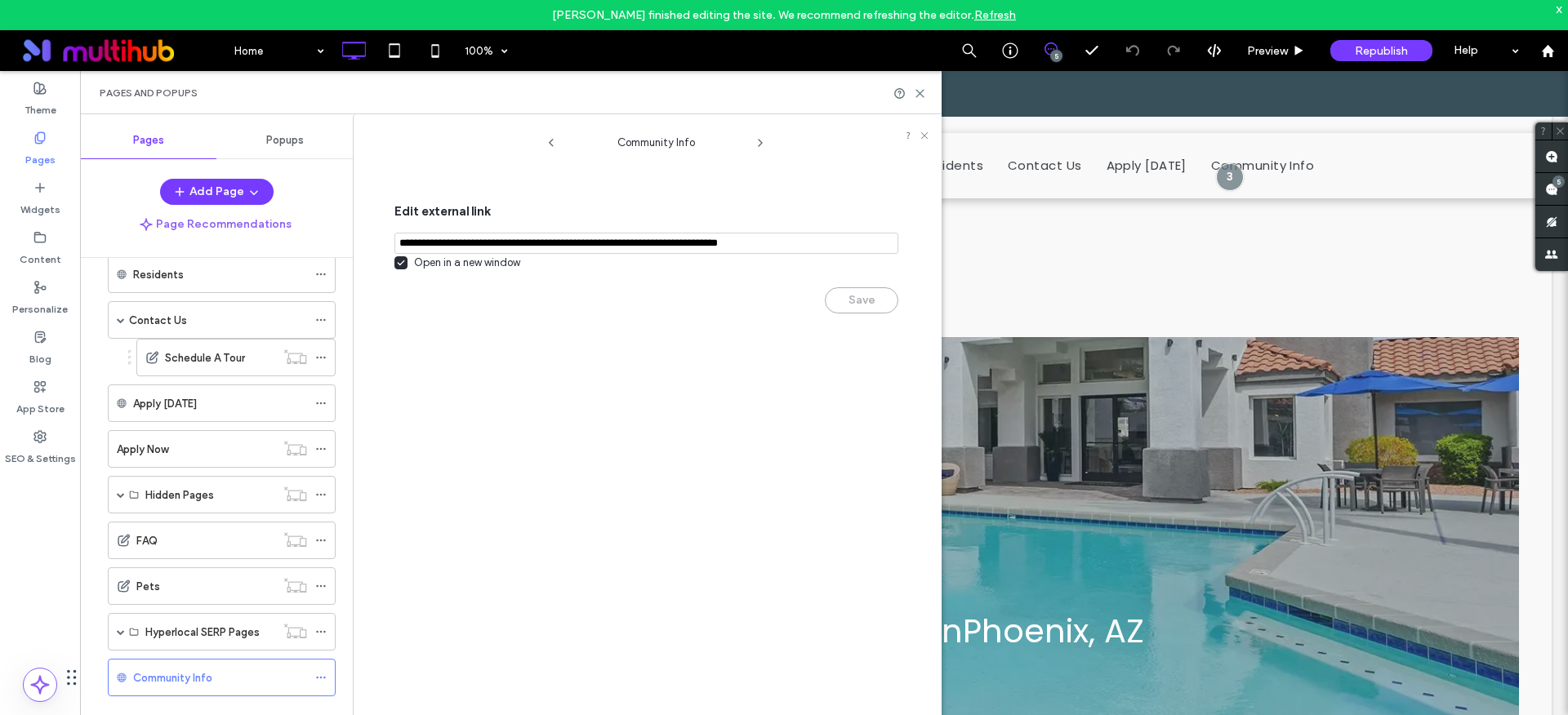
click at [401, 262] on icon at bounding box center [401, 263] width 9 height 7
click at [860, 306] on button "Save" at bounding box center [862, 300] width 73 height 26
click at [922, 89] on use at bounding box center [919, 93] width 8 height 8
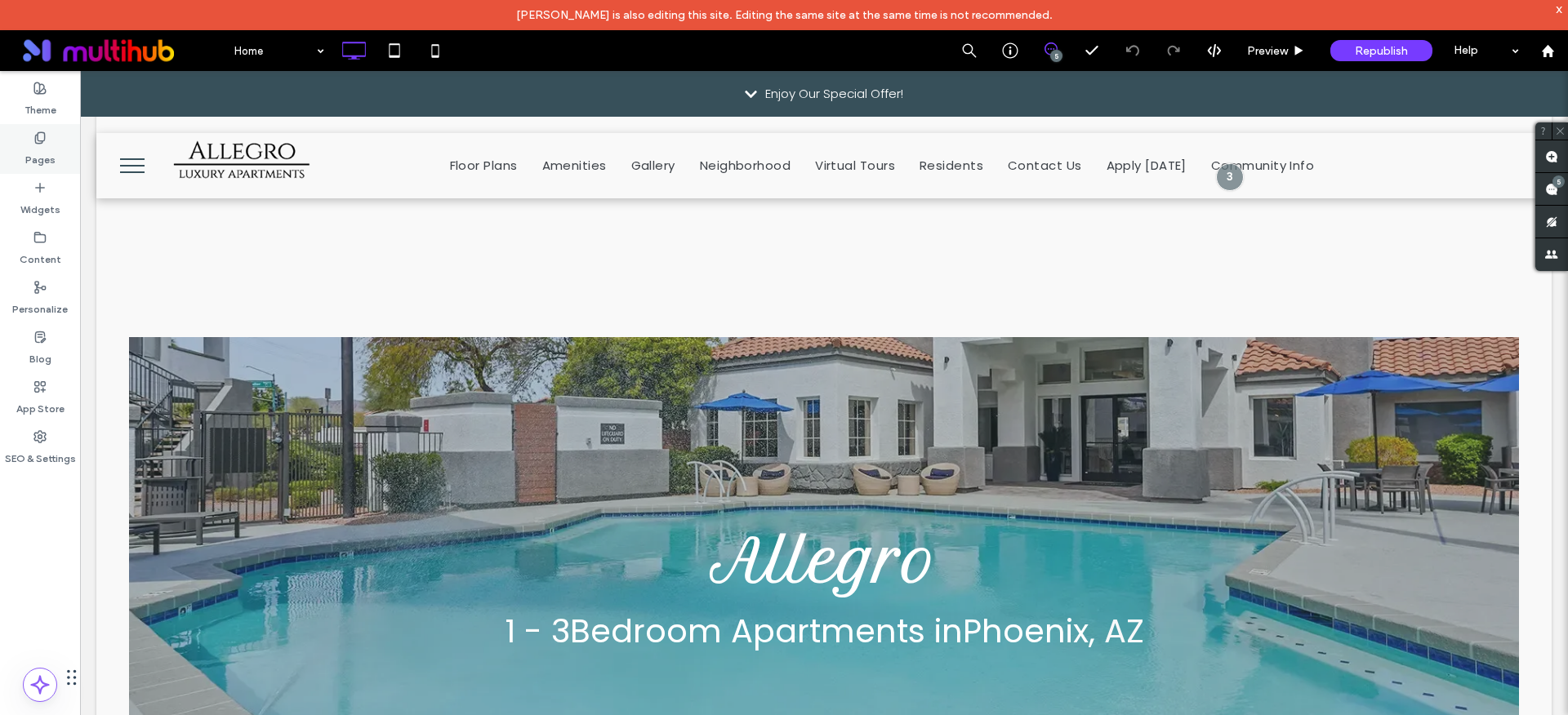
click at [43, 136] on icon at bounding box center [39, 137] width 13 height 13
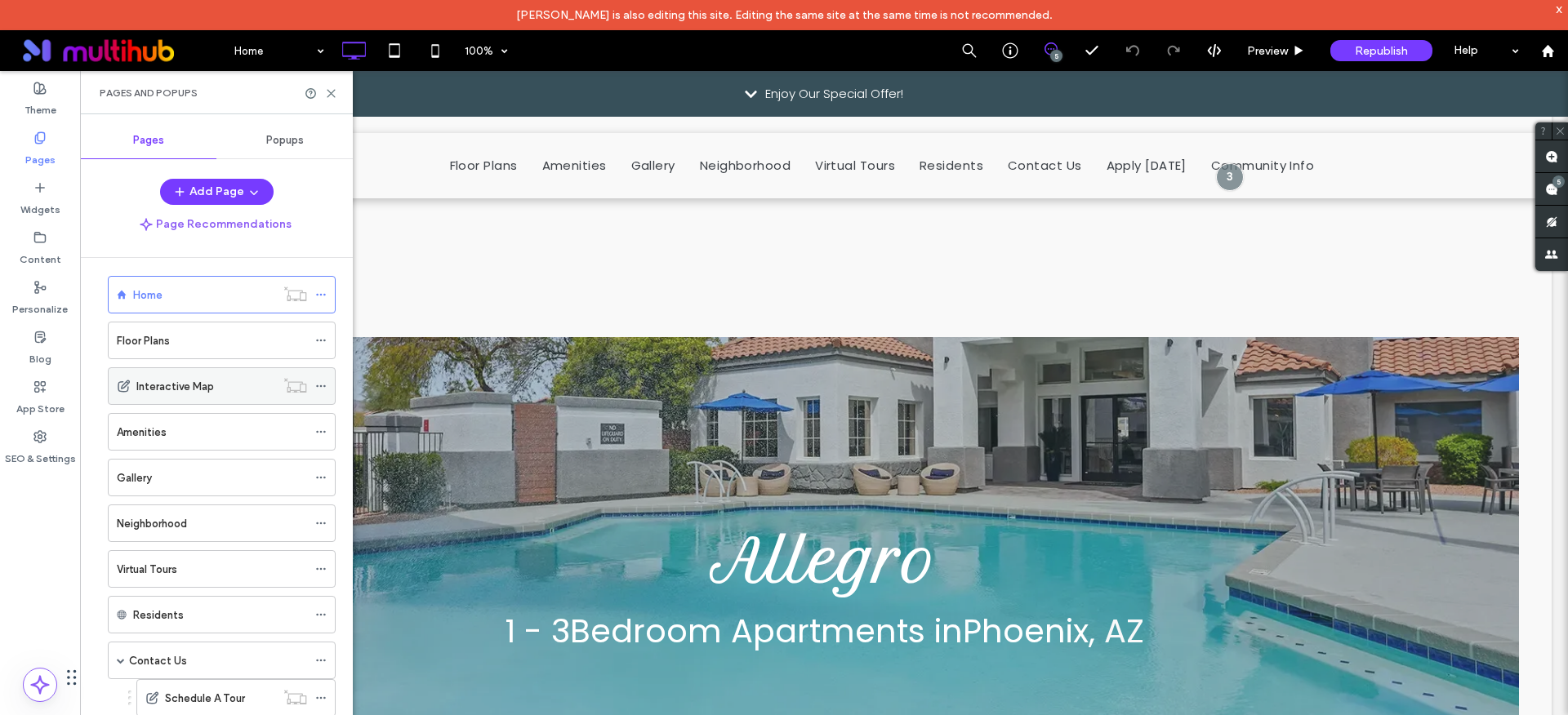
scroll to position [22, 0]
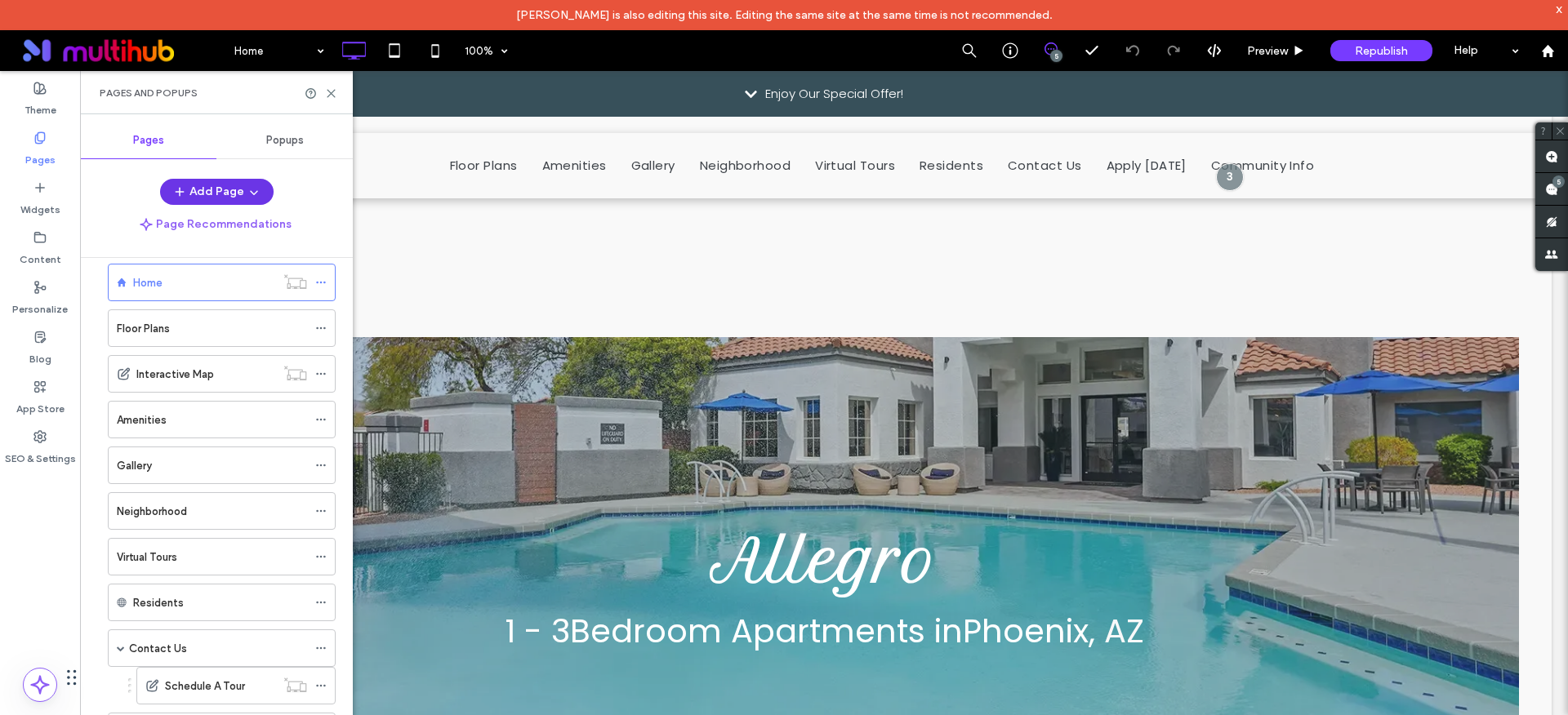
click at [244, 194] on span "button" at bounding box center [251, 192] width 16 height 25
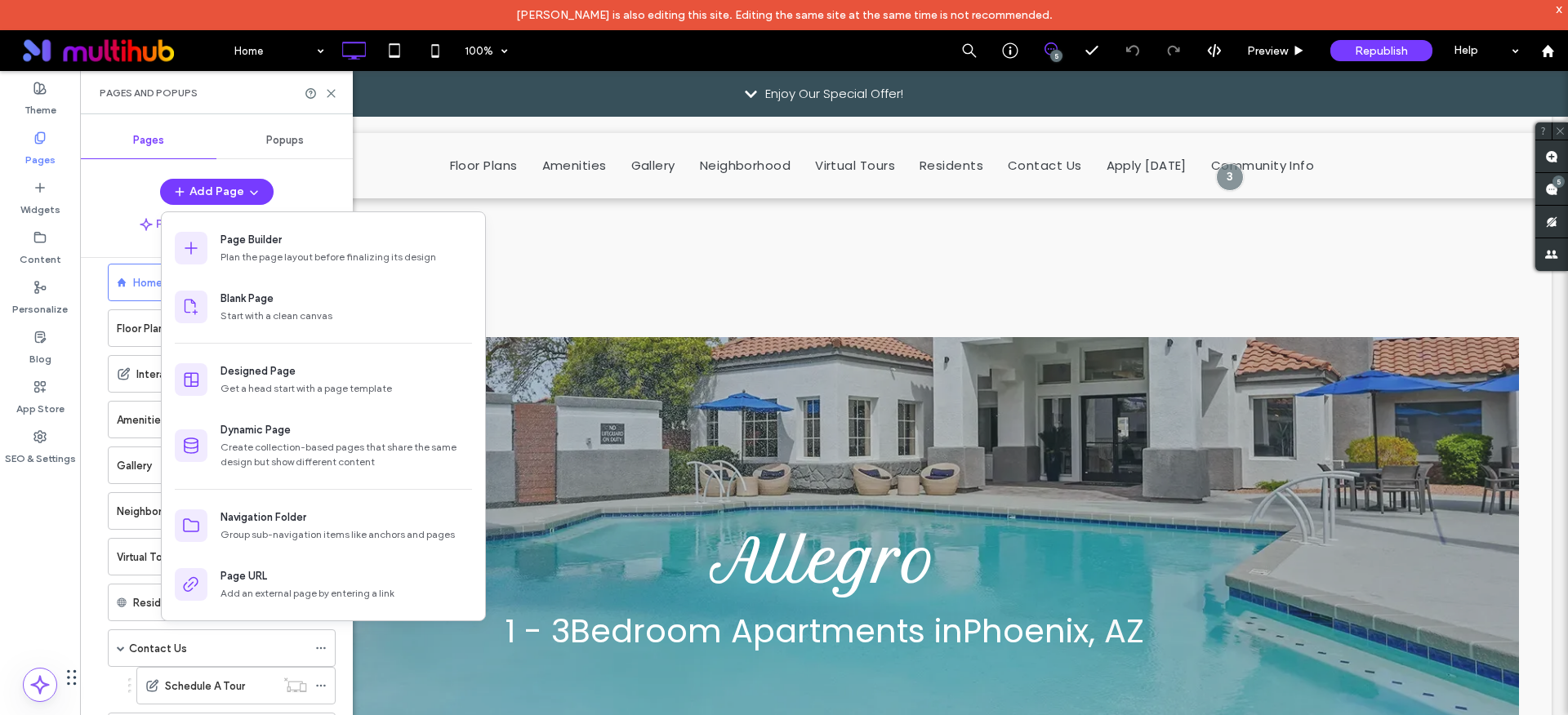
click at [106, 212] on div "Page Recommendations" at bounding box center [216, 224] width 273 height 26
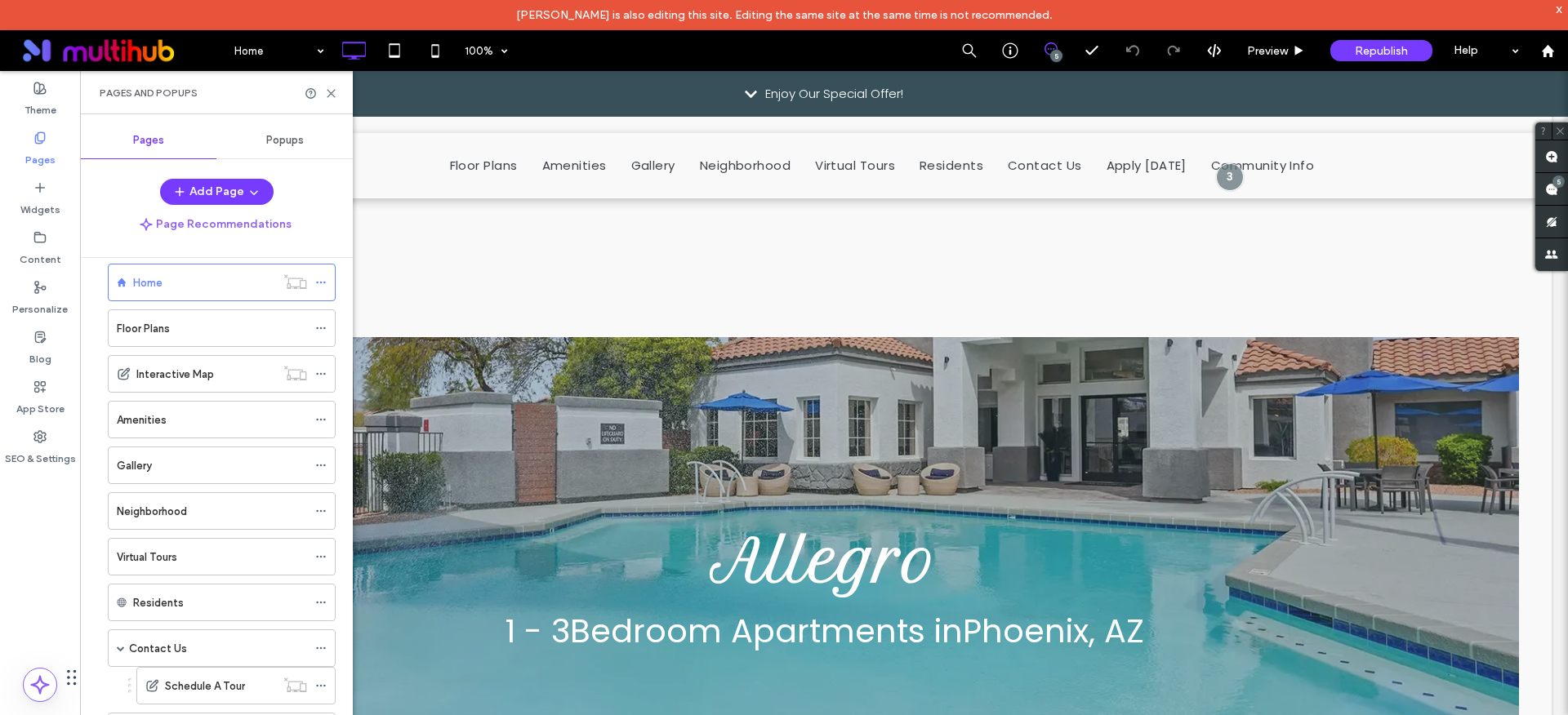
scroll to position [350, 0]
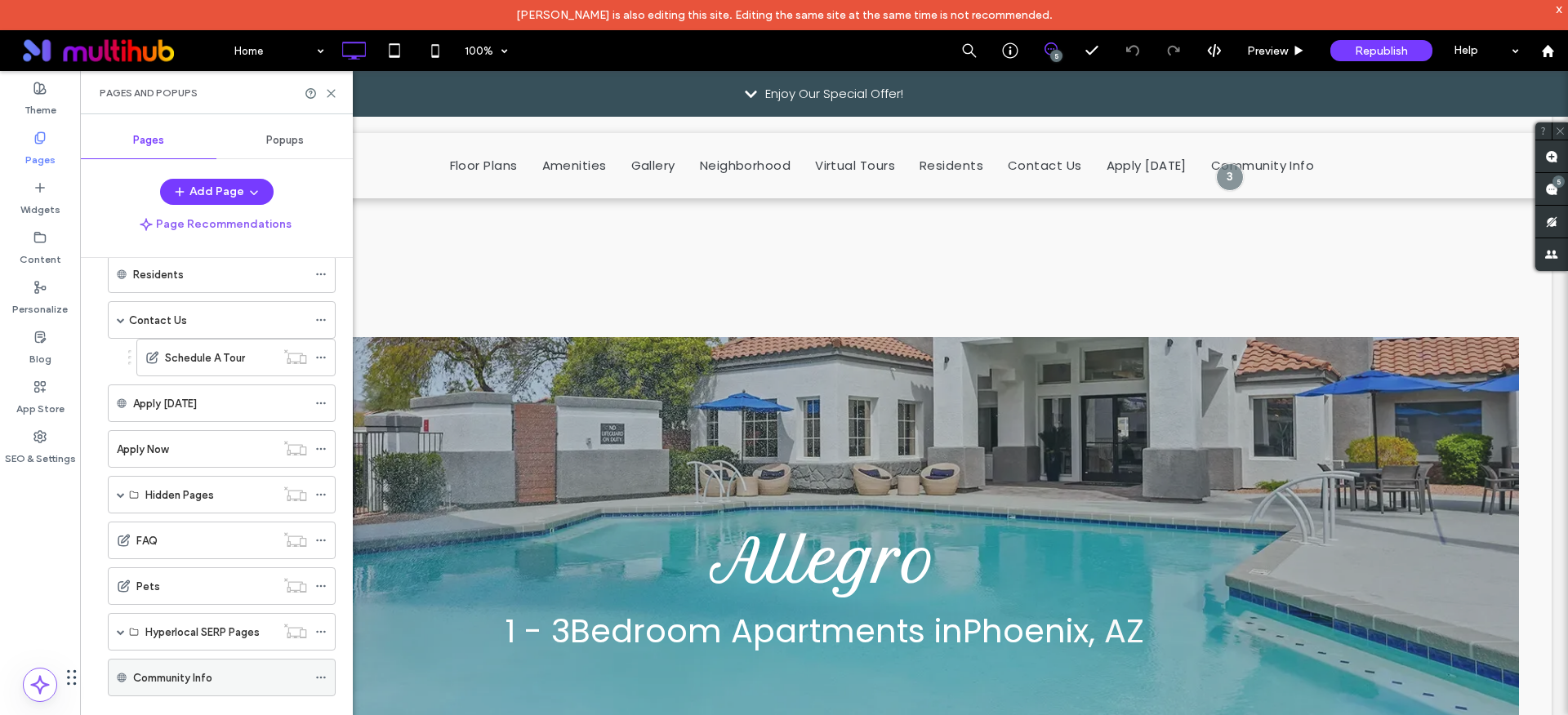
click at [181, 681] on label "Community Info" at bounding box center [172, 678] width 79 height 29
click at [322, 673] on icon at bounding box center [320, 678] width 11 height 11
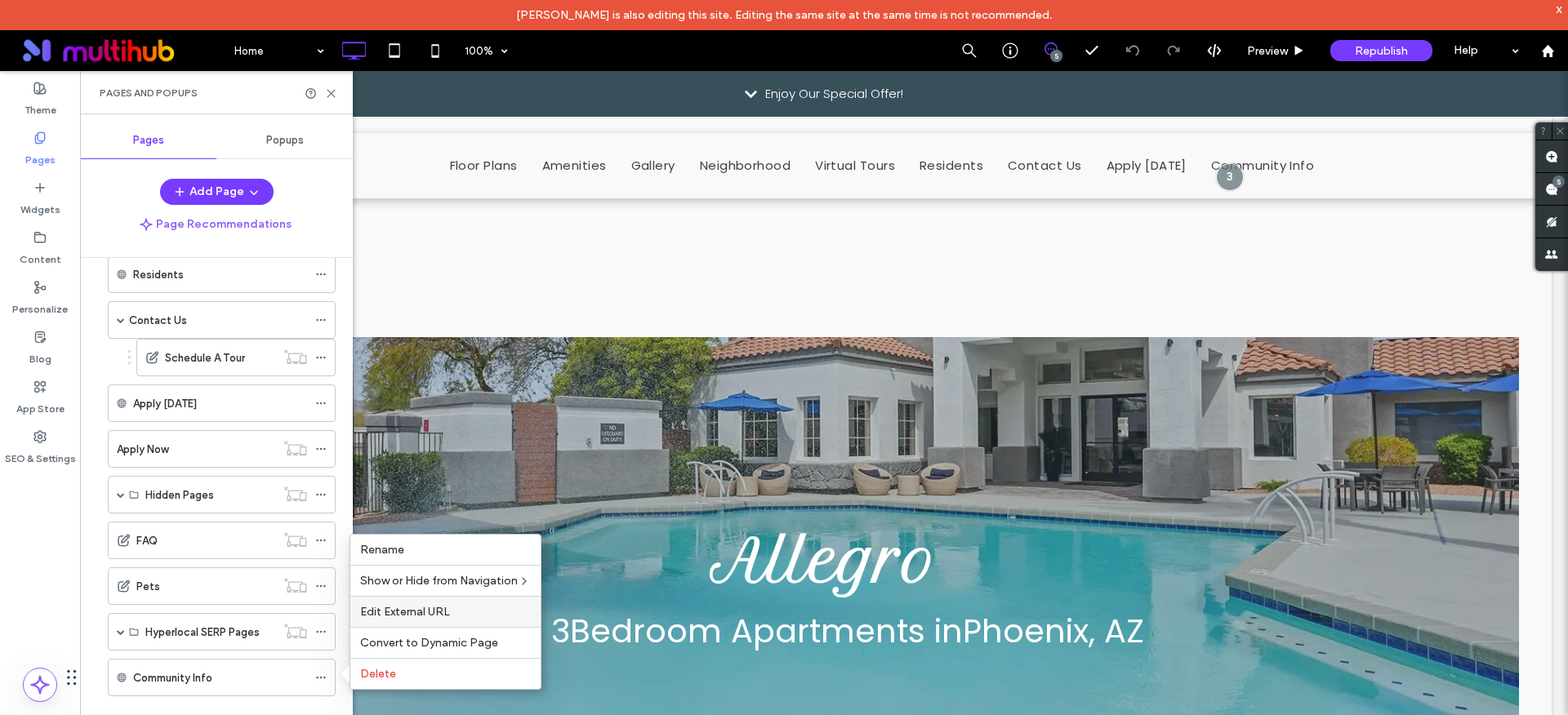
click at [396, 614] on span "Edit External URL" at bounding box center [405, 612] width 89 height 14
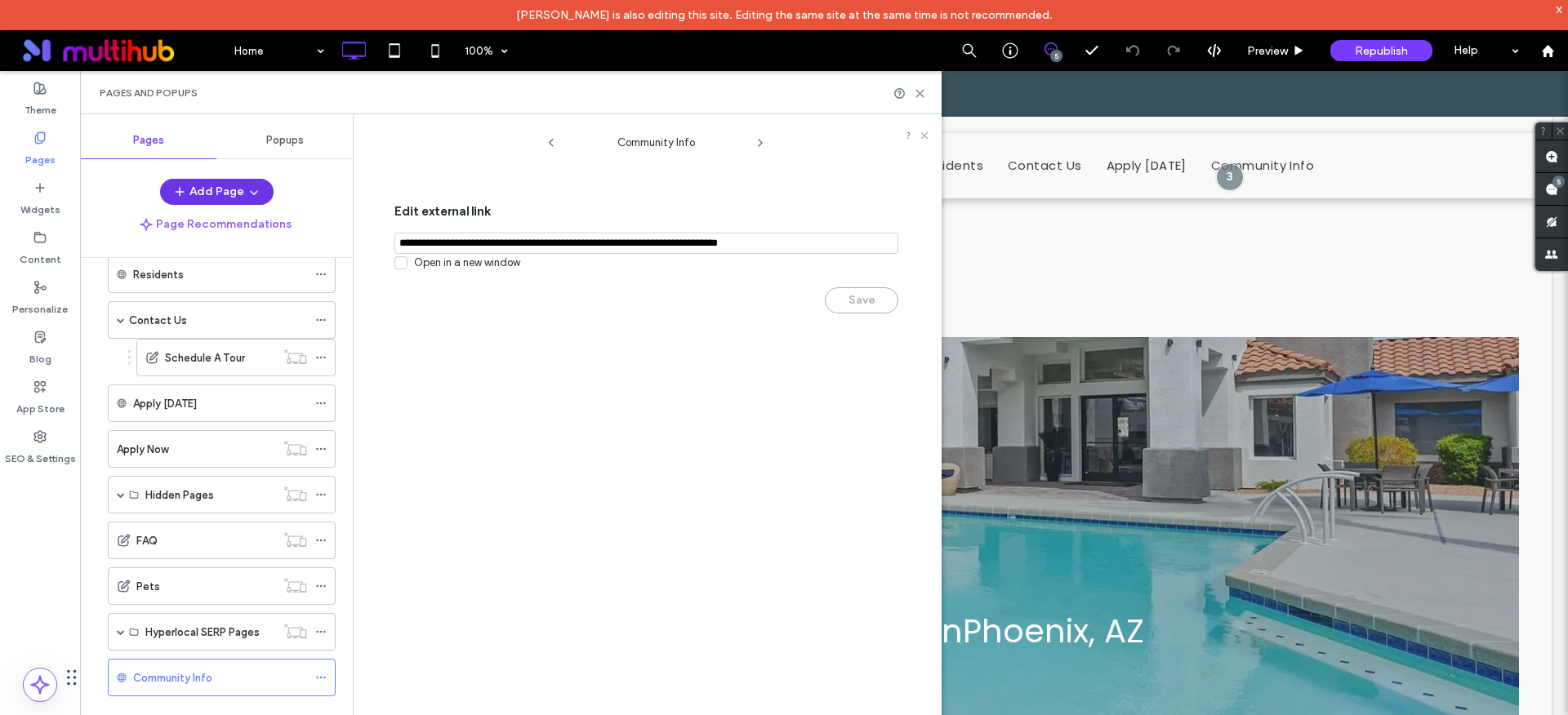
click at [205, 189] on button "Add Page" at bounding box center [216, 192] width 113 height 26
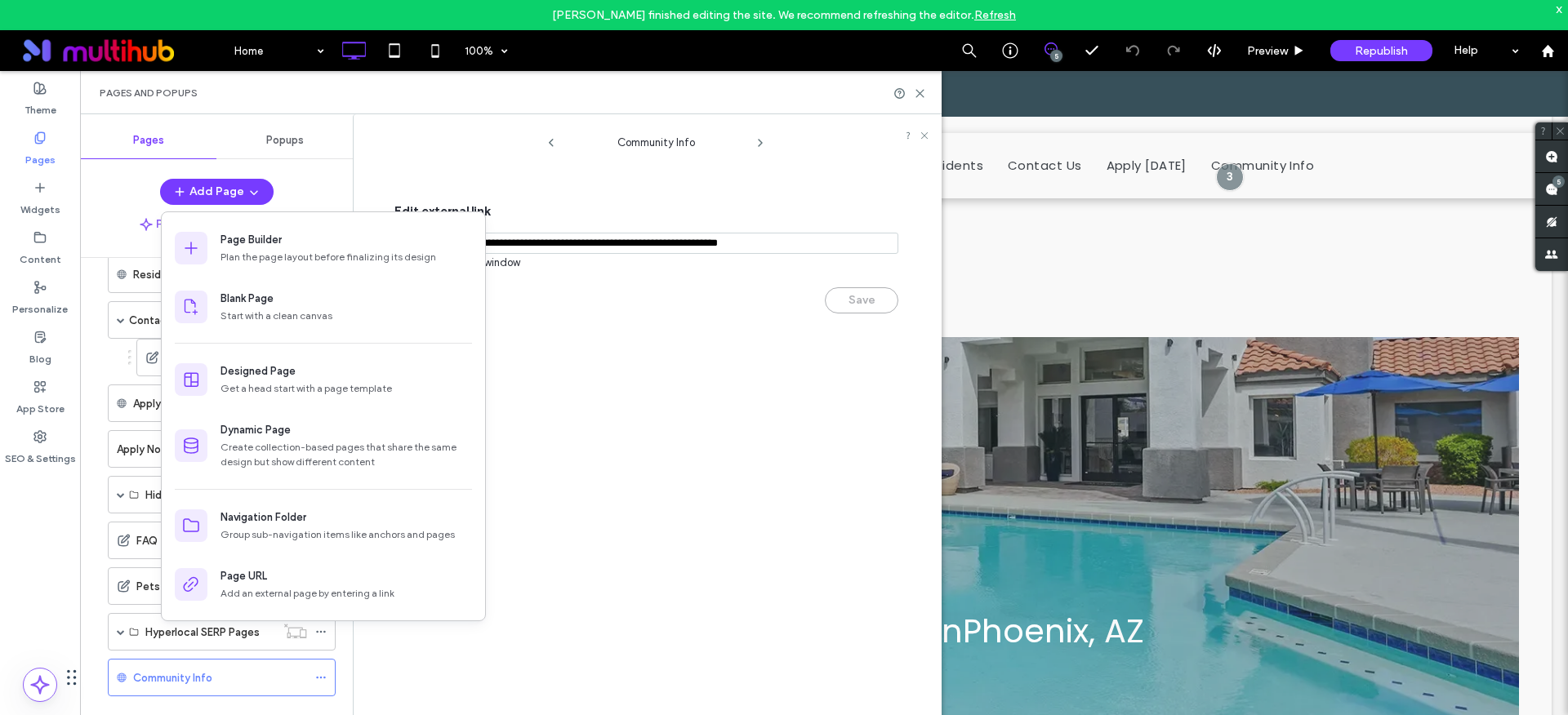
click at [698, 384] on div "Community Info Edit external link Open in a new window Save" at bounding box center [655, 434] width 572 height 623
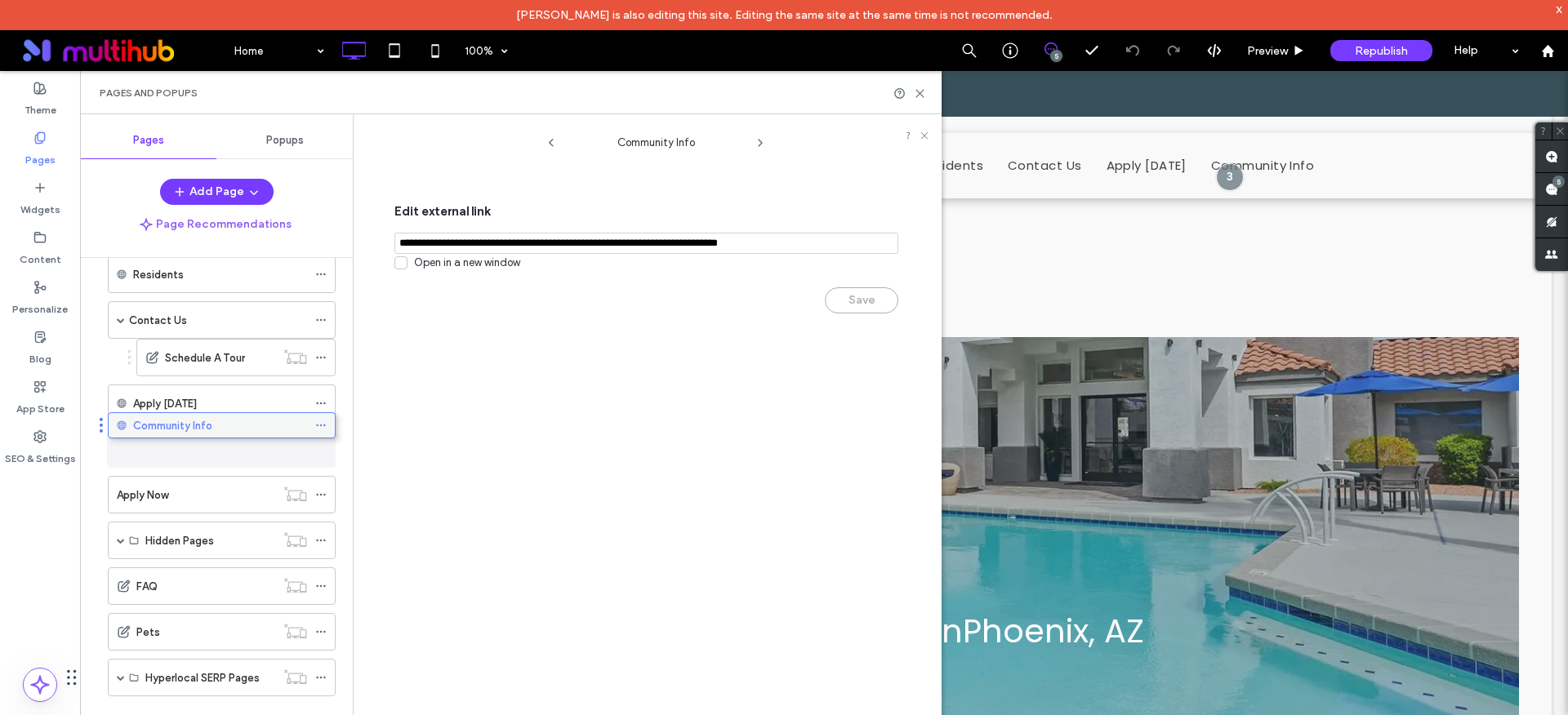
drag, startPoint x: 209, startPoint y: 678, endPoint x: 209, endPoint y: 431, distance: 247.0
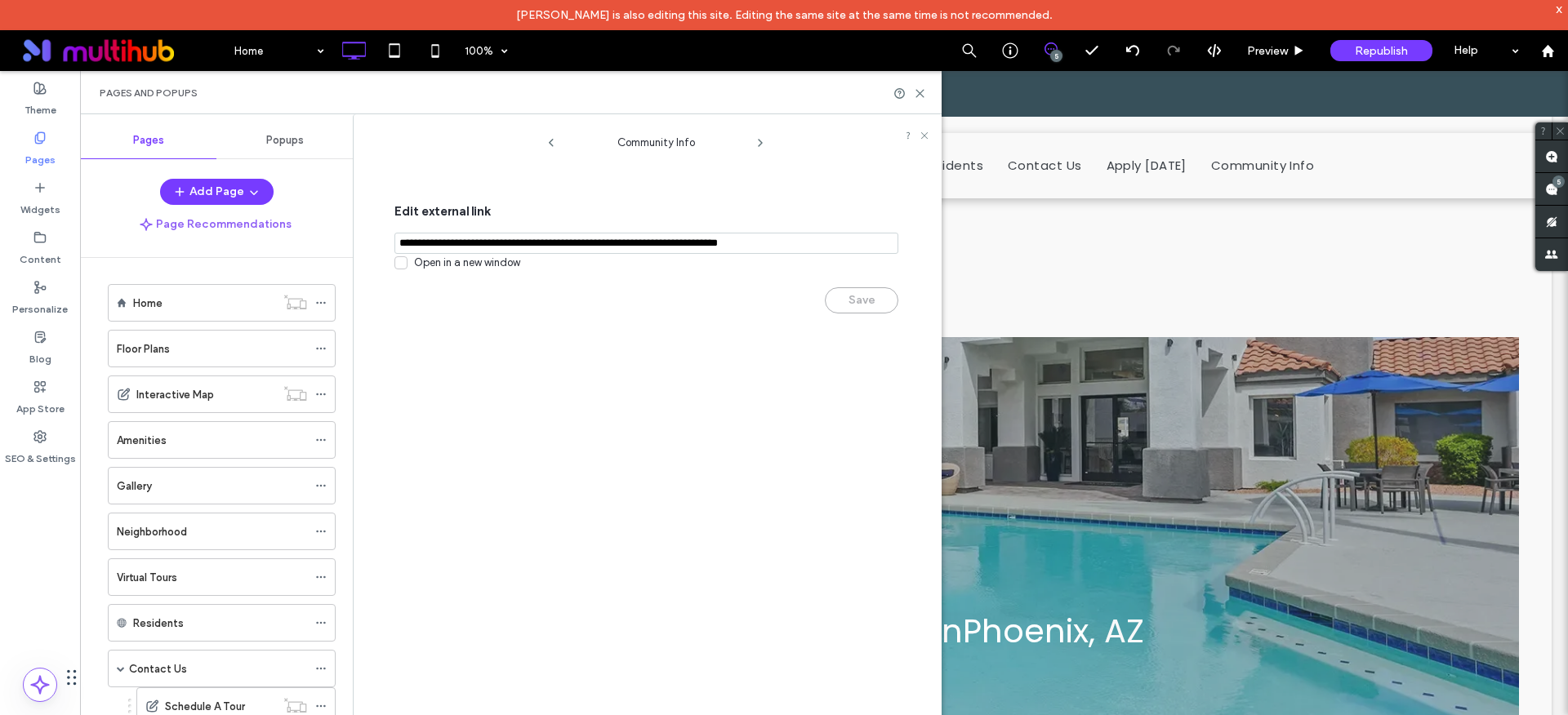
scroll to position [0, 0]
click at [924, 93] on icon at bounding box center [919, 94] width 12 height 12
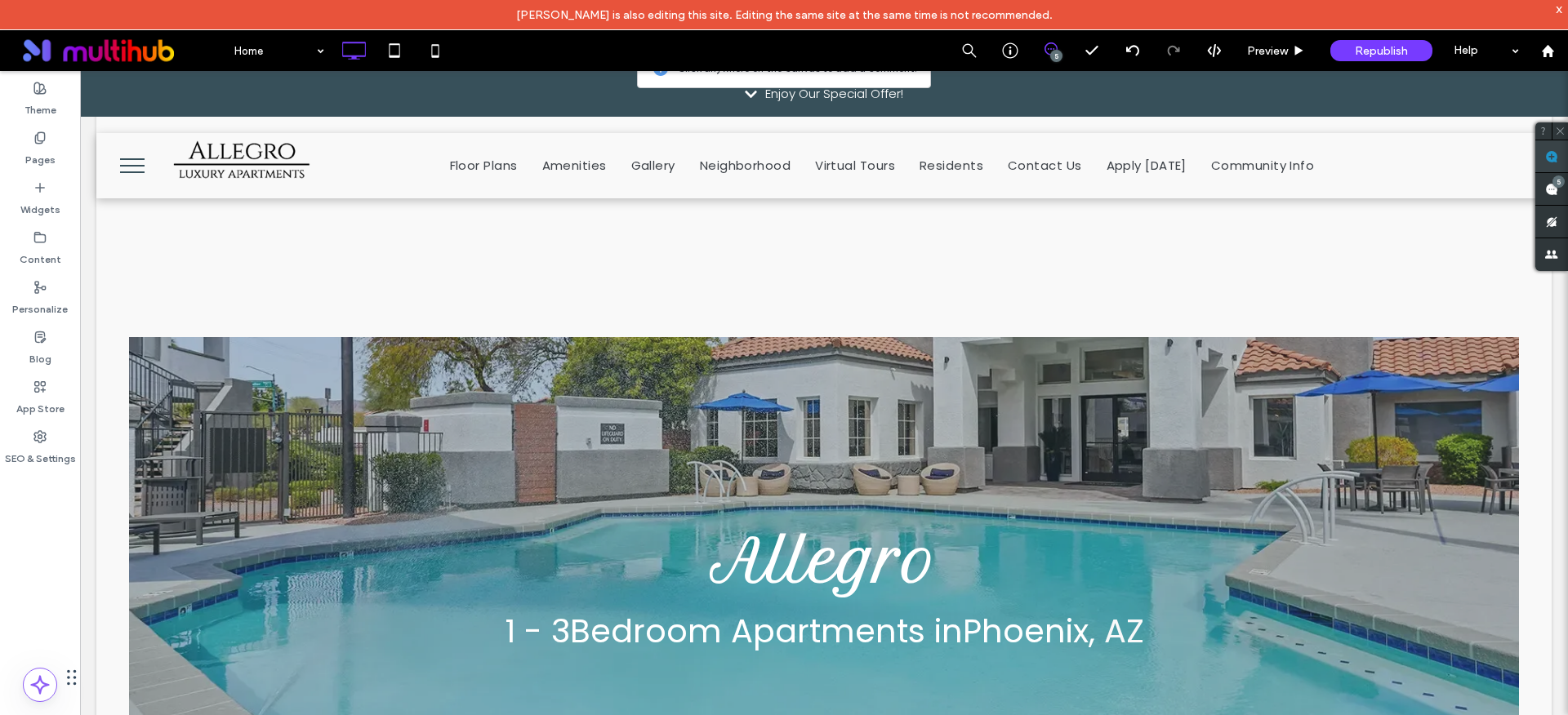
click at [1548, 155] on use at bounding box center [1551, 156] width 13 height 13
click at [1179, 181] on span "Apply Today" at bounding box center [1146, 165] width 80 height 32
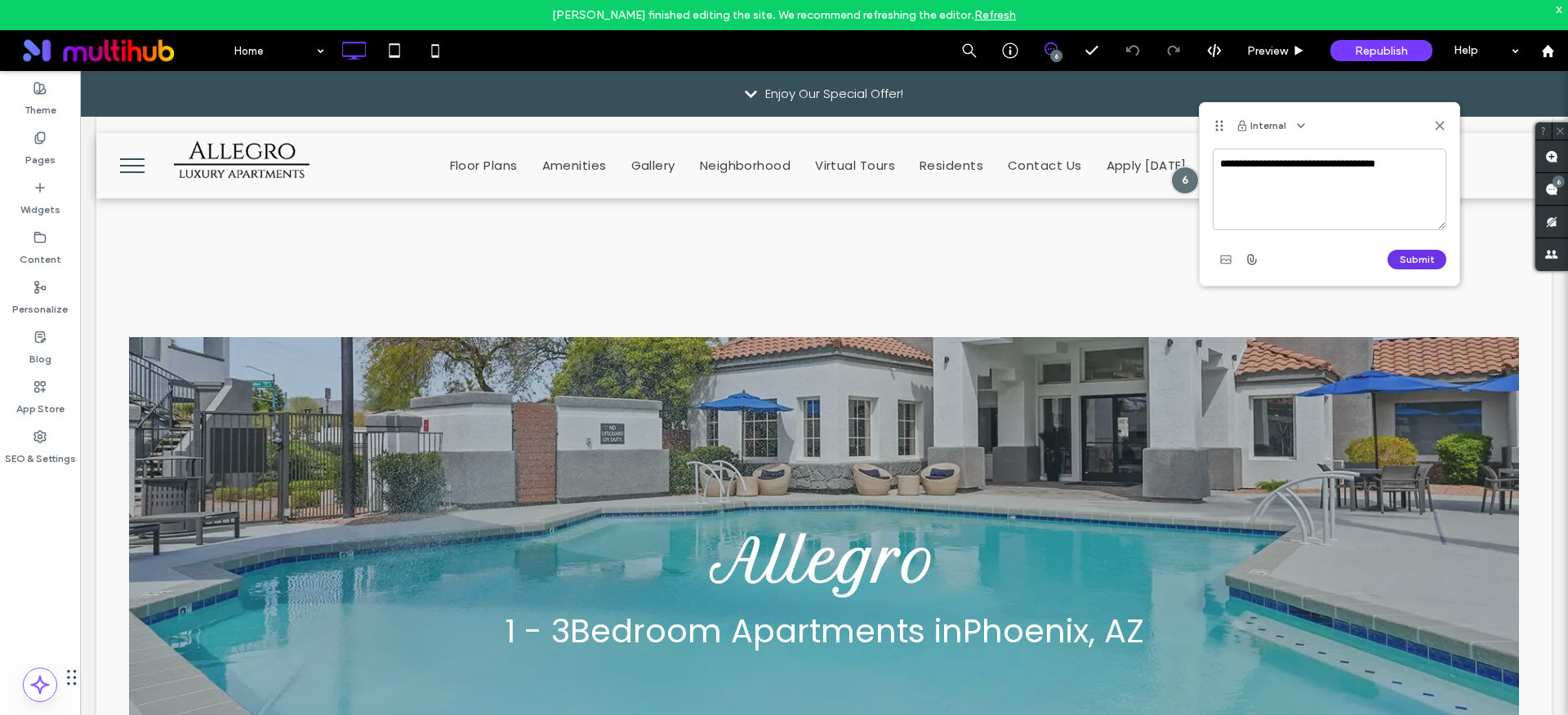
type textarea "**********"
click at [1432, 256] on button "Submit" at bounding box center [1416, 259] width 59 height 20
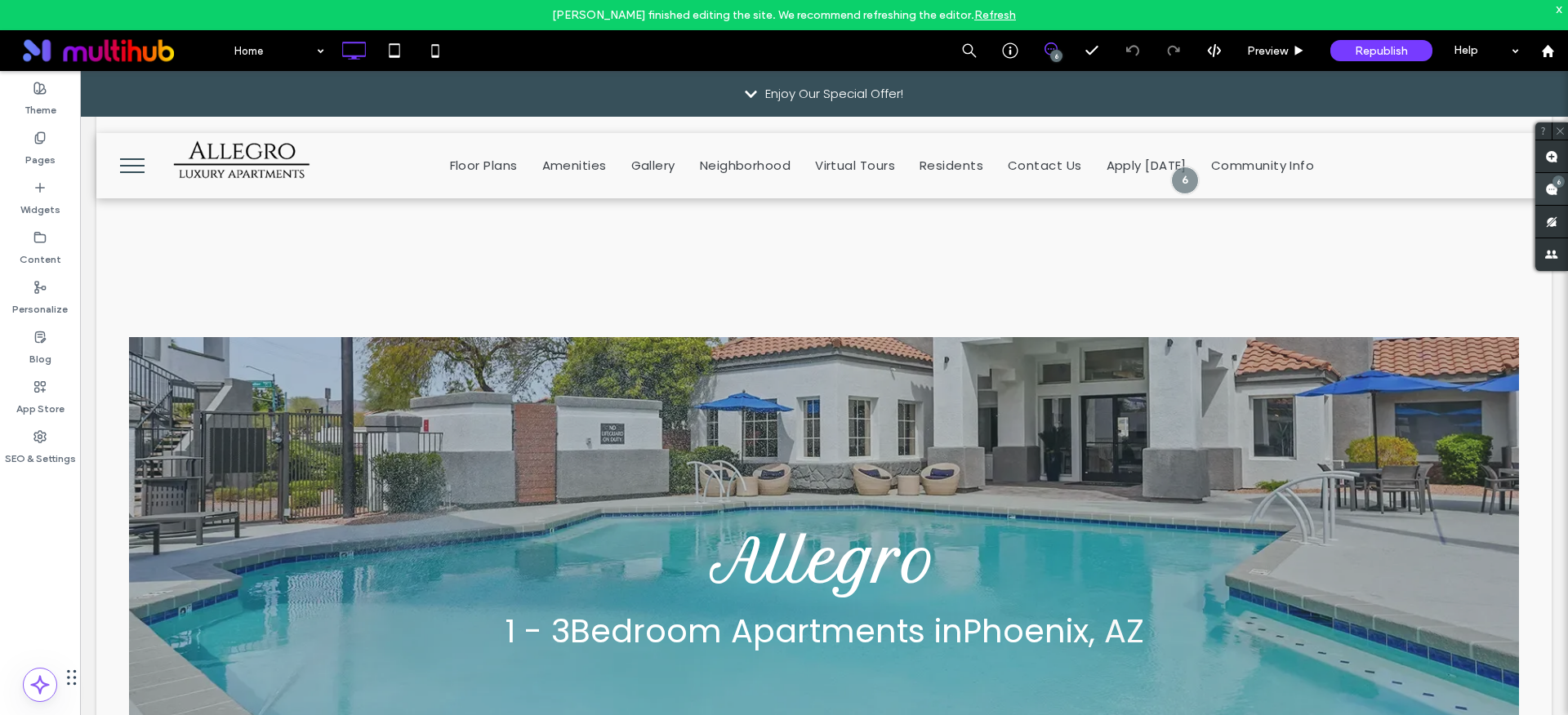
click at [1552, 189] on use at bounding box center [1551, 189] width 13 height 13
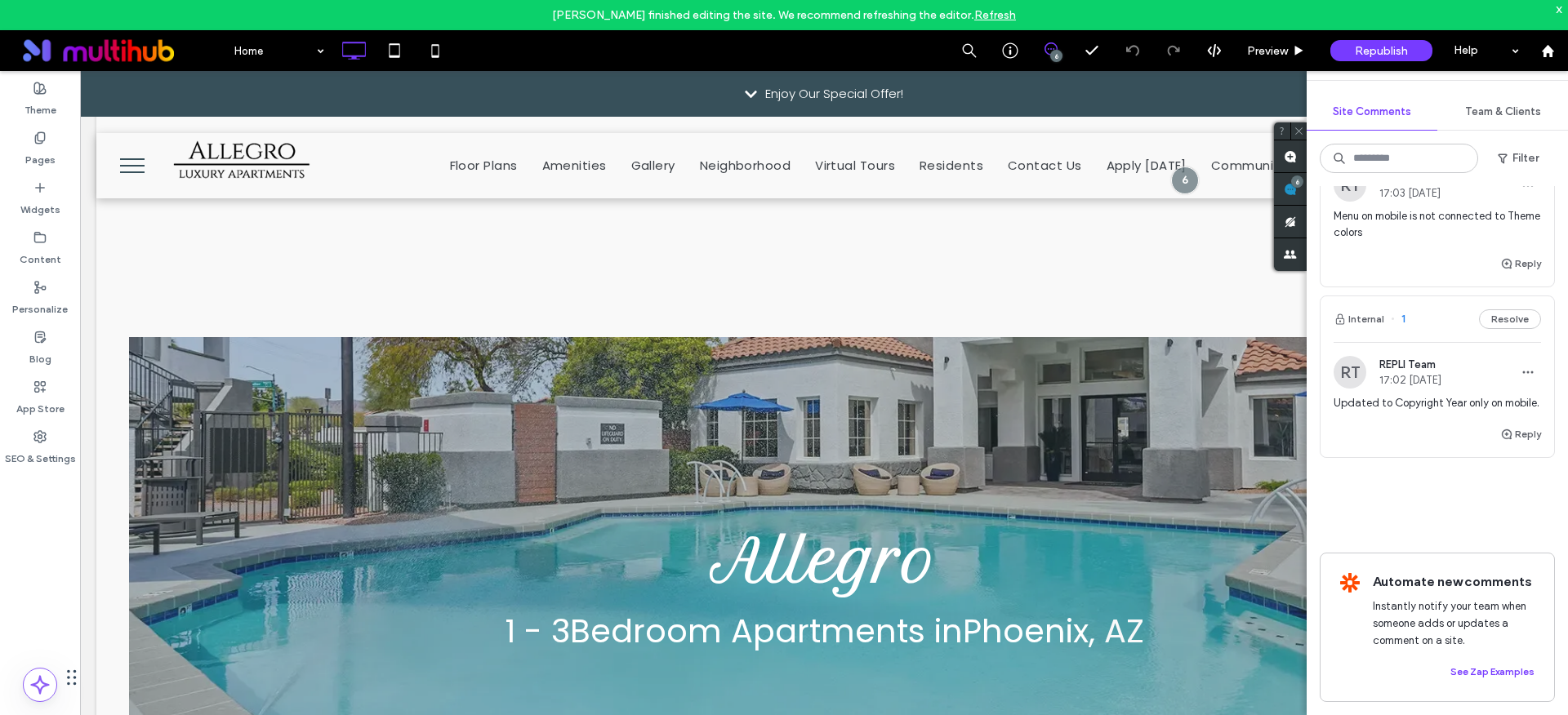
scroll to position [792, 0]
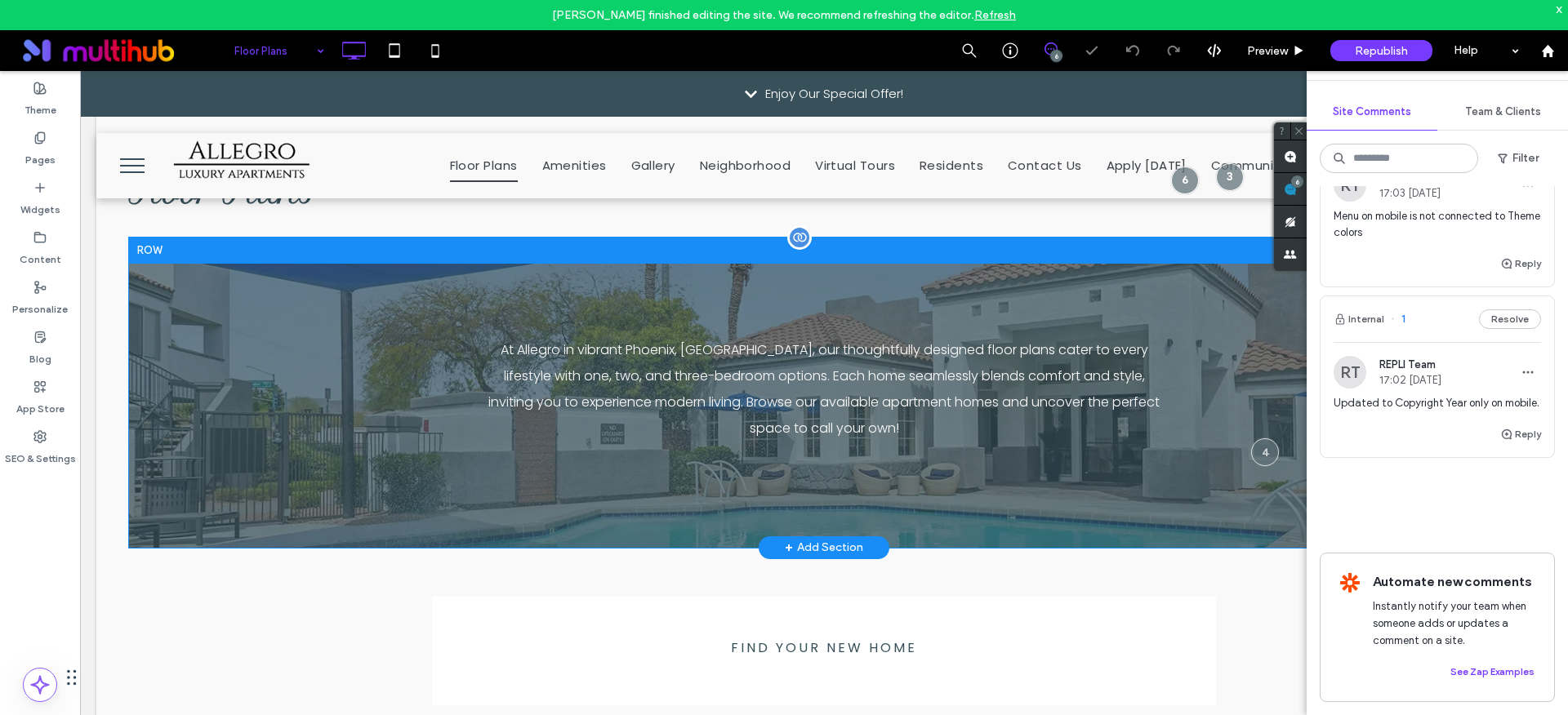
scroll to position [432, 0]
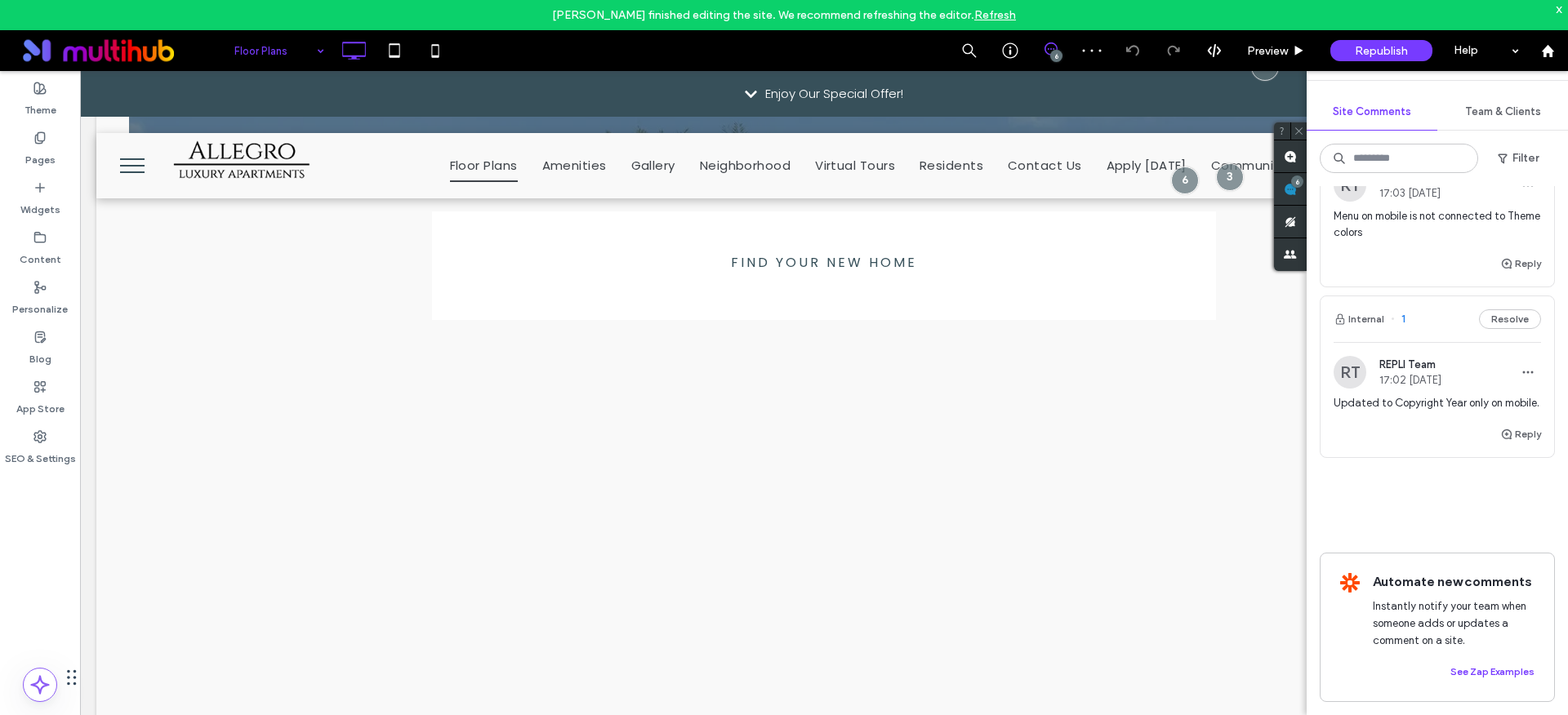
click at [282, 47] on input at bounding box center [275, 50] width 82 height 41
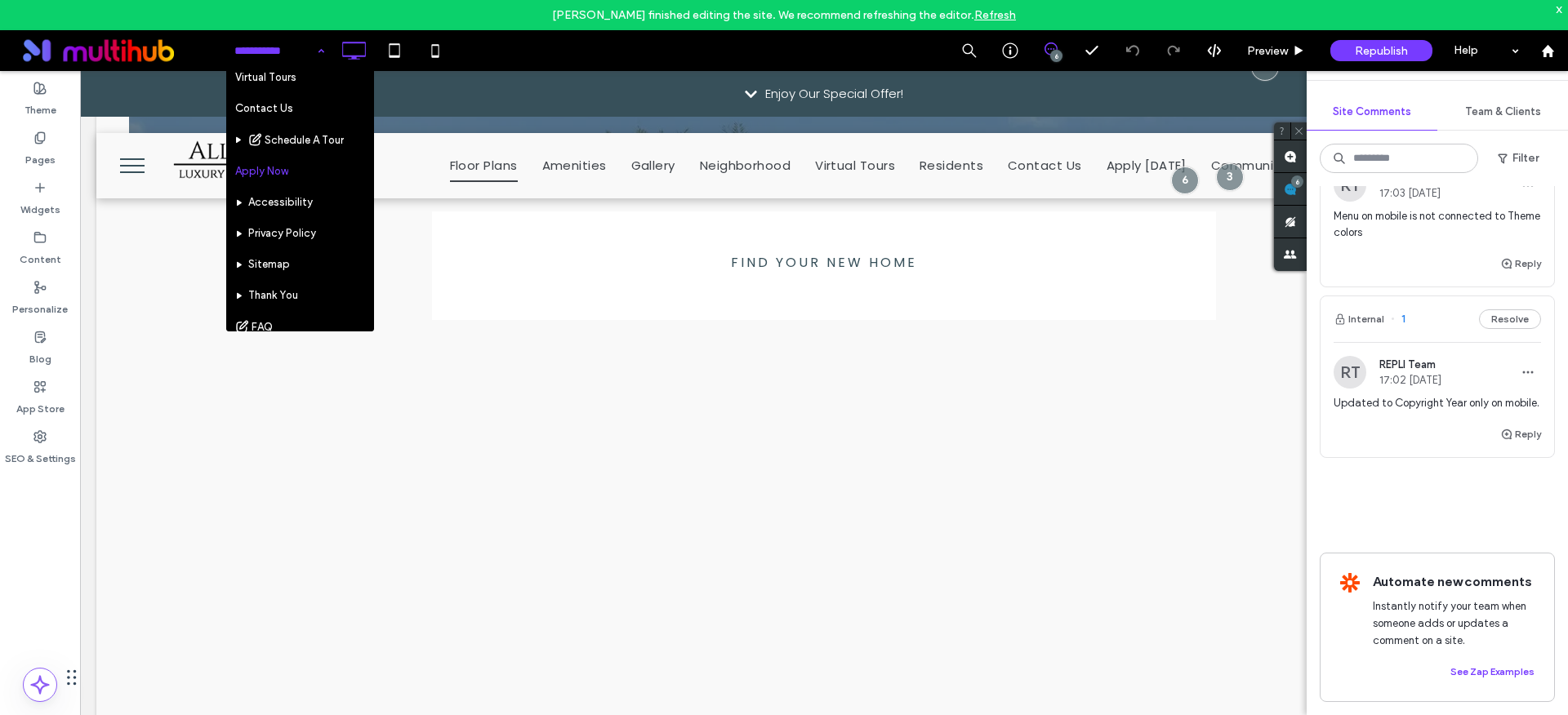
scroll to position [197, 0]
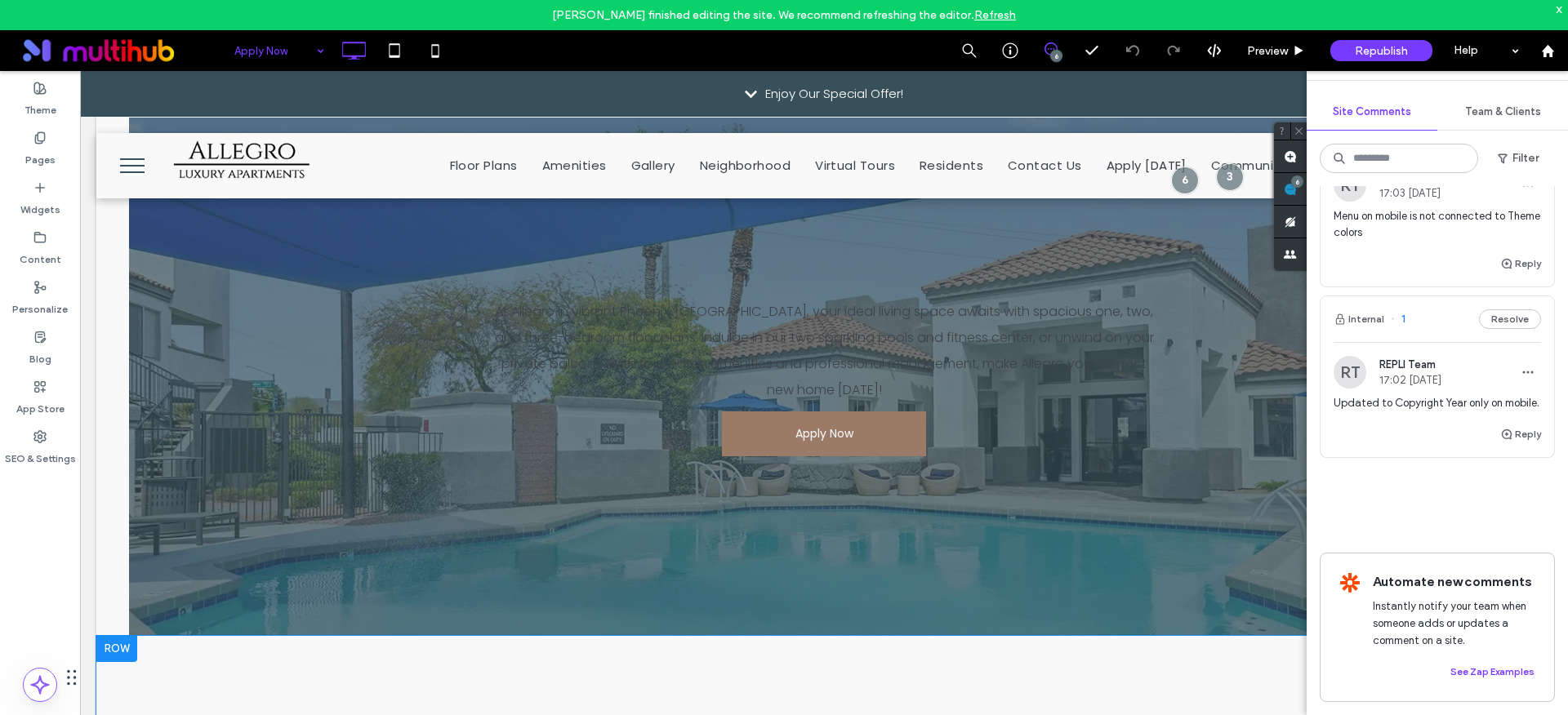
scroll to position [111, 0]
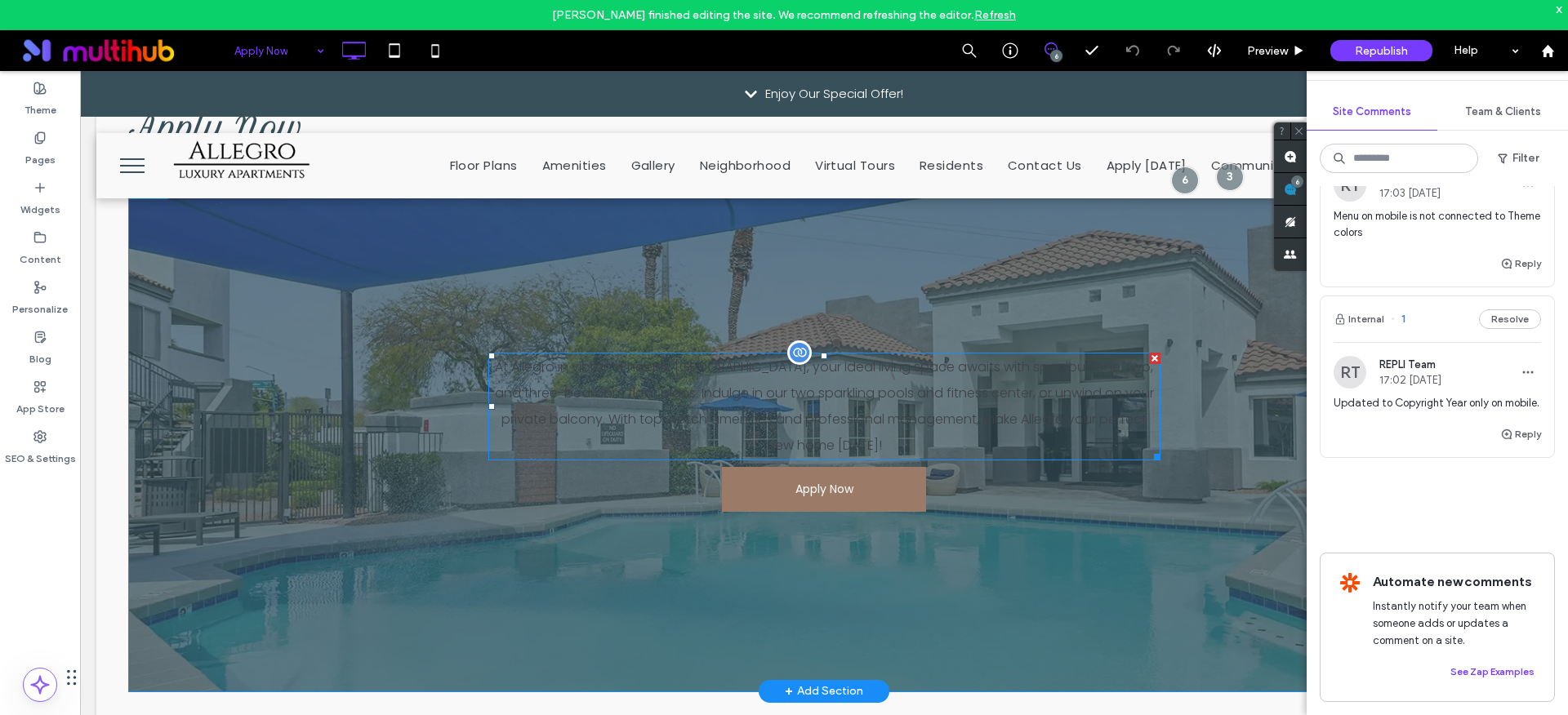
click at [770, 410] on p "At Allegro in vibrant Phoenix, AZ, your ideal living space awaits with spacious…" at bounding box center [824, 407] width 672 height 105
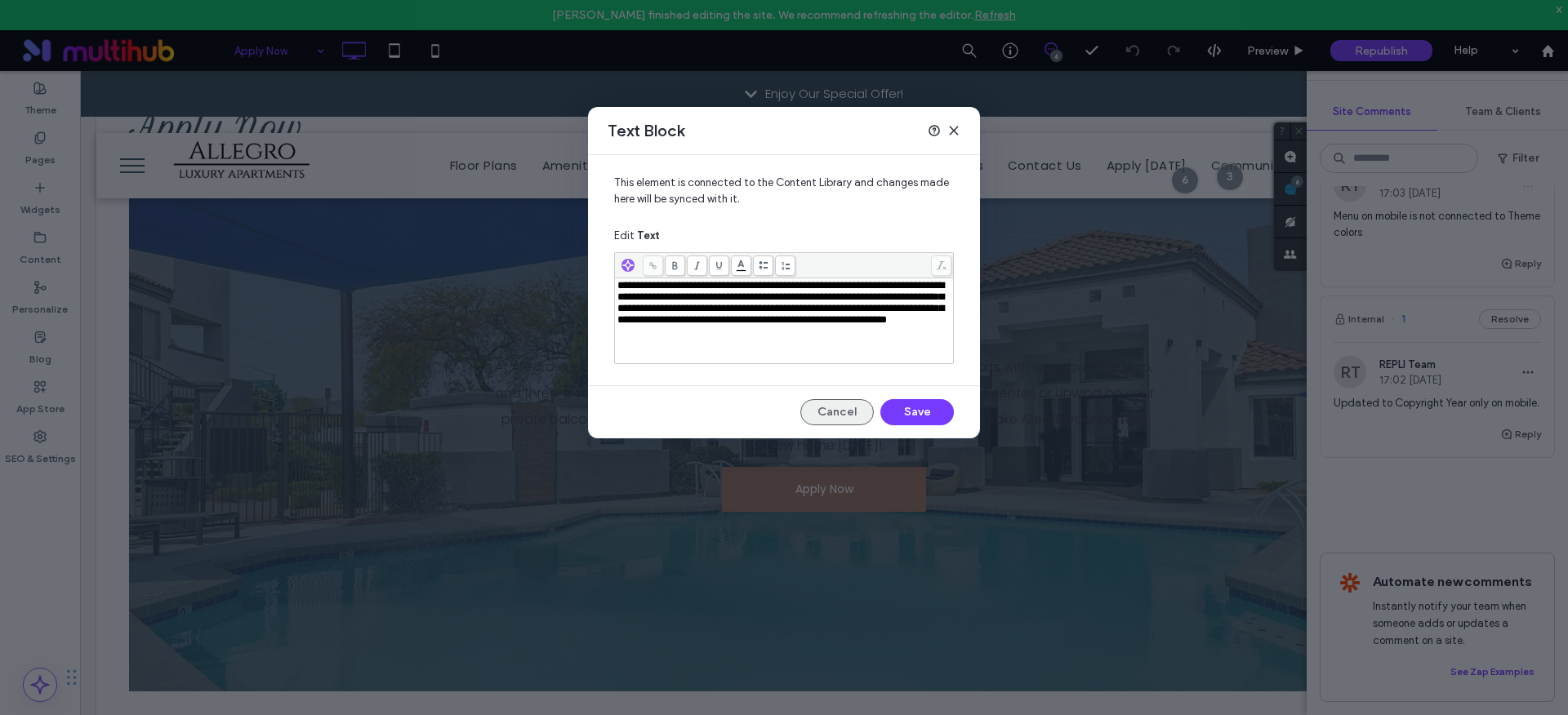
click at [827, 407] on button "Cancel" at bounding box center [837, 412] width 73 height 26
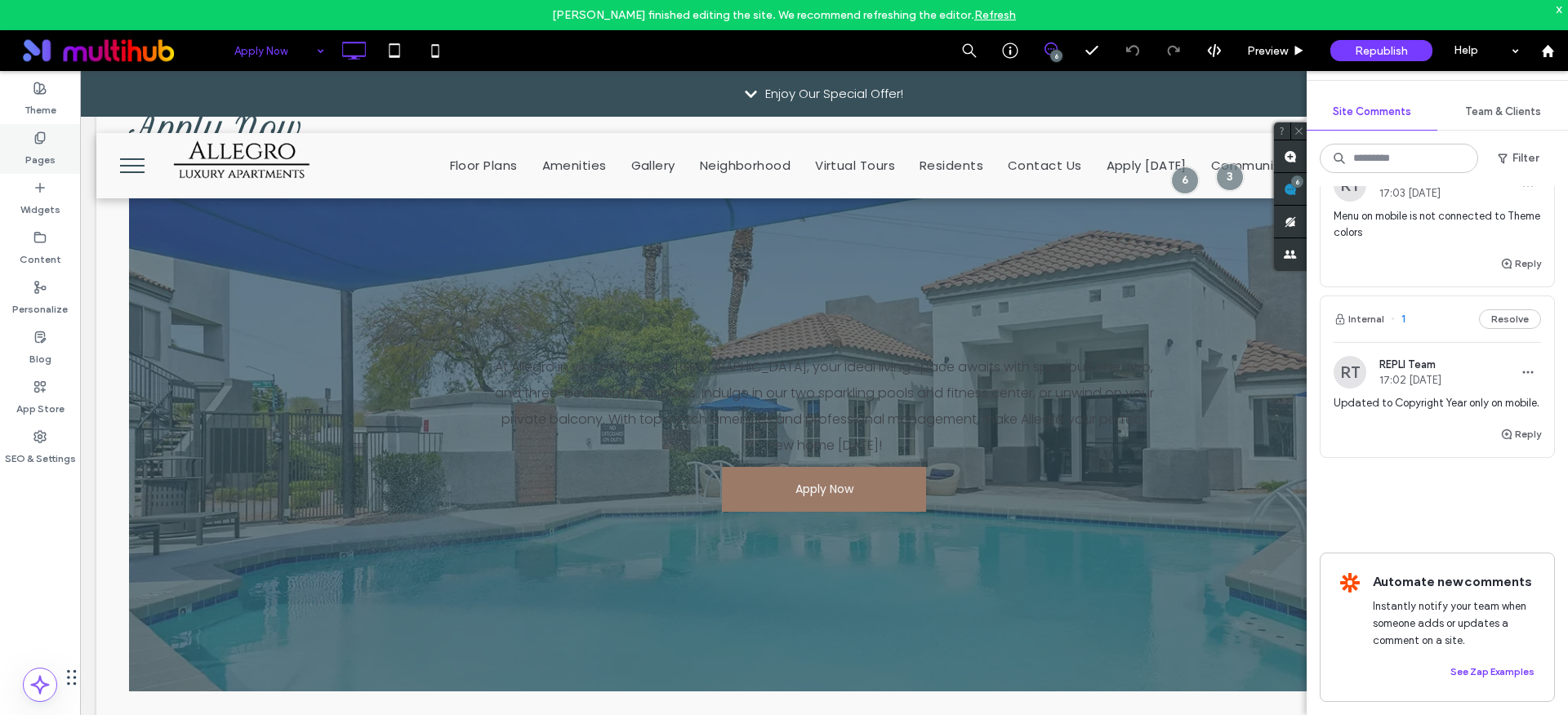
click at [35, 145] on label "Pages" at bounding box center [40, 156] width 30 height 23
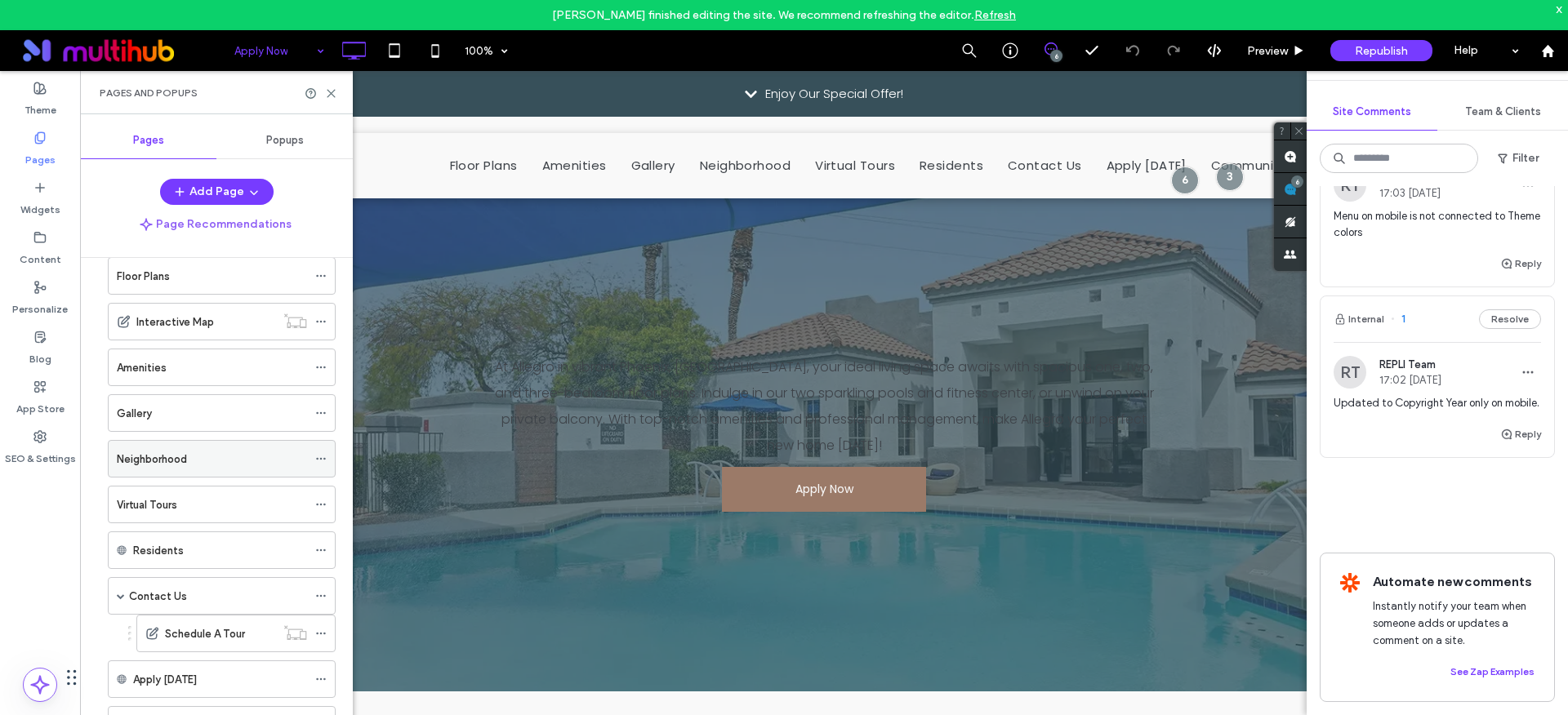
scroll to position [140, 0]
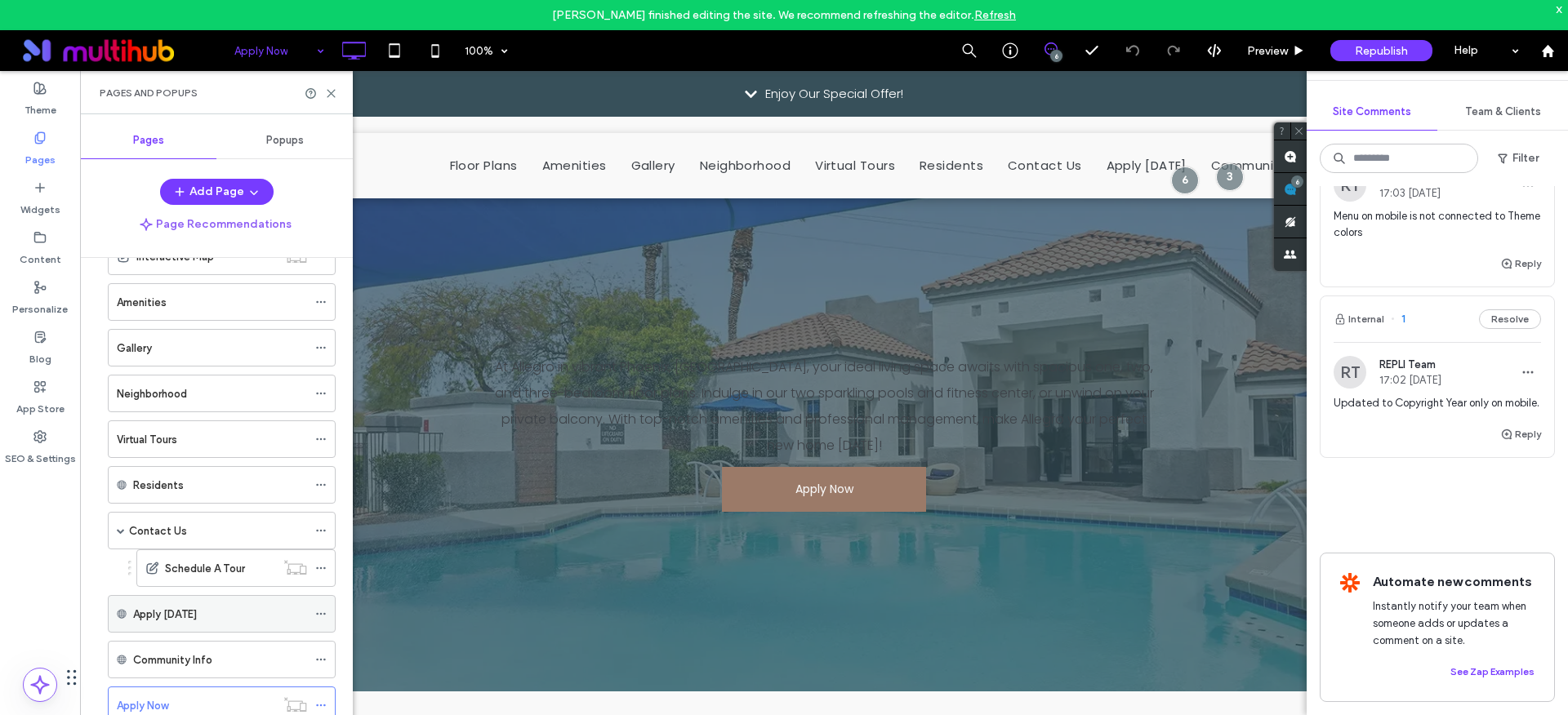
click at [320, 614] on use at bounding box center [320, 614] width 9 height 3
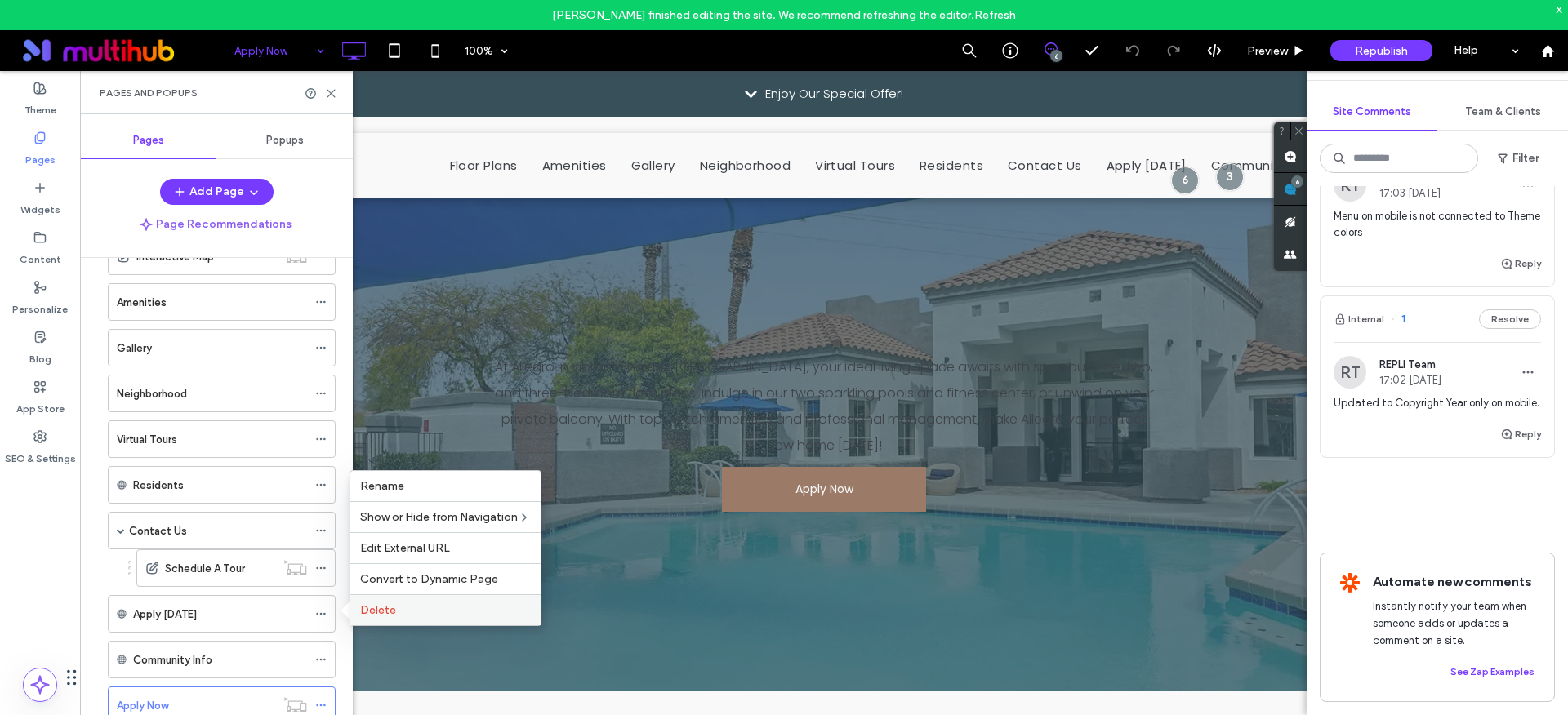
click at [364, 610] on span "Delete" at bounding box center [378, 610] width 36 height 14
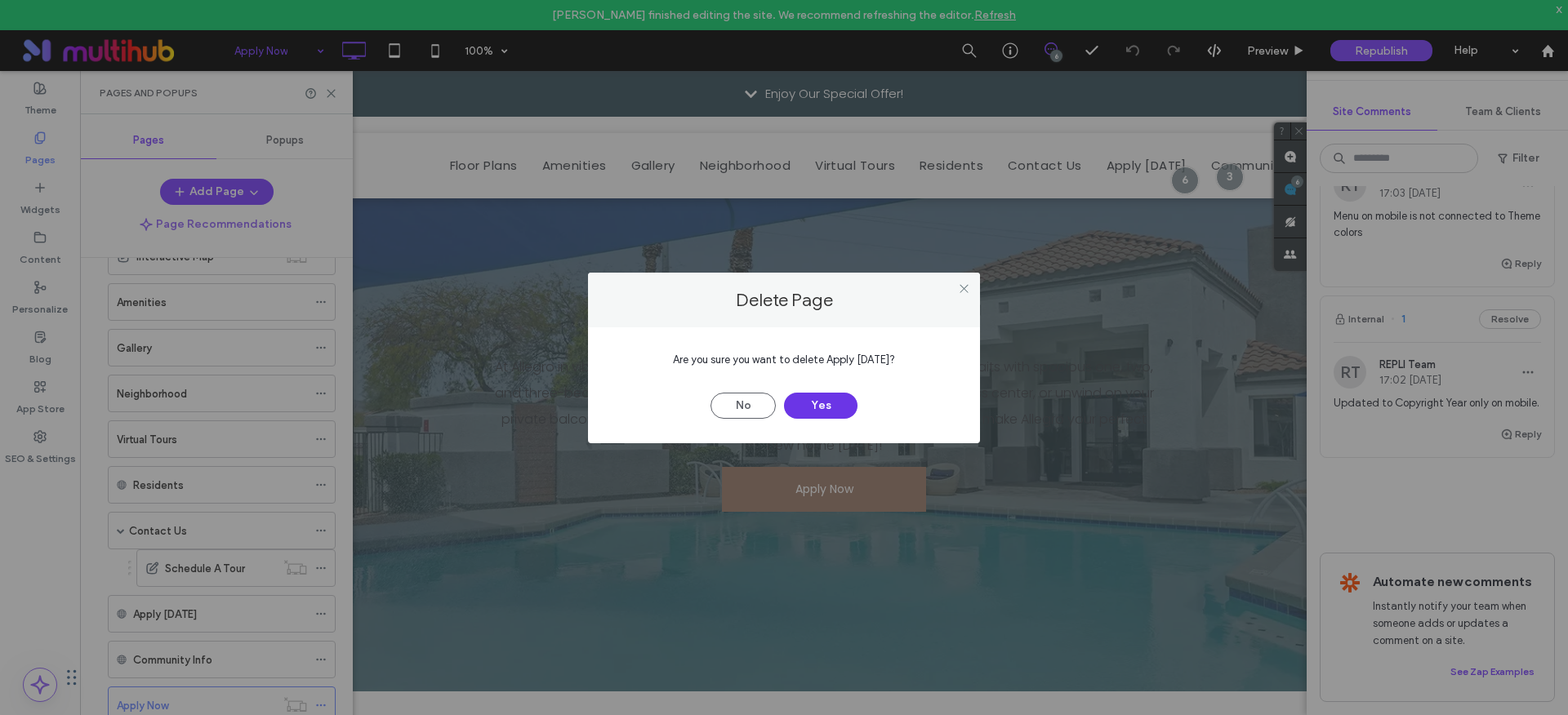
click at [807, 403] on button "Yes" at bounding box center [821, 406] width 73 height 26
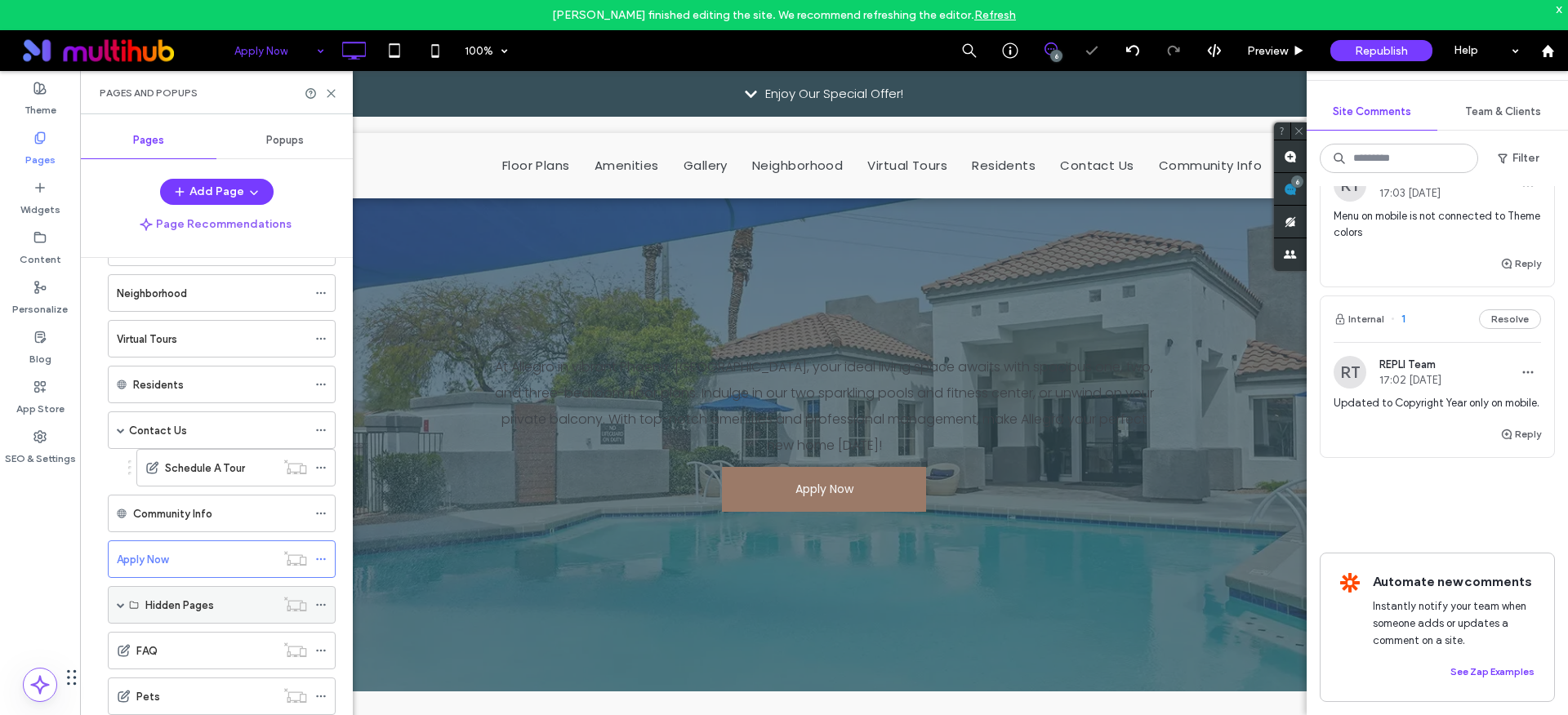
scroll to position [248, 0]
click at [321, 557] on span at bounding box center [320, 551] width 11 height 25
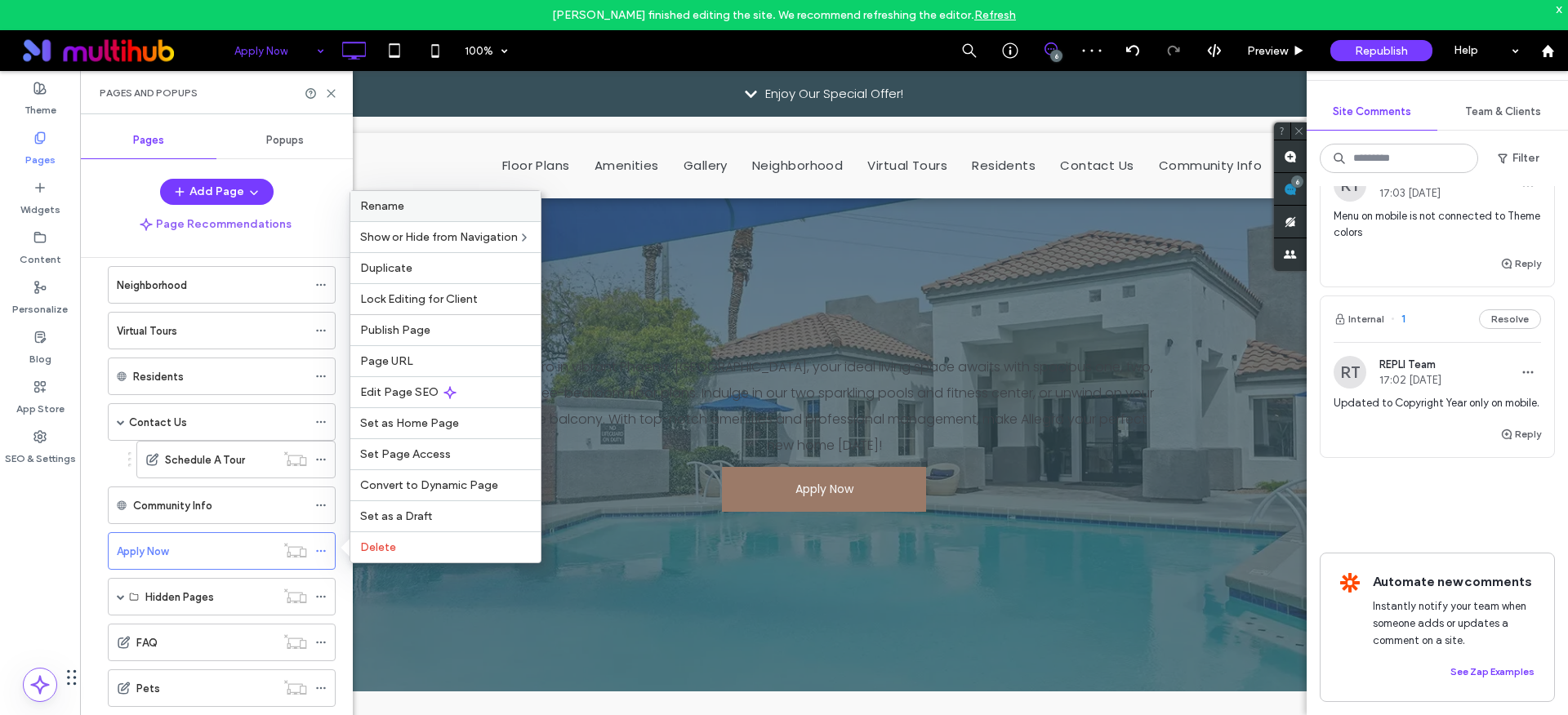
click at [384, 213] on div "Rename" at bounding box center [445, 205] width 190 height 30
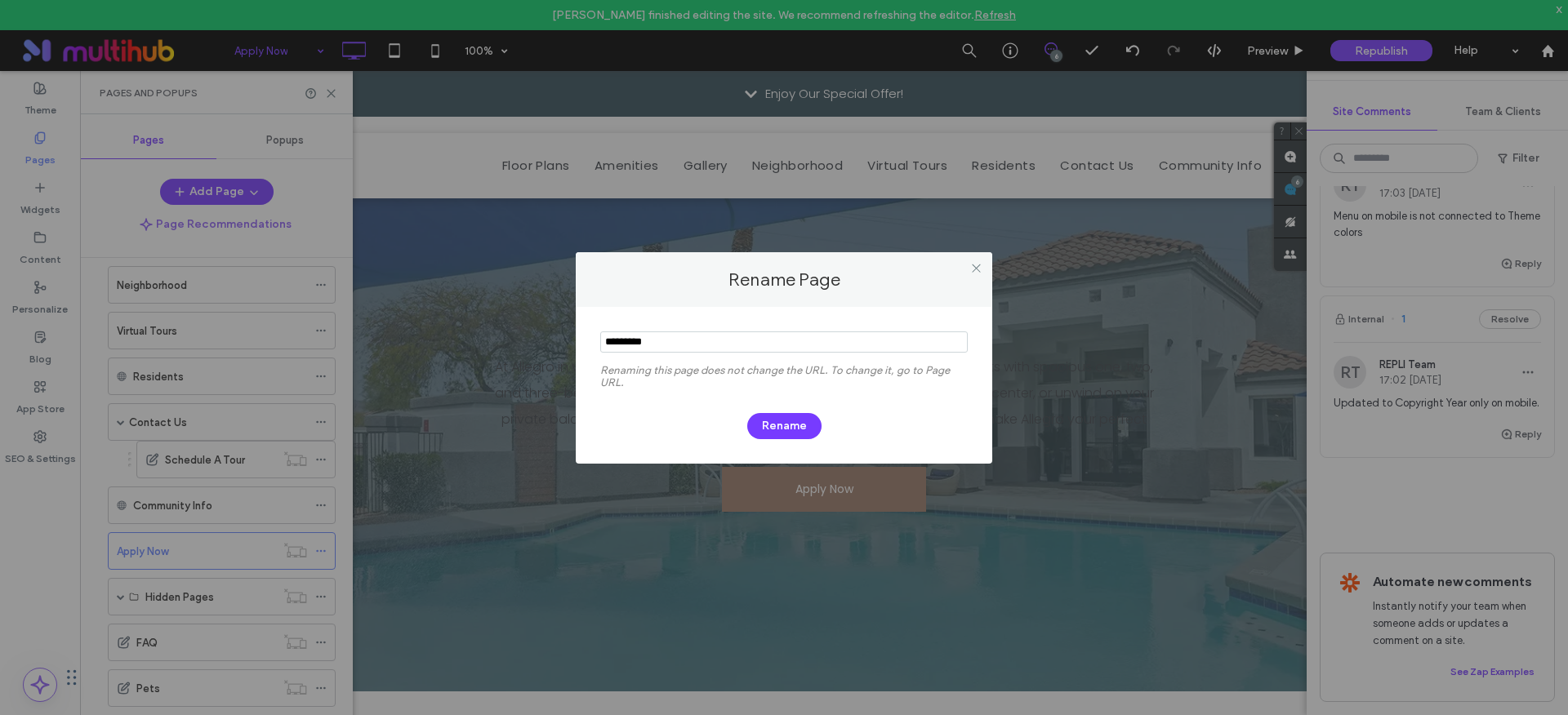
click at [650, 348] on input "notEmpty" at bounding box center [783, 342] width 367 height 21
type input "**********"
click at [759, 429] on button "Rename" at bounding box center [784, 426] width 74 height 26
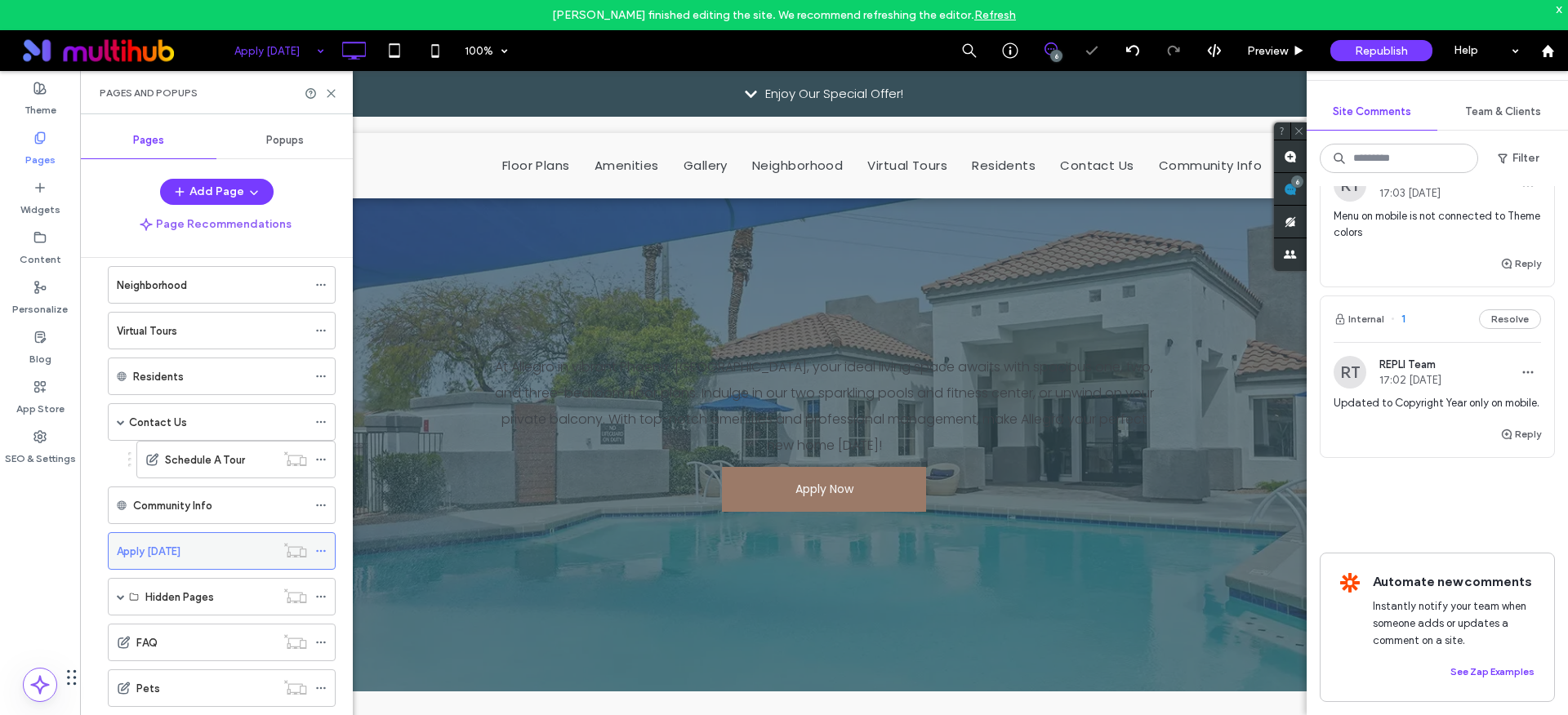
click at [316, 555] on icon at bounding box center [320, 551] width 11 height 11
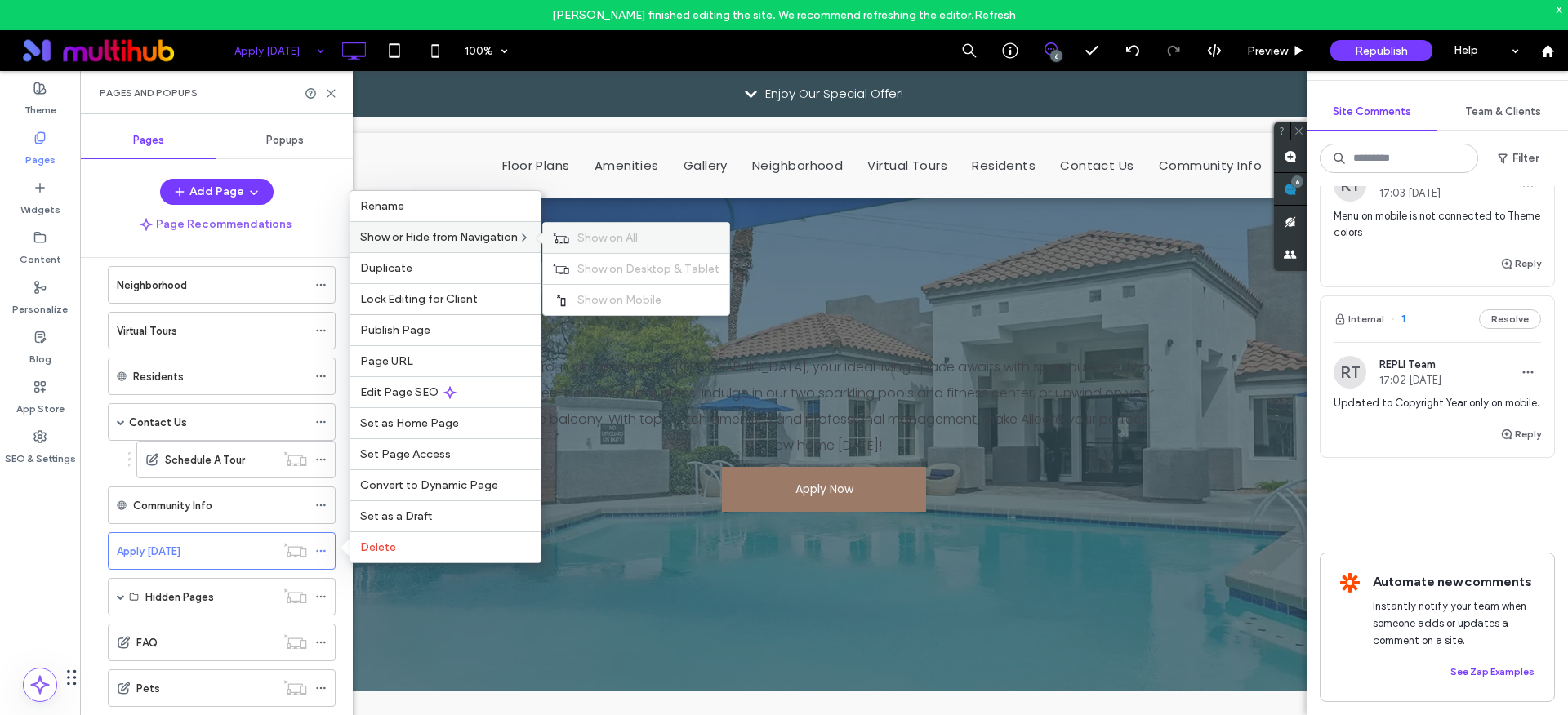
click at [580, 238] on span "Show on All" at bounding box center [607, 238] width 61 height 14
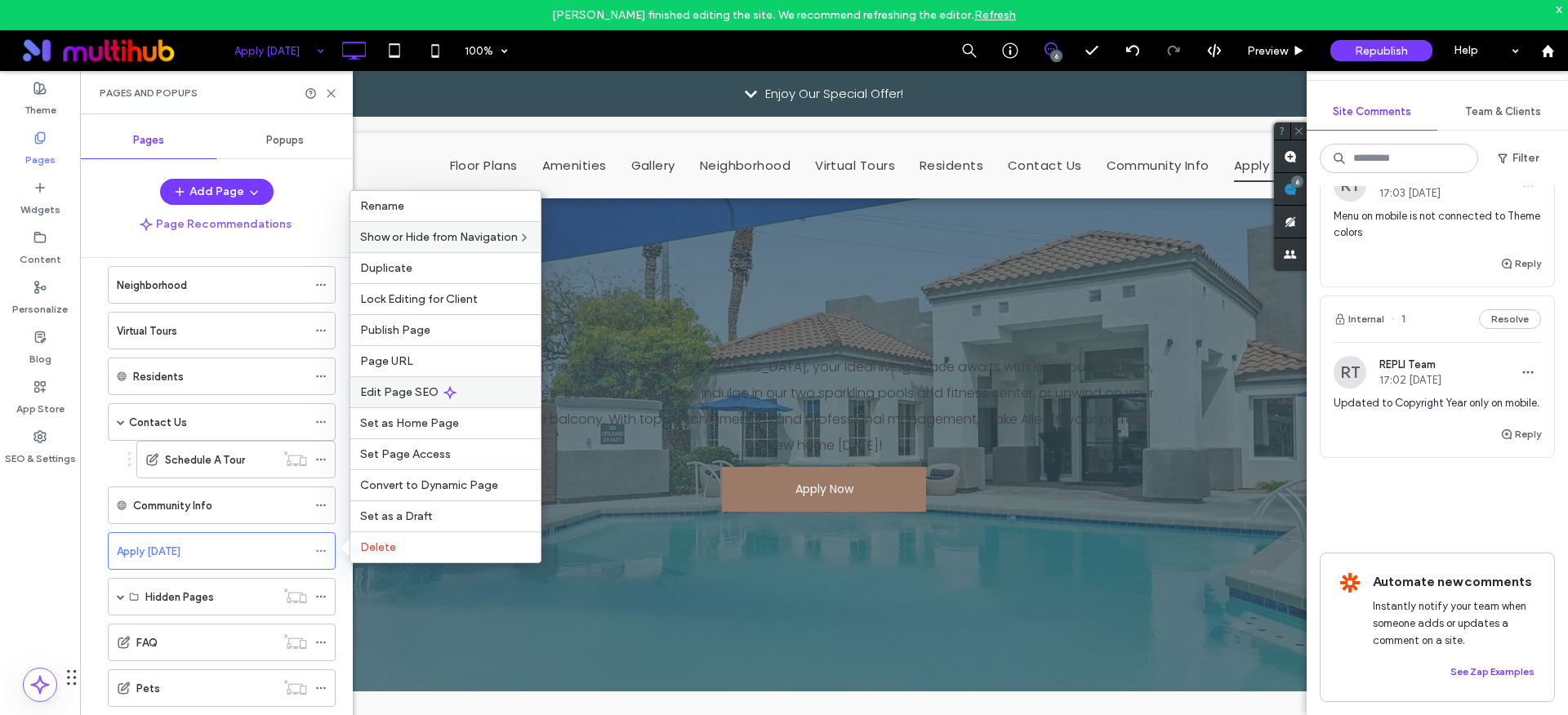
click at [381, 392] on span "Edit Page SEO" at bounding box center [400, 392] width 78 height 14
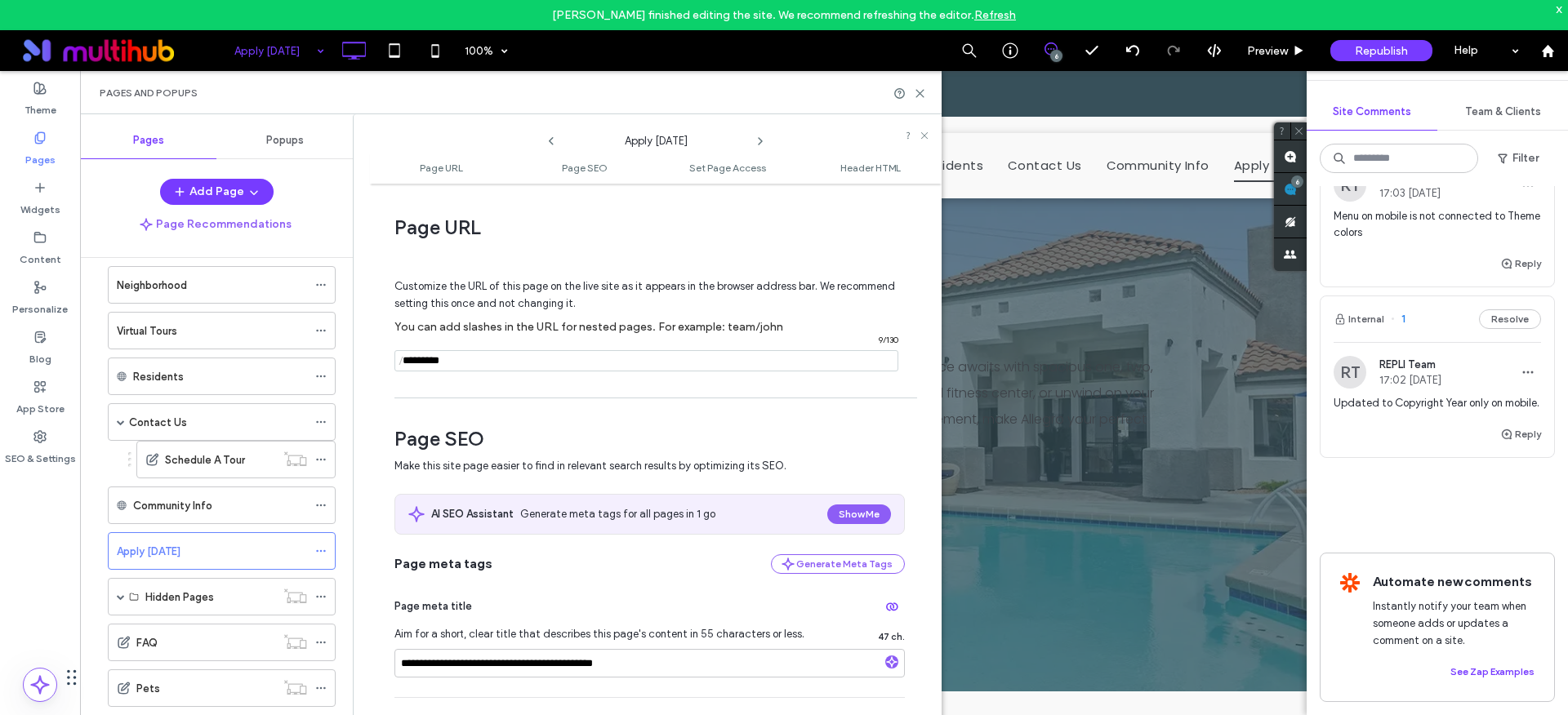
click at [453, 360] on input "notEmpty" at bounding box center [646, 360] width 504 height 21
click at [856, 214] on div "Page URL Customize the URL of this page on the live site as it appears in the b…" at bounding box center [649, 291] width 510 height 198
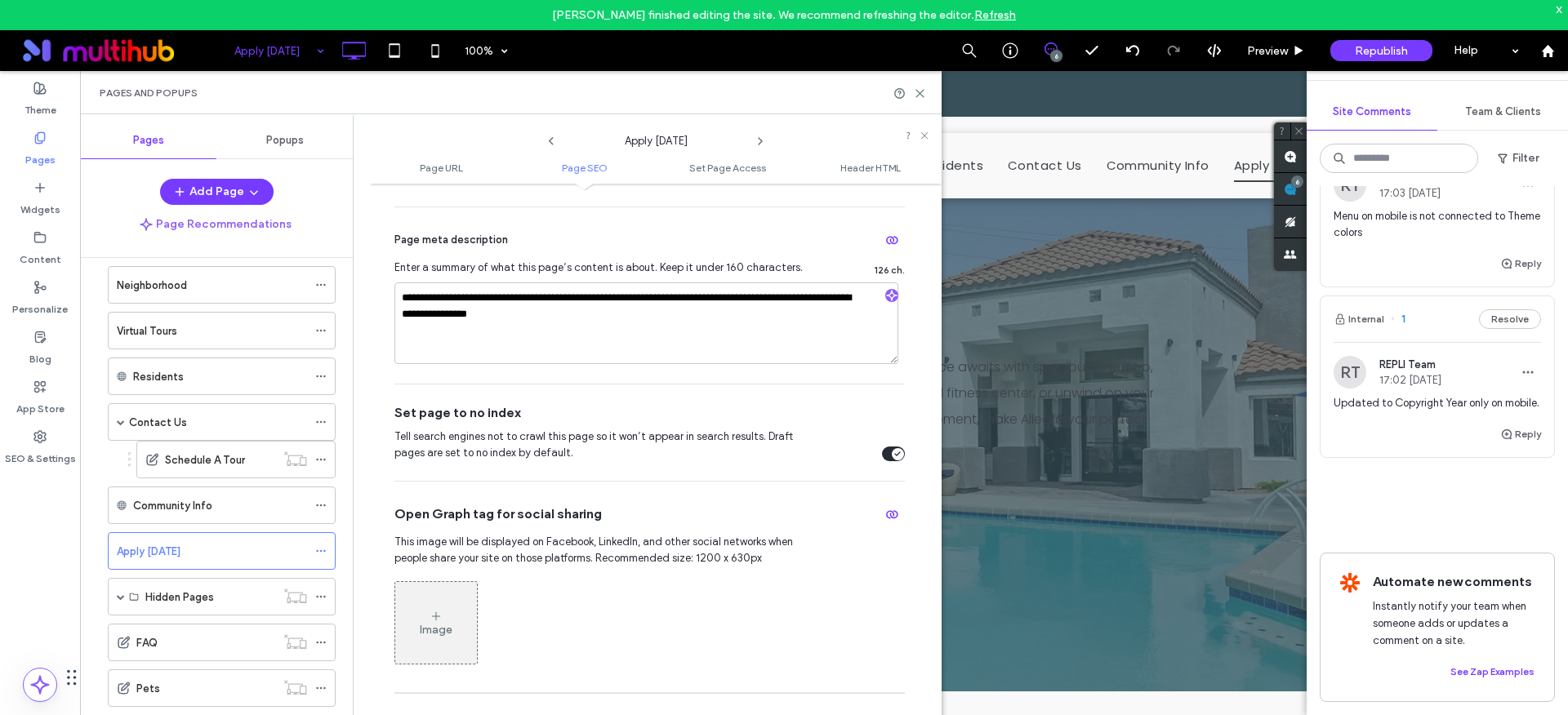
scroll to position [556, 0]
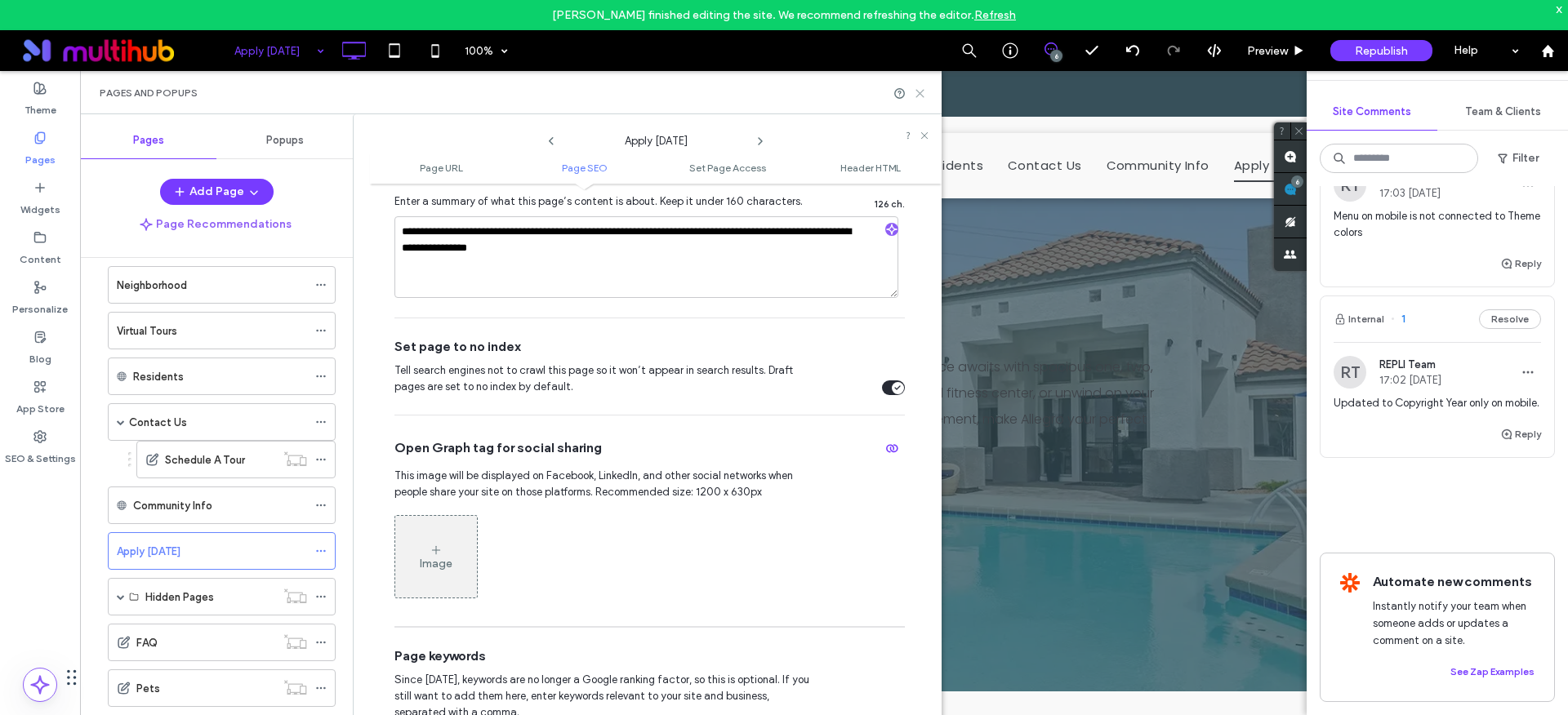
click at [925, 88] on icon at bounding box center [919, 94] width 12 height 12
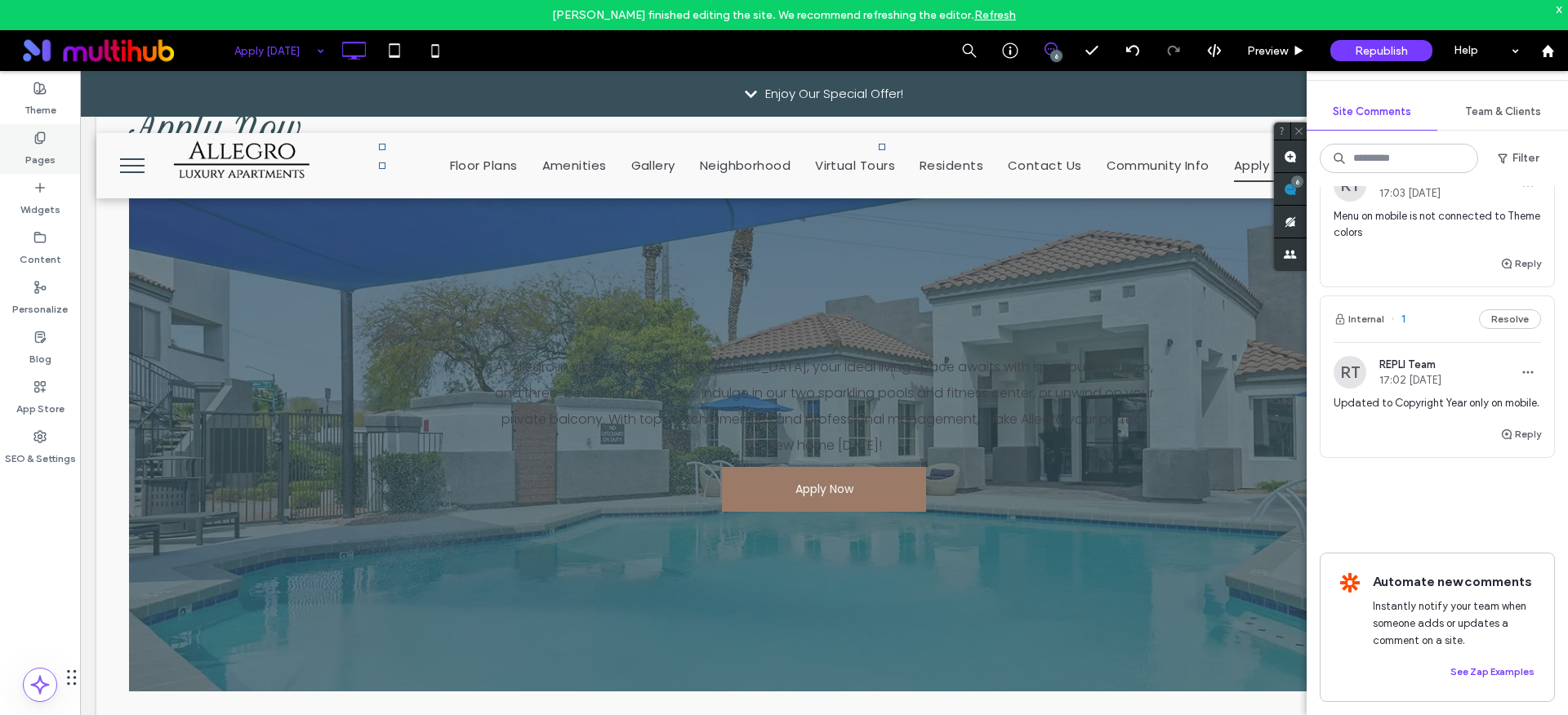
click at [58, 147] on div "Pages" at bounding box center [40, 149] width 80 height 49
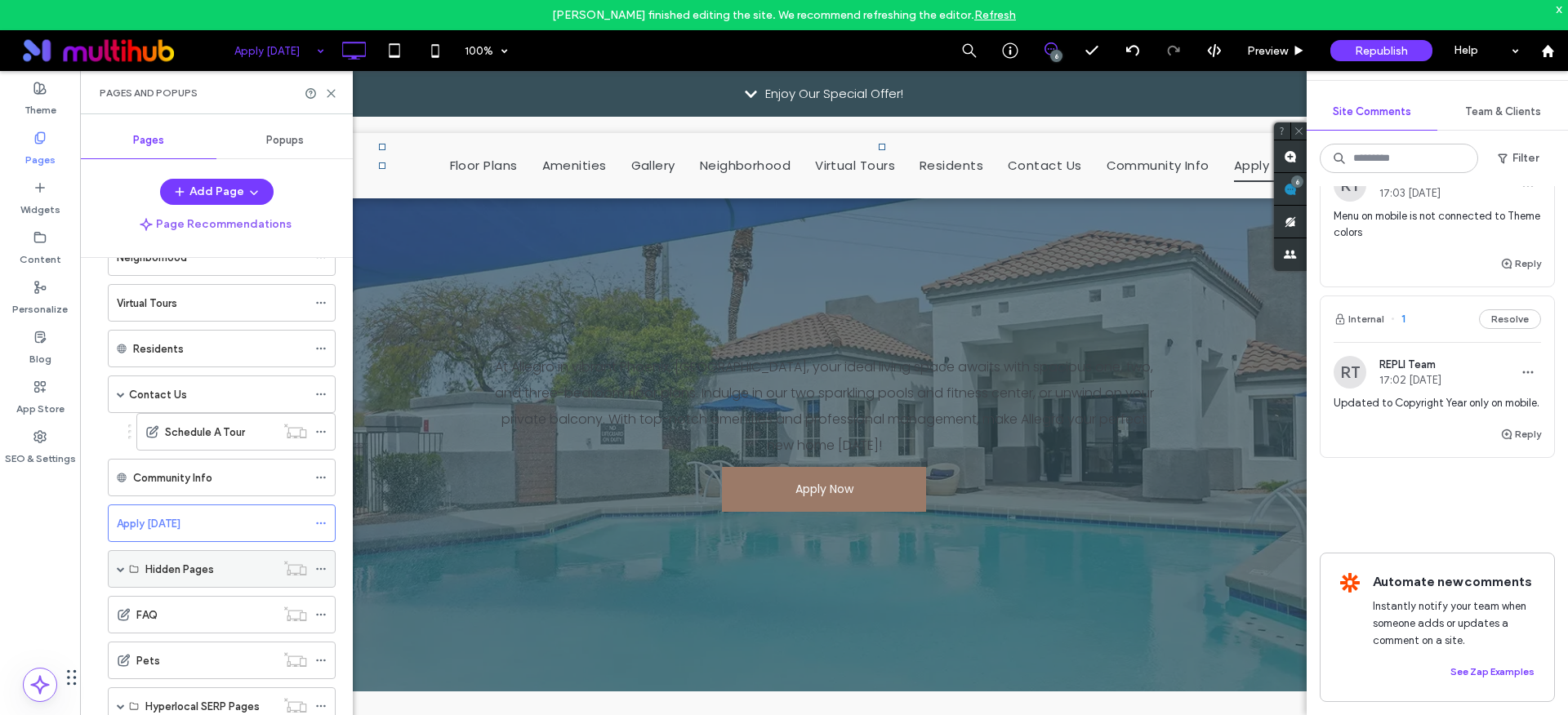
scroll to position [304, 0]
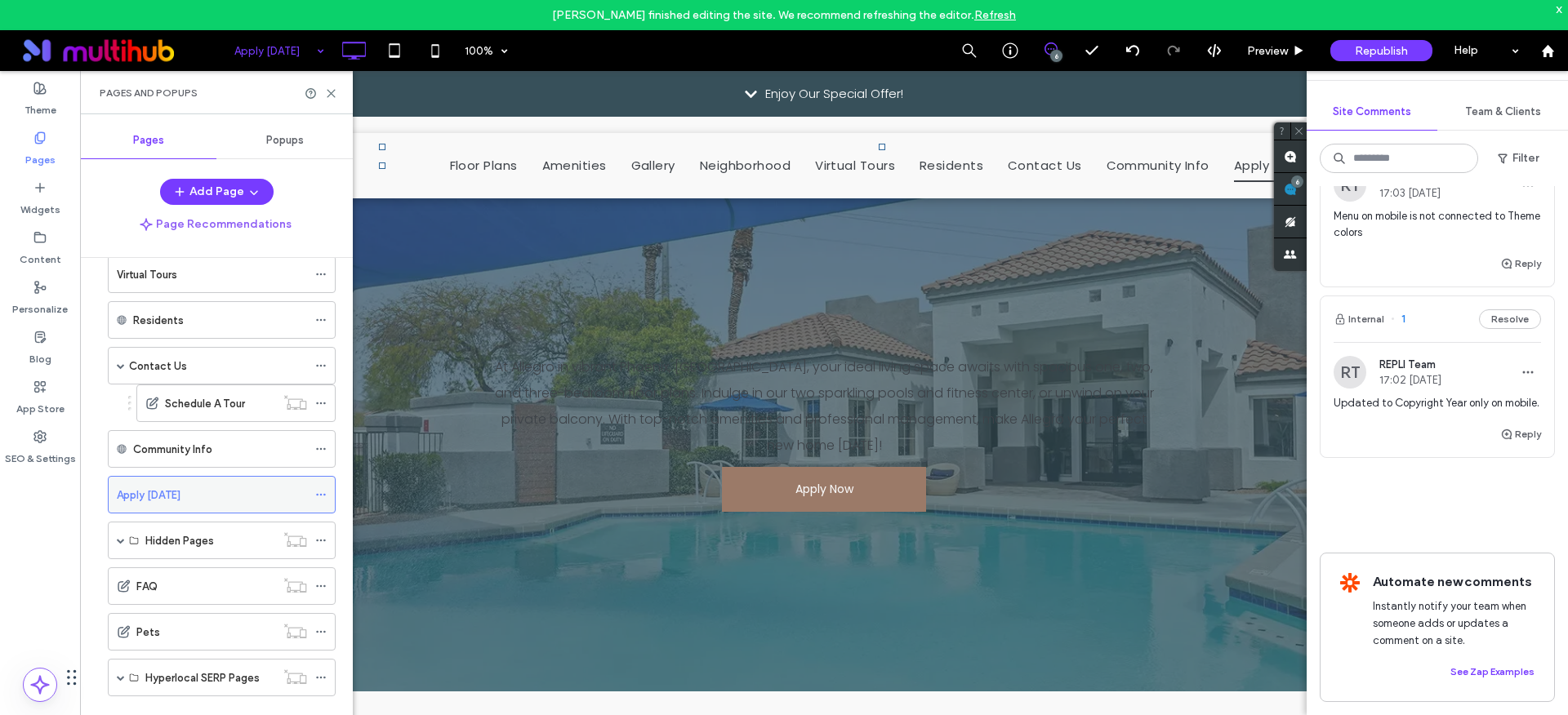
click at [320, 499] on icon at bounding box center [320, 494] width 11 height 11
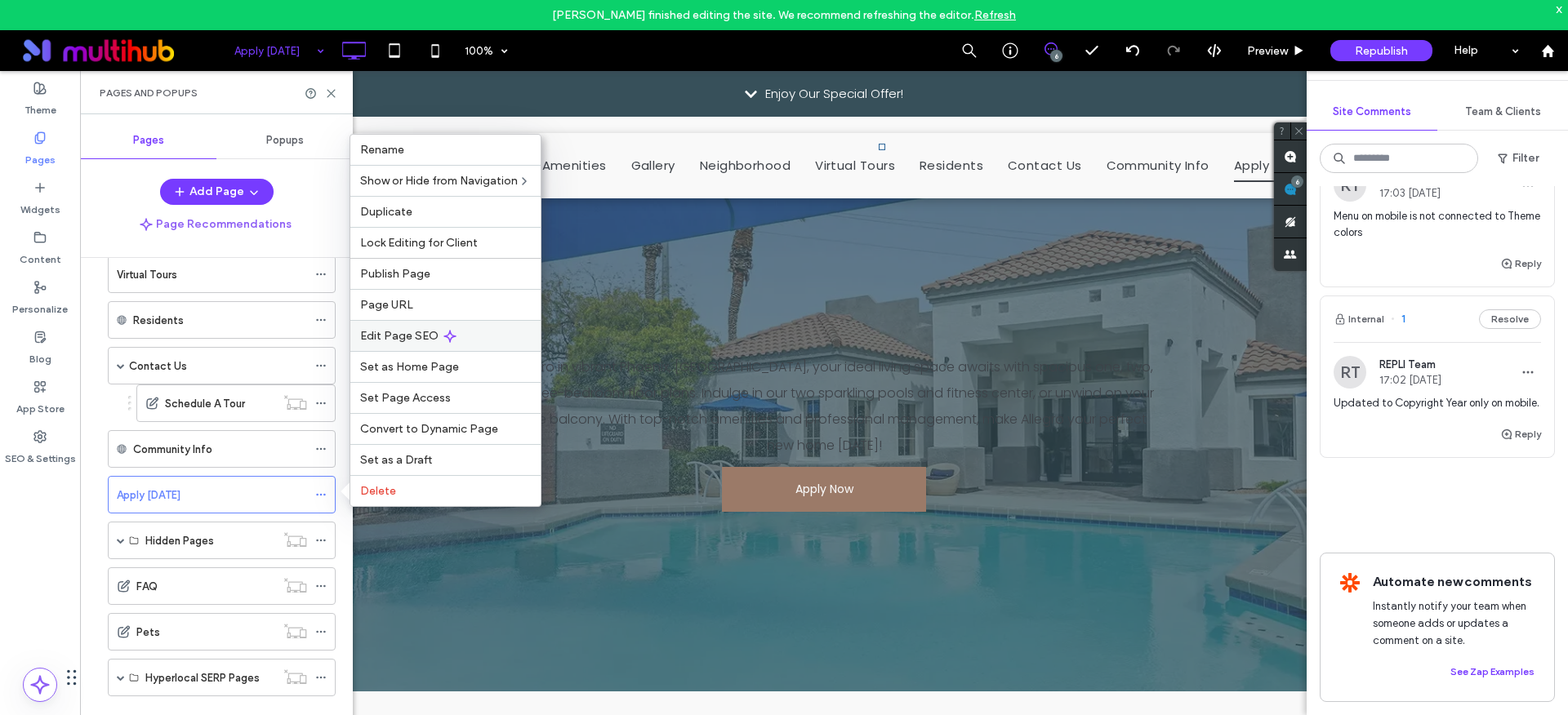
click at [399, 337] on span "Edit Page SEO" at bounding box center [400, 336] width 78 height 14
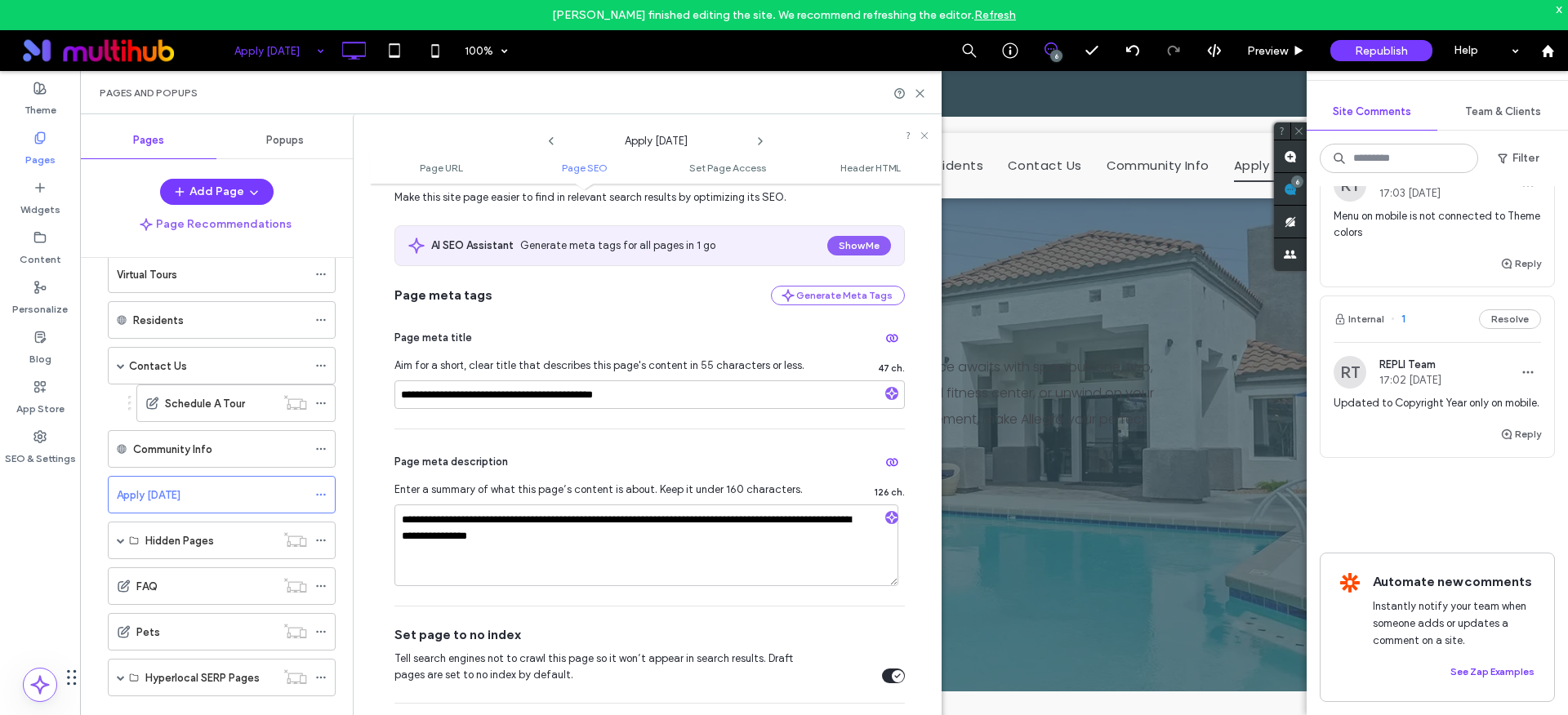
scroll to position [378, 0]
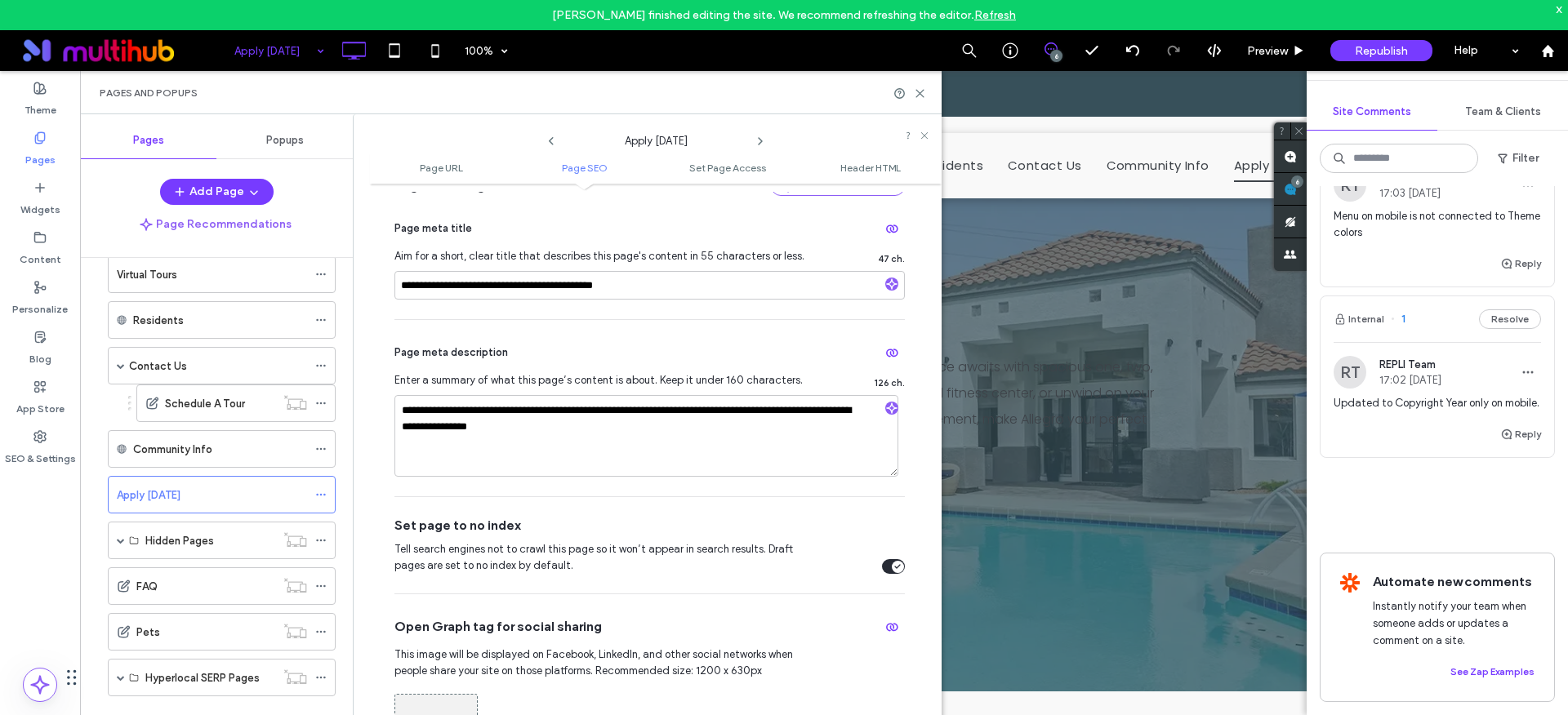
click at [891, 568] on div "toggle" at bounding box center [897, 567] width 12 height 12
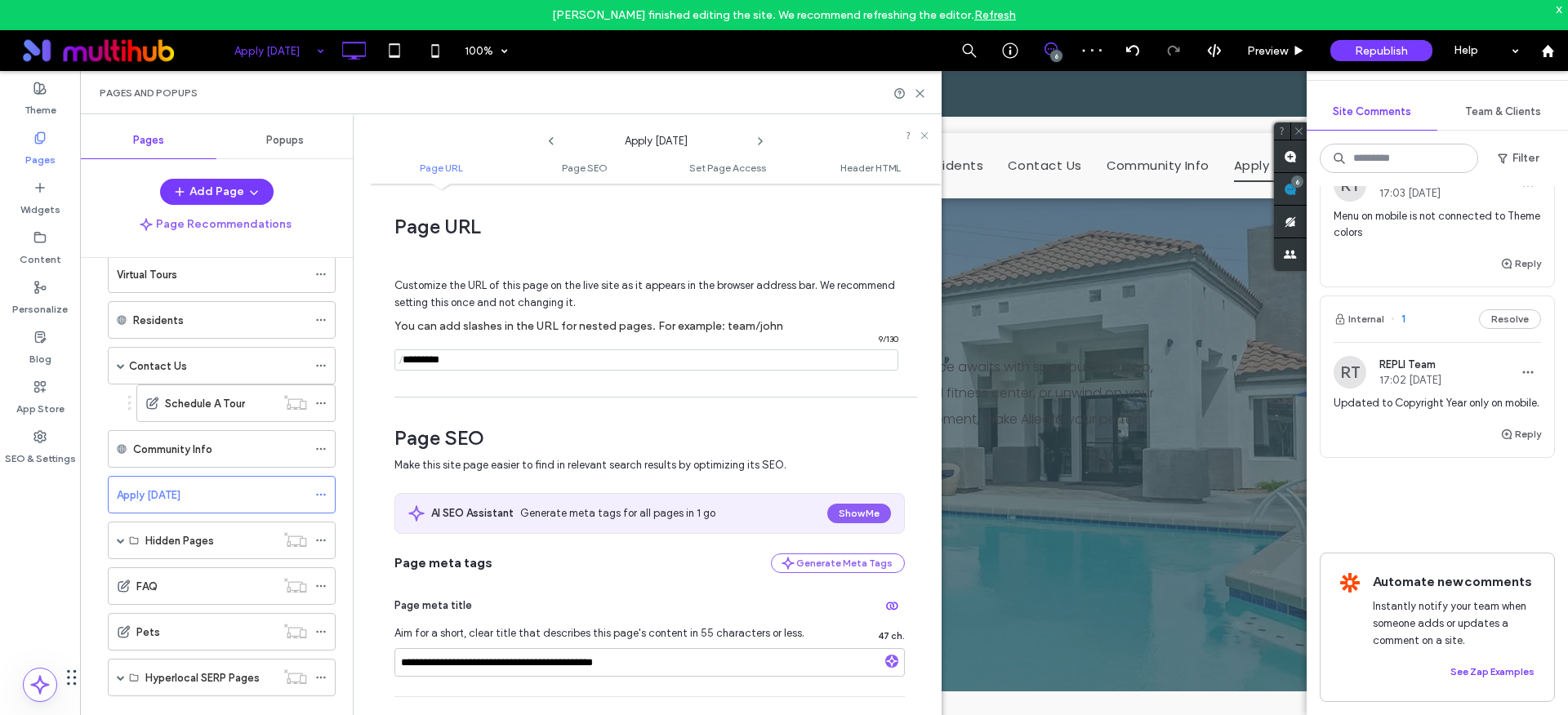
scroll to position [0, 0]
click at [450, 357] on input "notEmpty" at bounding box center [646, 360] width 504 height 21
type input "*********"
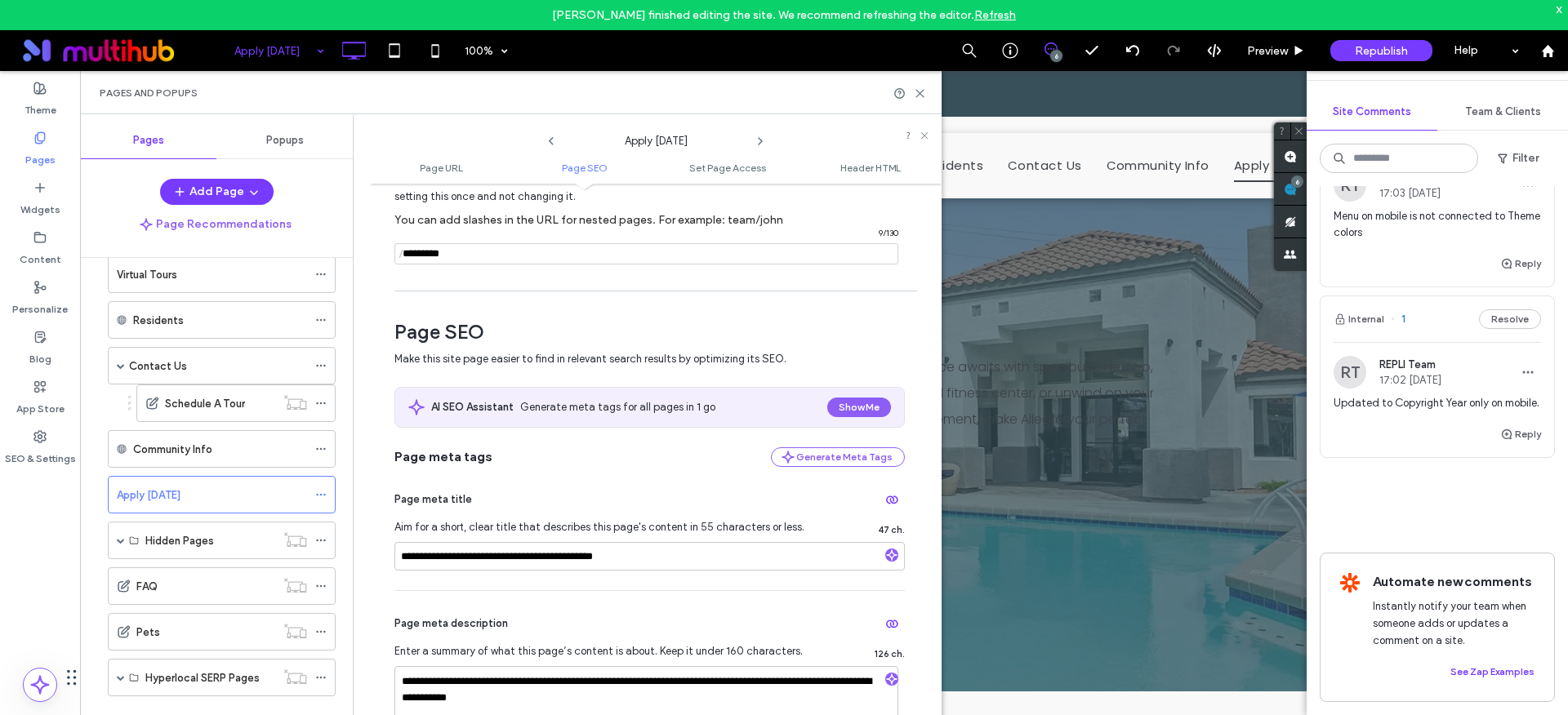
scroll to position [456, 0]
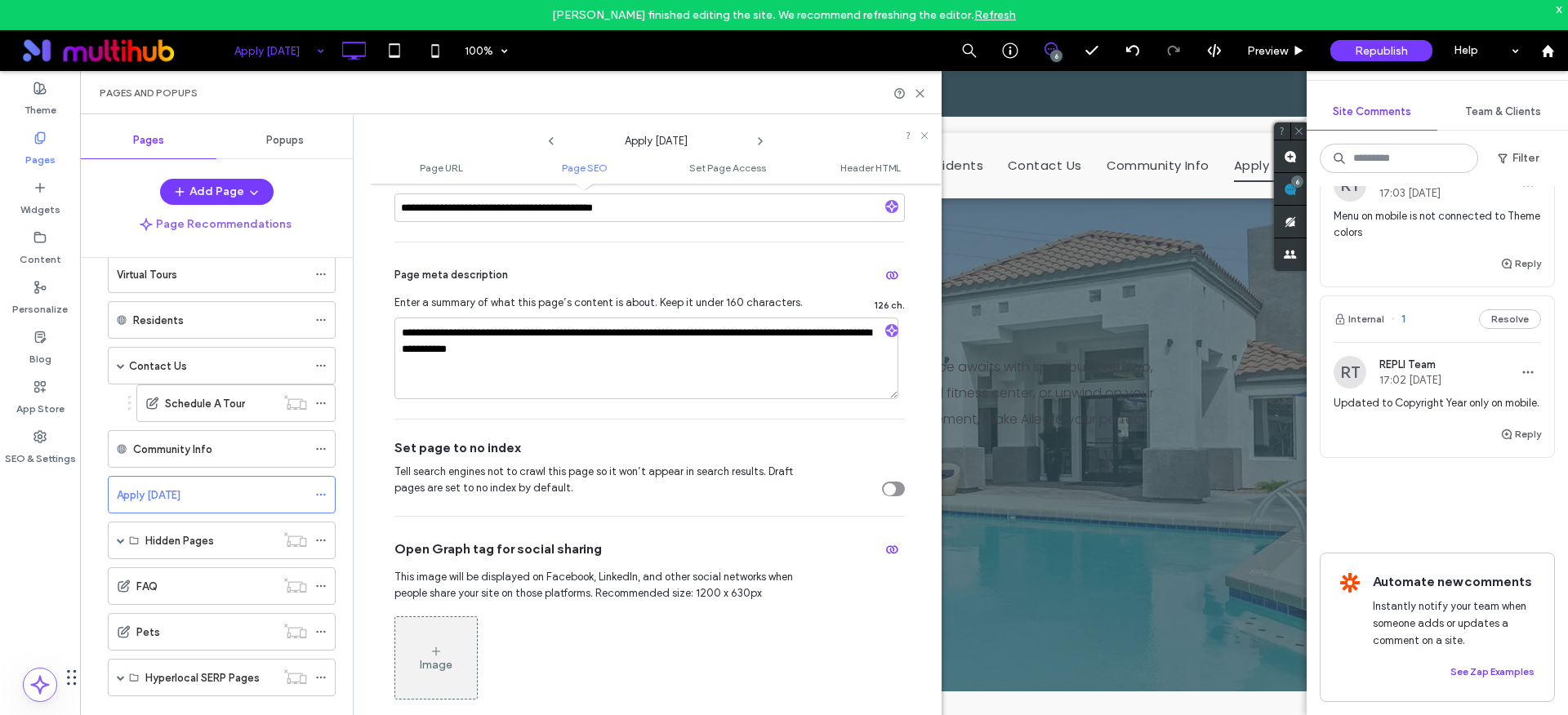
click at [597, 425] on div "Set page to no index Tell search engines not to crawl this page so it won’t app…" at bounding box center [649, 467] width 510 height 96
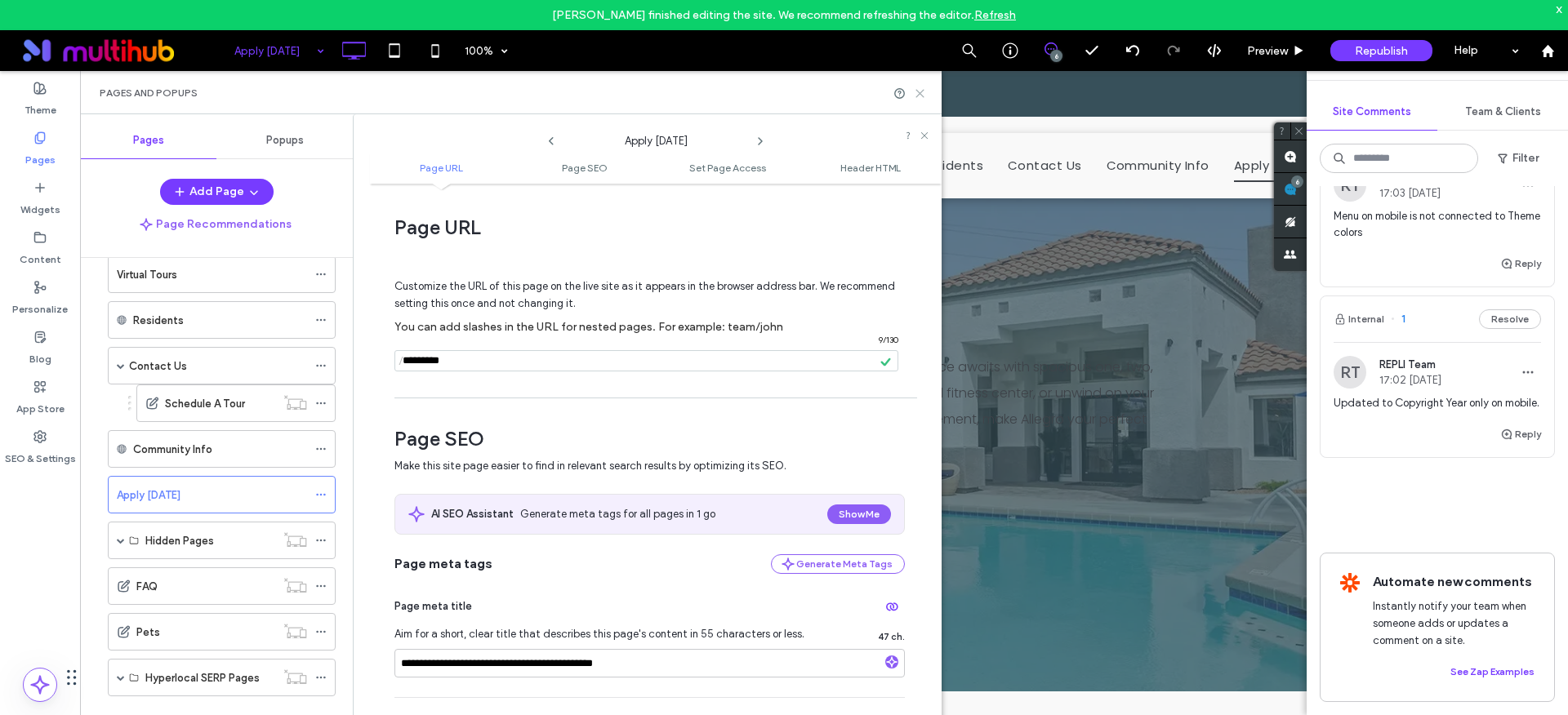
click at [915, 92] on icon at bounding box center [919, 94] width 12 height 12
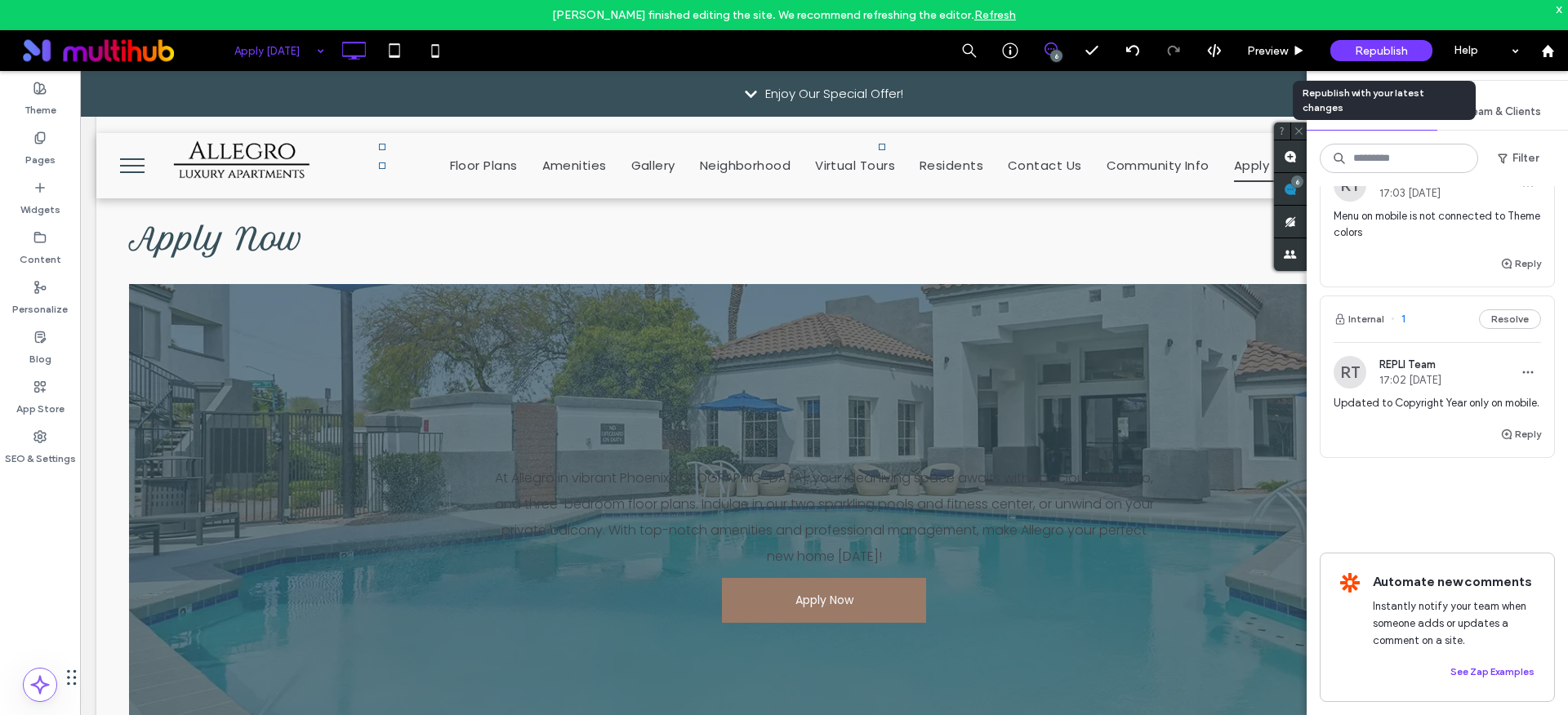
click at [1393, 49] on span "Republish" at bounding box center [1381, 51] width 53 height 14
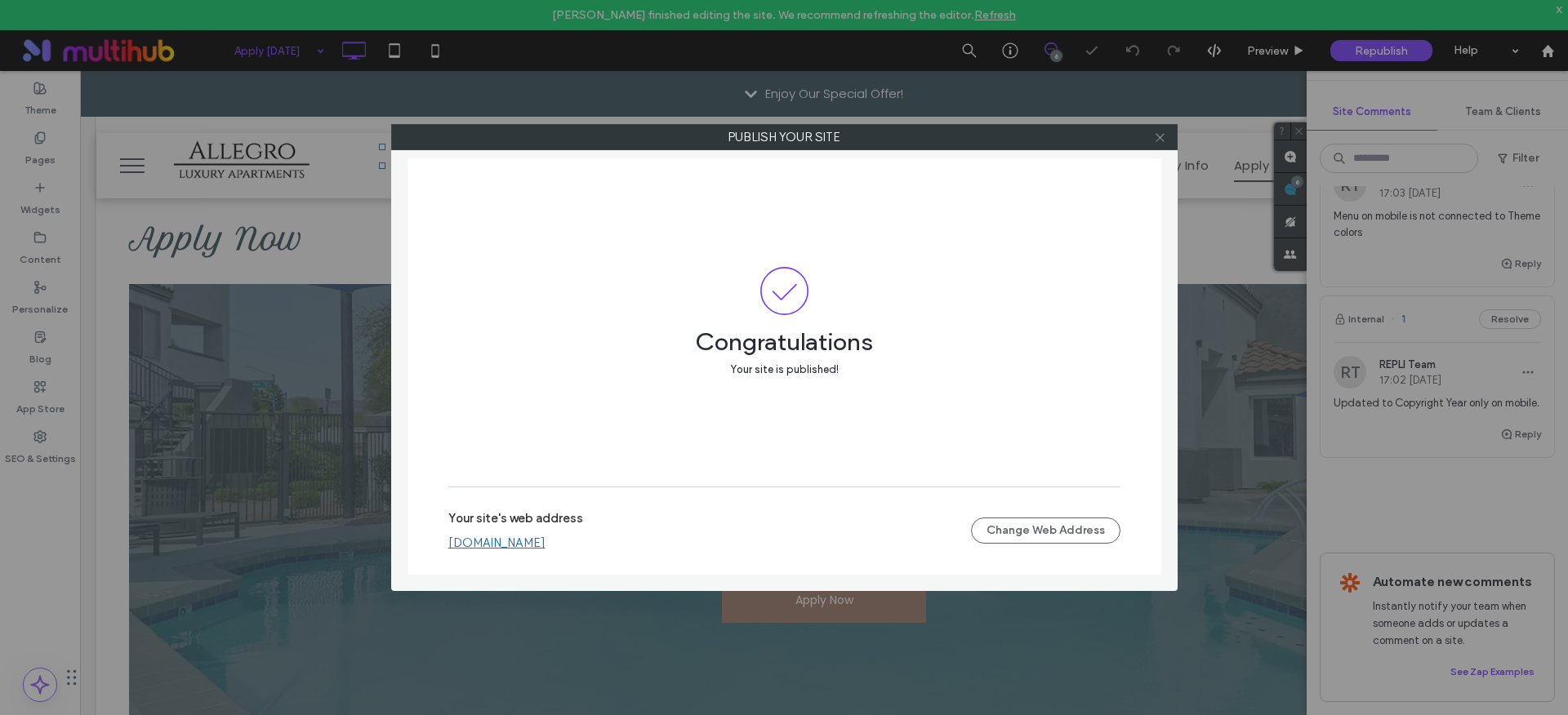
click at [1159, 138] on use at bounding box center [1160, 137] width 9 height 9
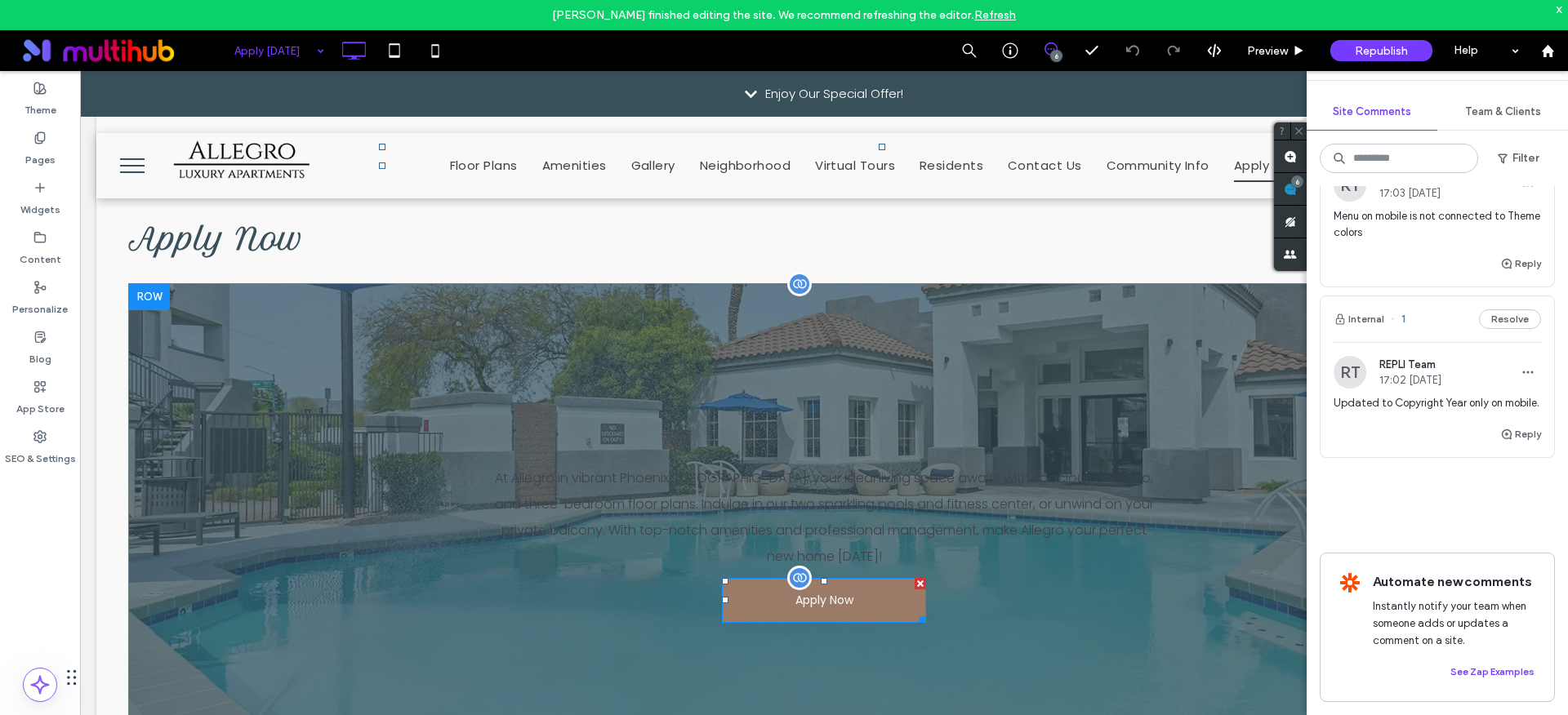
click at [862, 596] on span at bounding box center [824, 600] width 205 height 45
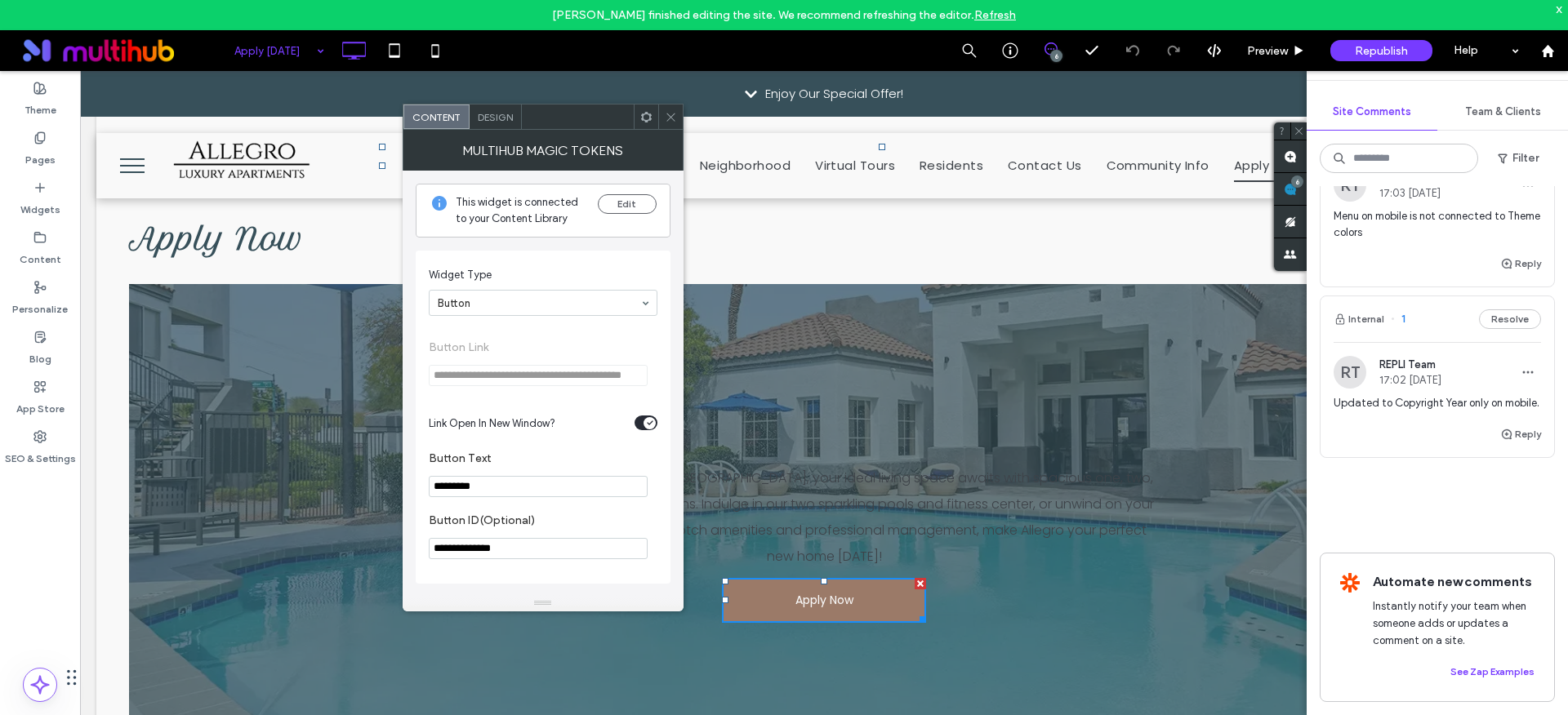
click at [669, 116] on icon at bounding box center [671, 117] width 12 height 12
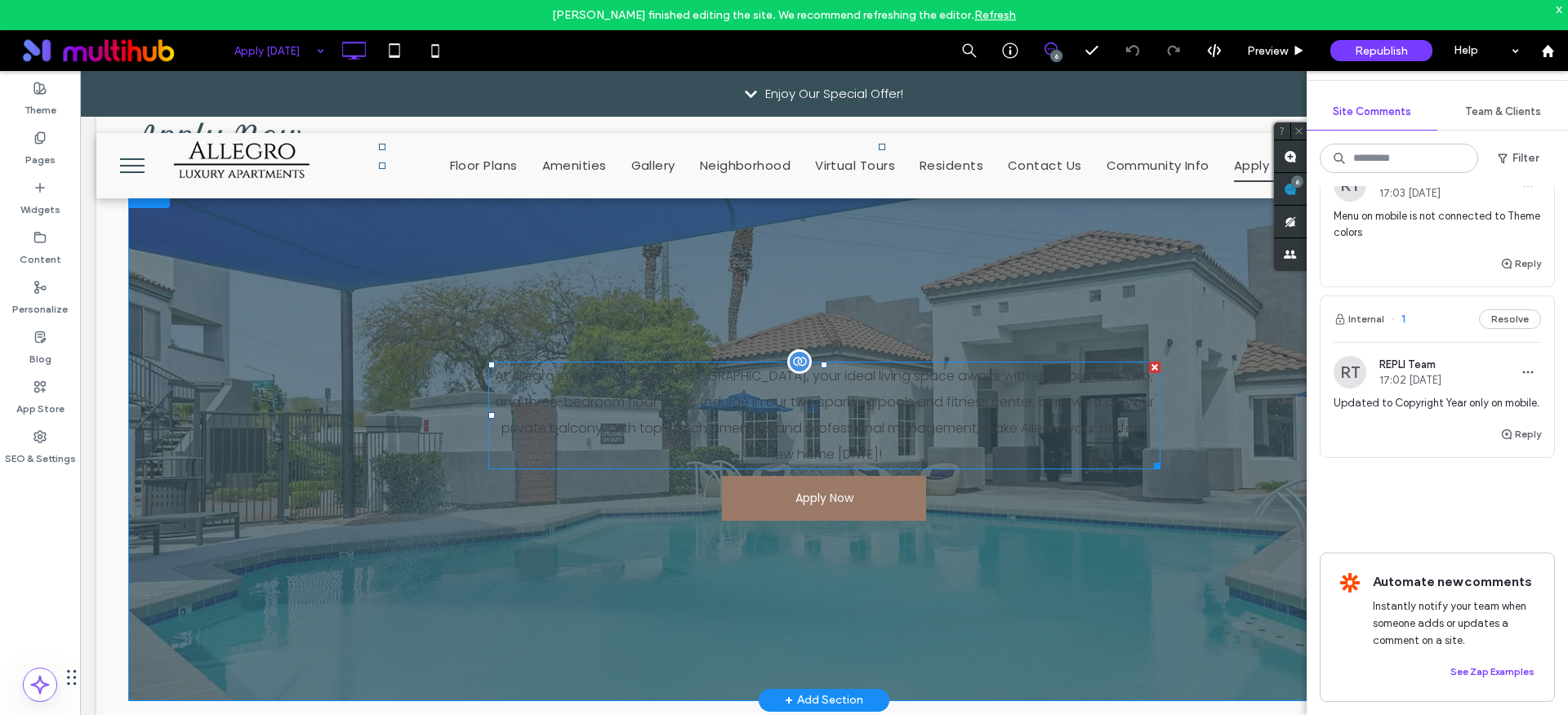
scroll to position [127, 0]
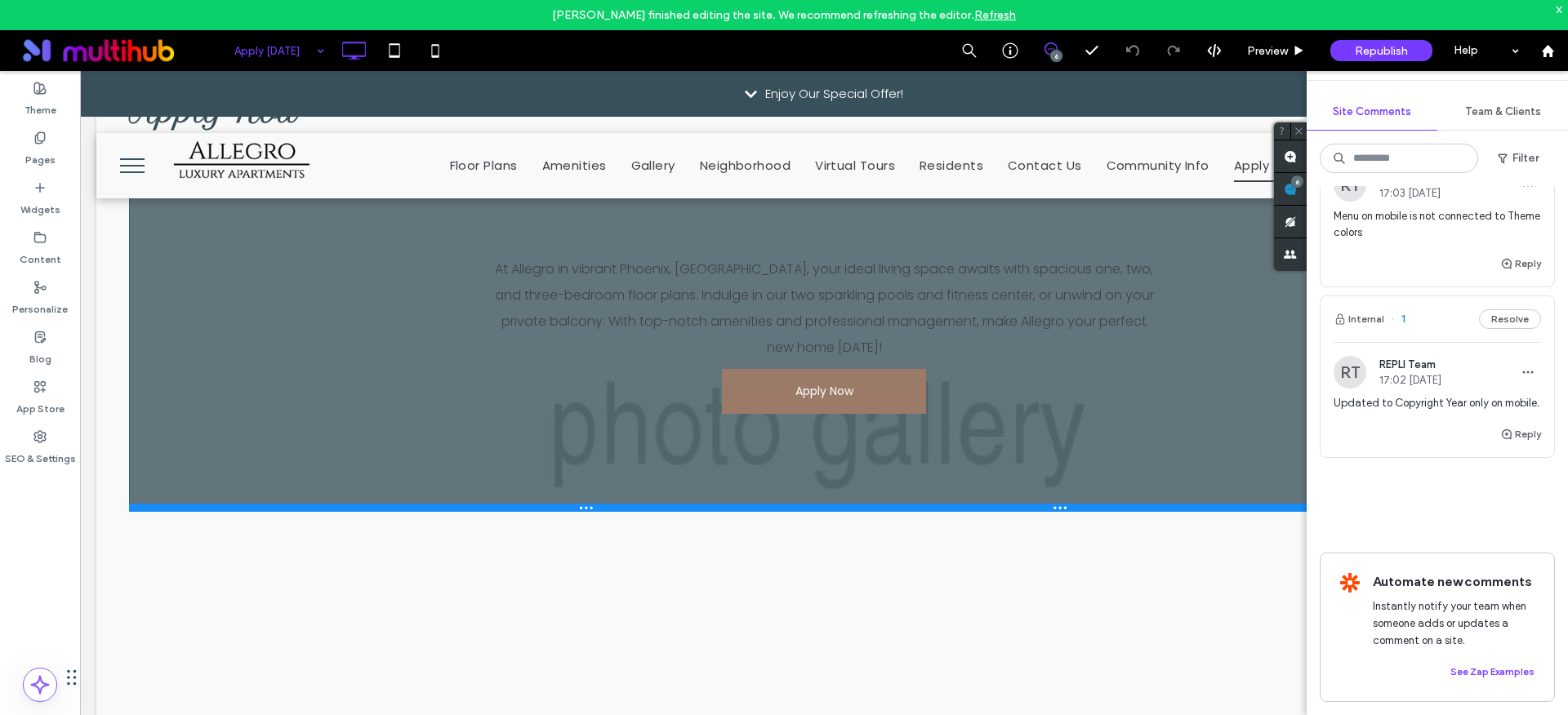
drag, startPoint x: 703, startPoint y: 672, endPoint x: 700, endPoint y: 383, distance: 289.0
click at [700, 383] on div "At Allegro in vibrant Phoenix, AZ, your ideal living space awaits with spacious…" at bounding box center [823, 334] width 1390 height 355
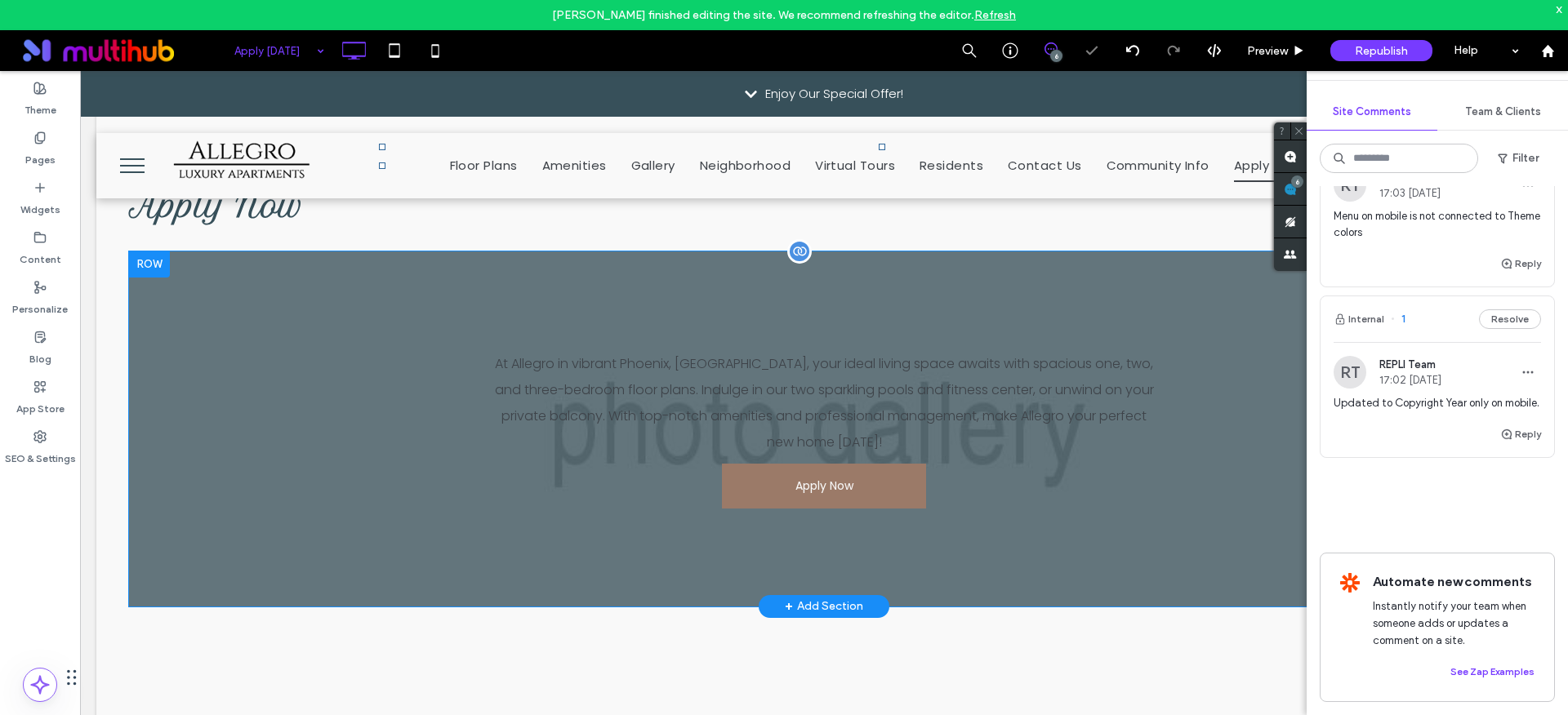
scroll to position [24, 0]
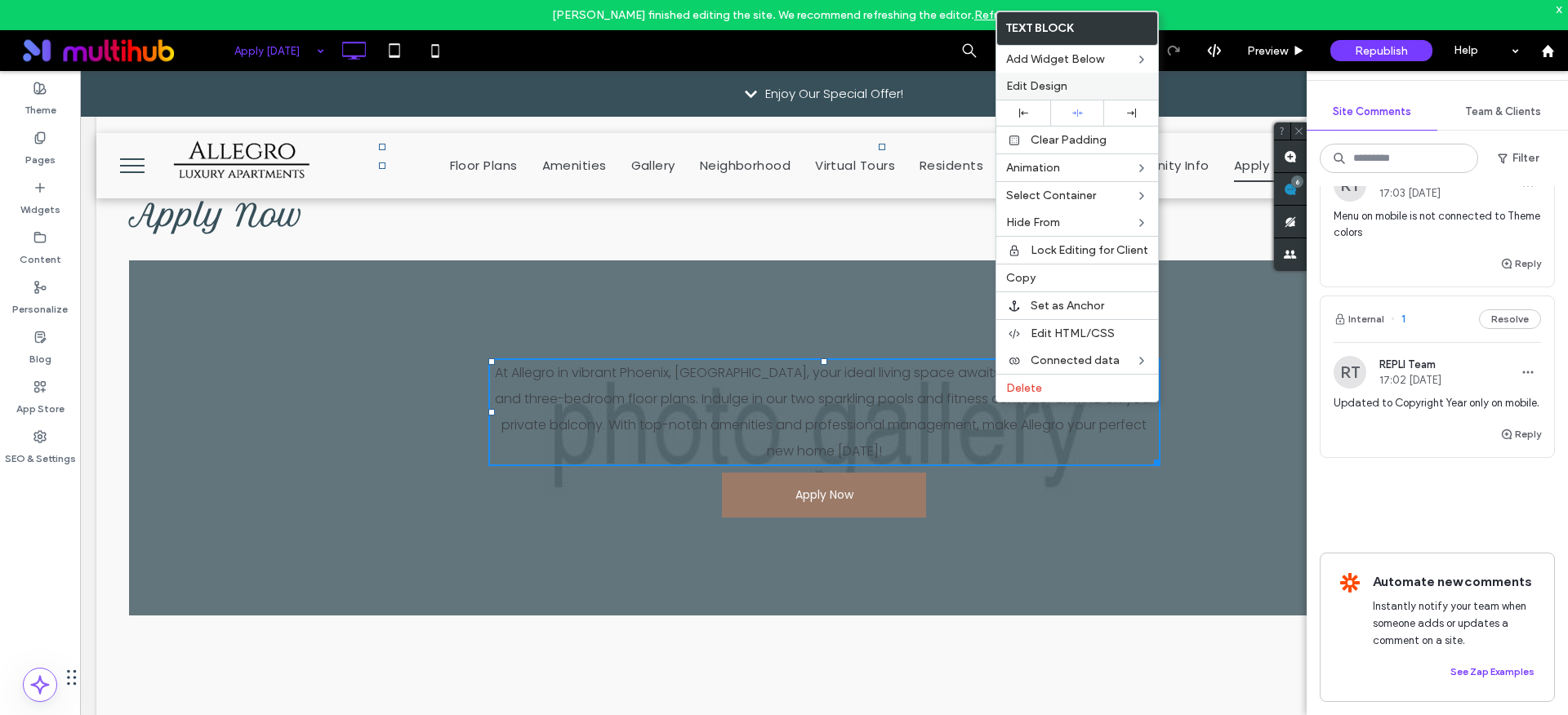
click at [1051, 84] on span "Edit Design" at bounding box center [1036, 86] width 61 height 14
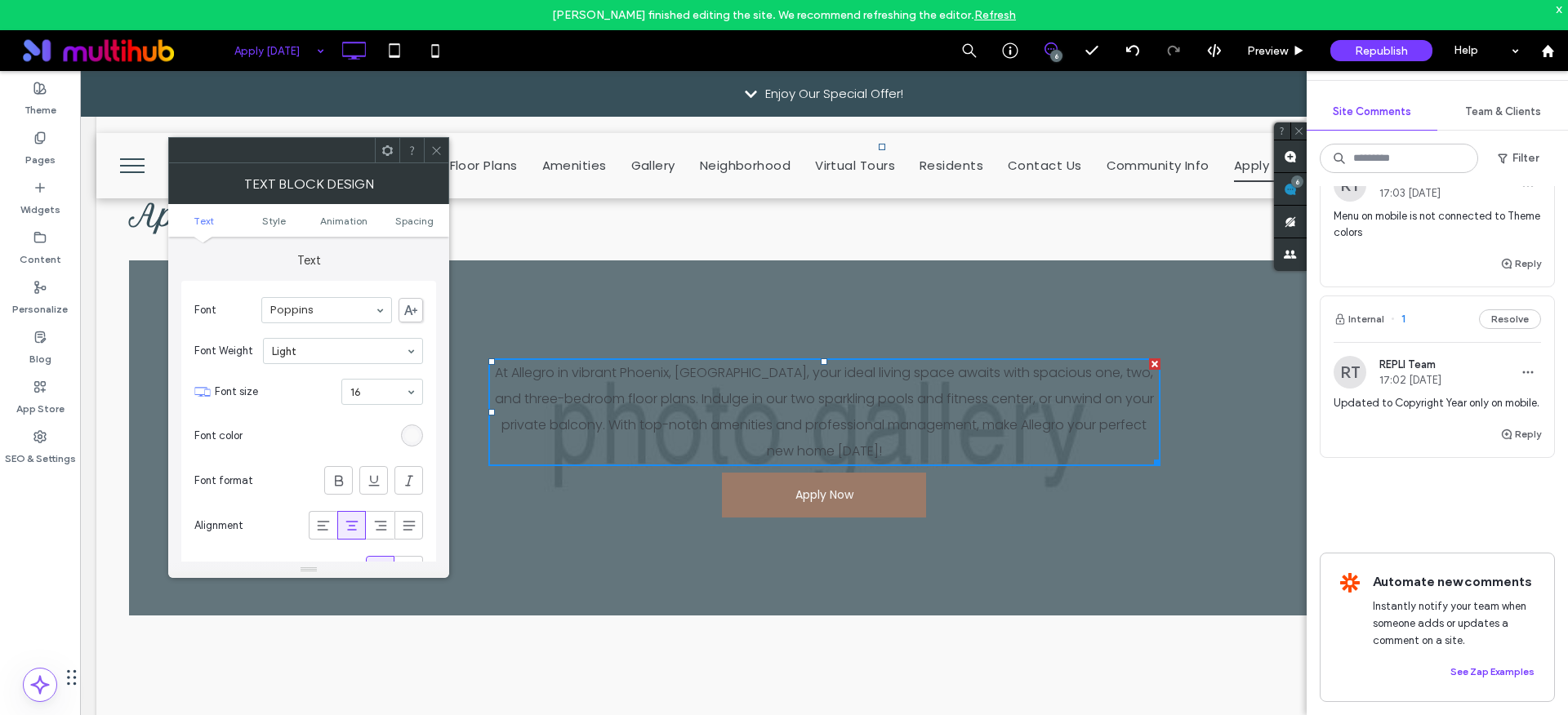
click at [415, 435] on div "rgb(249, 249, 249)" at bounding box center [412, 435] width 14 height 14
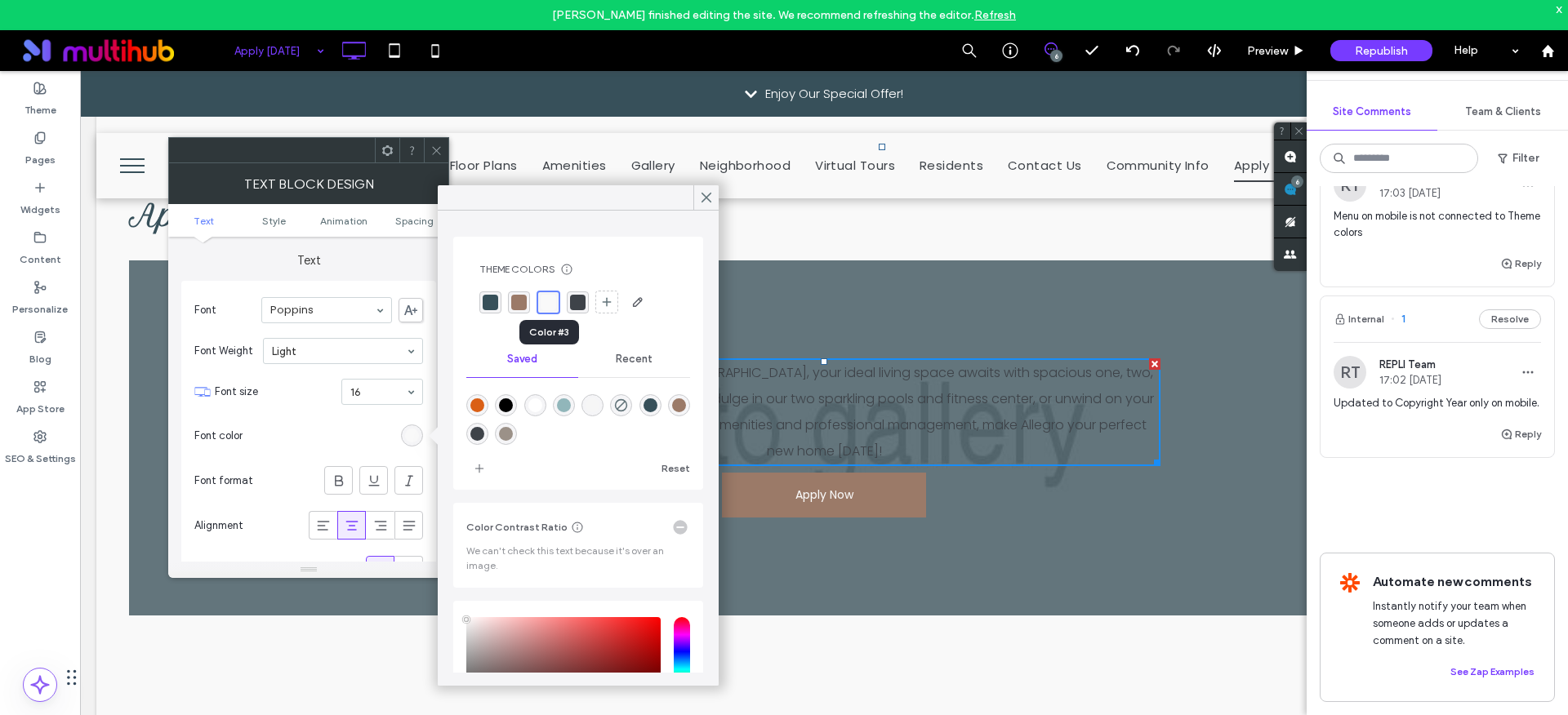
click at [544, 305] on div "rgba(249, 249, 249, 1)" at bounding box center [548, 303] width 15 height 15
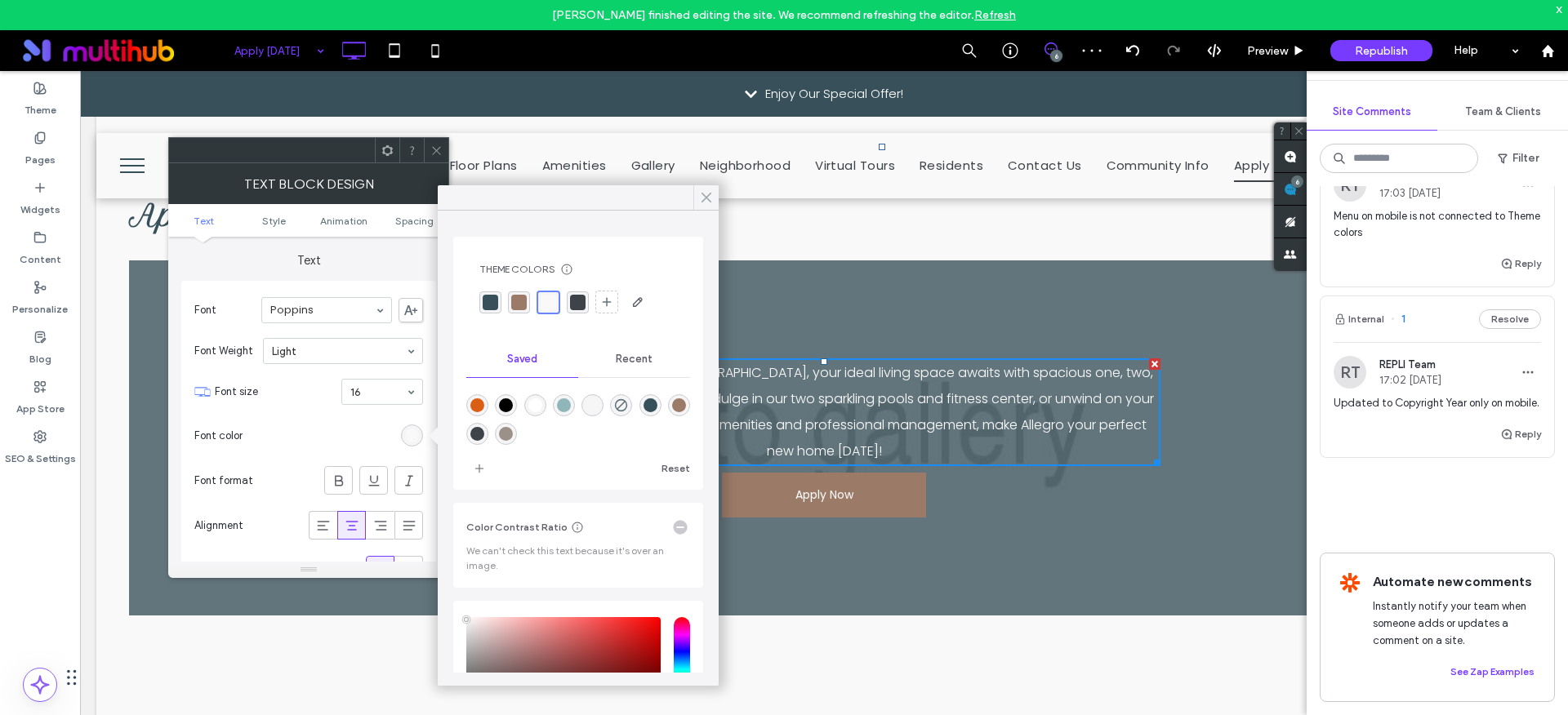
click at [705, 194] on icon at bounding box center [706, 197] width 14 height 14
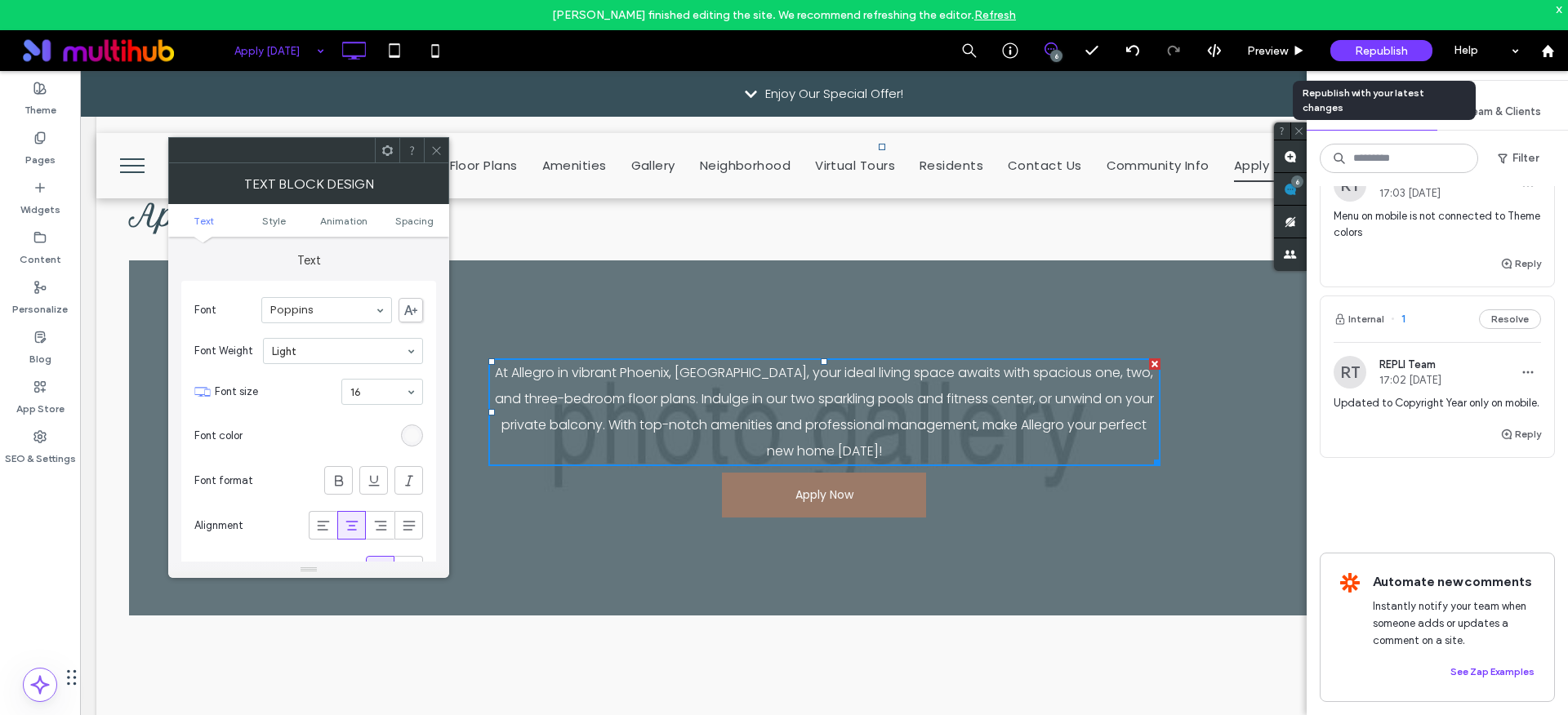
click at [1339, 51] on div "Republish" at bounding box center [1381, 50] width 102 height 21
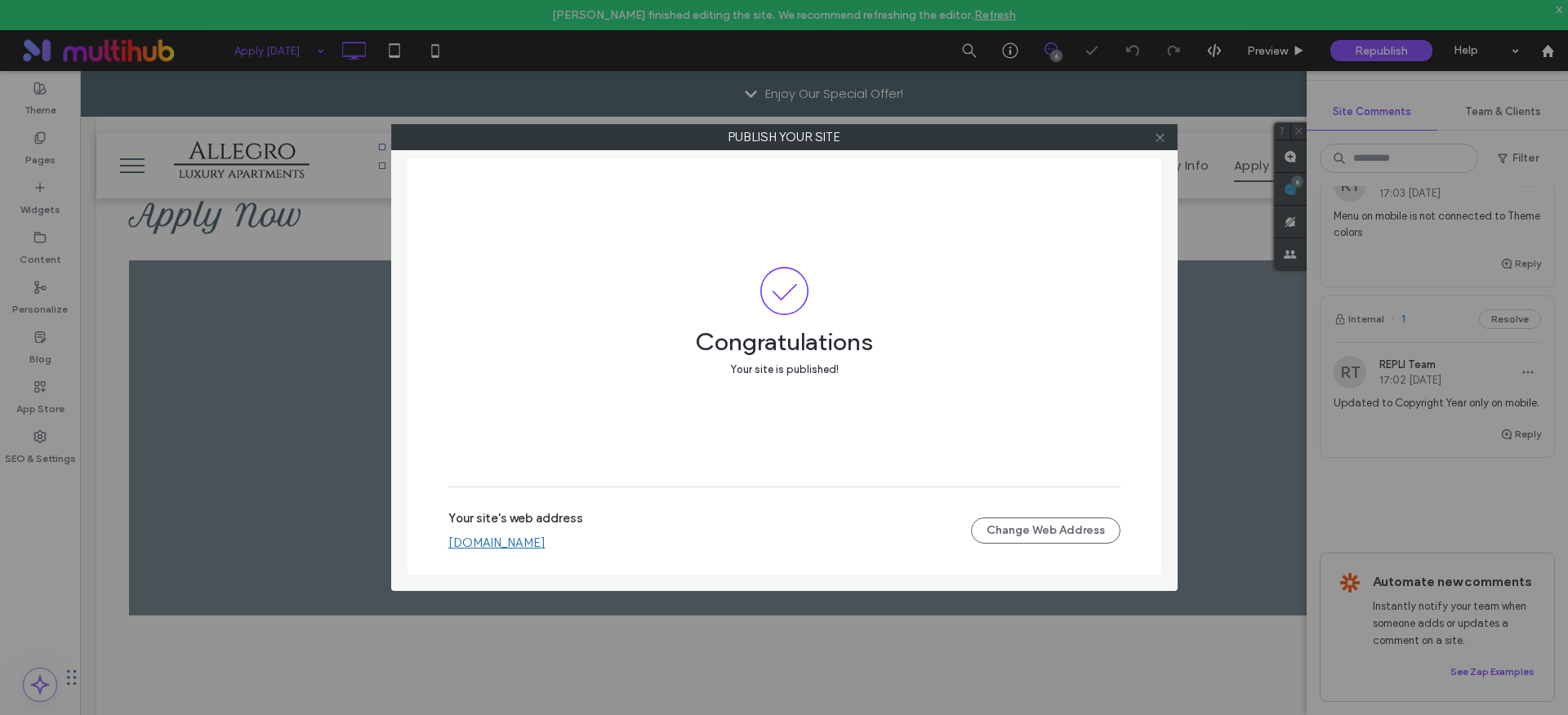
click at [1159, 137] on use at bounding box center [1160, 137] width 9 height 9
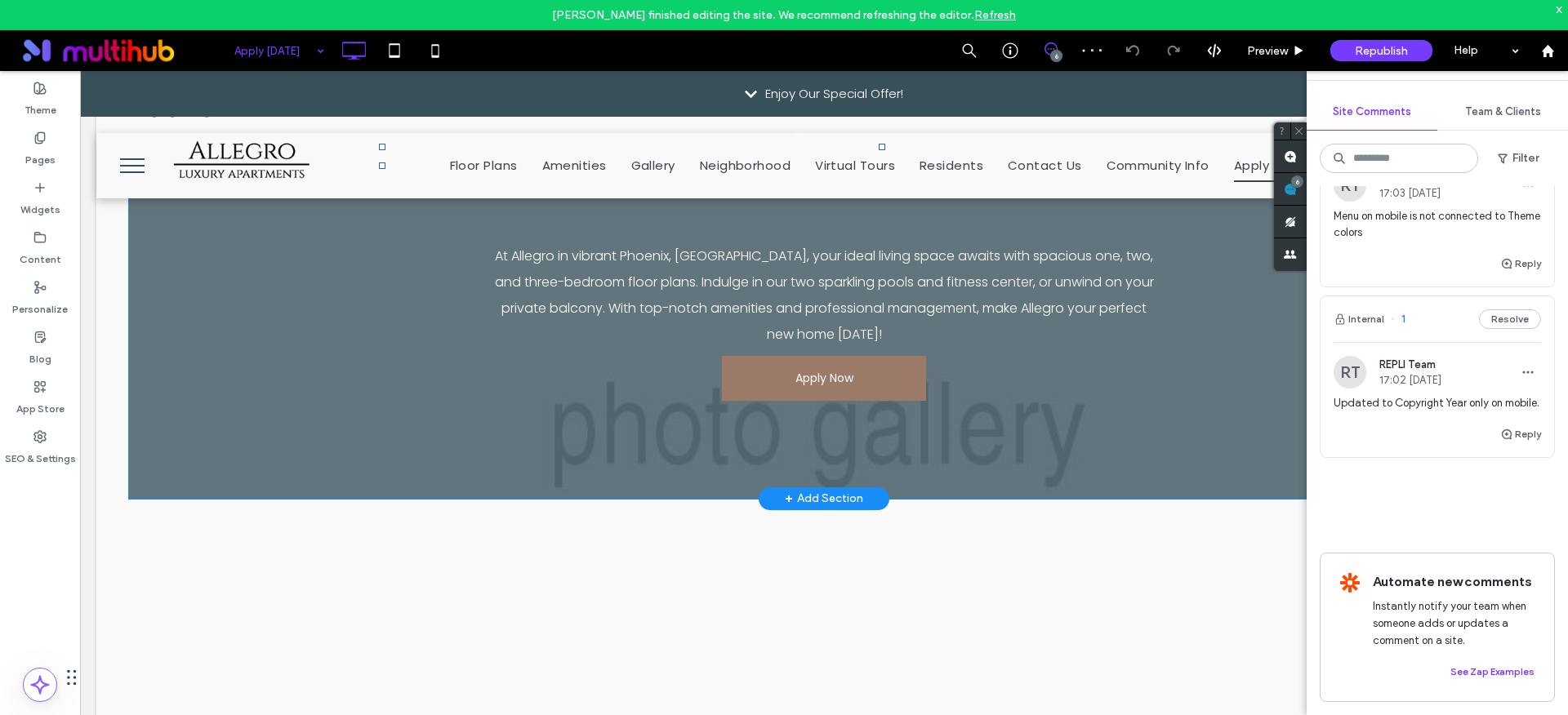
scroll to position [203, 0]
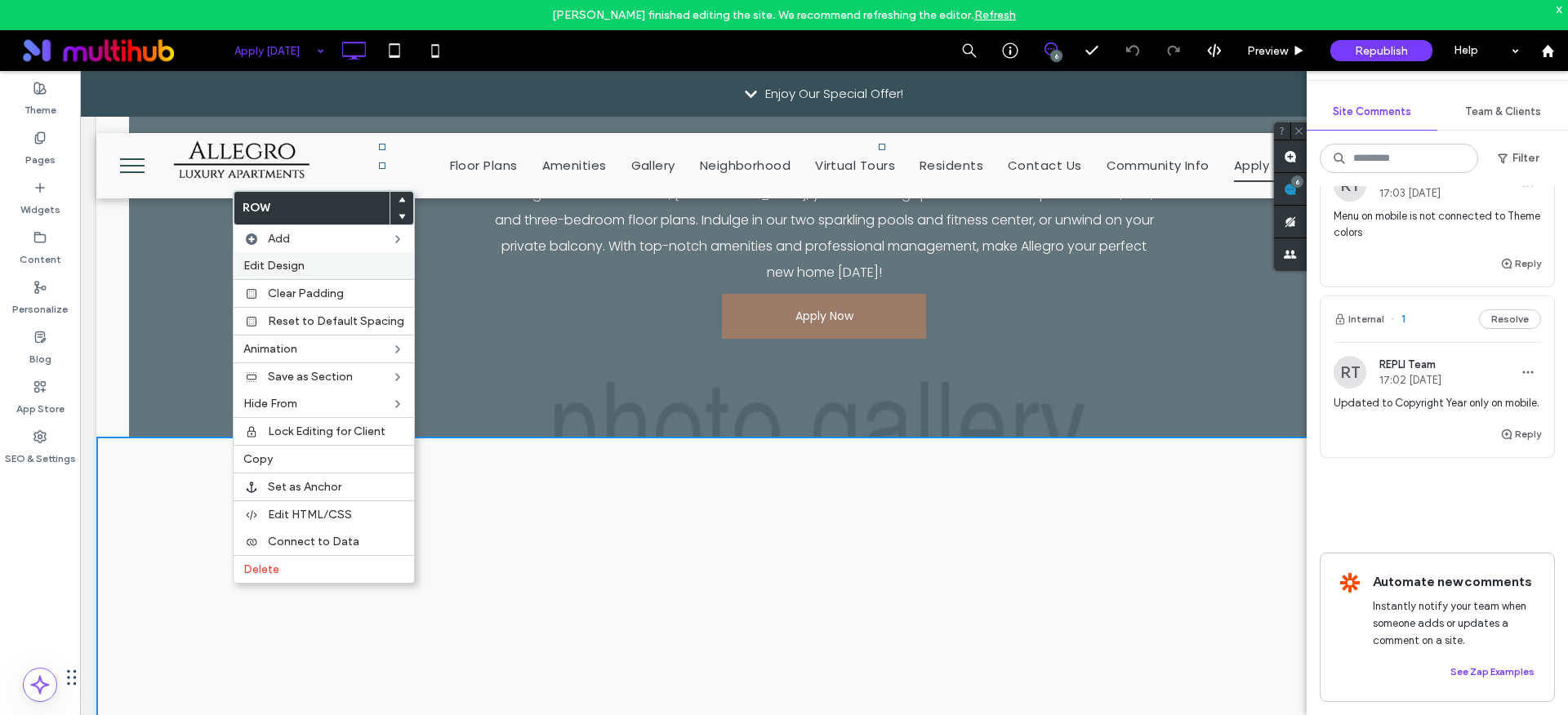
click at [296, 260] on span "Edit Design" at bounding box center [274, 266] width 61 height 14
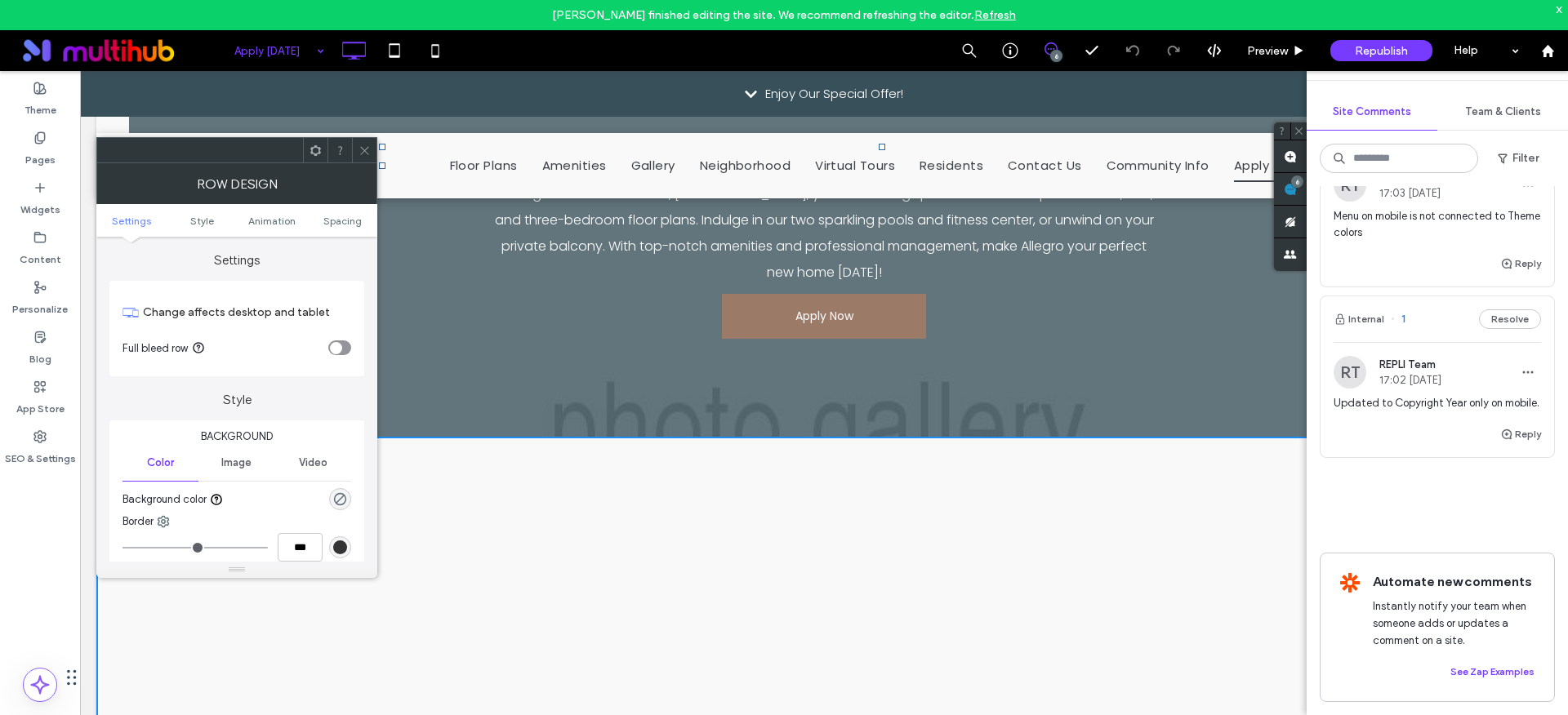
click at [353, 353] on div "Change affects desktop and tablet Full bleed row" at bounding box center [236, 329] width 255 height 95
click at [340, 349] on div "toggle" at bounding box center [336, 348] width 12 height 12
click at [366, 145] on icon at bounding box center [365, 151] width 12 height 12
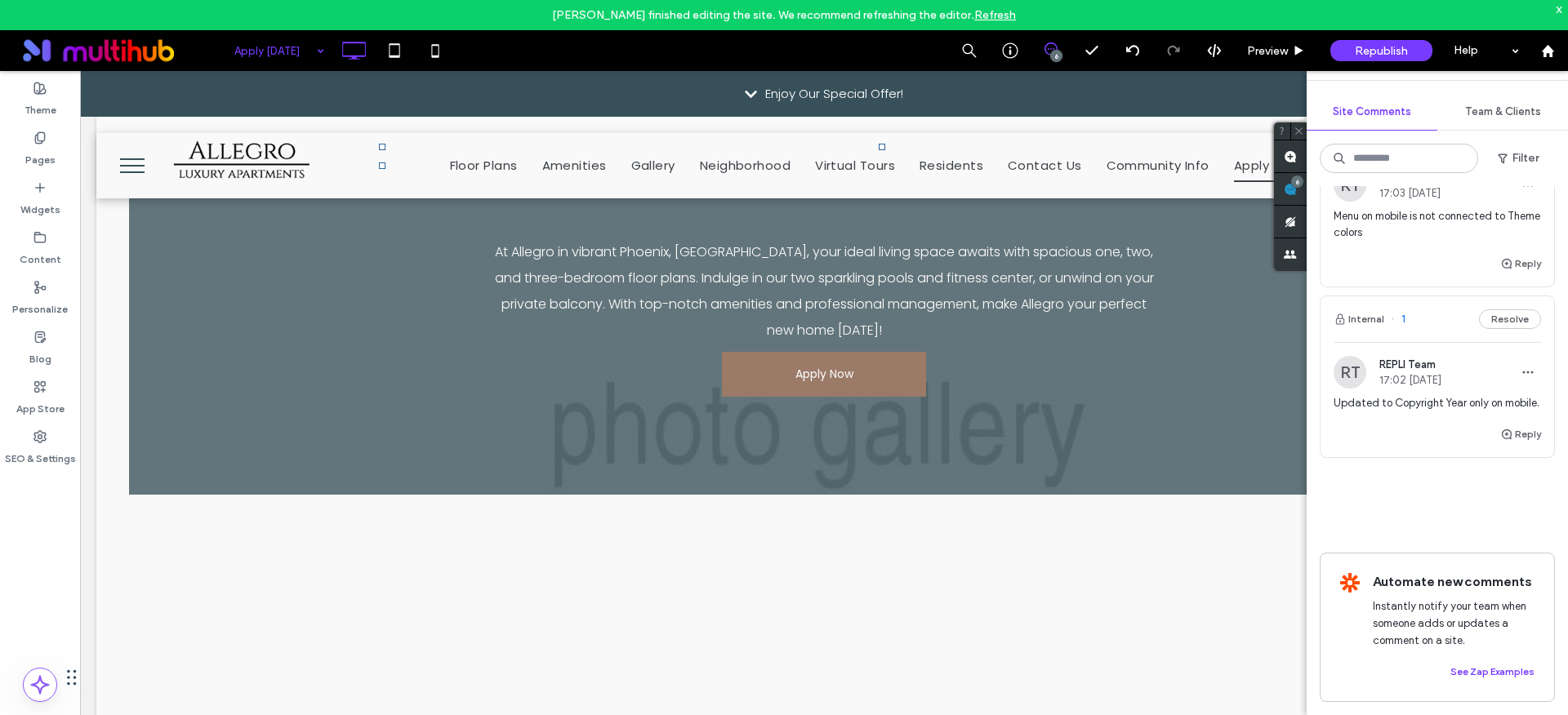
scroll to position [0, 0]
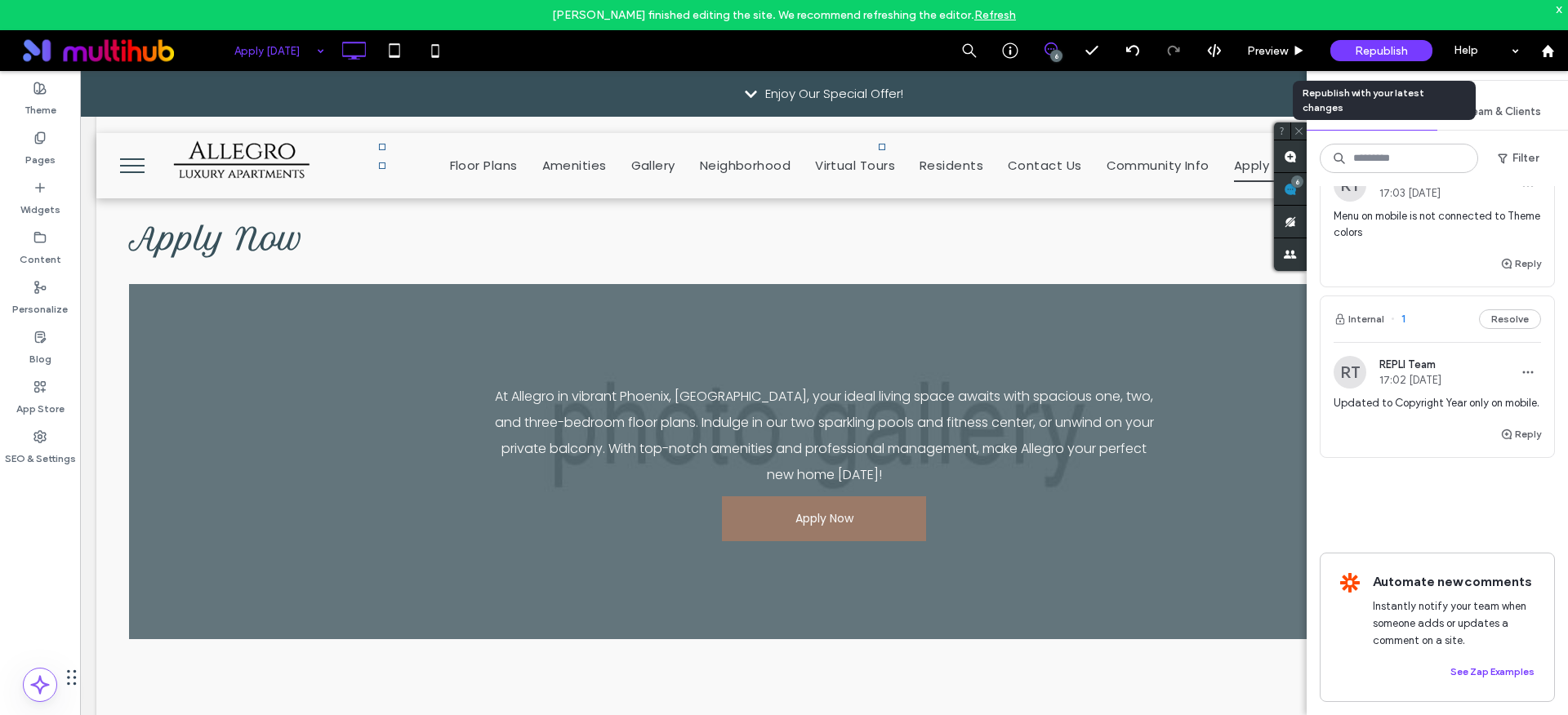
click at [1360, 55] on span "Republish" at bounding box center [1381, 51] width 53 height 14
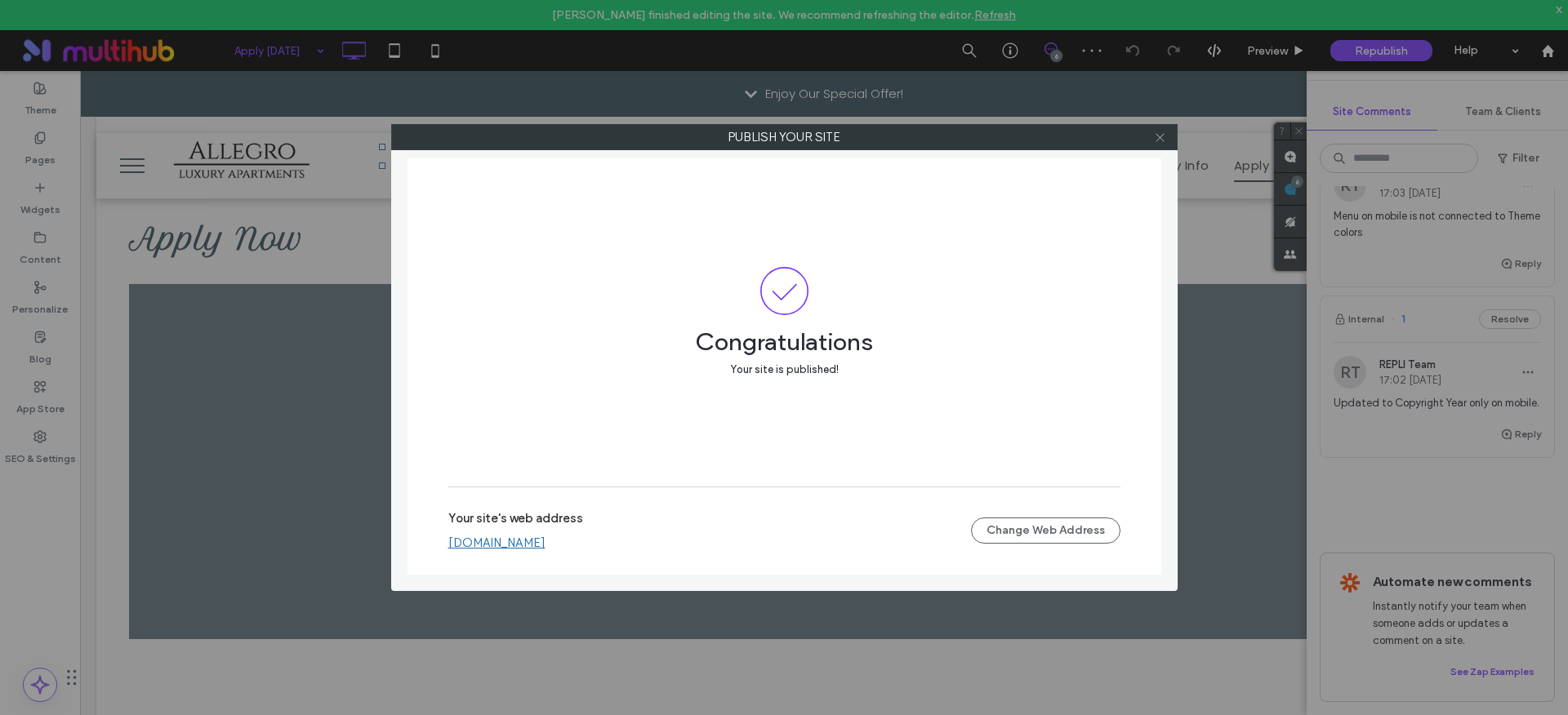
click at [1159, 137] on icon at bounding box center [1160, 137] width 12 height 12
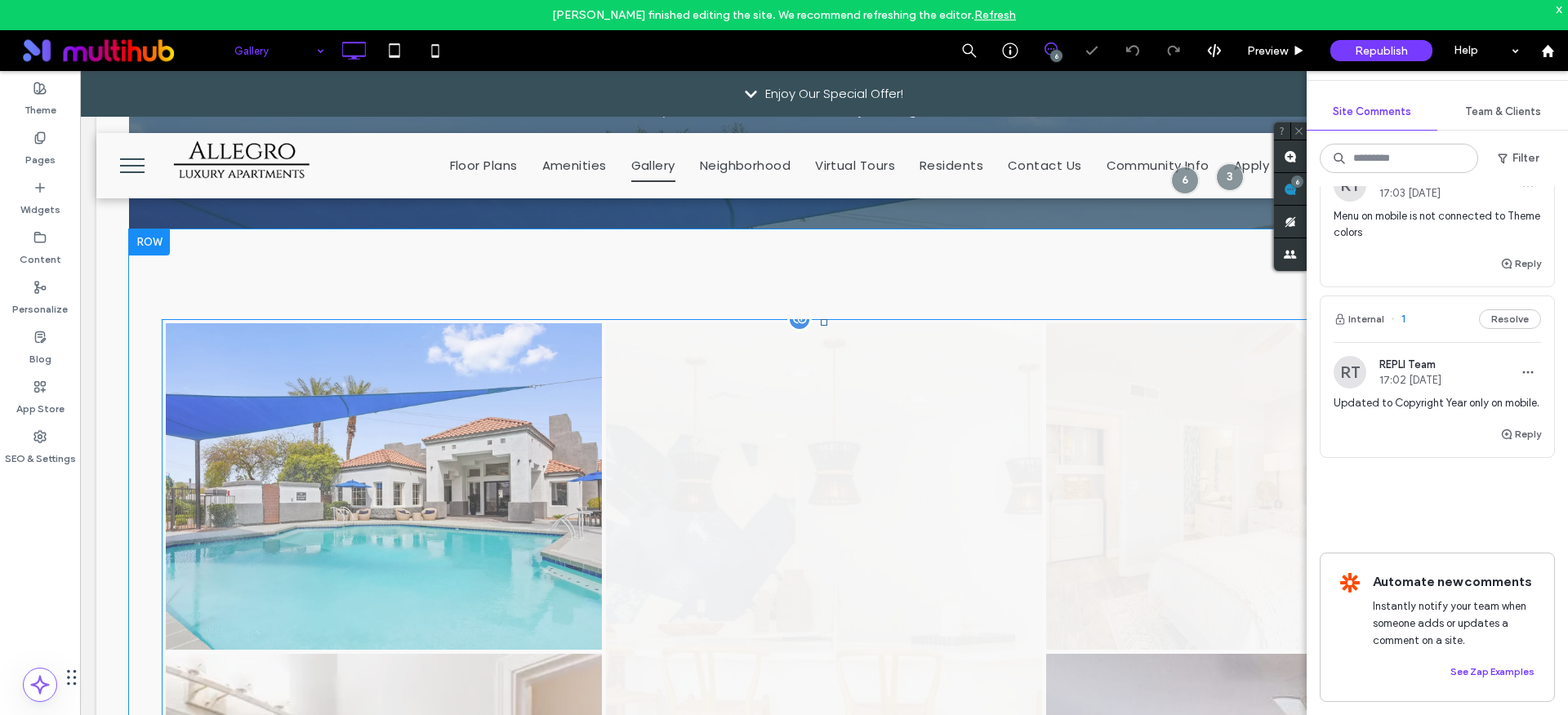
scroll to position [355, 0]
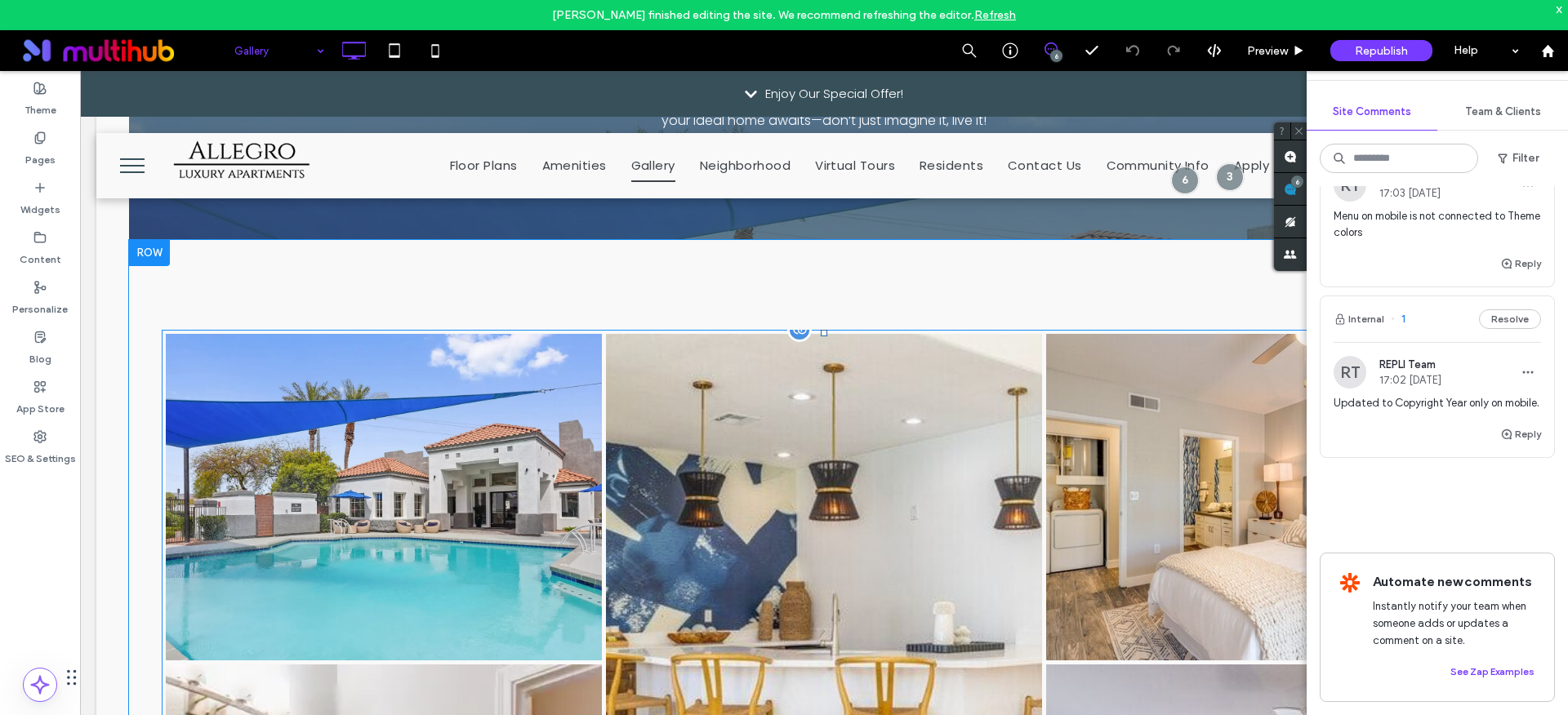
click at [379, 450] on link at bounding box center [383, 497] width 462 height 347
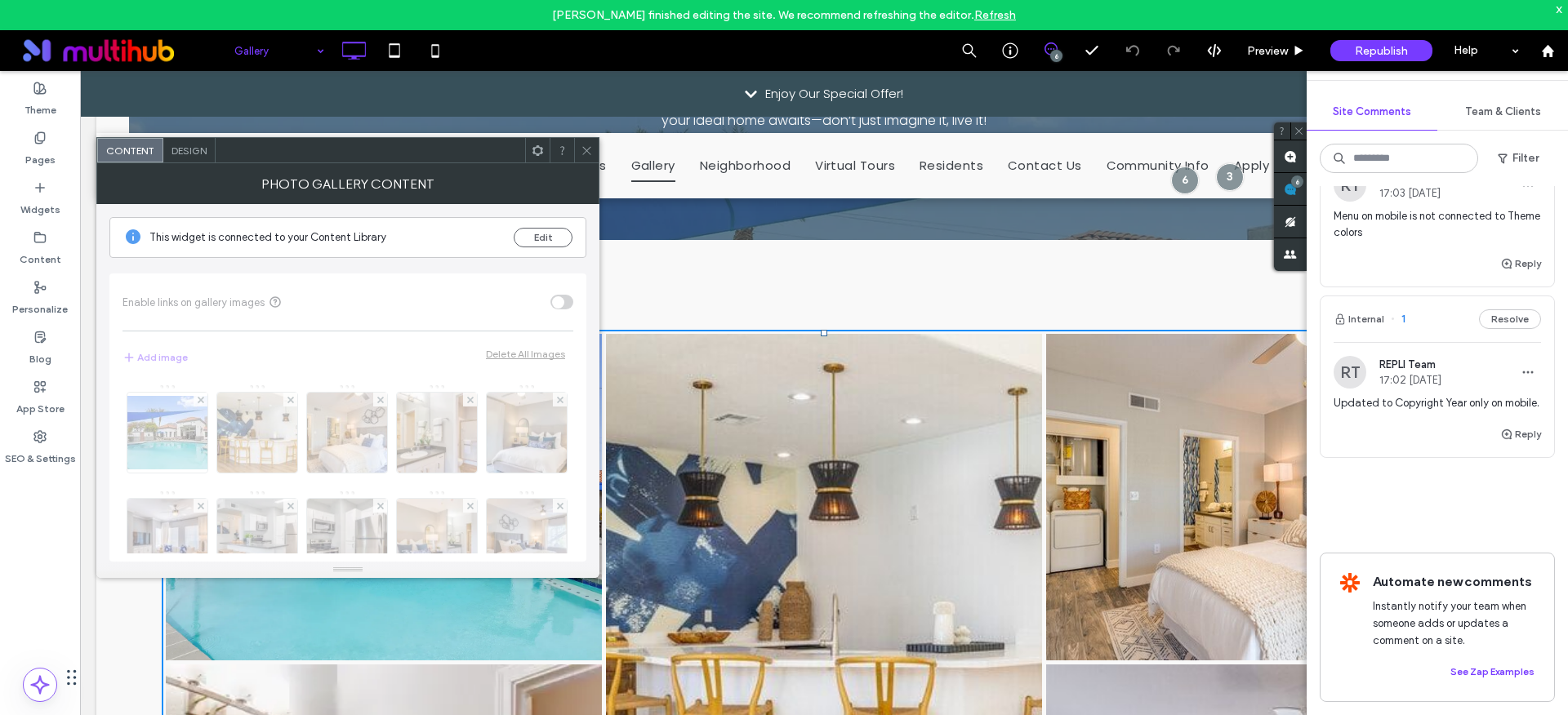
click at [586, 152] on icon at bounding box center [586, 151] width 12 height 12
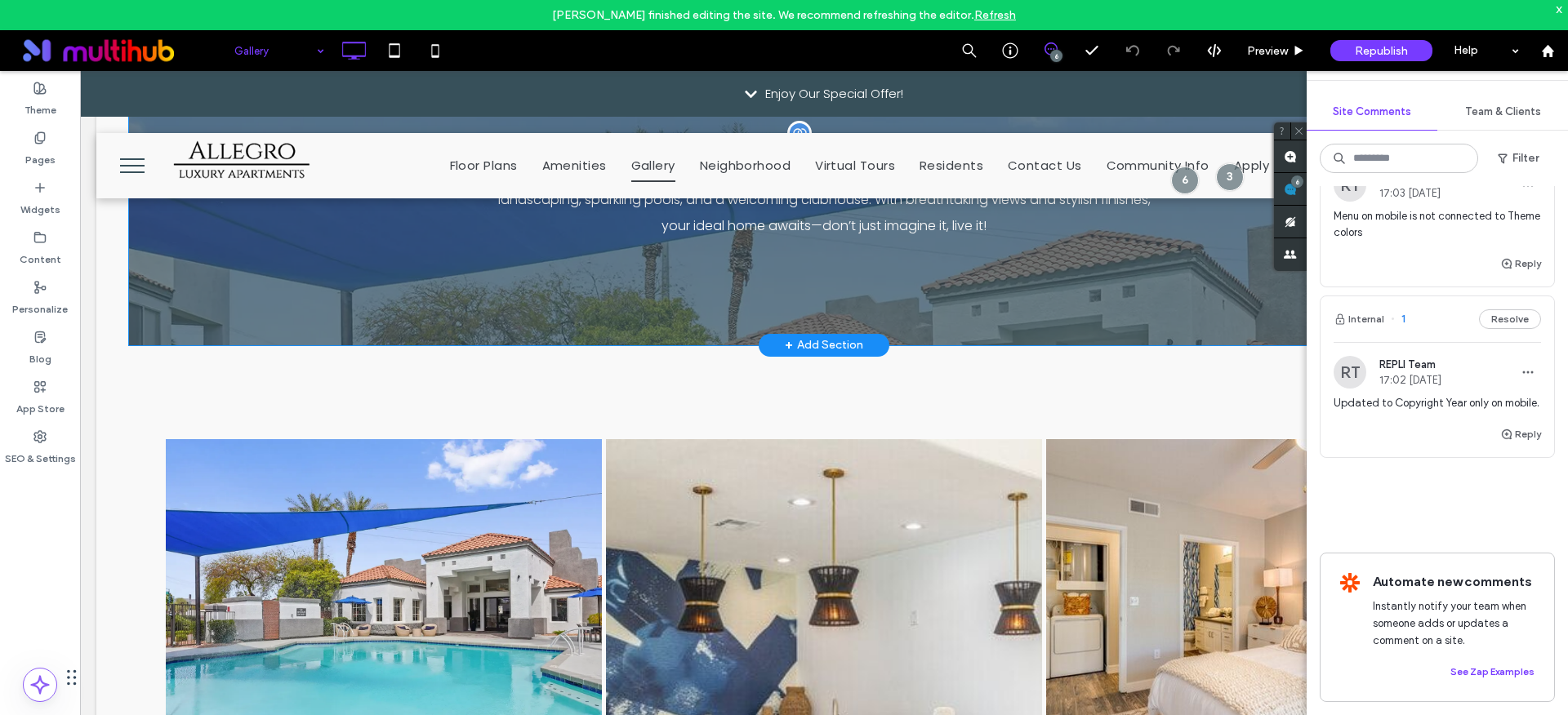
scroll to position [166, 0]
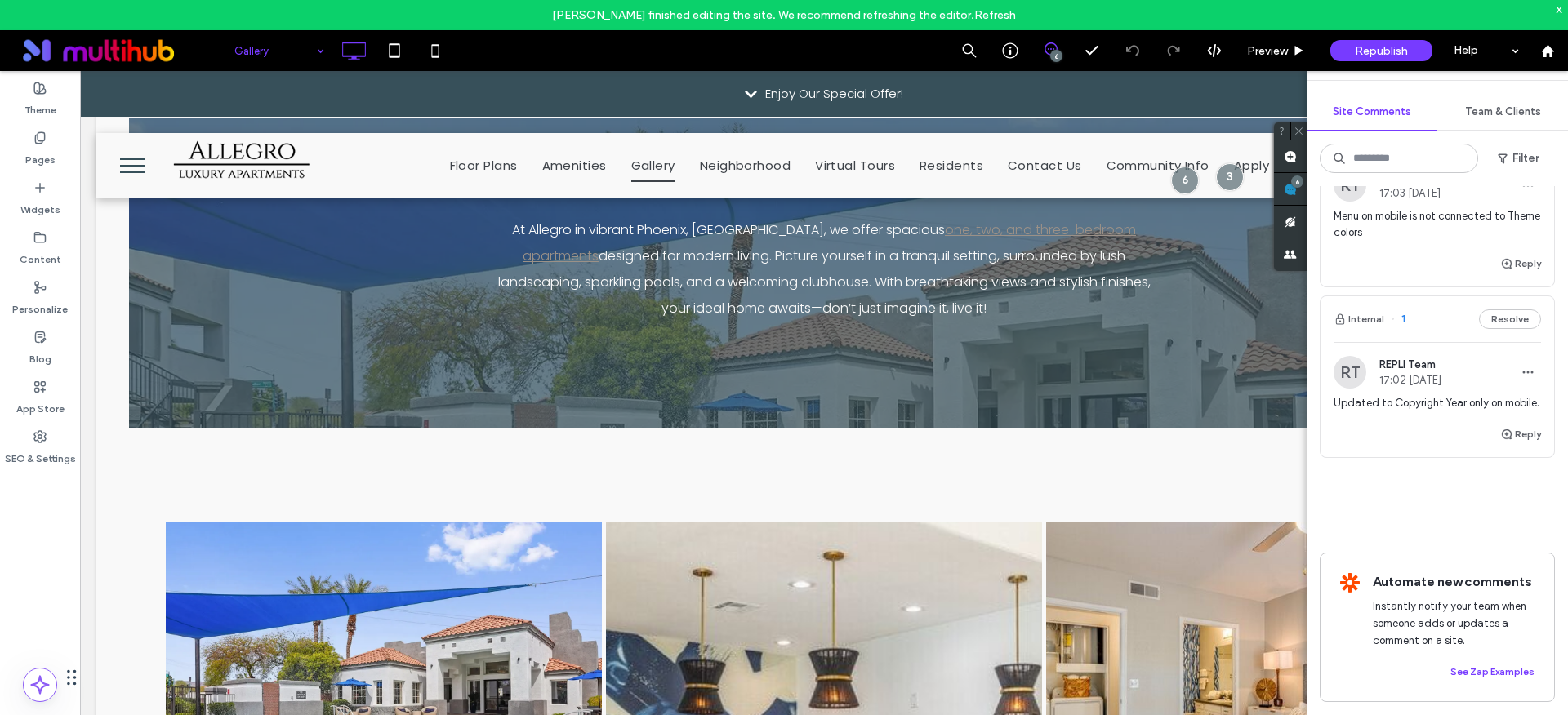
click at [1057, 49] on div "6" at bounding box center [1056, 55] width 12 height 12
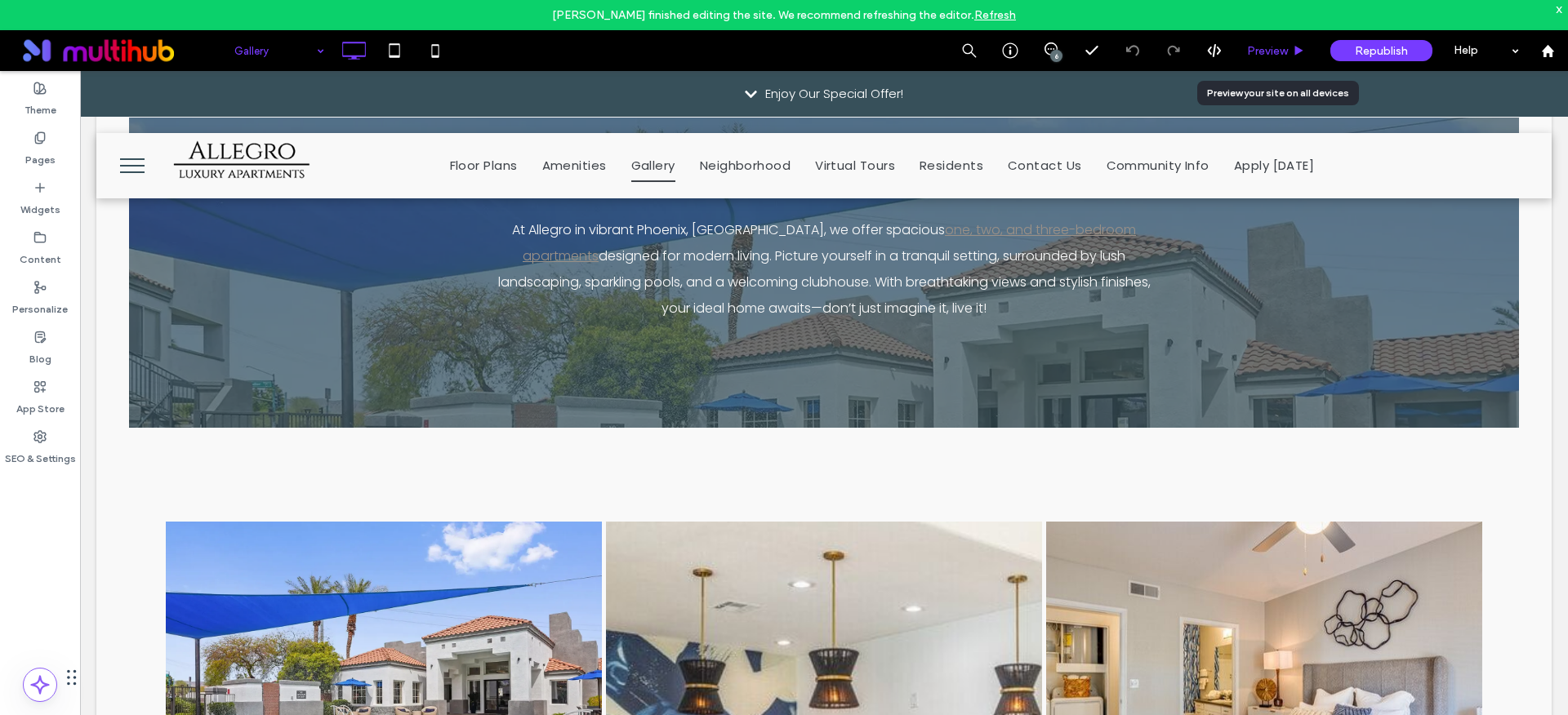
click at [1260, 59] on div "Preview" at bounding box center [1277, 50] width 84 height 41
click at [1257, 50] on span "Preview" at bounding box center [1267, 51] width 41 height 14
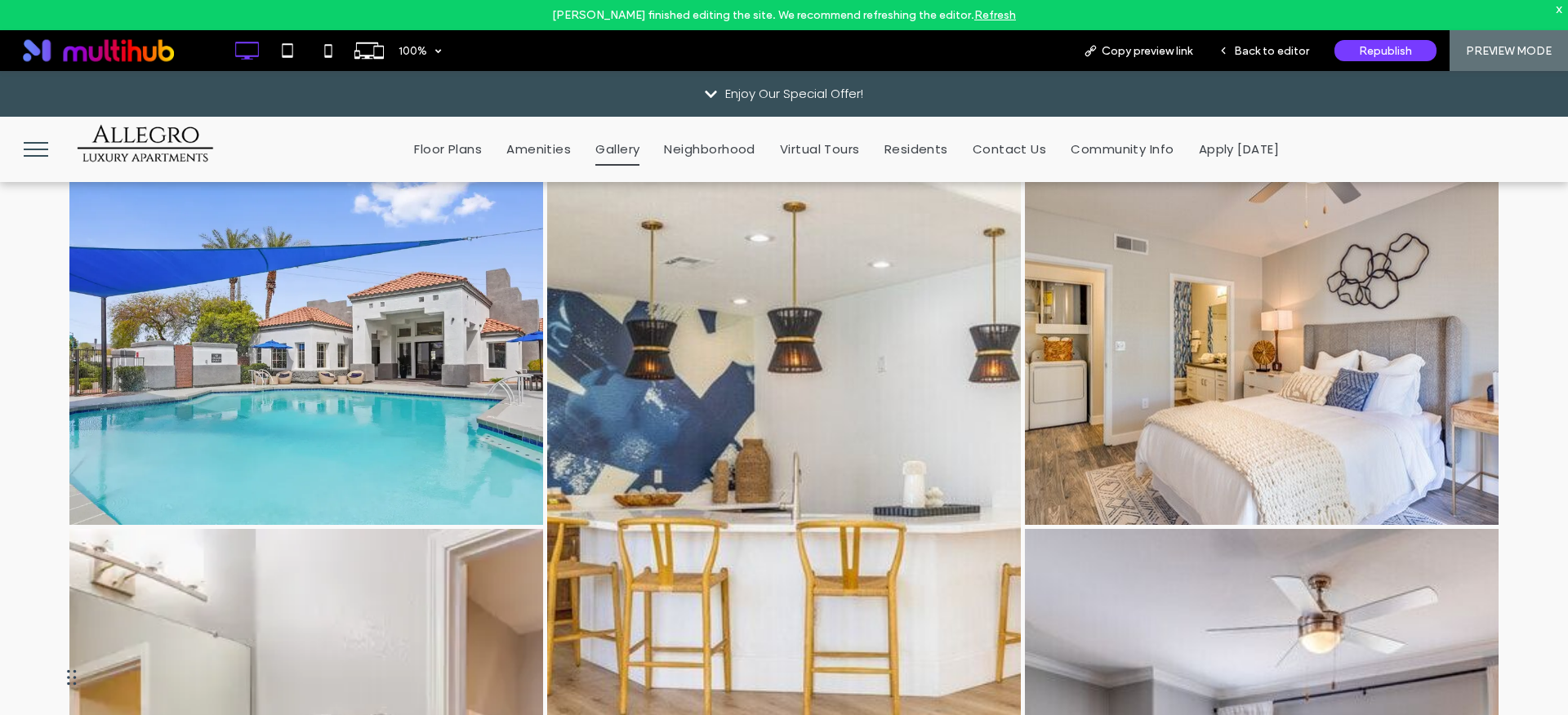
scroll to position [624, 0]
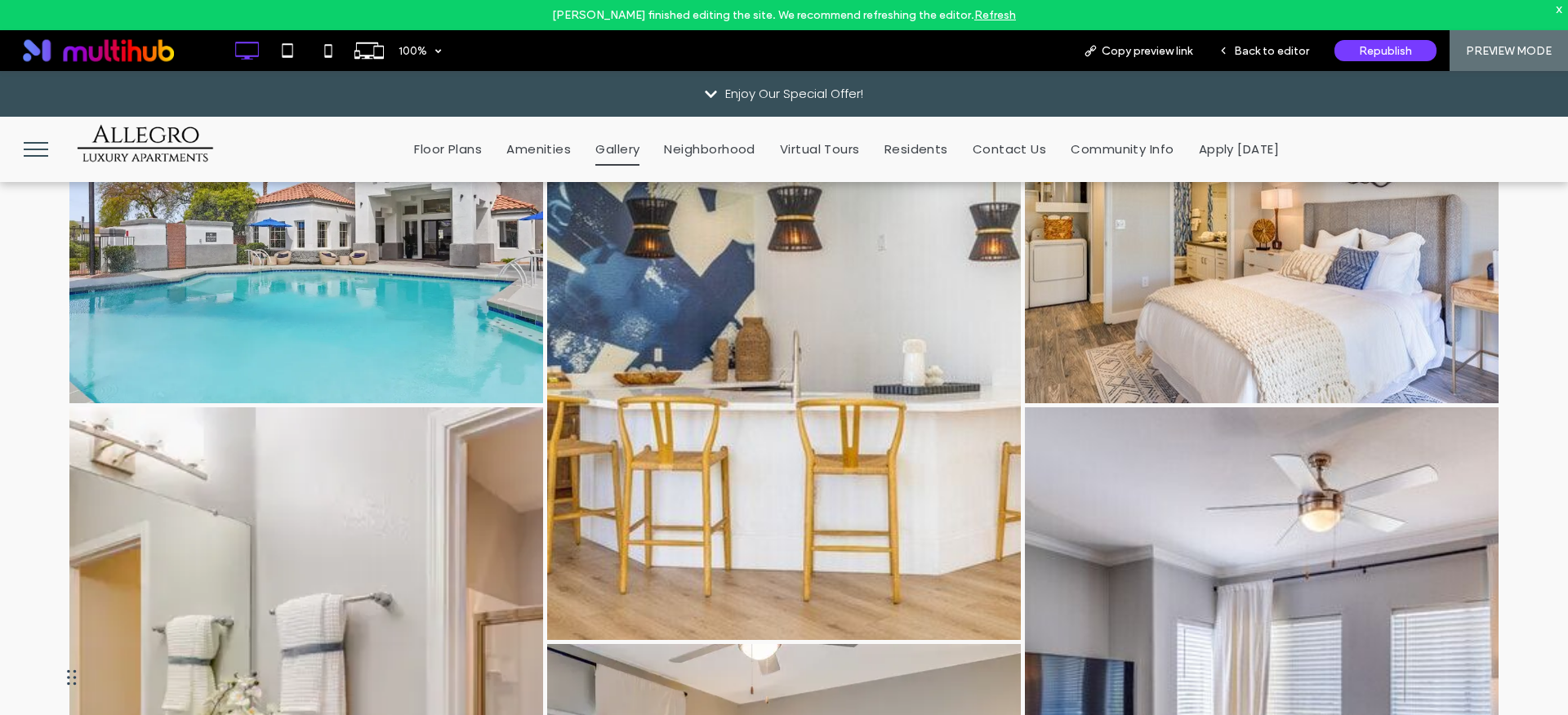
click at [355, 297] on link at bounding box center [306, 225] width 502 height 377
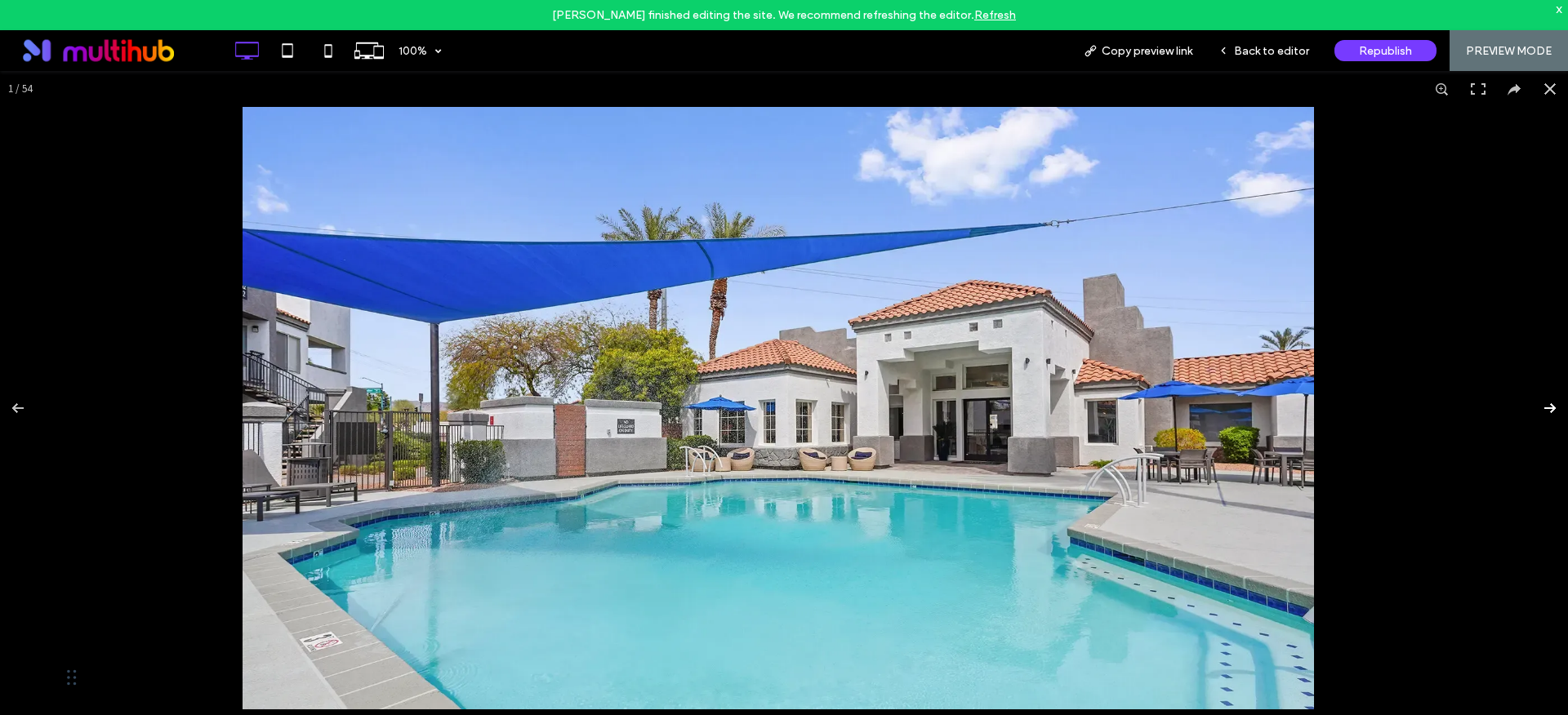
click at [1536, 411] on button at bounding box center [1538, 408] width 57 height 82
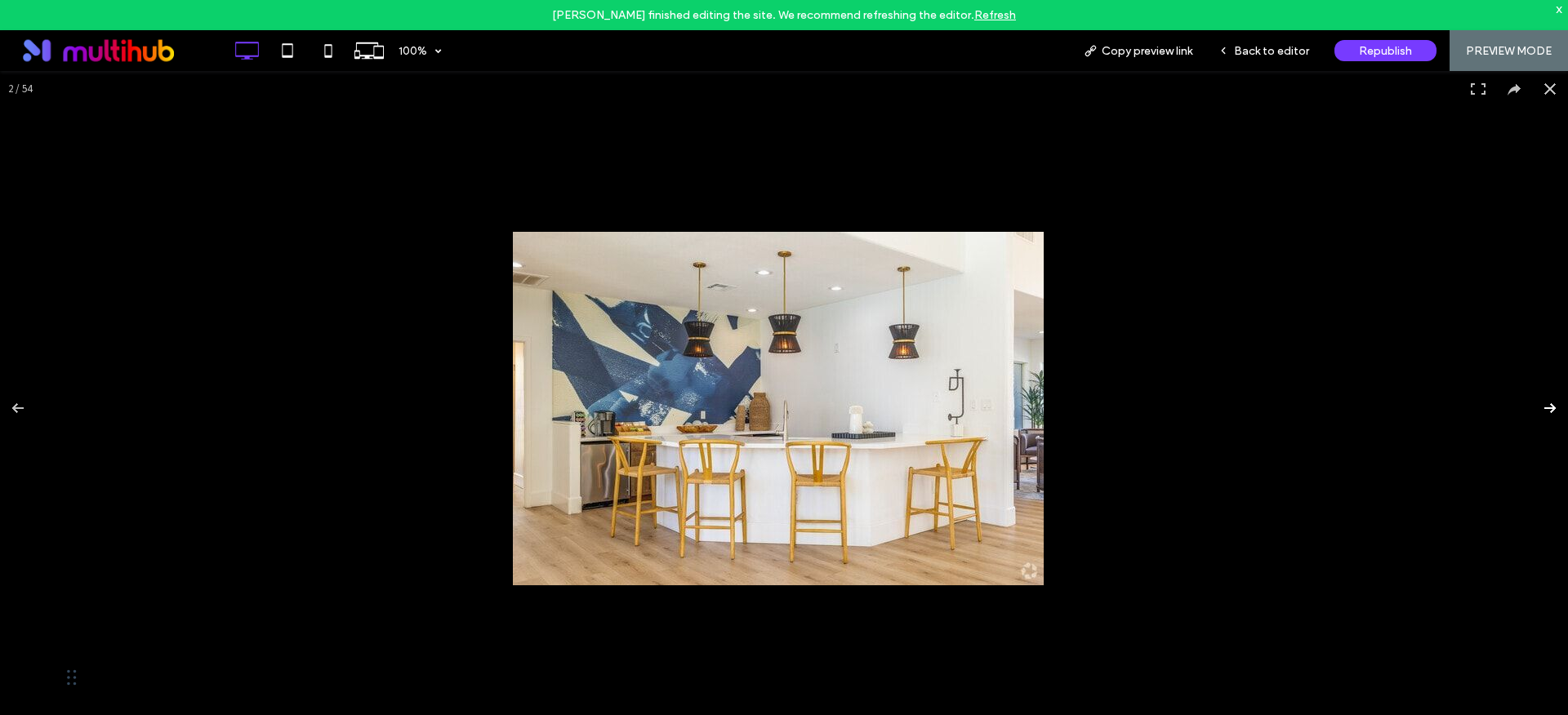
click at [1536, 411] on button at bounding box center [1538, 408] width 57 height 82
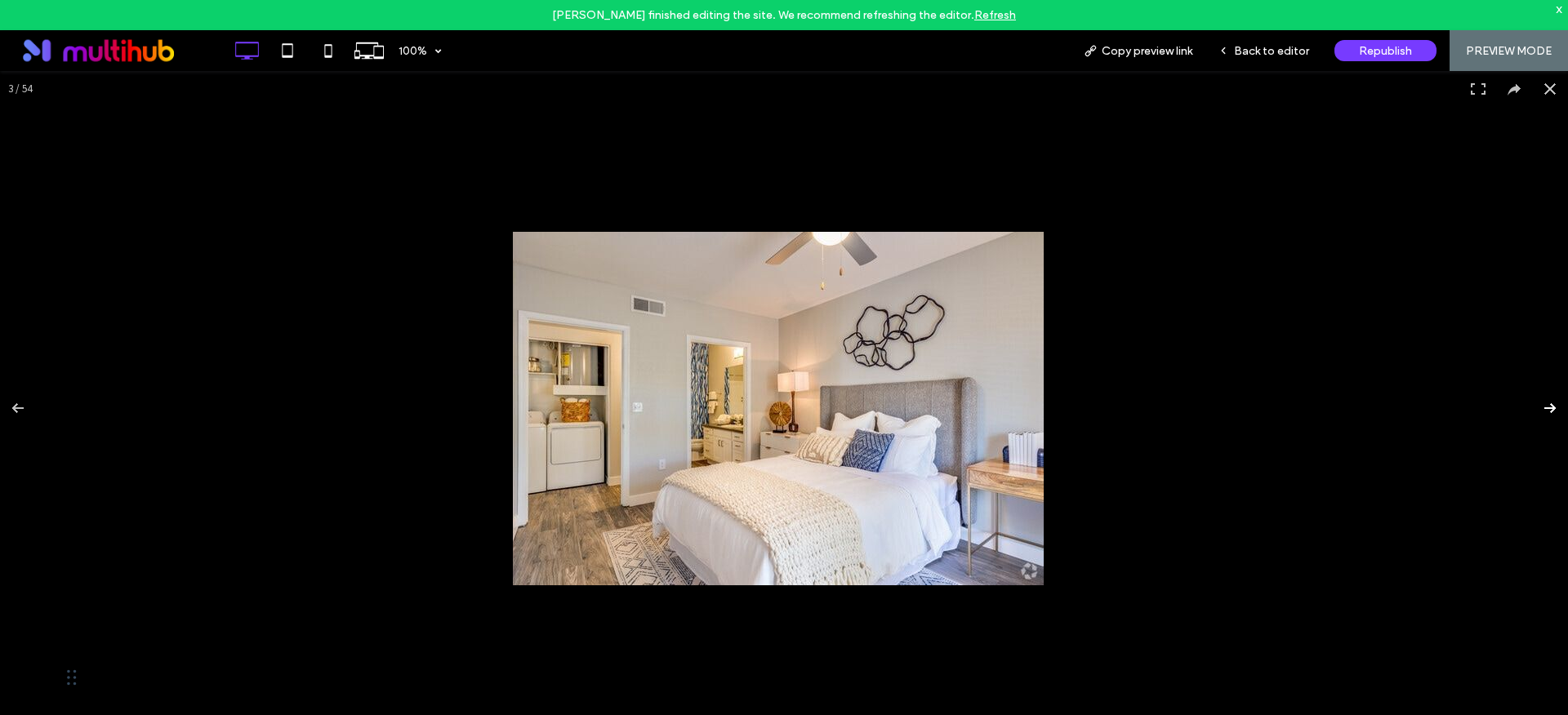
click at [1536, 411] on button at bounding box center [1538, 408] width 57 height 82
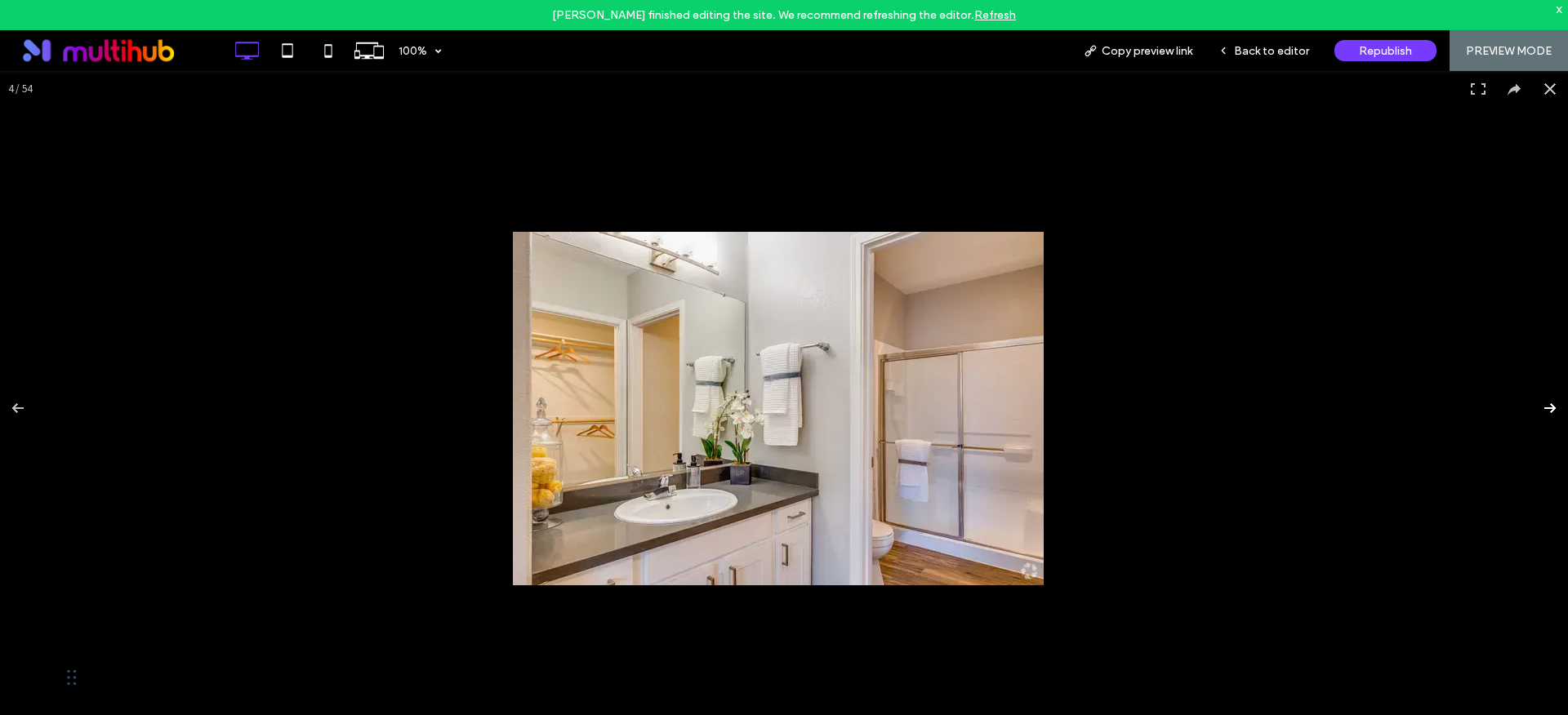
click at [1536, 411] on button at bounding box center [1538, 408] width 57 height 82
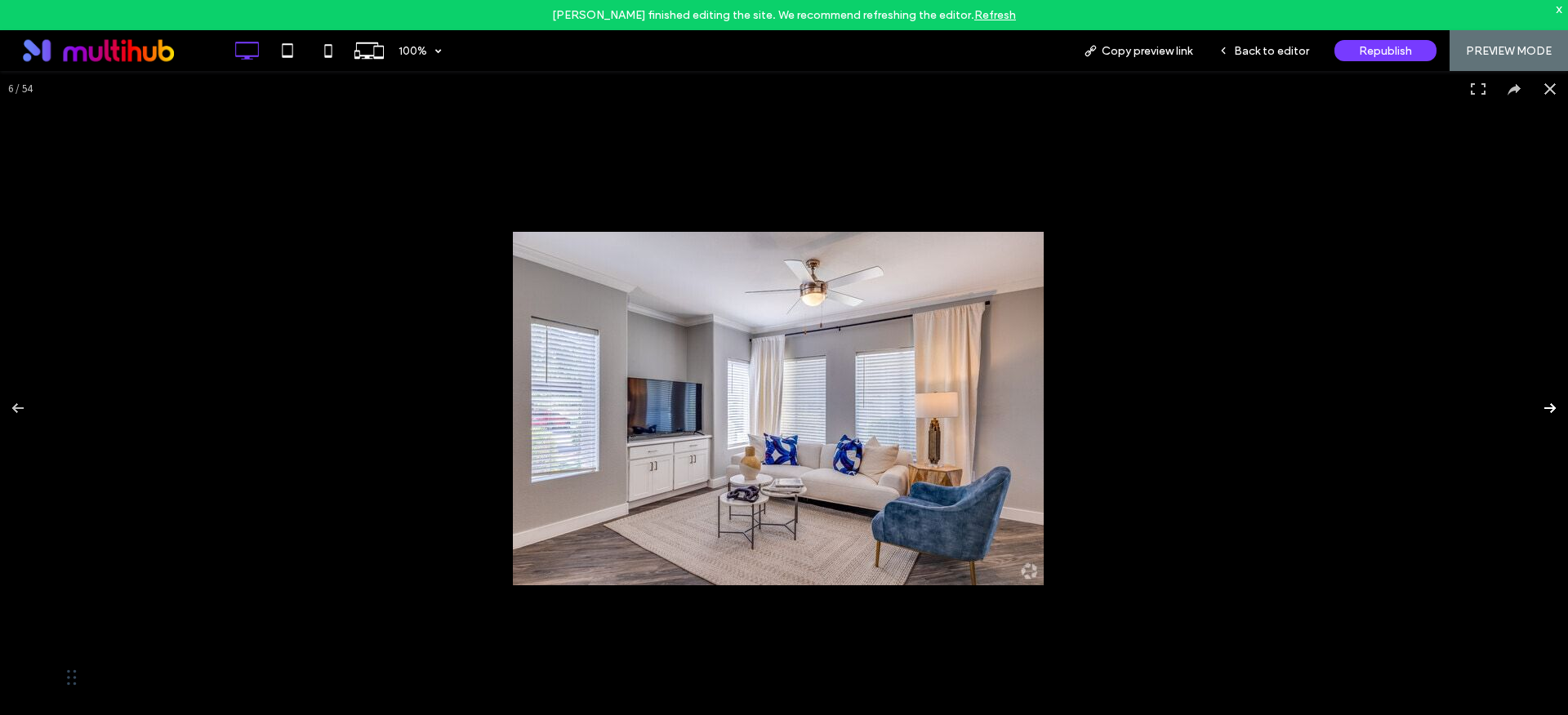
click at [1536, 411] on button at bounding box center [1538, 408] width 57 height 82
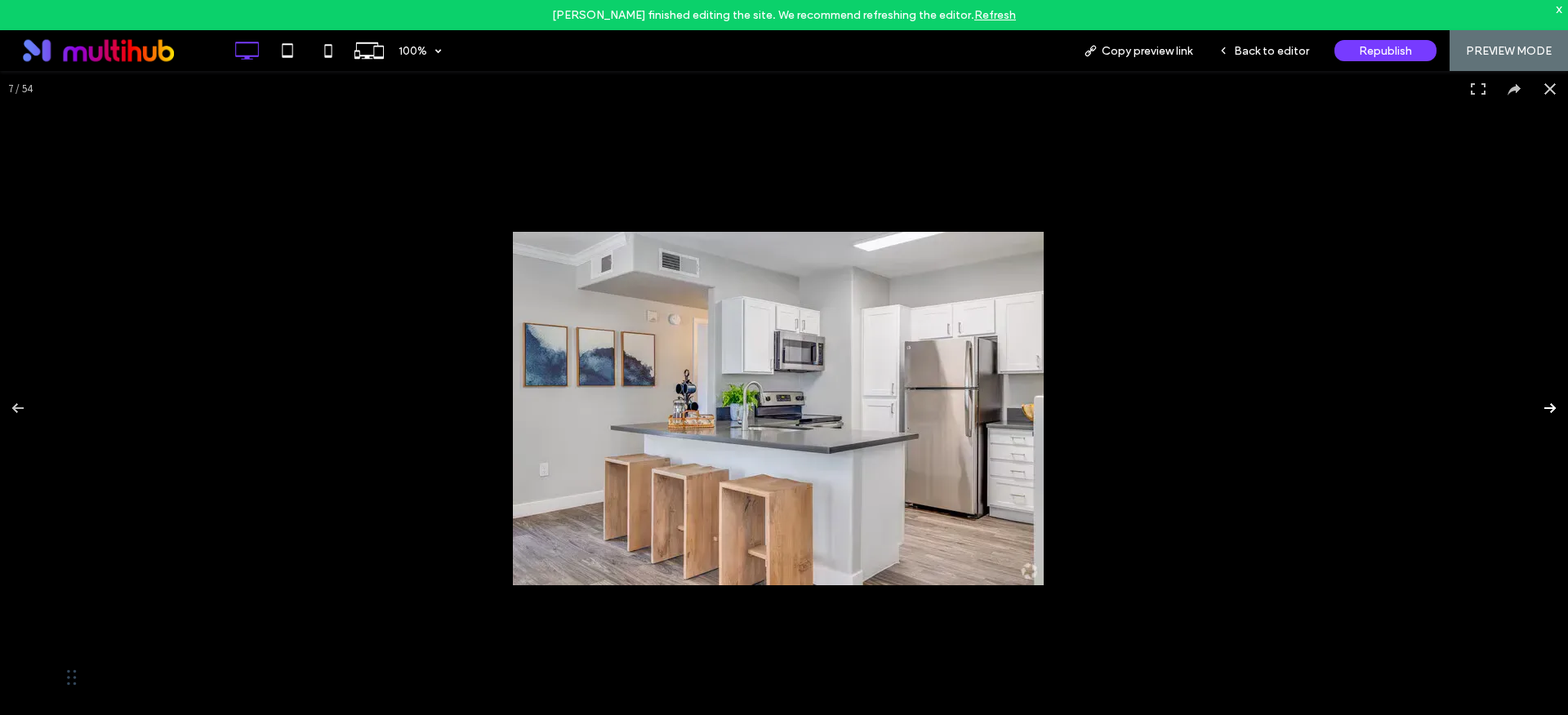
click at [1536, 411] on button at bounding box center [1538, 408] width 57 height 82
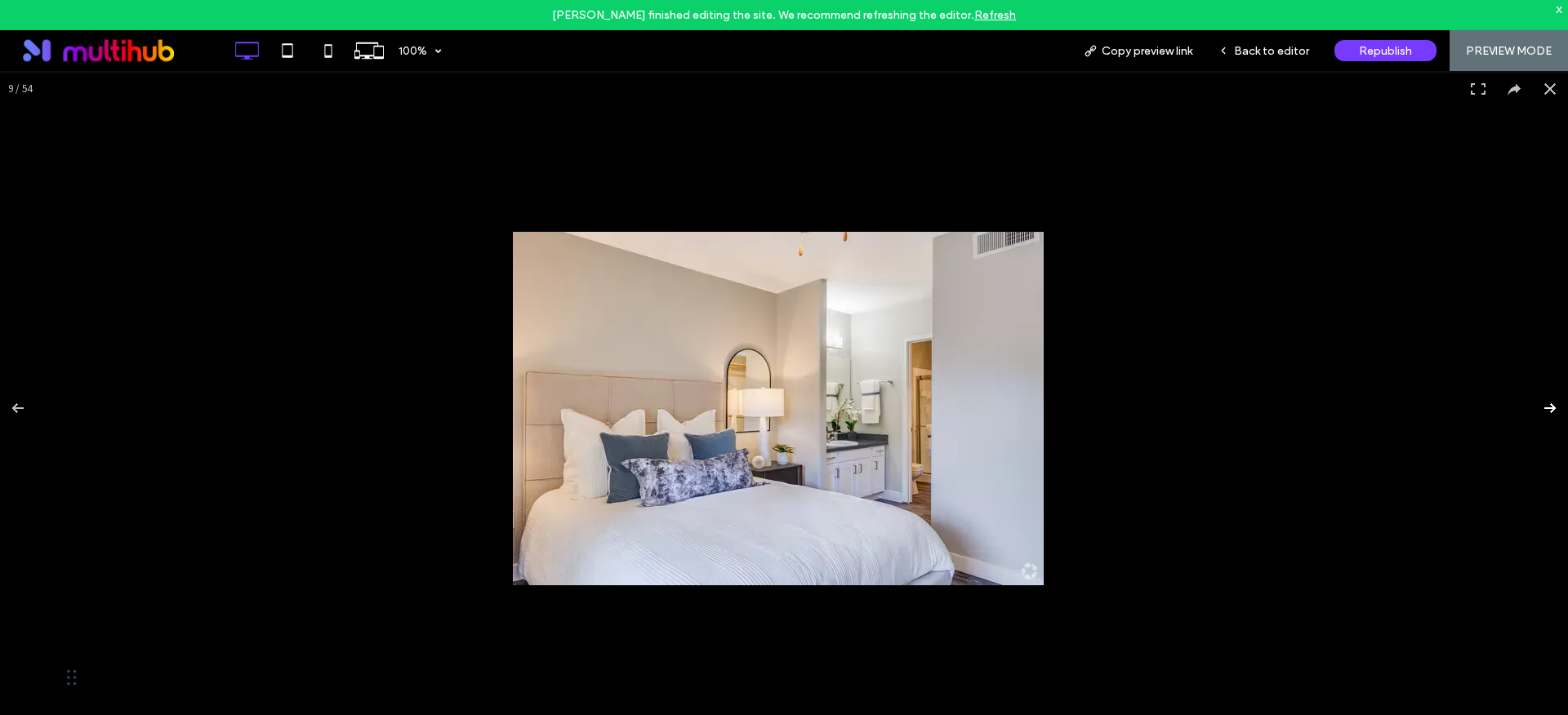
click at [1536, 411] on button at bounding box center [1538, 408] width 57 height 82
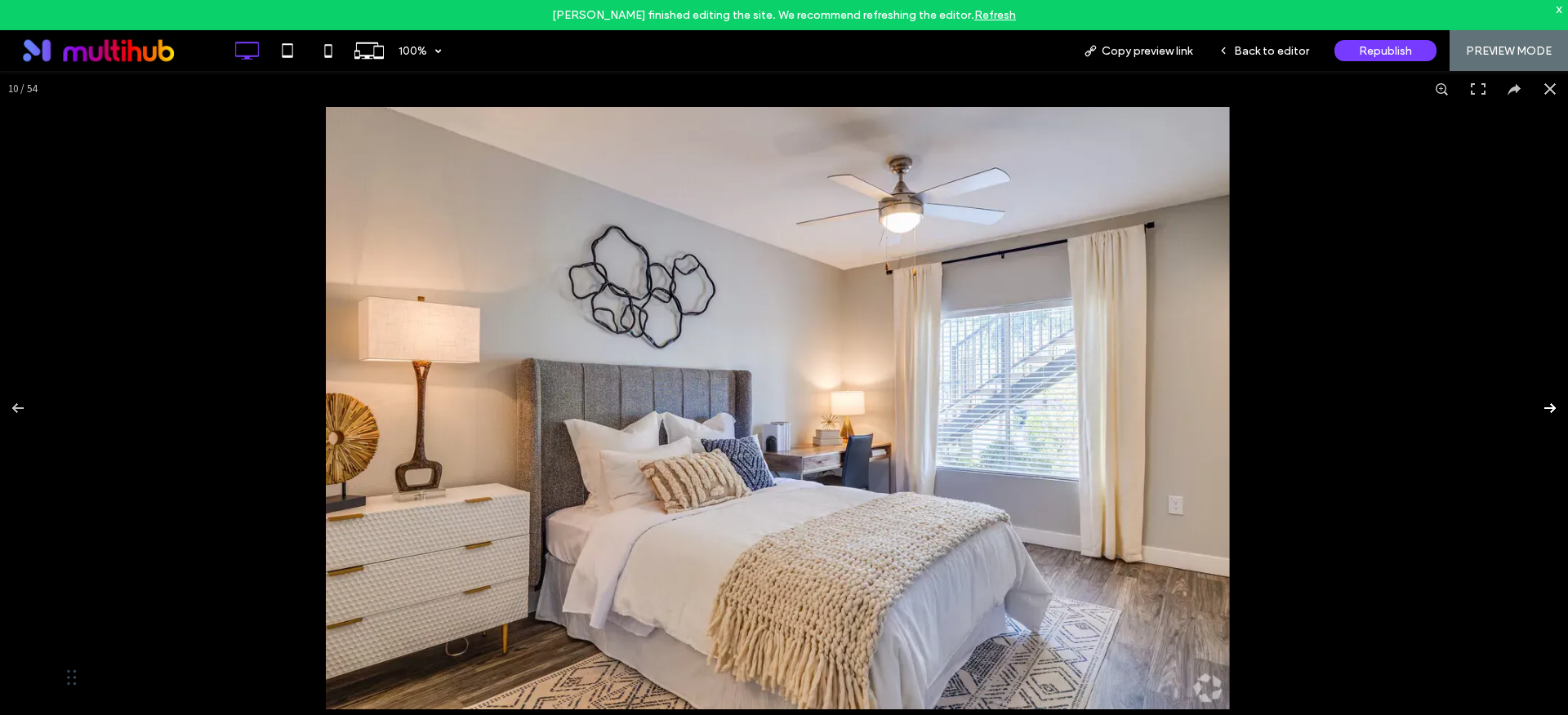
click at [1536, 411] on button at bounding box center [1538, 408] width 57 height 82
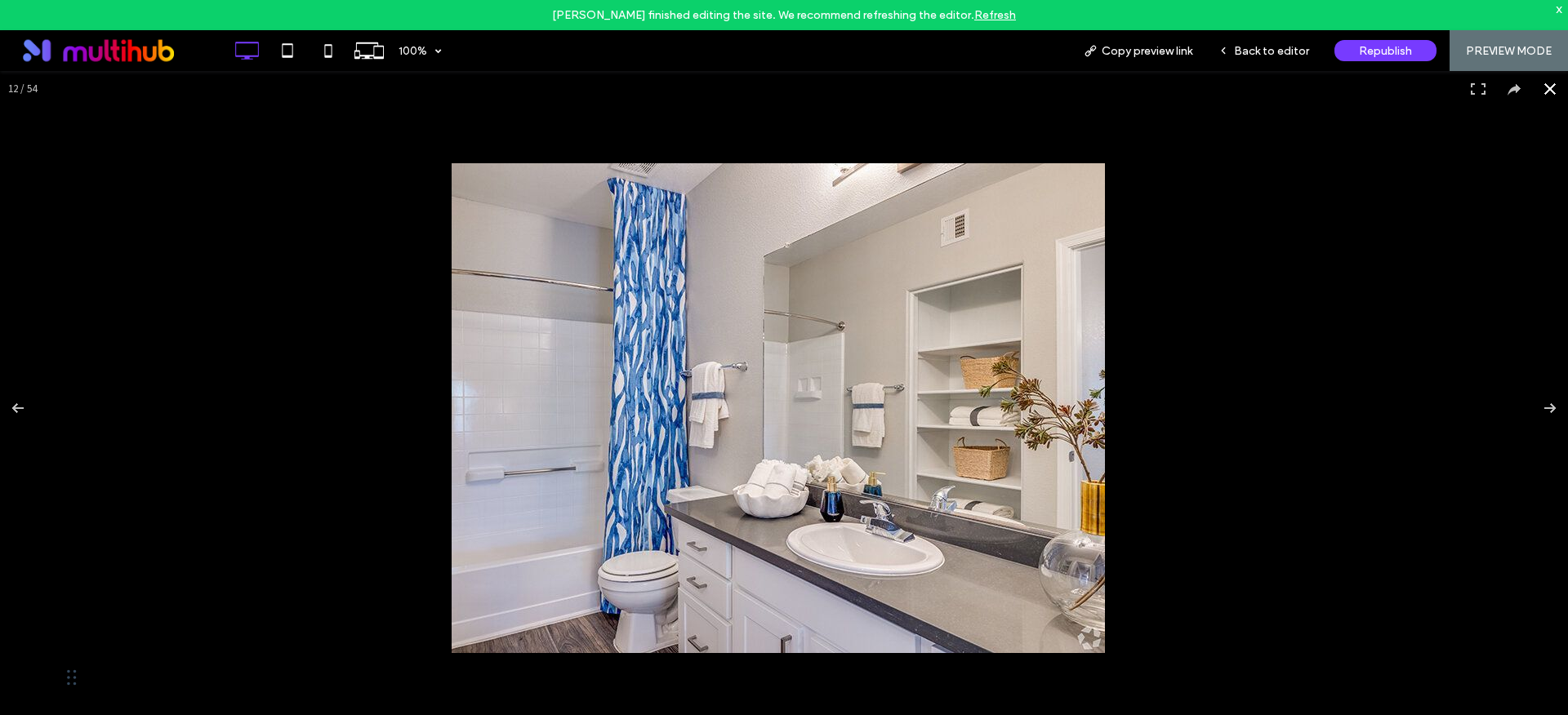
click at [1536, 95] on button at bounding box center [1549, 89] width 36 height 36
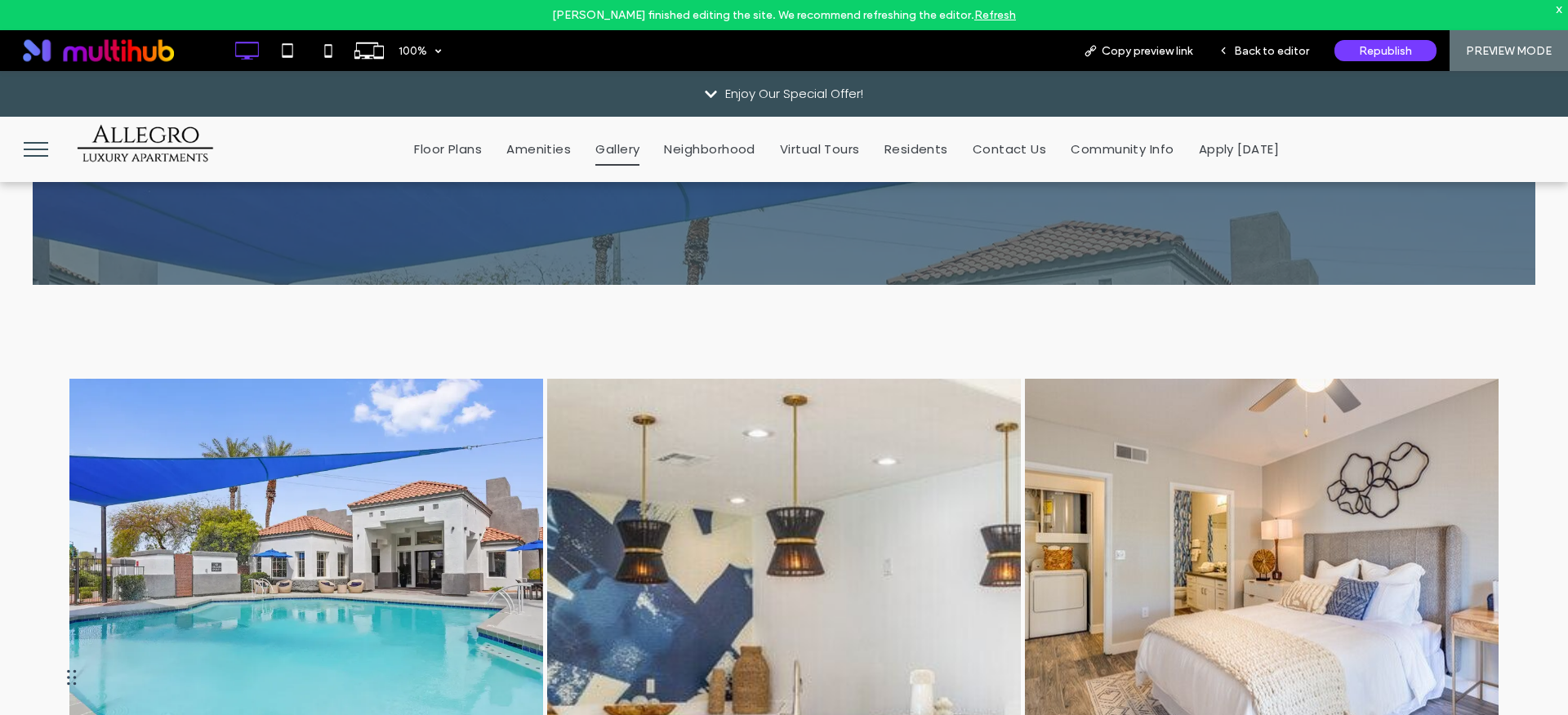
scroll to position [279, 0]
